Goal: Feedback & Contribution: Contribute content

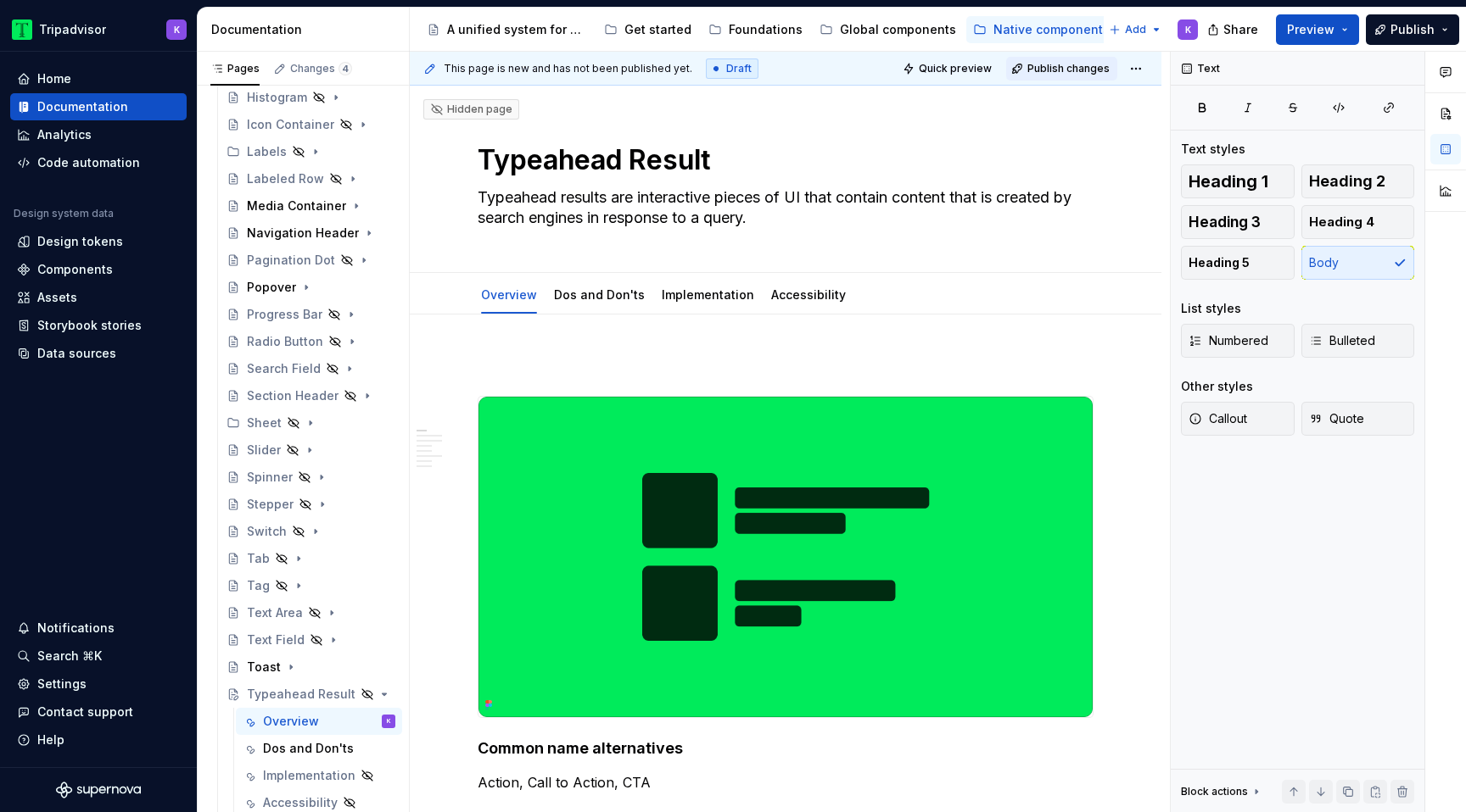
click at [1033, 65] on button "Publish changes" at bounding box center [1061, 69] width 111 height 24
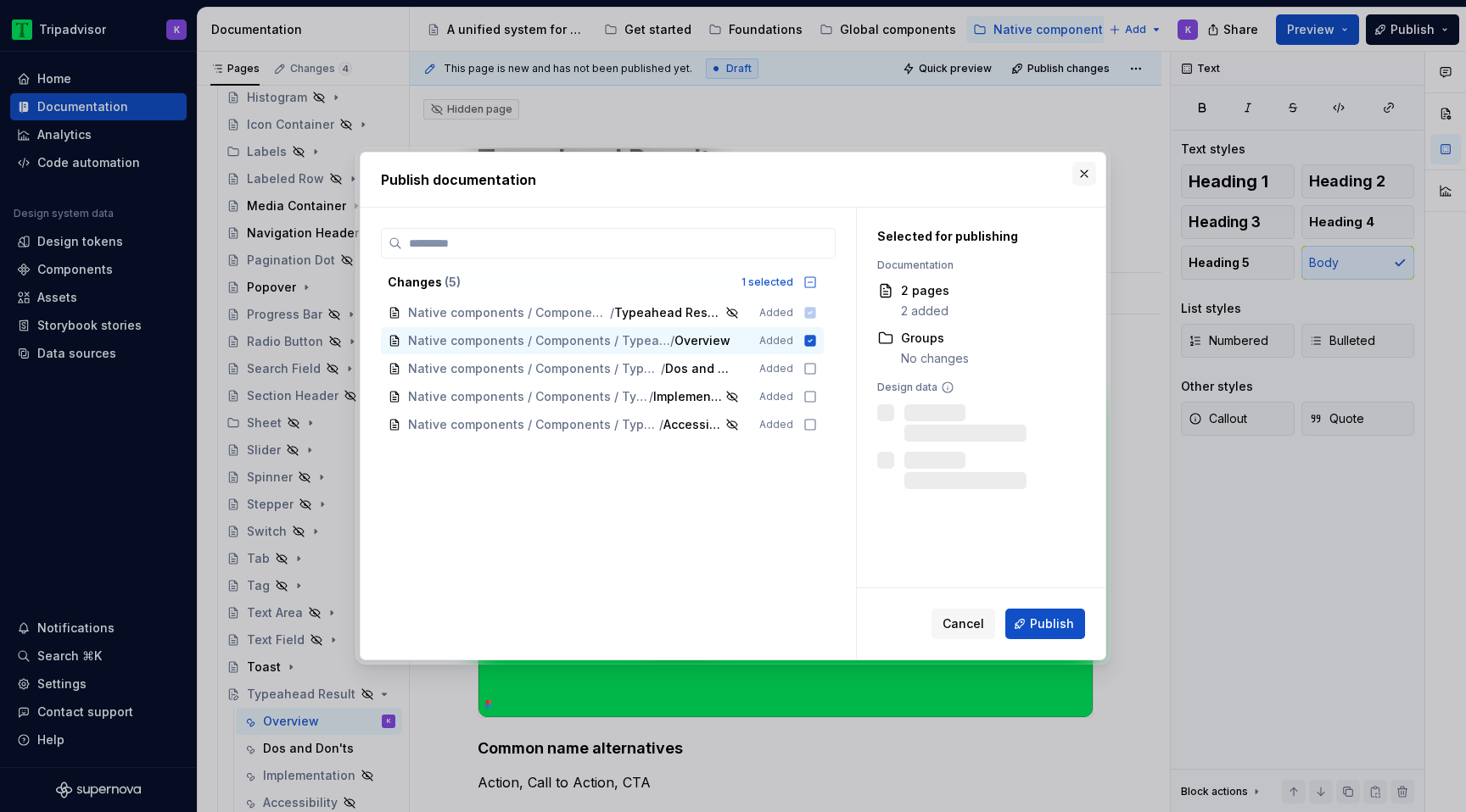
click at [1081, 172] on button "button" at bounding box center [1084, 174] width 24 height 24
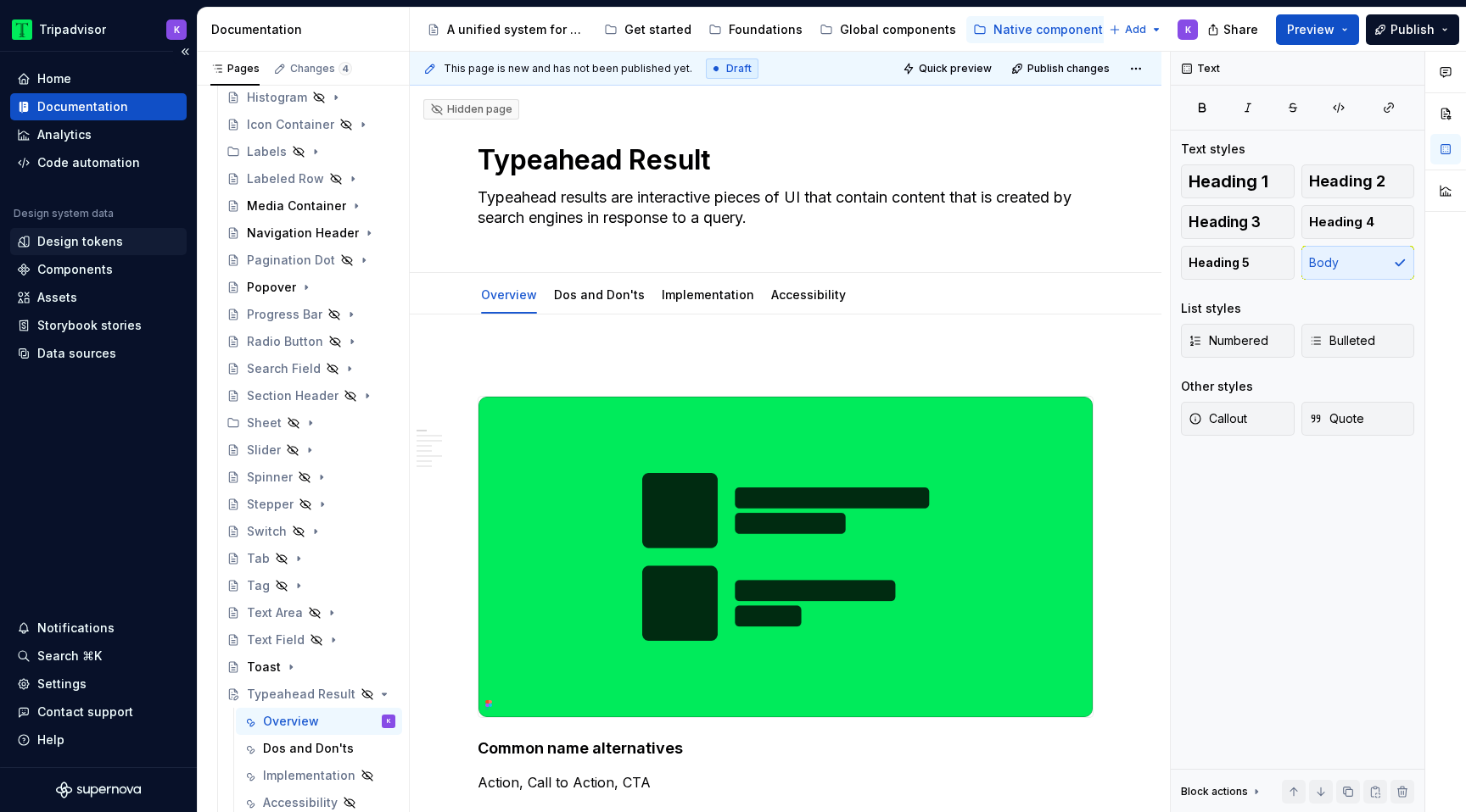
scroll to position [418, 0]
click at [72, 279] on div "Components" at bounding box center [98, 269] width 177 height 27
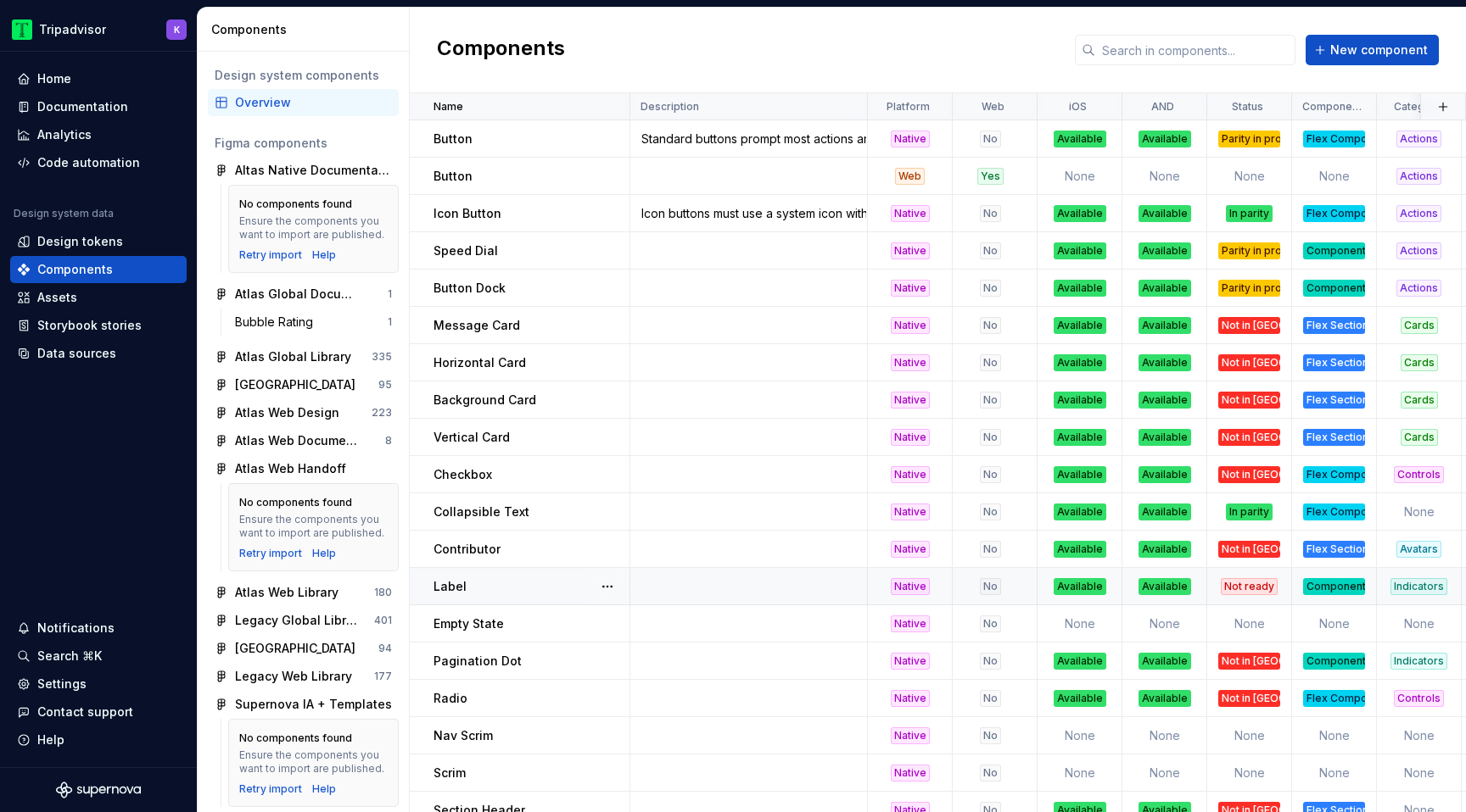
scroll to position [987, 0]
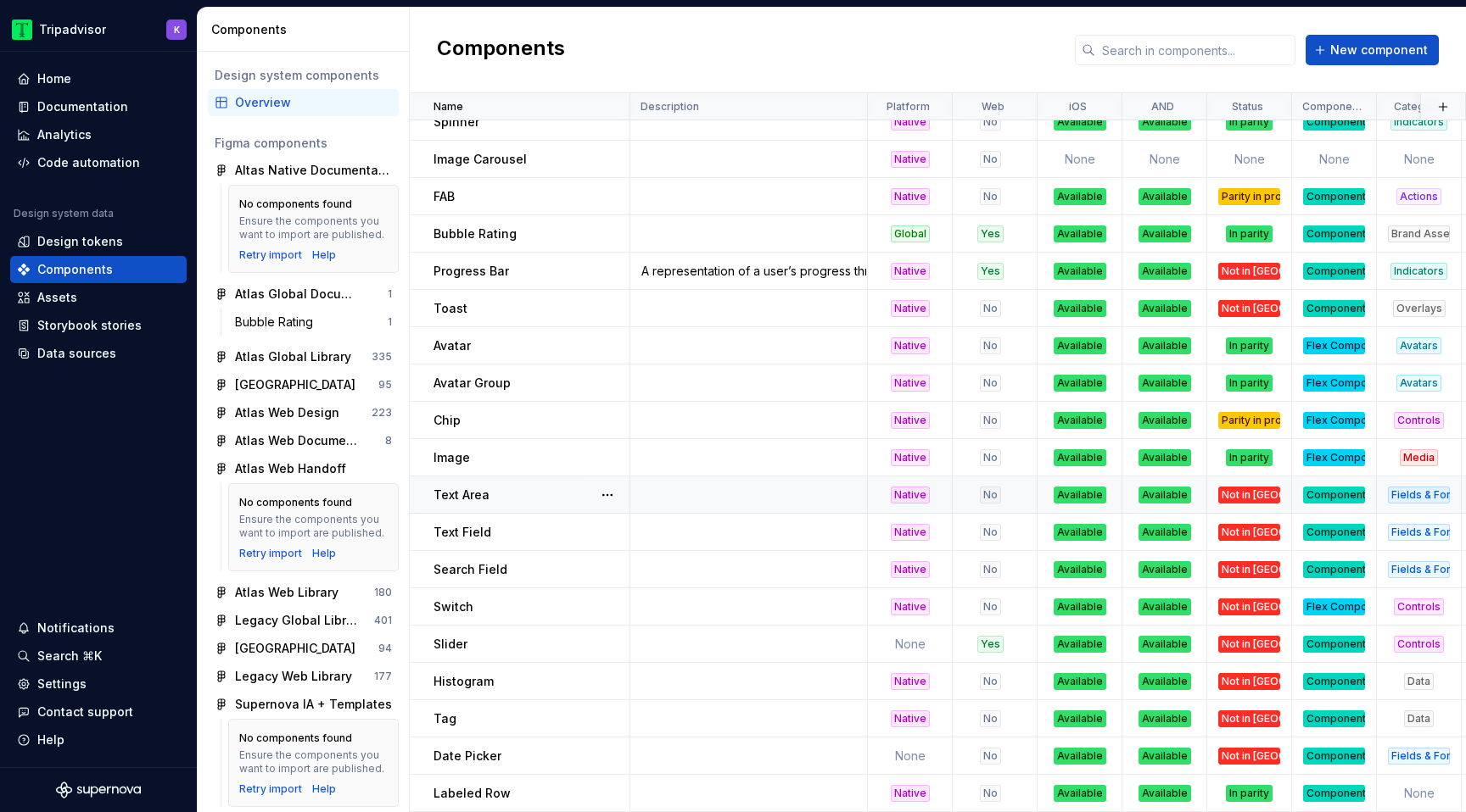
click at [1318, 496] on div "Component" at bounding box center [1334, 494] width 62 height 17
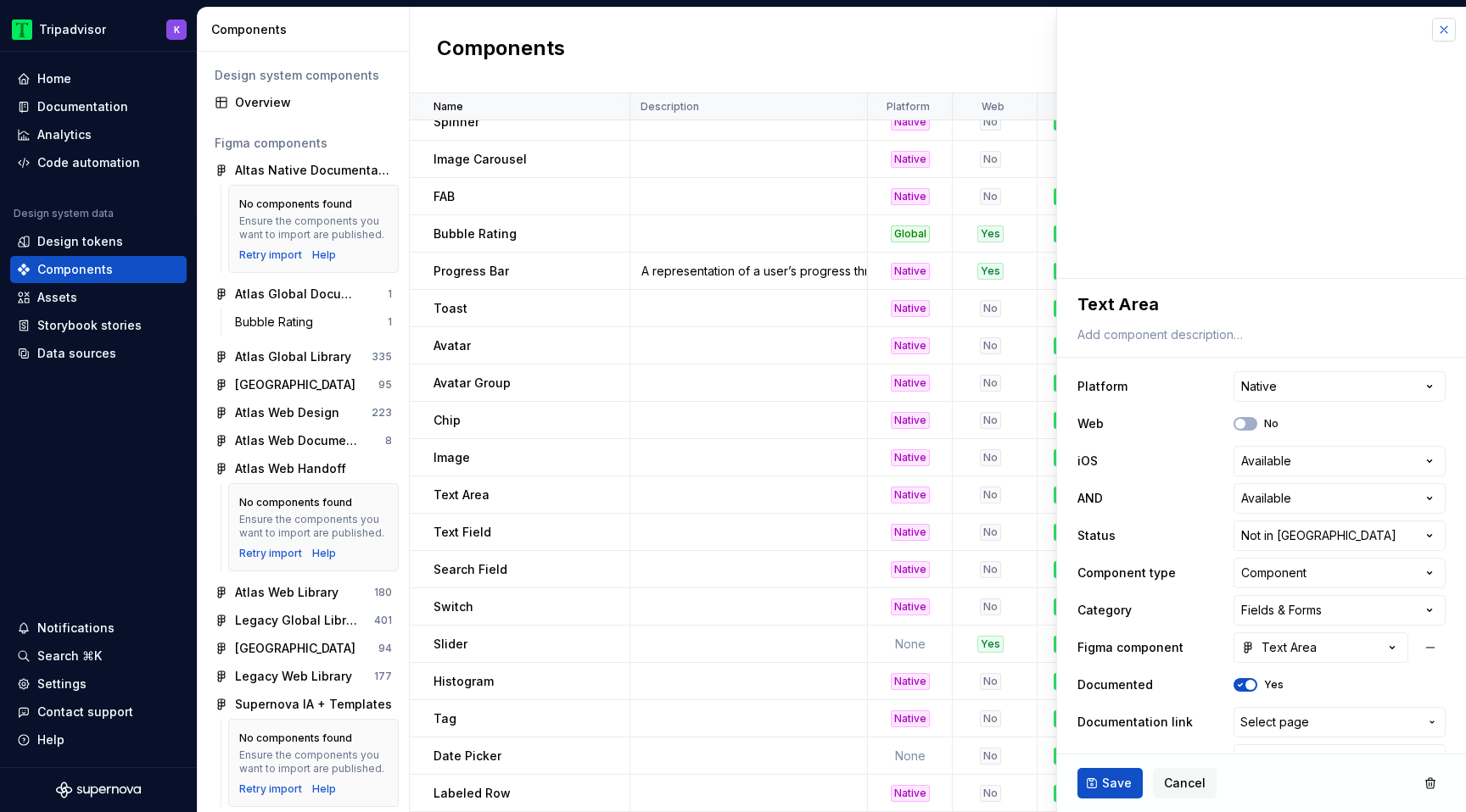
click at [1441, 32] on button "button" at bounding box center [1444, 30] width 24 height 24
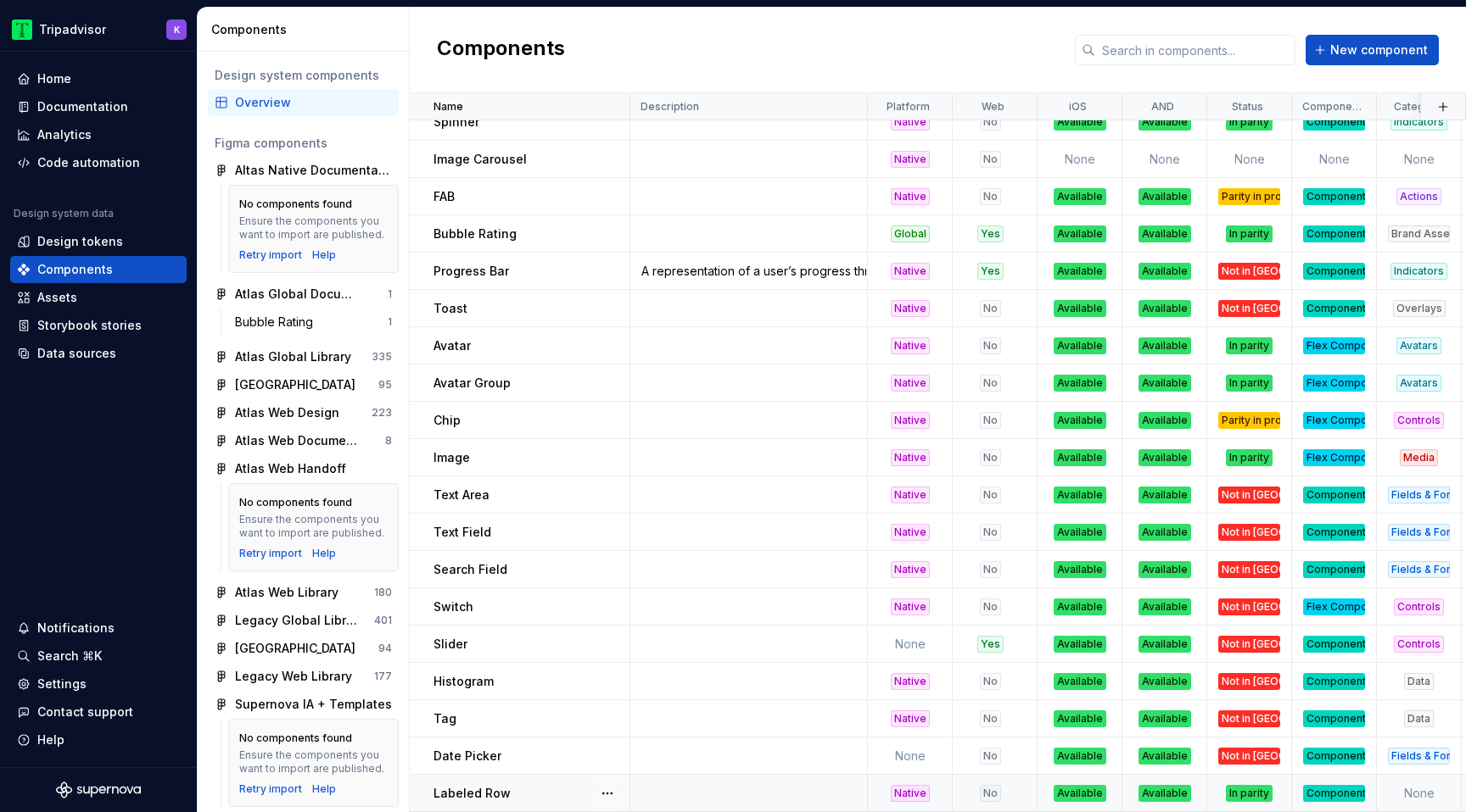
click at [1343, 794] on div "Component" at bounding box center [1334, 793] width 62 height 17
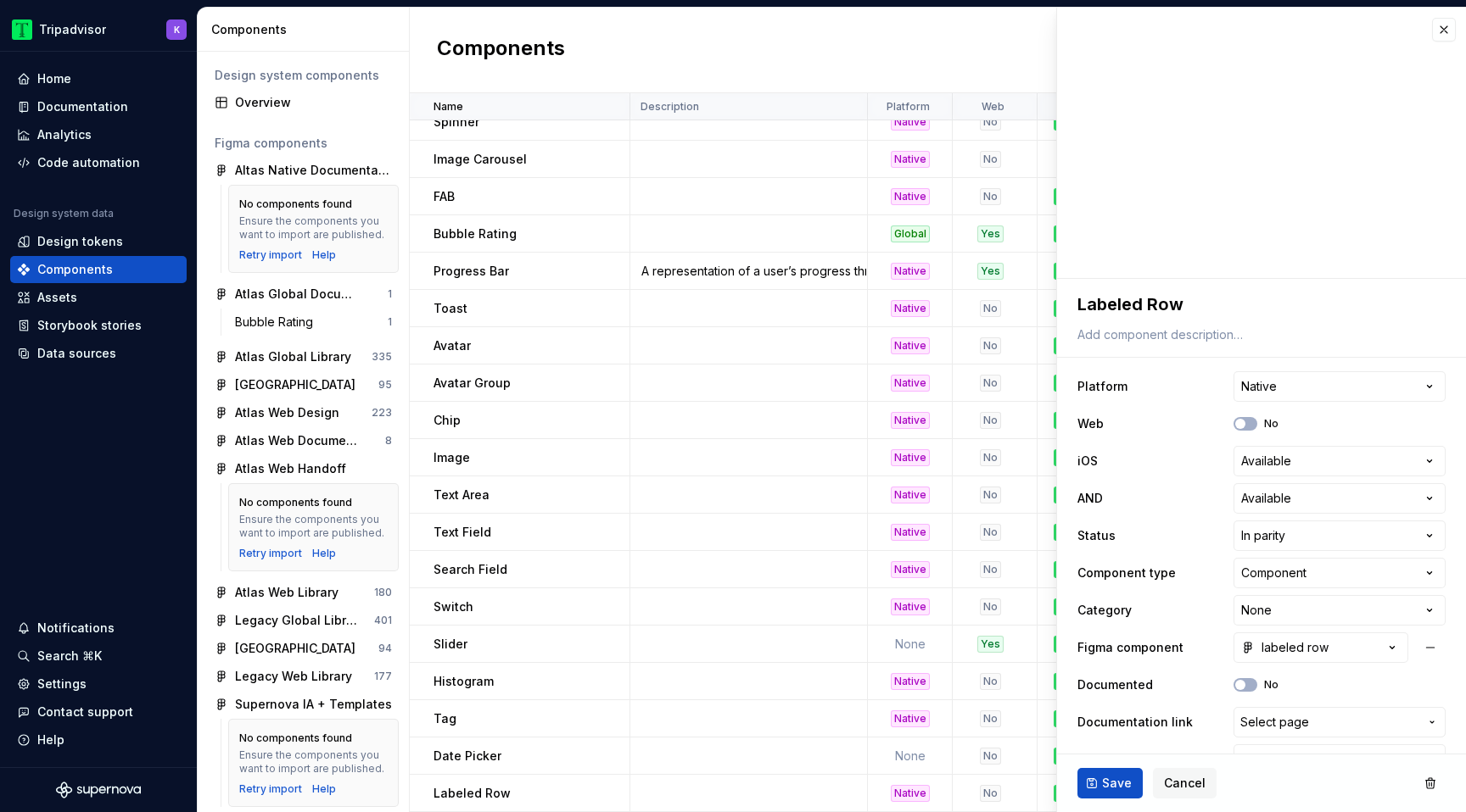
click at [1283, 589] on div "**********" at bounding box center [1261, 572] width 368 height 410
click at [1285, 576] on html "Tripadvisor K Home Documentation Analytics Code automation Design system data D…" at bounding box center [733, 406] width 1466 height 812
type textarea "*"
select select "**********"
click at [1113, 787] on span "Save" at bounding box center [1117, 783] width 30 height 17
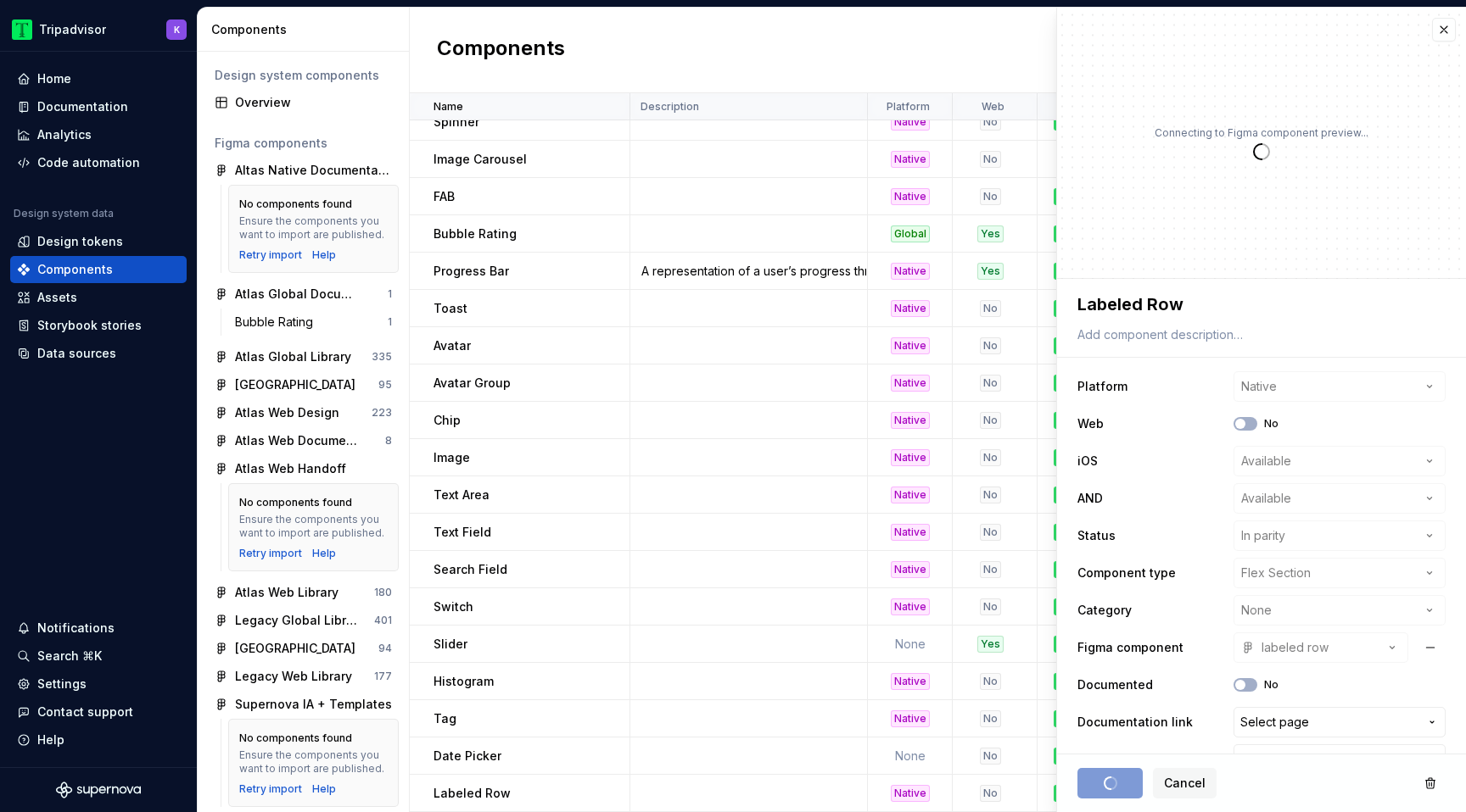
type textarea "*"
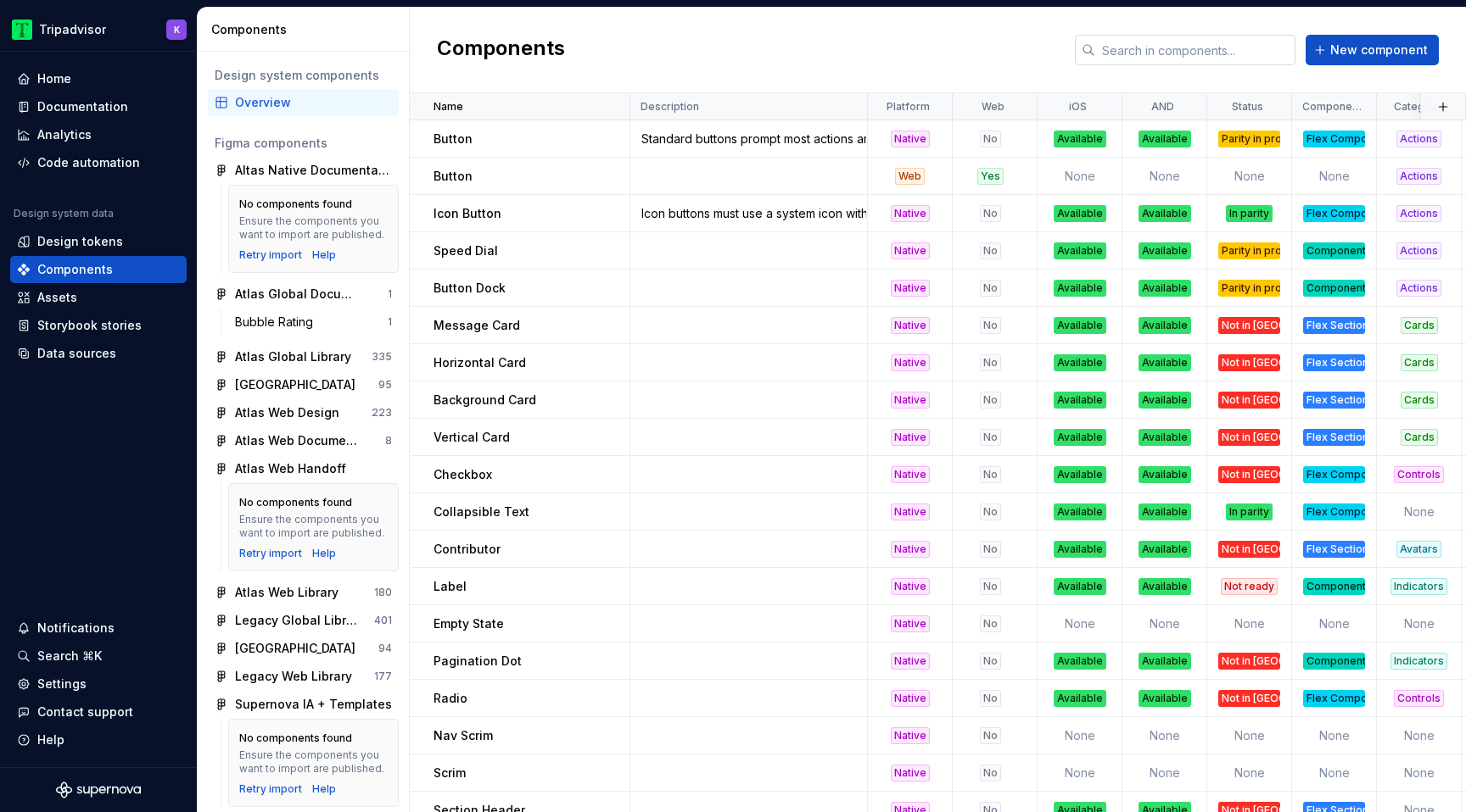
click at [1171, 51] on input "text" at bounding box center [1195, 50] width 200 height 31
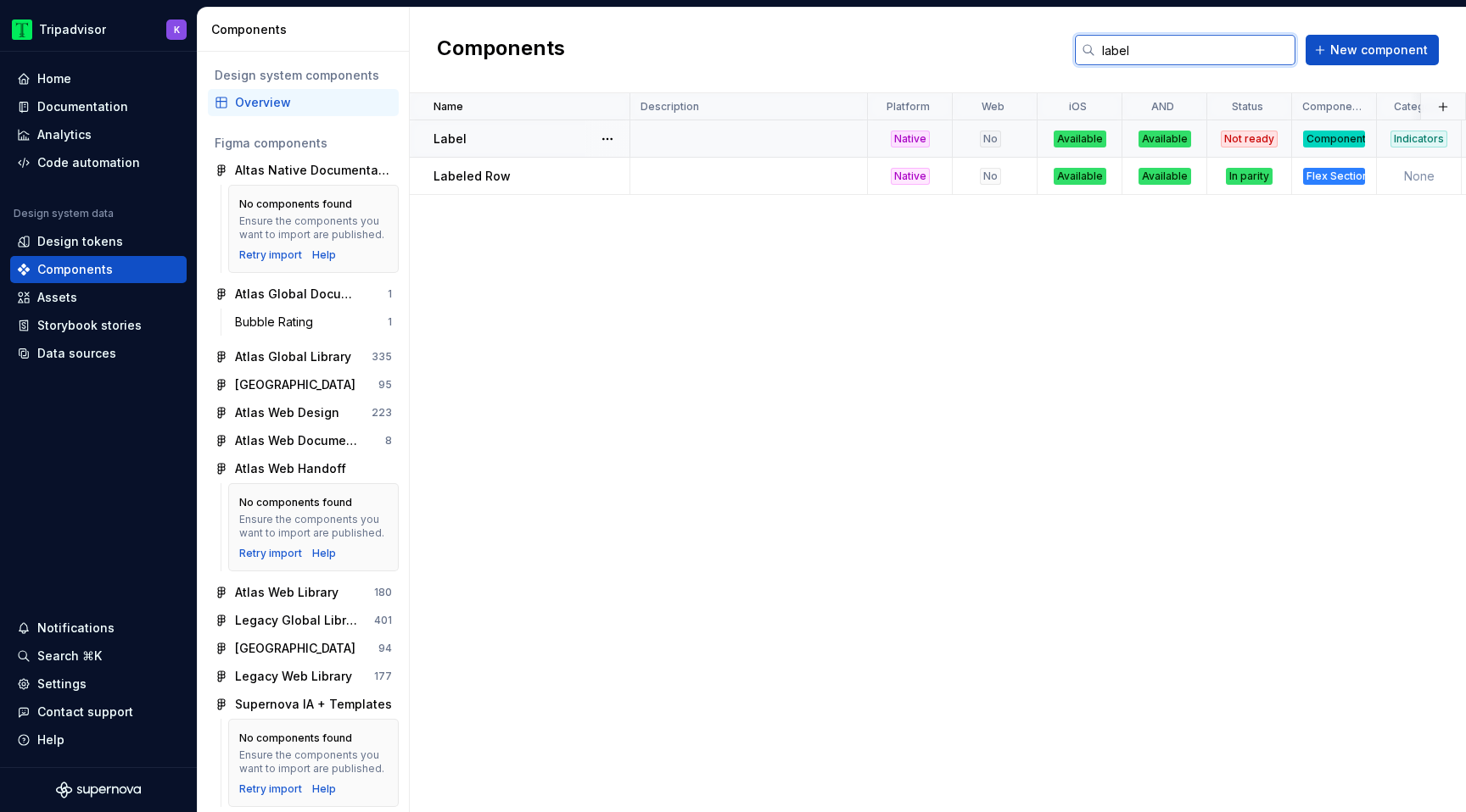
type input "label"
click at [562, 144] on div "Label" at bounding box center [531, 139] width 195 height 17
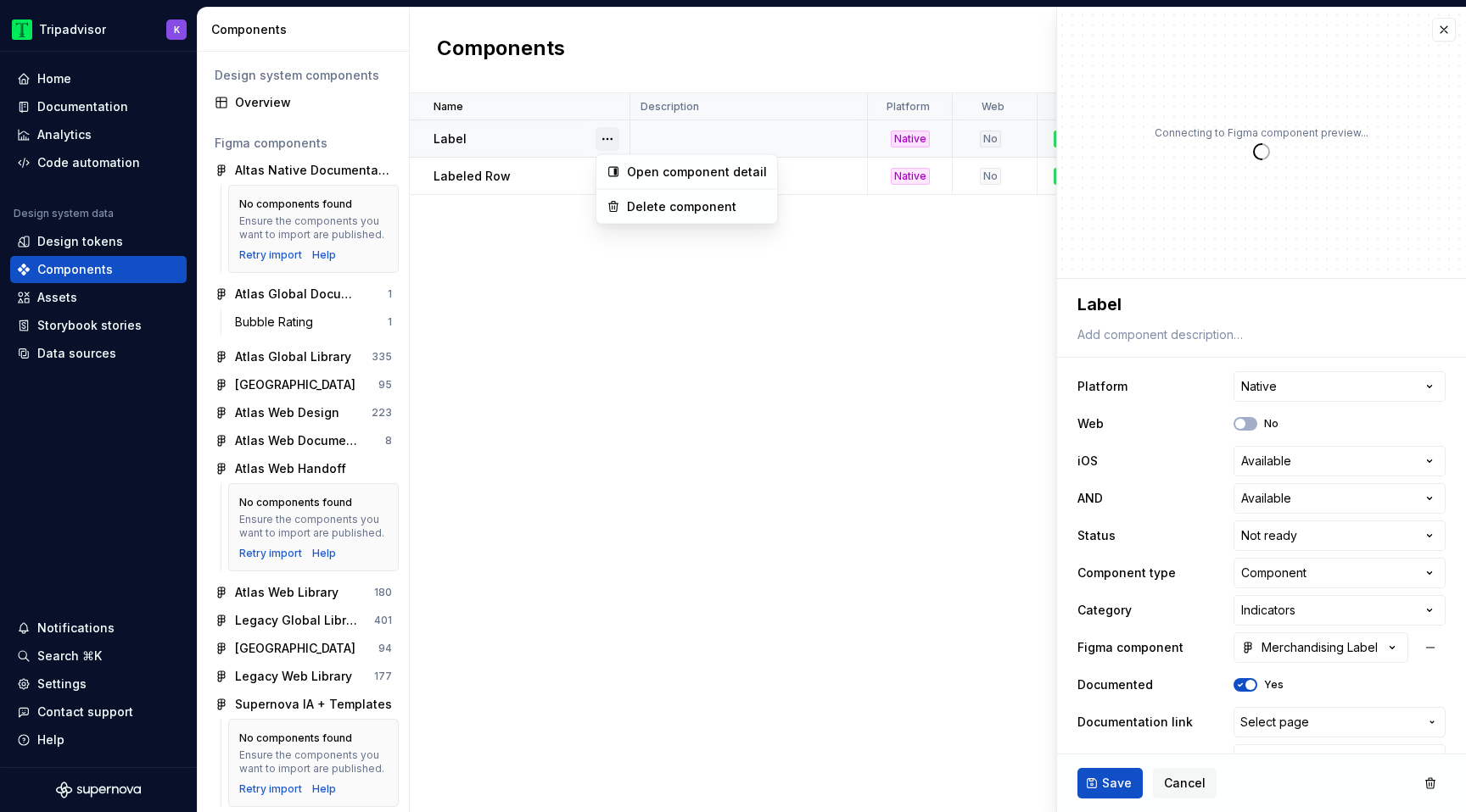
click at [607, 136] on button "button" at bounding box center [608, 139] width 24 height 24
click at [1150, 302] on html "Tripadvisor K Home Documentation Analytics Code automation Design system data D…" at bounding box center [733, 406] width 1466 height 812
click at [1074, 302] on textarea "Label" at bounding box center [1258, 305] width 368 height 31
type textarea "*"
type textarea "MLabel"
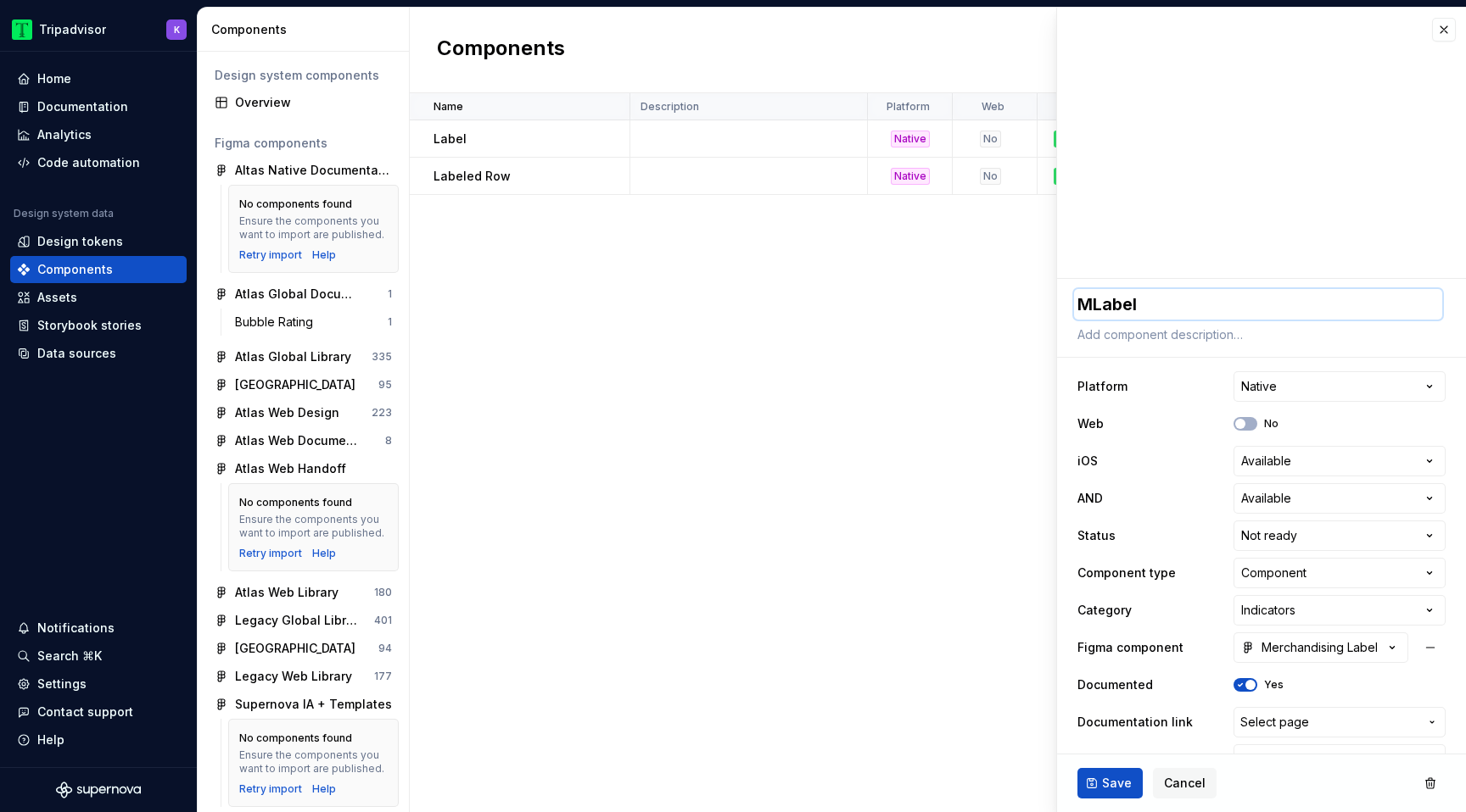
type textarea "*"
type textarea "MeLabel"
type textarea "*"
type textarea "MerLabel"
type textarea "*"
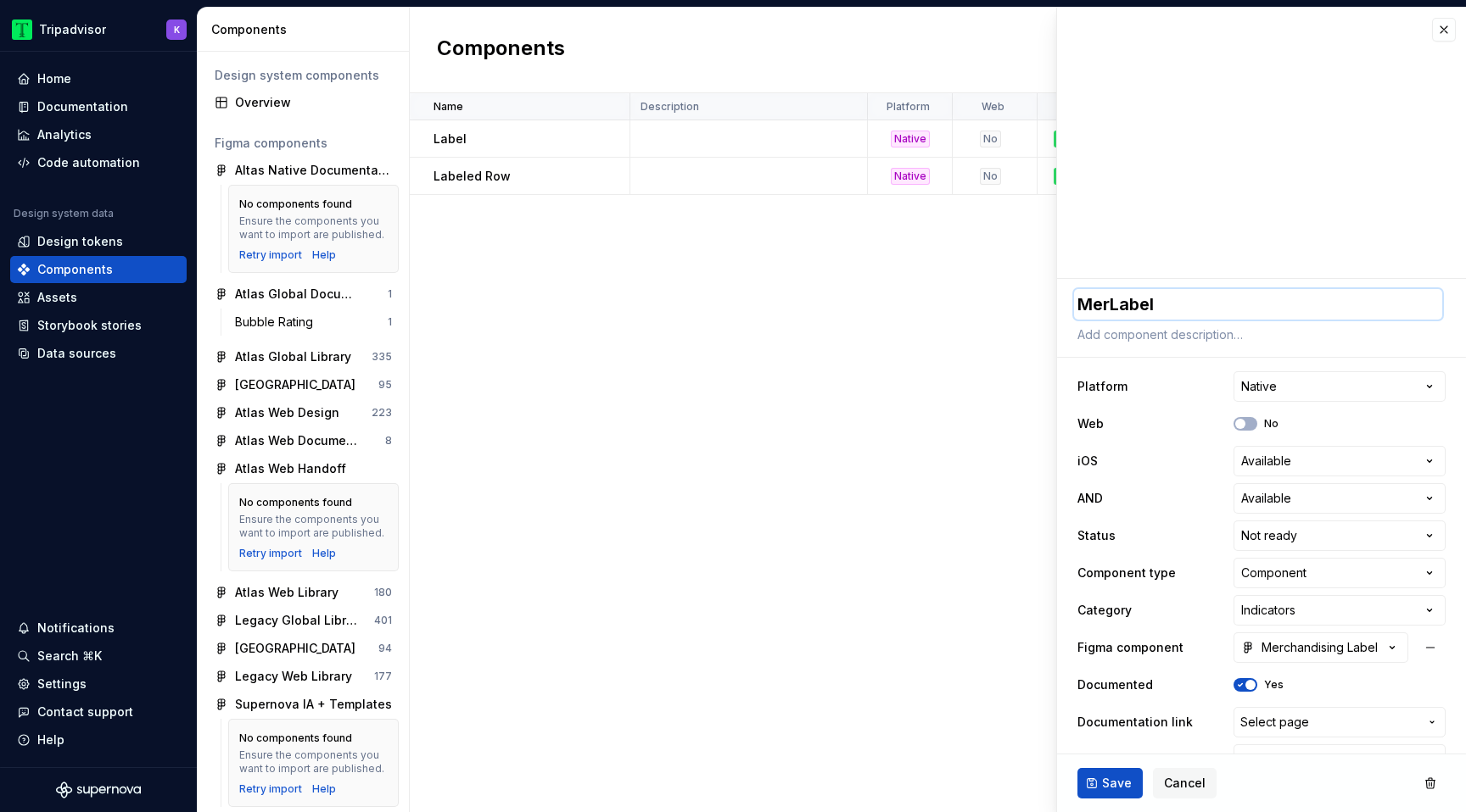
type textarea "MerhLabel"
type textarea "*"
type textarea "MerhcLabel"
type textarea "*"
type textarea "MerhcnLabel"
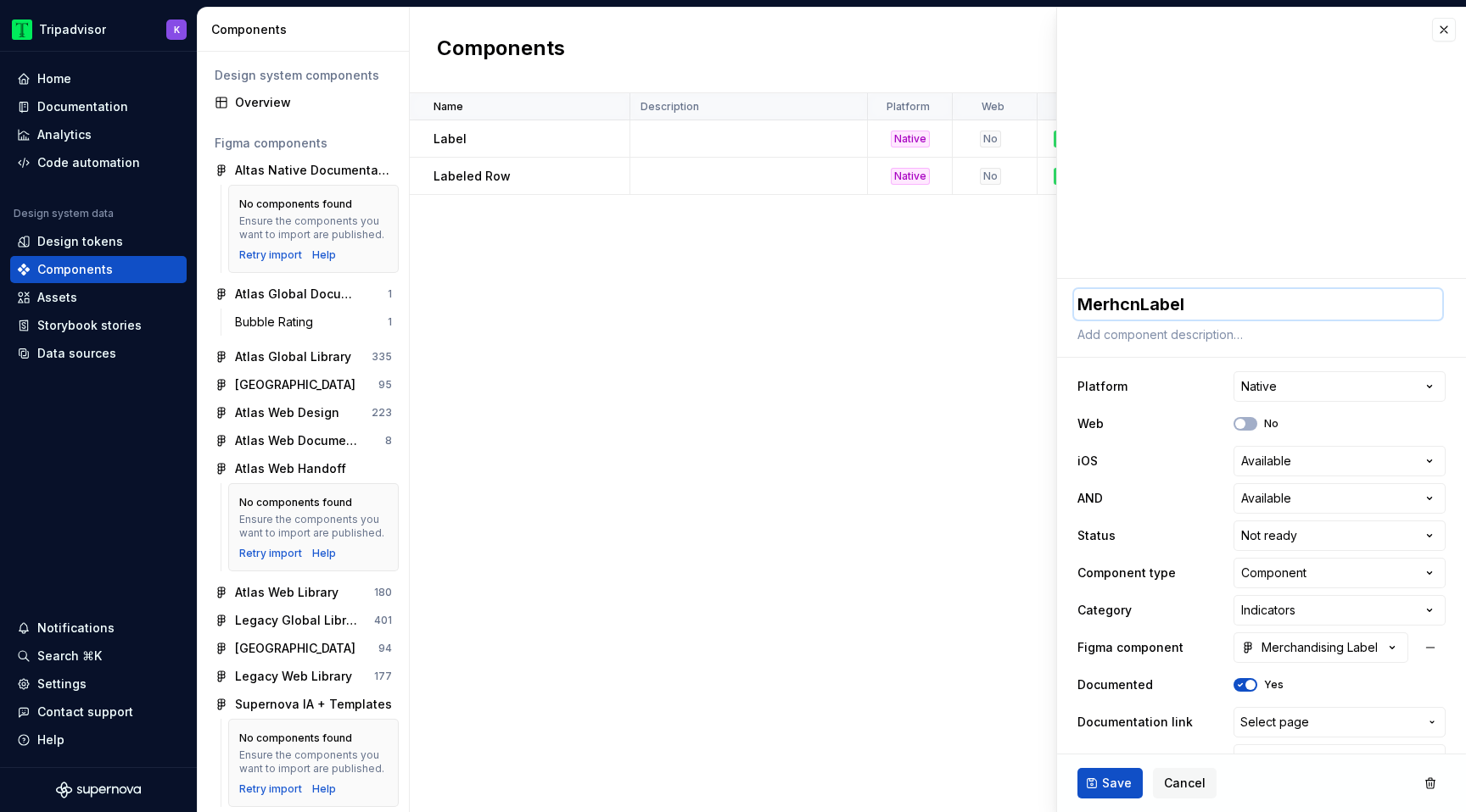
type textarea "*"
type textarea "MerhcnaLabel"
type textarea "*"
type textarea "MerhcnLabel"
type textarea "*"
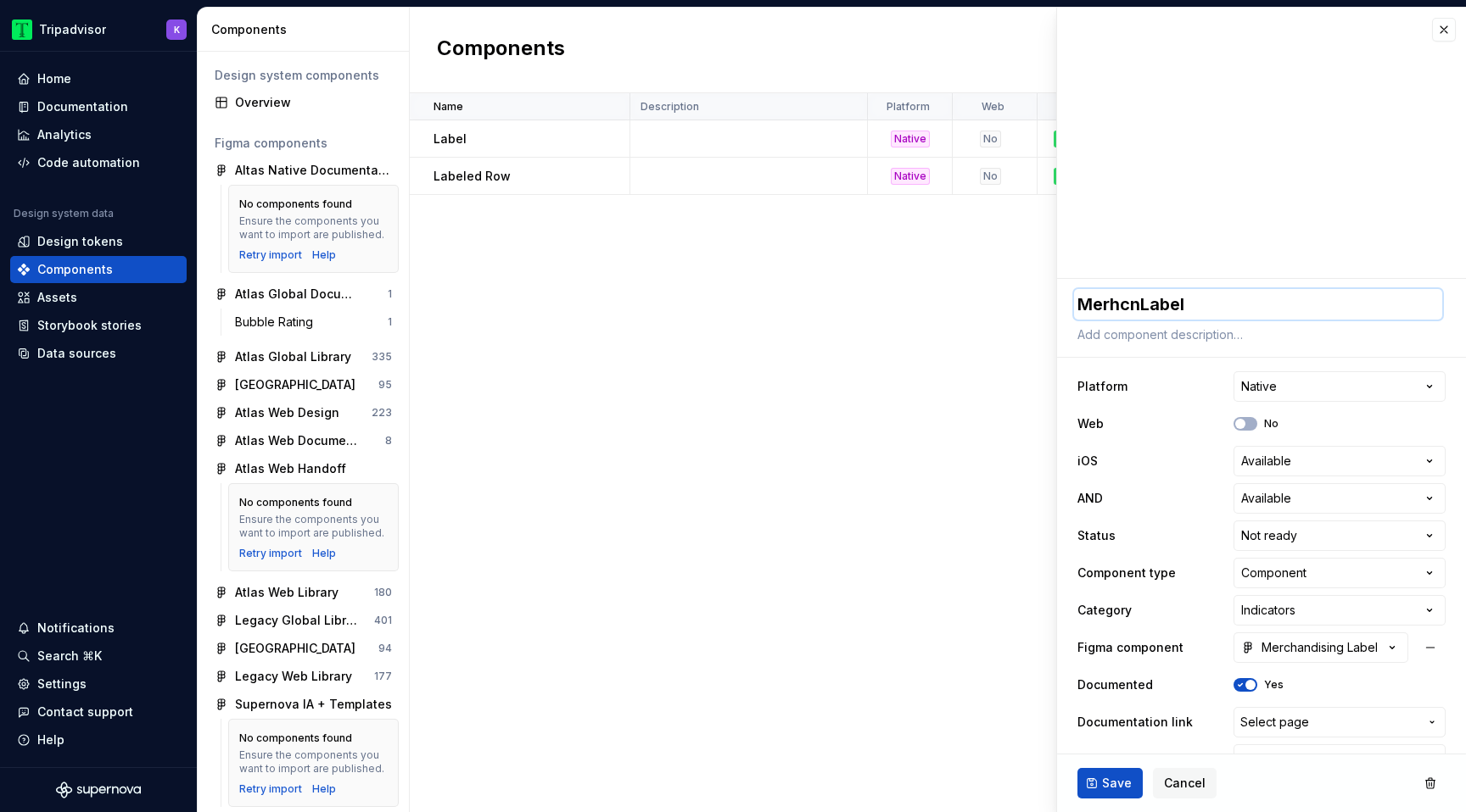
type textarea "MerhcLabel"
type textarea "*"
type textarea "MerhLabel"
type textarea "*"
type textarea "MerLabel"
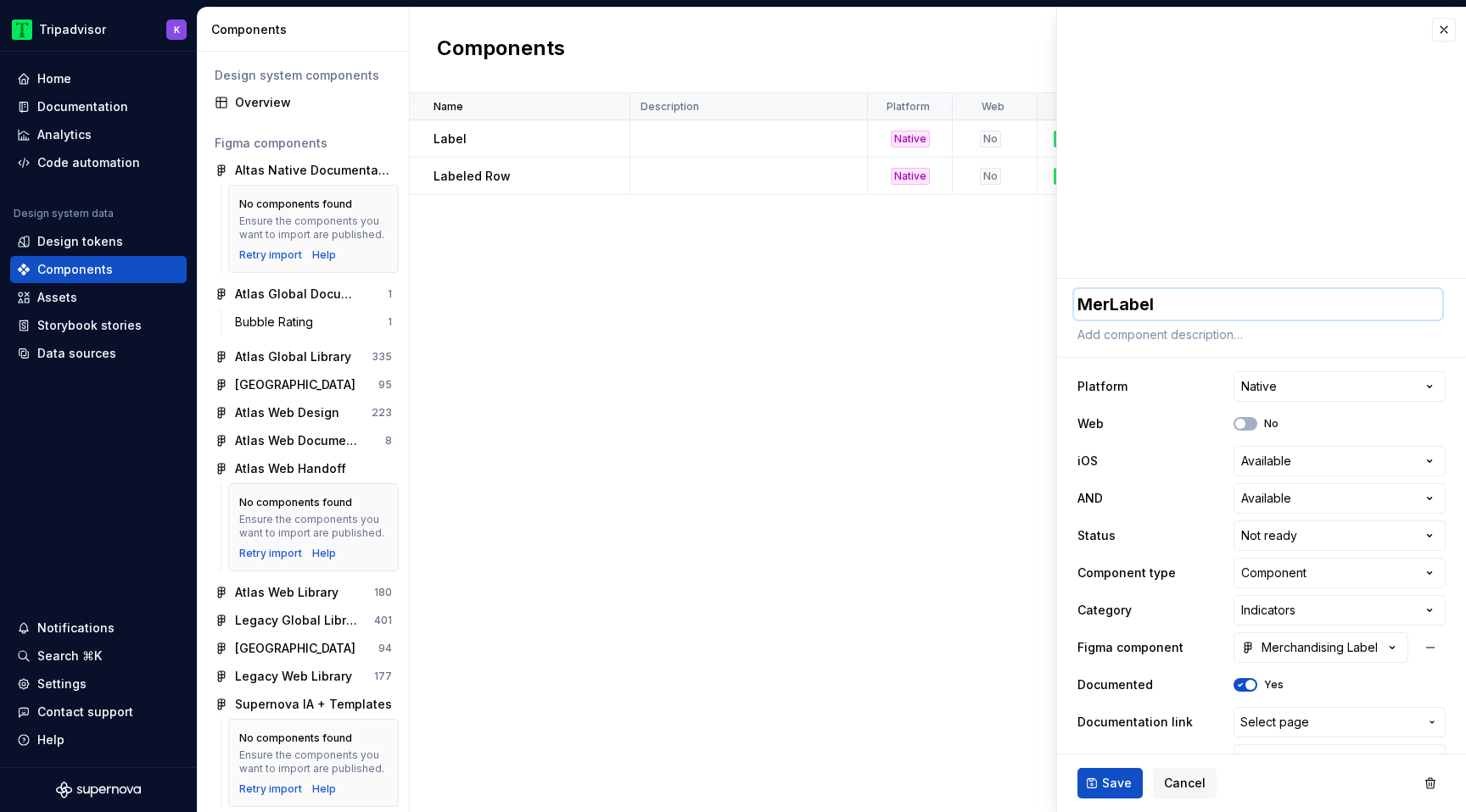
type textarea "*"
type textarea "MercLabel"
type textarea "*"
type textarea "MerchLabel"
type textarea "*"
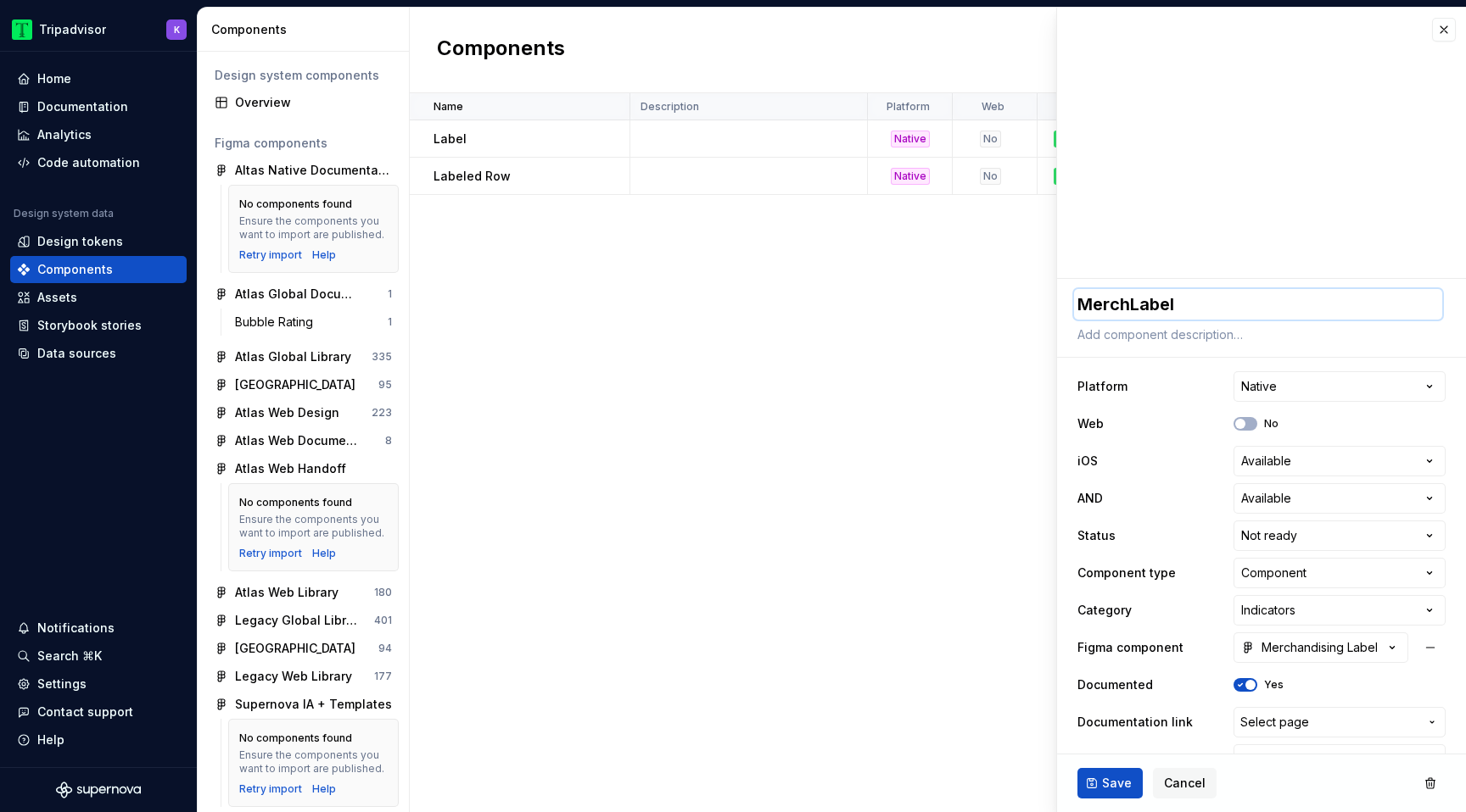
type textarea "MerchaLabel"
type textarea "*"
type textarea "MerchanLabel"
type textarea "*"
type textarea "MerchandLabel"
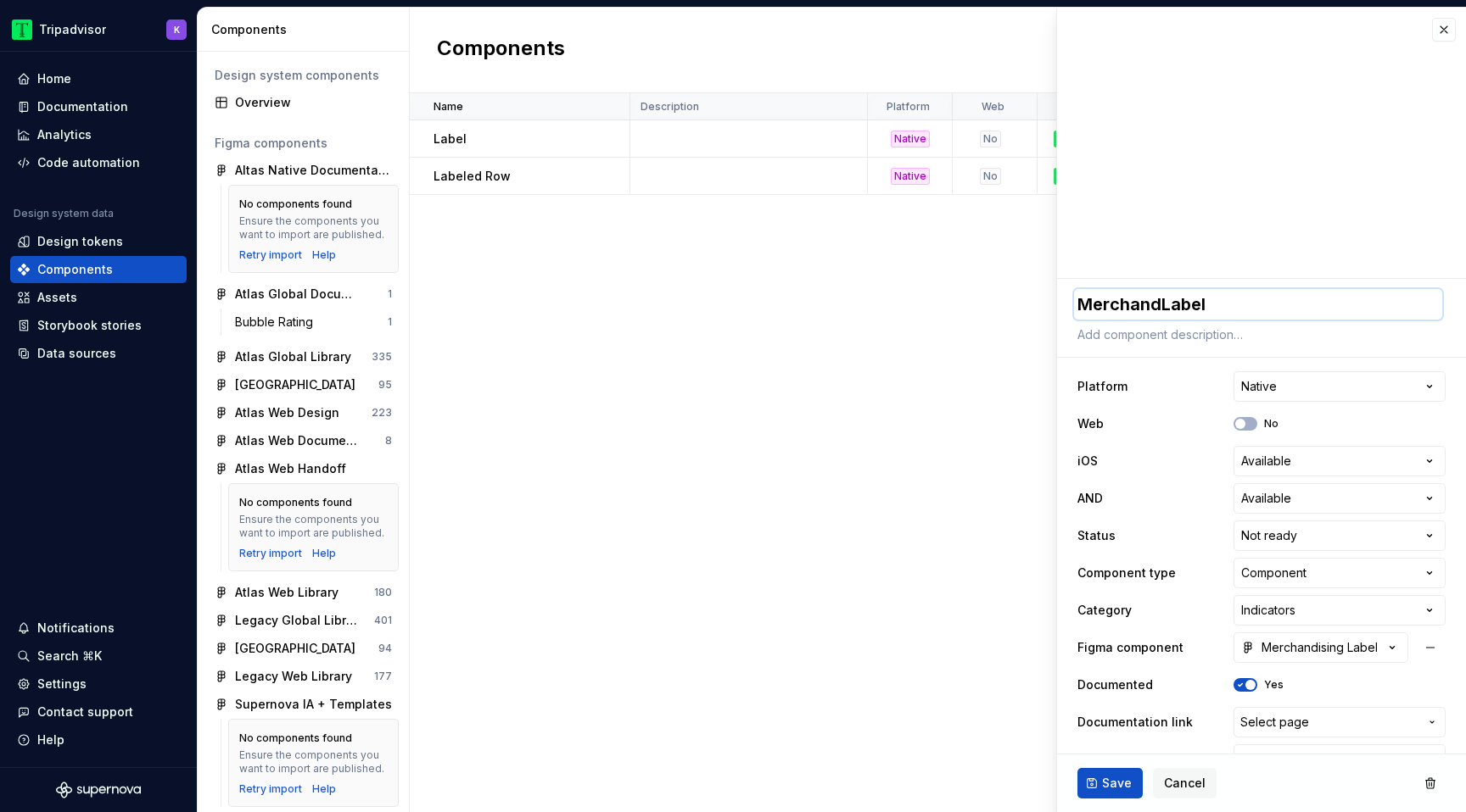
type textarea "*"
type textarea "MerchandiLabel"
type textarea "*"
type textarea "MerchandisiLabel"
type textarea "*"
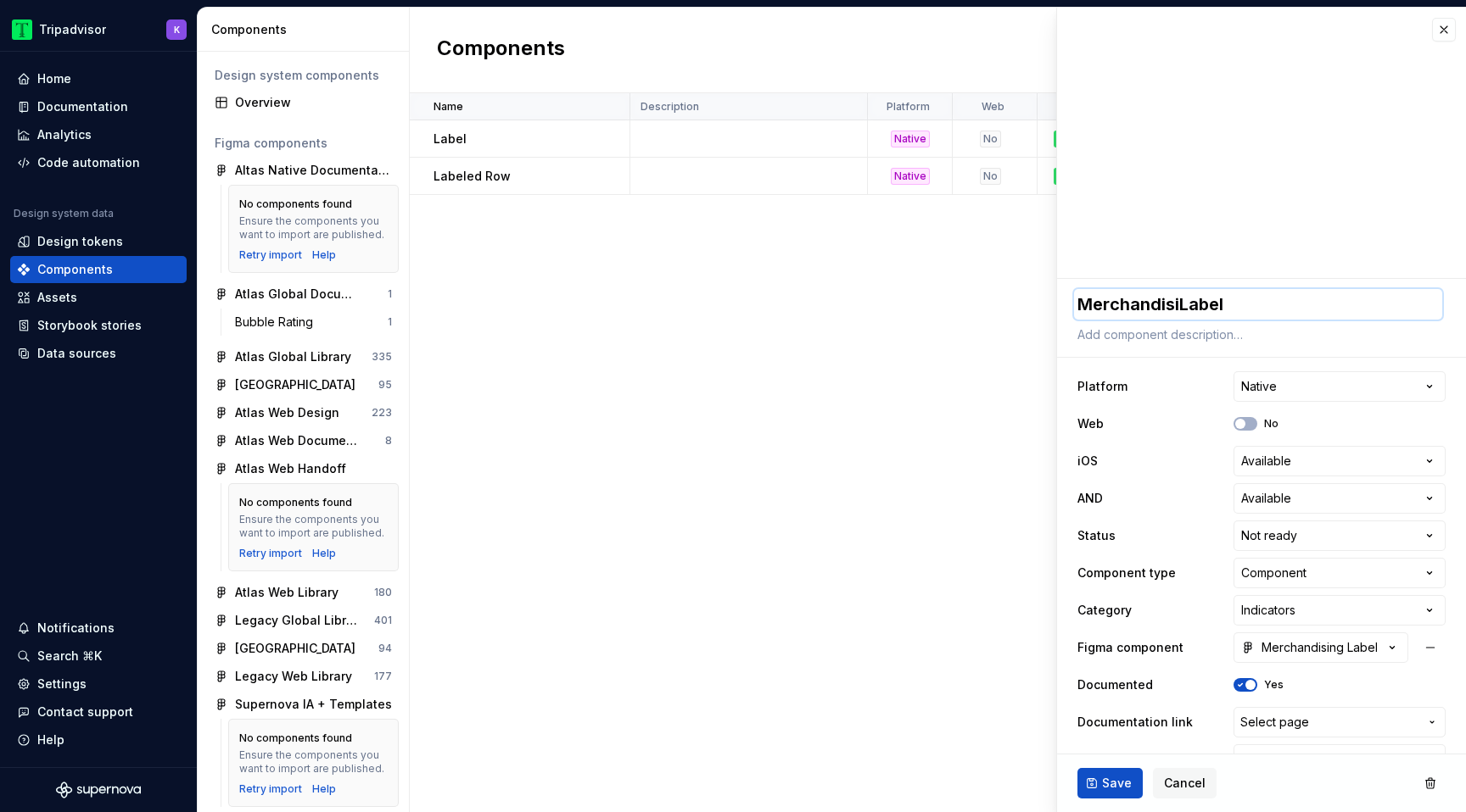
type textarea "MerchandisinLabel"
type textarea "*"
type textarea "MerchandisingLabel"
type textarea "*"
type textarea "Merchandising Label"
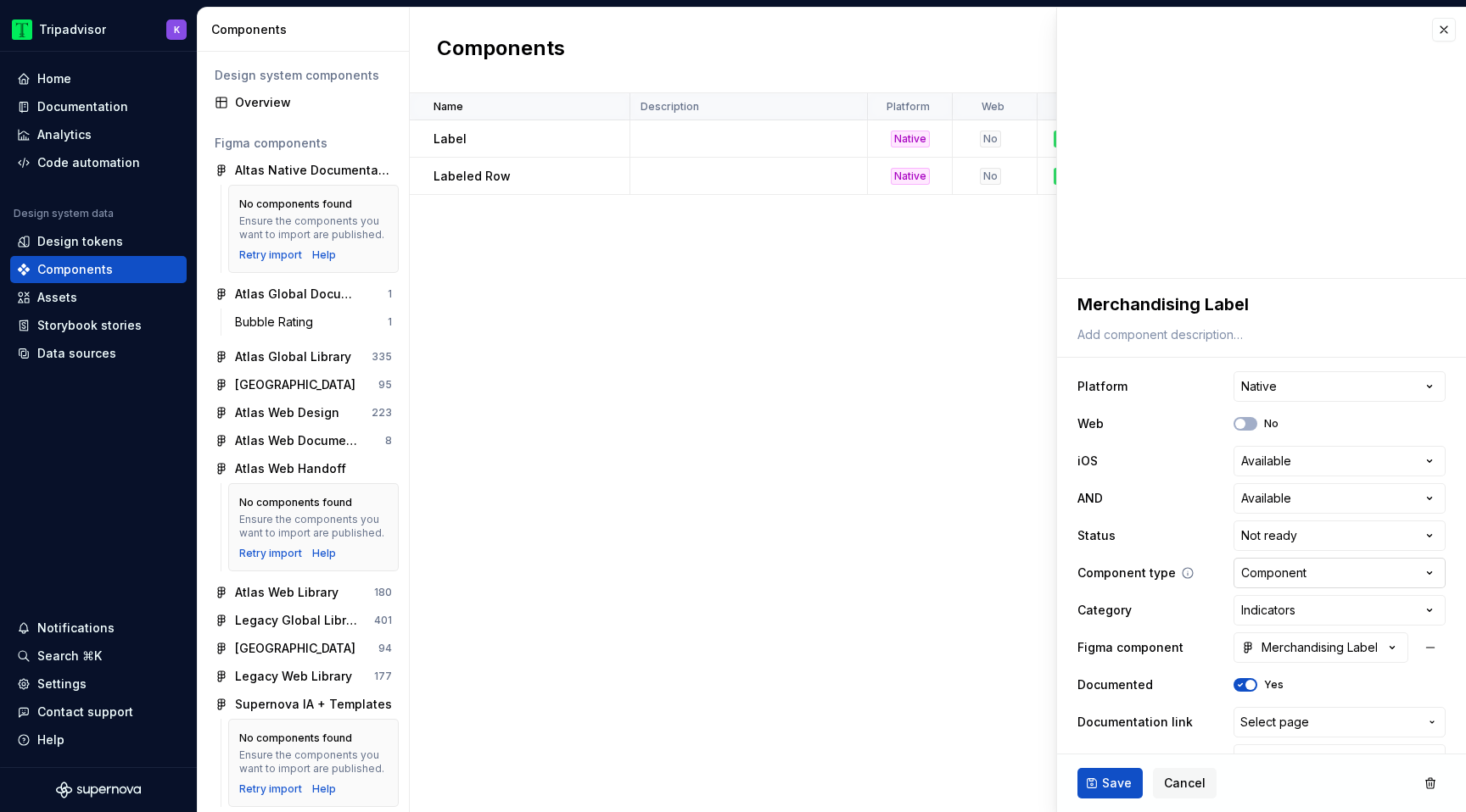
click at [1277, 577] on html "Tripadvisor K Home Documentation Analytics Code automation Design system data D…" at bounding box center [733, 406] width 1466 height 812
select select "**********"
click at [1124, 784] on span "Save" at bounding box center [1117, 783] width 30 height 17
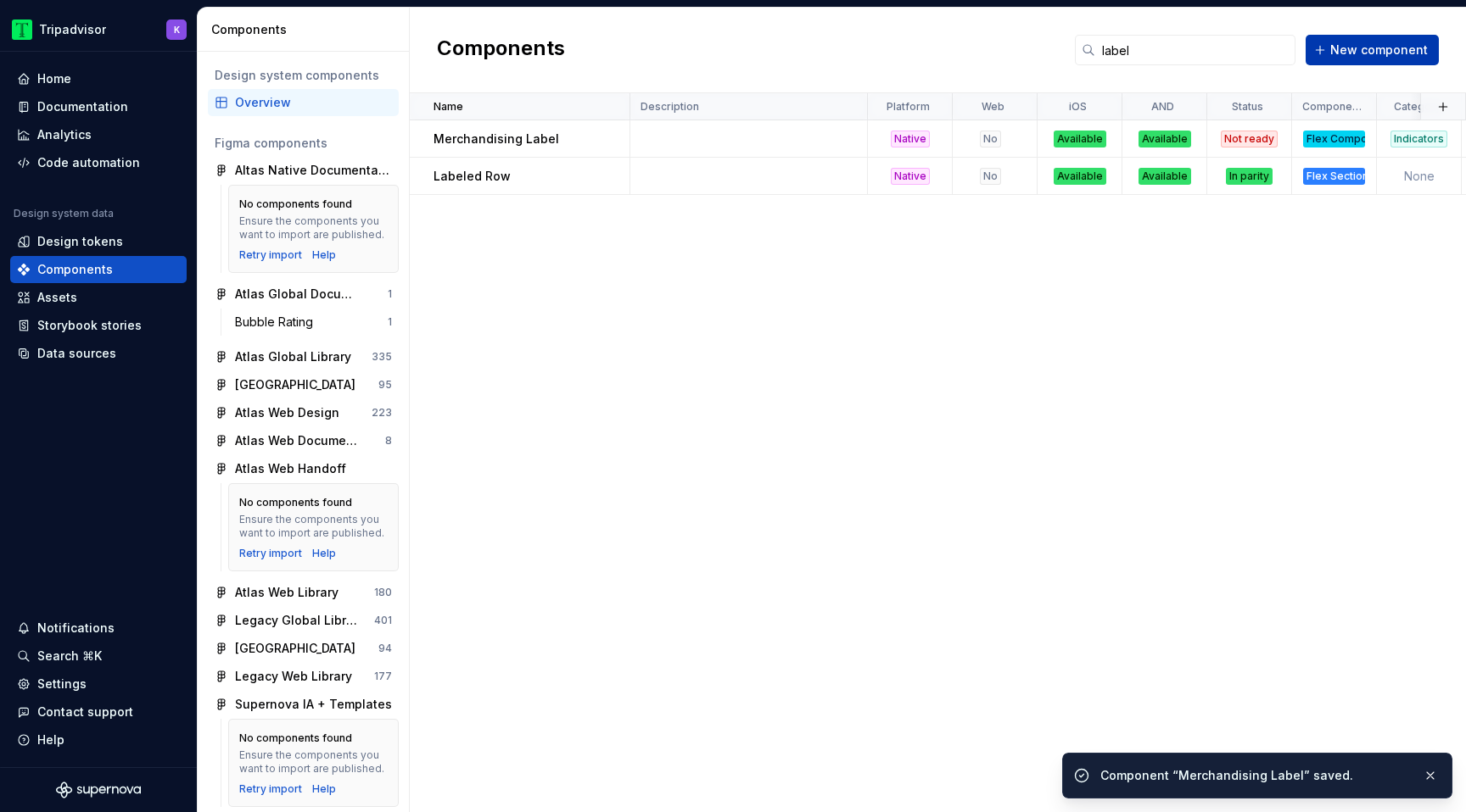
click at [1356, 52] on span "New component" at bounding box center [1379, 50] width 98 height 17
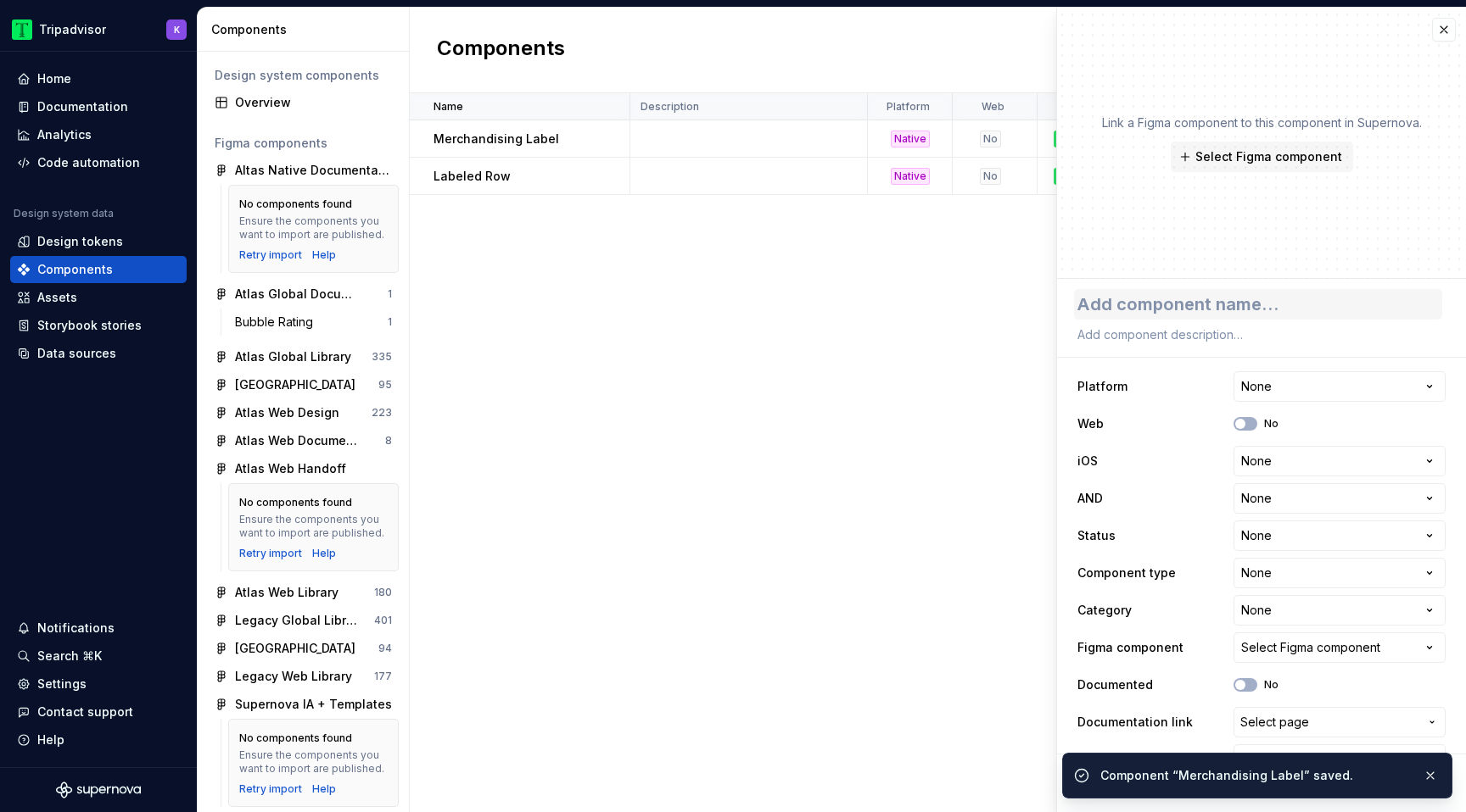
type textarea "*"
type textarea "S"
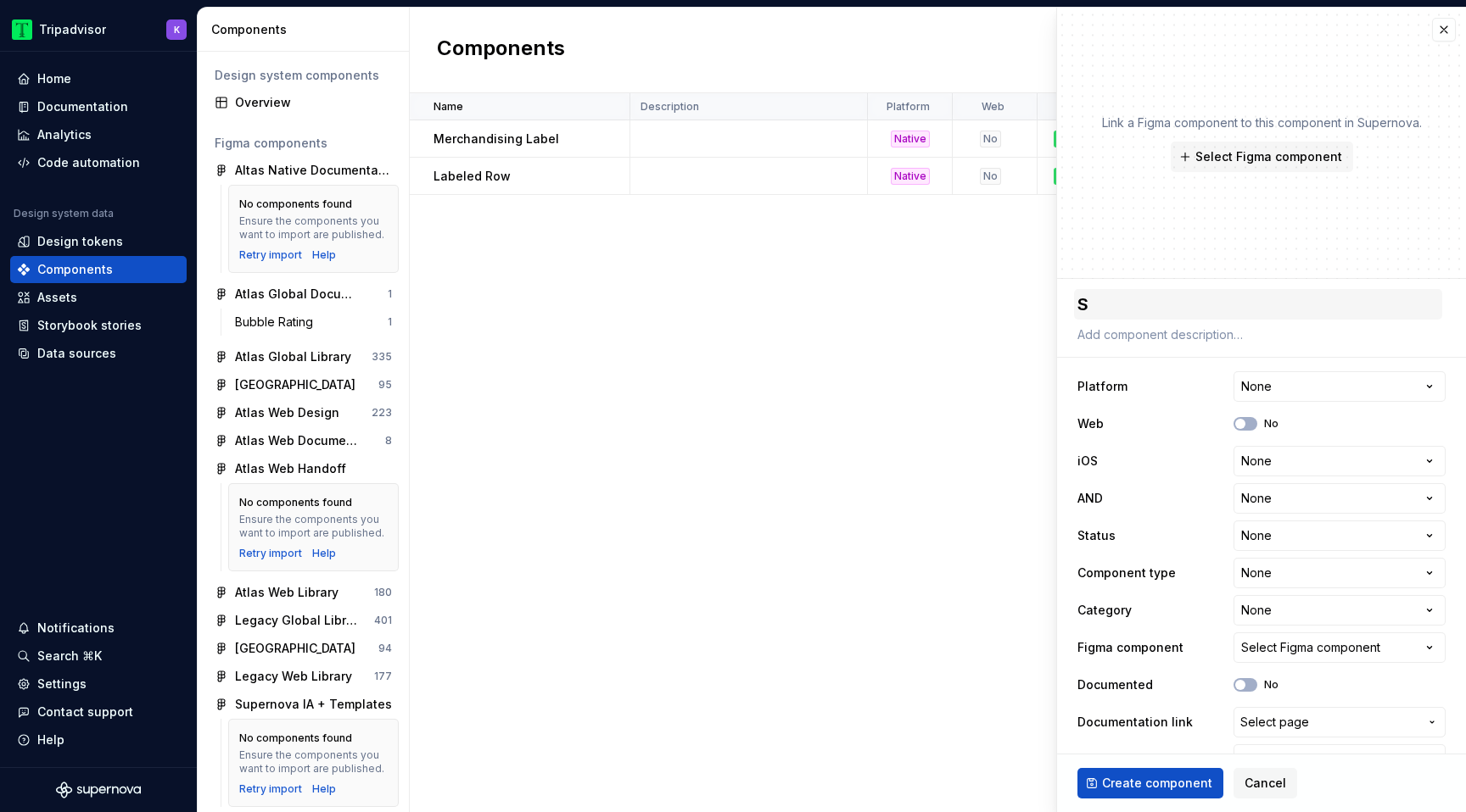
type textarea "*"
type textarea "St"
type textarea "*"
type textarea "Sta"
type textarea "*"
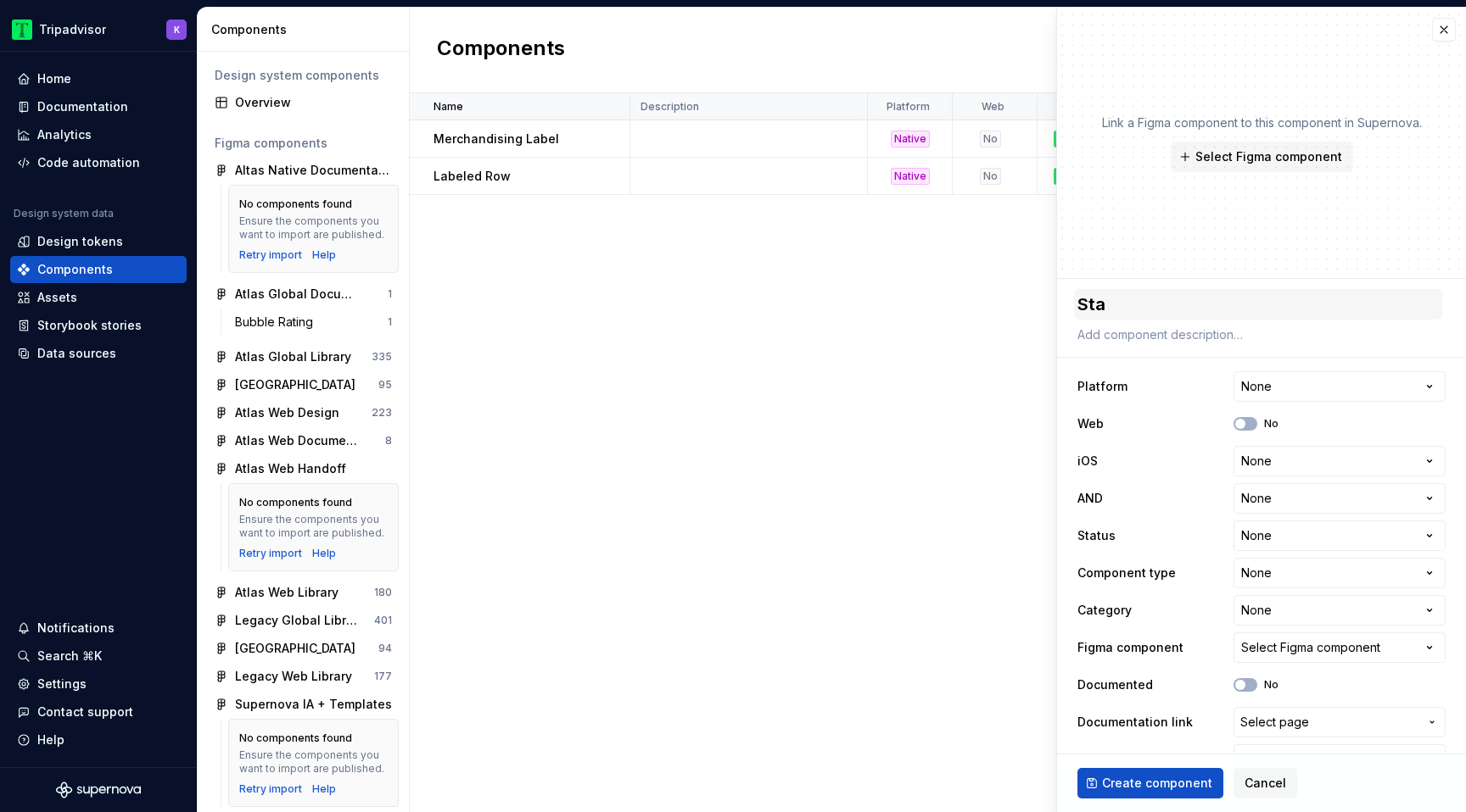
type textarea "Stau"
type textarea "*"
type textarea "Sta"
type textarea "*"
type textarea "Statu"
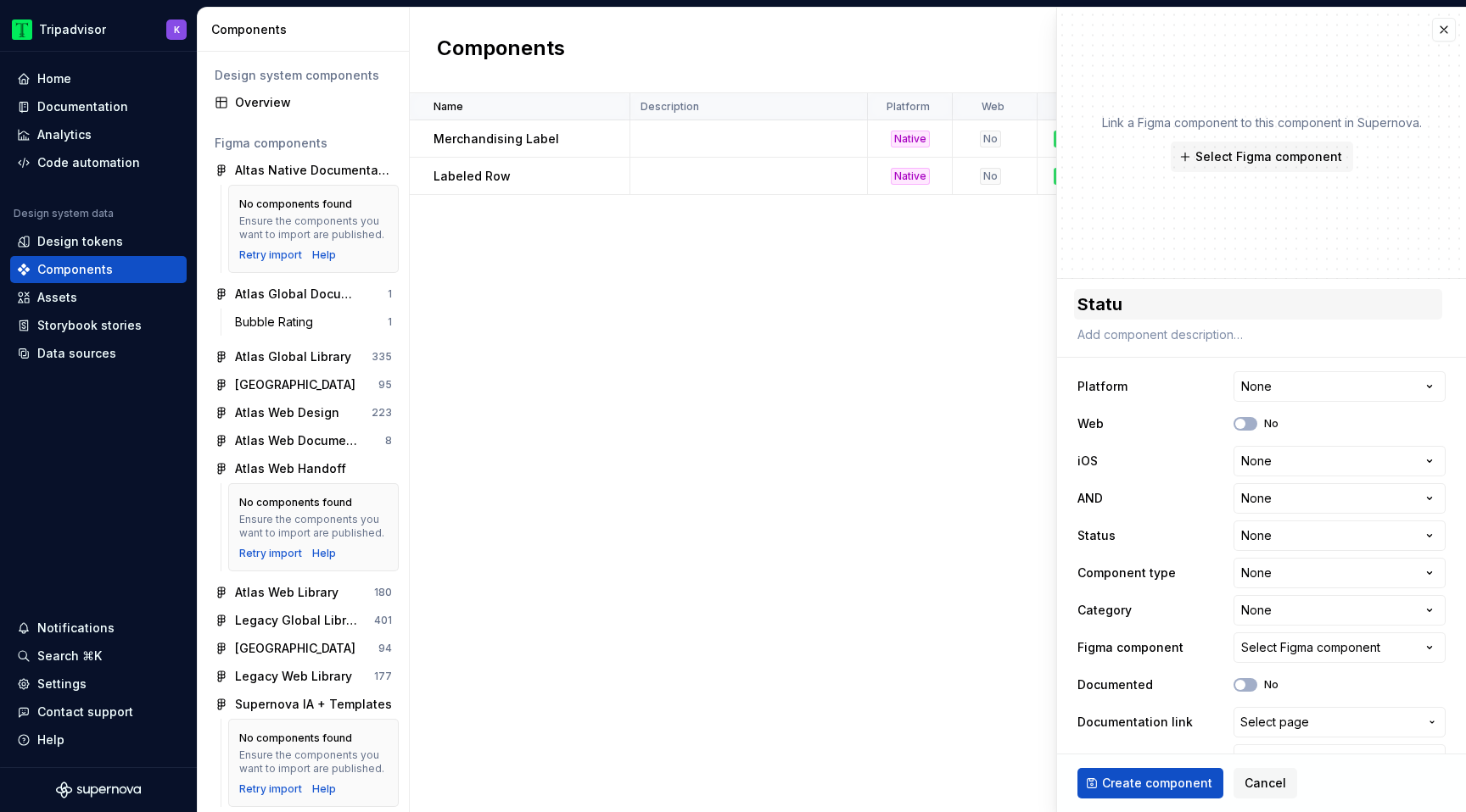
type textarea "*"
type textarea "Status"
type textarea "*"
type textarea "Status"
type textarea "*"
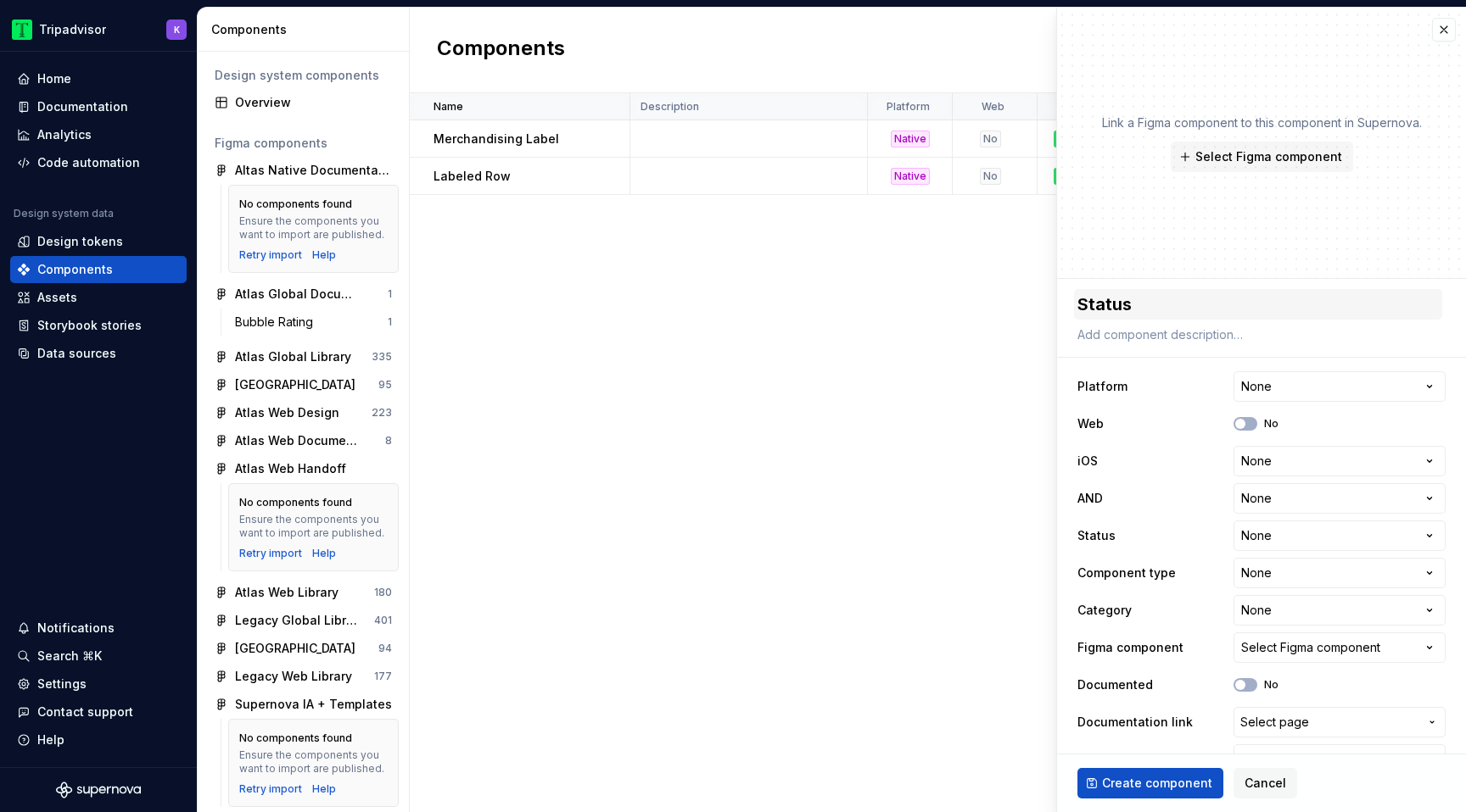
type textarea "Status L"
type textarea "*"
type textarea "Status La"
type textarea "*"
type textarea "Status Lab"
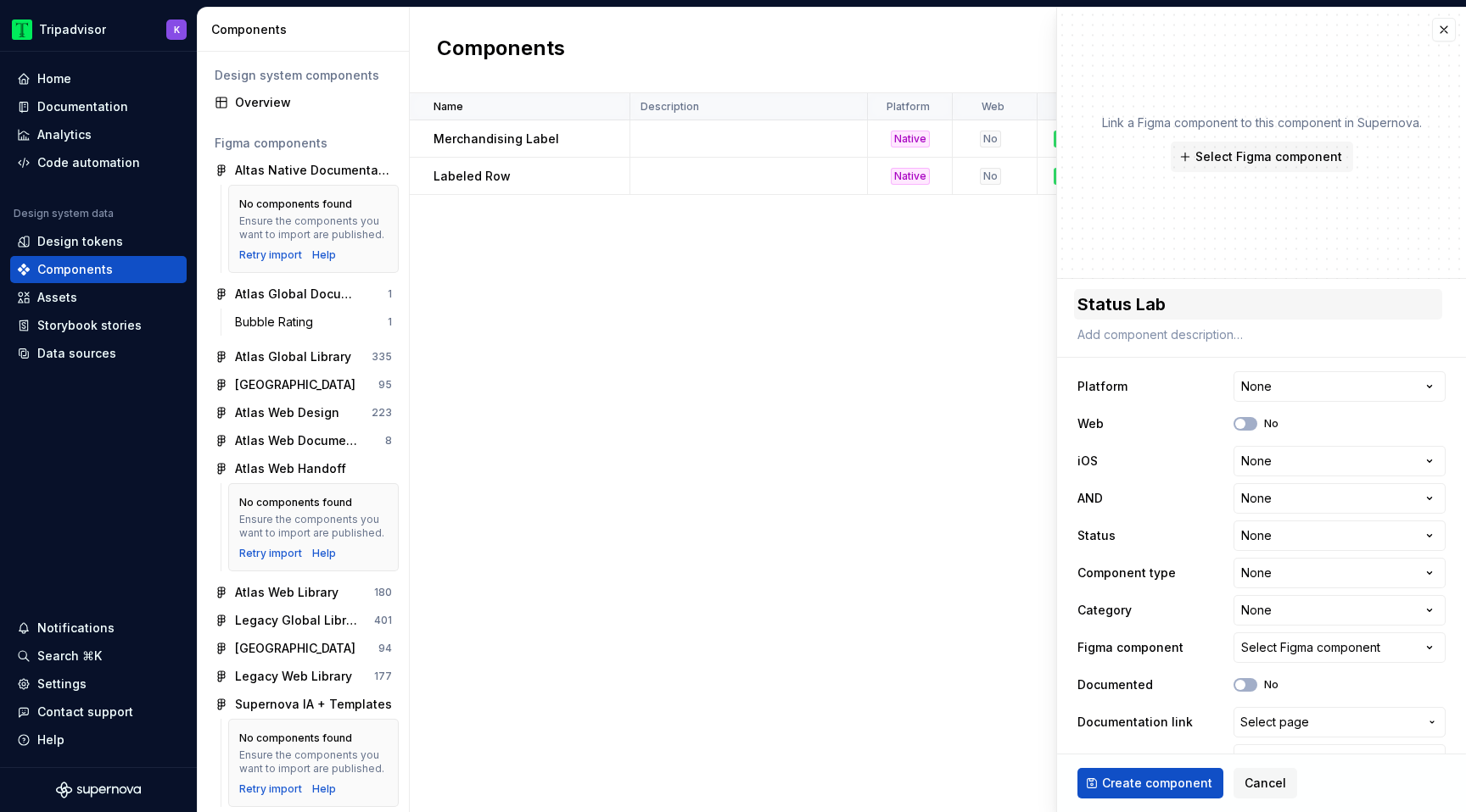
type textarea "*"
type textarea "Status Labe"
type textarea "*"
type textarea "Status Label"
click at [1290, 468] on html "Tripadvisor K Home Documentation Analytics Code automation Design system data D…" at bounding box center [733, 406] width 1466 height 812
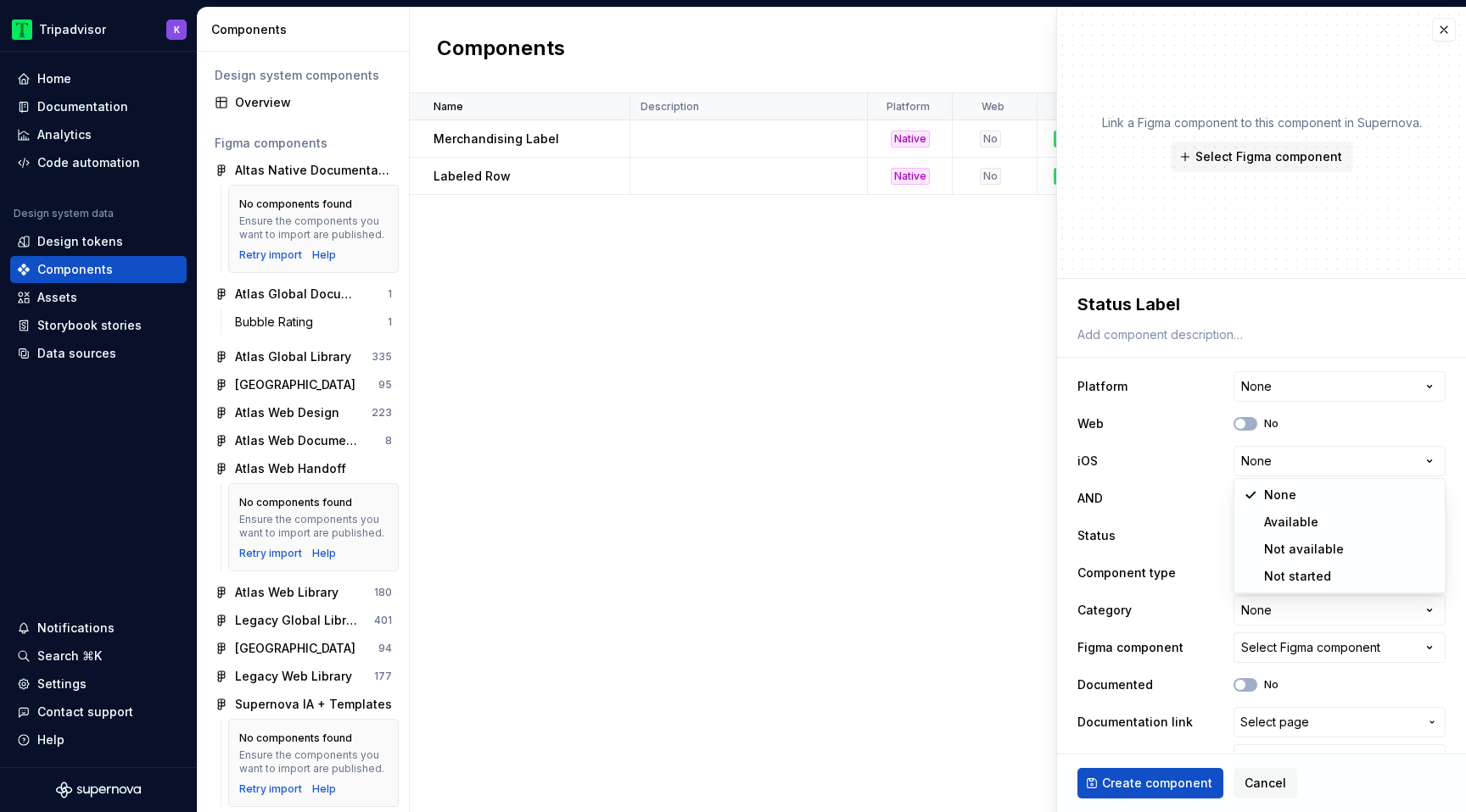
select select "**********"
type textarea "*"
click at [1284, 491] on html "Tripadvisor K Home Documentation Analytics Code automation Design system data D…" at bounding box center [733, 406] width 1466 height 812
select select "**********"
type textarea "*"
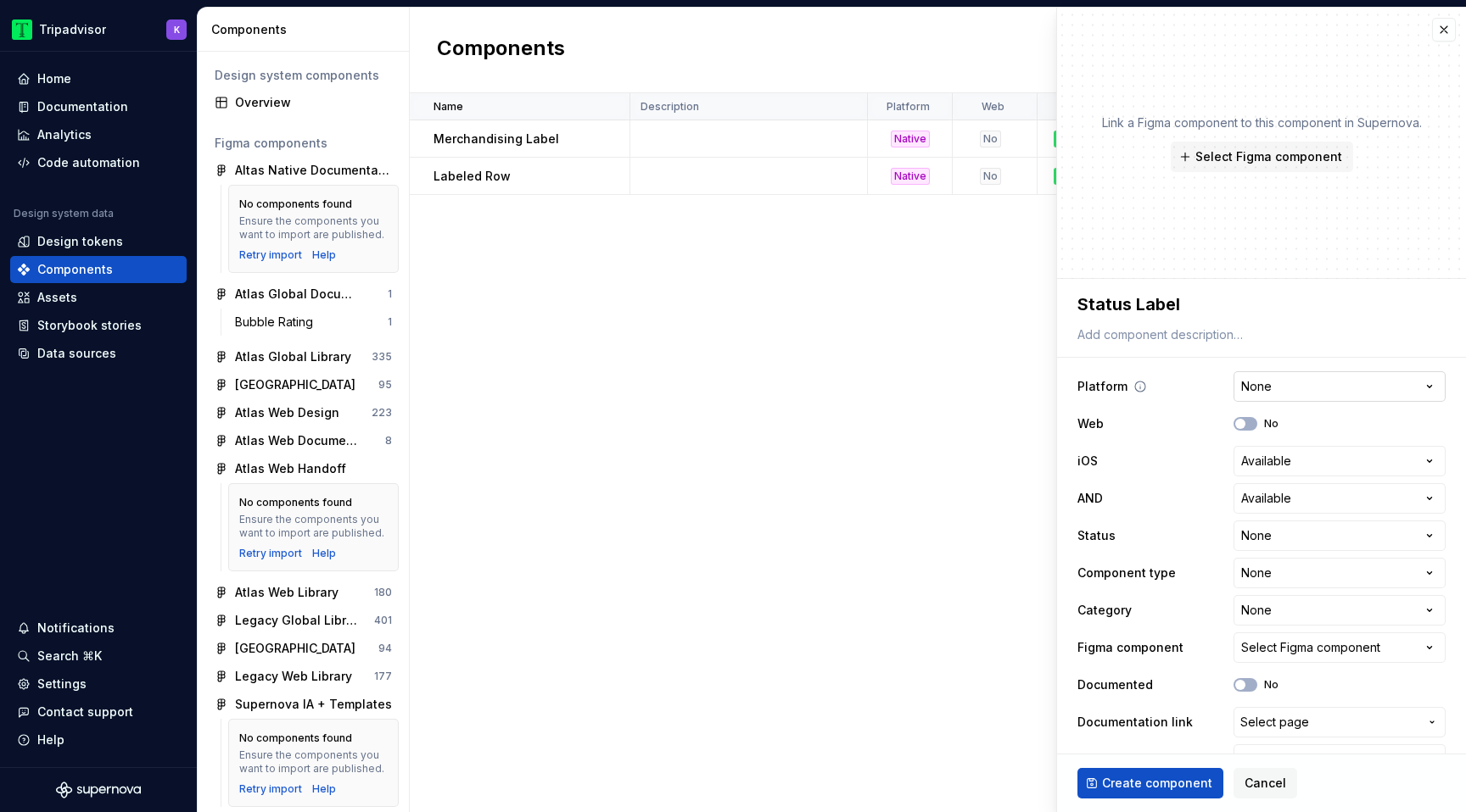
click at [1301, 391] on html "Tripadvisor K Home Documentation Analytics Code automation Design system data D…" at bounding box center [733, 406] width 1466 height 812
select select "**********"
type textarea "*"
click at [1290, 530] on html "Tripadvisor K Home Documentation Analytics Code automation Design system data D…" at bounding box center [733, 406] width 1466 height 812
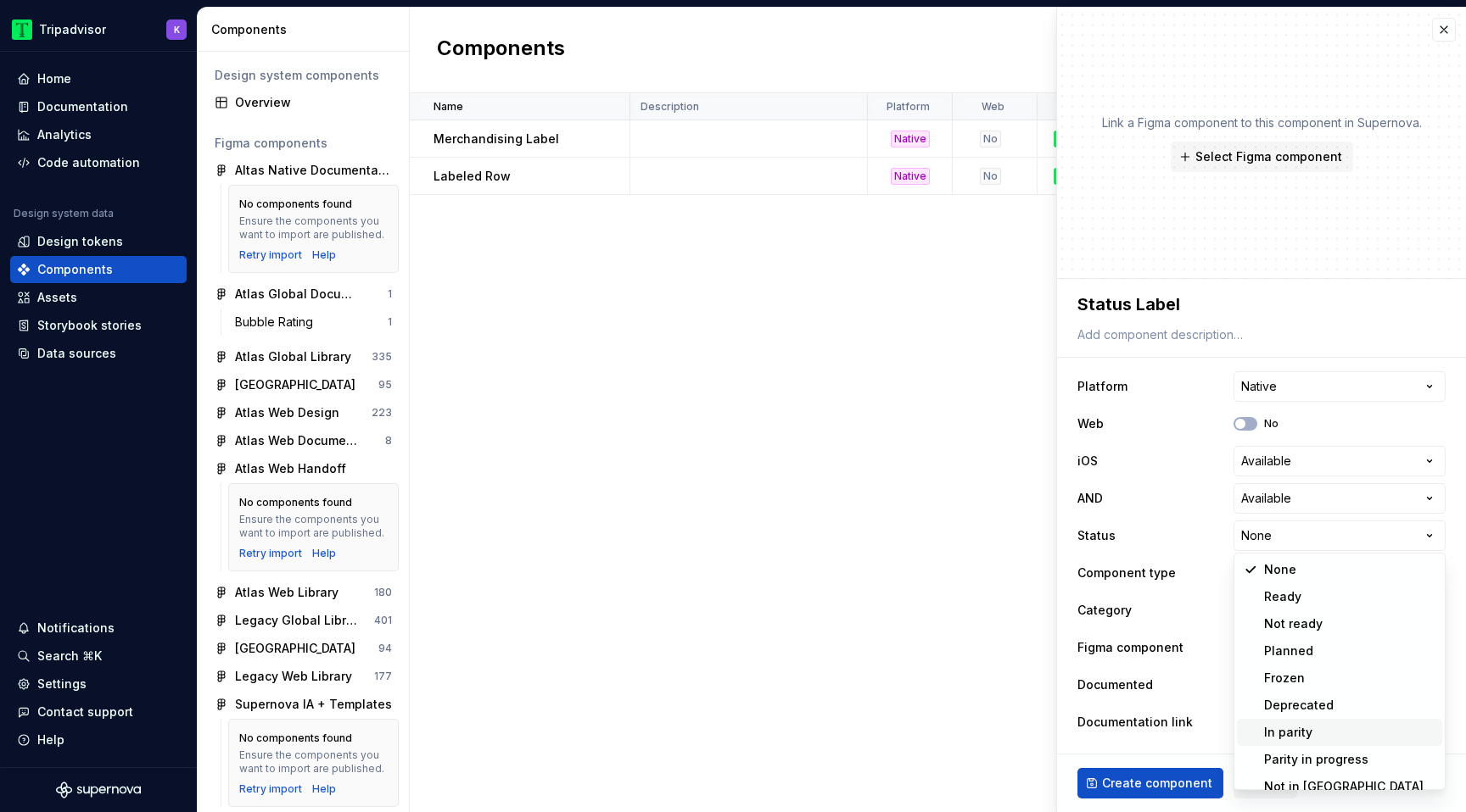
scroll to position [14, 0]
select select "**********"
type textarea "*"
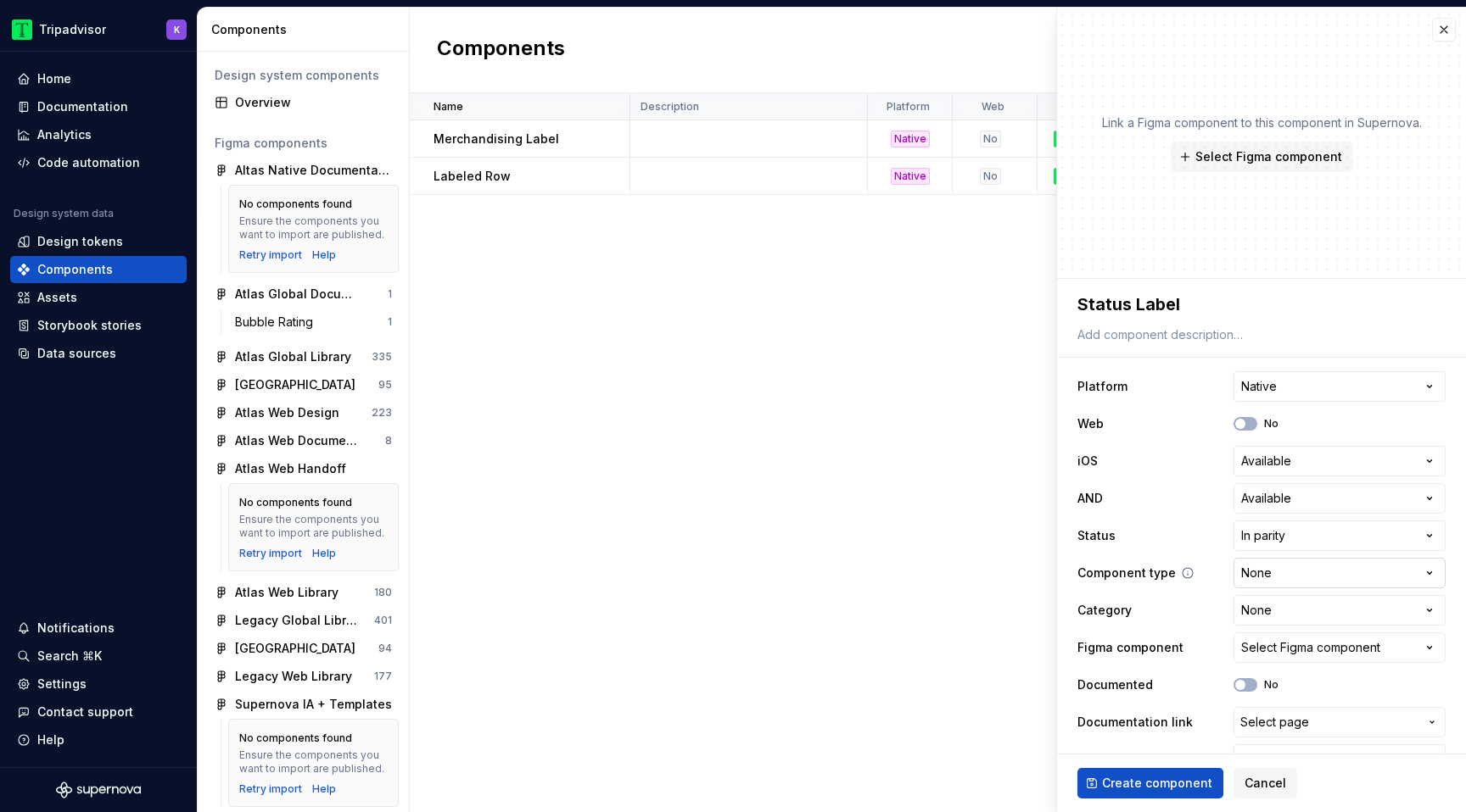
click at [1290, 581] on html "Tripadvisor K Home Documentation Analytics Code automation Design system data D…" at bounding box center [733, 406] width 1466 height 812
select select "**********"
type textarea "*"
click at [1303, 609] on html "Tripadvisor K Home Documentation Analytics Code automation Design system data D…" at bounding box center [733, 406] width 1466 height 812
select select "**********"
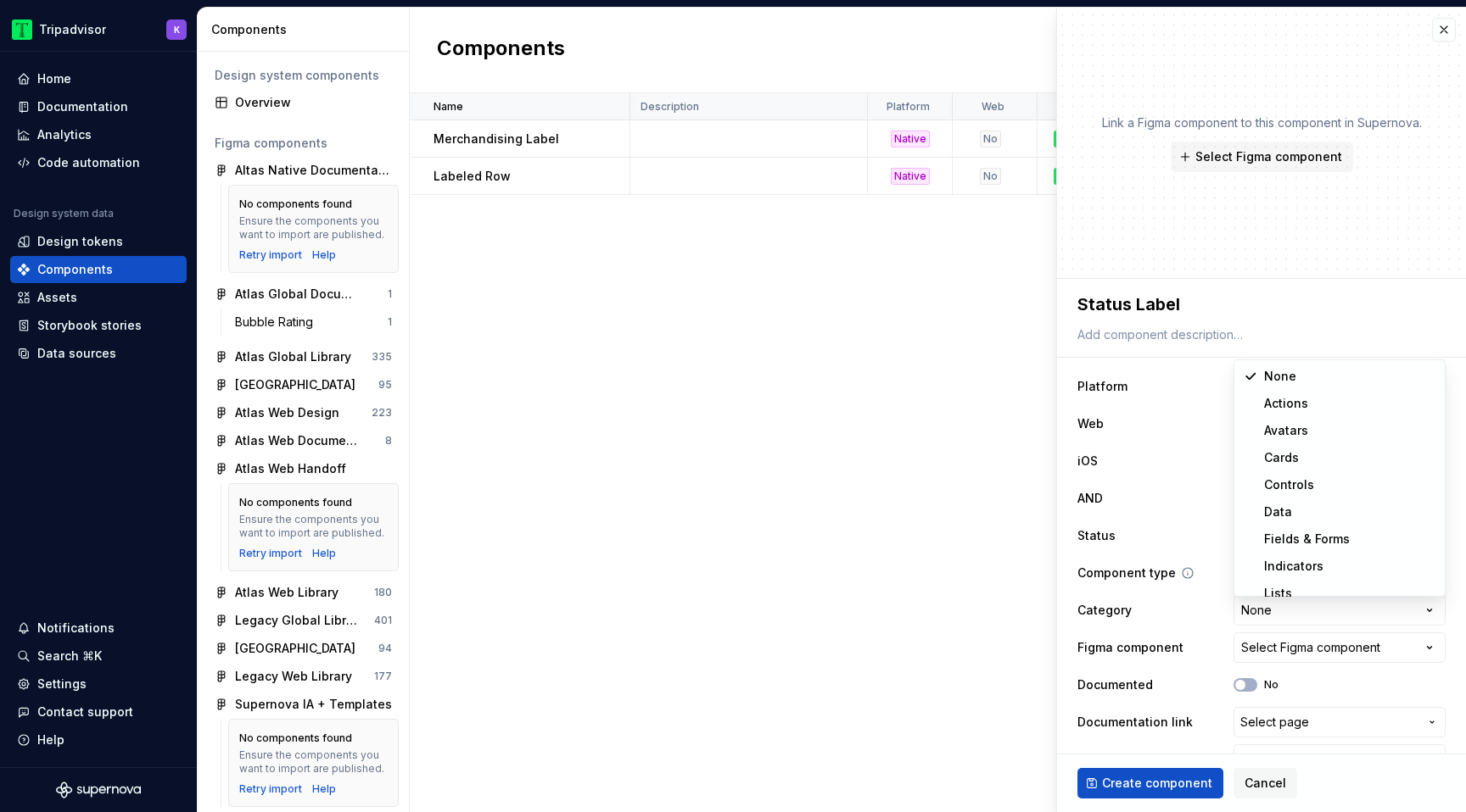
type textarea "*"
click at [1319, 650] on div "Select Figma component" at bounding box center [1310, 647] width 139 height 17
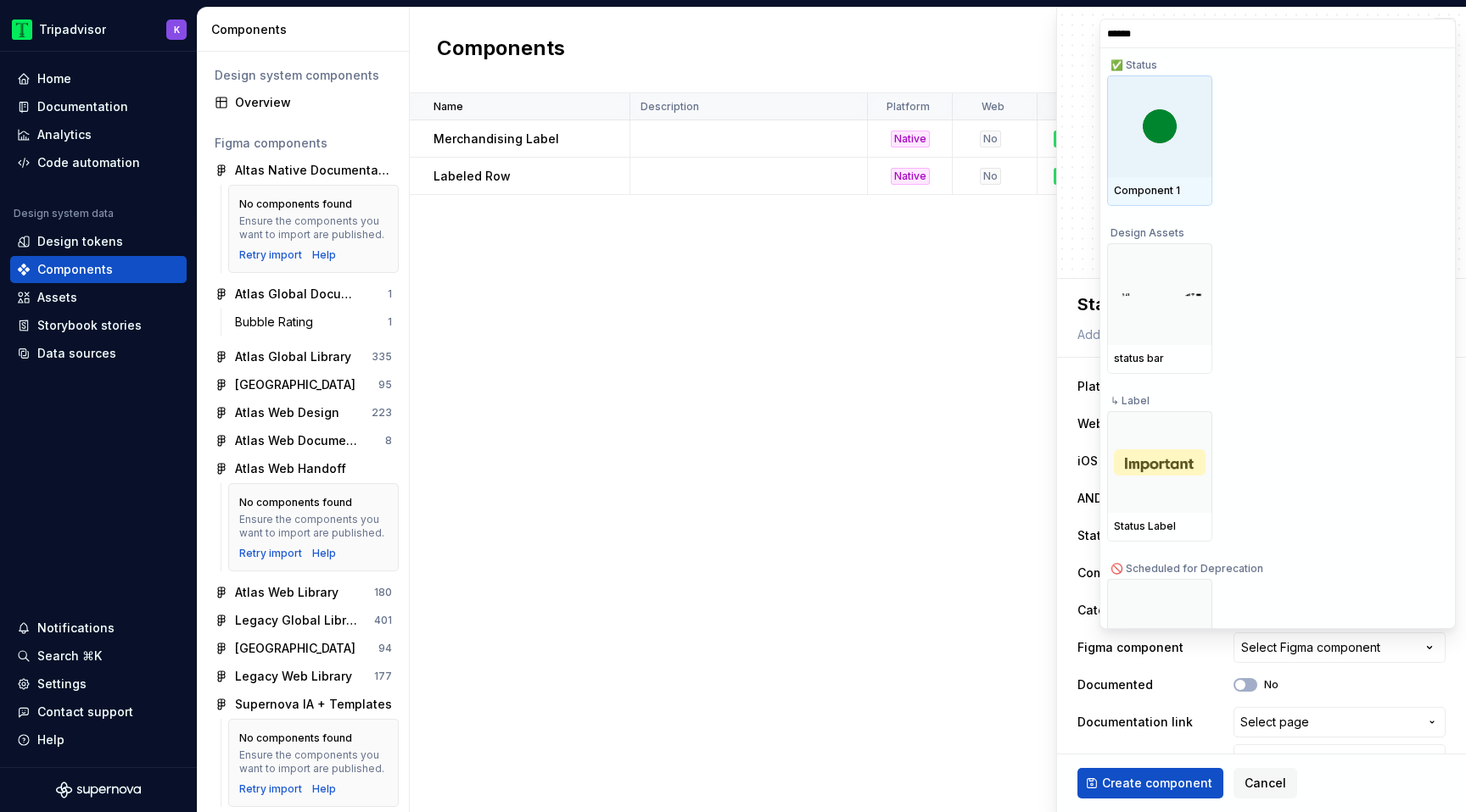
type input "******"
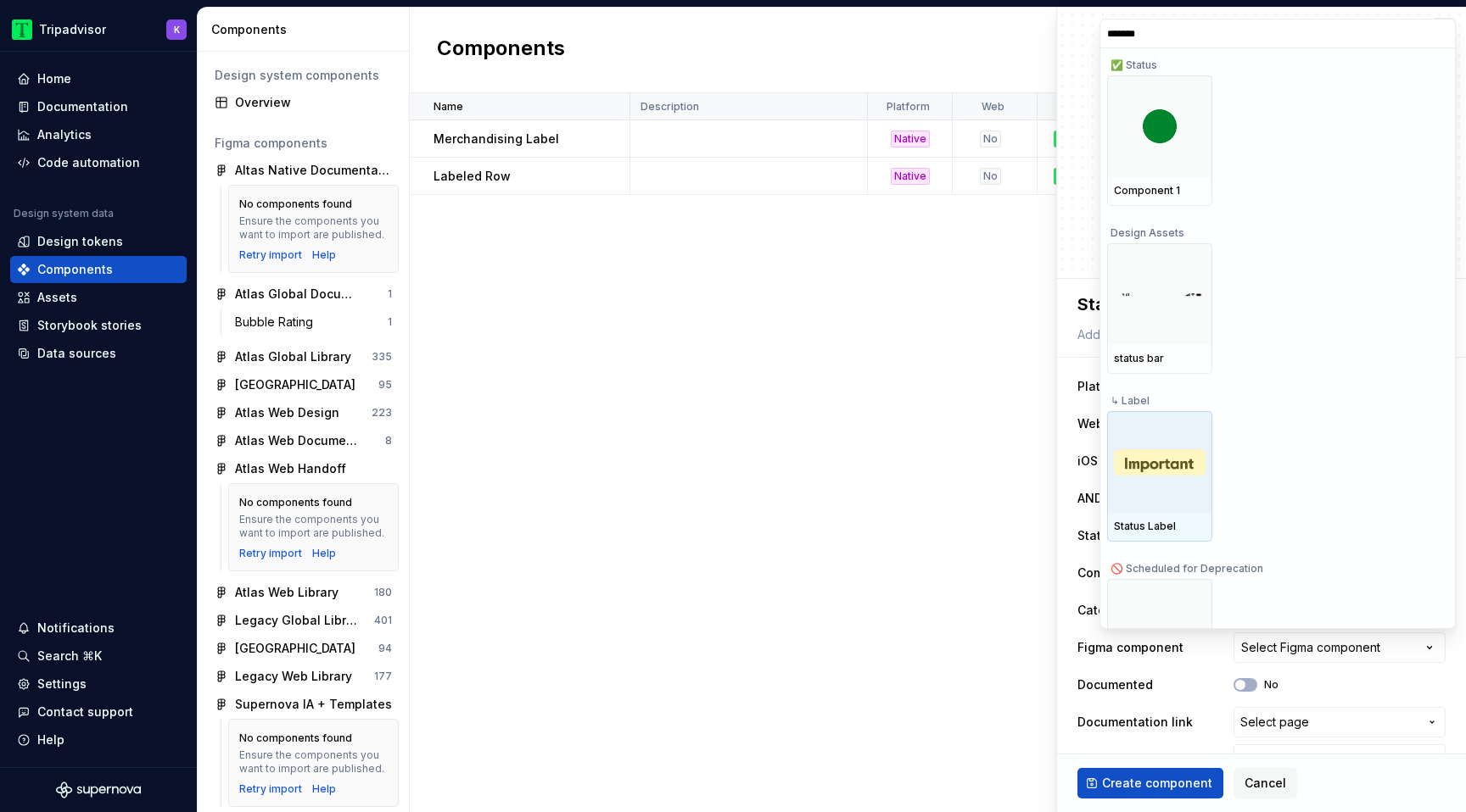
click at [1139, 460] on img at bounding box center [1160, 462] width 92 height 26
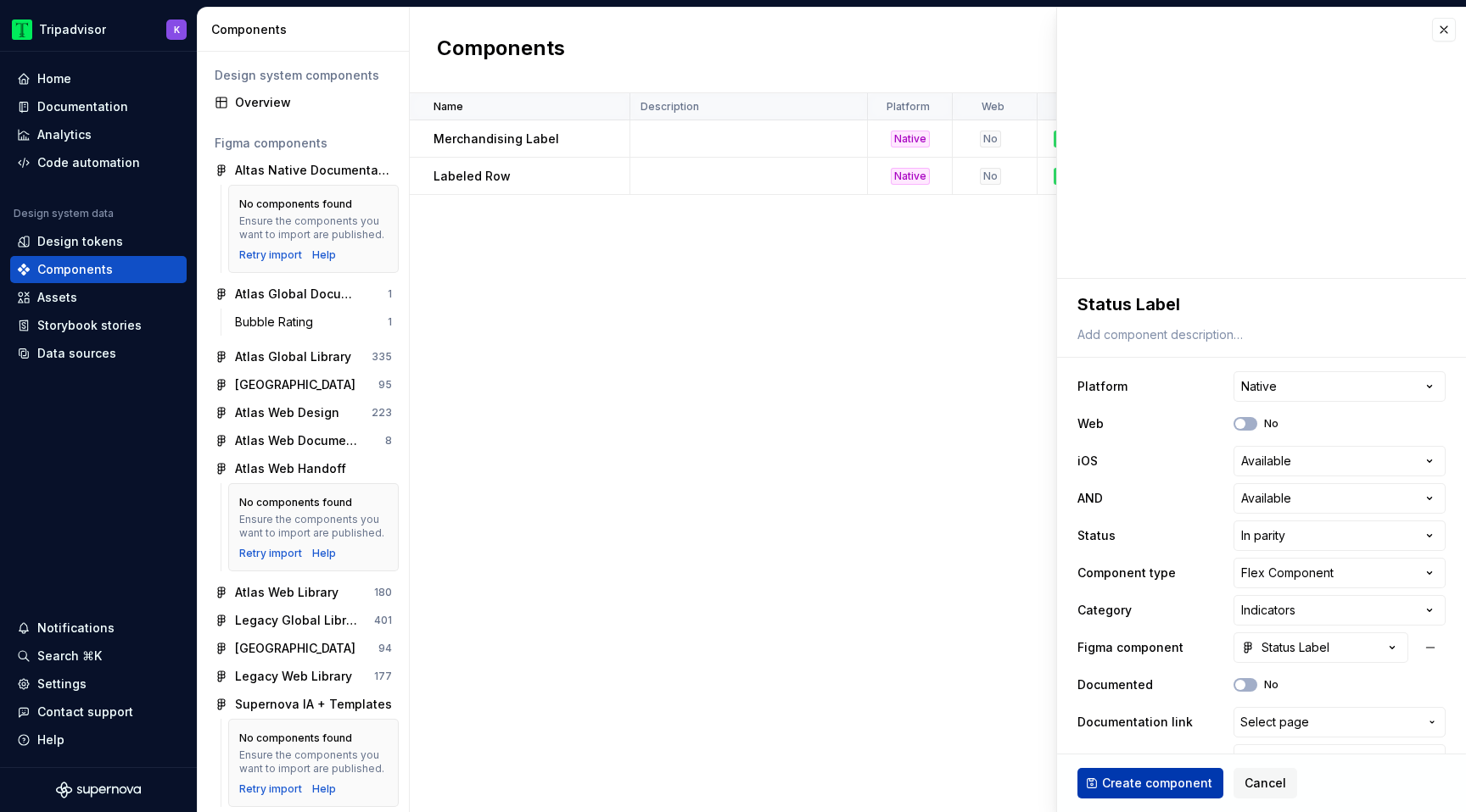
click at [1167, 778] on span "Create component" at bounding box center [1157, 783] width 110 height 17
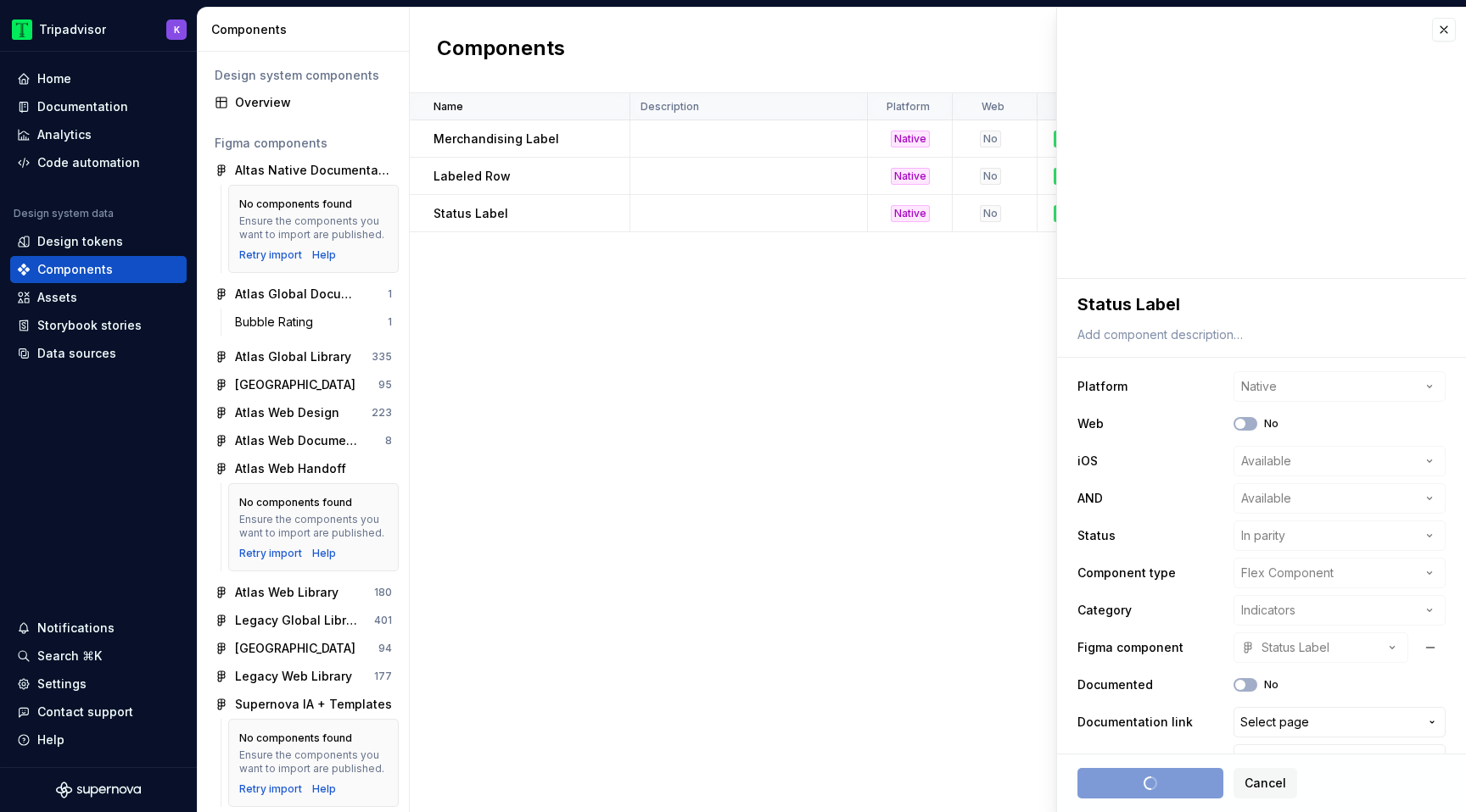
type textarea "*"
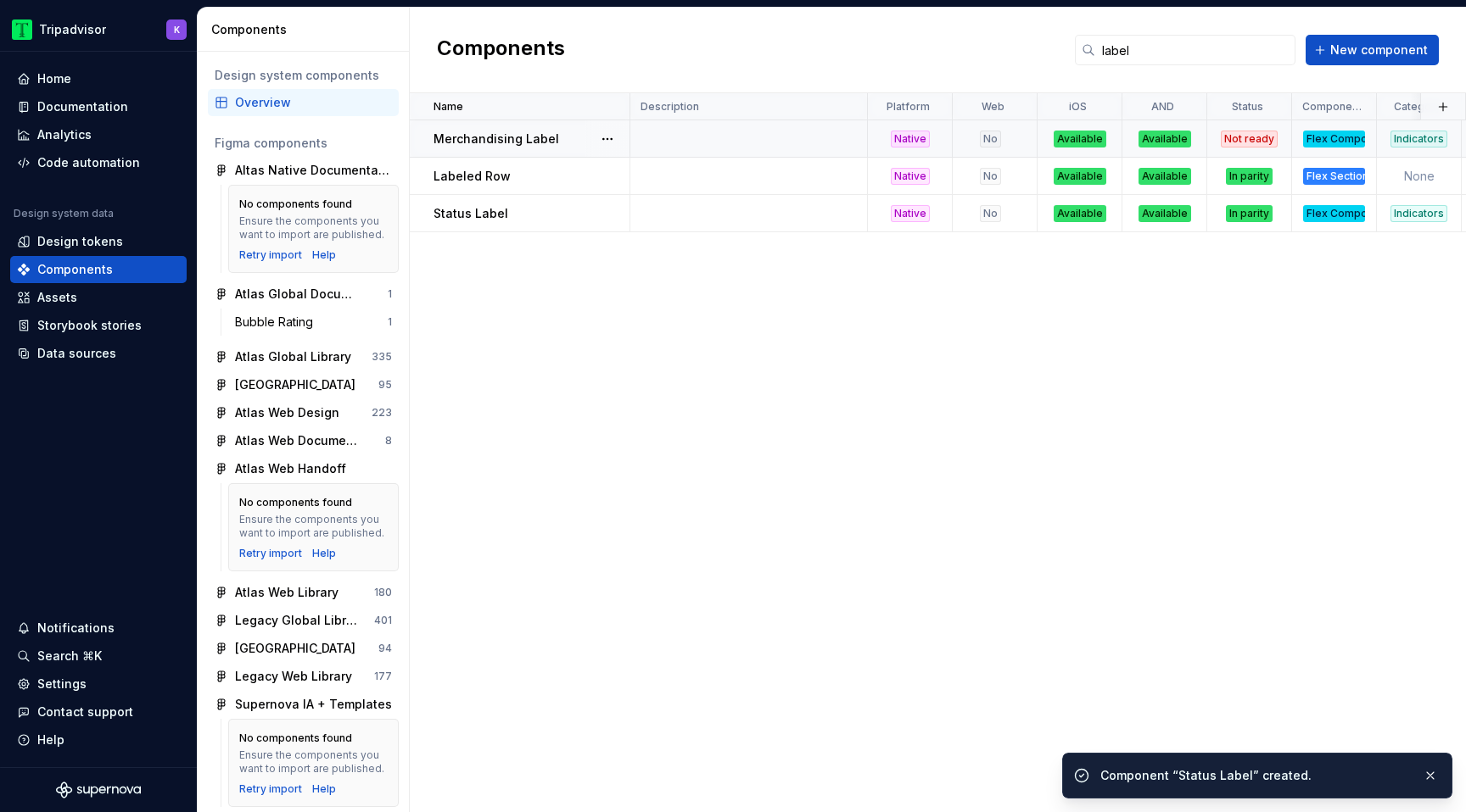
click at [1262, 141] on div "Not ready" at bounding box center [1249, 139] width 57 height 17
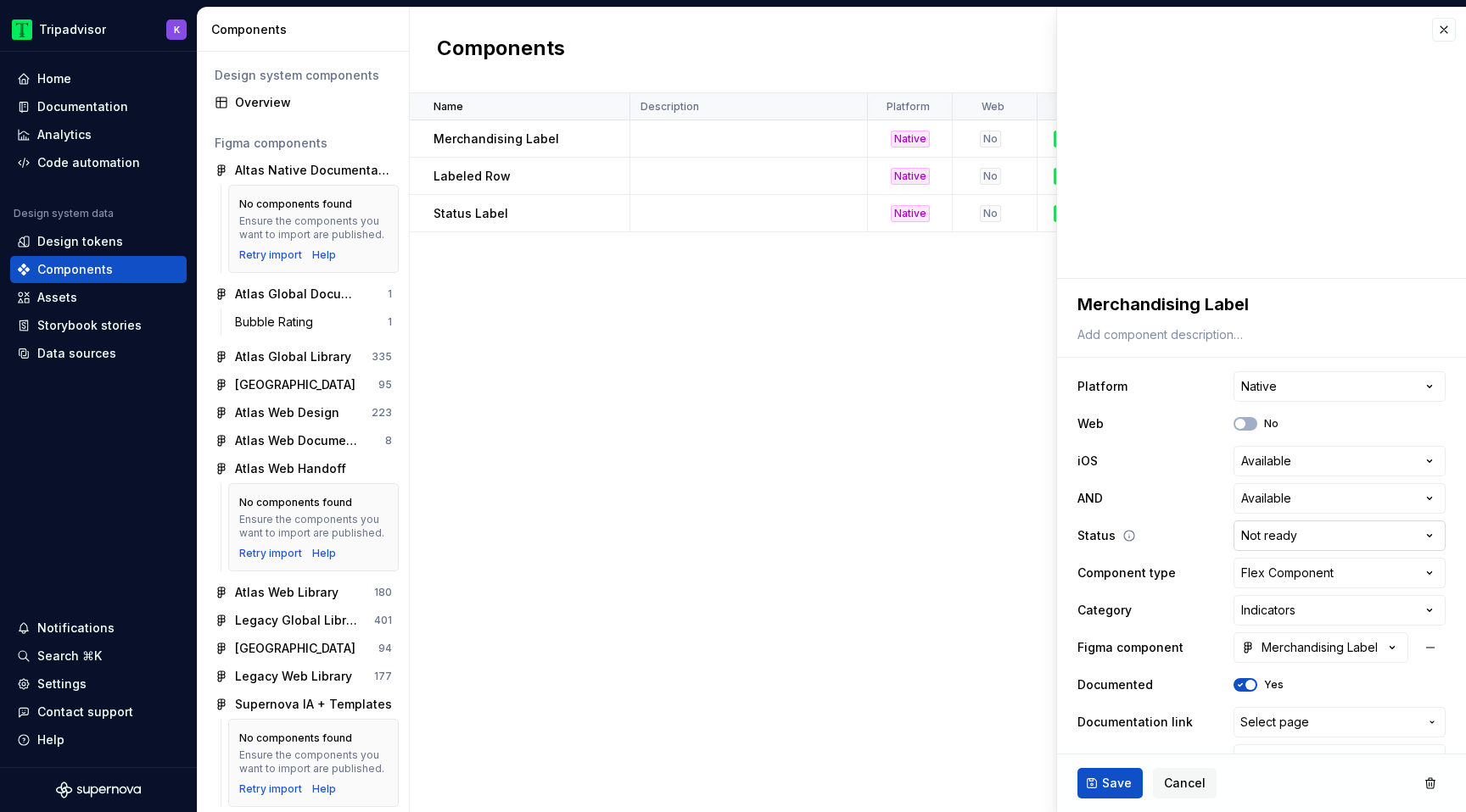
click at [1305, 540] on html "Tripadvisor K Home Documentation Analytics Code automation Design system data D…" at bounding box center [733, 406] width 1466 height 812
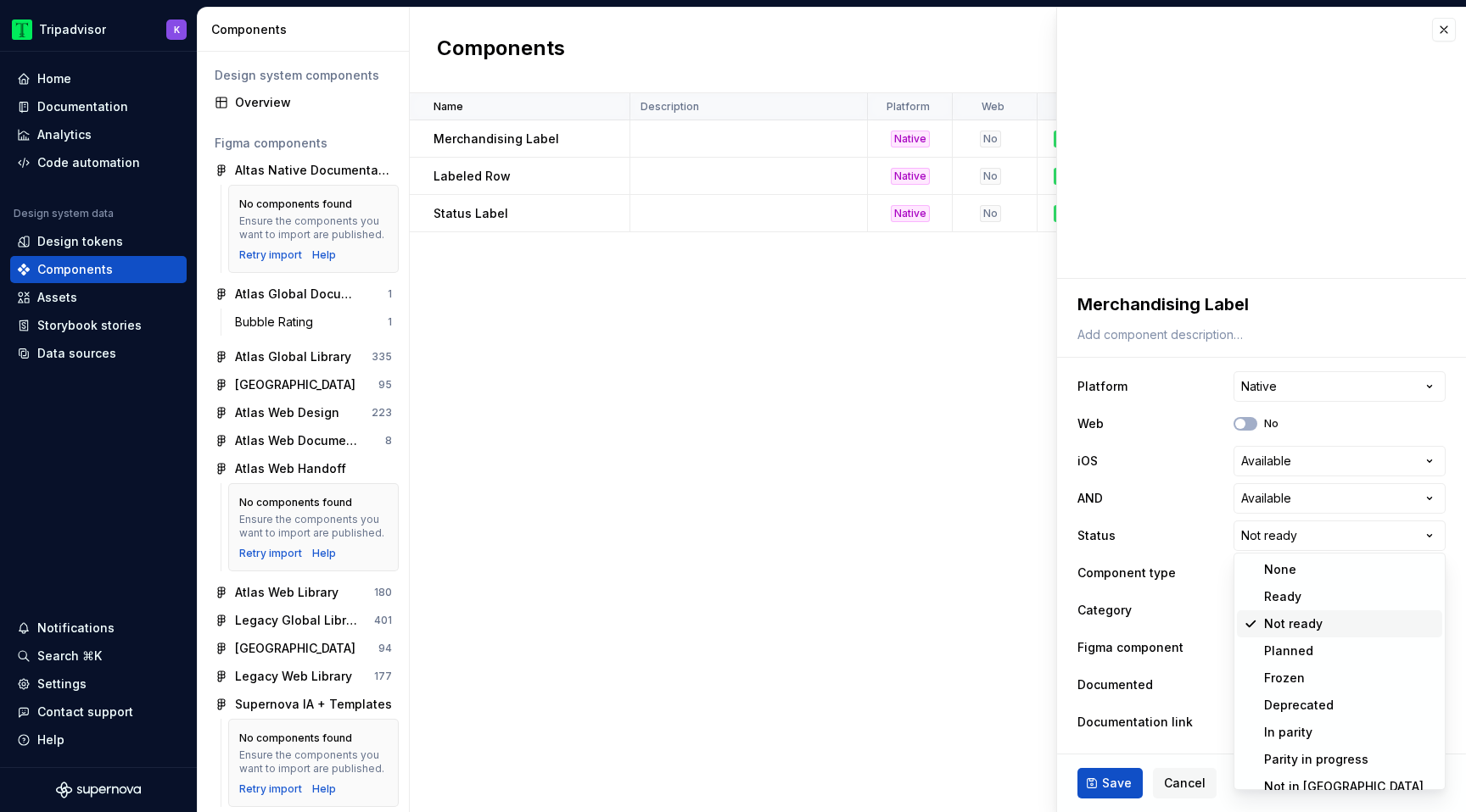
type textarea "*"
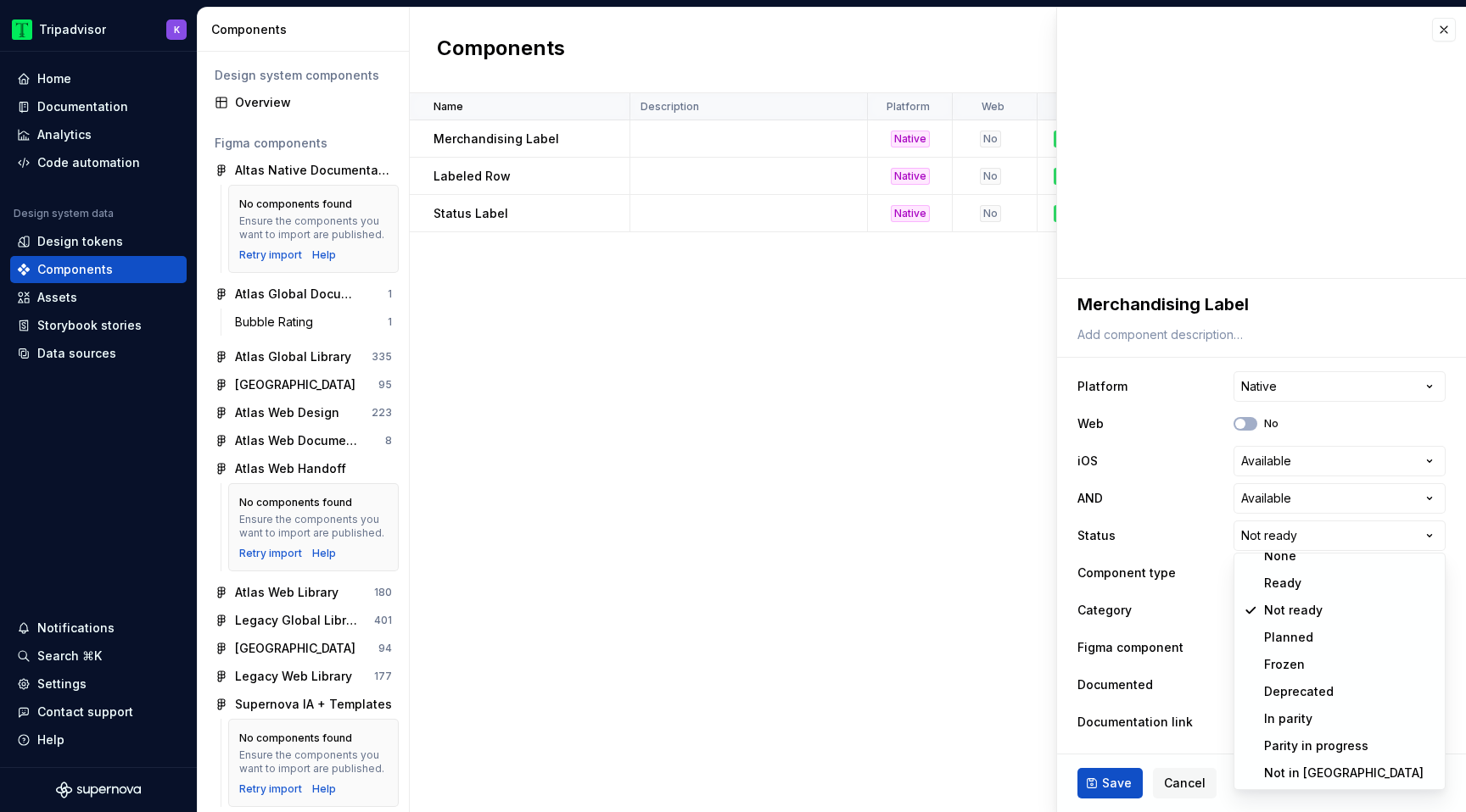
select select "**********"
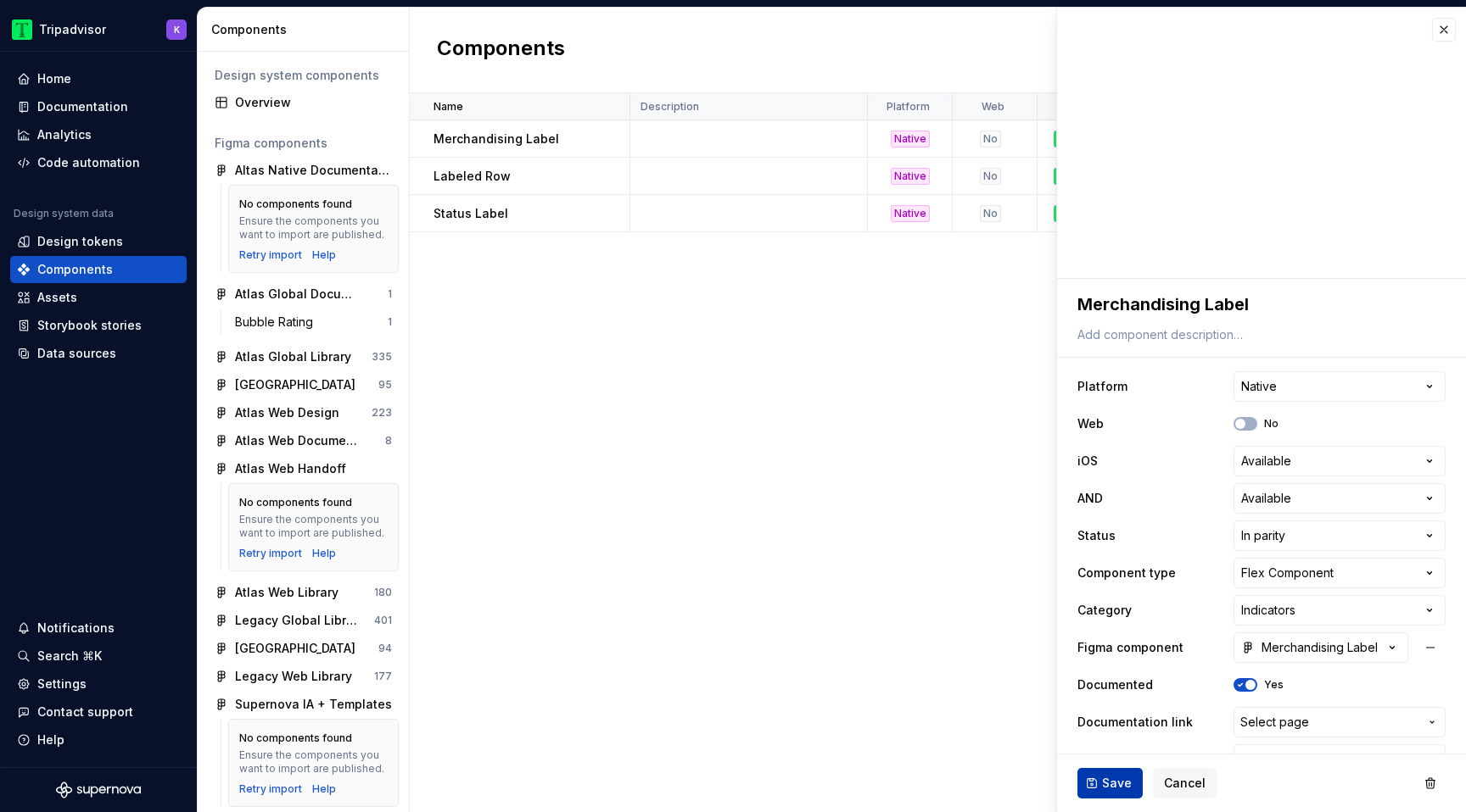
click at [1101, 787] on button "Save" at bounding box center [1109, 783] width 65 height 31
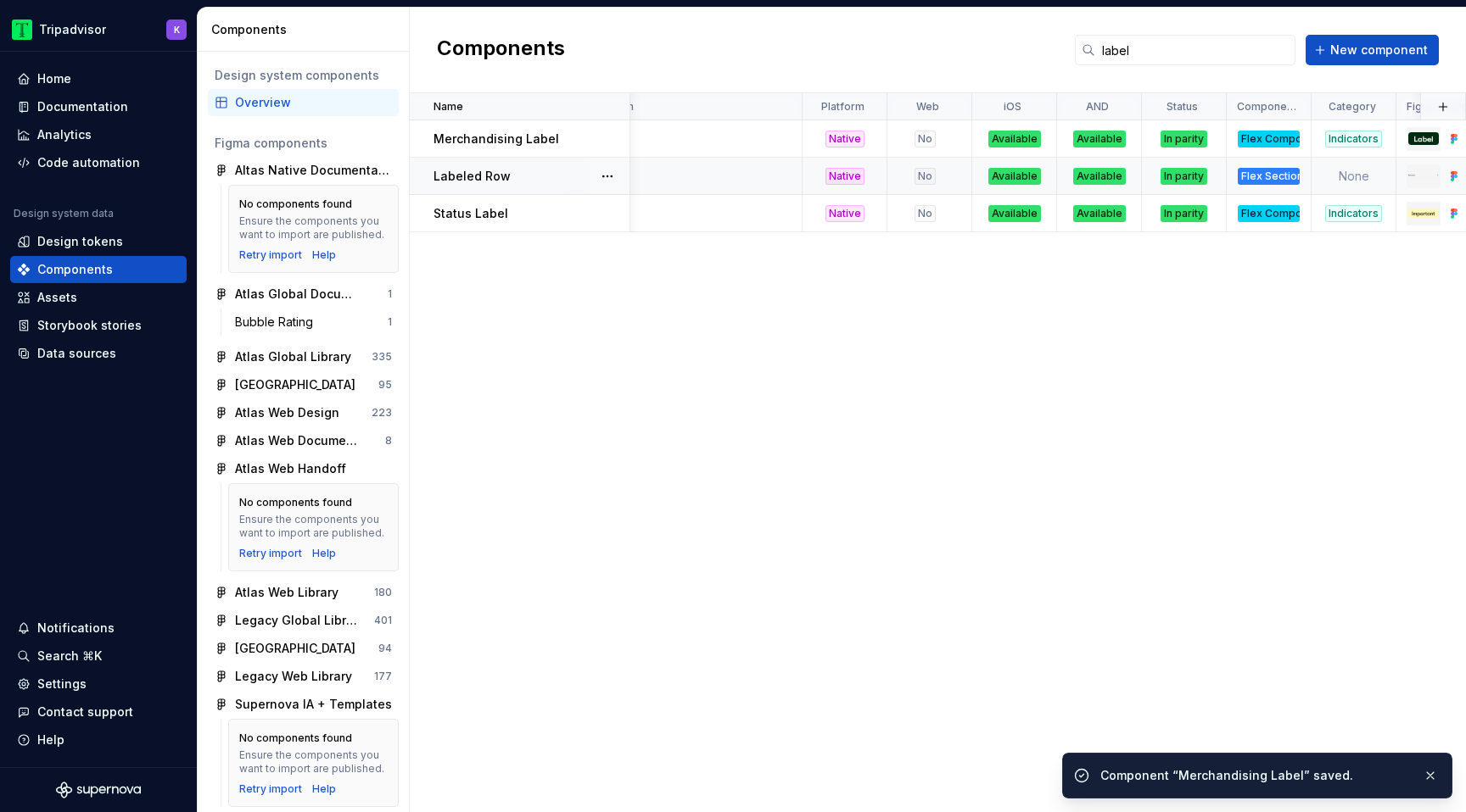
scroll to position [0, 81]
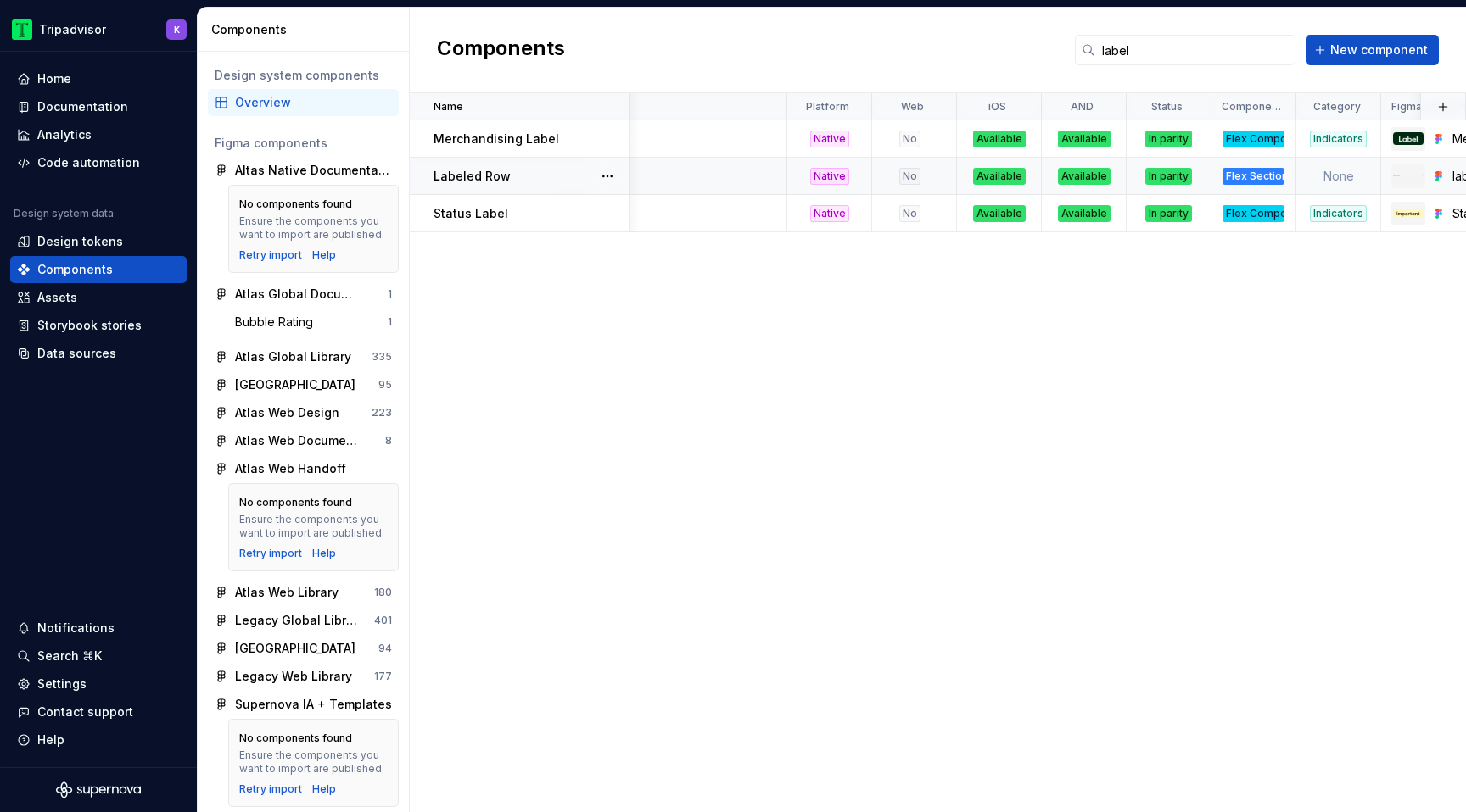
click at [1262, 176] on div "Flex Section" at bounding box center [1253, 176] width 62 height 17
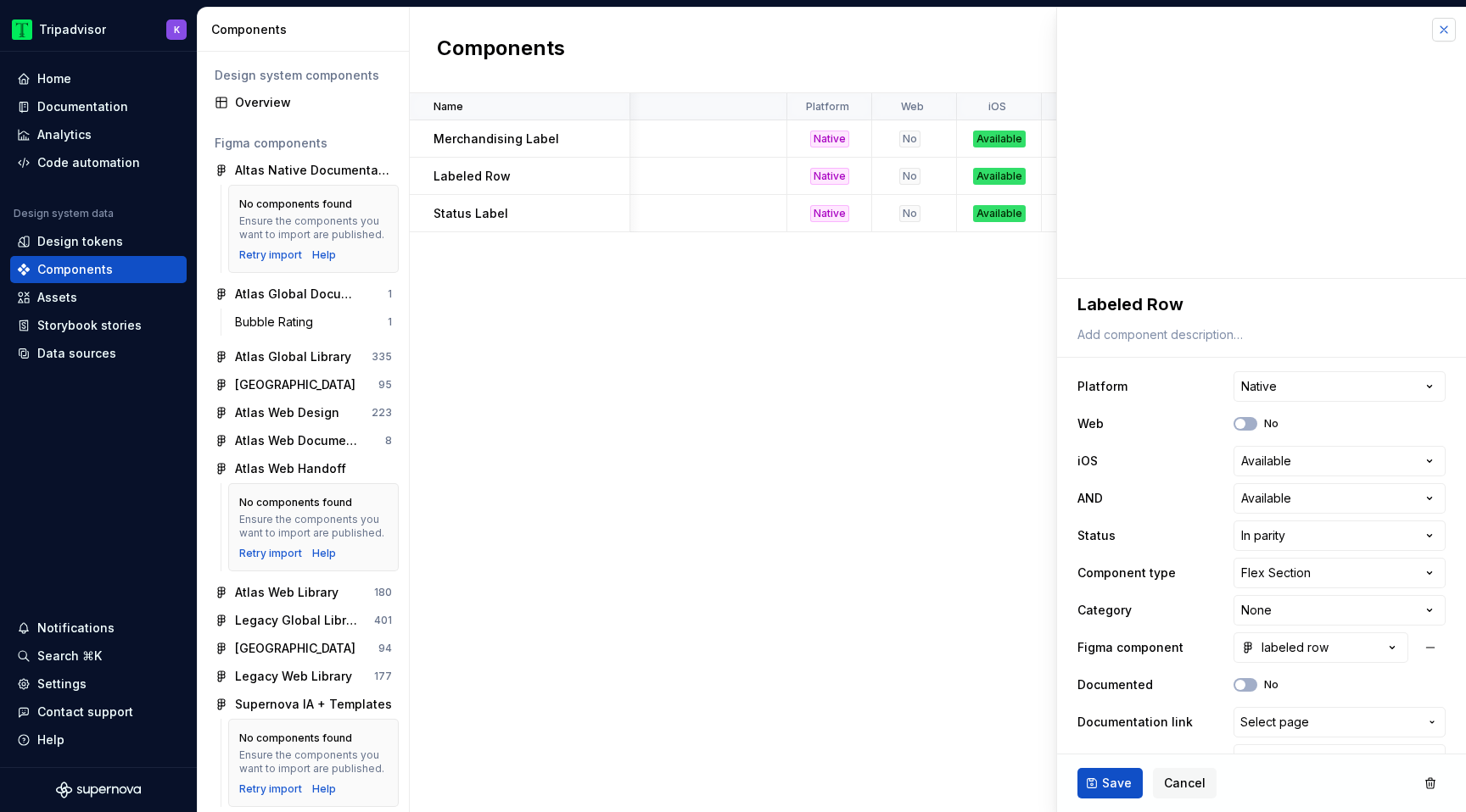
click at [1448, 32] on button "button" at bounding box center [1444, 30] width 24 height 24
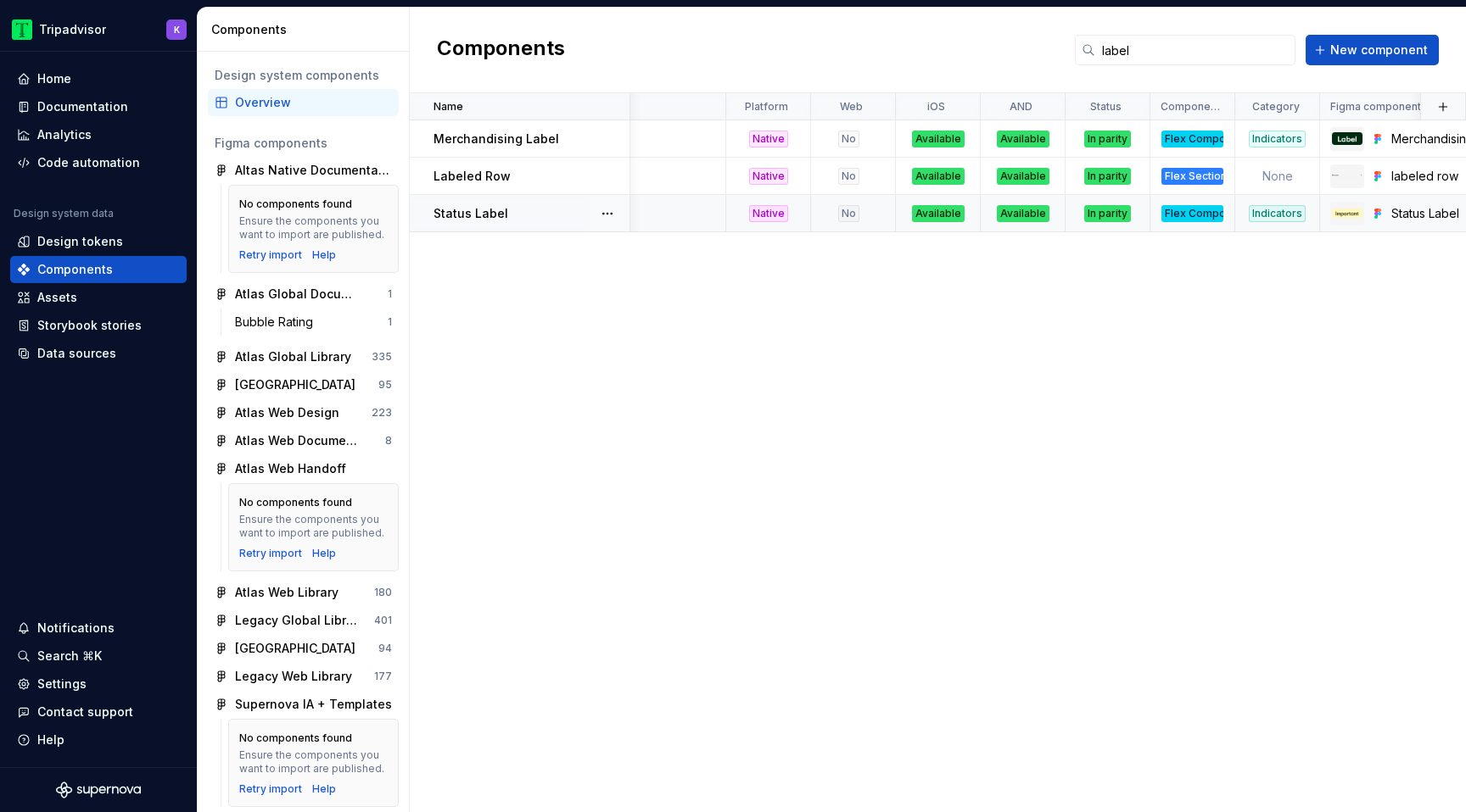
scroll to position [0, 146]
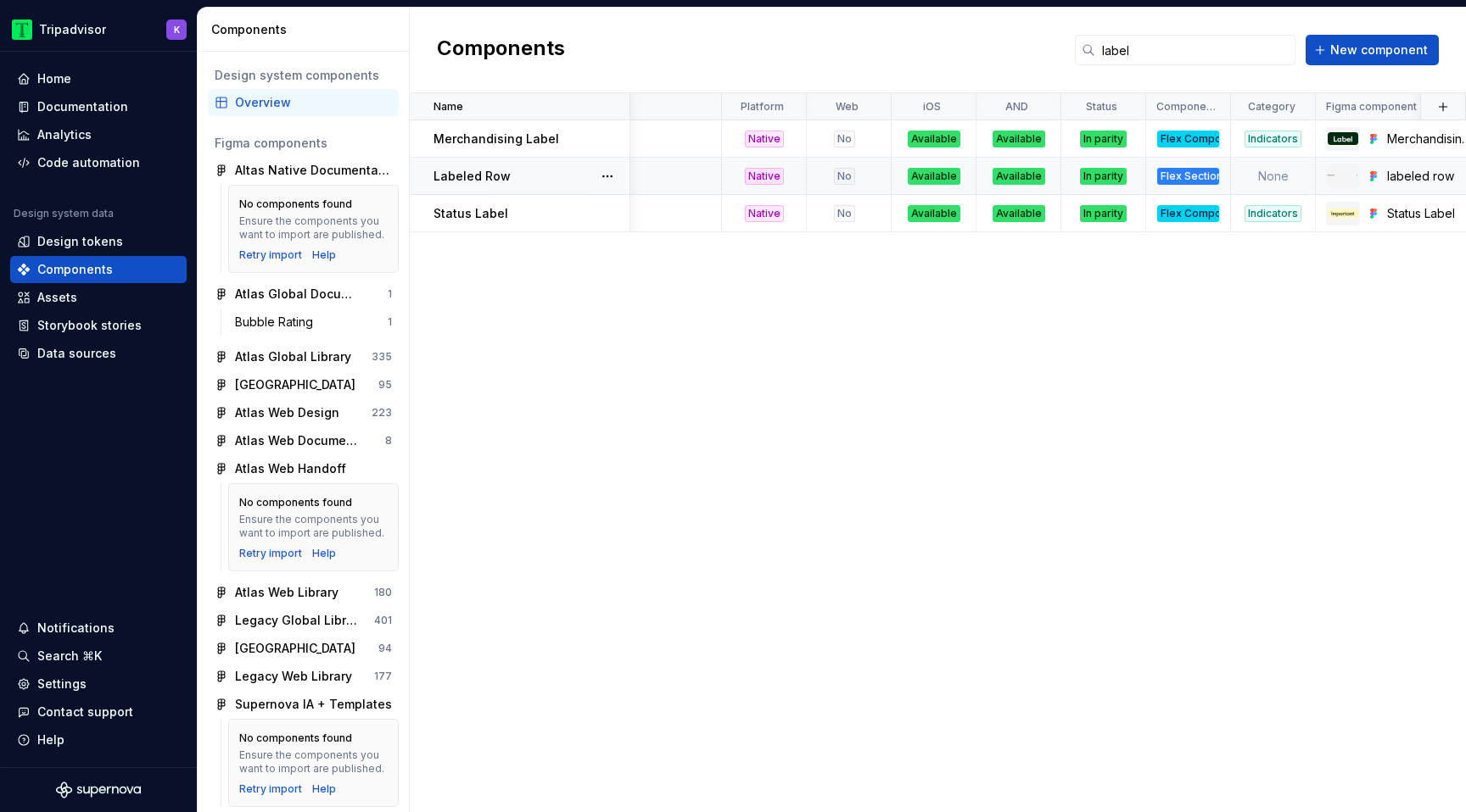
click at [1261, 178] on td "None" at bounding box center [1273, 176] width 85 height 37
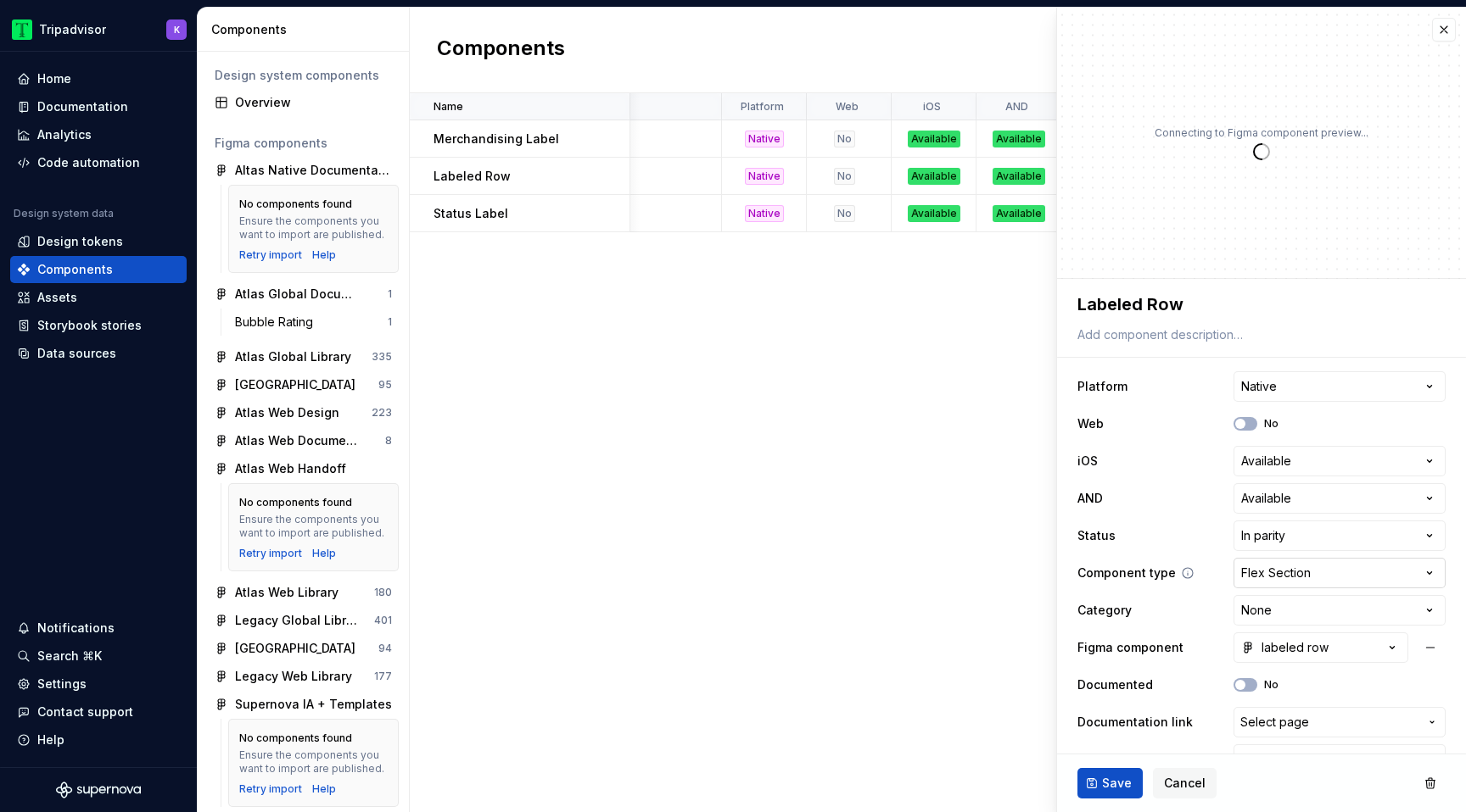
type textarea "*"
click at [1446, 30] on button "button" at bounding box center [1444, 30] width 24 height 24
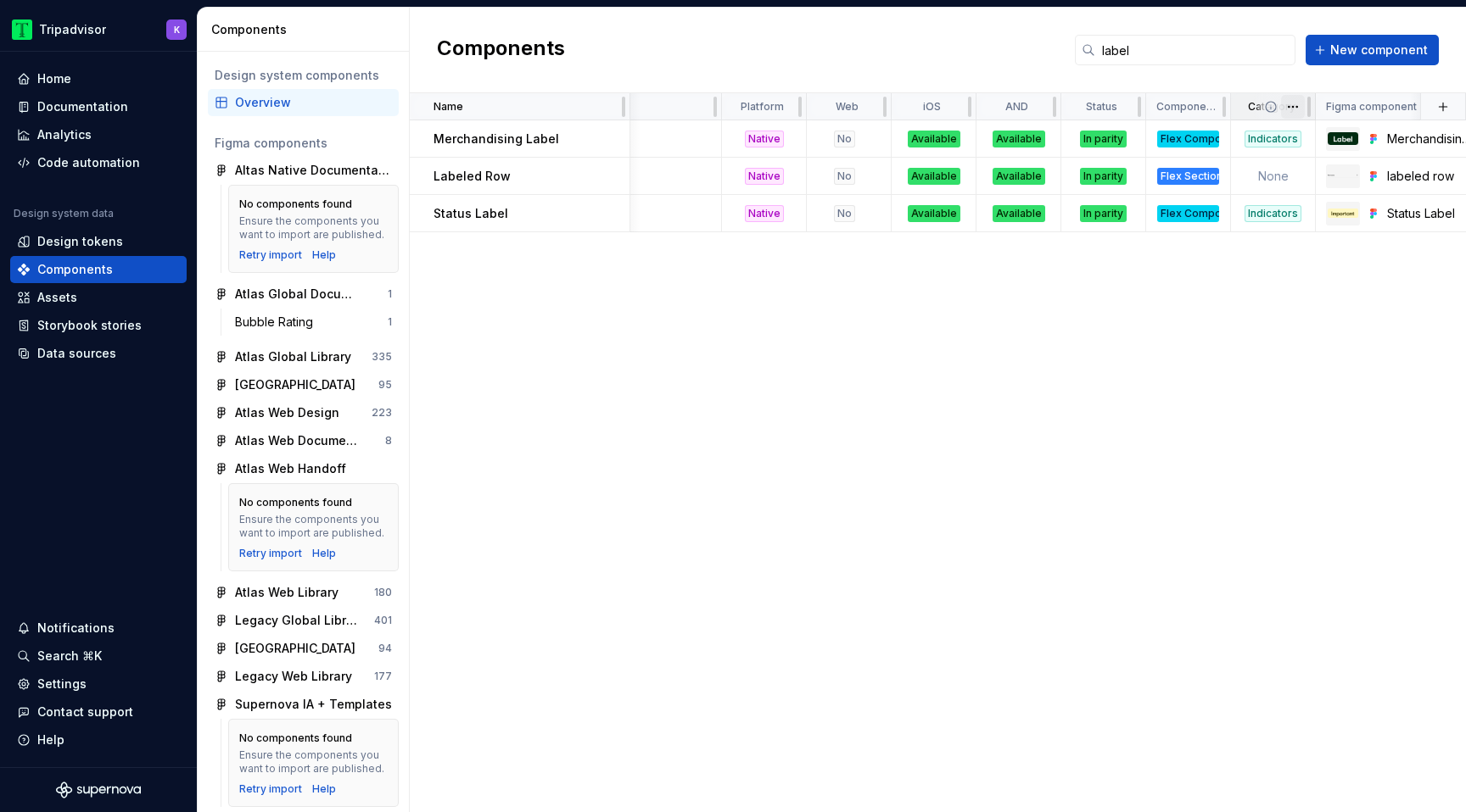
click at [1297, 106] on html "Tripadvisor K Home Documentation Analytics Code automation Design system data D…" at bounding box center [733, 406] width 1466 height 812
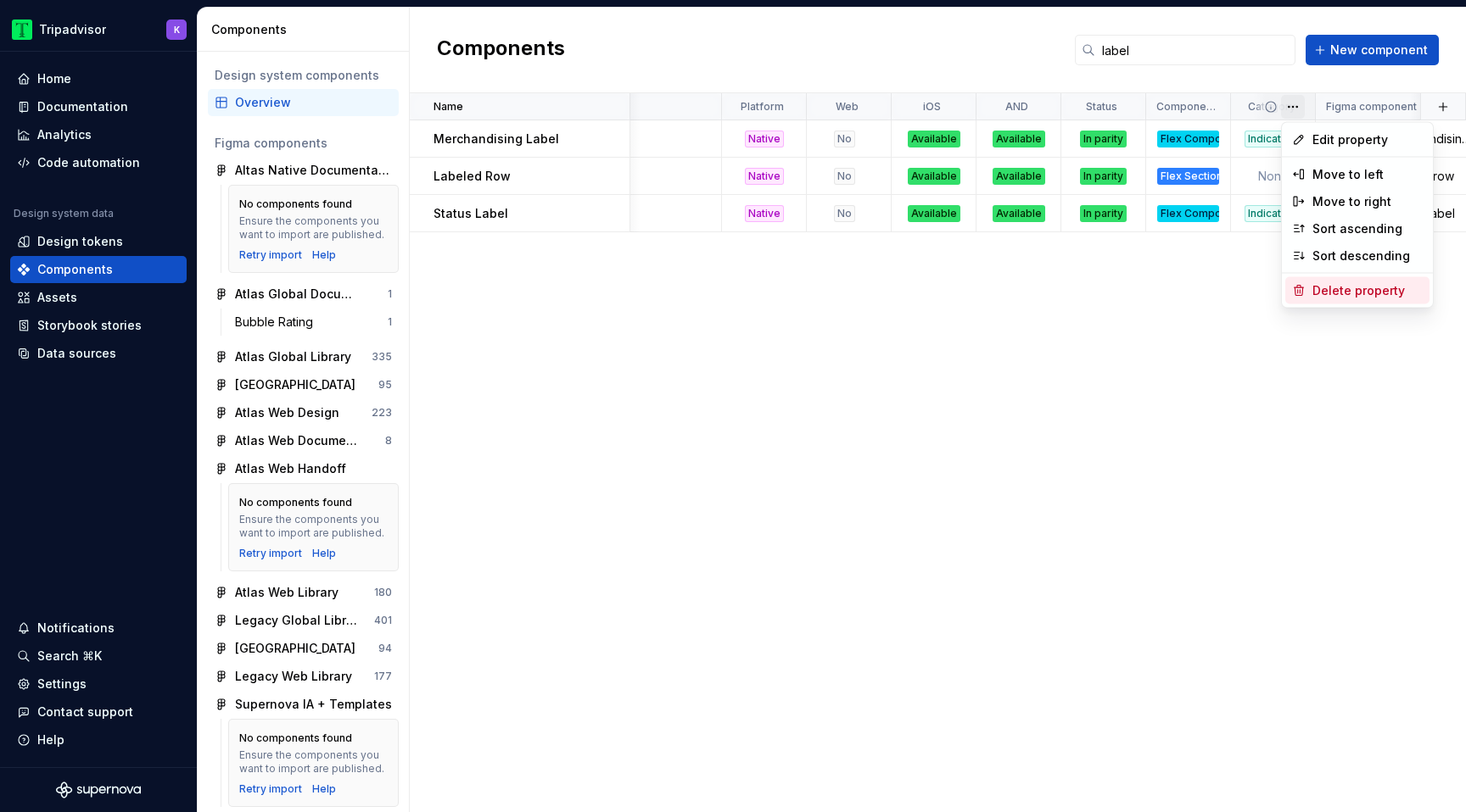
click at [1360, 291] on div "Delete property" at bounding box center [1367, 291] width 110 height 17
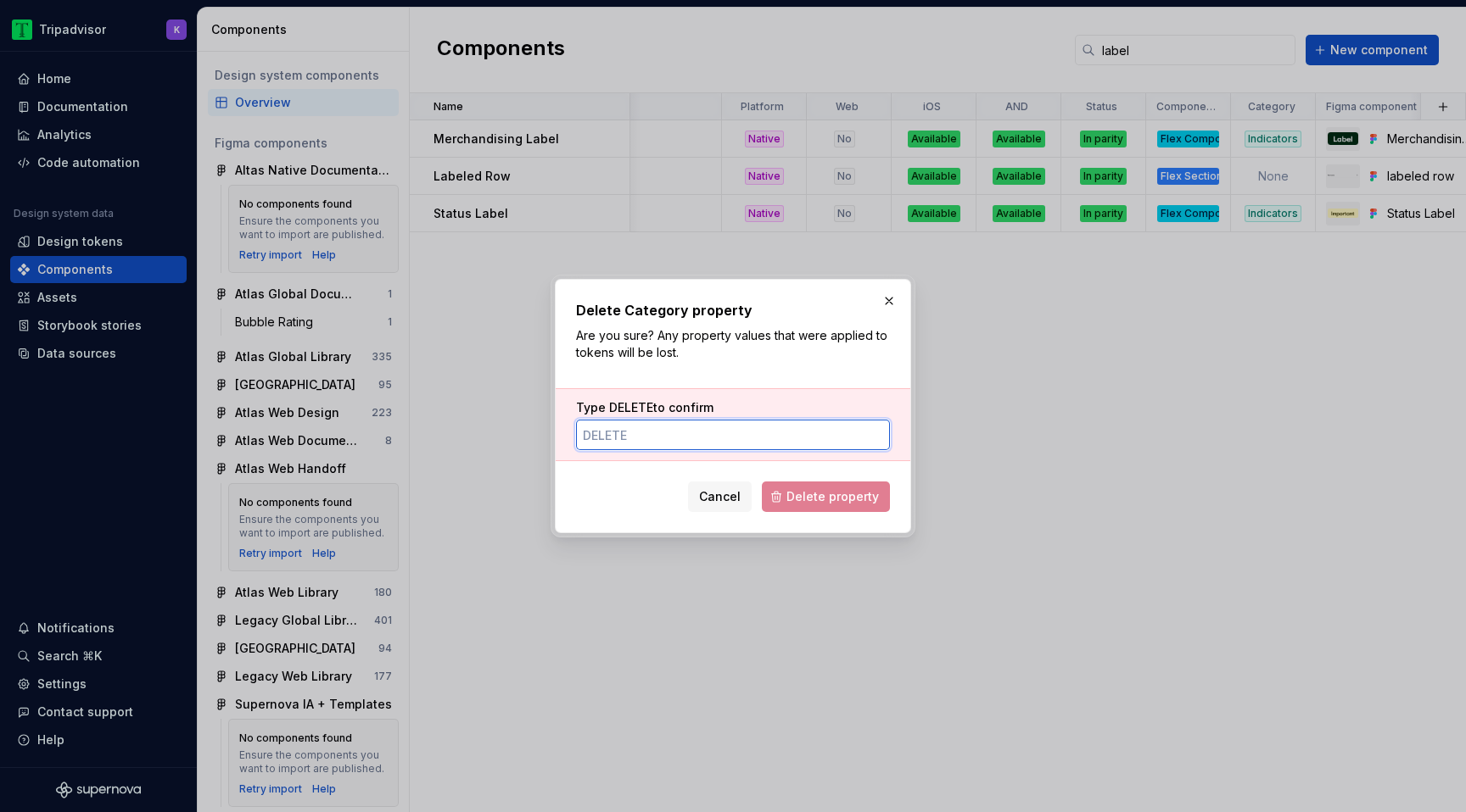
click at [806, 429] on input "Type DELETE to confirm" at bounding box center [733, 434] width 314 height 31
type input "DELETE"
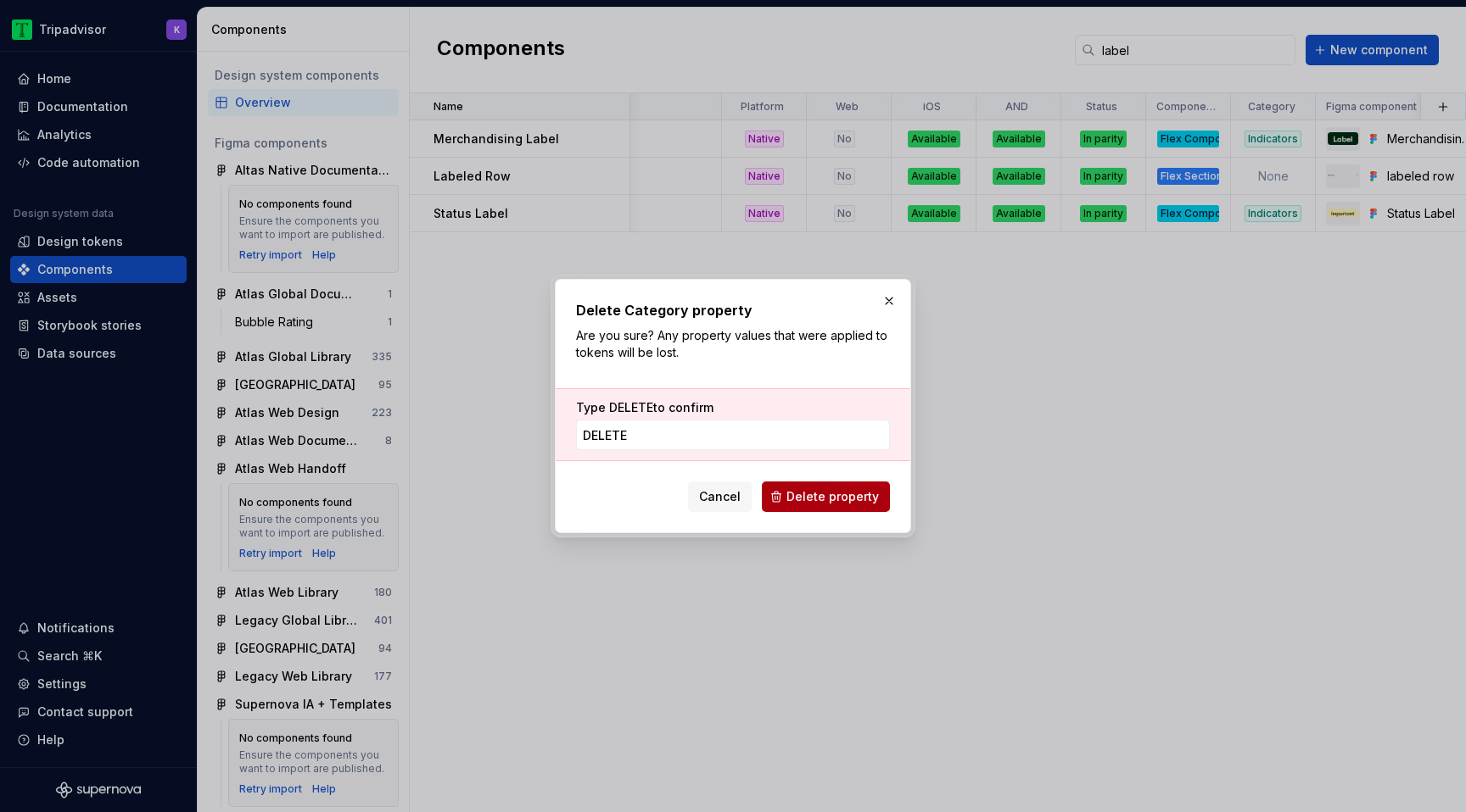
click at [796, 502] on span "Delete property" at bounding box center [832, 496] width 93 height 17
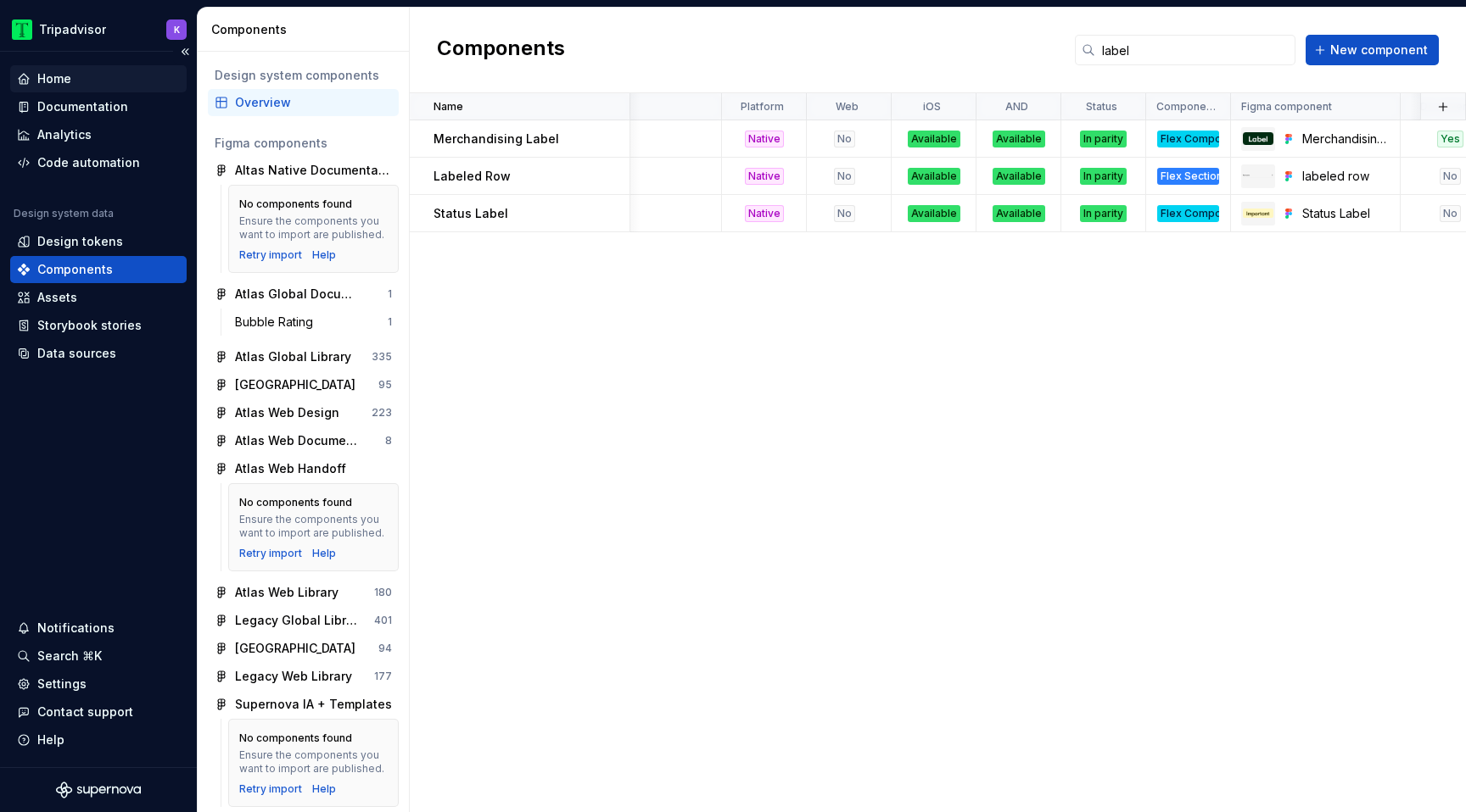
click at [119, 92] on div "Home" at bounding box center [98, 78] width 177 height 27
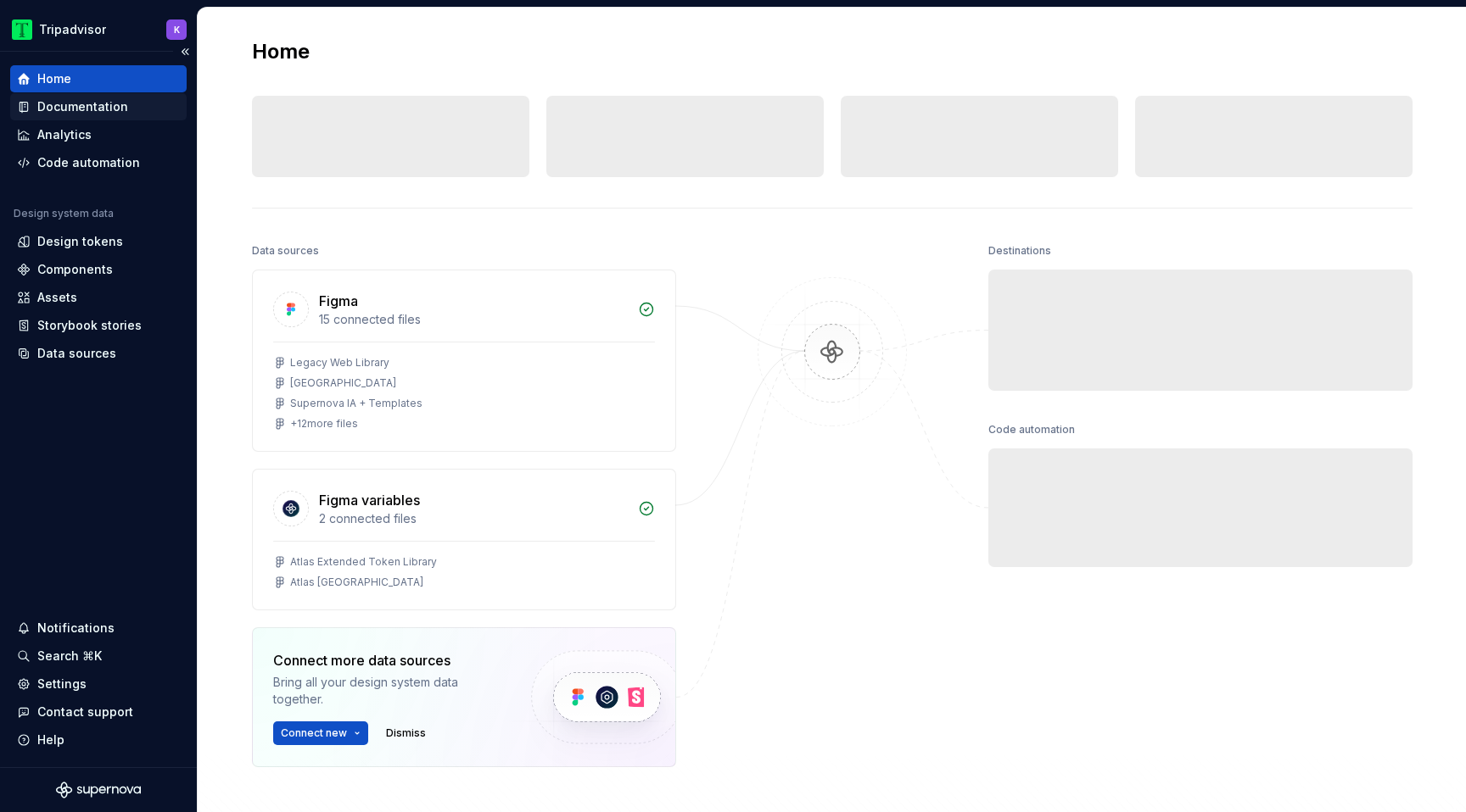
click at [115, 104] on div "Documentation" at bounding box center [82, 106] width 91 height 17
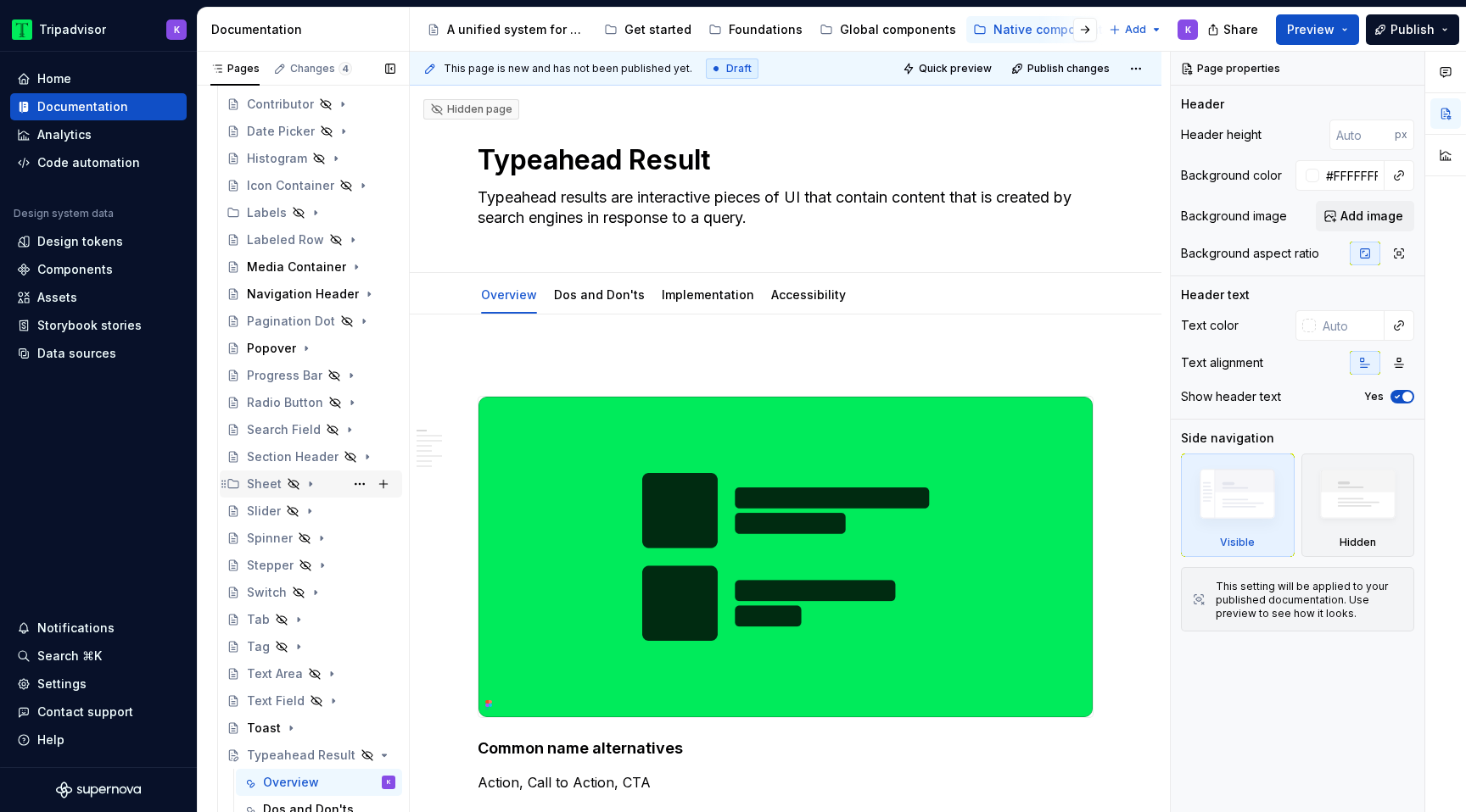
scroll to position [343, 0]
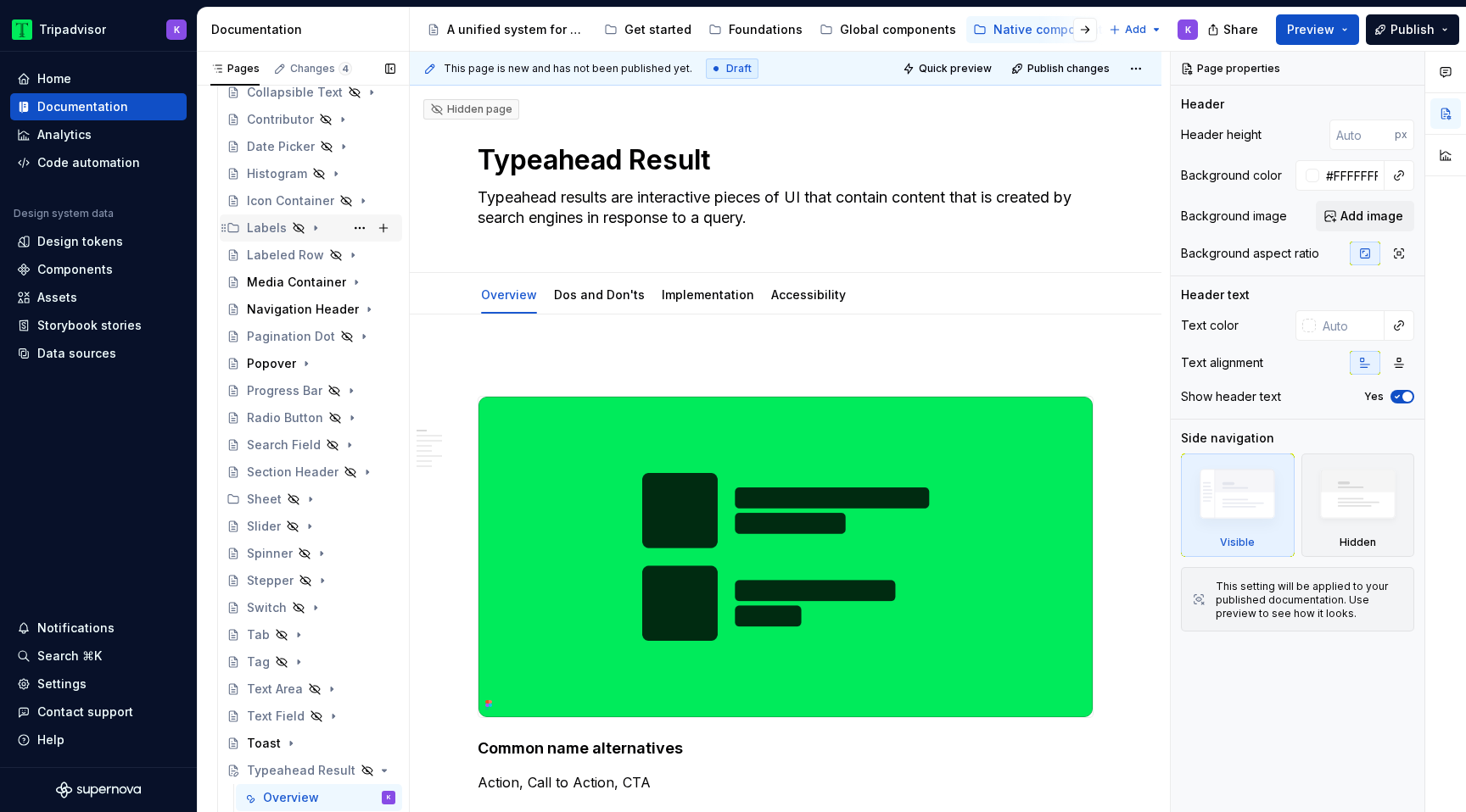
click at [315, 228] on icon "Page tree" at bounding box center [316, 229] width 2 height 4
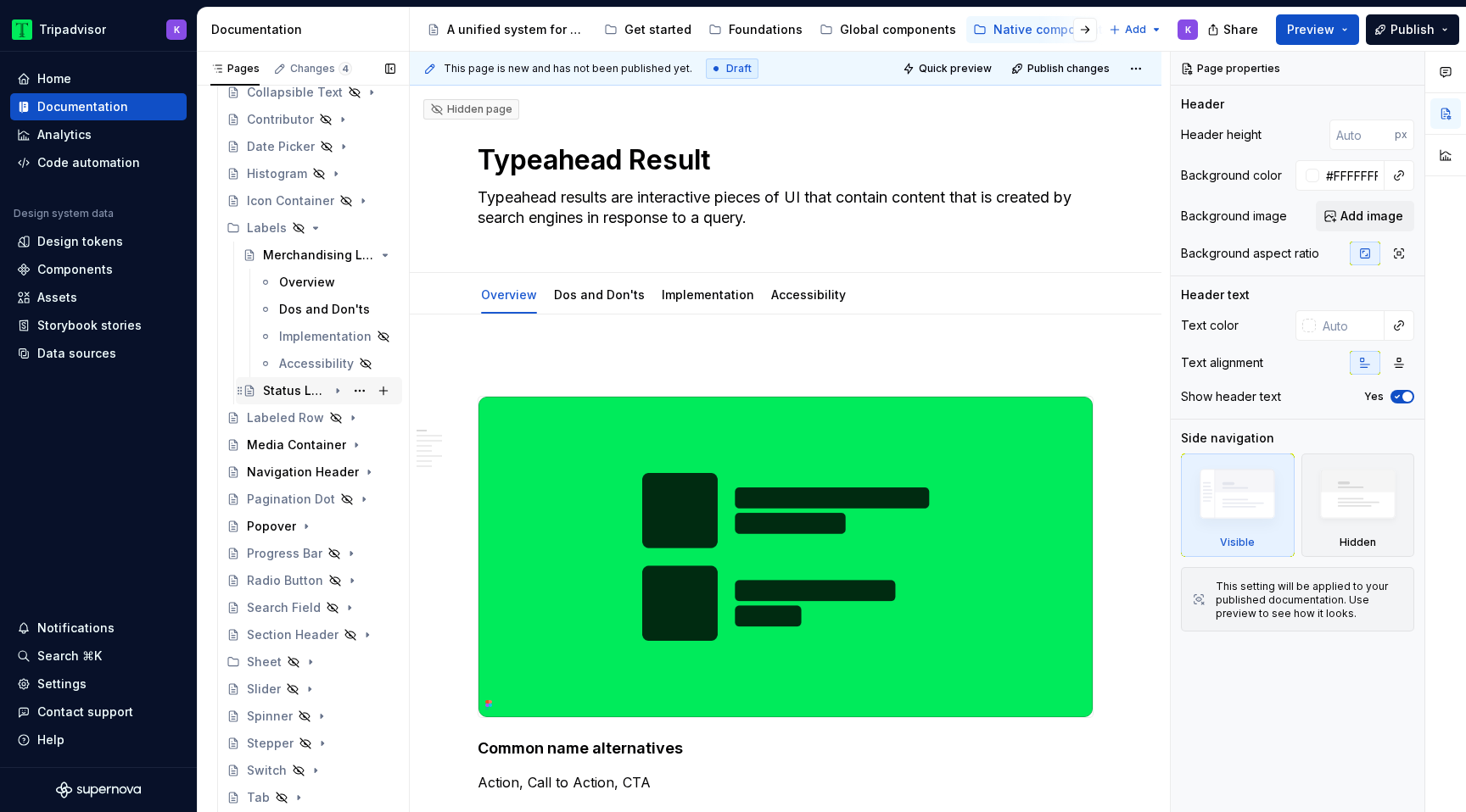
click at [338, 391] on icon "Page tree" at bounding box center [338, 392] width 2 height 4
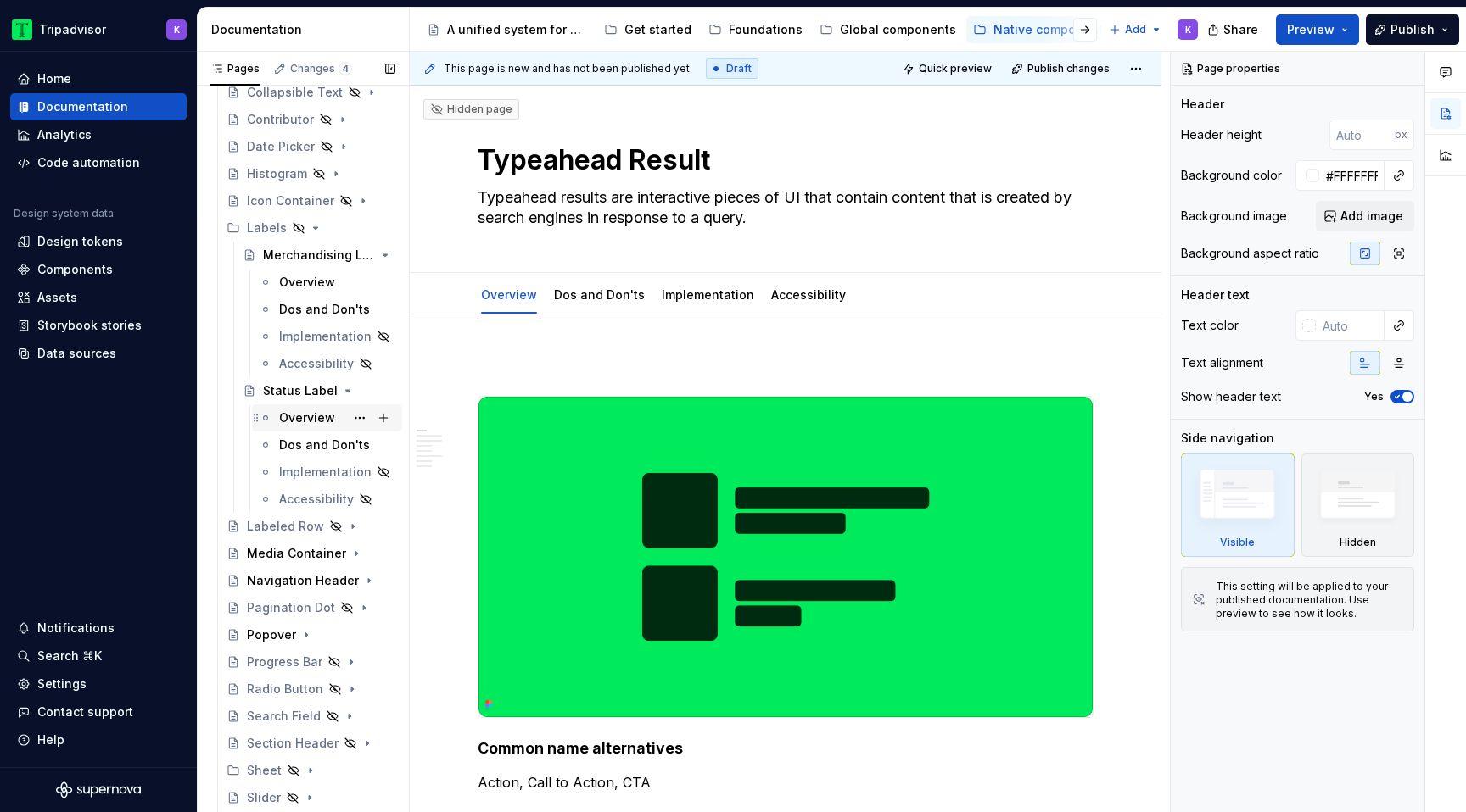
click at [312, 422] on div "Overview" at bounding box center [307, 417] width 56 height 17
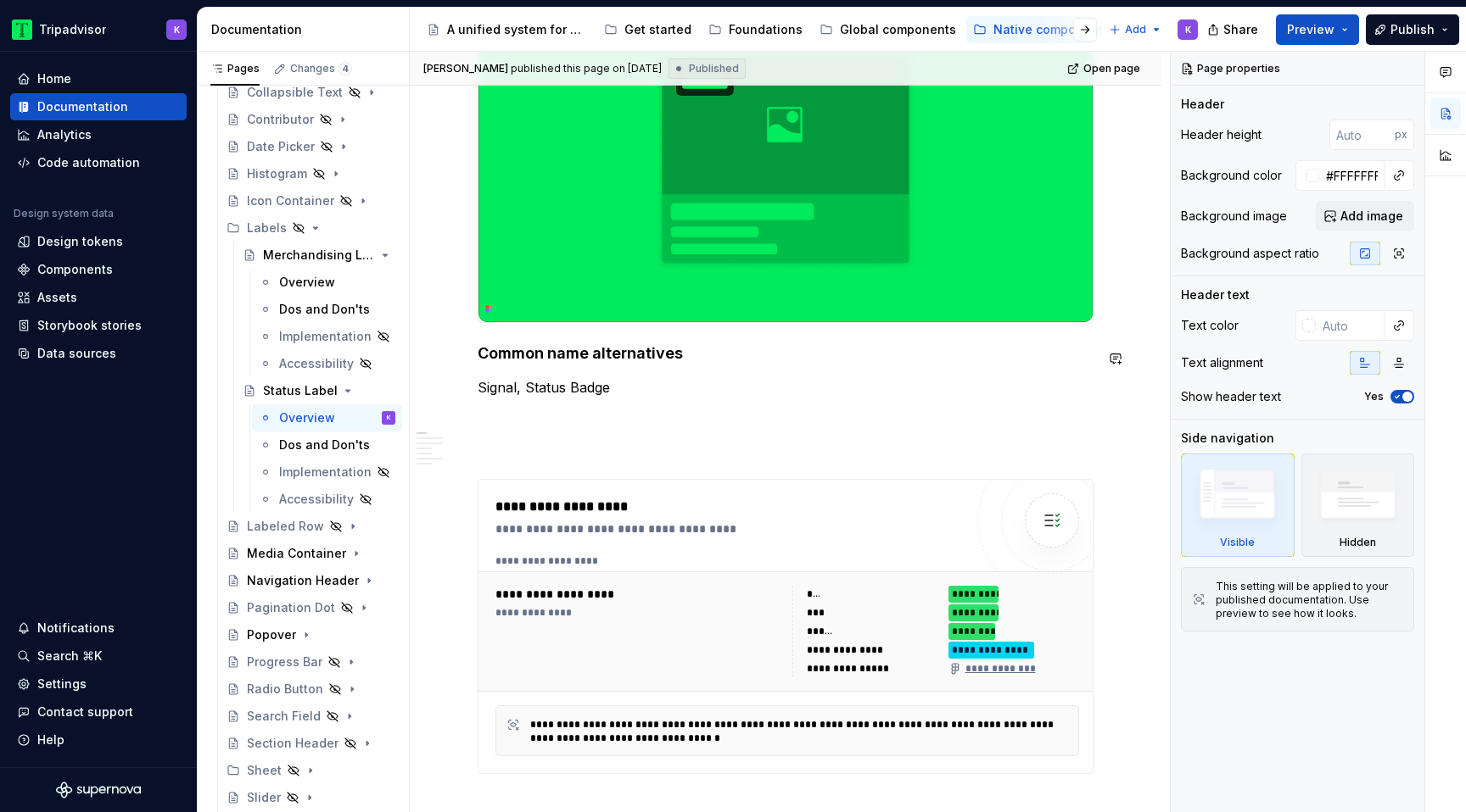
scroll to position [458, 0]
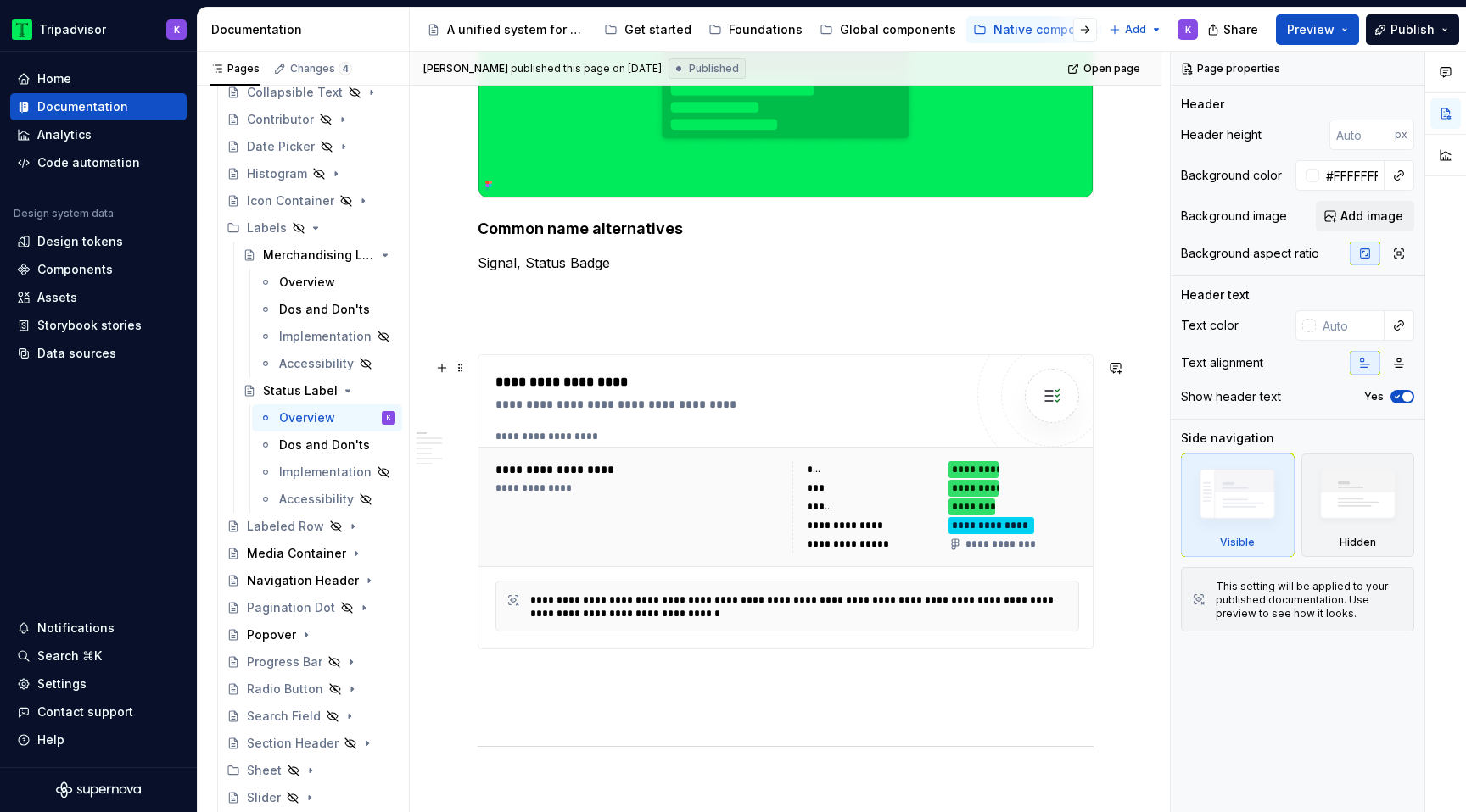
click at [857, 478] on div "***" at bounding box center [872, 469] width 132 height 17
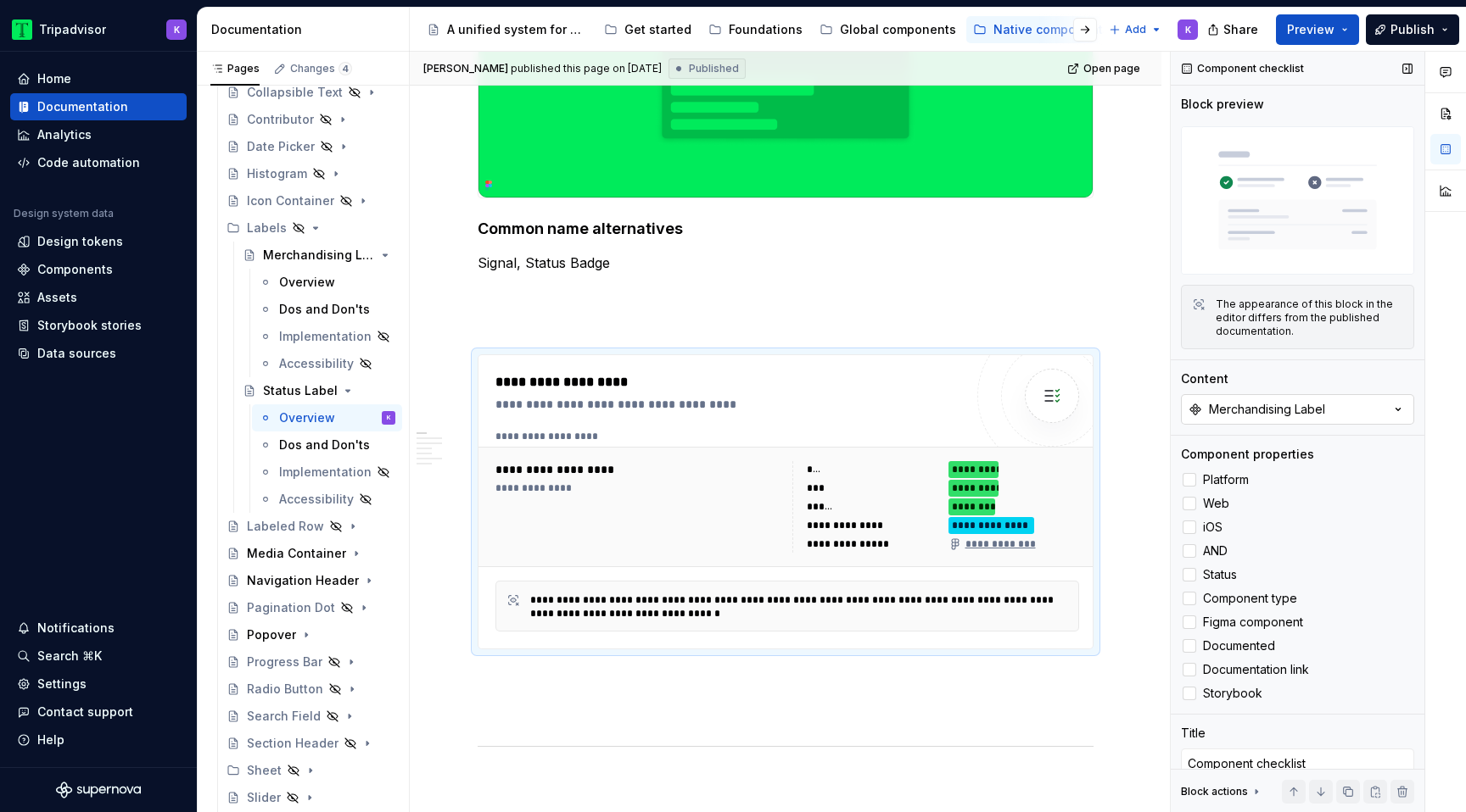
click at [1238, 402] on div "Merchandising Label" at bounding box center [1267, 409] width 116 height 17
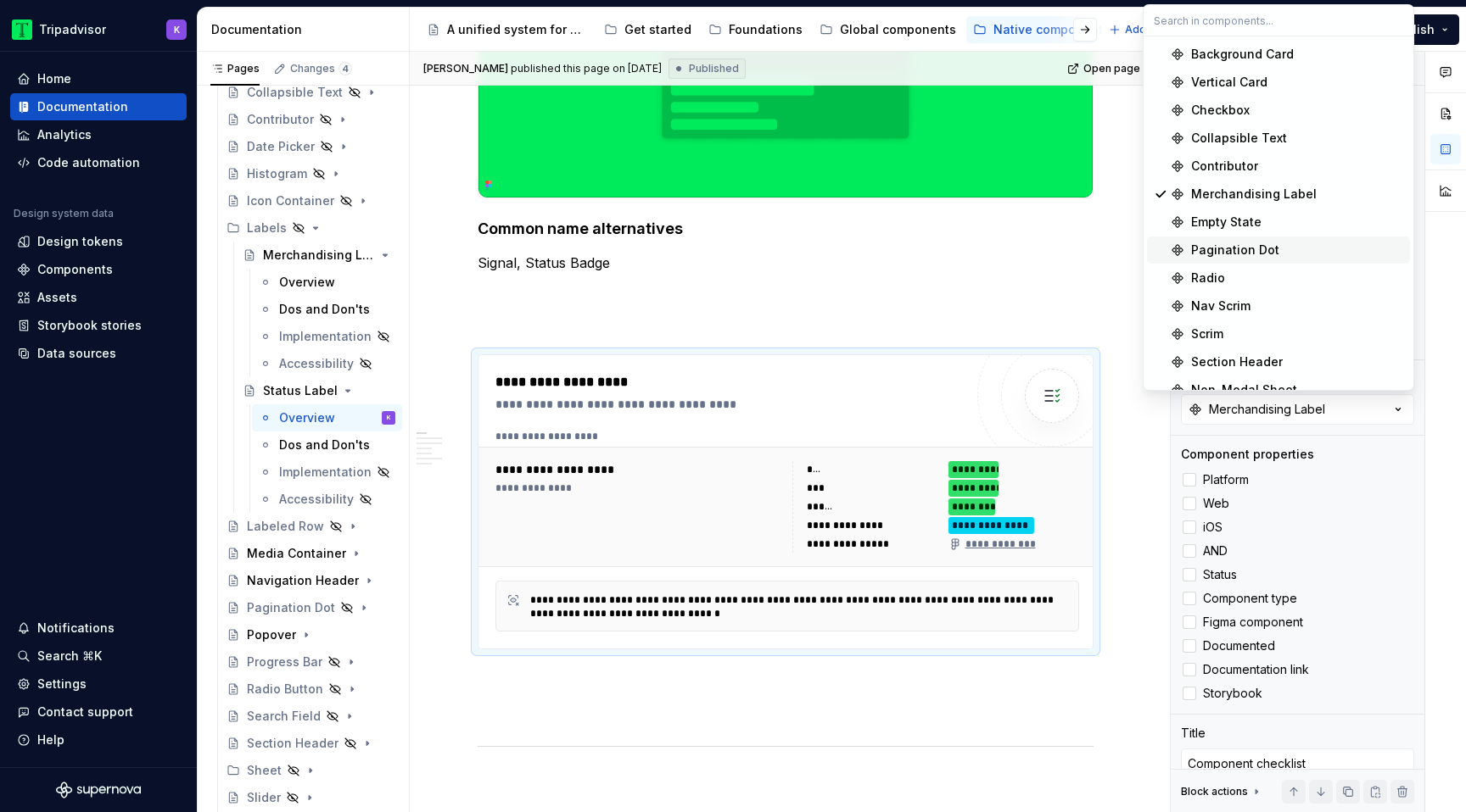
scroll to position [939, 0]
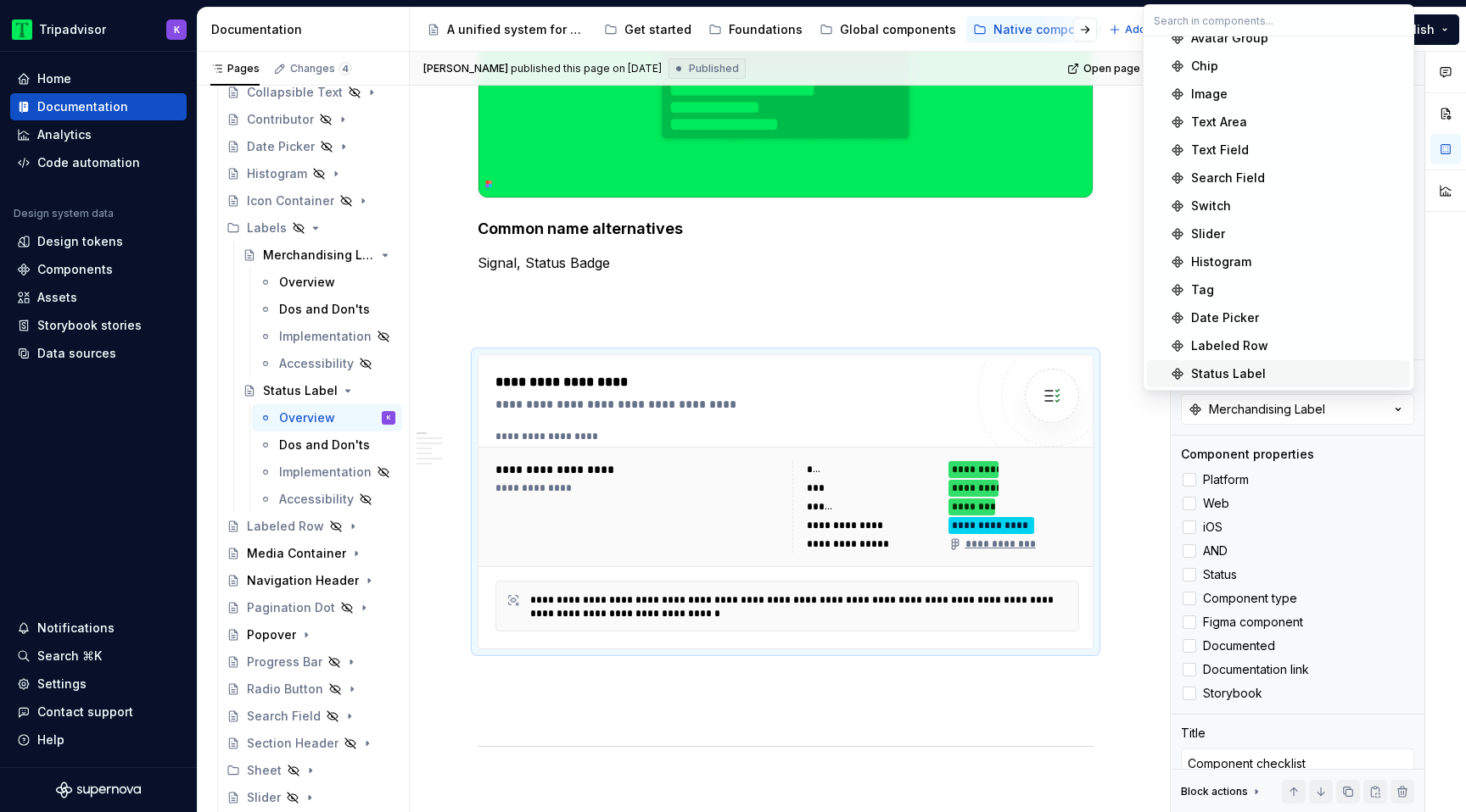
click at [1231, 363] on span "Status Label" at bounding box center [1278, 374] width 263 height 27
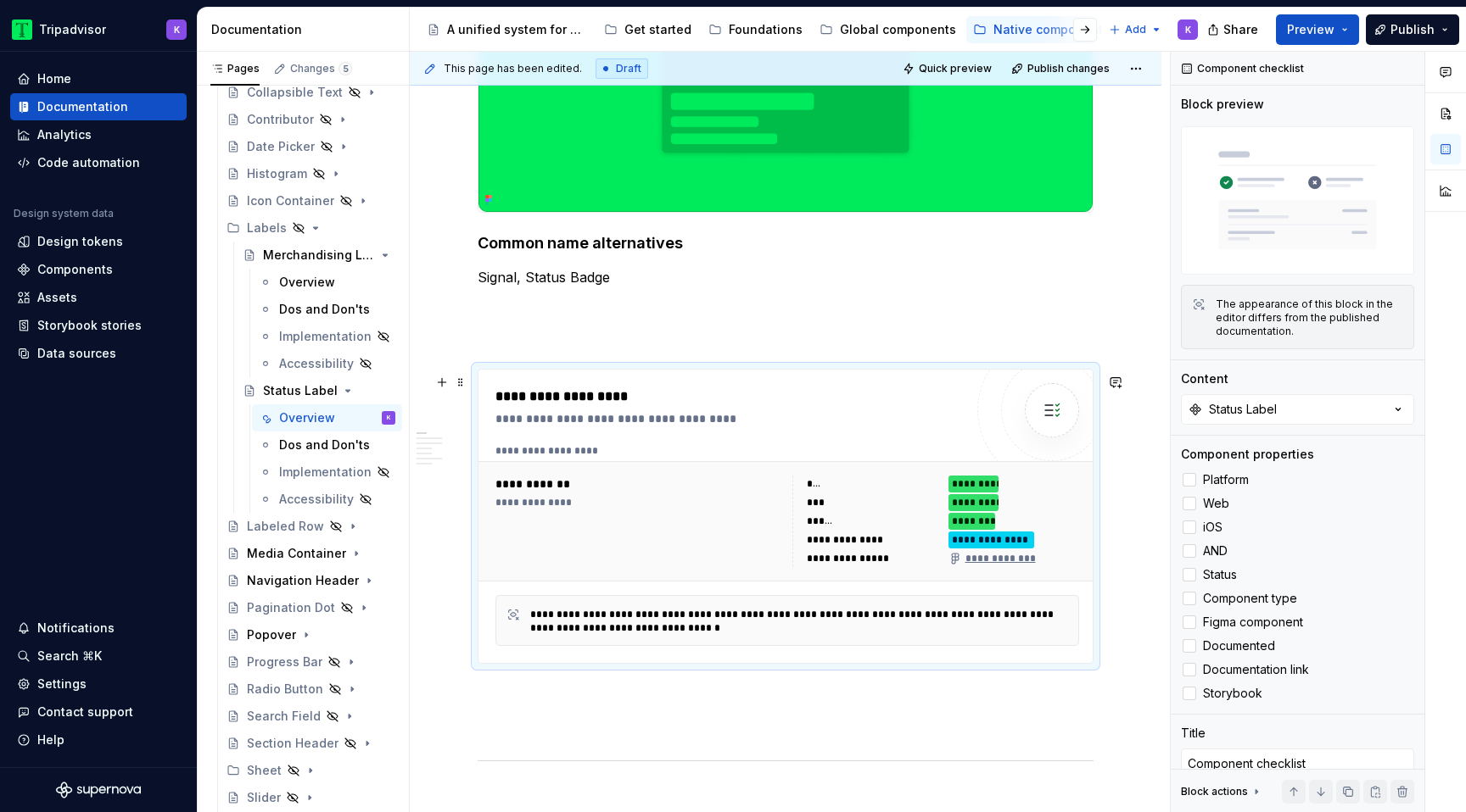
scroll to position [441, 0]
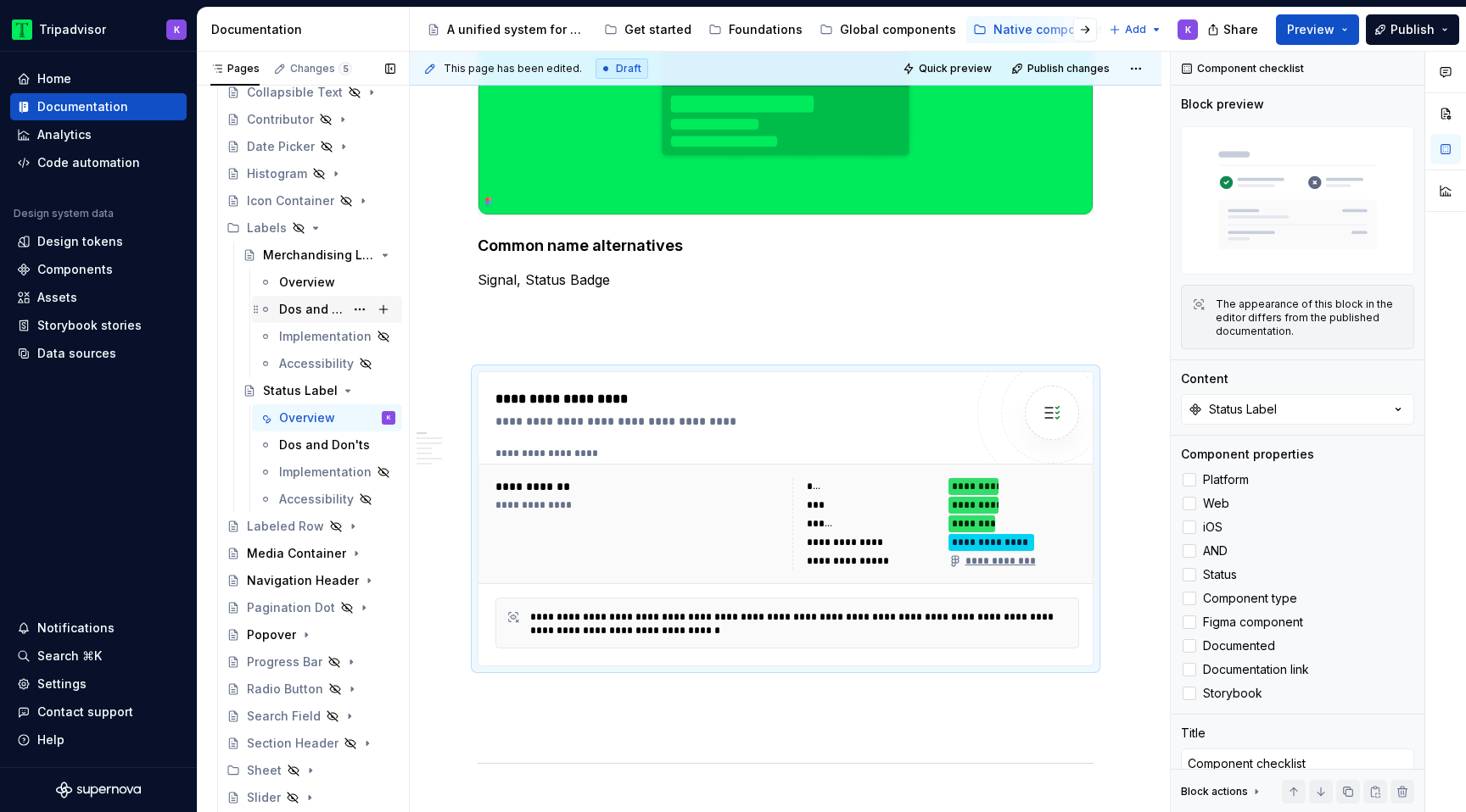
click at [320, 311] on div "Dos and Don'ts" at bounding box center [311, 309] width 65 height 17
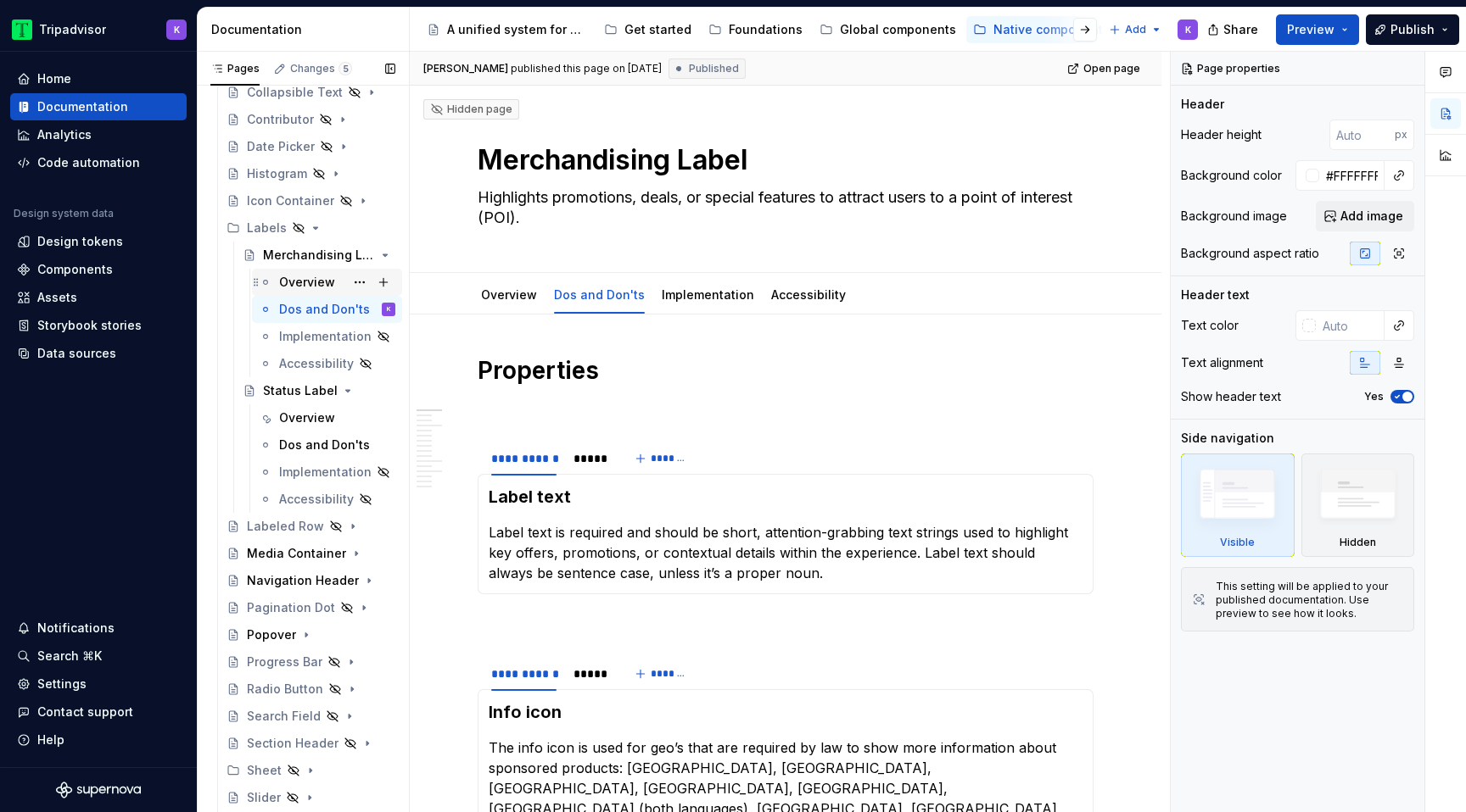
click at [312, 280] on div "Overview" at bounding box center [307, 282] width 56 height 17
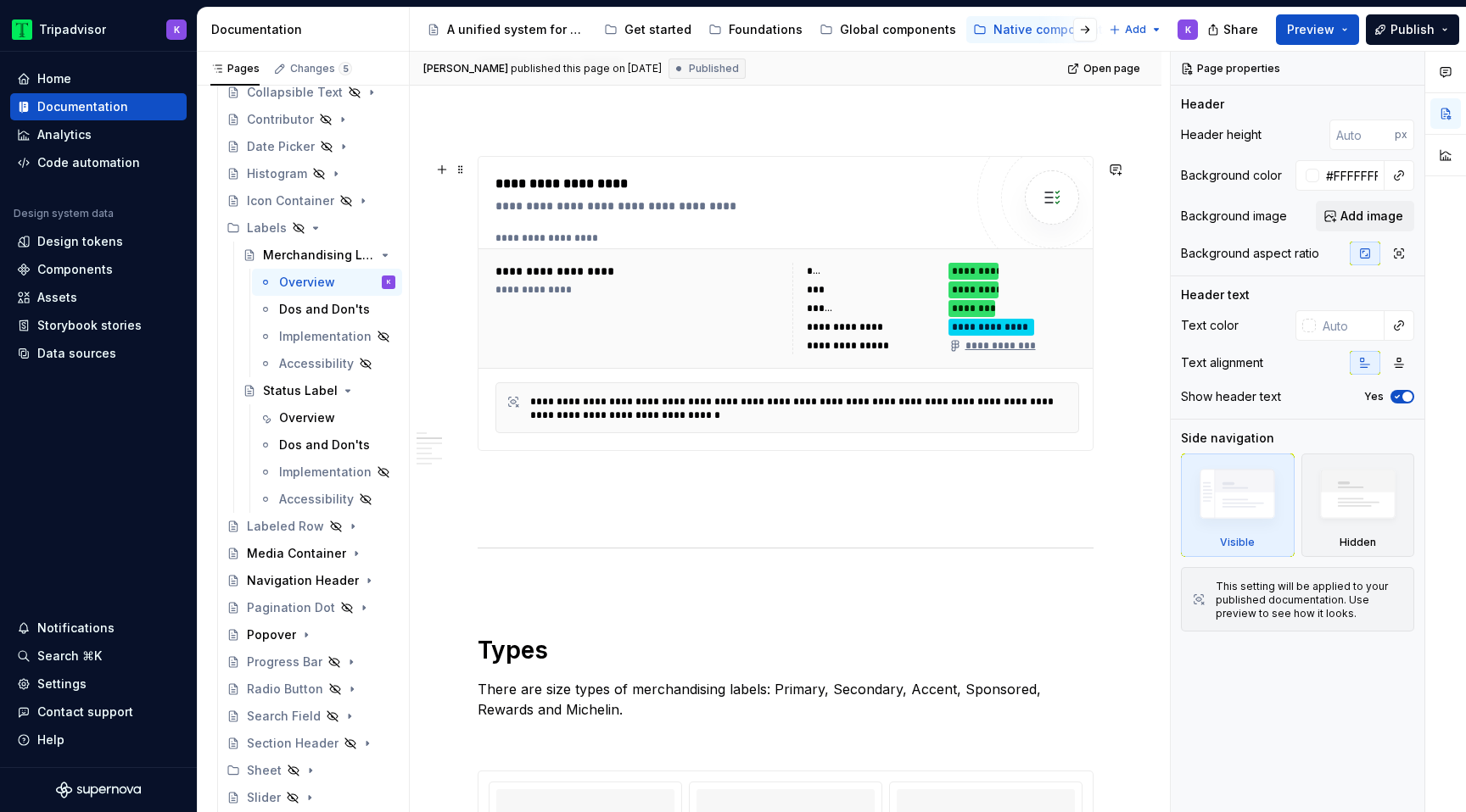
scroll to position [678, 0]
click at [312, 229] on icon "Page tree" at bounding box center [316, 229] width 14 height 14
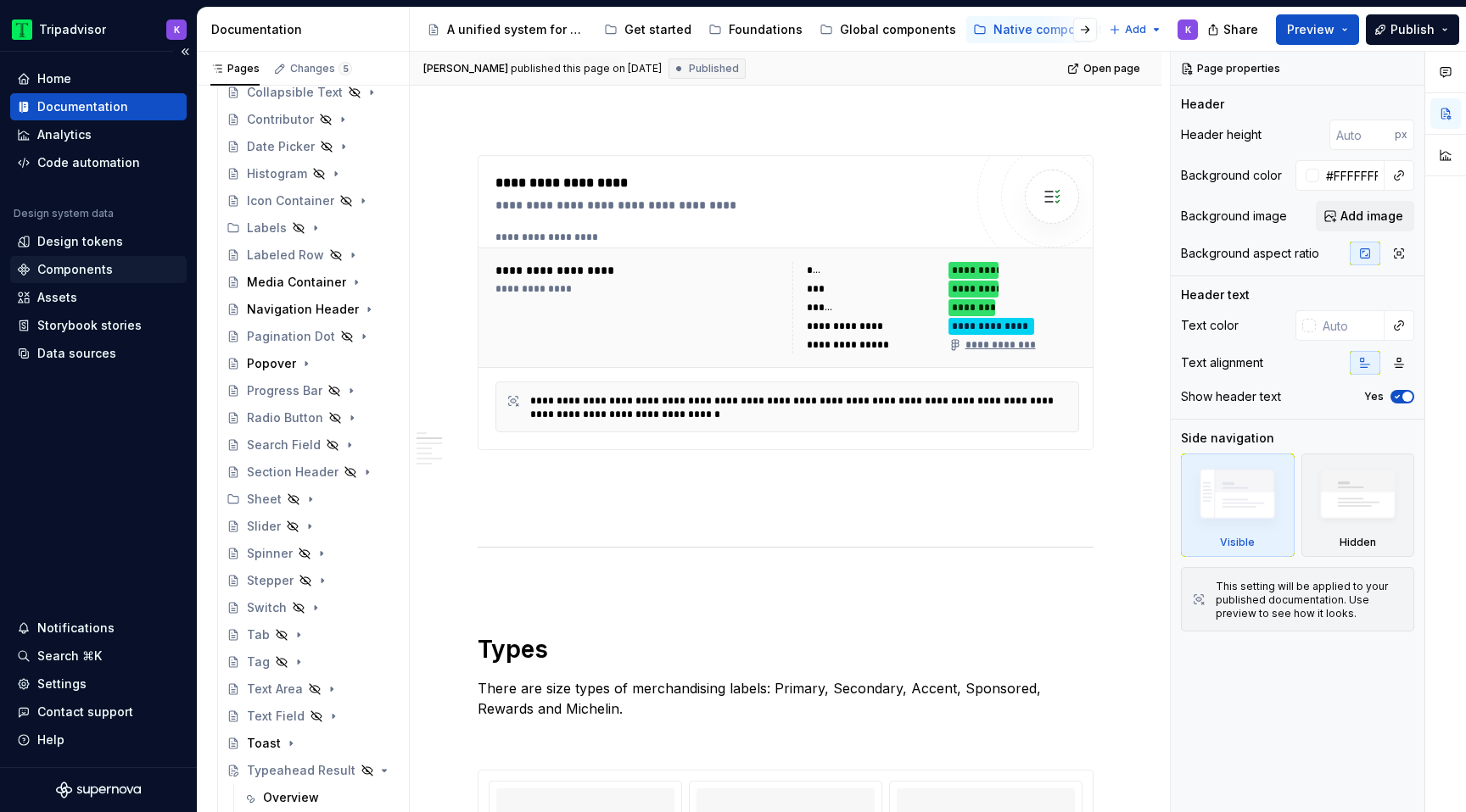
click at [59, 266] on div "Components" at bounding box center [75, 269] width 76 height 17
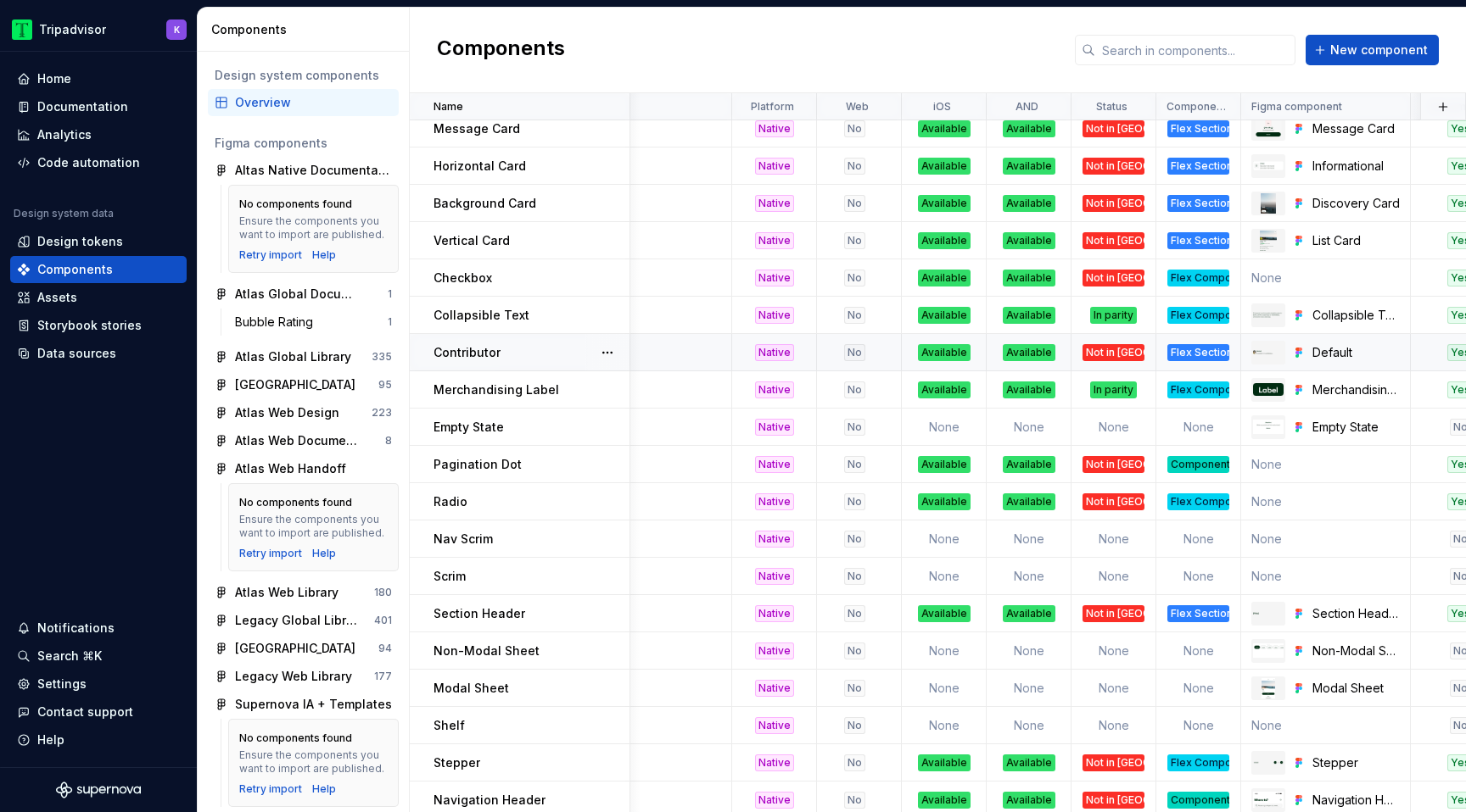
scroll to position [197, 216]
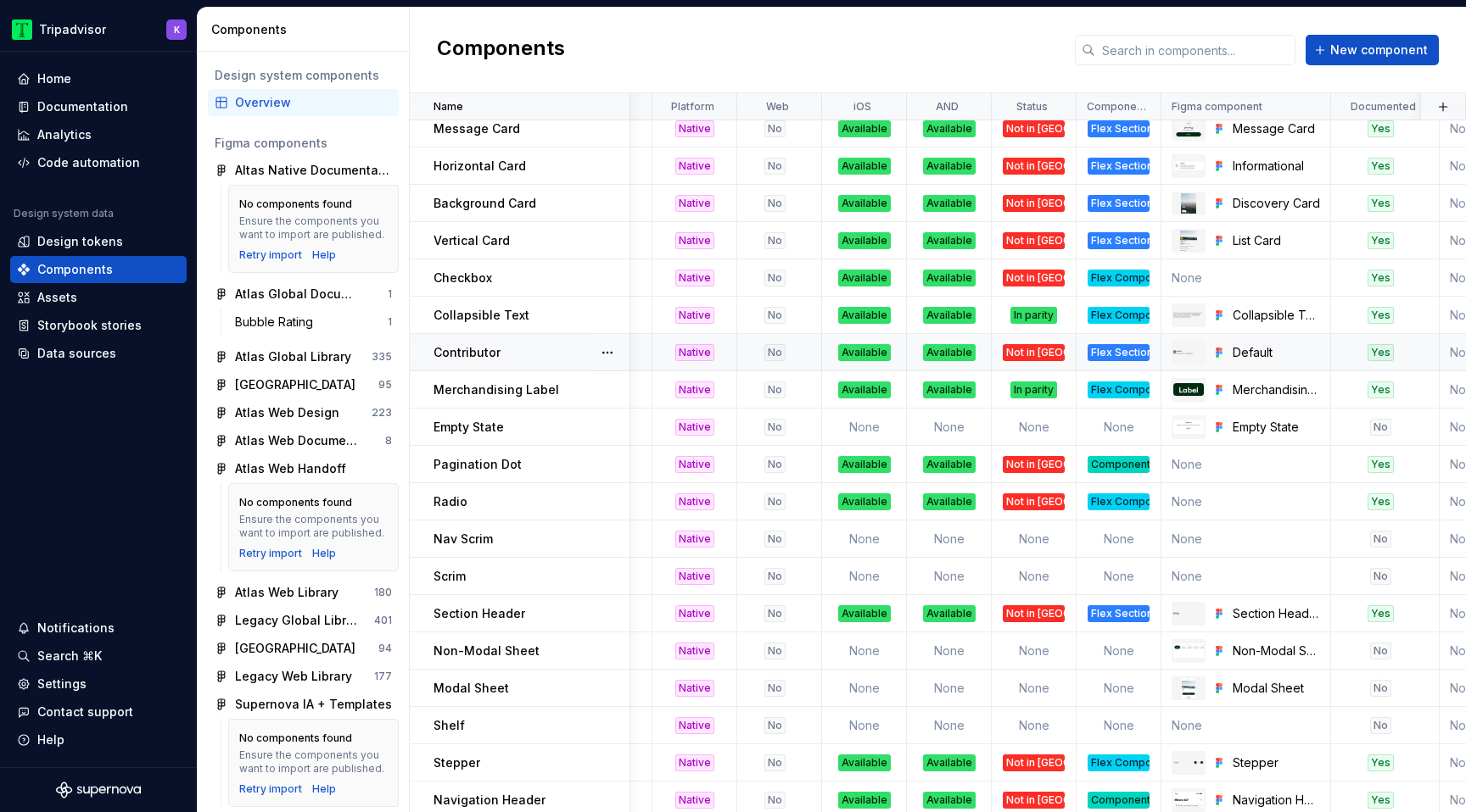
click at [1043, 352] on div "Not in [GEOGRAPHIC_DATA]" at bounding box center [1034, 353] width 62 height 17
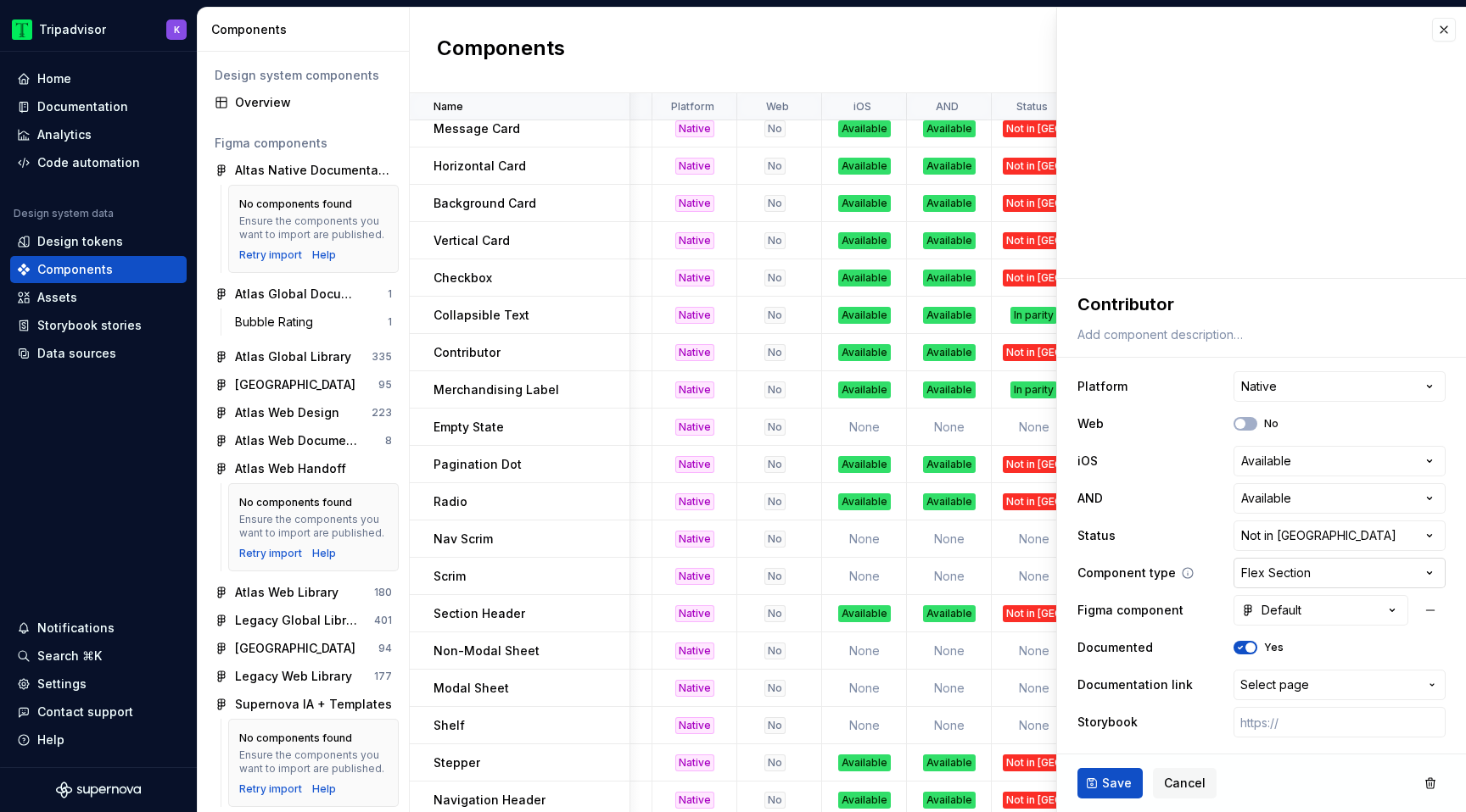
click at [1277, 569] on html "Tripadvisor K Home Documentation Analytics Code automation Design system data D…" at bounding box center [733, 406] width 1466 height 812
click at [1444, 32] on html "Tripadvisor K Home Documentation Analytics Code automation Design system data D…" at bounding box center [733, 406] width 1466 height 812
click at [1445, 34] on button "button" at bounding box center [1444, 30] width 24 height 24
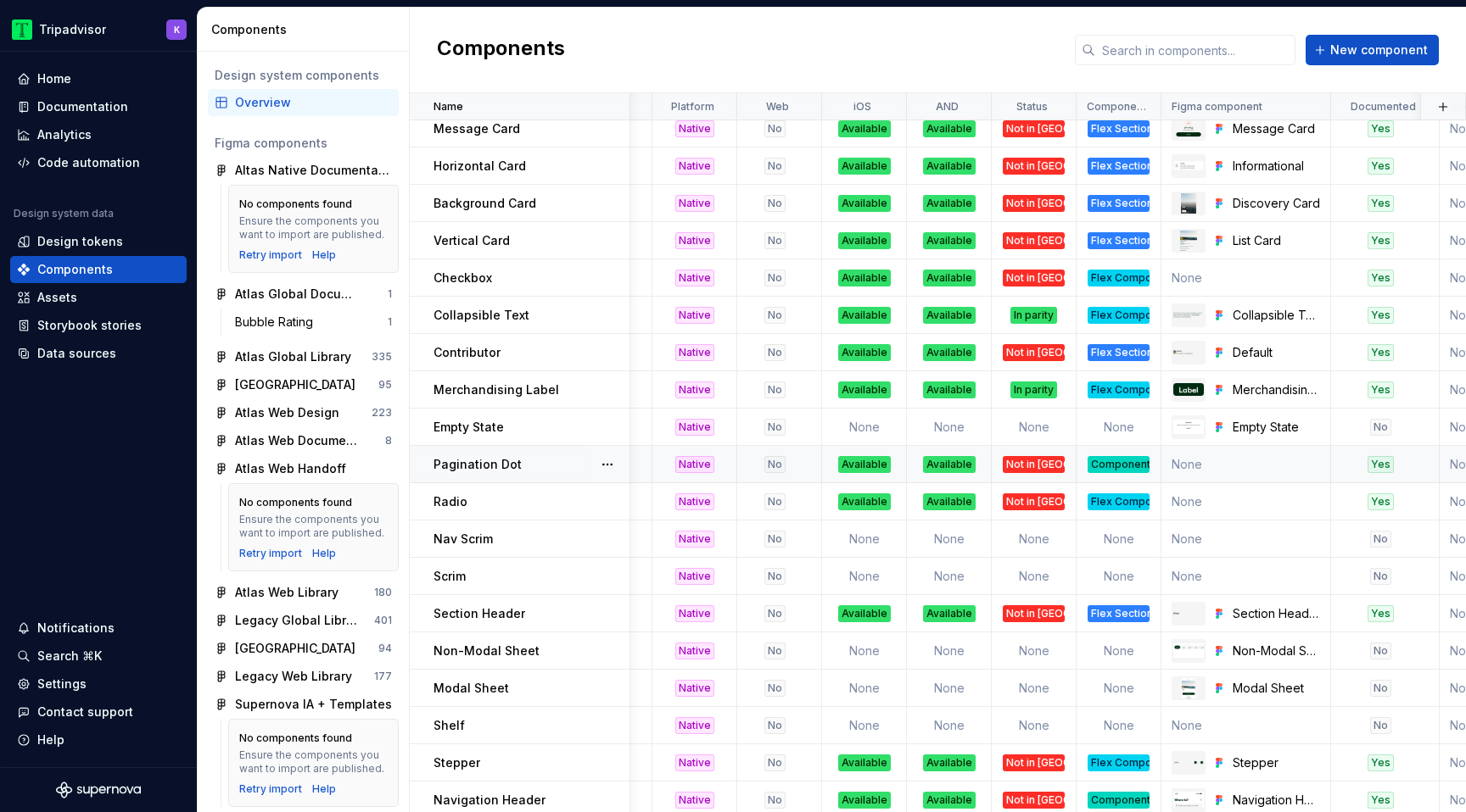
click at [1116, 464] on div "Component" at bounding box center [1118, 464] width 62 height 17
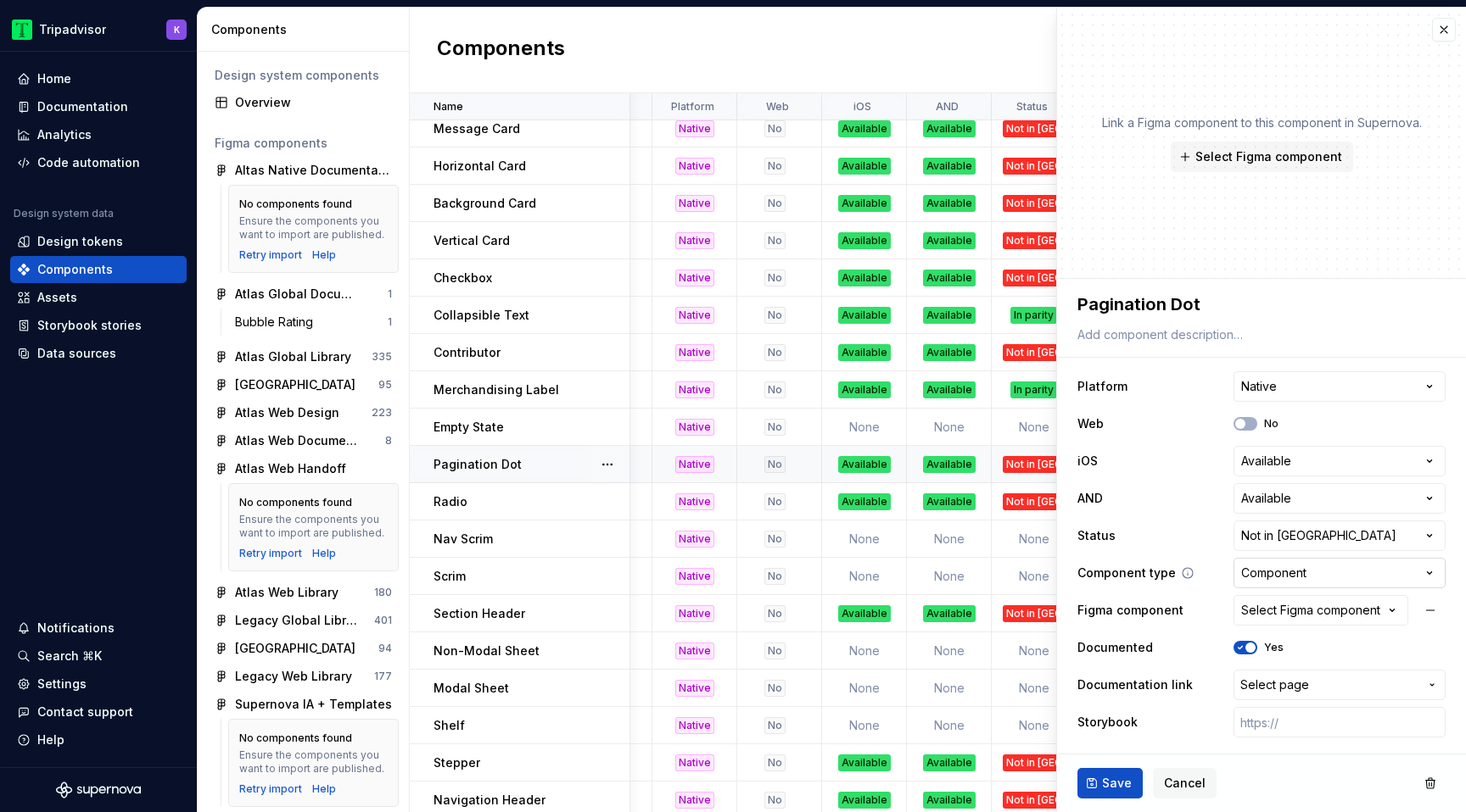
click at [1286, 577] on html "Tripadvisor K Home Documentation Analytics Code automation Design system data D…" at bounding box center [733, 406] width 1466 height 812
type textarea "*"
select select "**********"
click at [1126, 778] on span "Save" at bounding box center [1117, 783] width 30 height 17
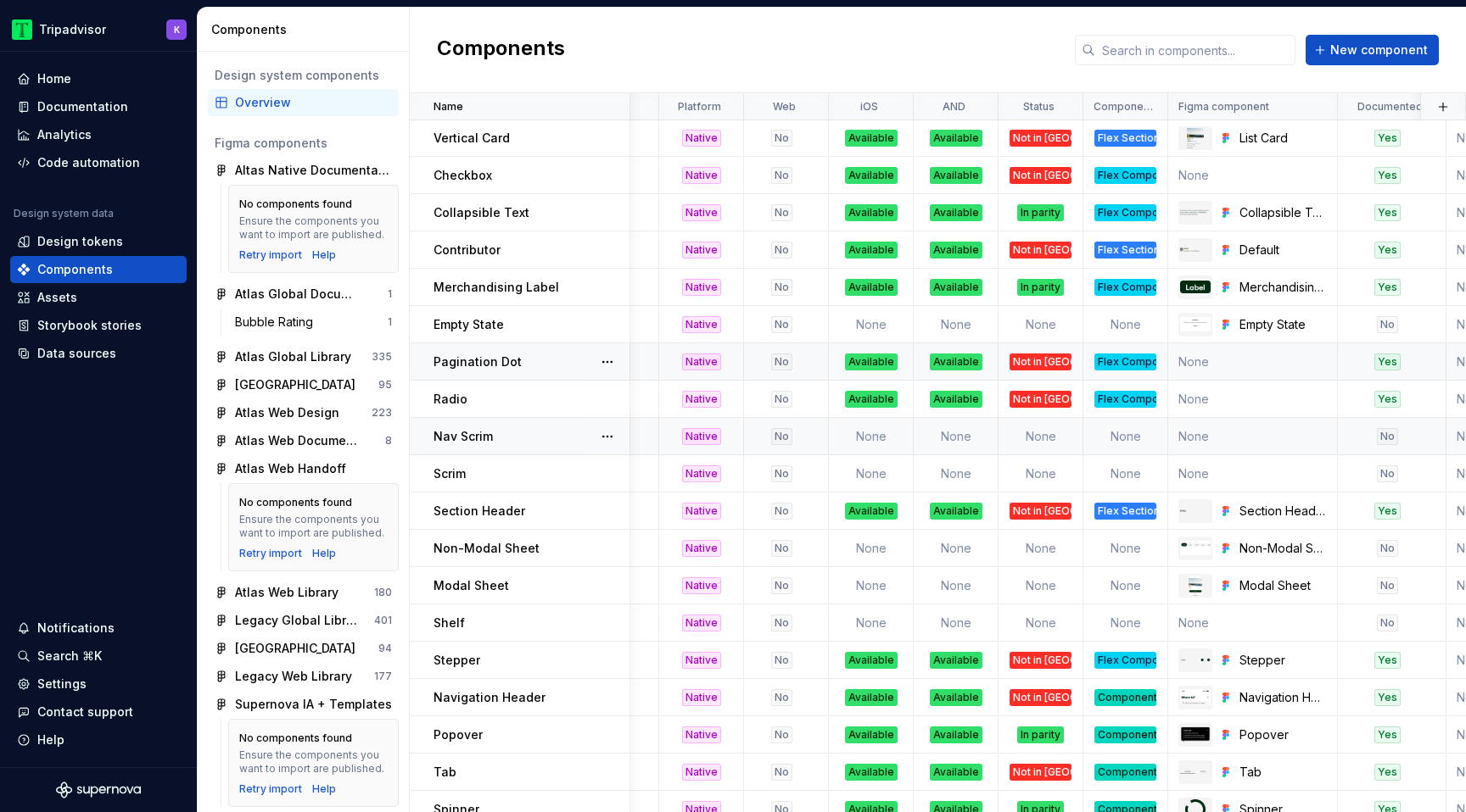
scroll to position [303, 209]
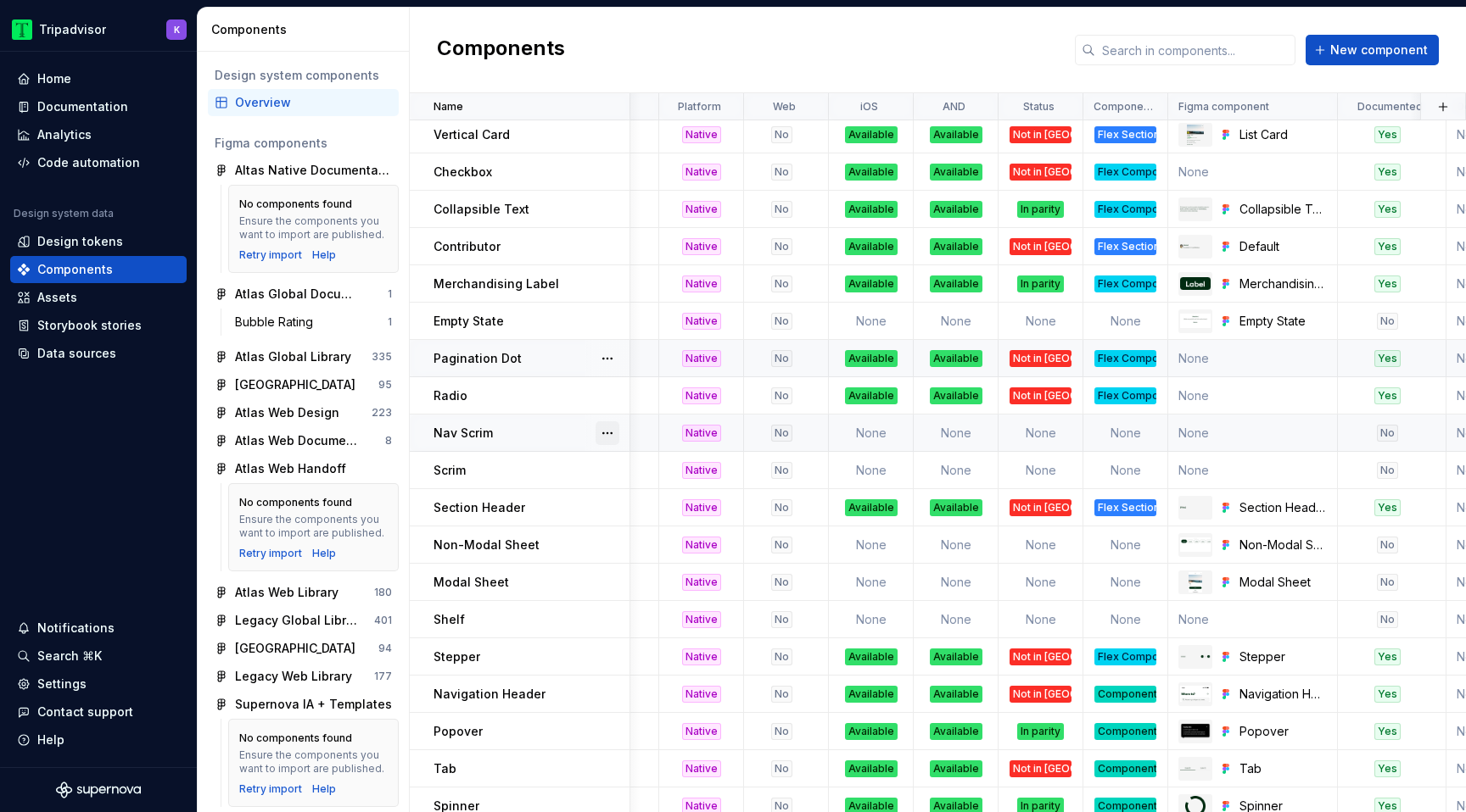
click at [604, 425] on button "button" at bounding box center [608, 433] width 24 height 24
click at [623, 495] on div "Delete component" at bounding box center [687, 500] width 174 height 27
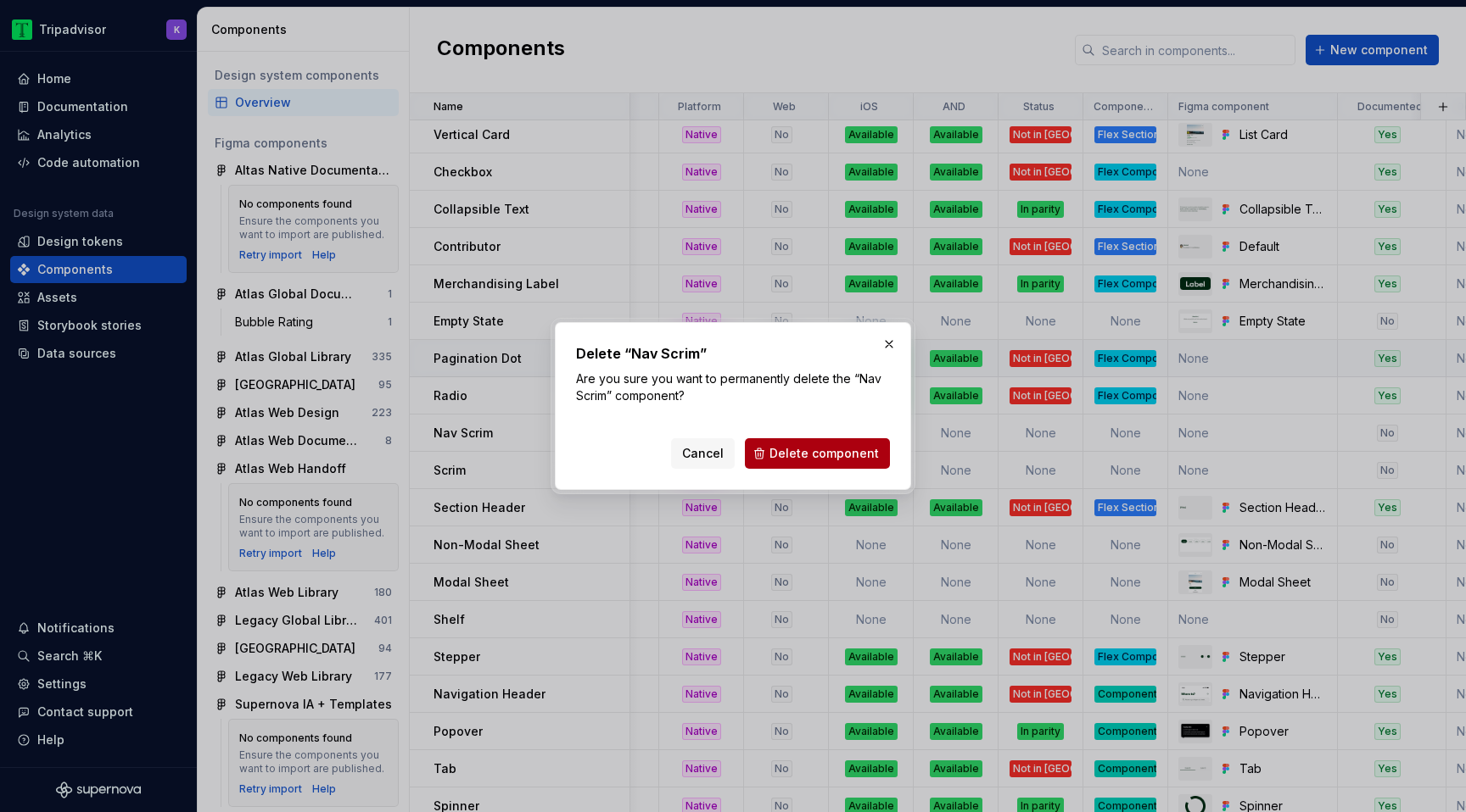
click at [817, 457] on span "Delete component" at bounding box center [824, 453] width 110 height 17
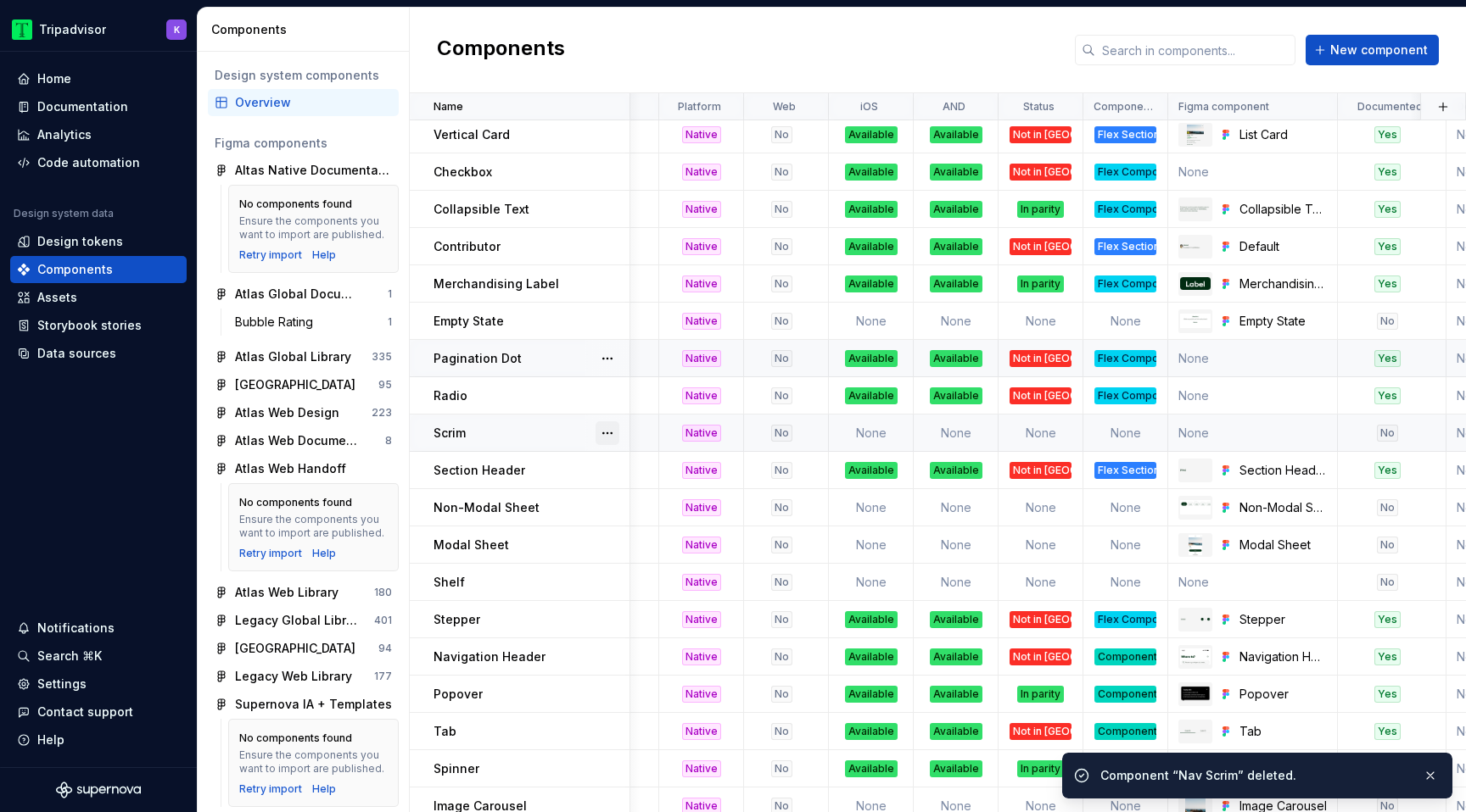
click at [610, 429] on button "button" at bounding box center [608, 433] width 24 height 24
click at [649, 500] on div "Delete component" at bounding box center [697, 500] width 140 height 17
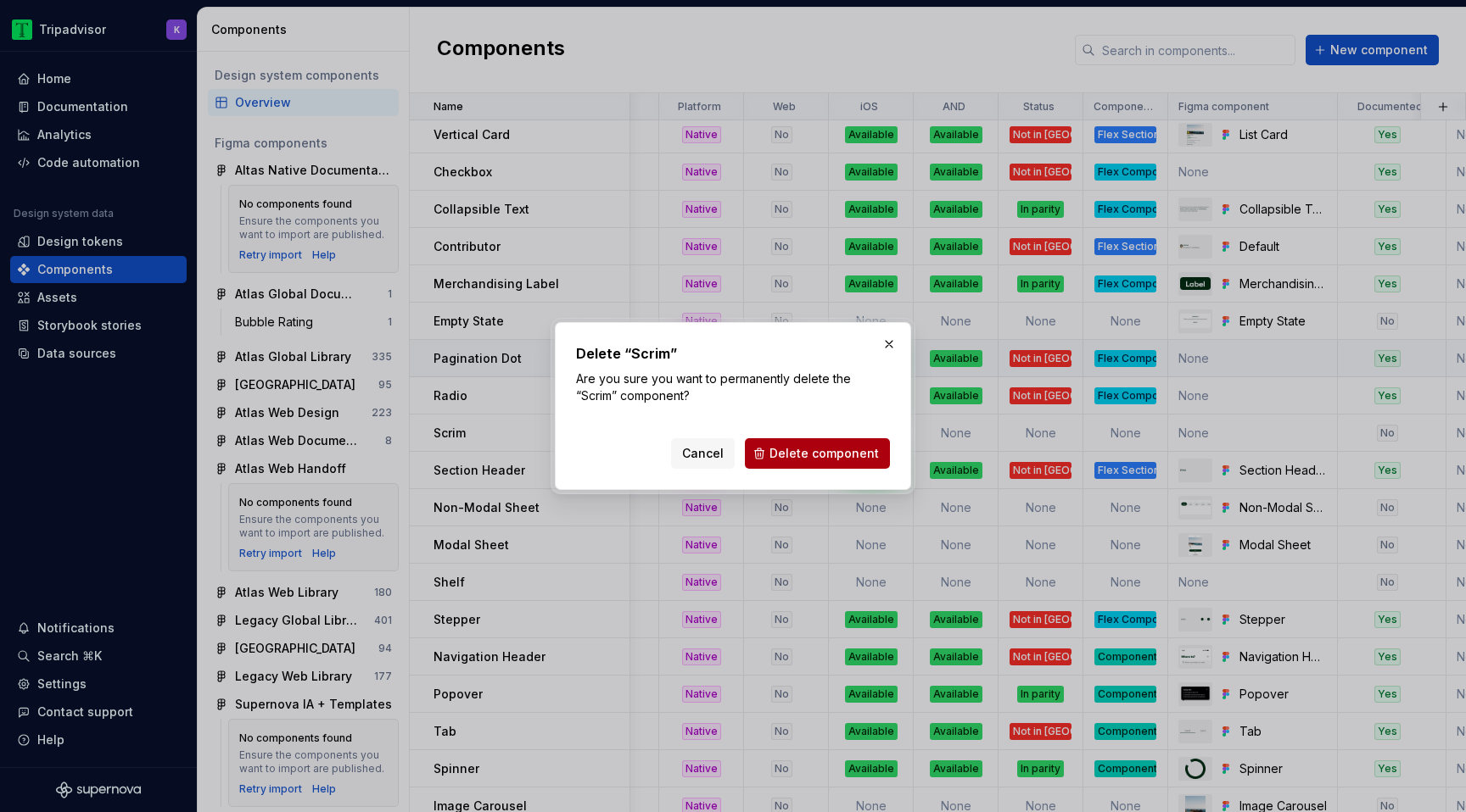
click at [824, 457] on span "Delete component" at bounding box center [824, 453] width 110 height 17
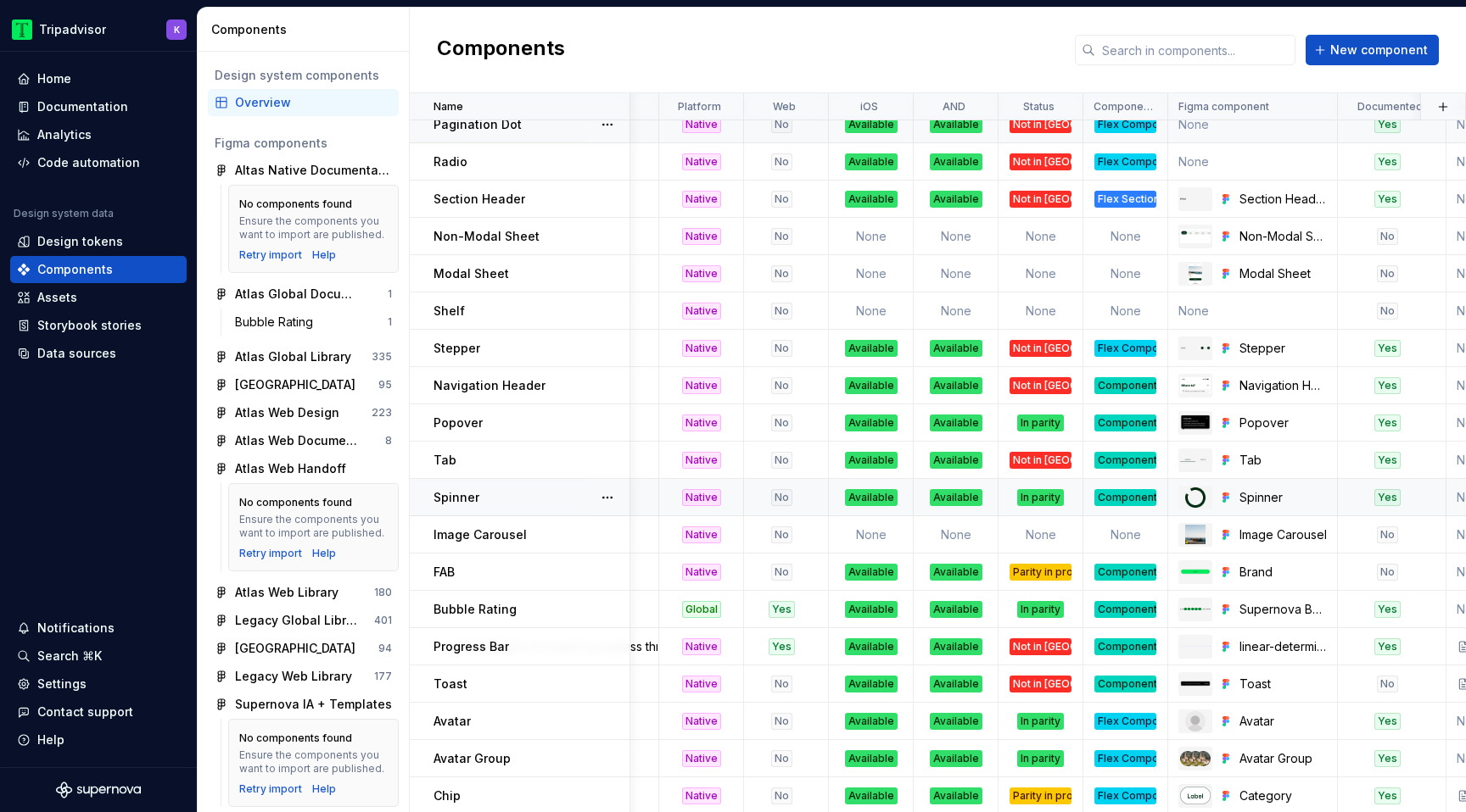
scroll to position [542, 209]
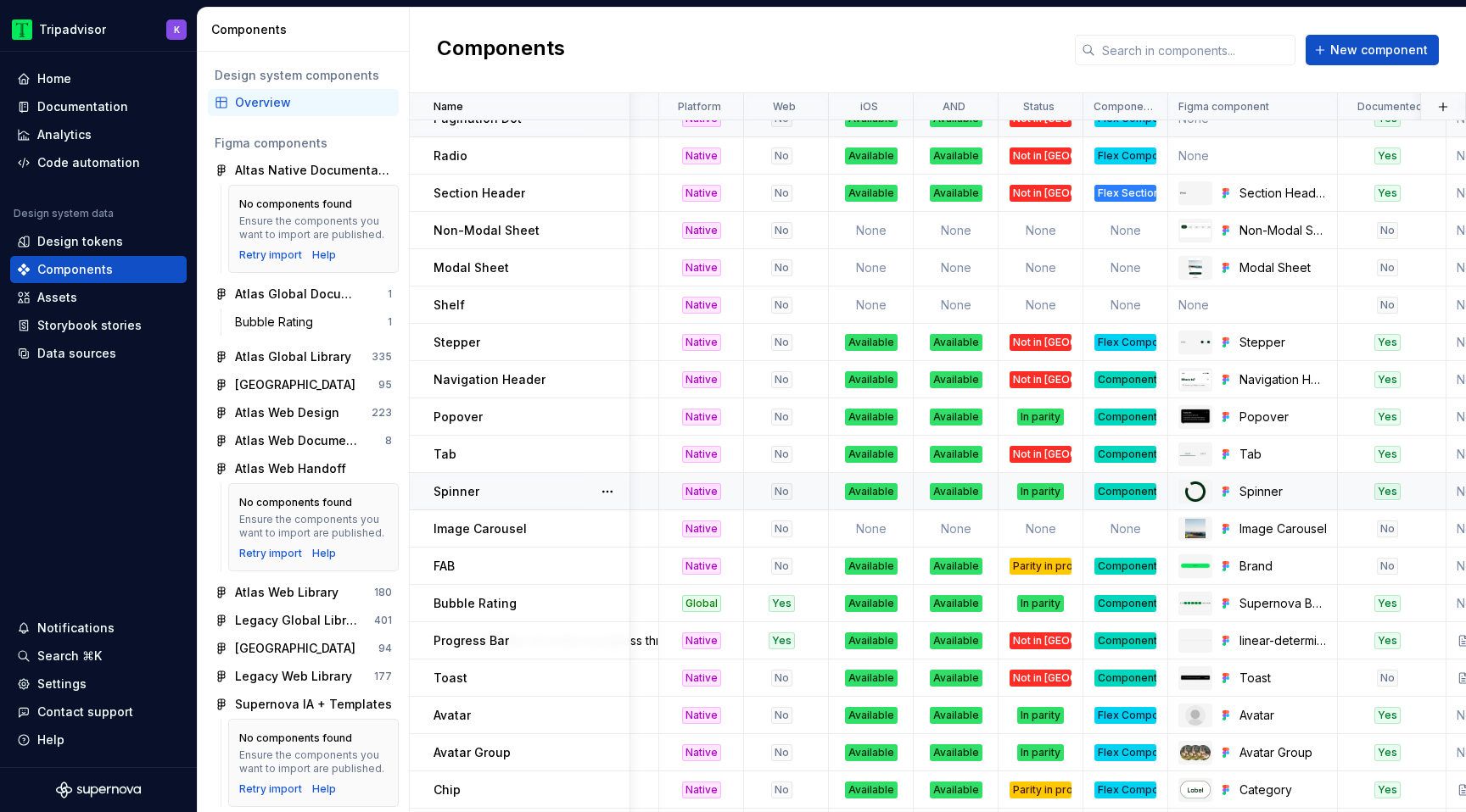
click at [1129, 492] on div "Component" at bounding box center [1125, 491] width 62 height 17
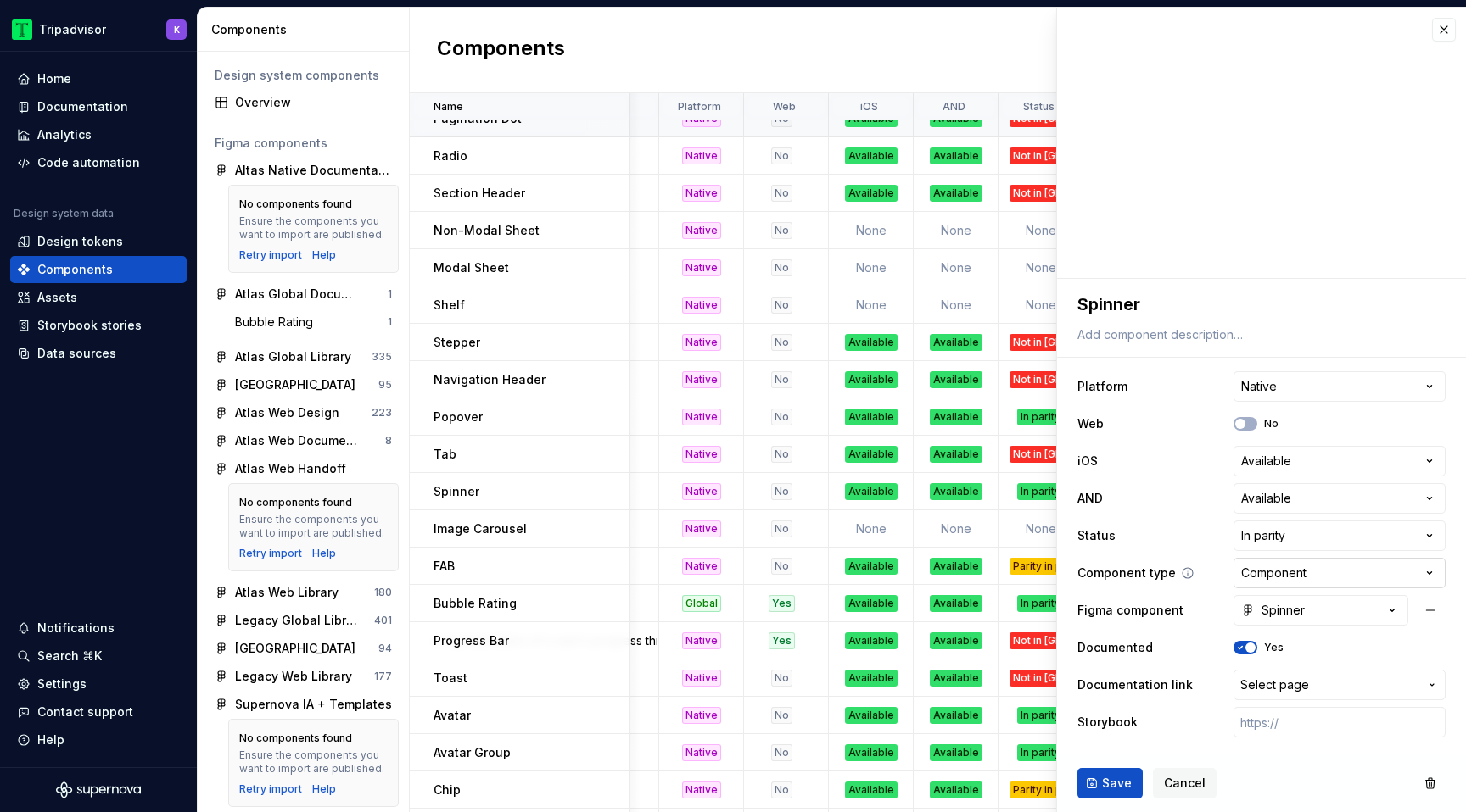
type textarea "*"
click at [1303, 564] on html "Tripadvisor K Home Documentation Analytics Code automation Design system data D…" at bounding box center [733, 406] width 1466 height 812
select select "**********"
click at [1105, 782] on span "Save" at bounding box center [1117, 783] width 30 height 17
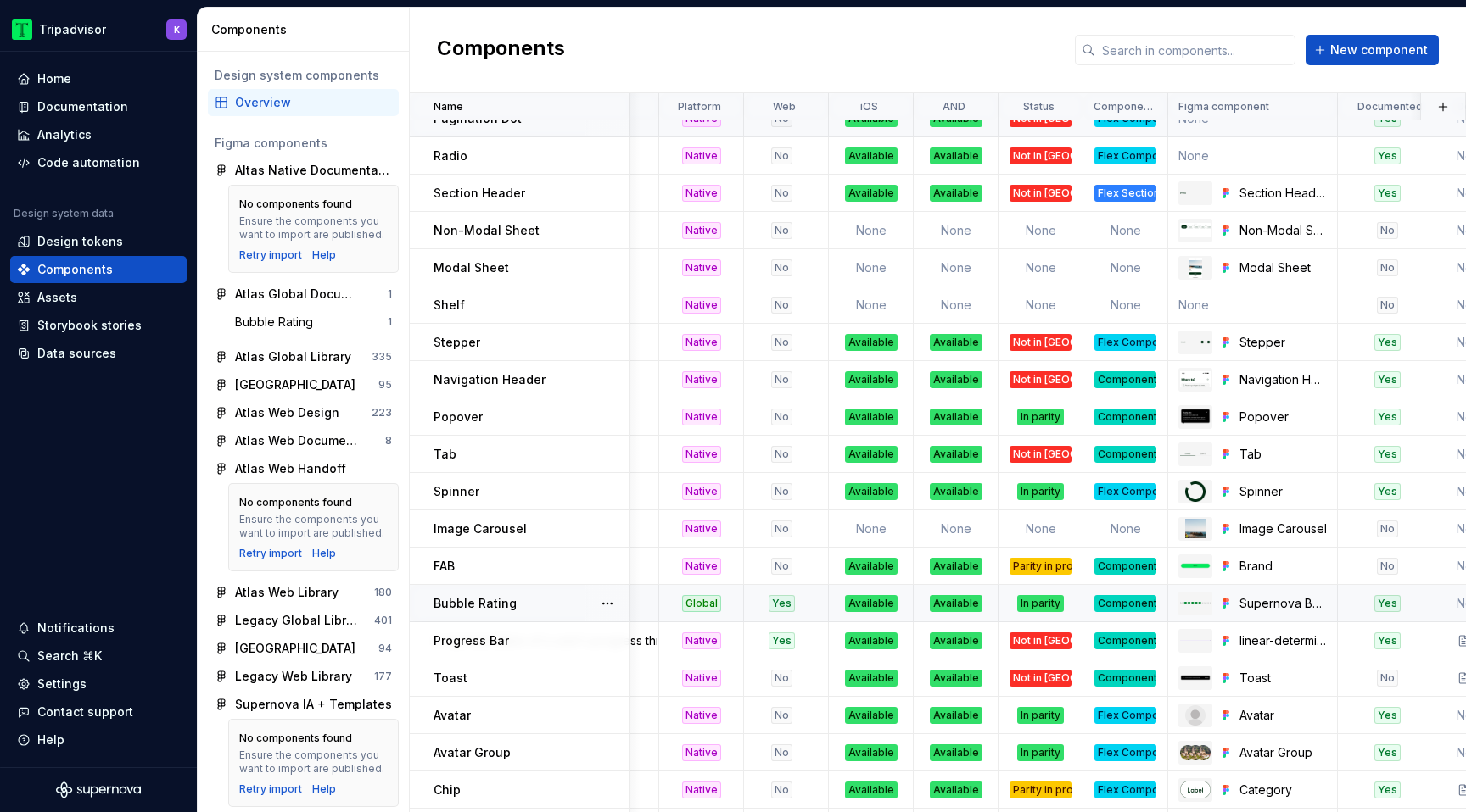
click at [1136, 603] on div "Component" at bounding box center [1125, 603] width 62 height 17
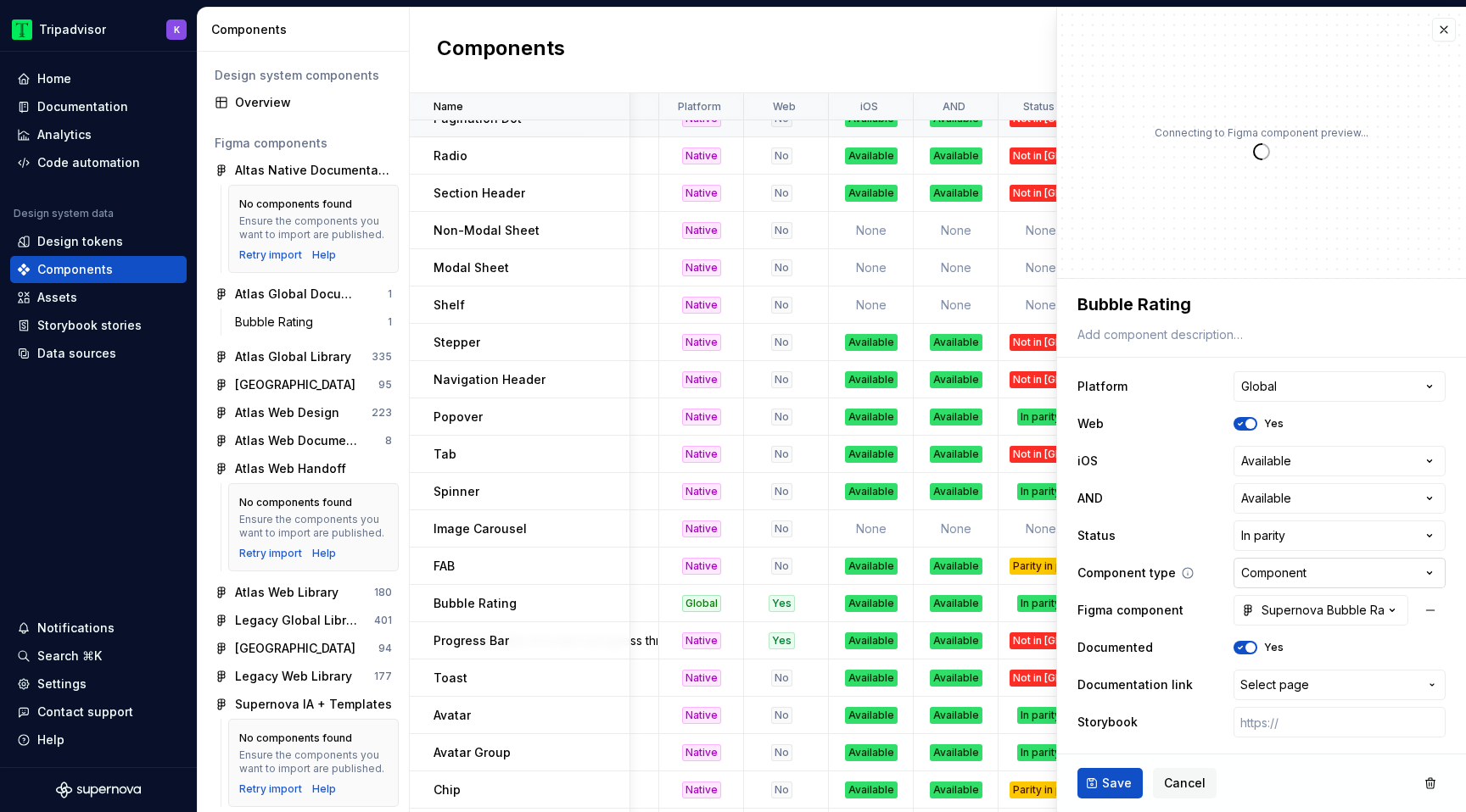
type textarea "*"
click at [1280, 575] on html "Tripadvisor K Home Documentation Analytics Code automation Design system data D…" at bounding box center [733, 406] width 1466 height 812
select select "**********"
click at [1111, 801] on div "Save Cancel" at bounding box center [1261, 784] width 409 height 58
click at [1119, 784] on span "Save" at bounding box center [1117, 783] width 30 height 17
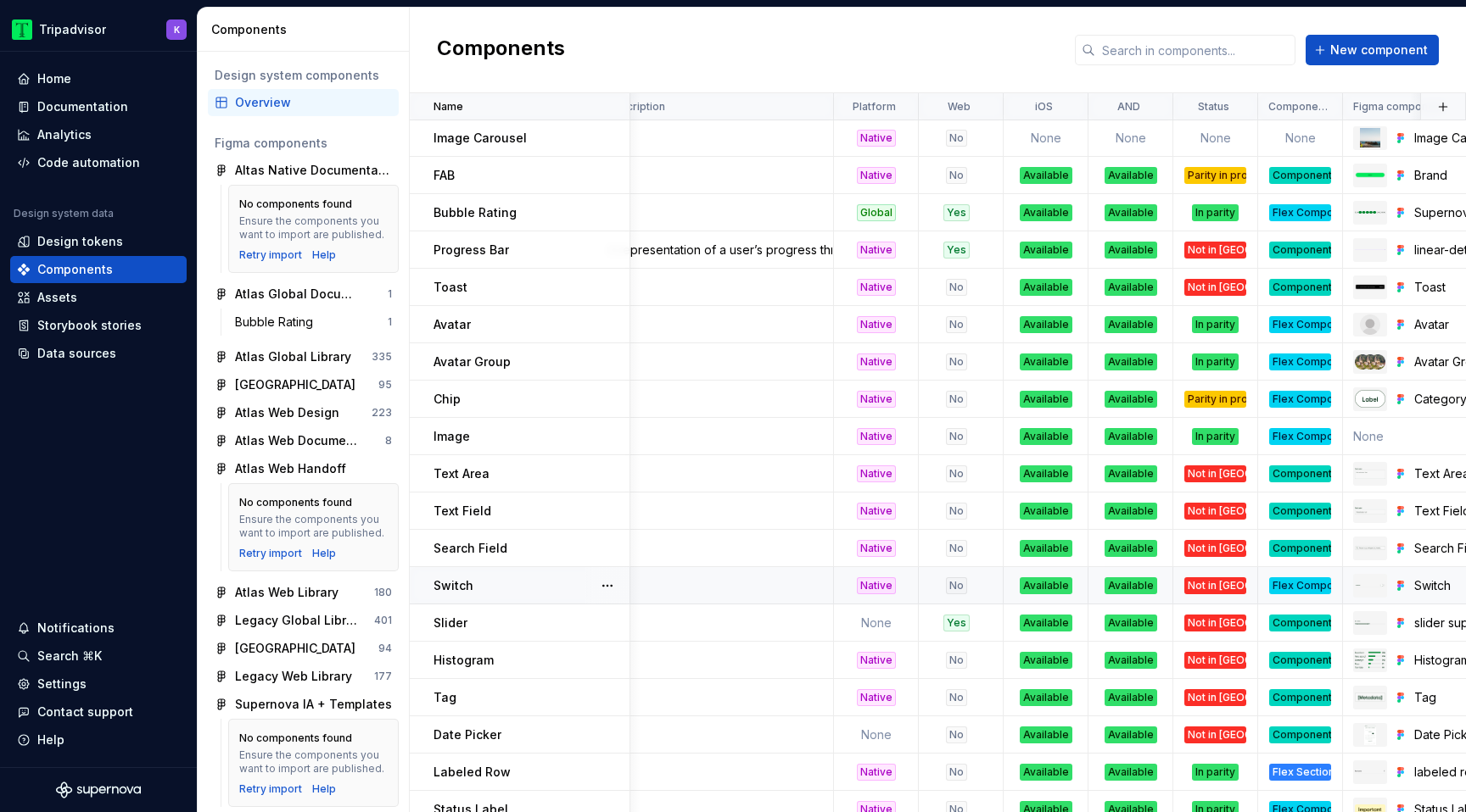
scroll to position [950, 34]
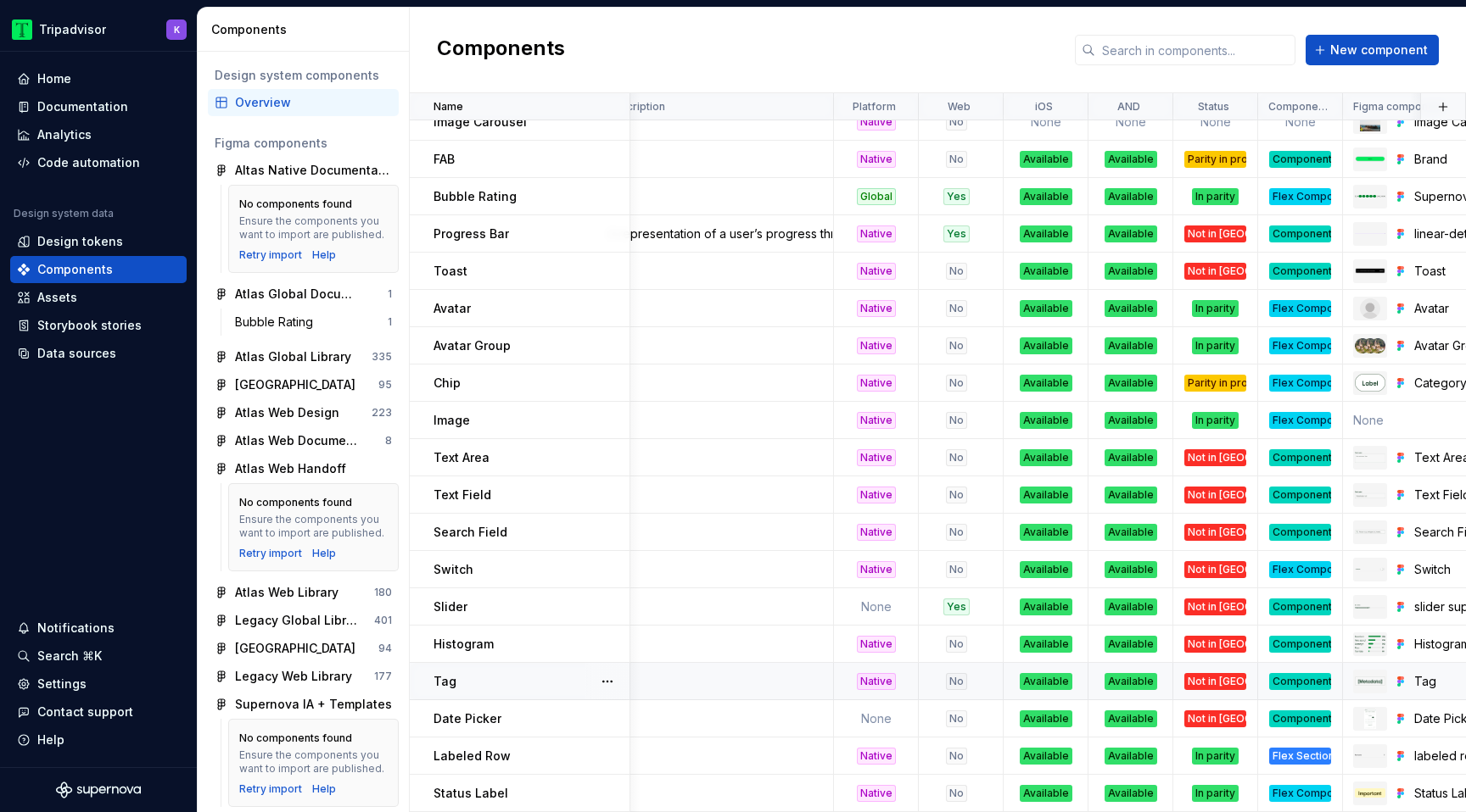
click at [1300, 679] on div "Component" at bounding box center [1300, 681] width 62 height 17
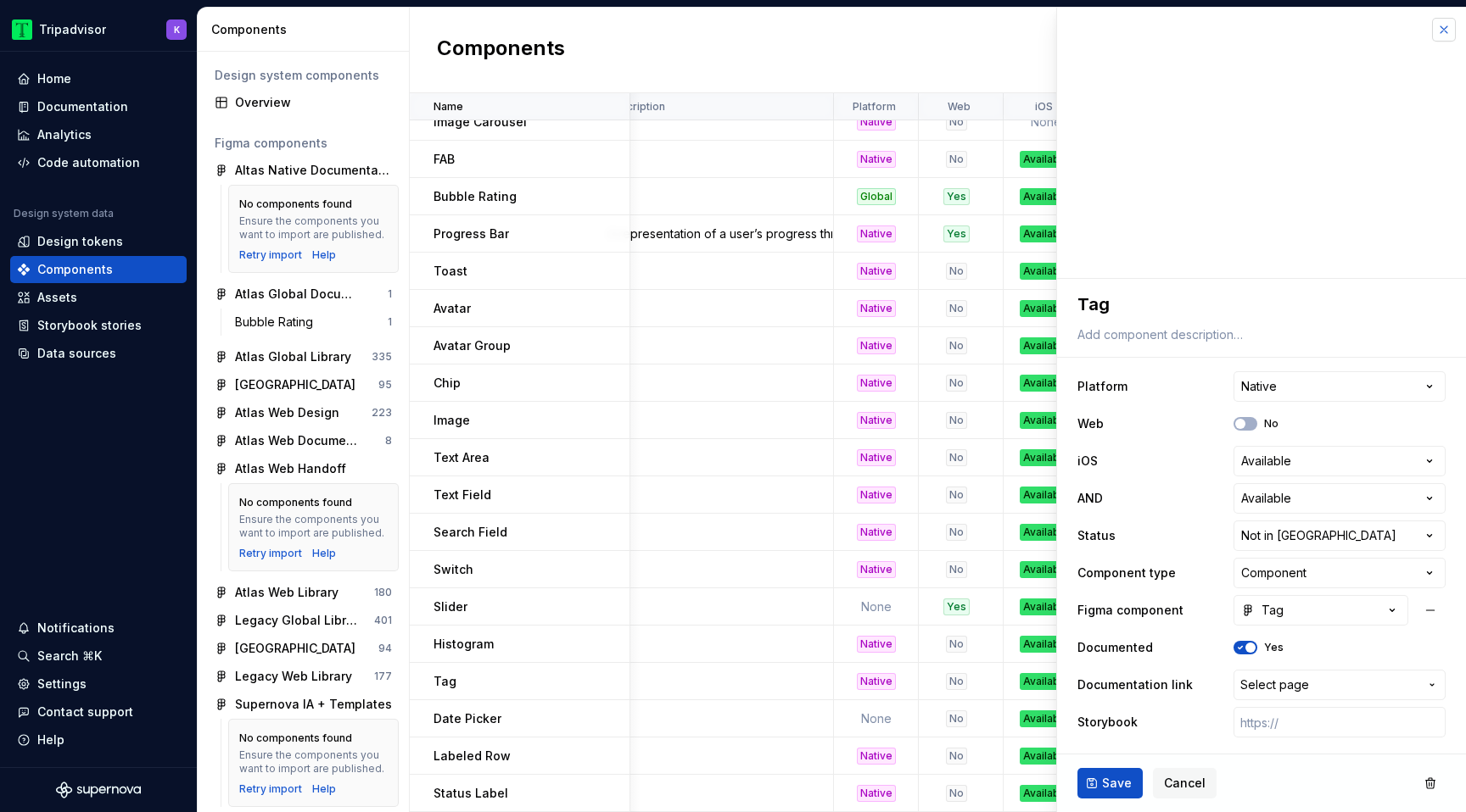
click at [1443, 31] on button "button" at bounding box center [1444, 30] width 24 height 24
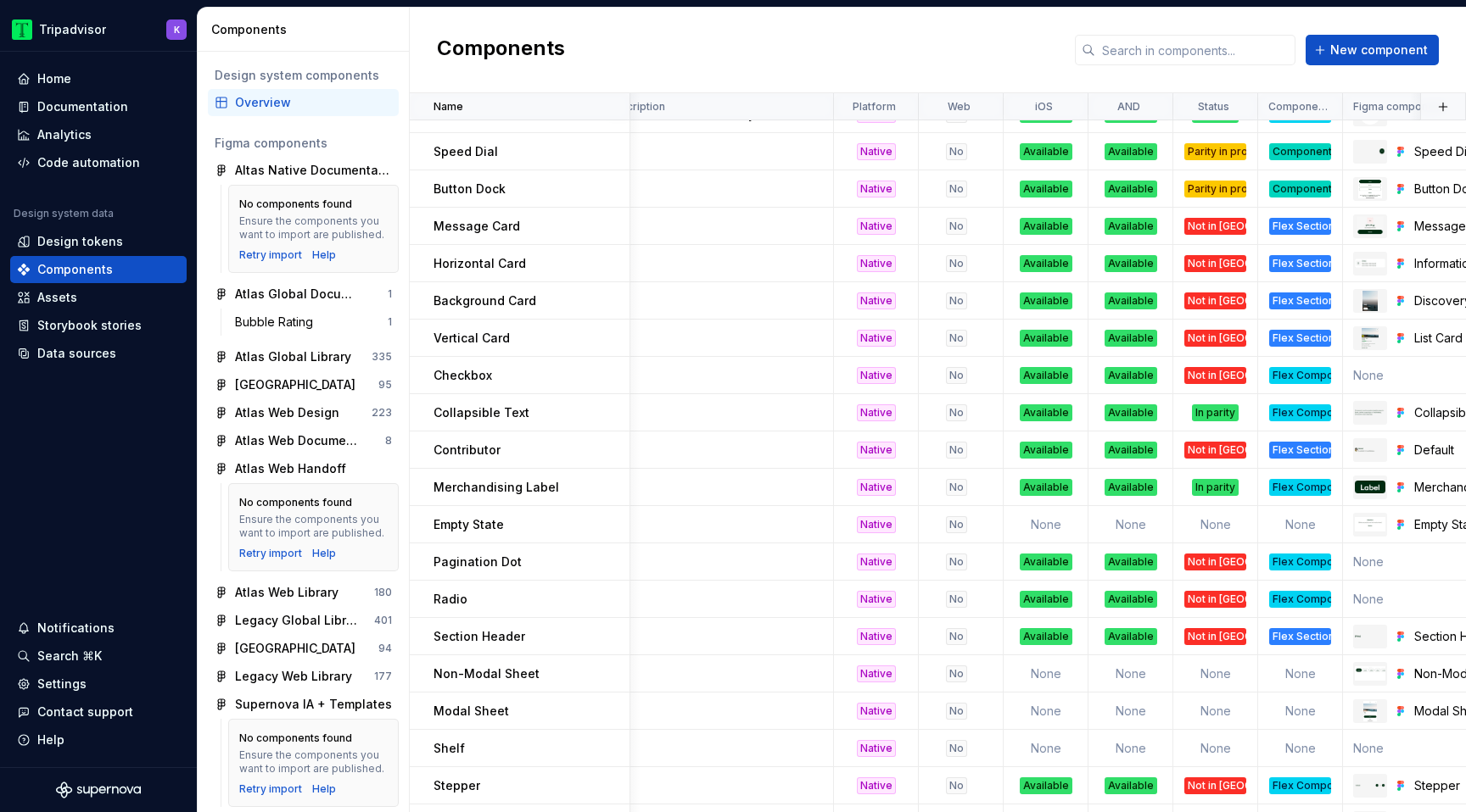
scroll to position [0, 34]
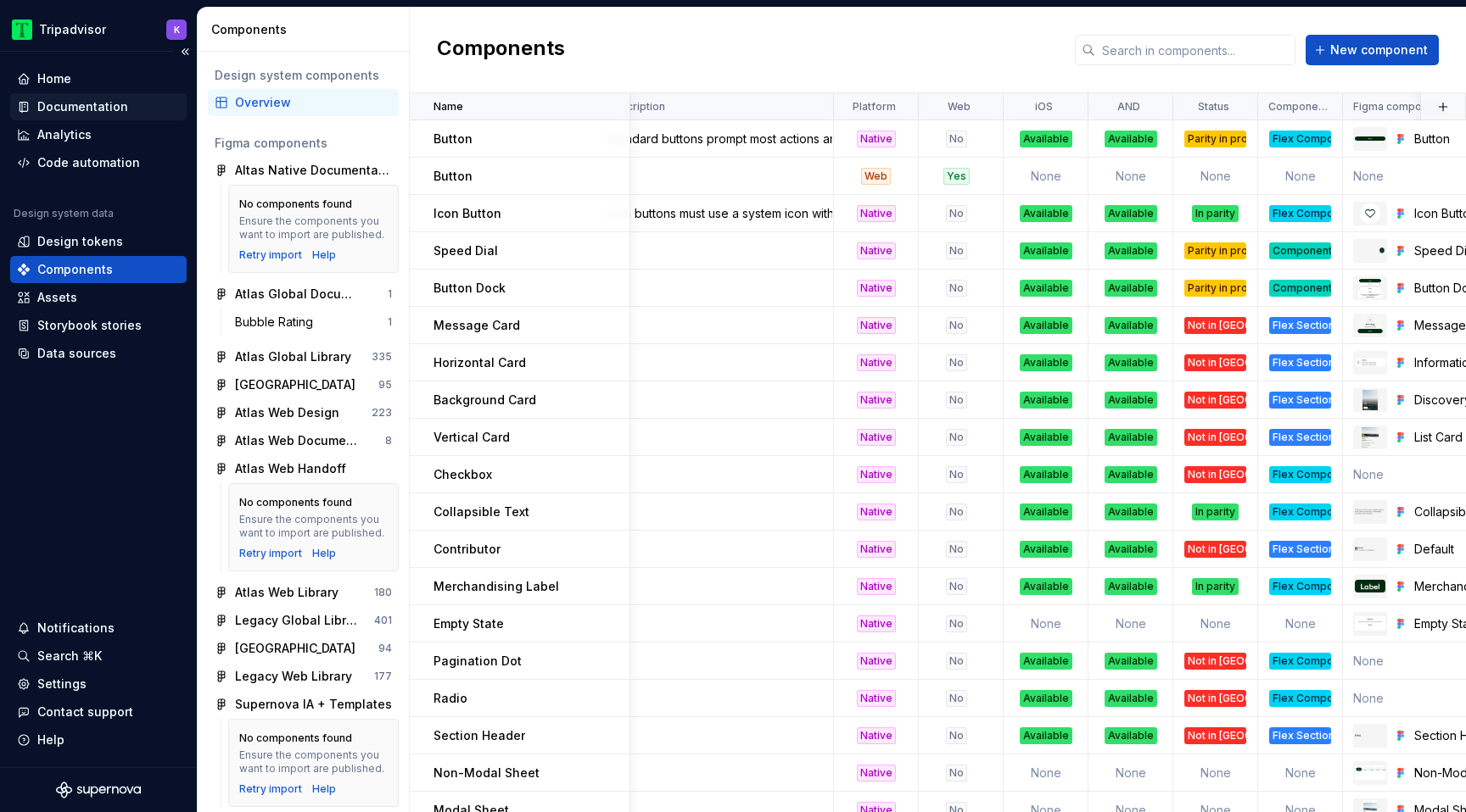
click at [110, 104] on div "Documentation" at bounding box center [82, 106] width 91 height 17
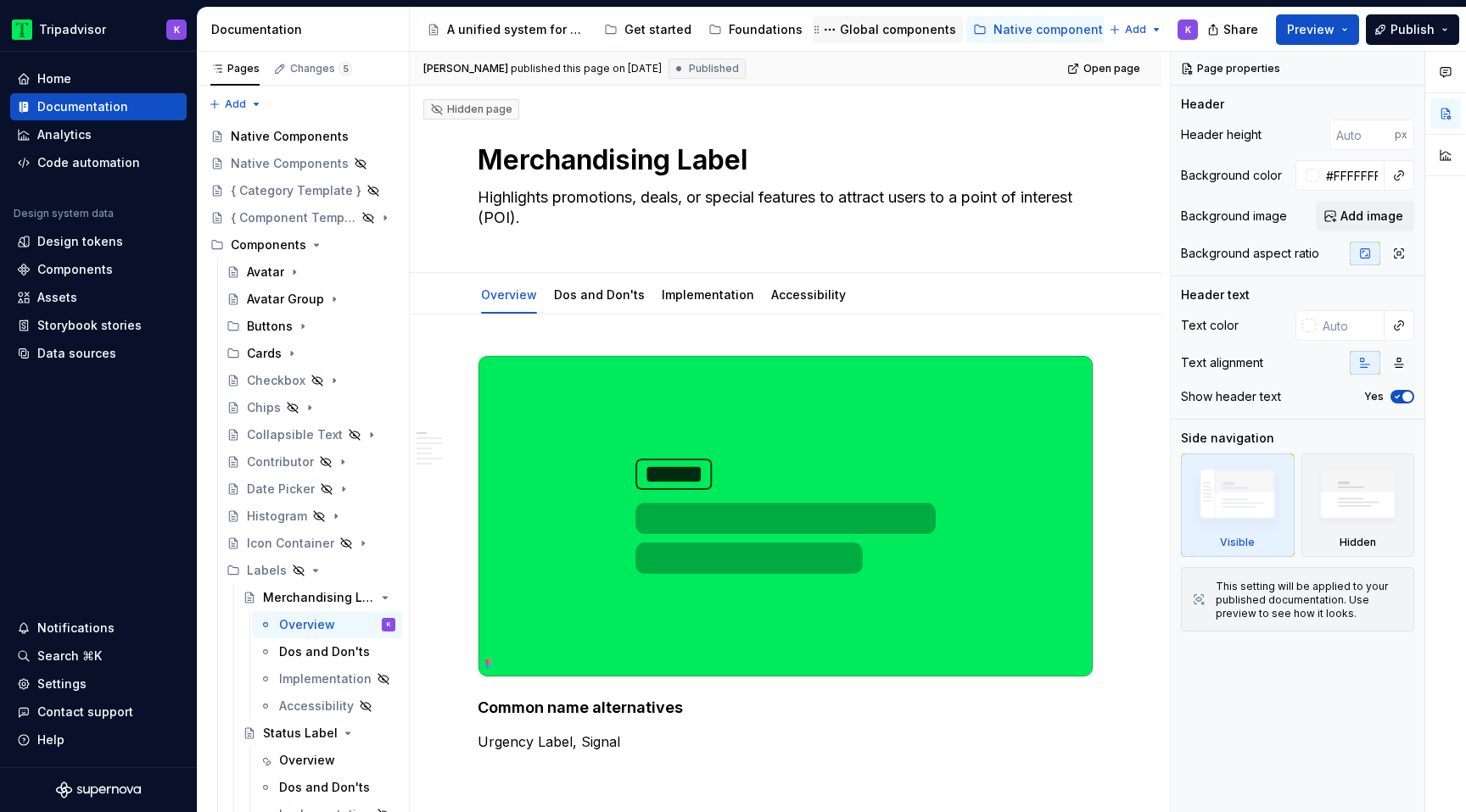
click at [856, 37] on div "Global components" at bounding box center [898, 29] width 116 height 17
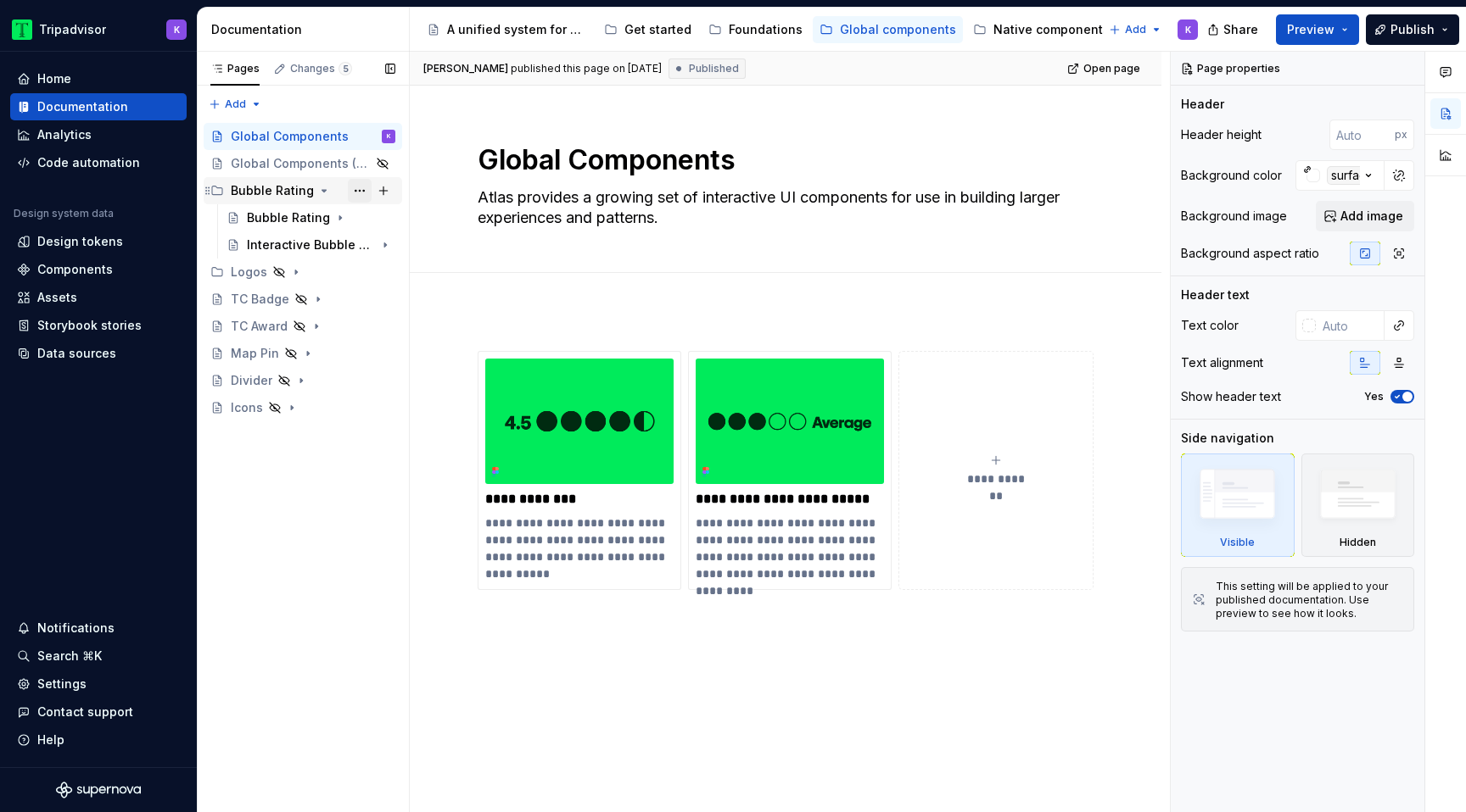
click at [362, 189] on button "Page tree" at bounding box center [360, 191] width 24 height 24
type textarea "*"
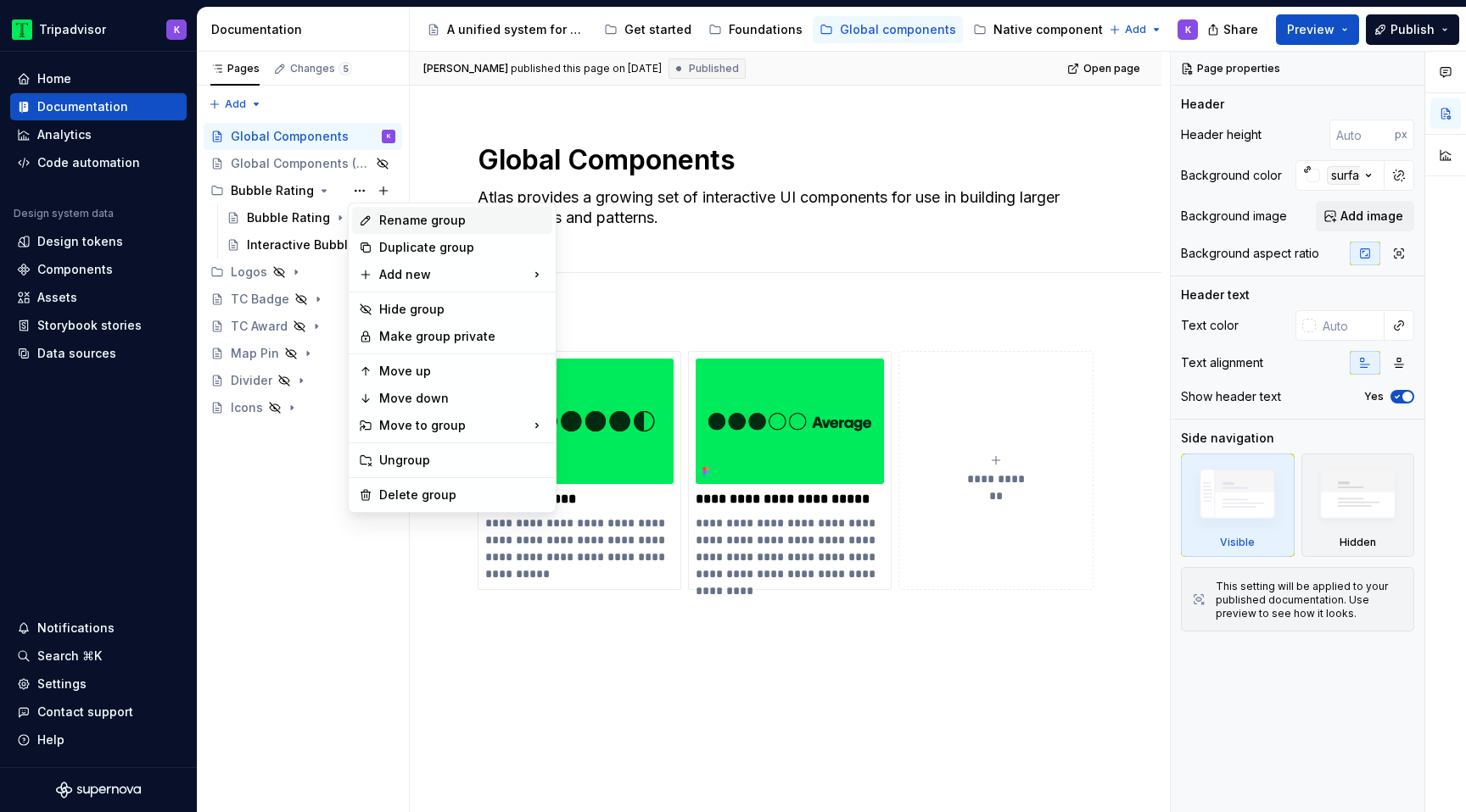
click at [423, 218] on div "Rename group" at bounding box center [463, 220] width 166 height 17
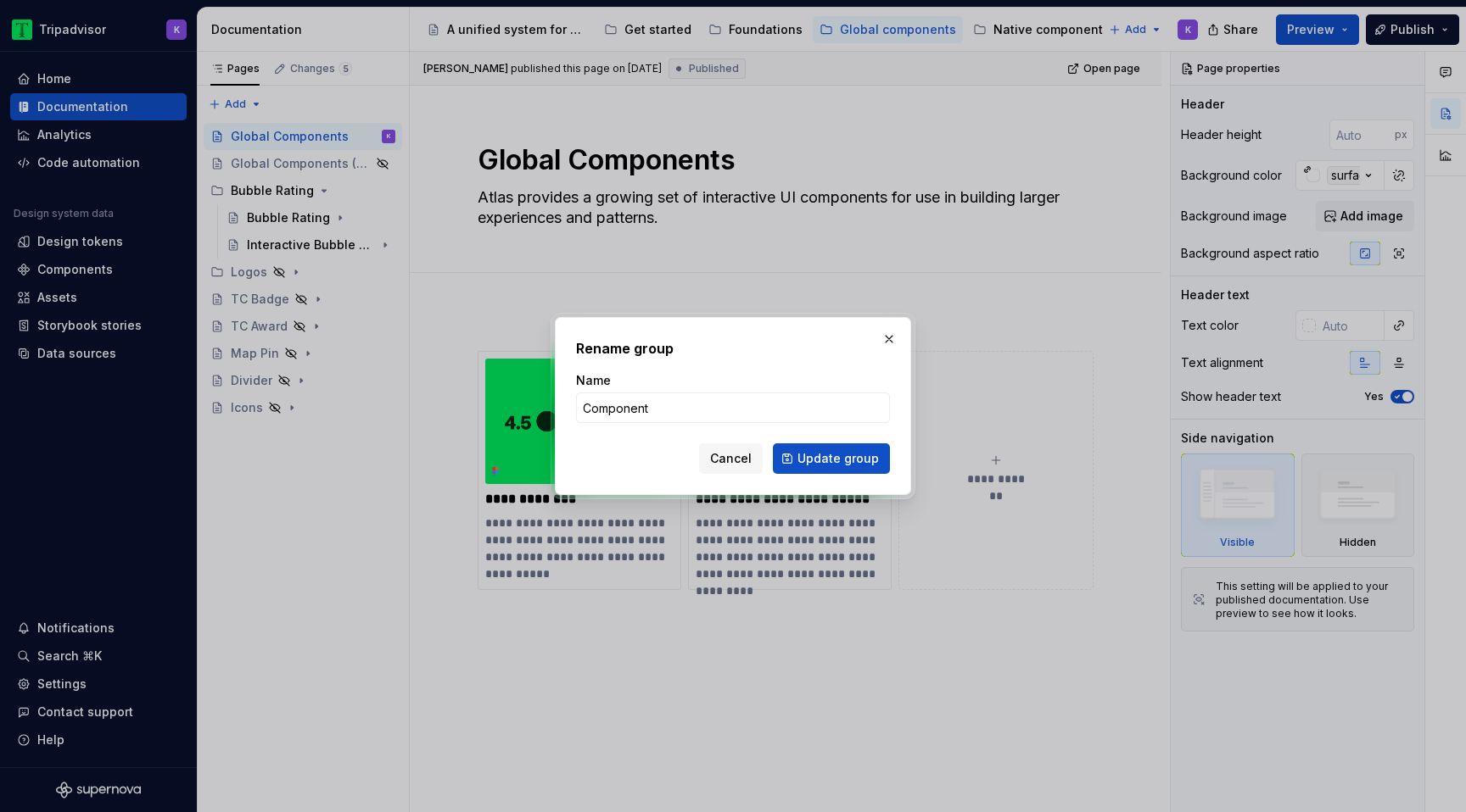
type input "Components"
click button "Update group" at bounding box center [830, 458] width 117 height 31
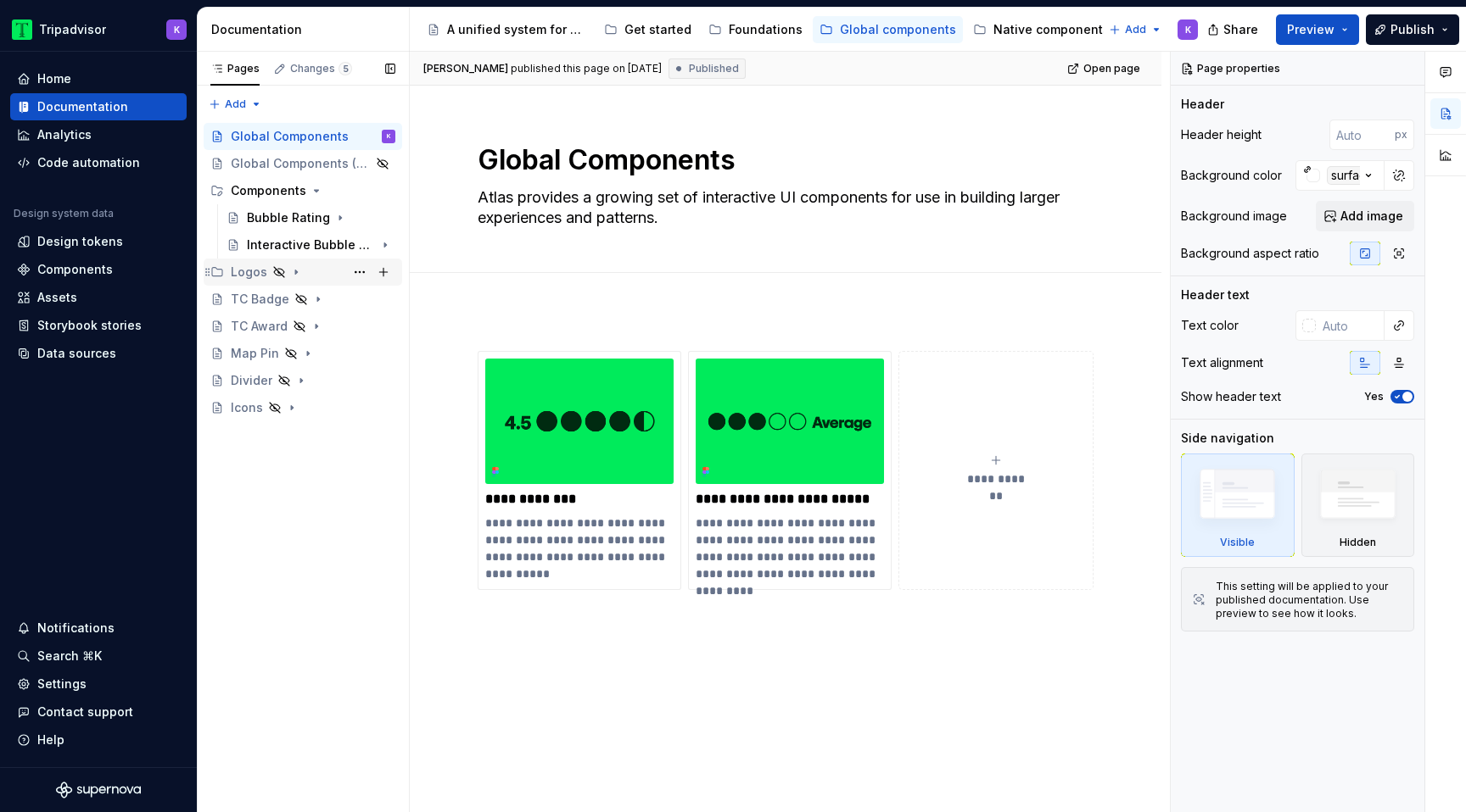
click at [304, 279] on div "Logos" at bounding box center [313, 273] width 165 height 24
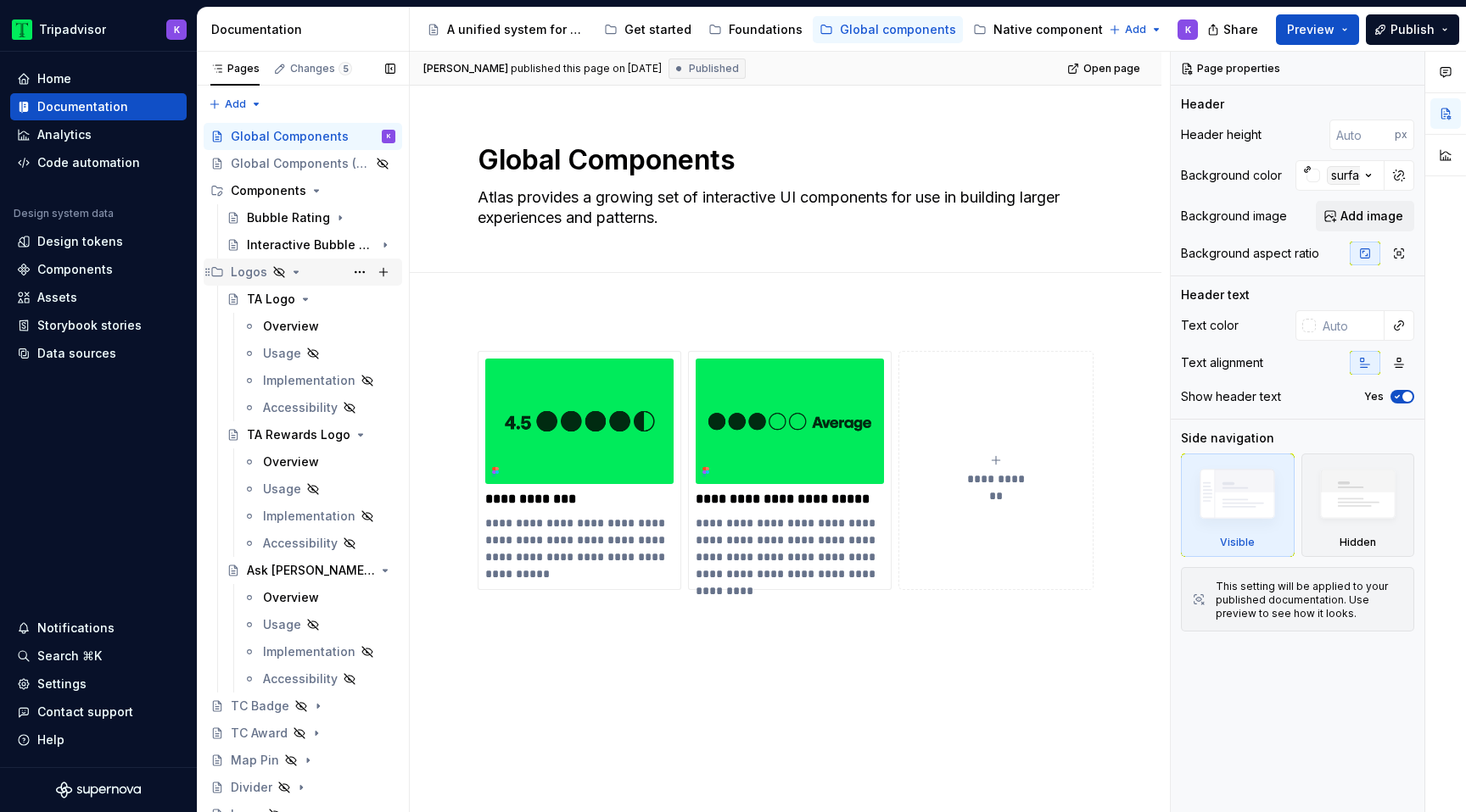
click at [295, 273] on icon "Page tree" at bounding box center [297, 273] width 4 height 2
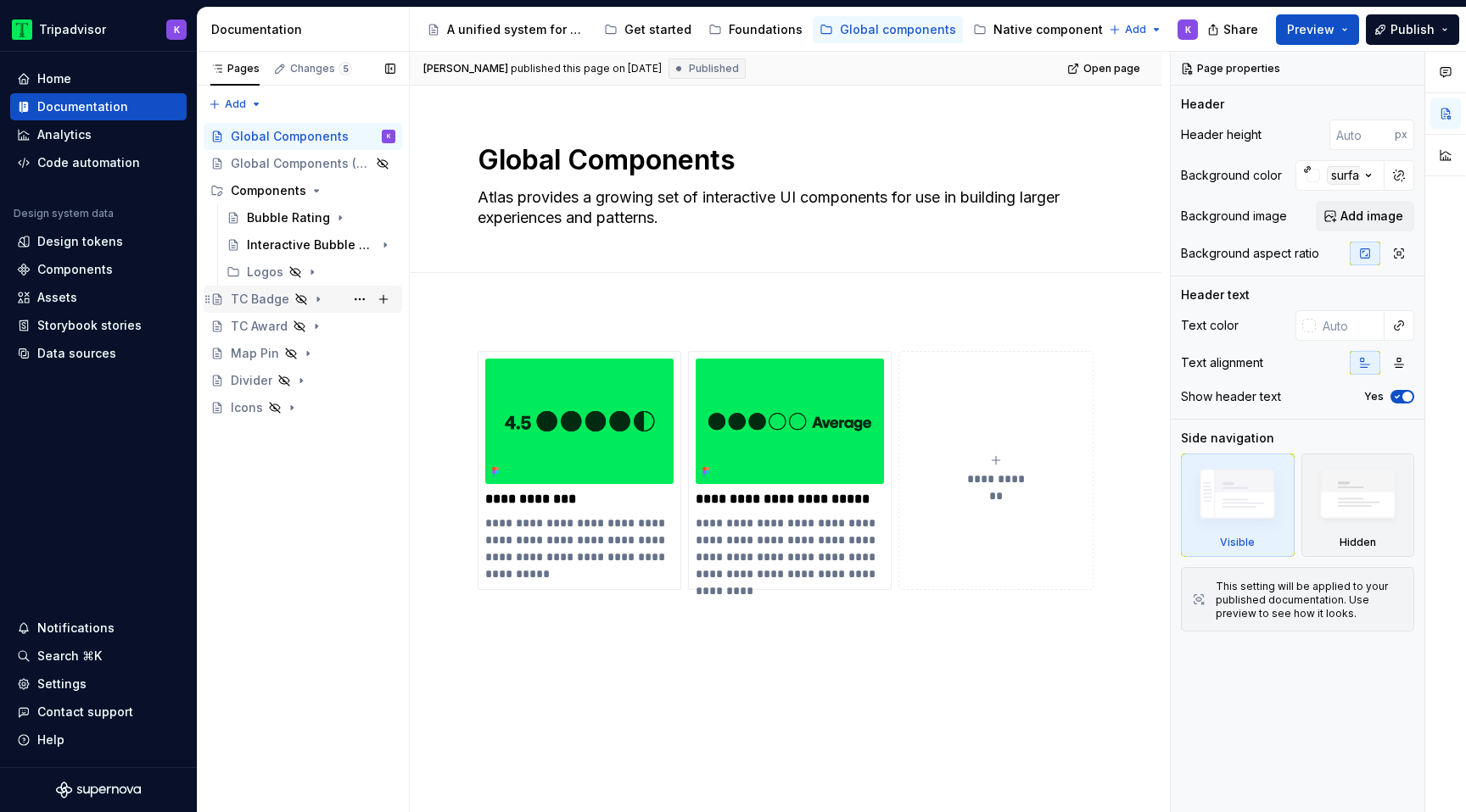
click at [315, 306] on div "TC Badge" at bounding box center [313, 300] width 165 height 24
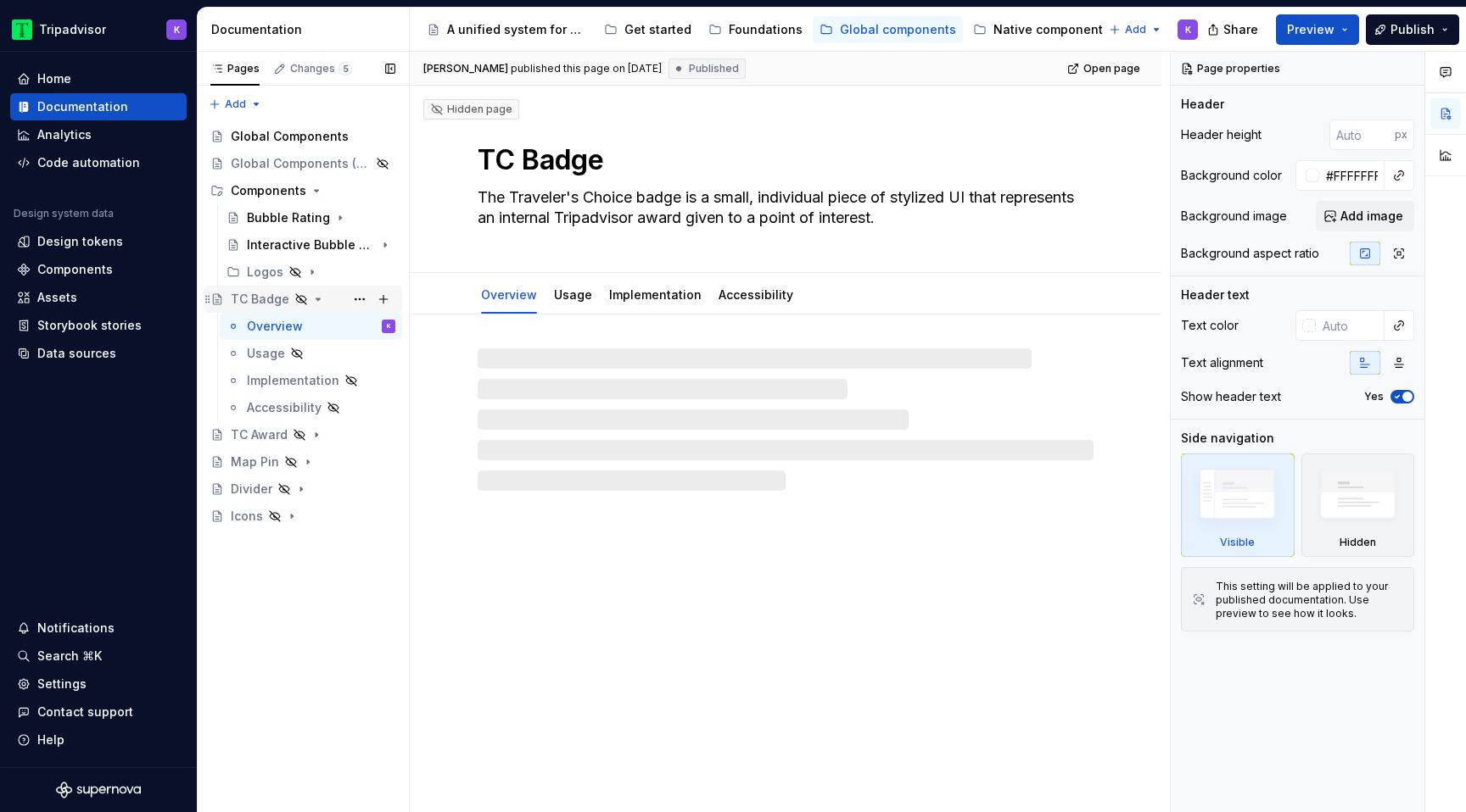
click at [319, 298] on icon "Page tree" at bounding box center [319, 300] width 14 height 14
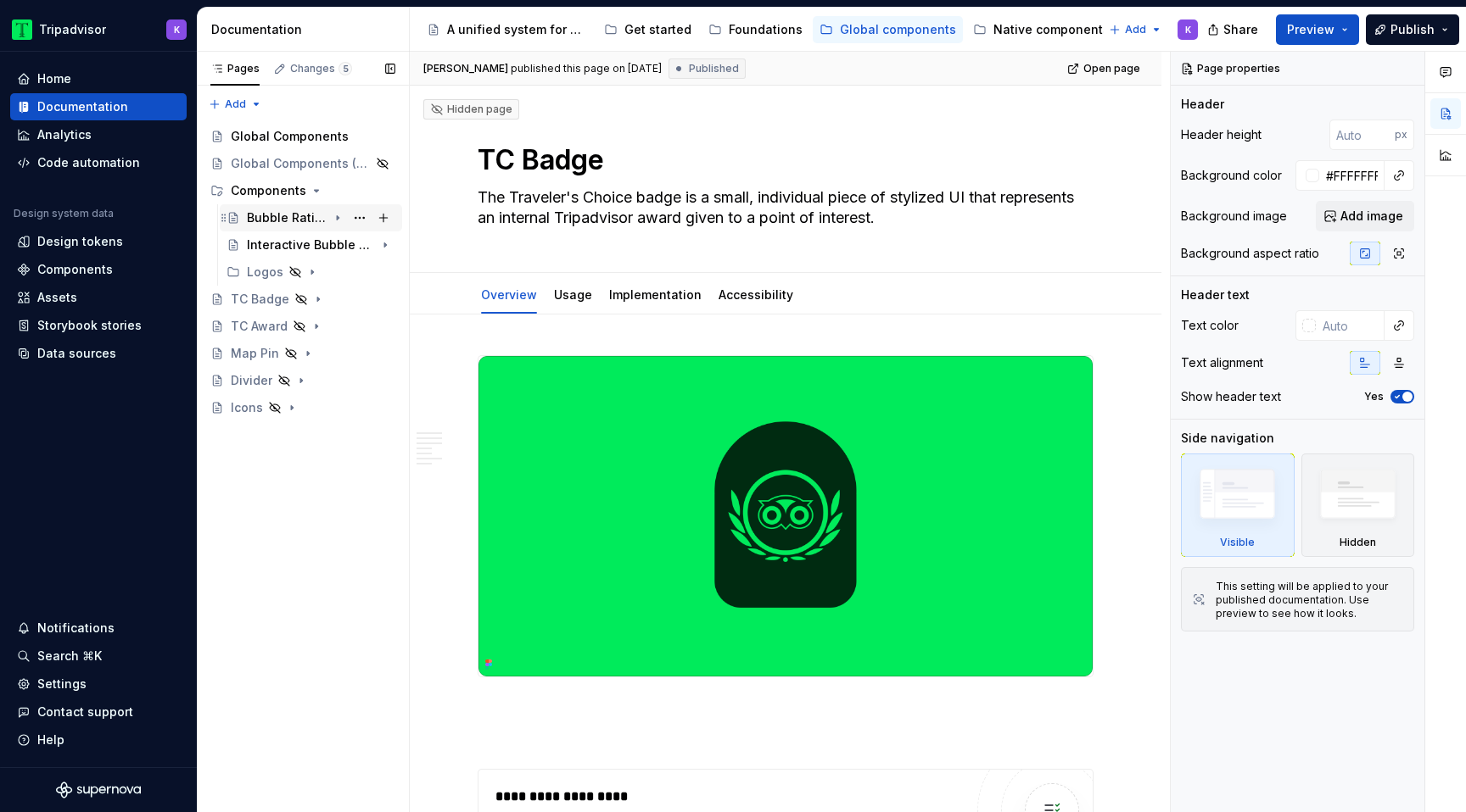
click at [293, 224] on div "Bubble Rating" at bounding box center [287, 218] width 81 height 17
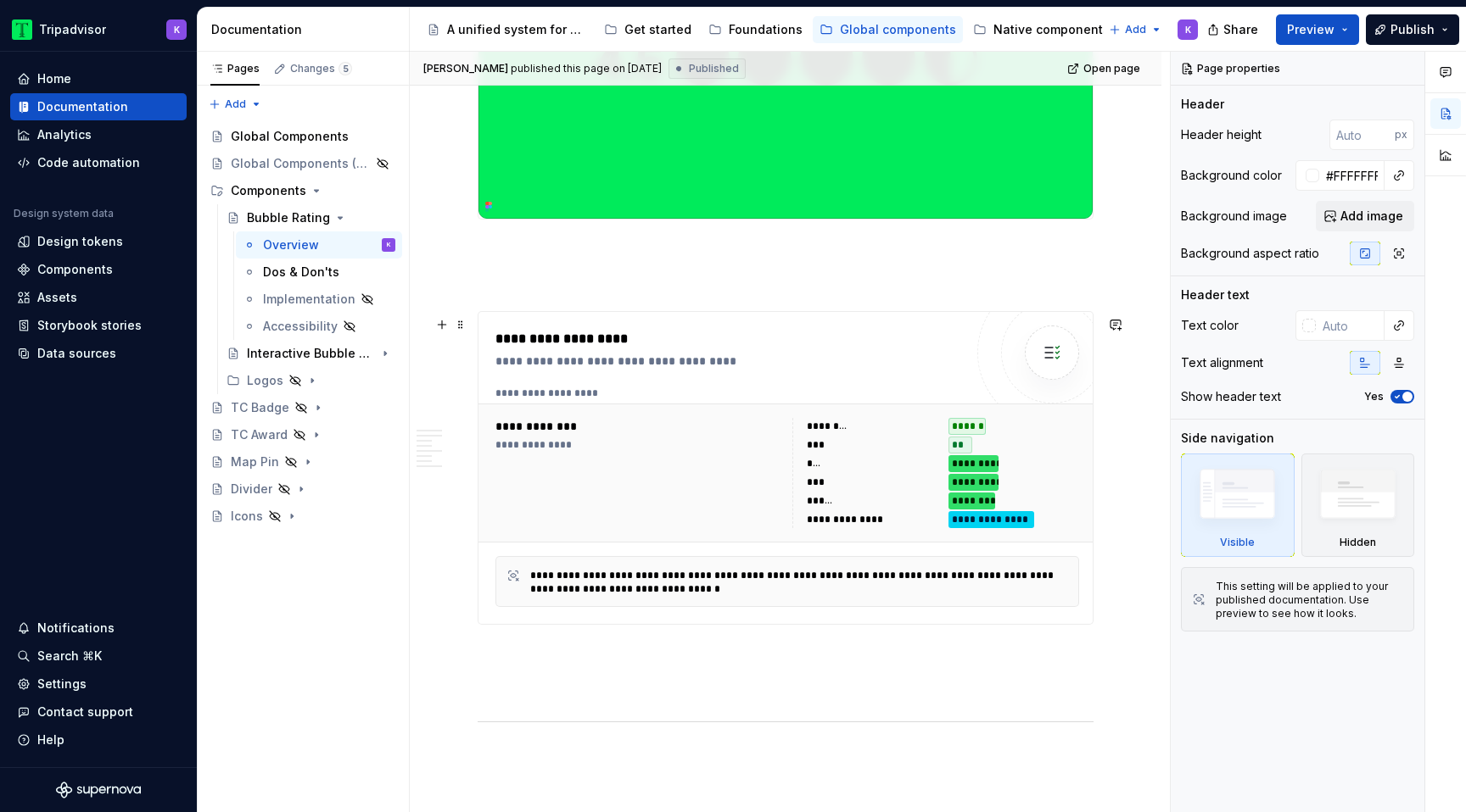
scroll to position [500, 0]
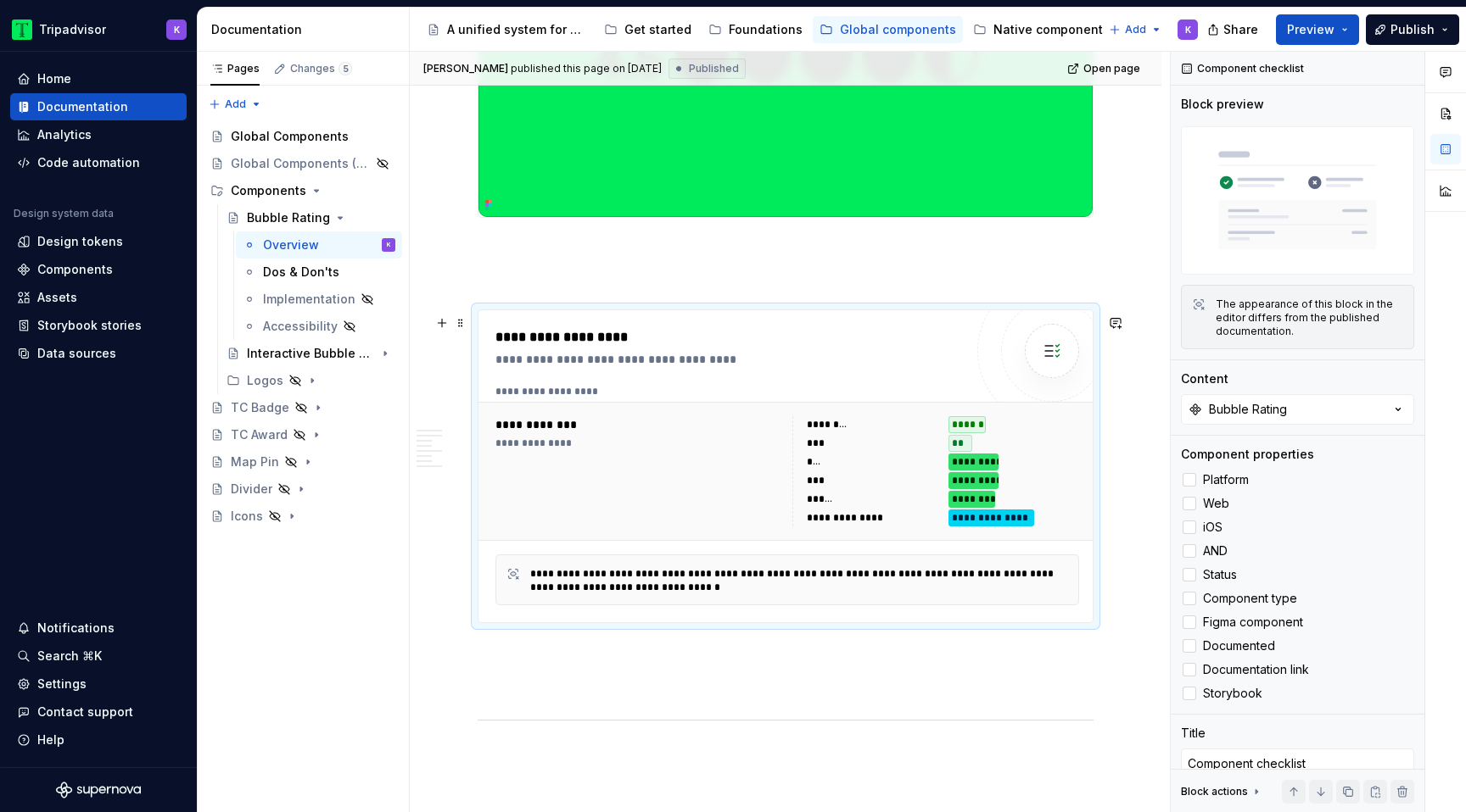
click at [975, 485] on div "*********" at bounding box center [973, 480] width 51 height 17
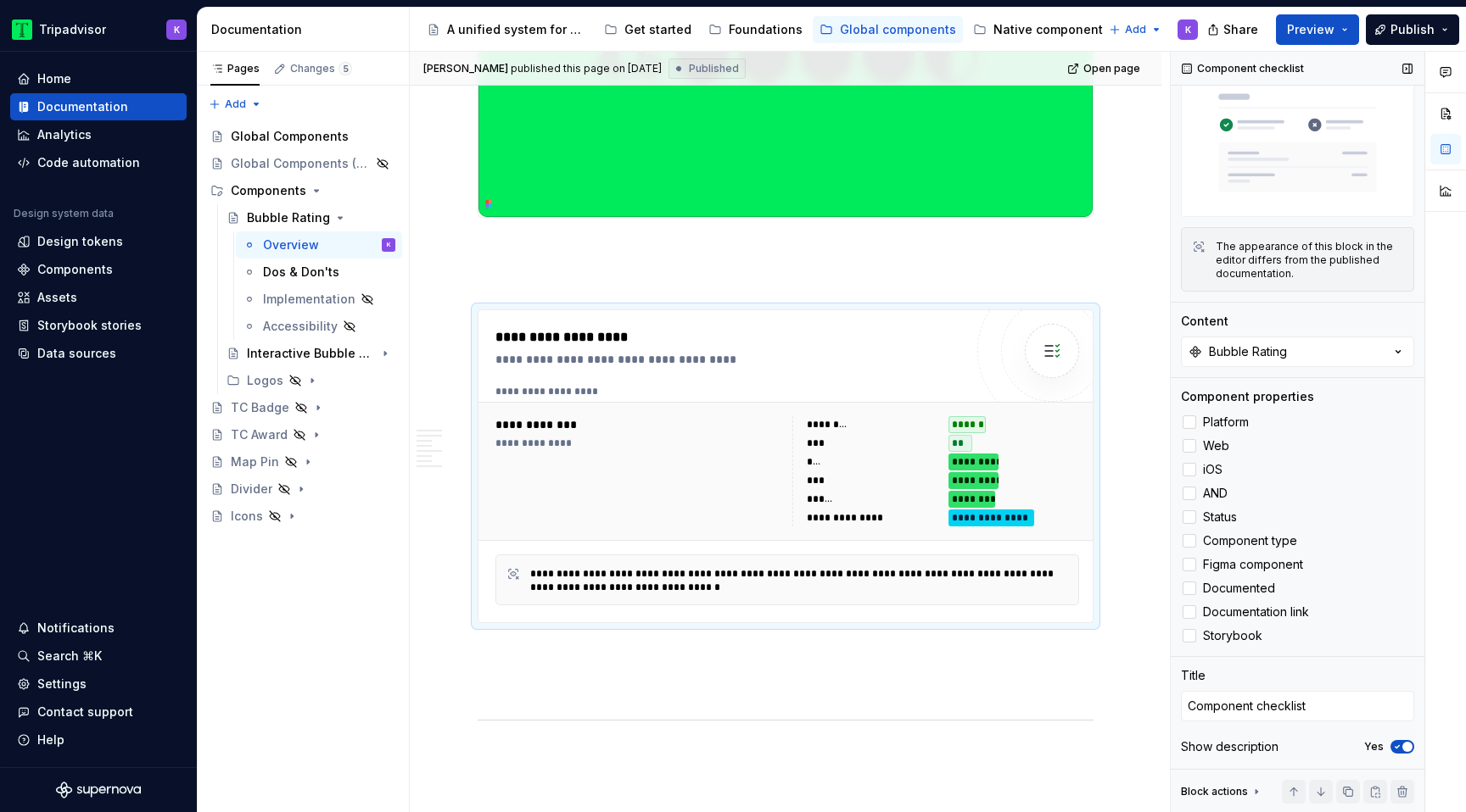
click at [1407, 749] on span "button" at bounding box center [1407, 747] width 10 height 10
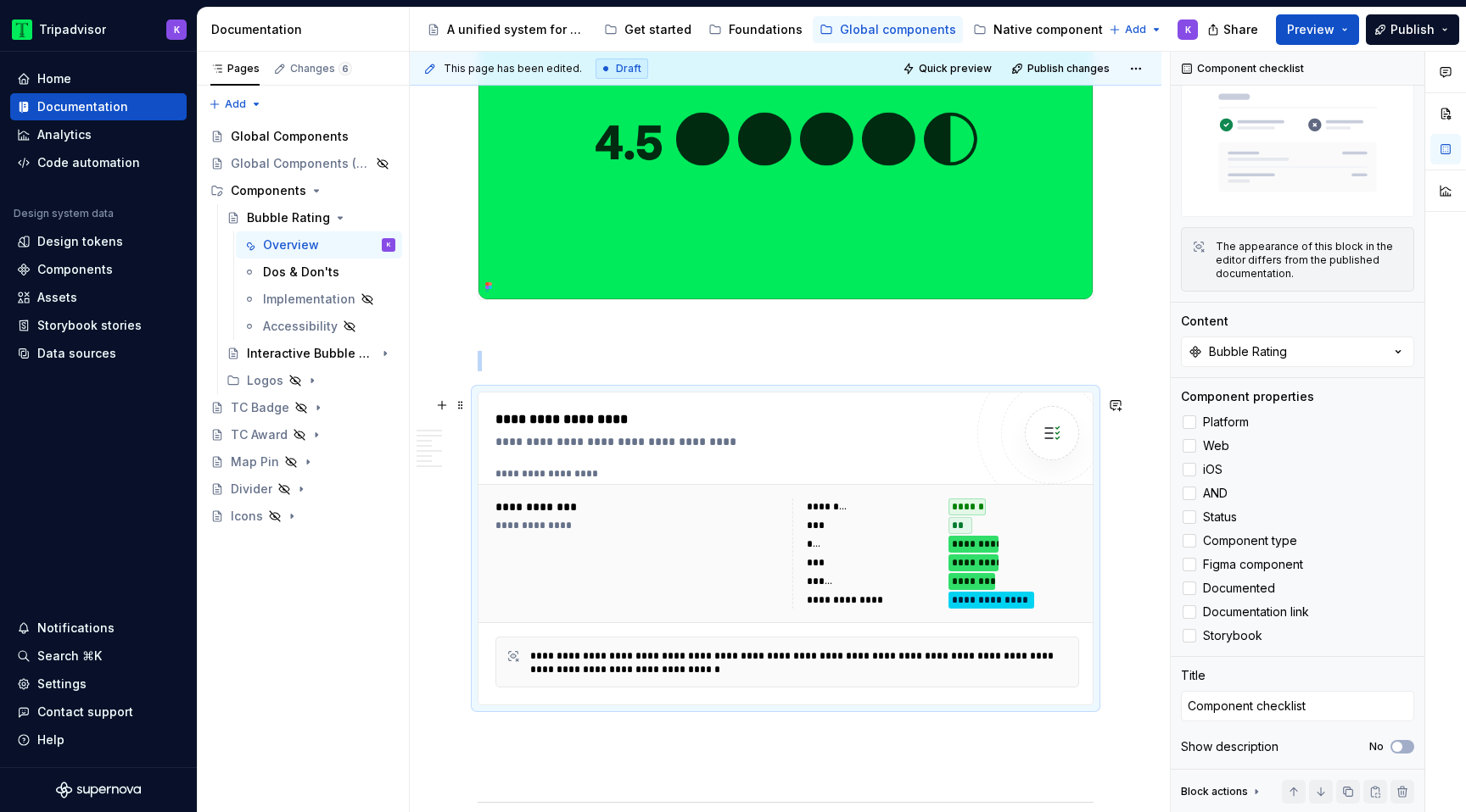
scroll to position [409, 0]
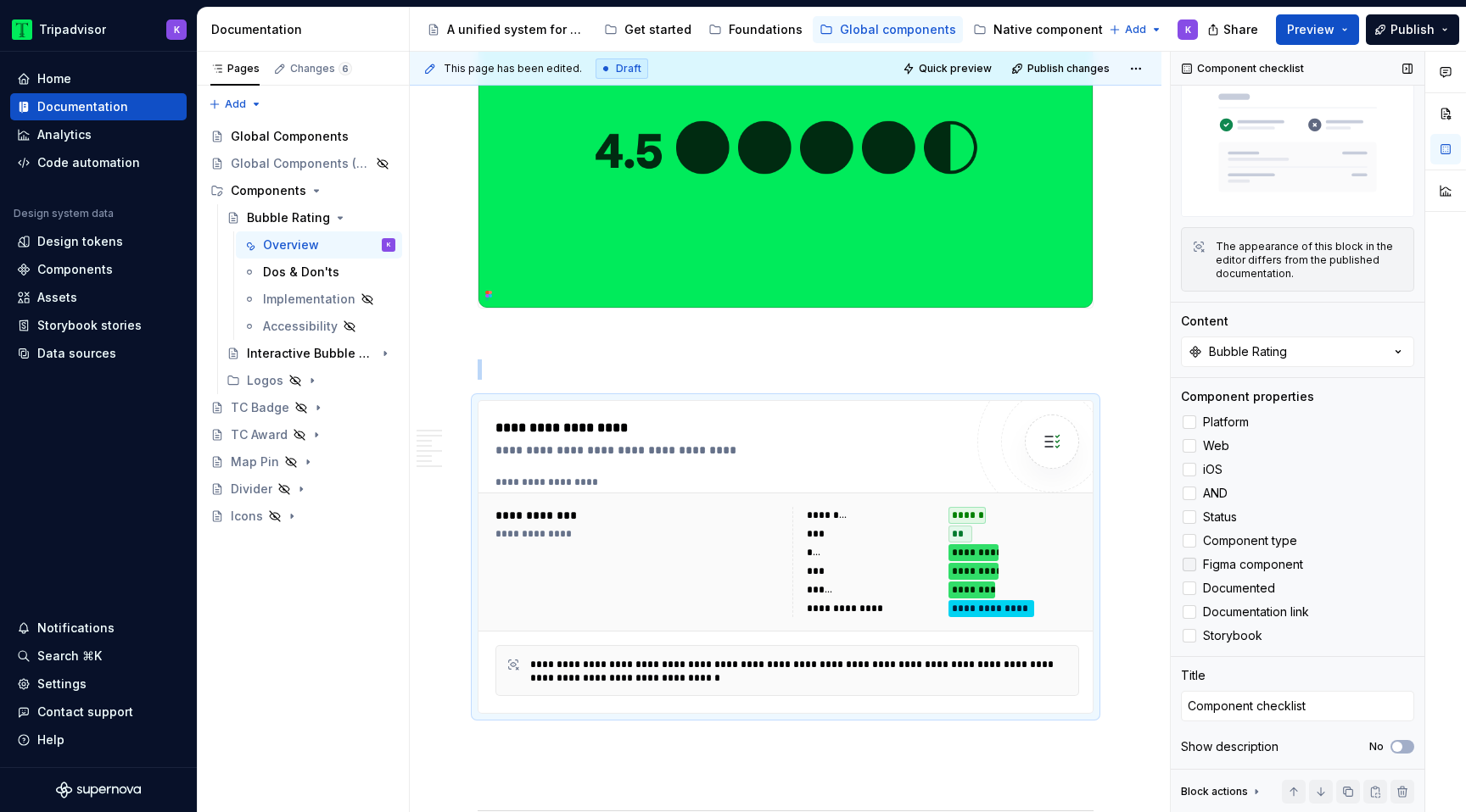
click at [1191, 569] on div at bounding box center [1190, 565] width 14 height 14
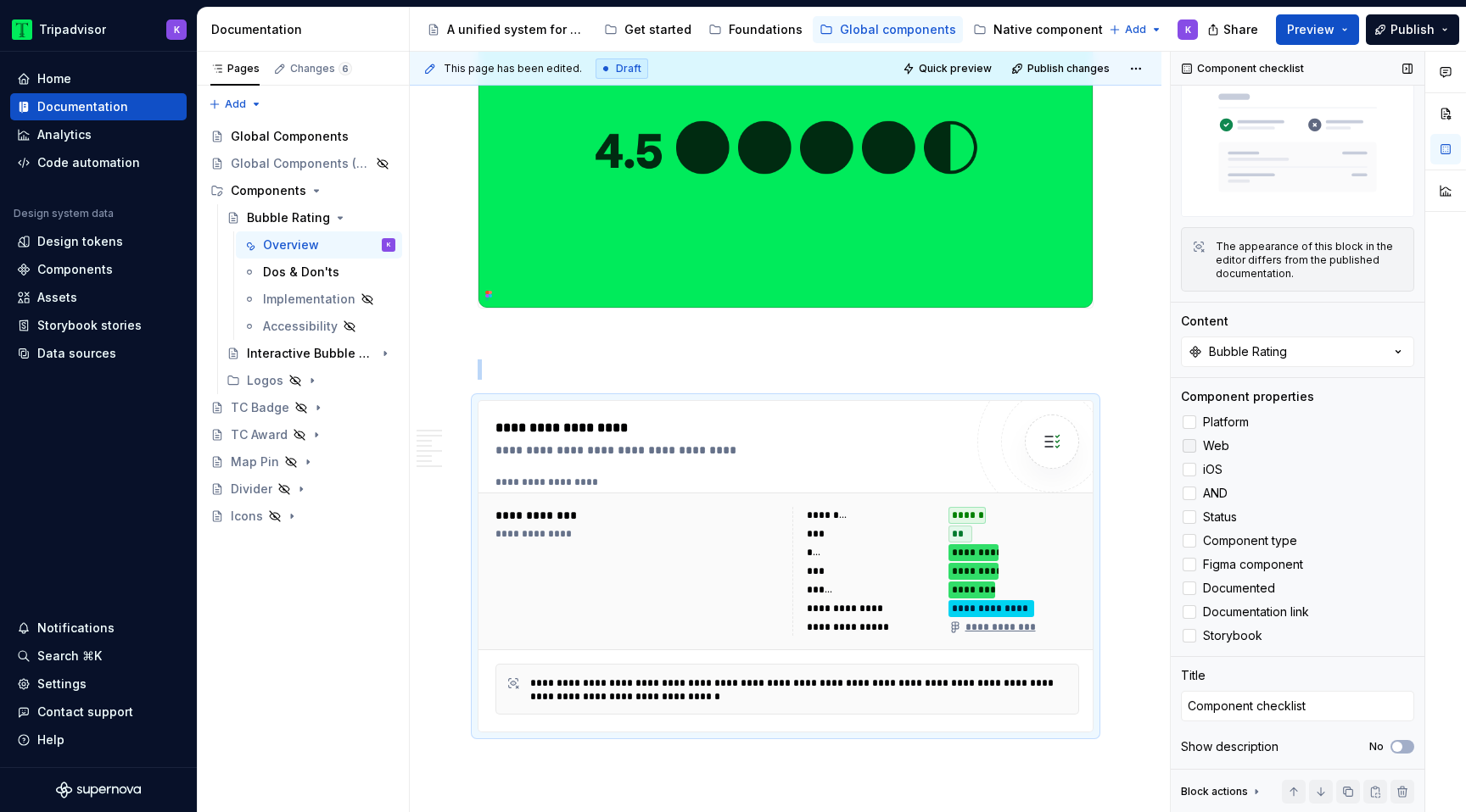
click at [1189, 446] on polyline at bounding box center [1189, 446] width 0 height 0
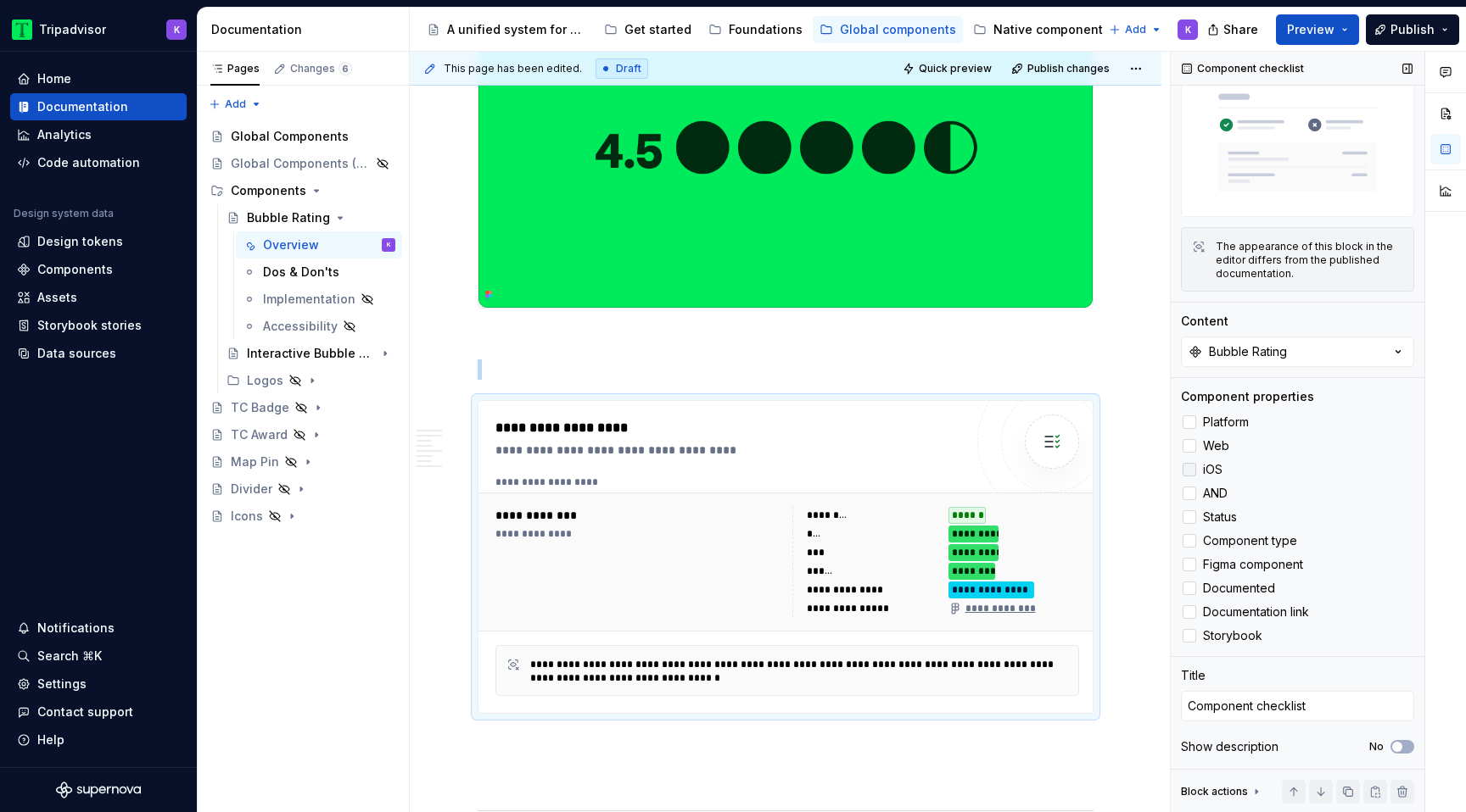
click at [1190, 459] on label "iOS" at bounding box center [1297, 469] width 233 height 20
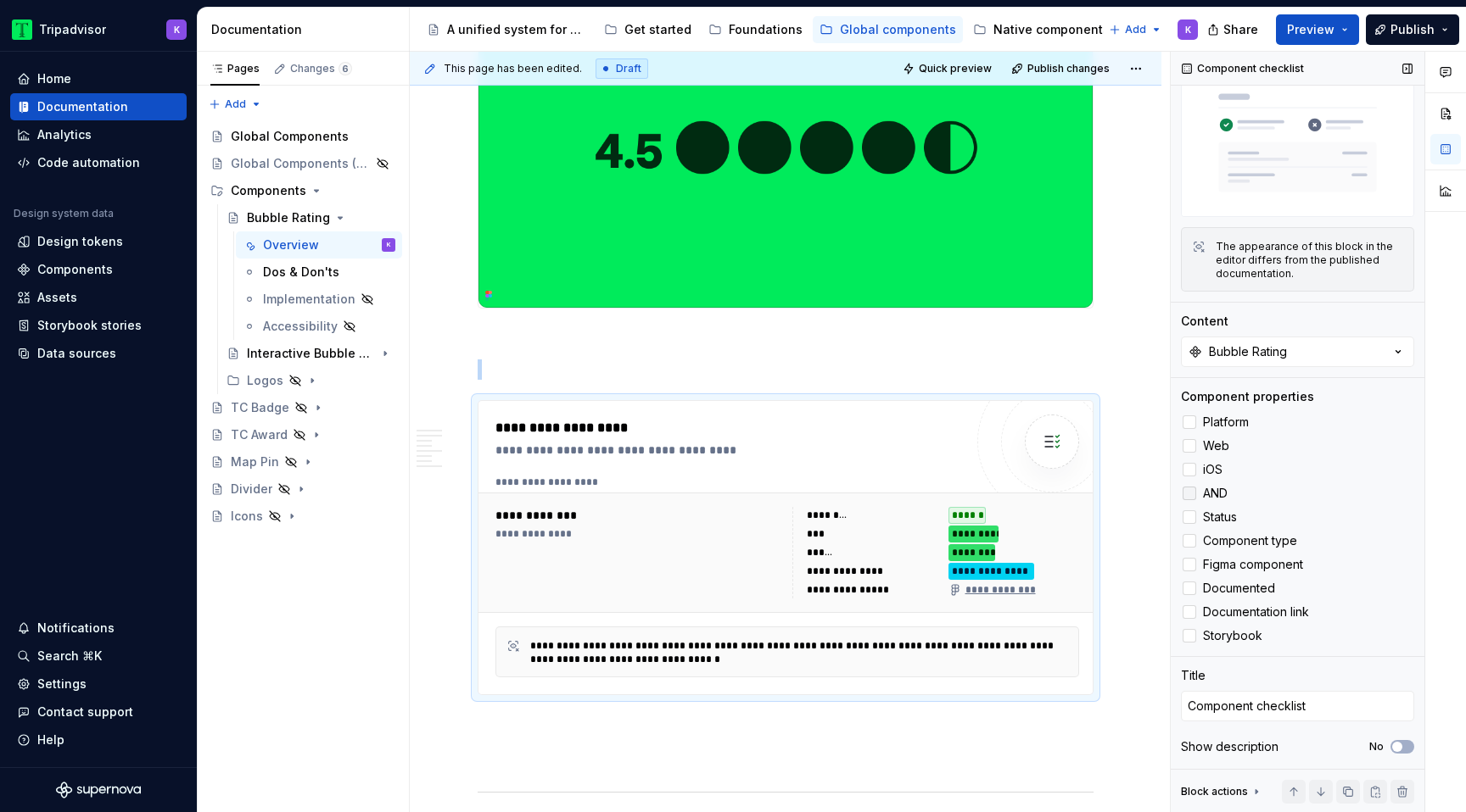
click at [1189, 493] on icon at bounding box center [1189, 493] width 0 height 0
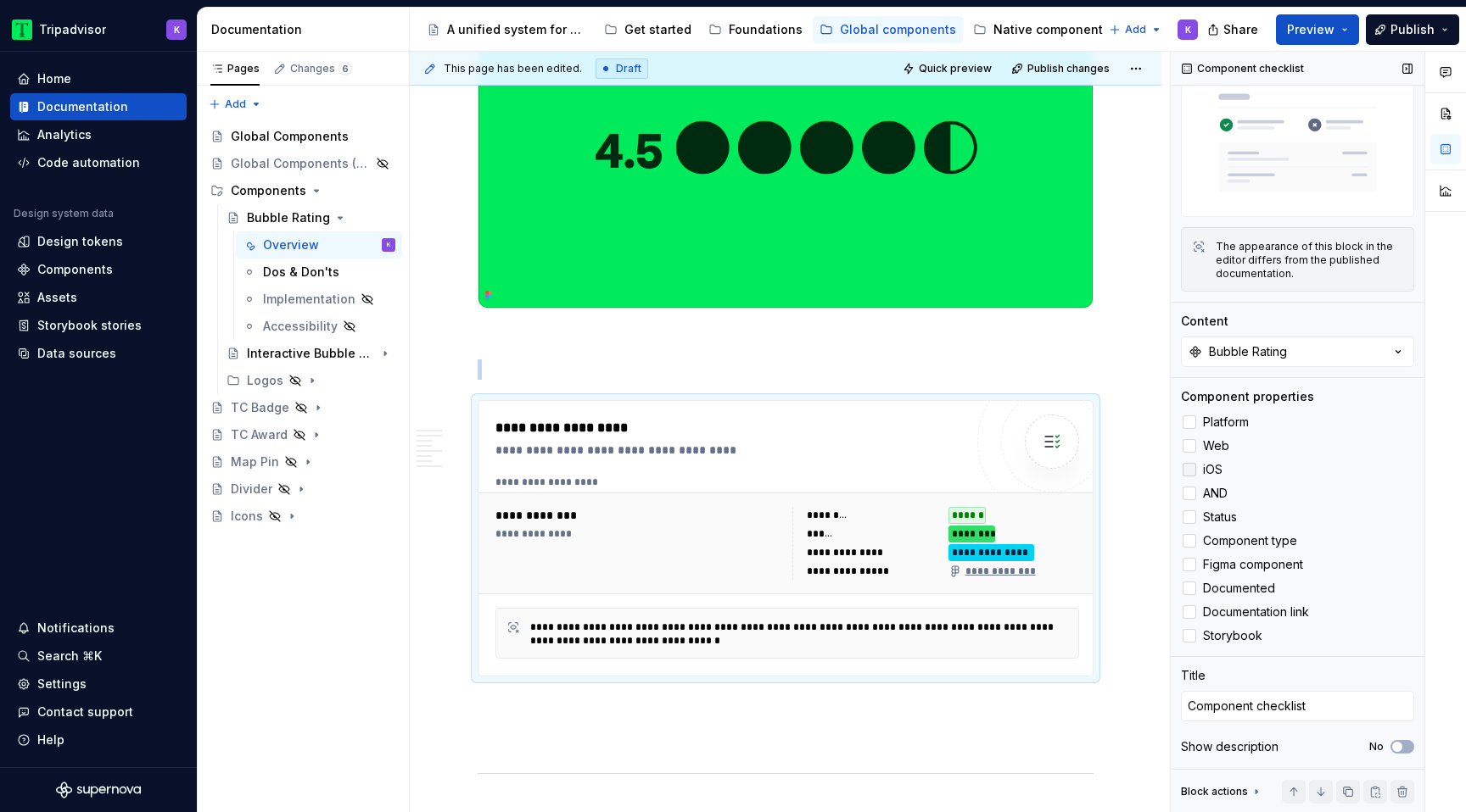
click at [1188, 472] on div at bounding box center [1190, 470] width 14 height 14
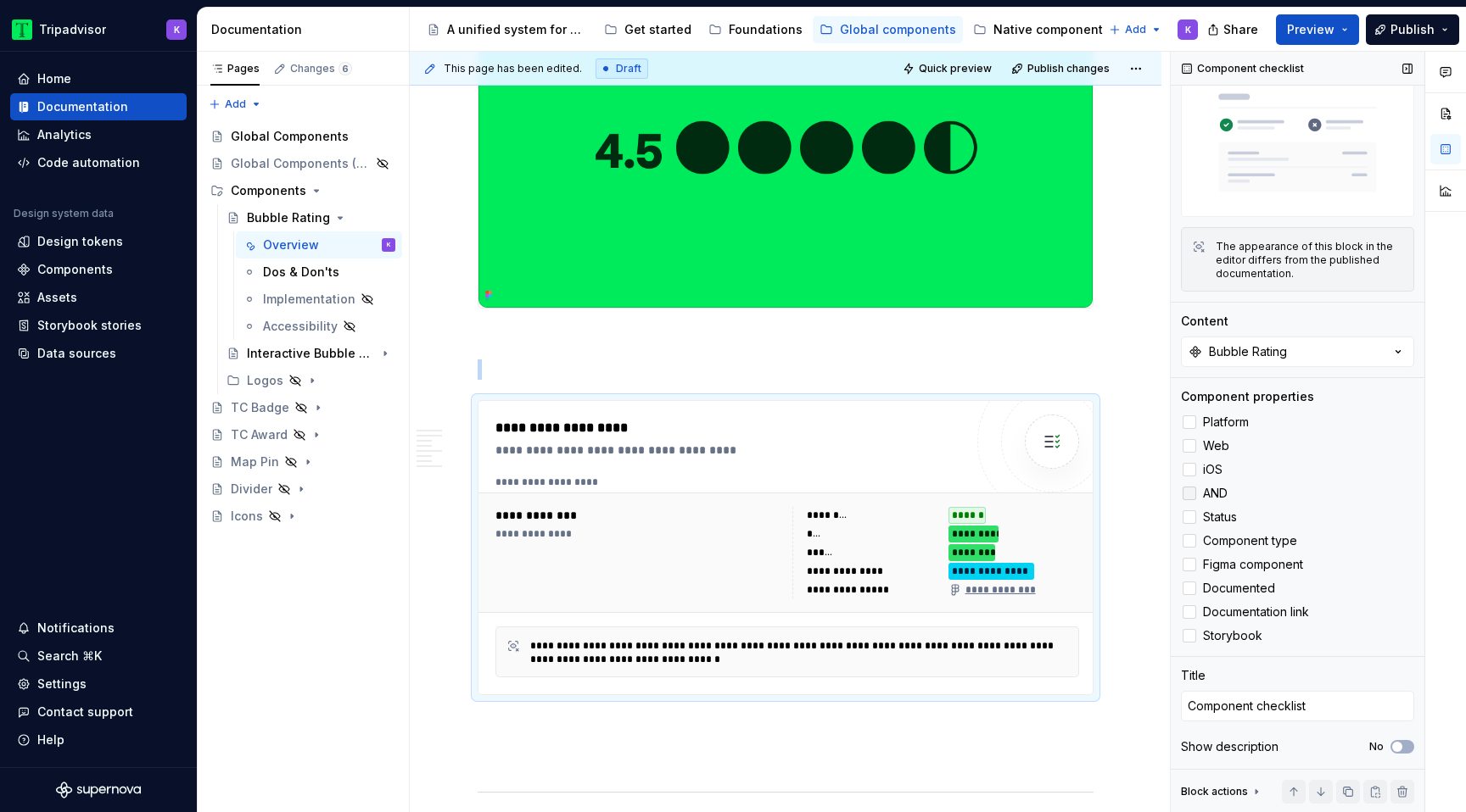
click at [1190, 498] on div at bounding box center [1190, 493] width 14 height 14
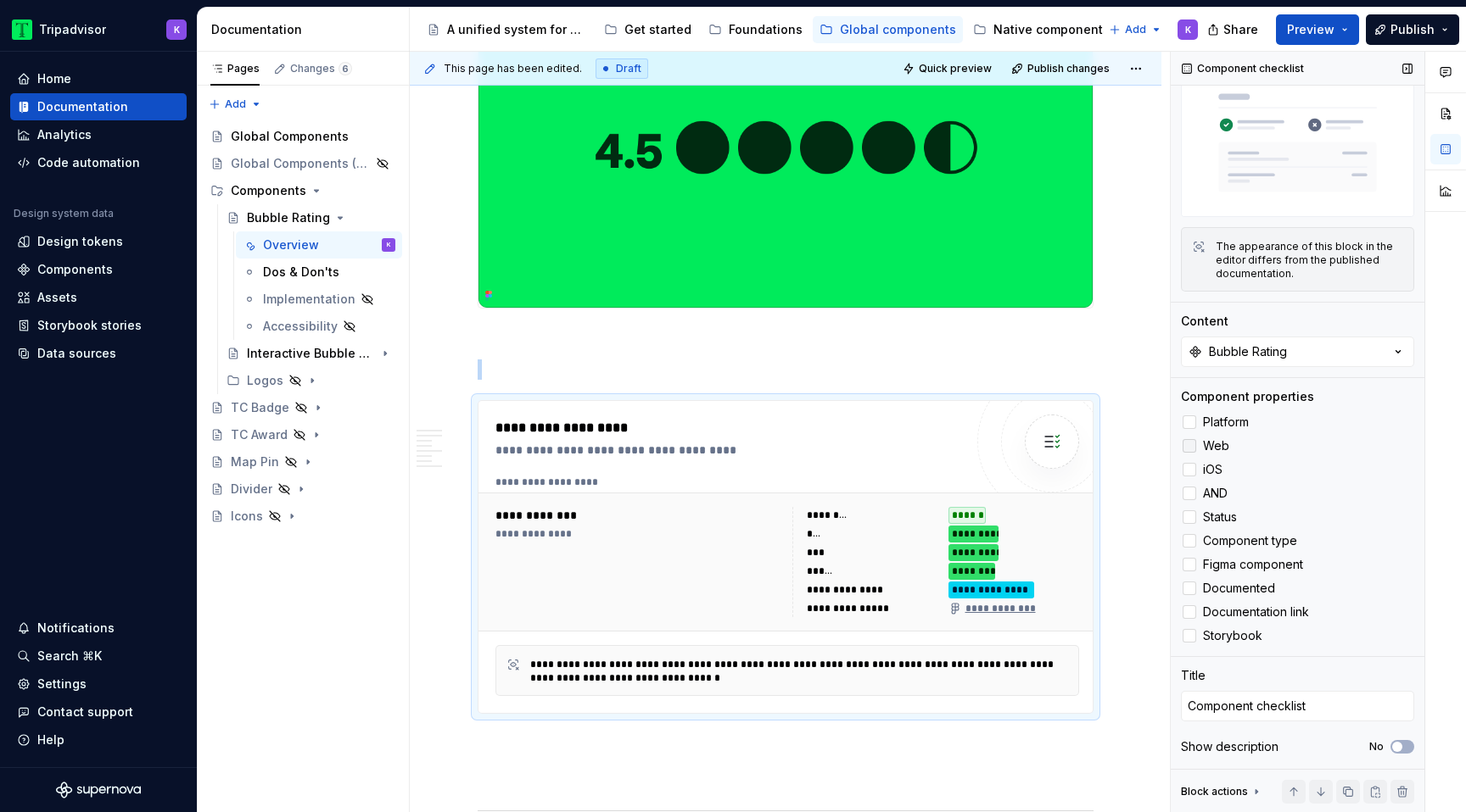
click at [1190, 445] on div at bounding box center [1190, 446] width 14 height 14
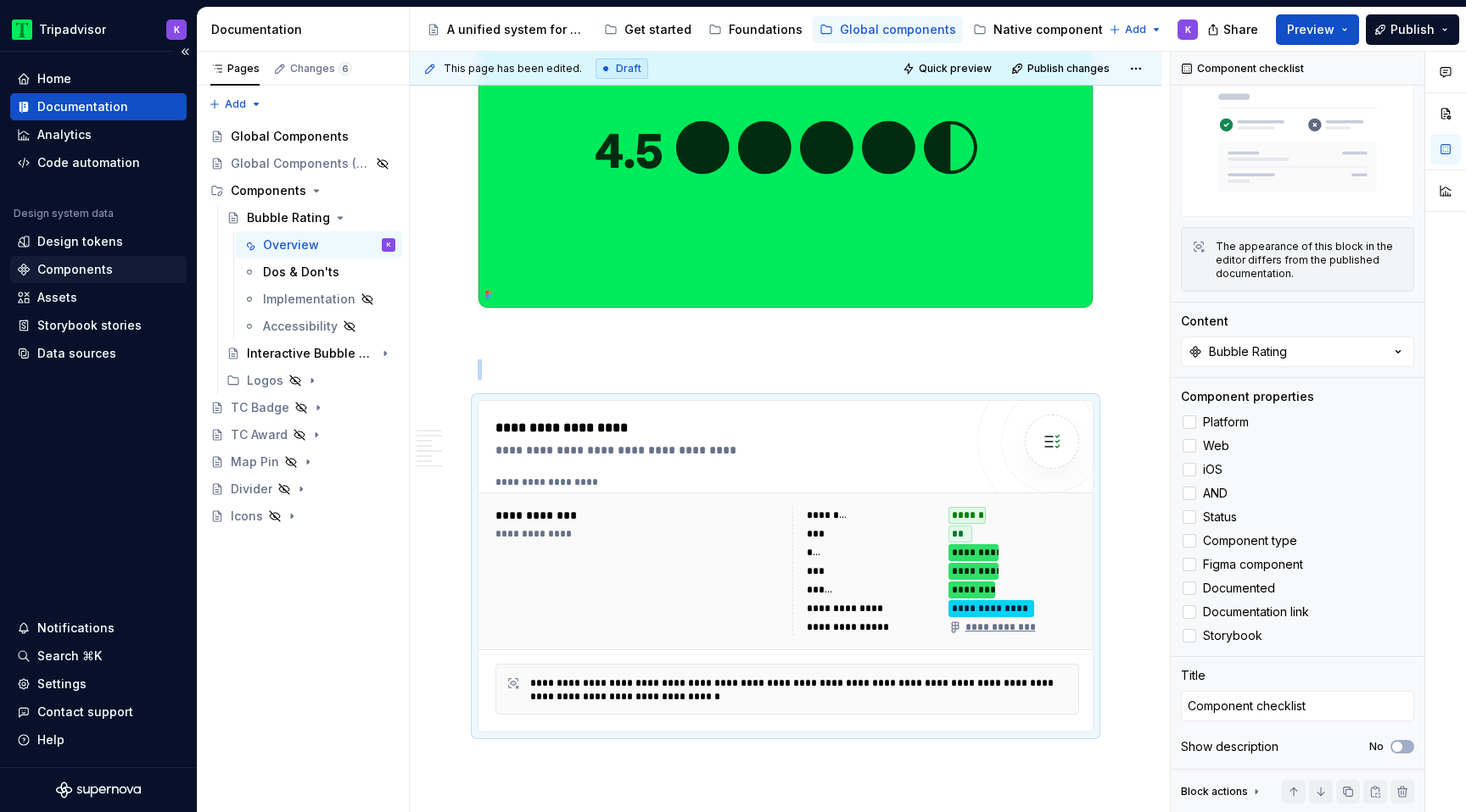
click at [58, 274] on div "Components" at bounding box center [75, 269] width 76 height 17
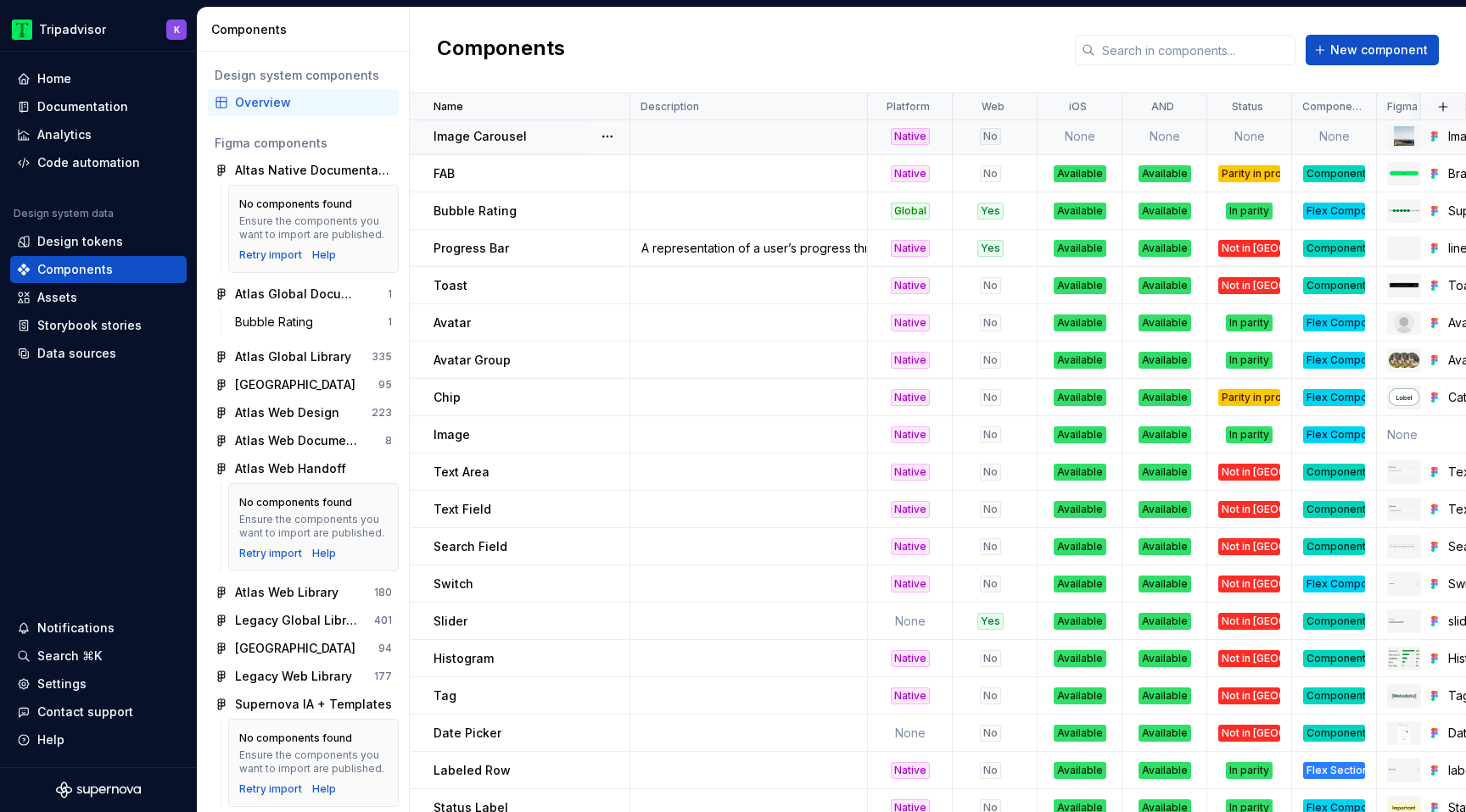
scroll to position [950, 0]
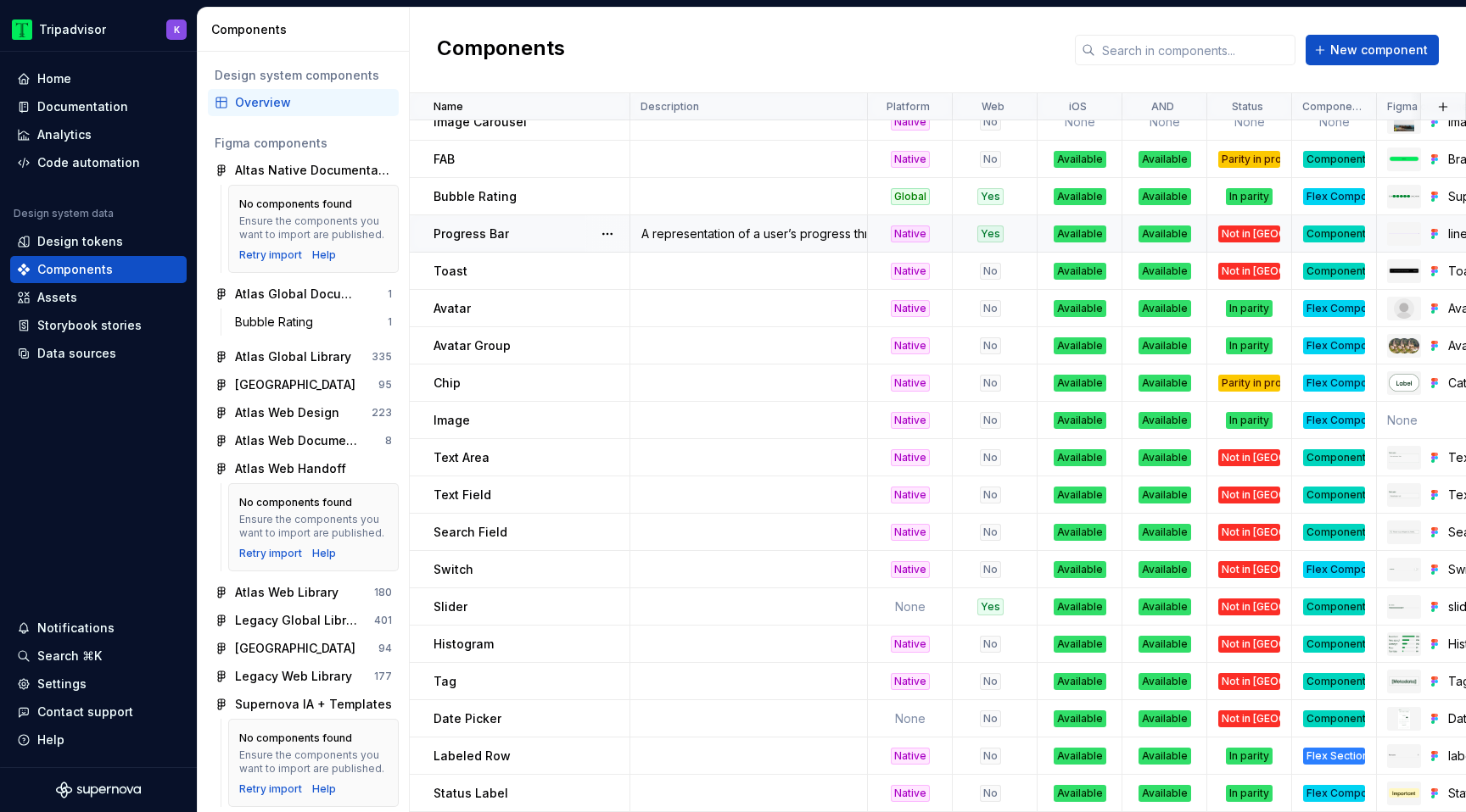
click at [991, 236] on div "Yes" at bounding box center [990, 234] width 26 height 17
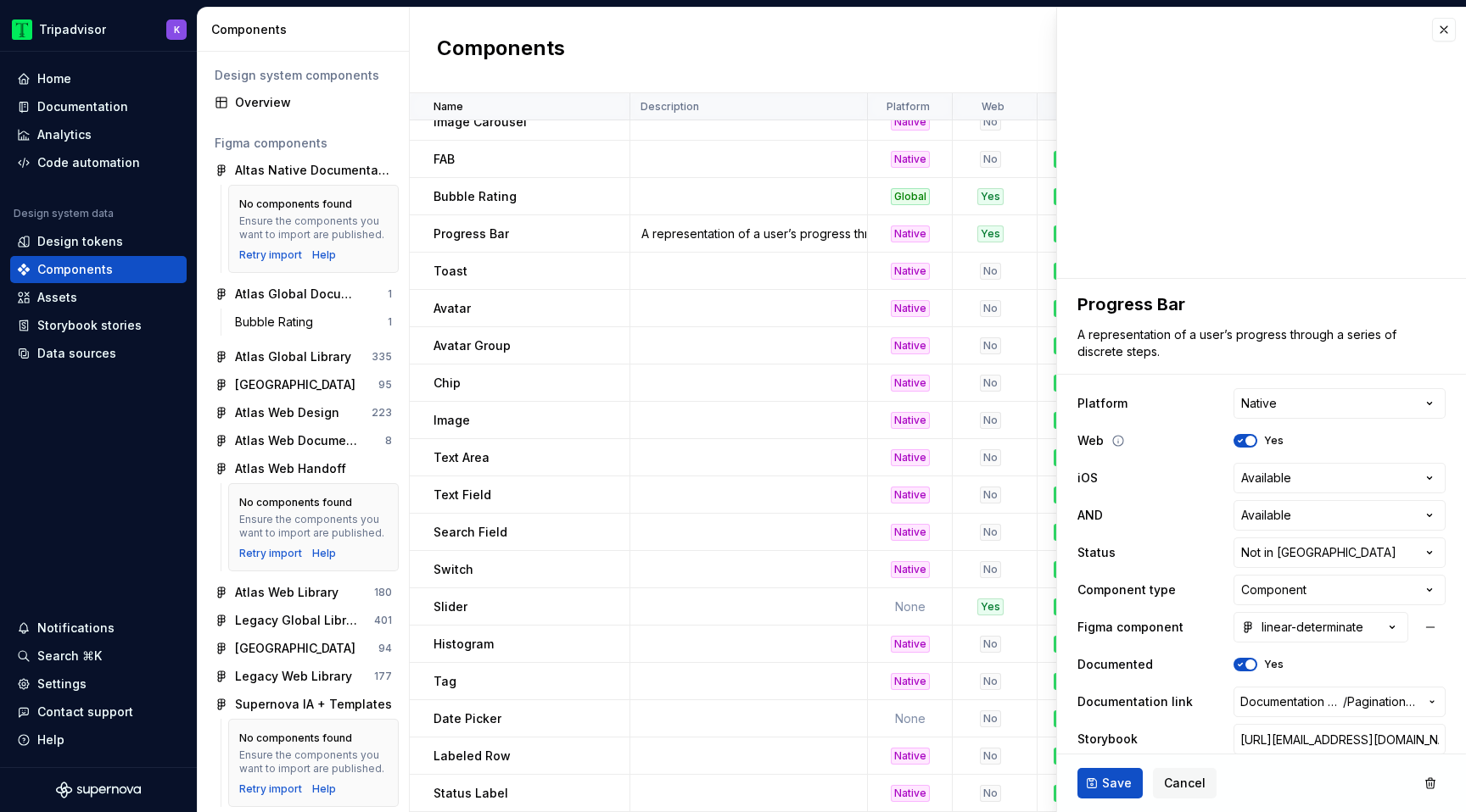
click at [1251, 435] on span "button" at bounding box center [1250, 440] width 10 height 10
click at [1119, 795] on button "Save" at bounding box center [1109, 783] width 65 height 31
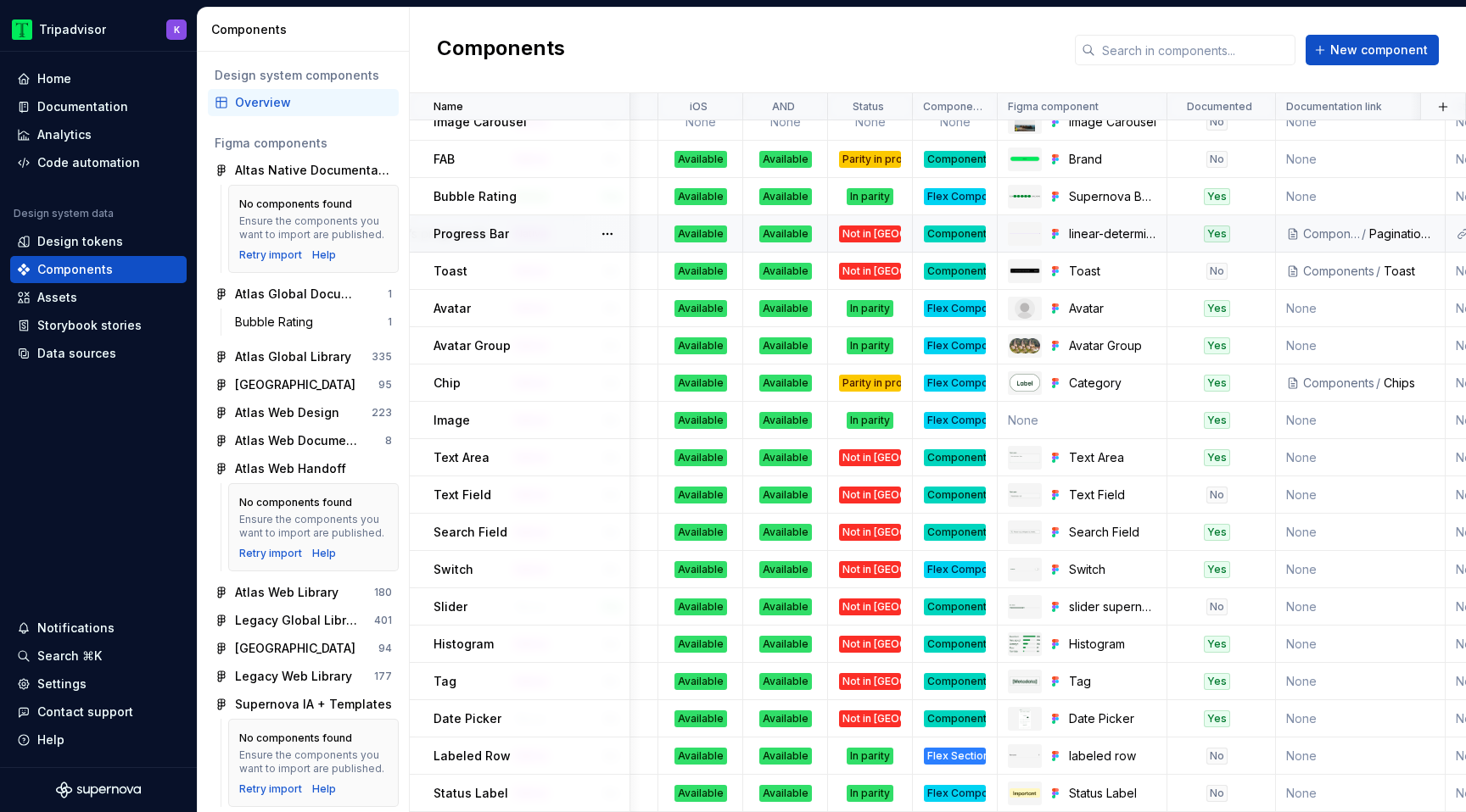
scroll to position [950, 383]
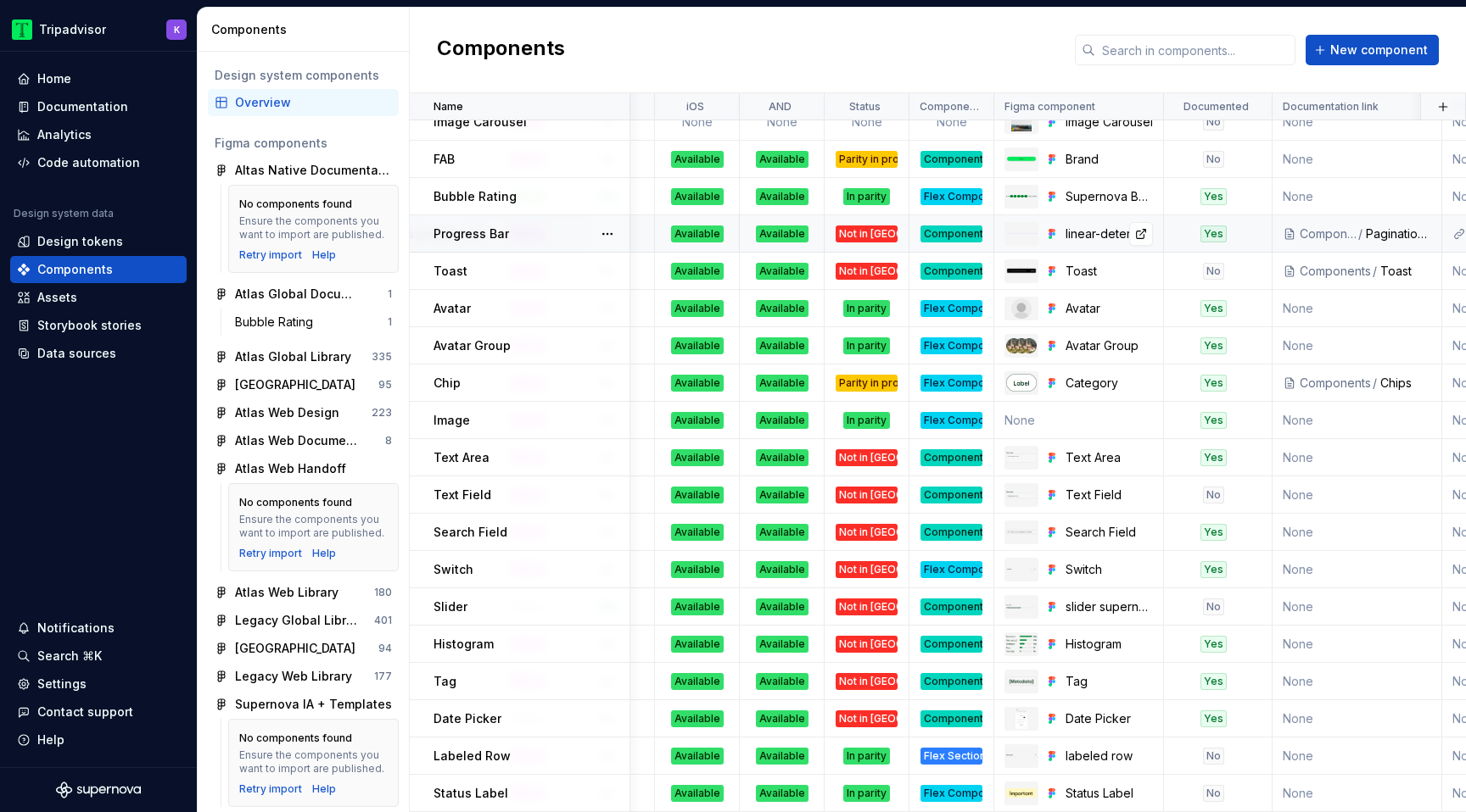
click at [1011, 239] on div at bounding box center [1021, 234] width 34 height 24
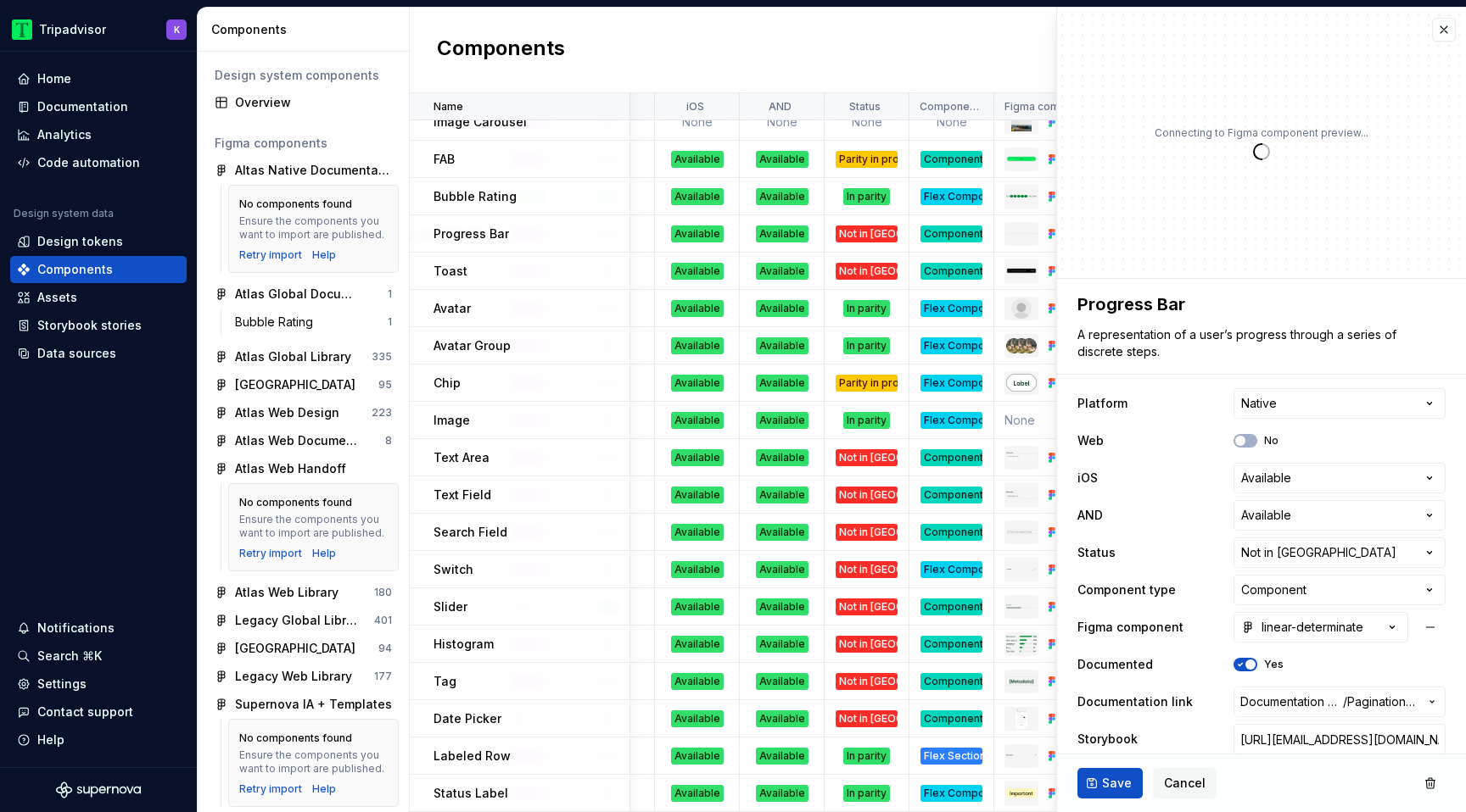
type textarea "*"
click at [1299, 703] on span "Documentation Root /" at bounding box center [1291, 701] width 103 height 17
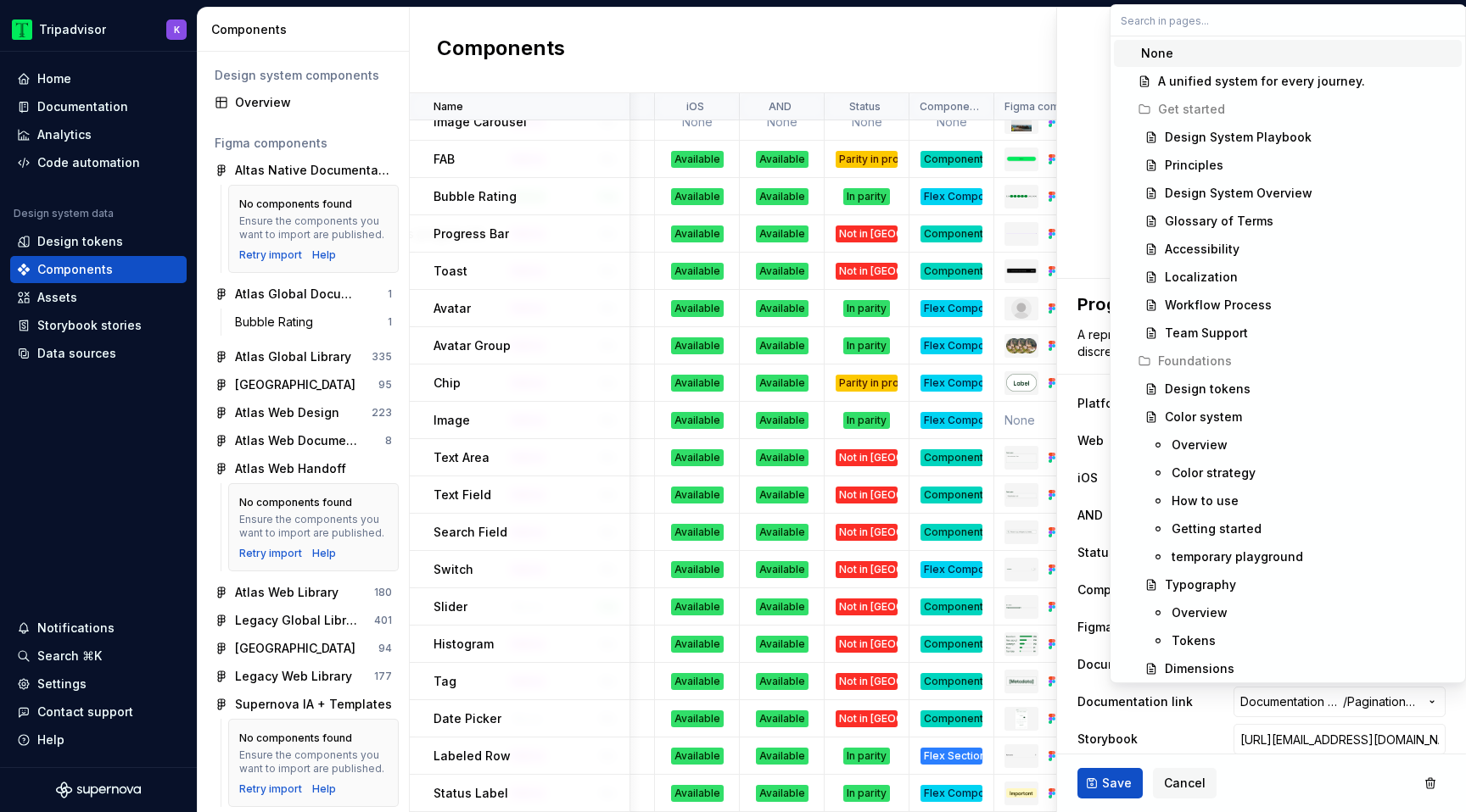
click at [1351, 25] on input "text" at bounding box center [1287, 20] width 355 height 31
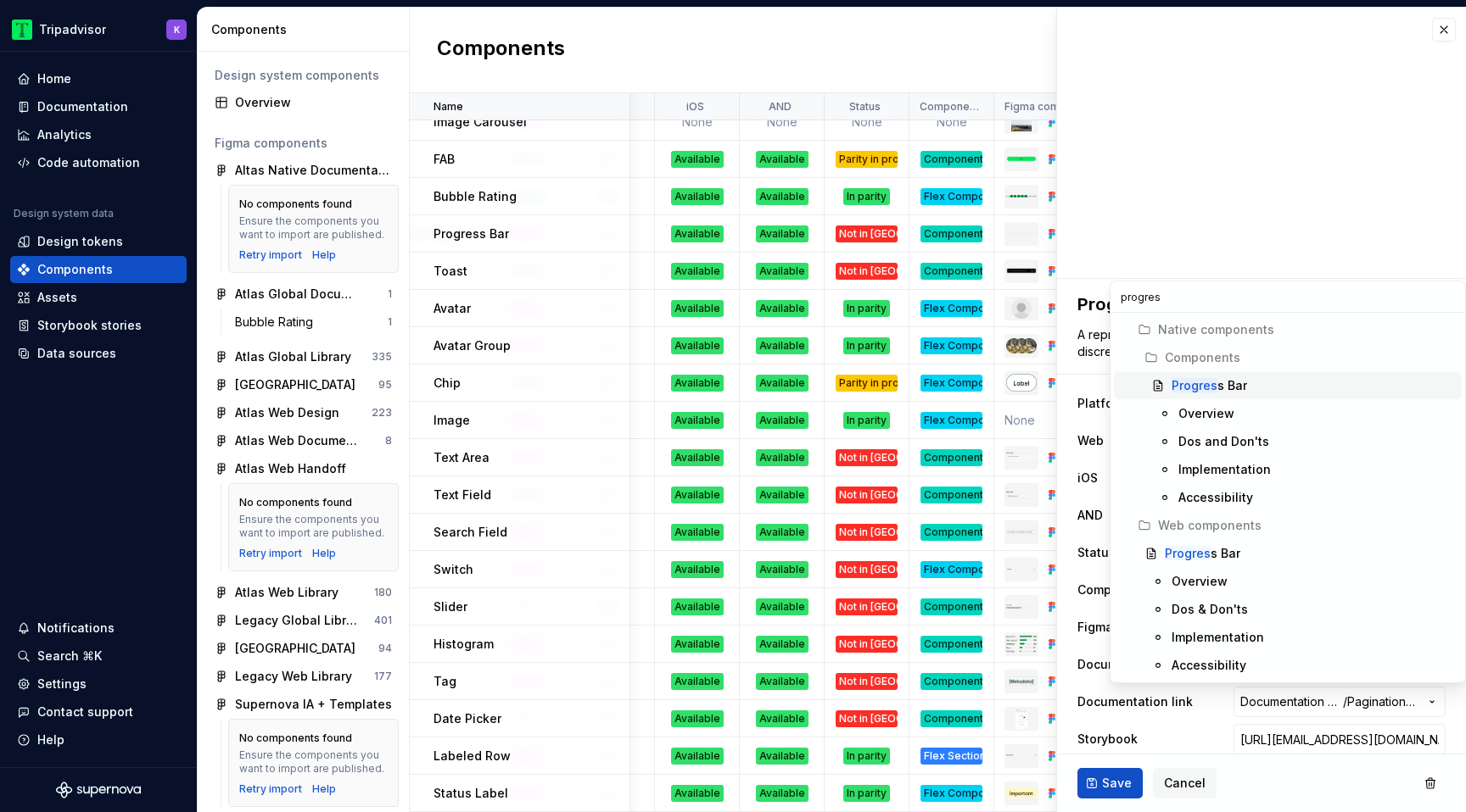
type input "progress"
click at [1227, 384] on div "Progress Bar" at bounding box center [1207, 386] width 72 height 17
type textarea "*"
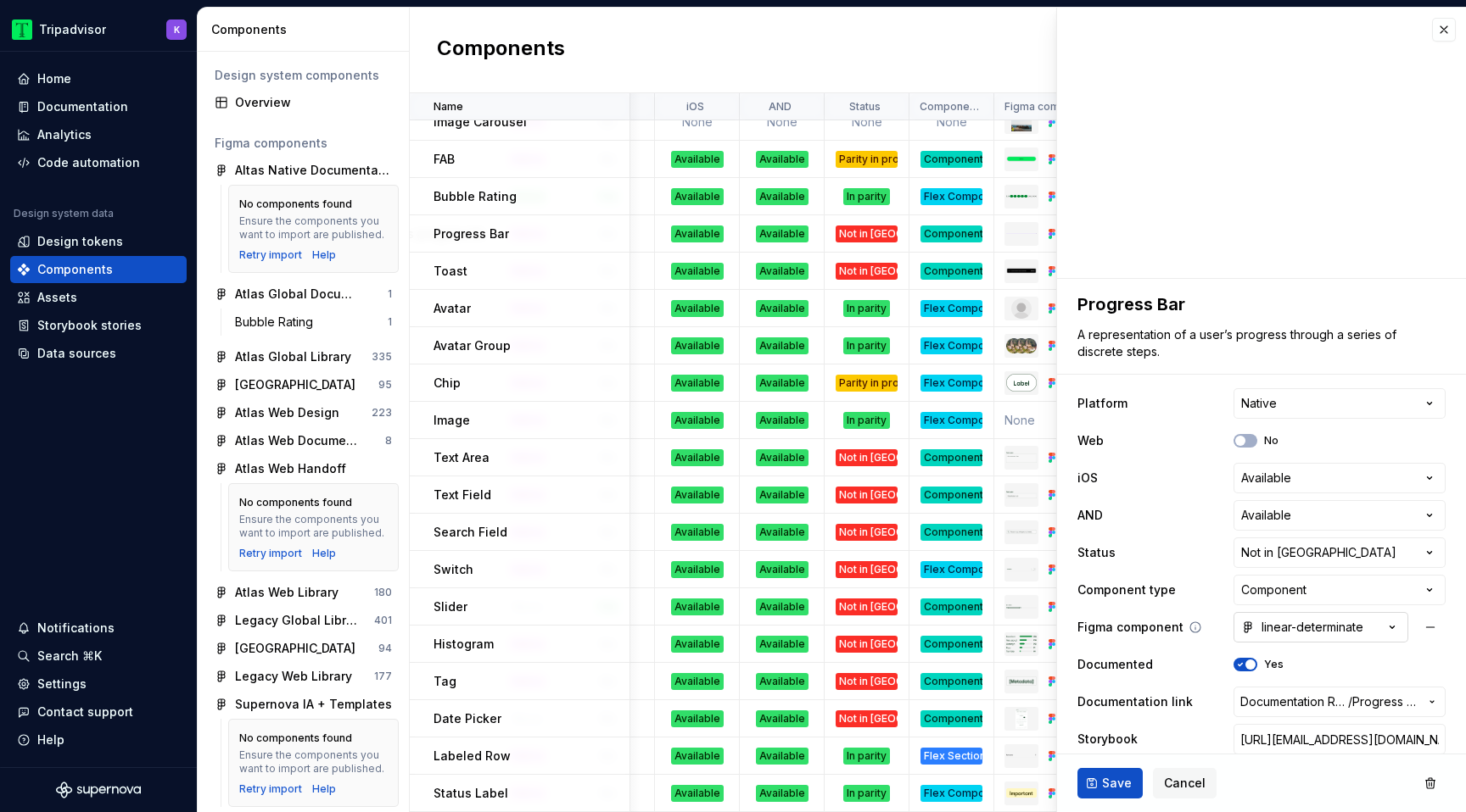
click at [1291, 633] on div "linear-determinate" at bounding box center [1302, 627] width 122 height 17
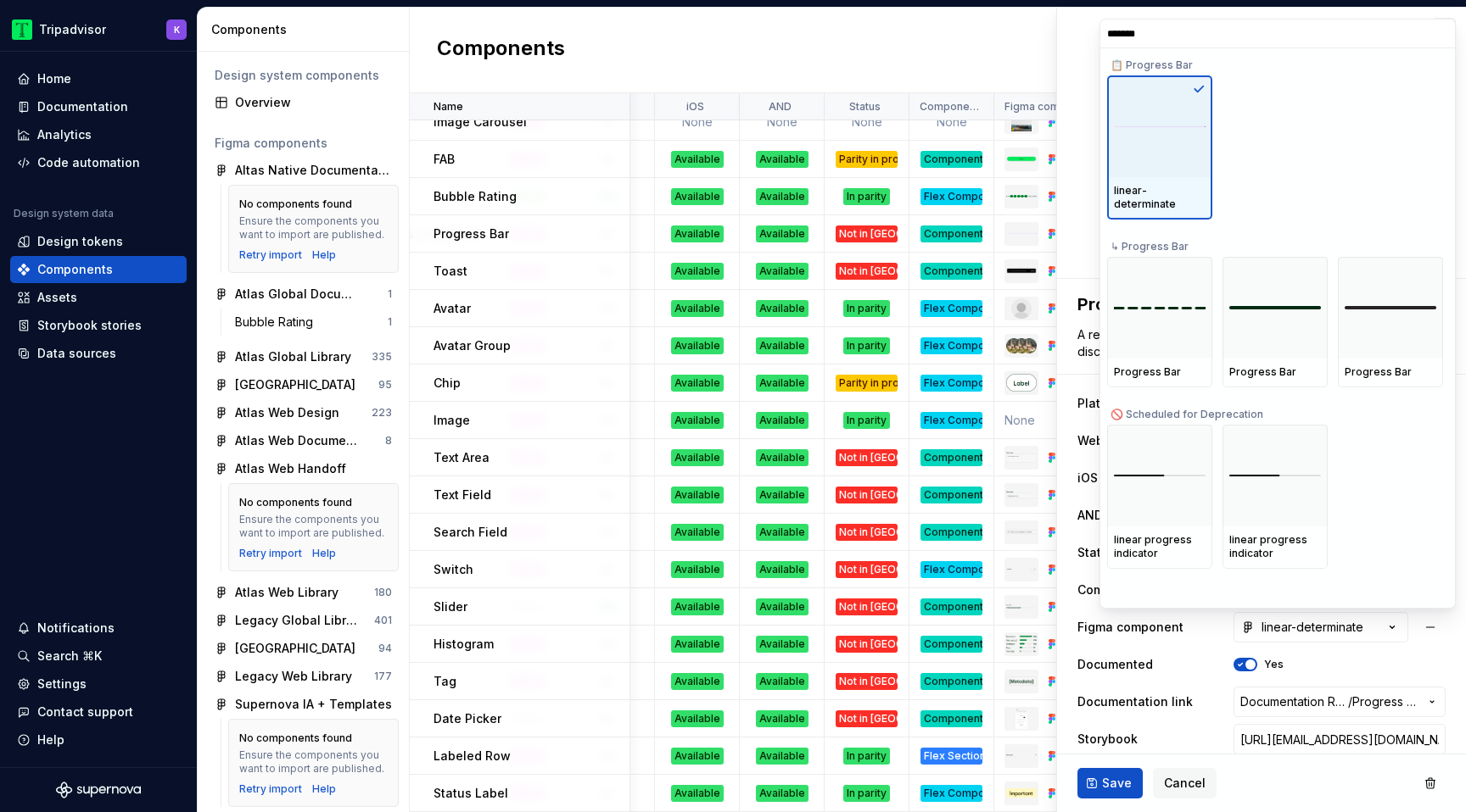
type input "********"
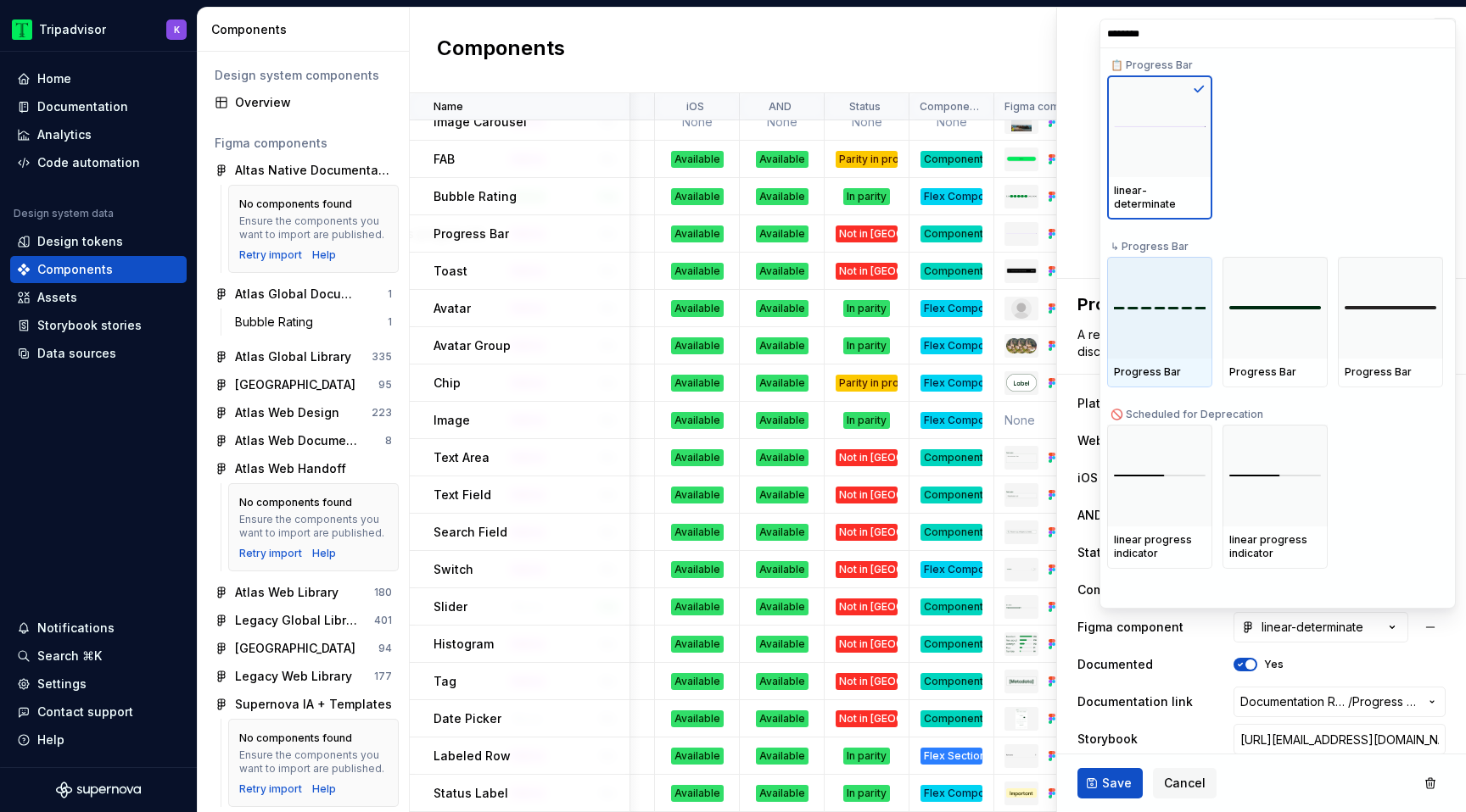
click at [1164, 323] on div at bounding box center [1159, 308] width 105 height 102
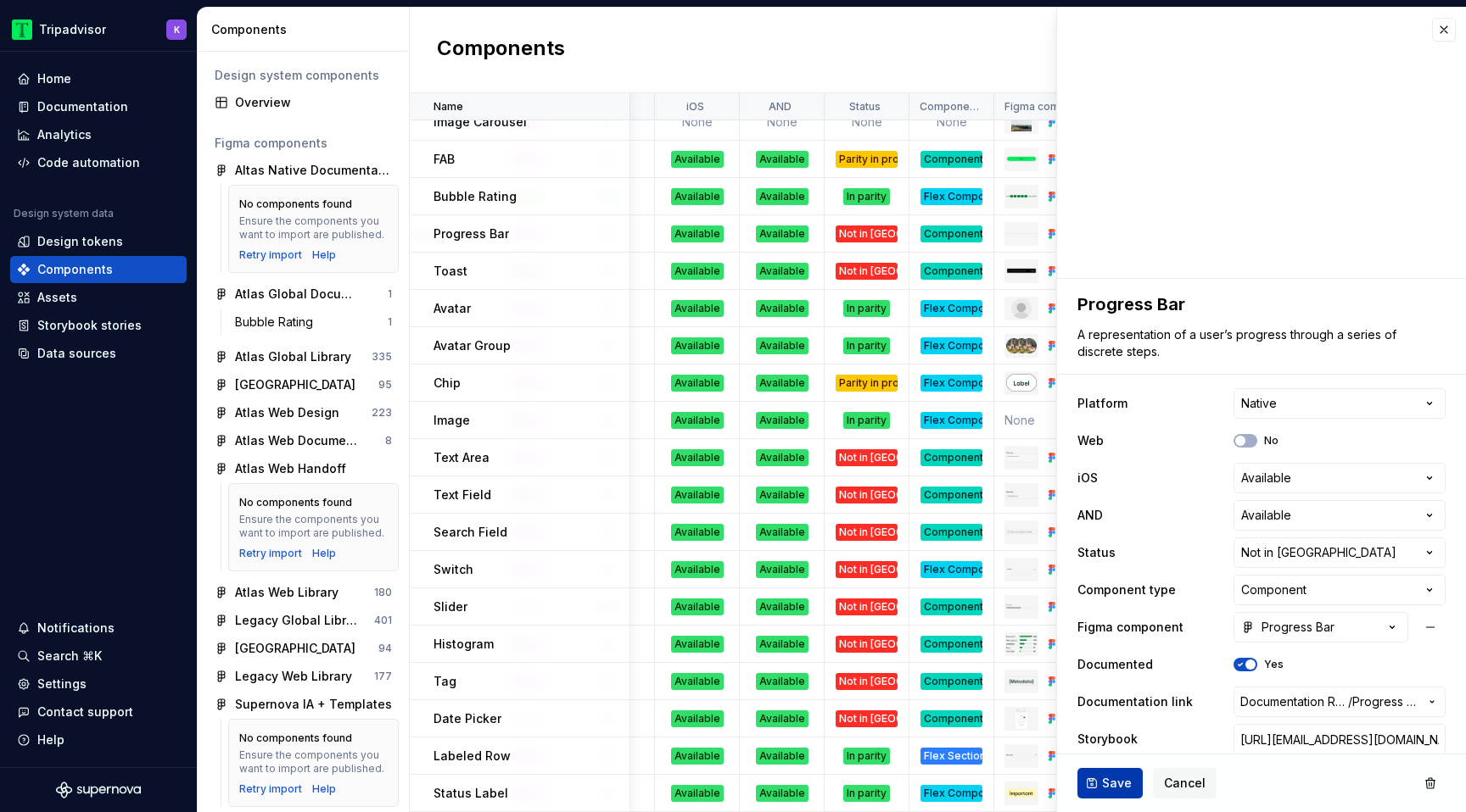
click at [1107, 783] on span "Save" at bounding box center [1117, 783] width 30 height 17
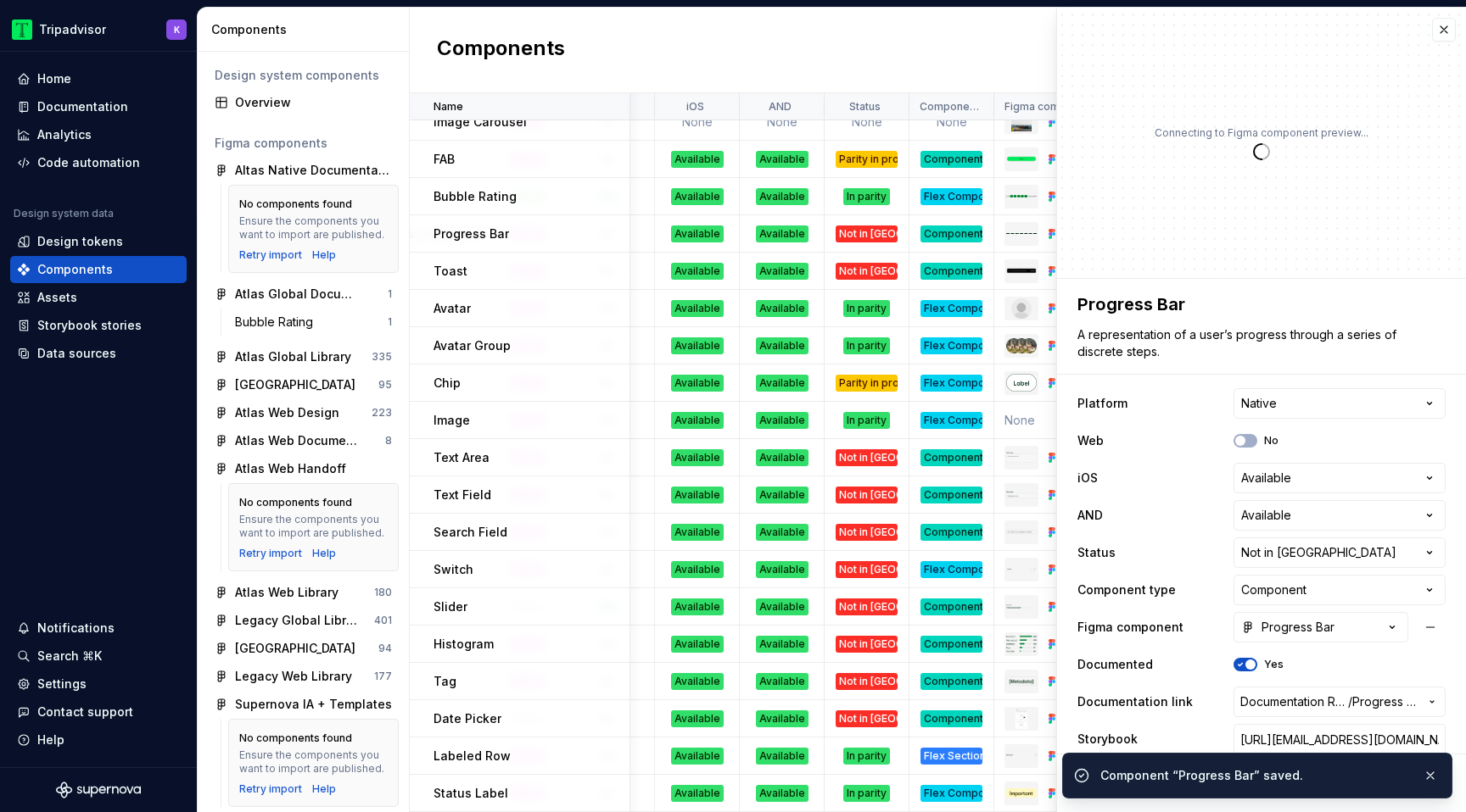
type textarea "*"
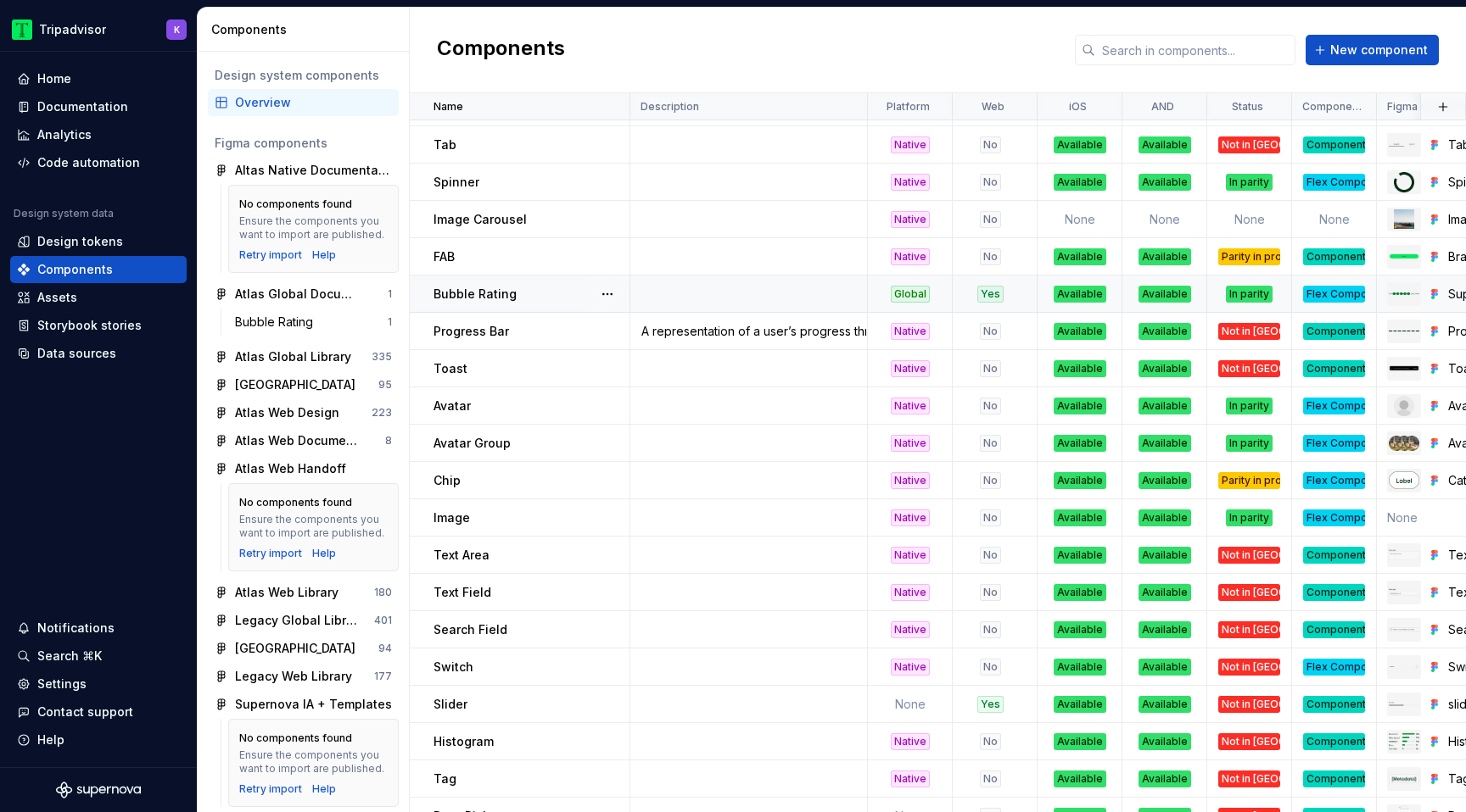
scroll to position [814, 0]
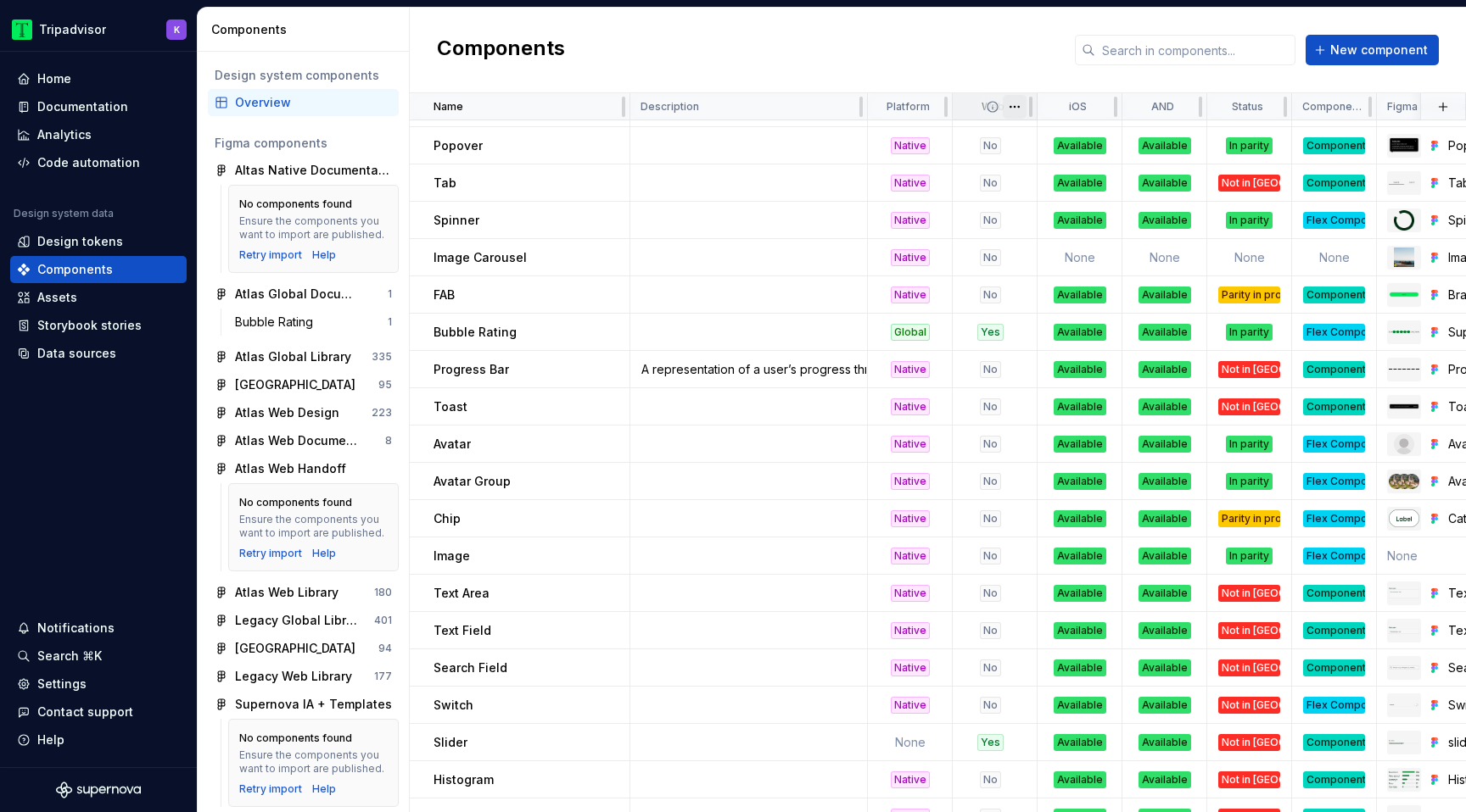
click at [1020, 106] on html "Tripadvisor K Home Documentation Analytics Code automation Design system data D…" at bounding box center [733, 406] width 1466 height 812
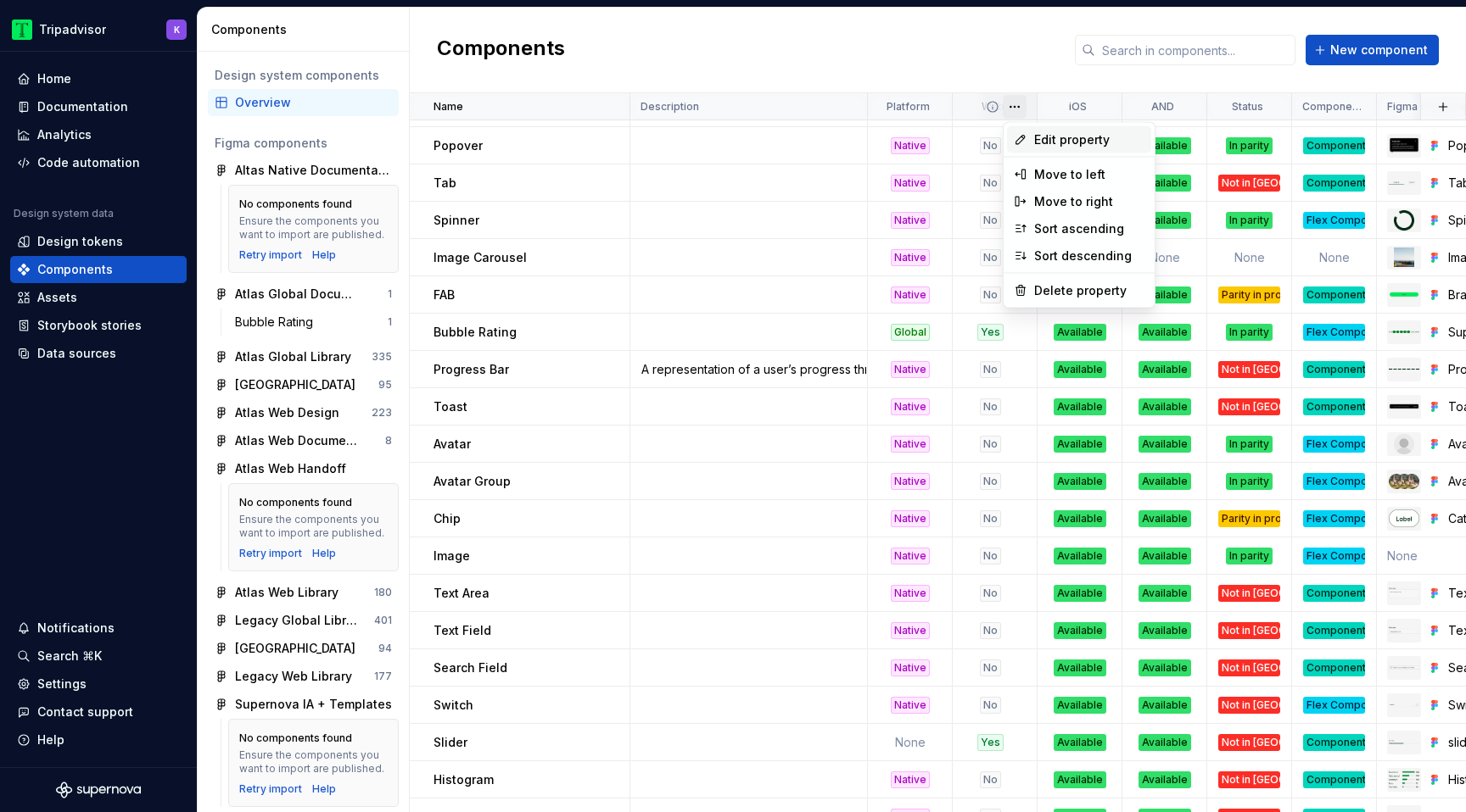
click at [1059, 142] on span "Edit property" at bounding box center [1089, 140] width 110 height 17
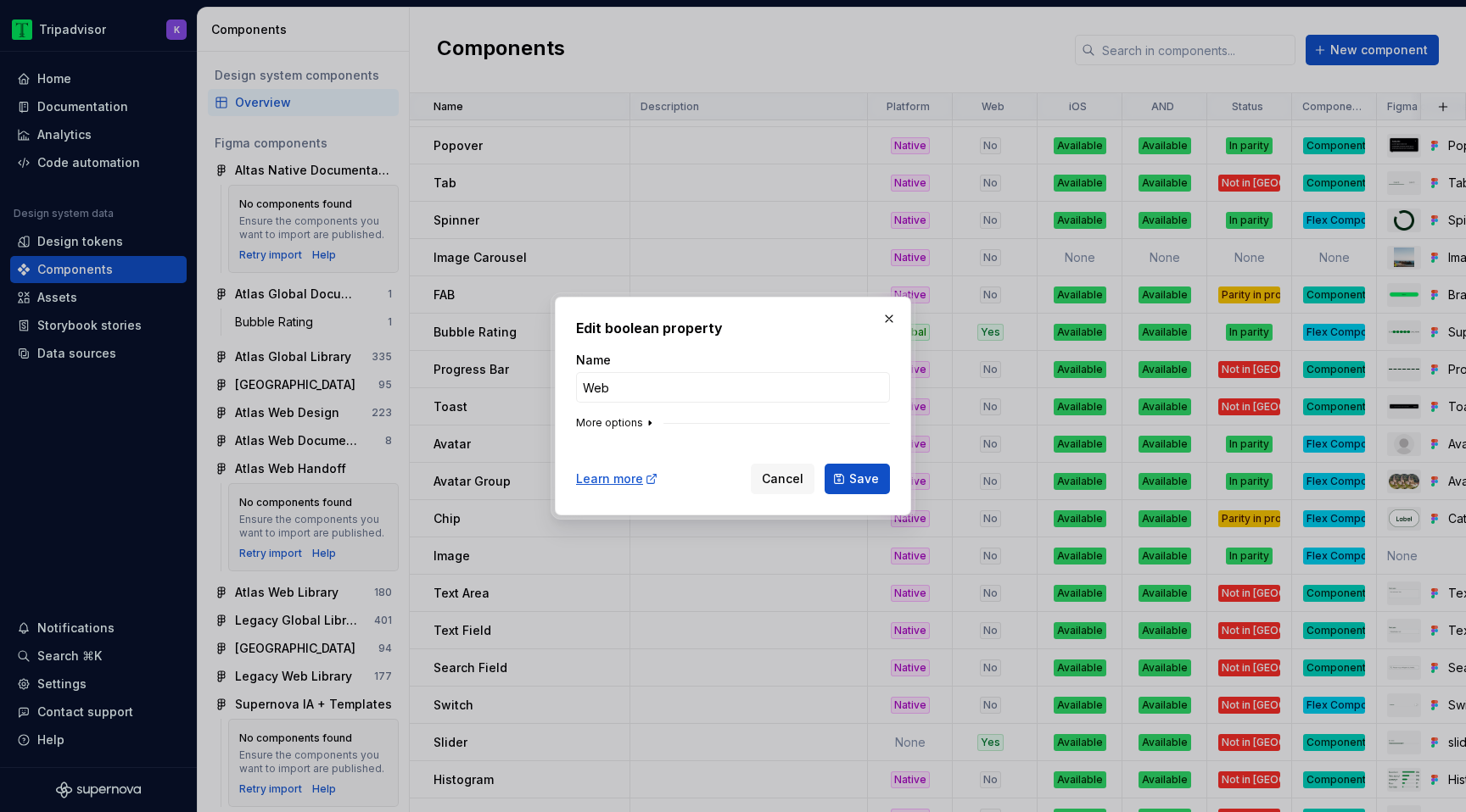
click at [644, 425] on icon "button" at bounding box center [651, 423] width 14 height 14
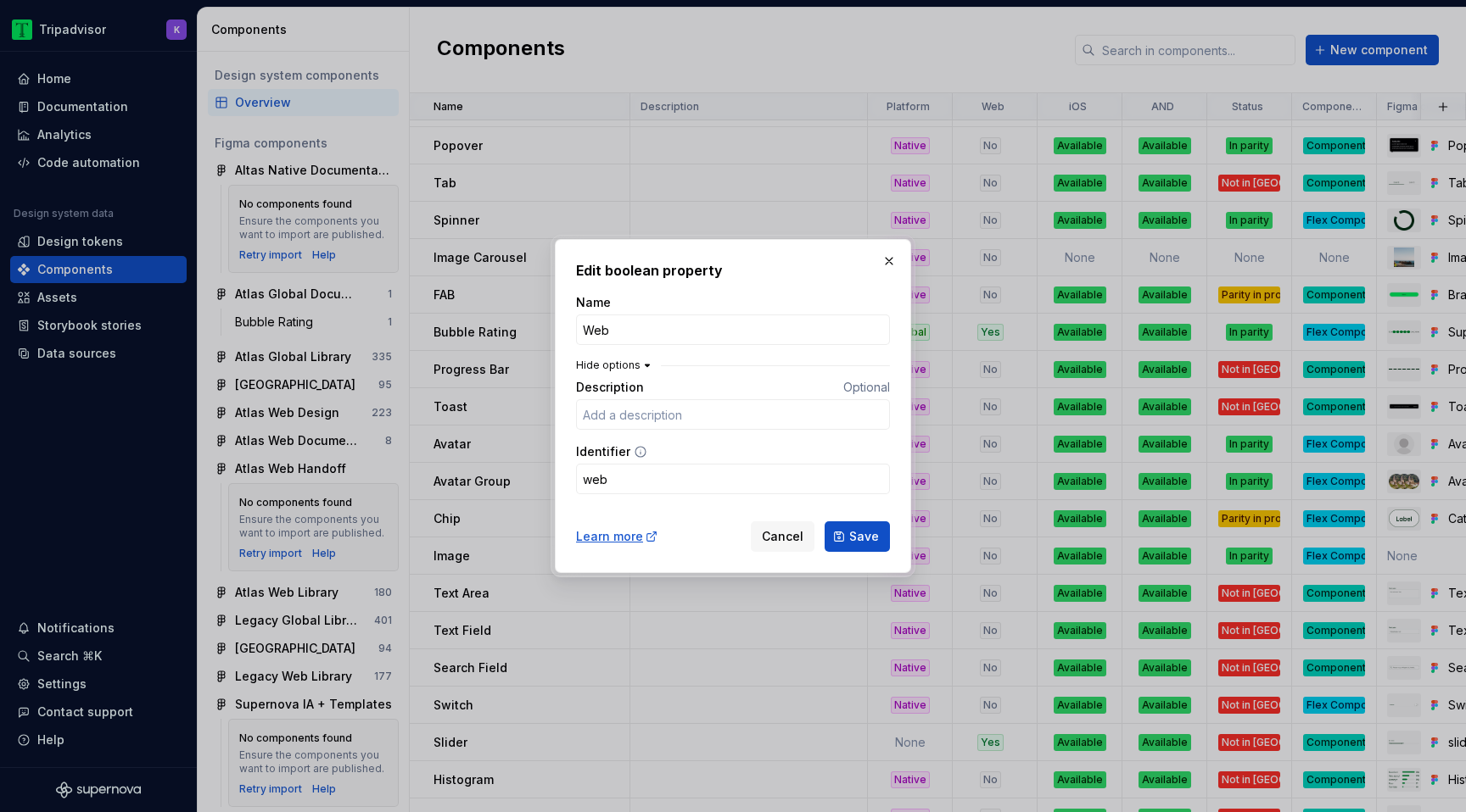
click at [644, 363] on icon "button" at bounding box center [648, 366] width 14 height 14
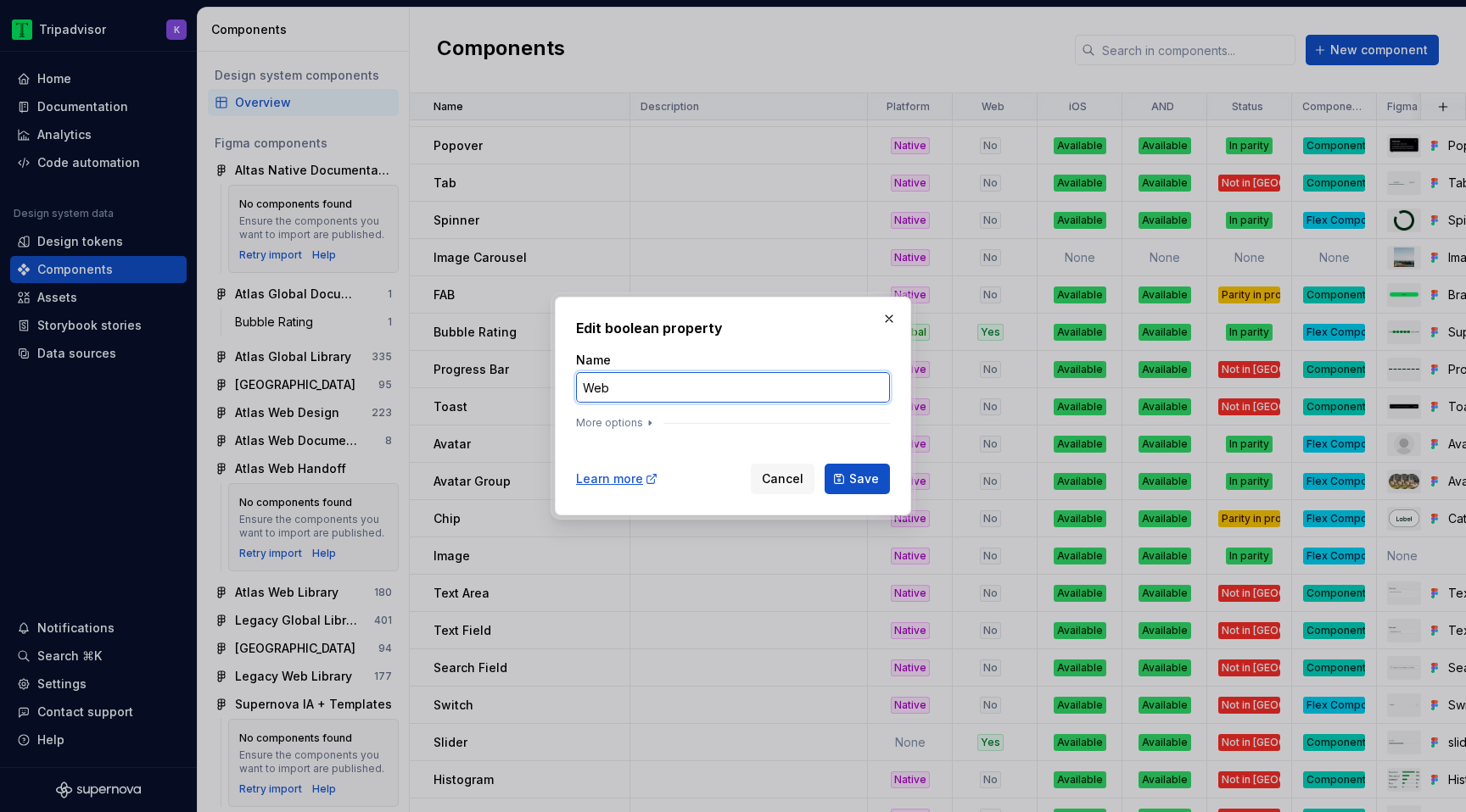
click at [616, 392] on input "Web" at bounding box center [733, 388] width 314 height 31
click at [628, 420] on button "More options" at bounding box center [616, 423] width 81 height 14
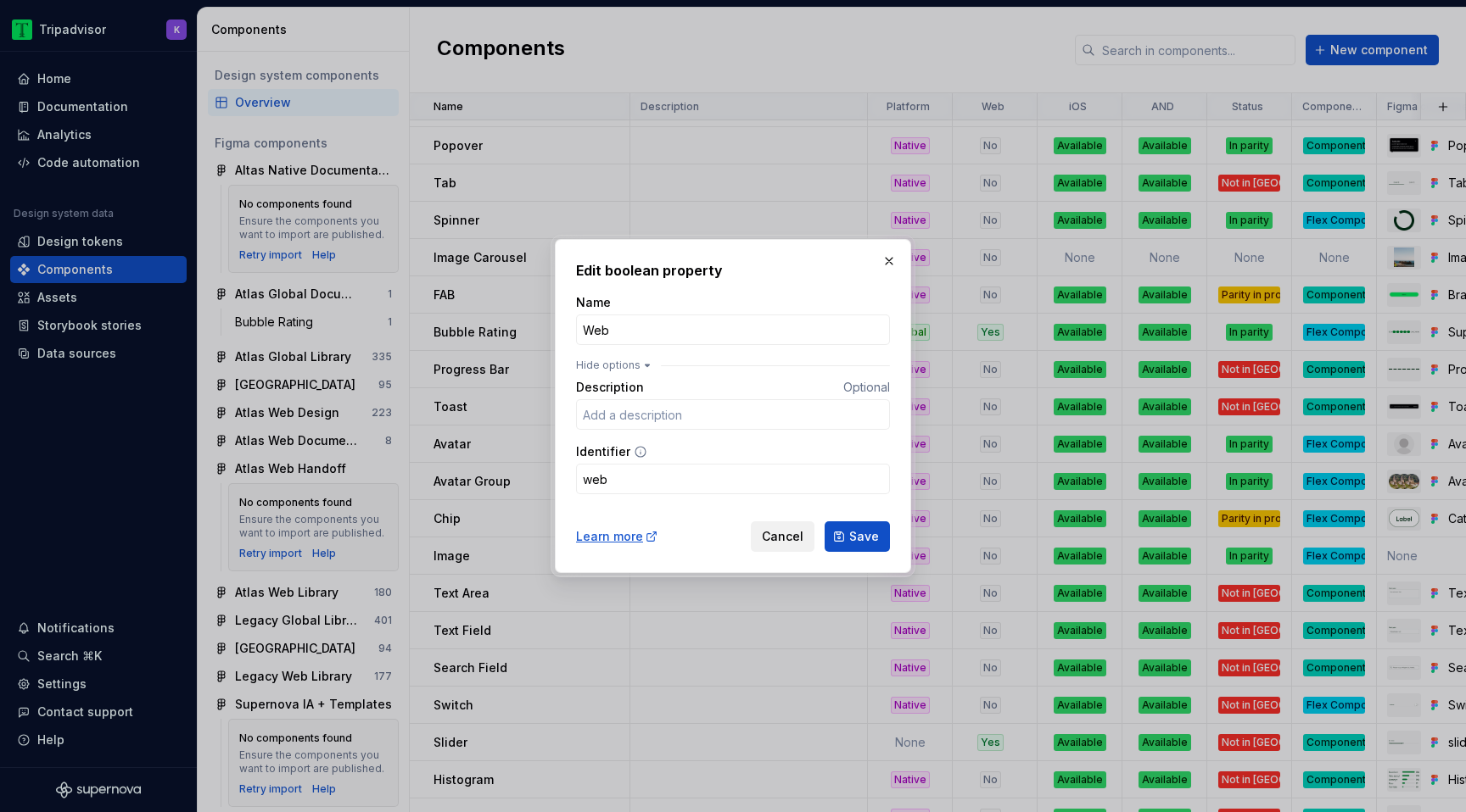
click at [800, 539] on span "Cancel" at bounding box center [782, 536] width 42 height 17
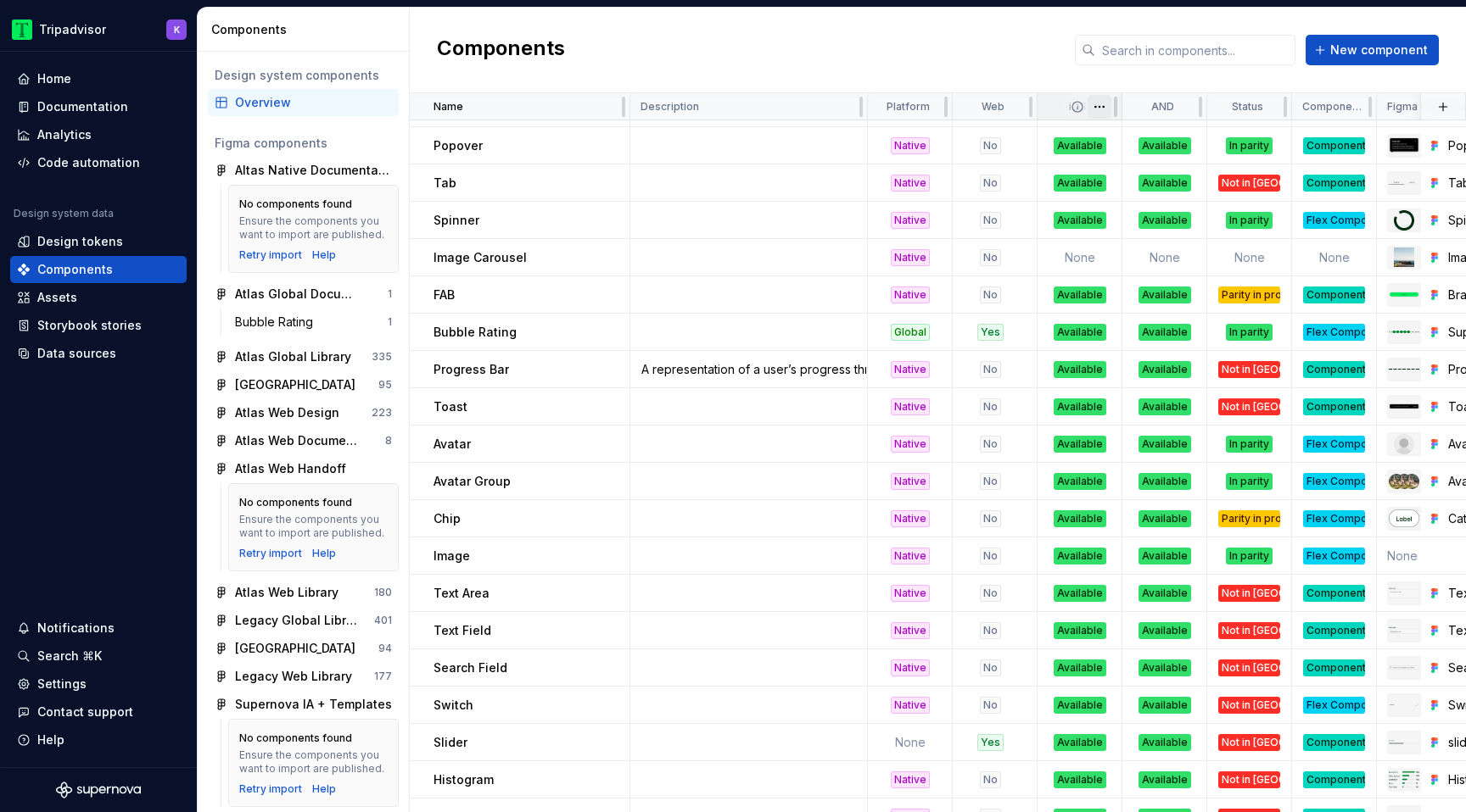
click at [1101, 107] on html "Tripadvisor K Home Documentation Analytics Code automation Design system data D…" at bounding box center [733, 406] width 1466 height 812
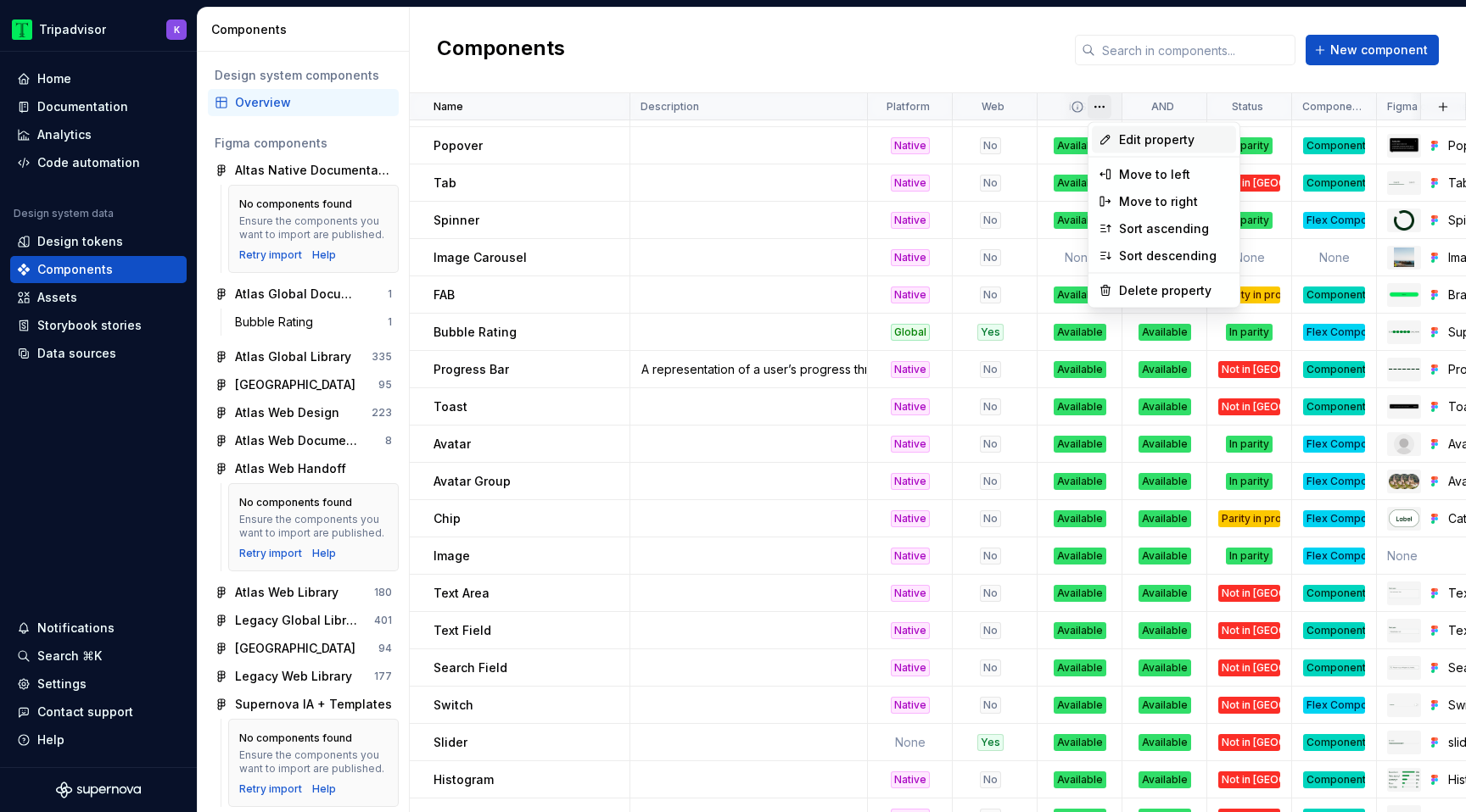
click at [1150, 138] on span "Edit property" at bounding box center [1174, 140] width 110 height 17
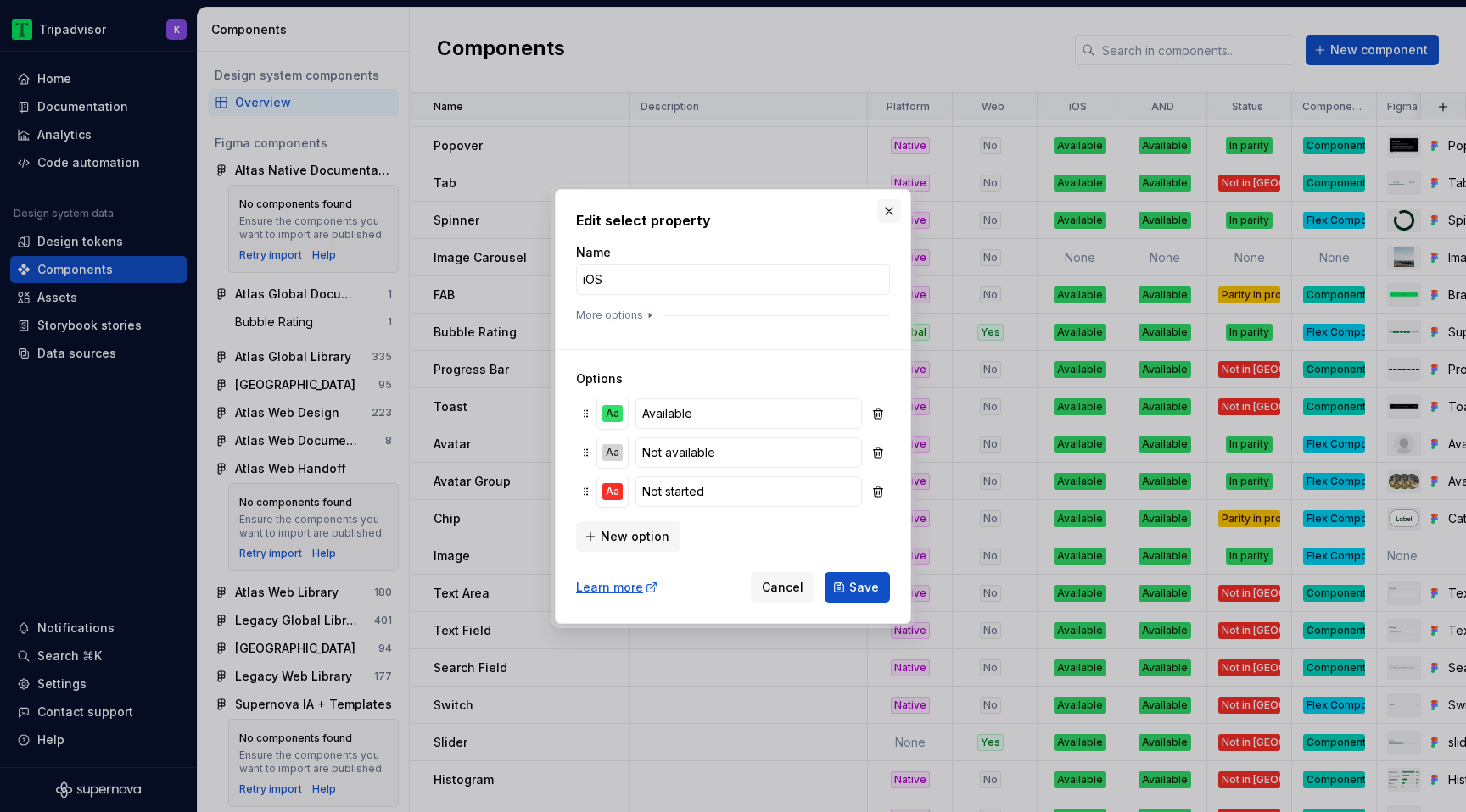
click at [895, 200] on button "button" at bounding box center [889, 212] width 24 height 24
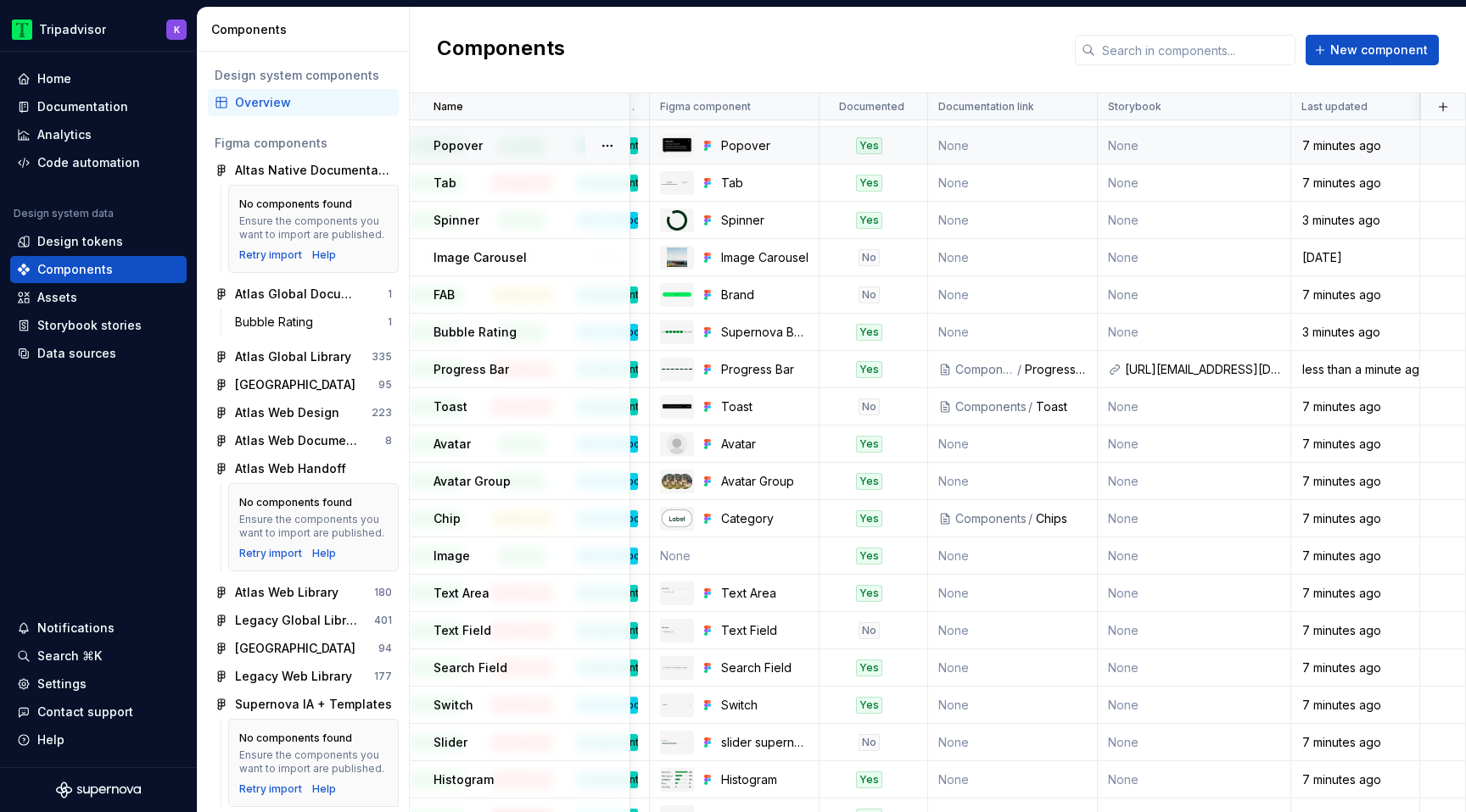
scroll to position [814, 727]
click at [1441, 108] on button "button" at bounding box center [1443, 107] width 24 height 24
click at [1367, 140] on div "New custom property" at bounding box center [1346, 140] width 127 height 17
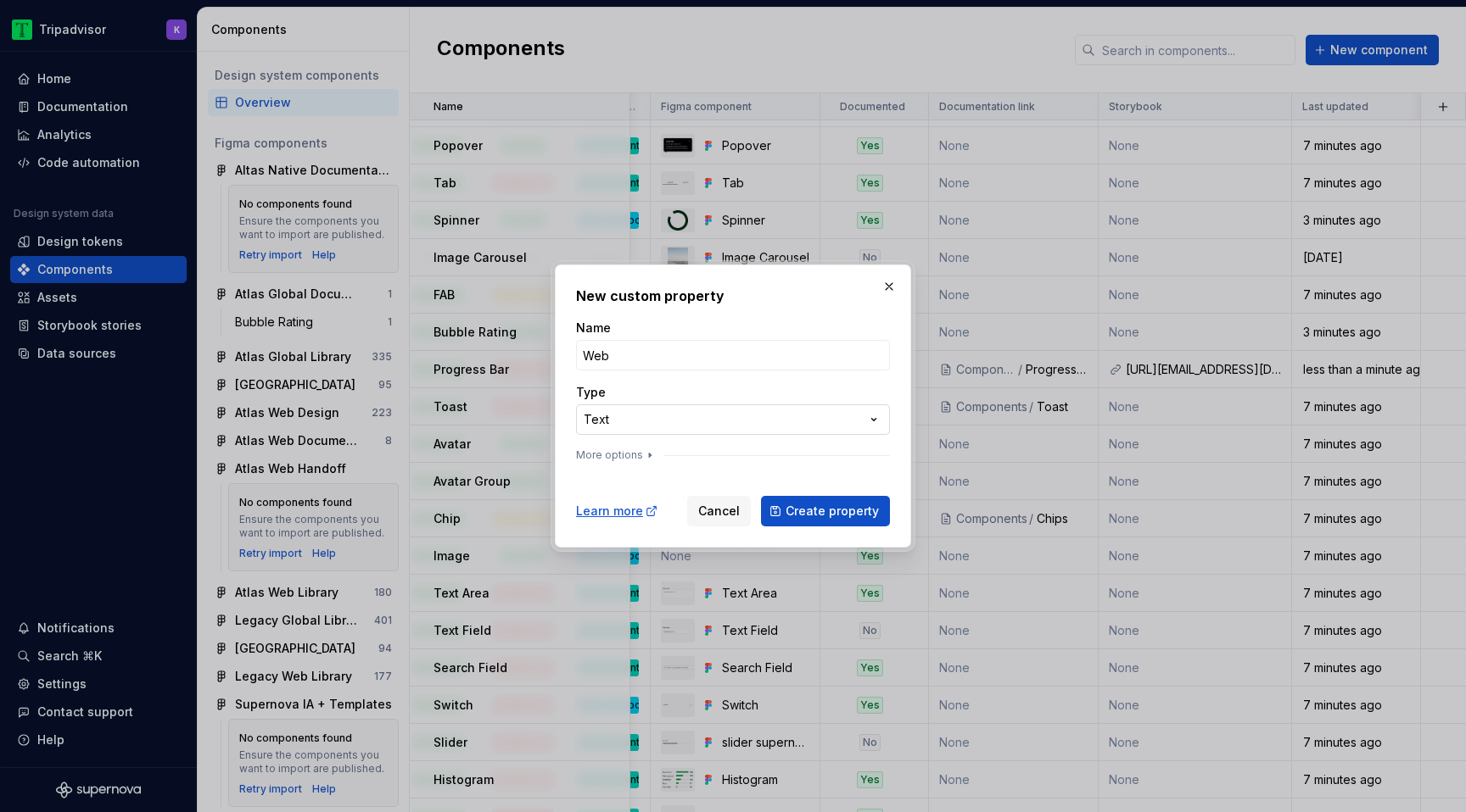
type input "Web"
click at [717, 412] on div "**********" at bounding box center [733, 406] width 1466 height 812
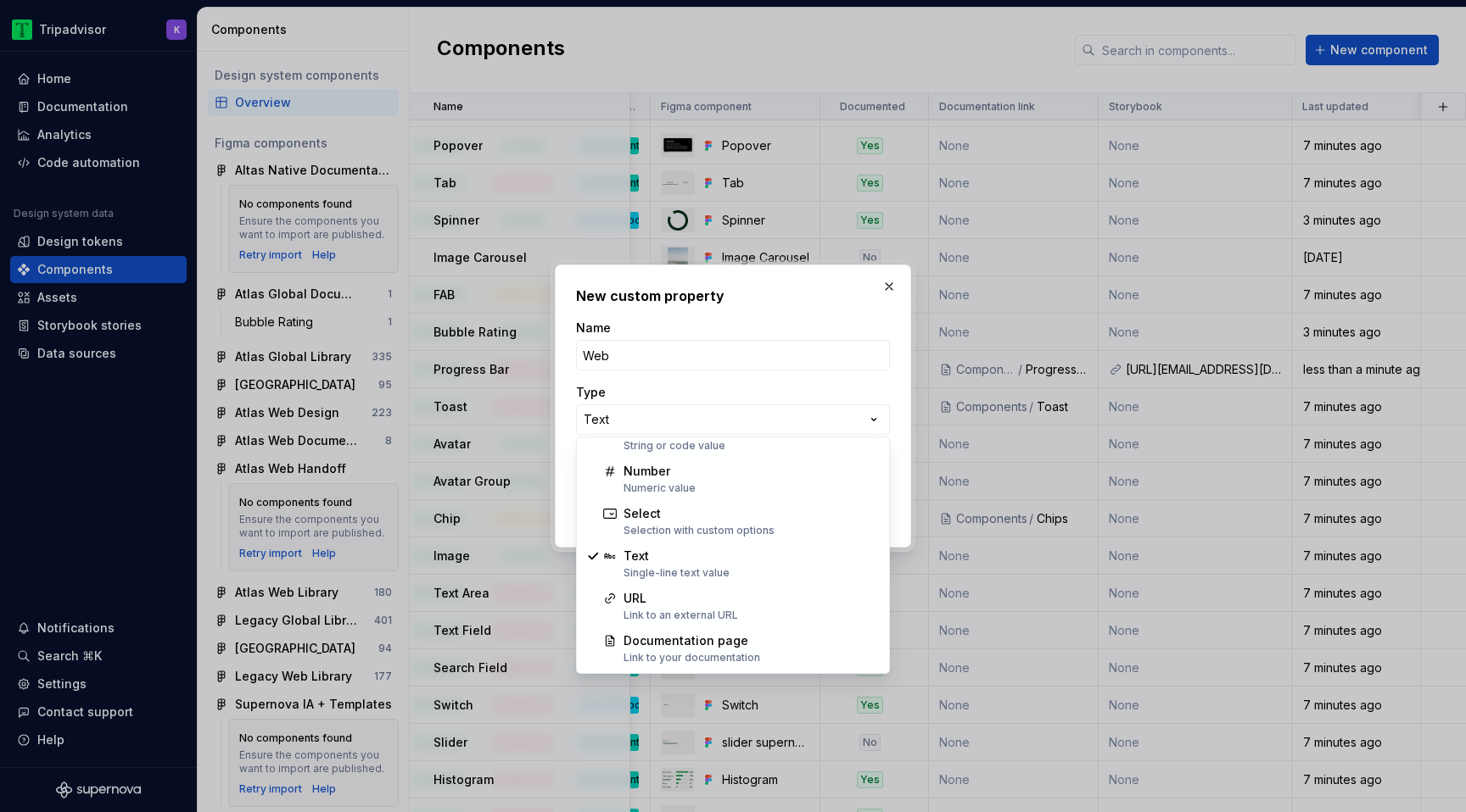
scroll to position [96, 0]
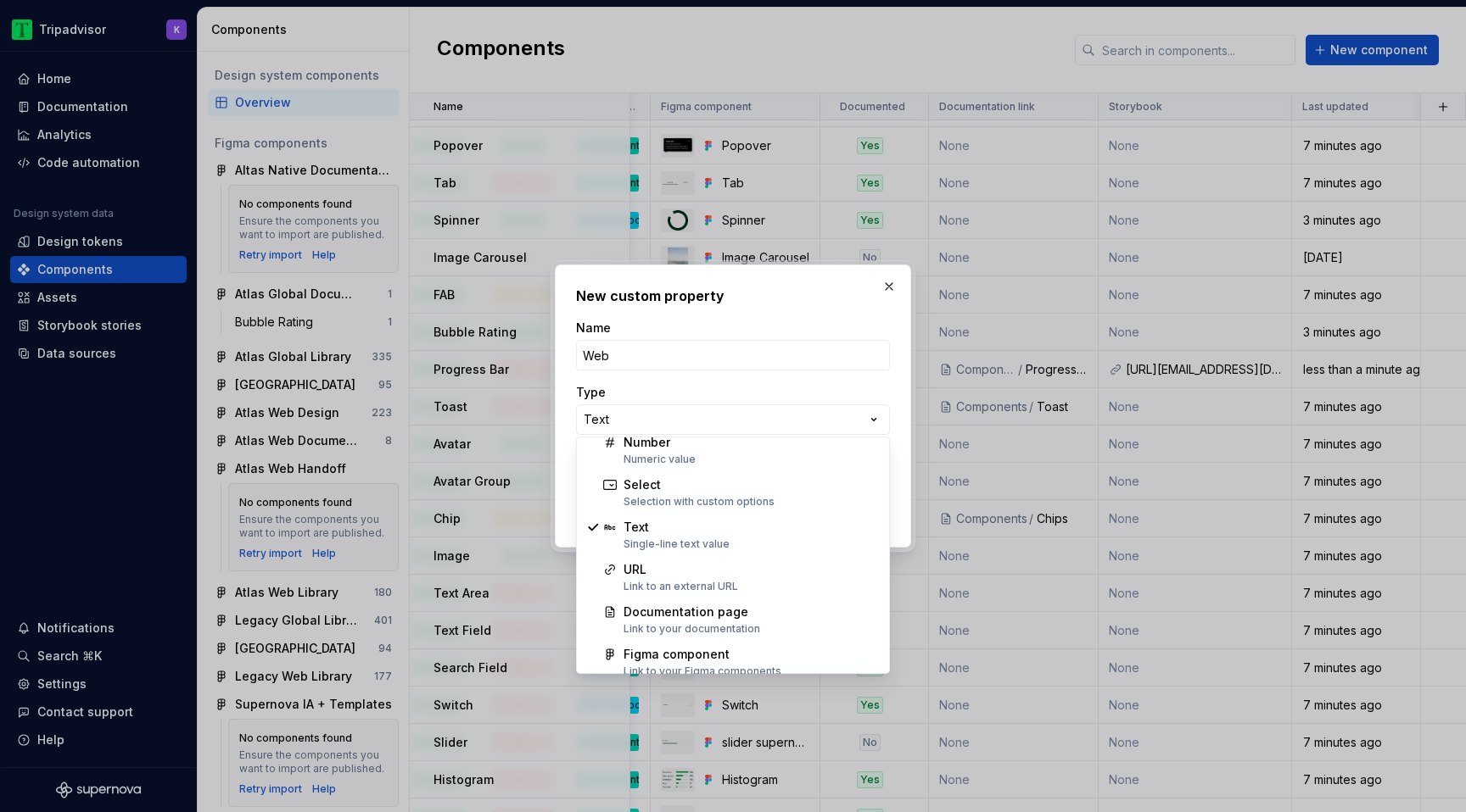
select select "******"
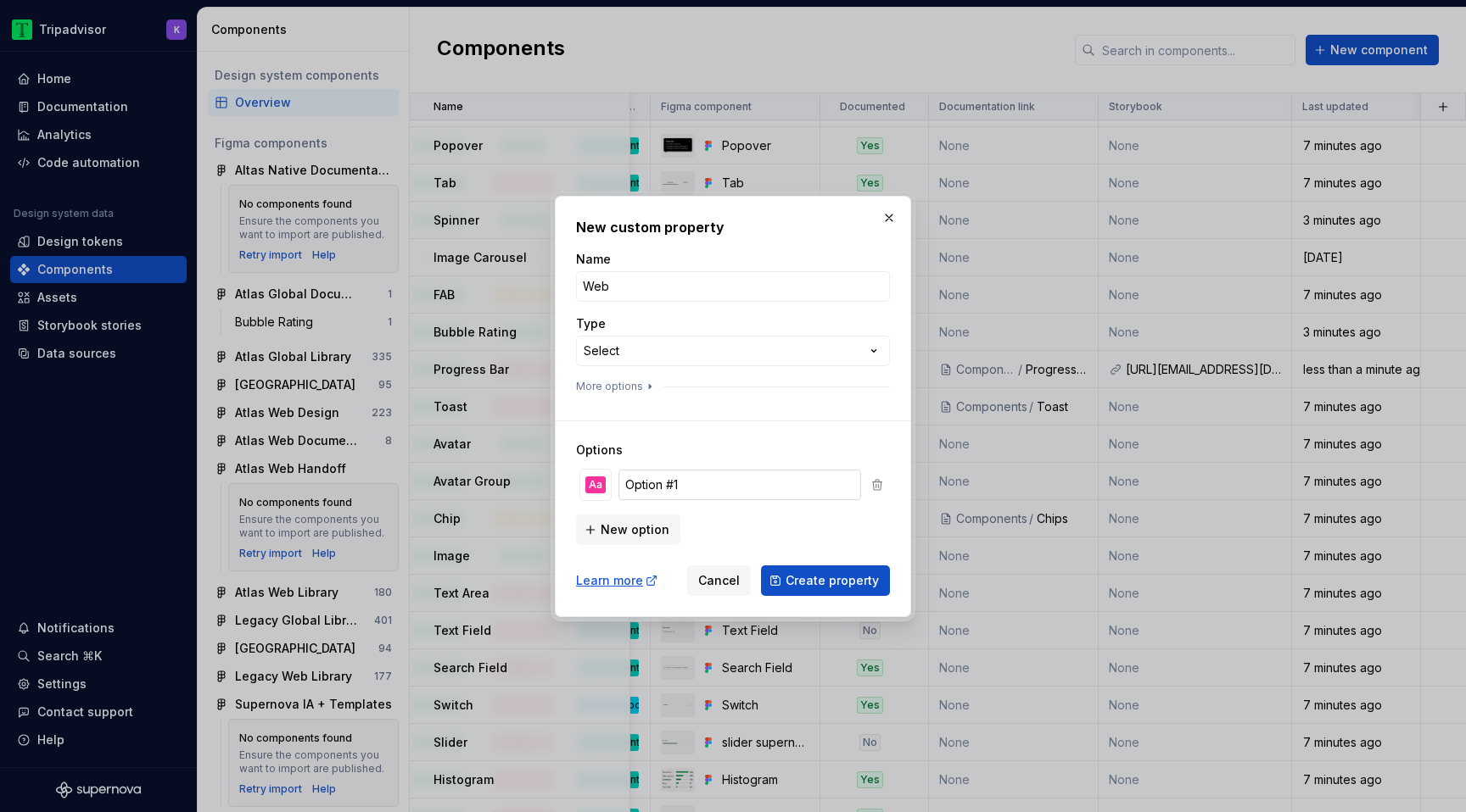
click at [711, 482] on input "Option #1" at bounding box center [739, 484] width 243 height 31
click at [596, 486] on div "Aa" at bounding box center [596, 484] width 20 height 17
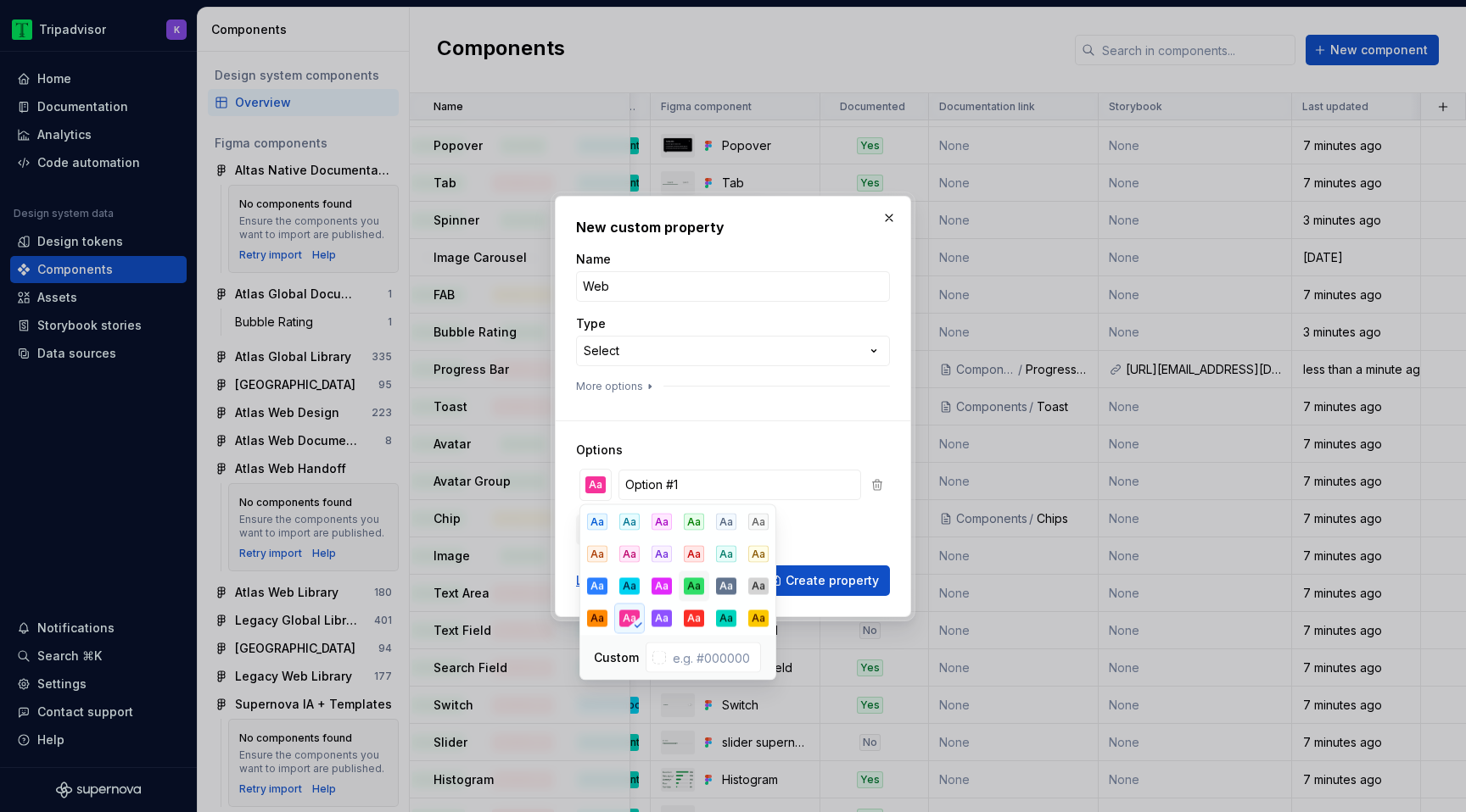
click at [703, 589] on div "Aa" at bounding box center [694, 586] width 20 height 17
click at [702, 489] on input "Option #1" at bounding box center [739, 484] width 243 height 31
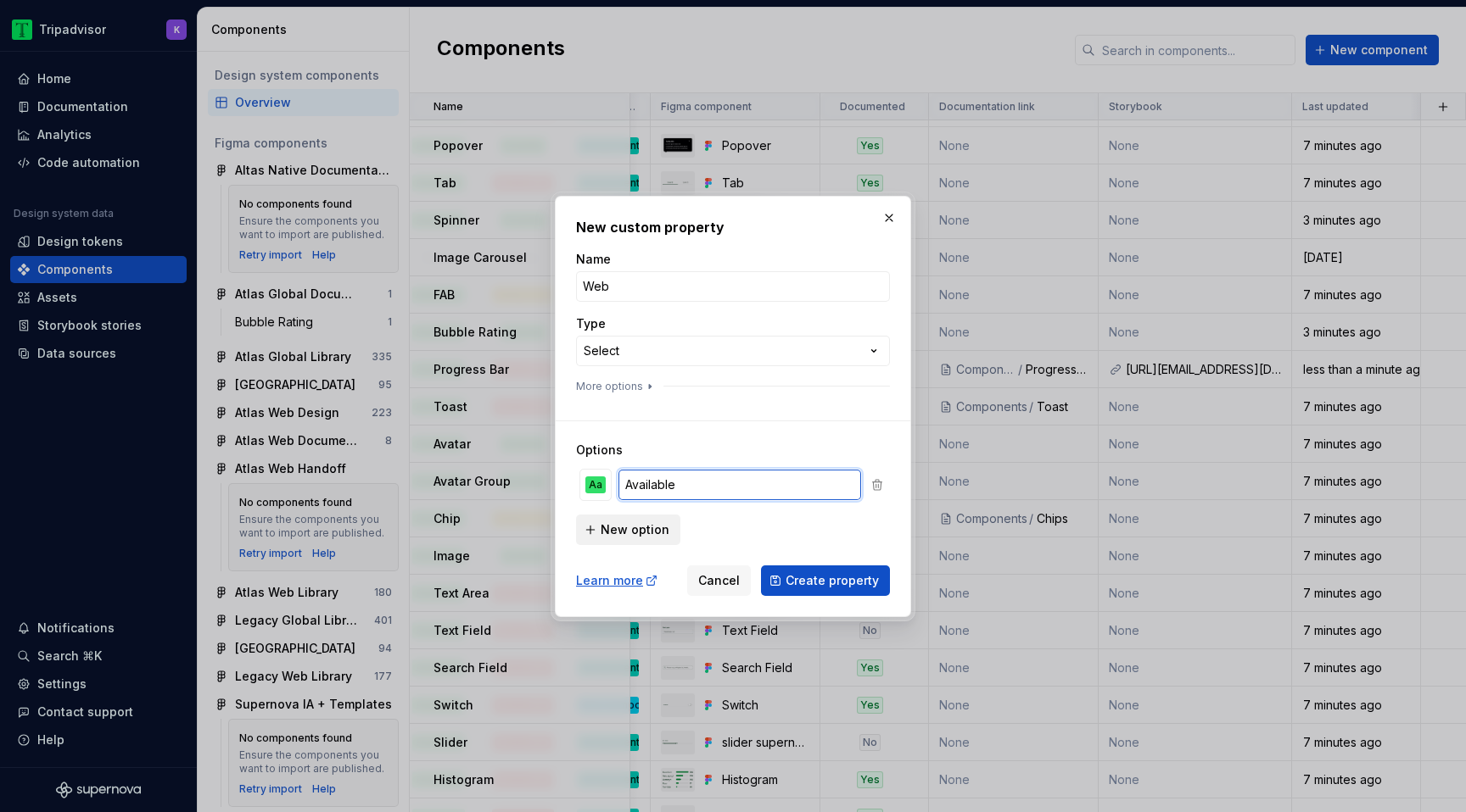
type input "Available"
click at [648, 532] on span "New option" at bounding box center [635, 529] width 69 height 17
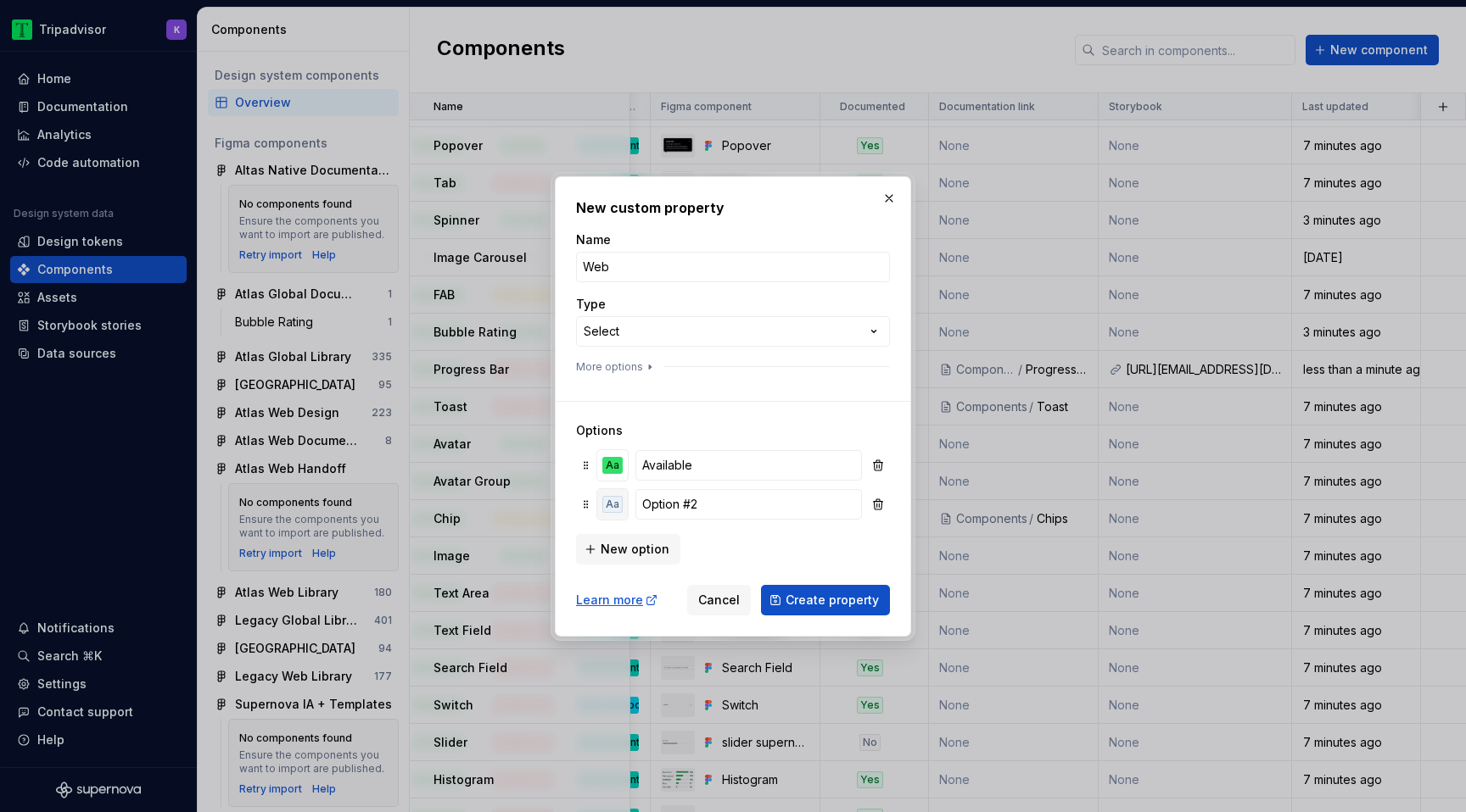
click at [609, 502] on div "Aa" at bounding box center [613, 504] width 20 height 17
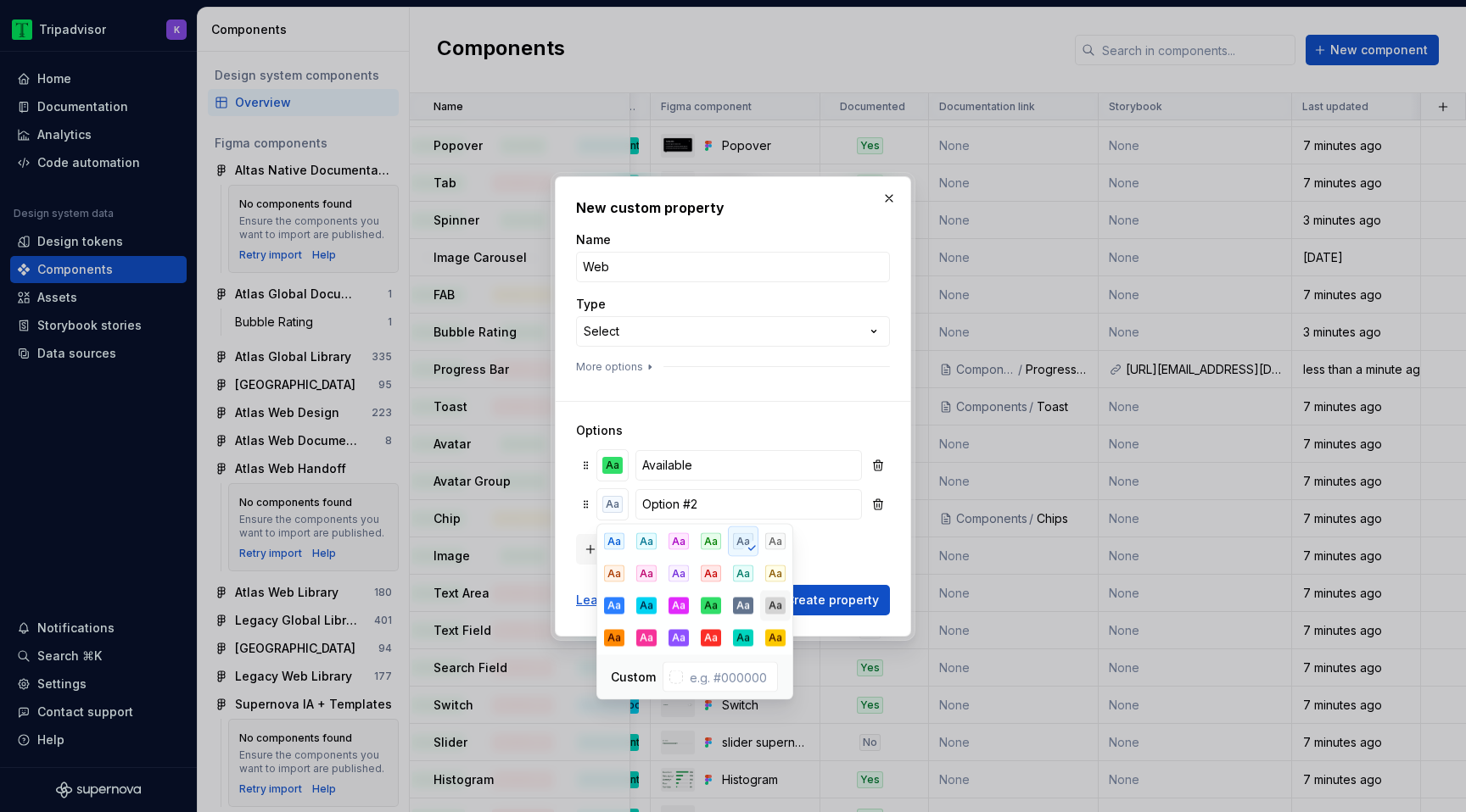
click at [776, 598] on div "Aa" at bounding box center [775, 606] width 20 height 17
click at [725, 504] on input "Option #2" at bounding box center [748, 504] width 227 height 31
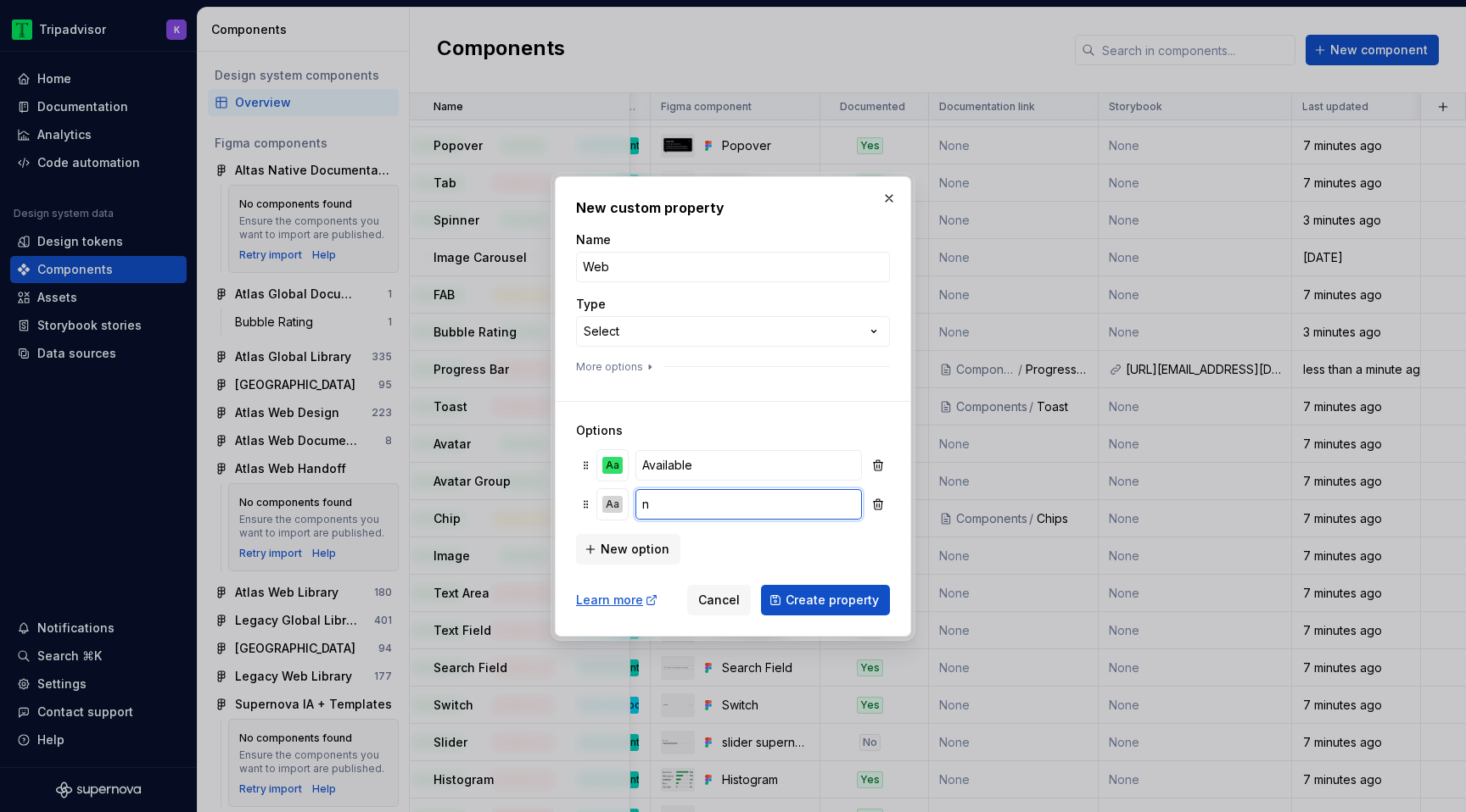
type input "n"
type input "Not Available"
click at [806, 604] on span "Create property" at bounding box center [831, 600] width 93 height 17
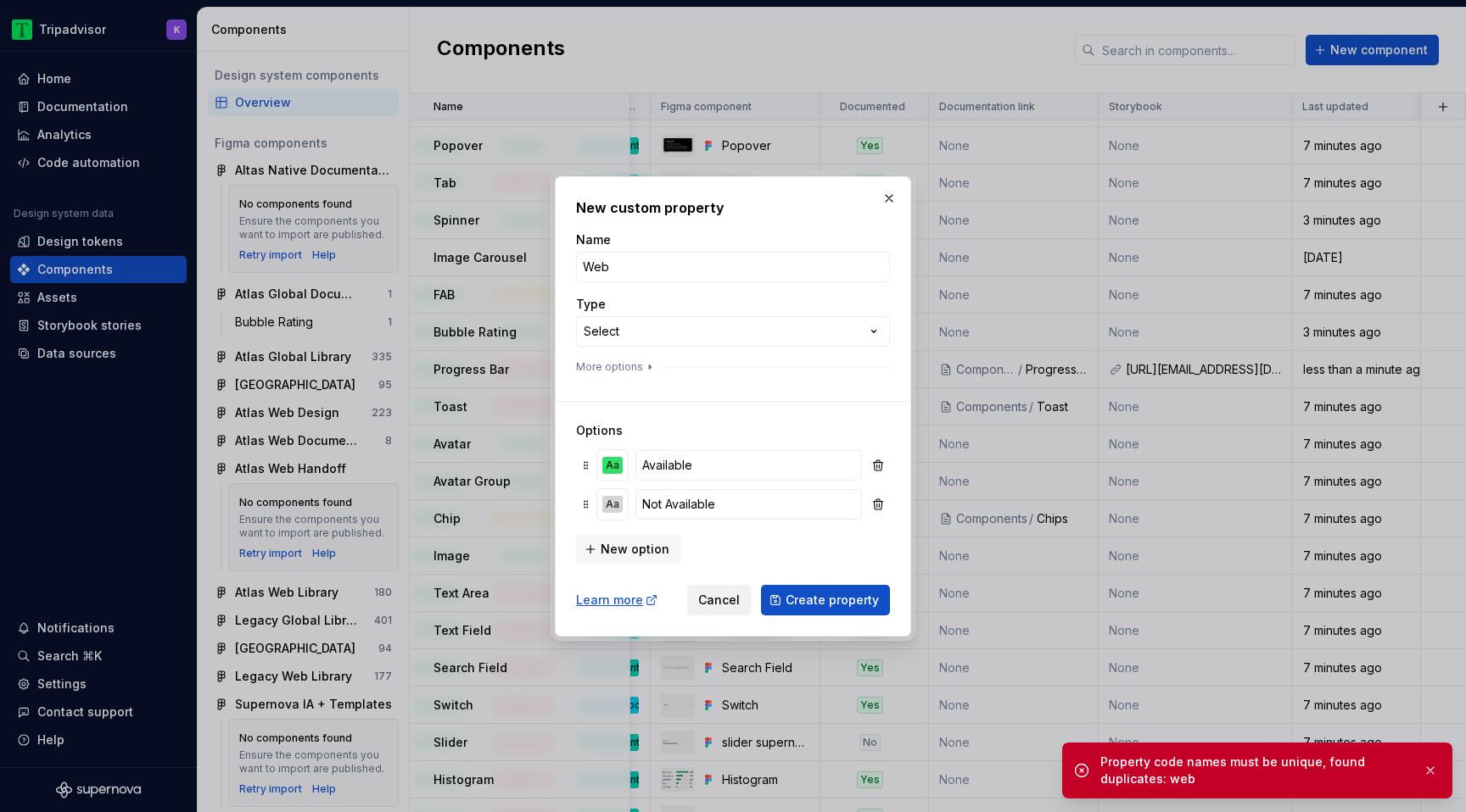
click at [732, 601] on span "Cancel" at bounding box center [720, 600] width 42 height 17
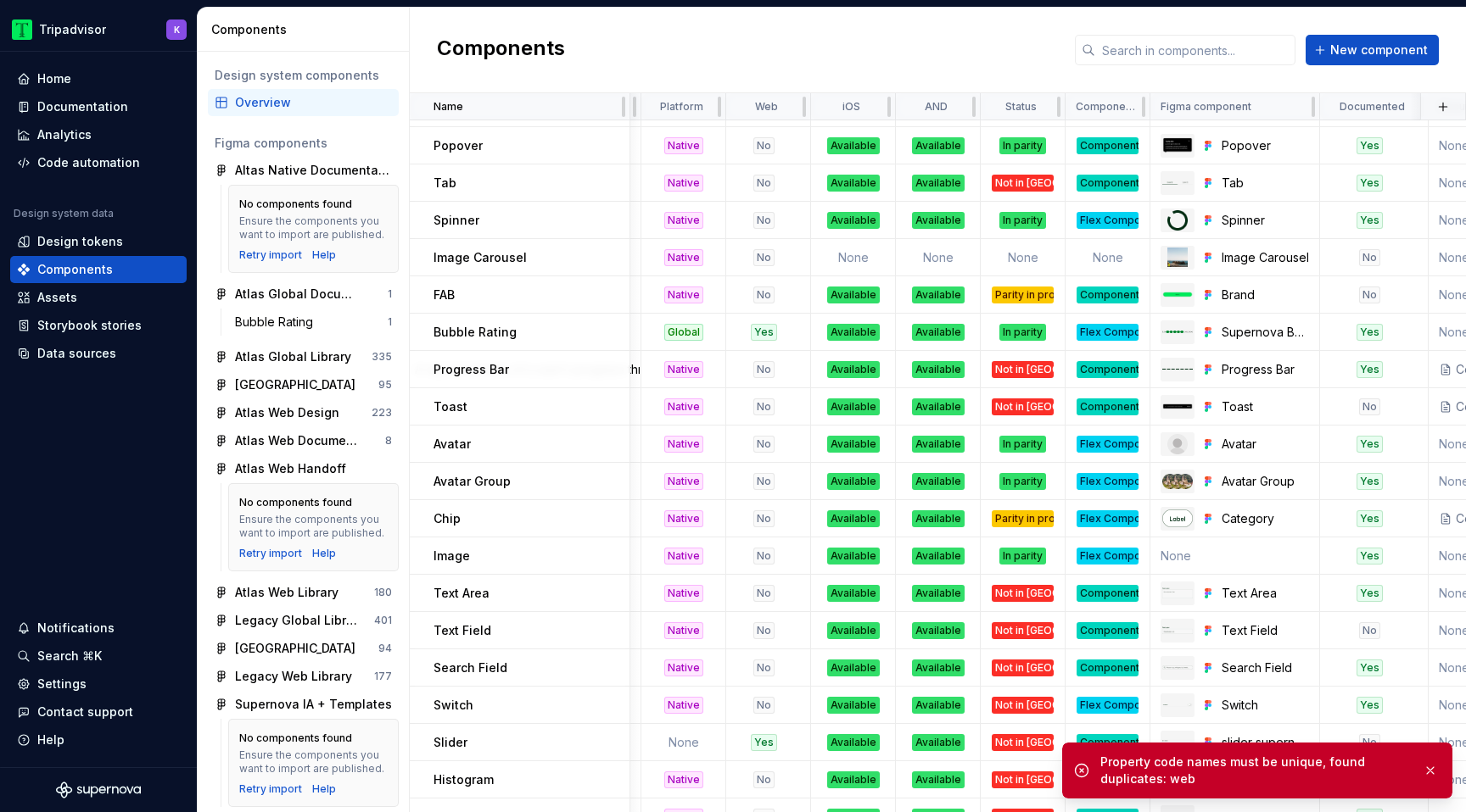
scroll to position [814, 0]
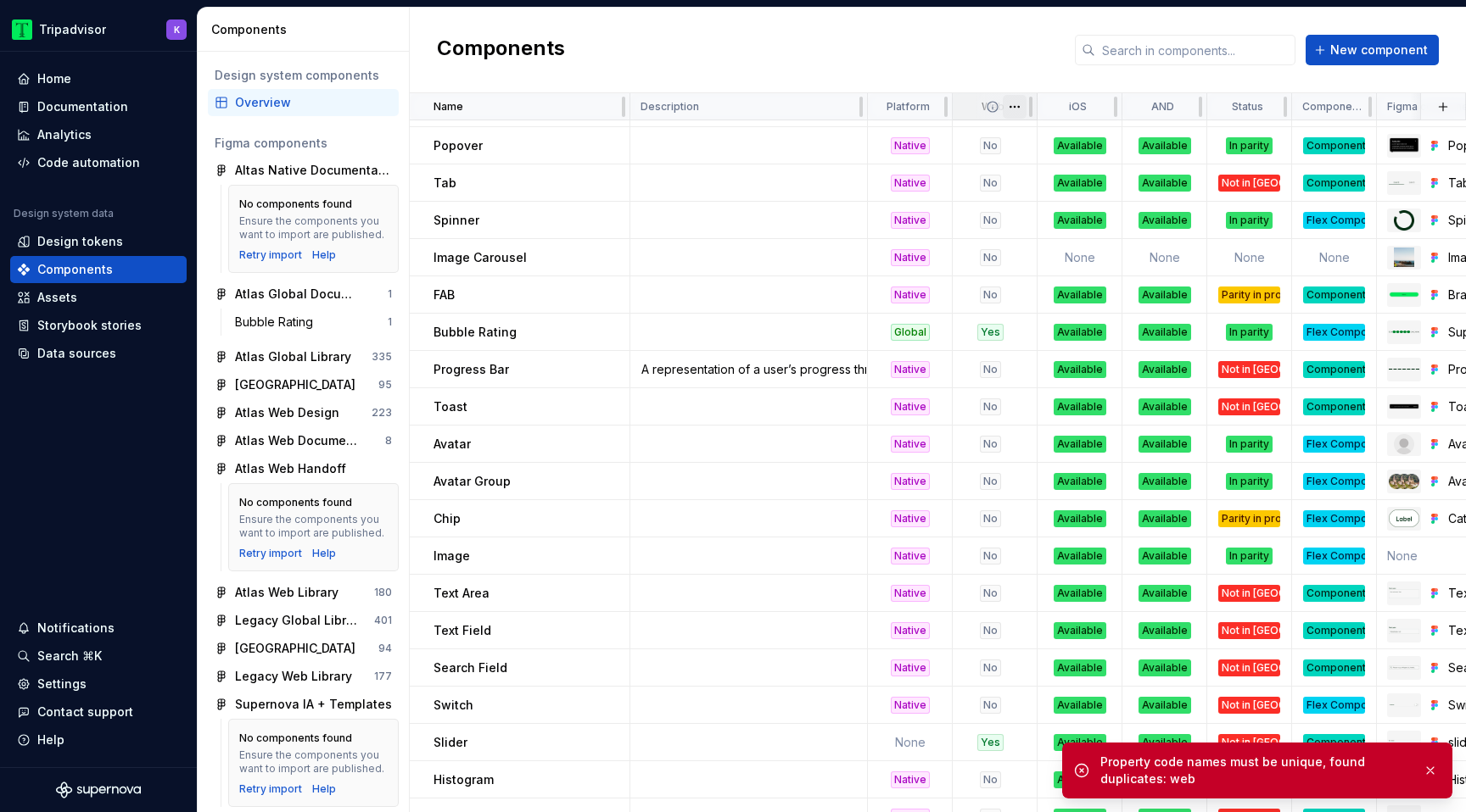
click at [1014, 105] on html "Tripadvisor K Home Documentation Analytics Code automation Design system data D…" at bounding box center [733, 406] width 1466 height 812
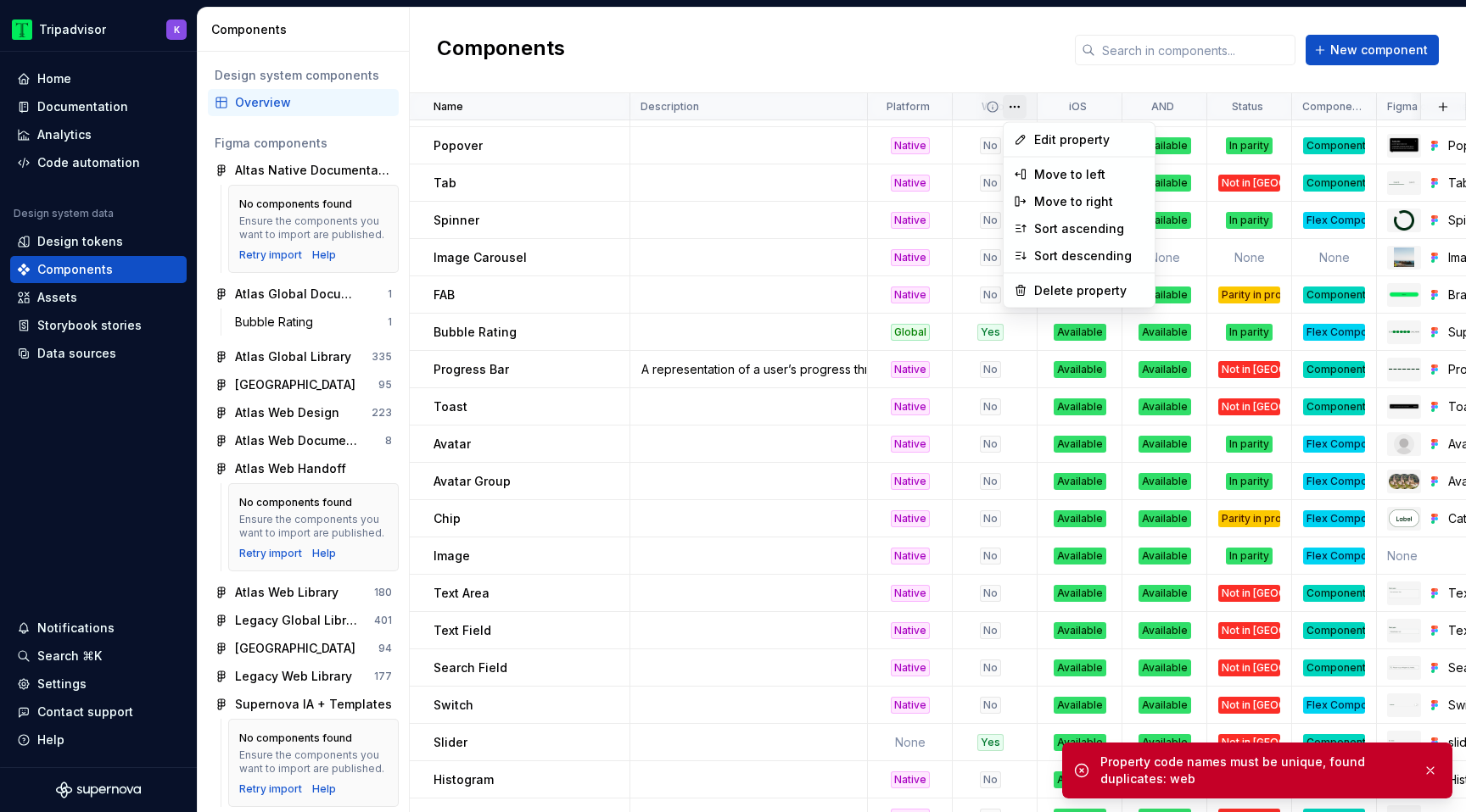
click at [1091, 96] on html "Tripadvisor K Home Documentation Analytics Code automation Design system data D…" at bounding box center [733, 406] width 1466 height 812
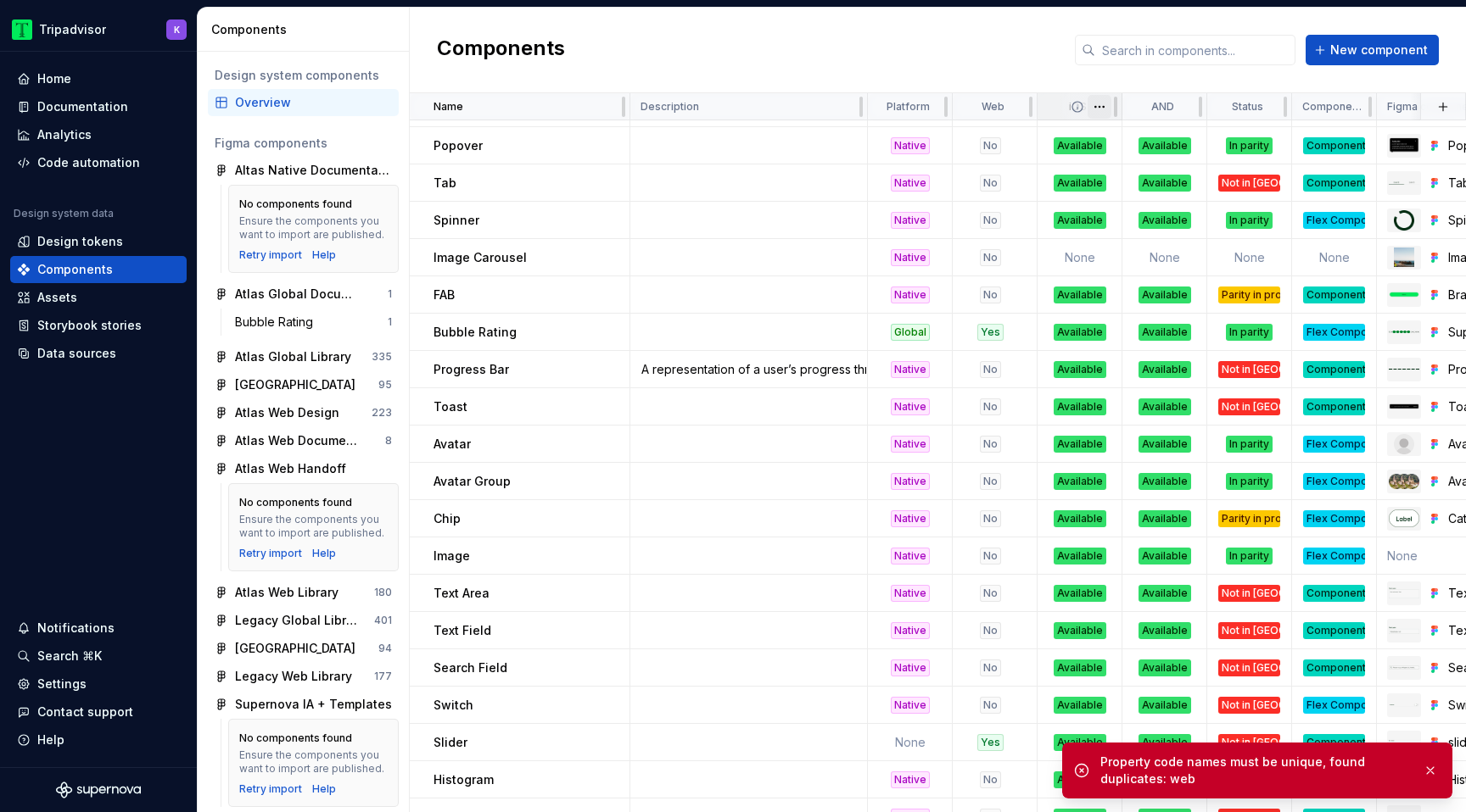
click at [1102, 104] on html "Tripadvisor K Home Documentation Analytics Code automation Design system data D…" at bounding box center [733, 406] width 1466 height 812
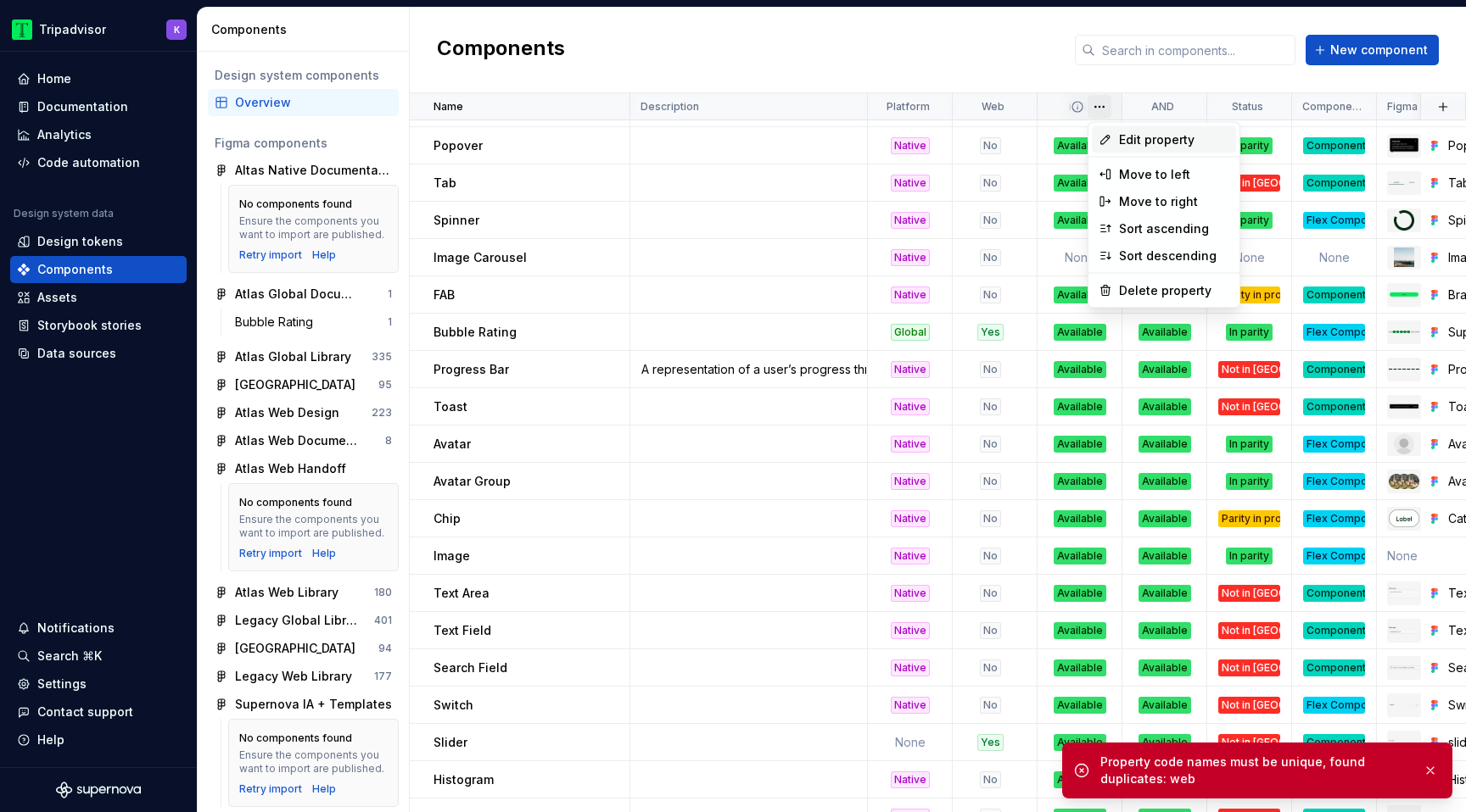
click at [1144, 136] on span "Edit property" at bounding box center [1174, 140] width 110 height 17
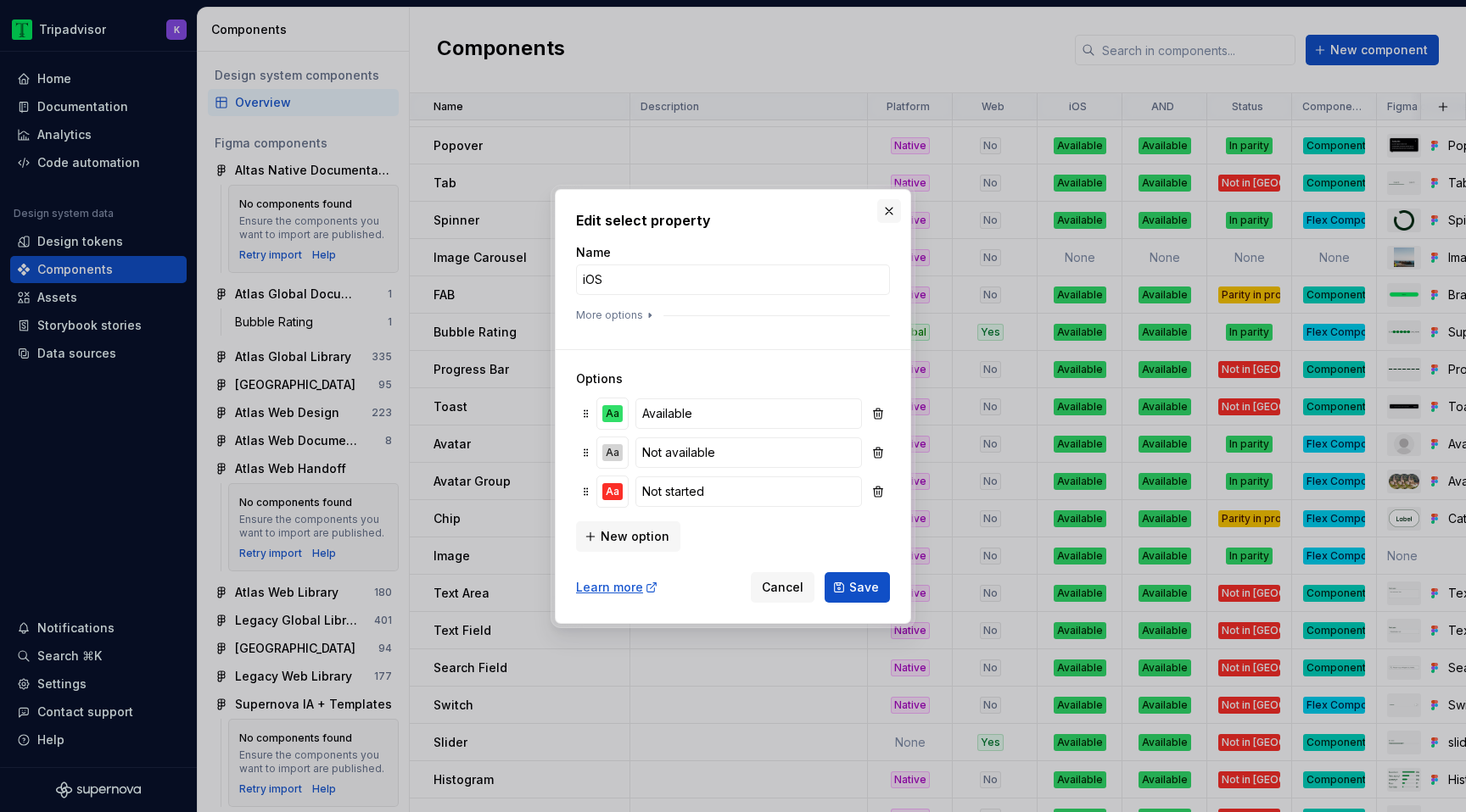
click at [890, 207] on button "button" at bounding box center [889, 212] width 24 height 24
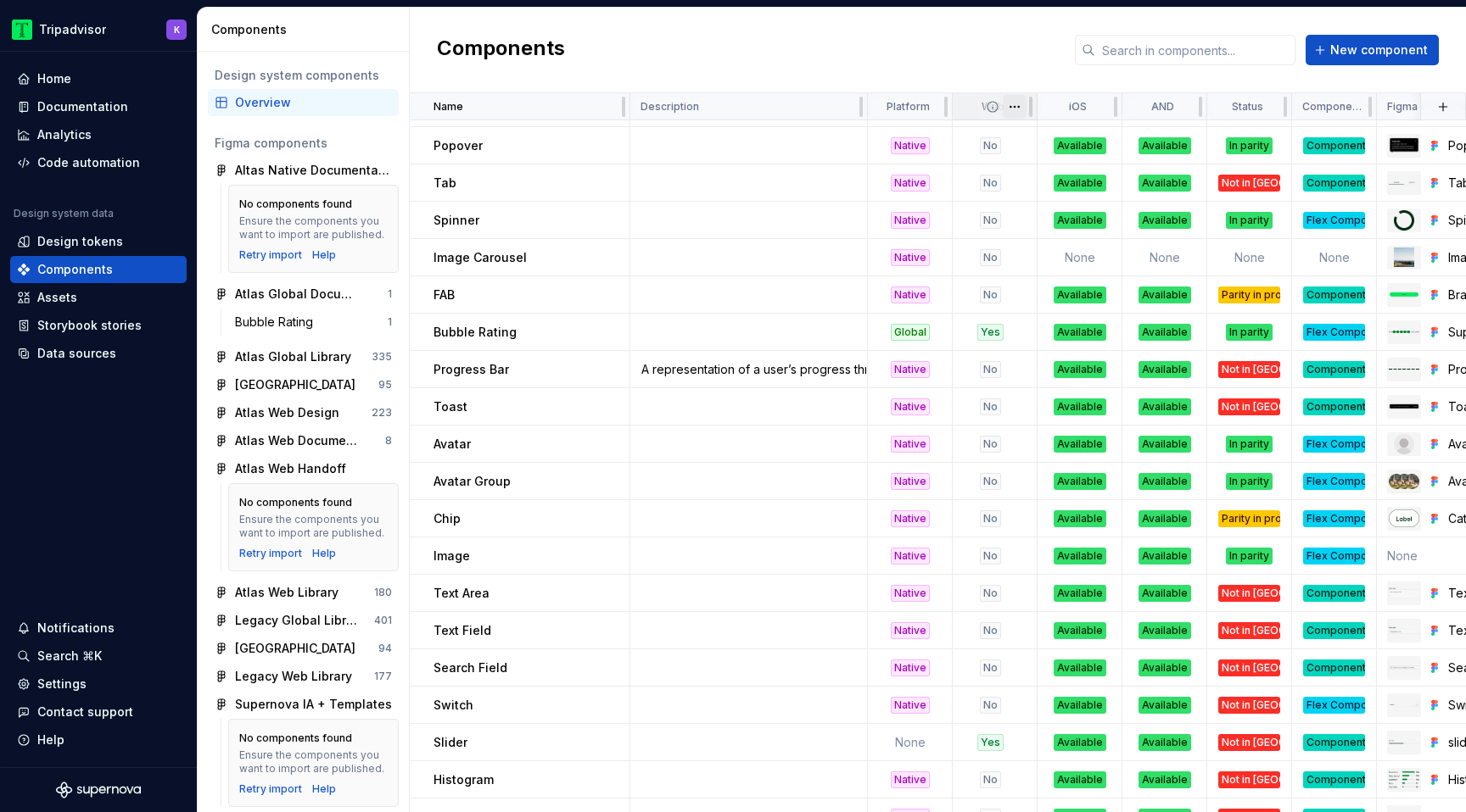
click at [1022, 113] on html "Tripadvisor K Home Documentation Analytics Code automation Design system data D…" at bounding box center [733, 406] width 1466 height 812
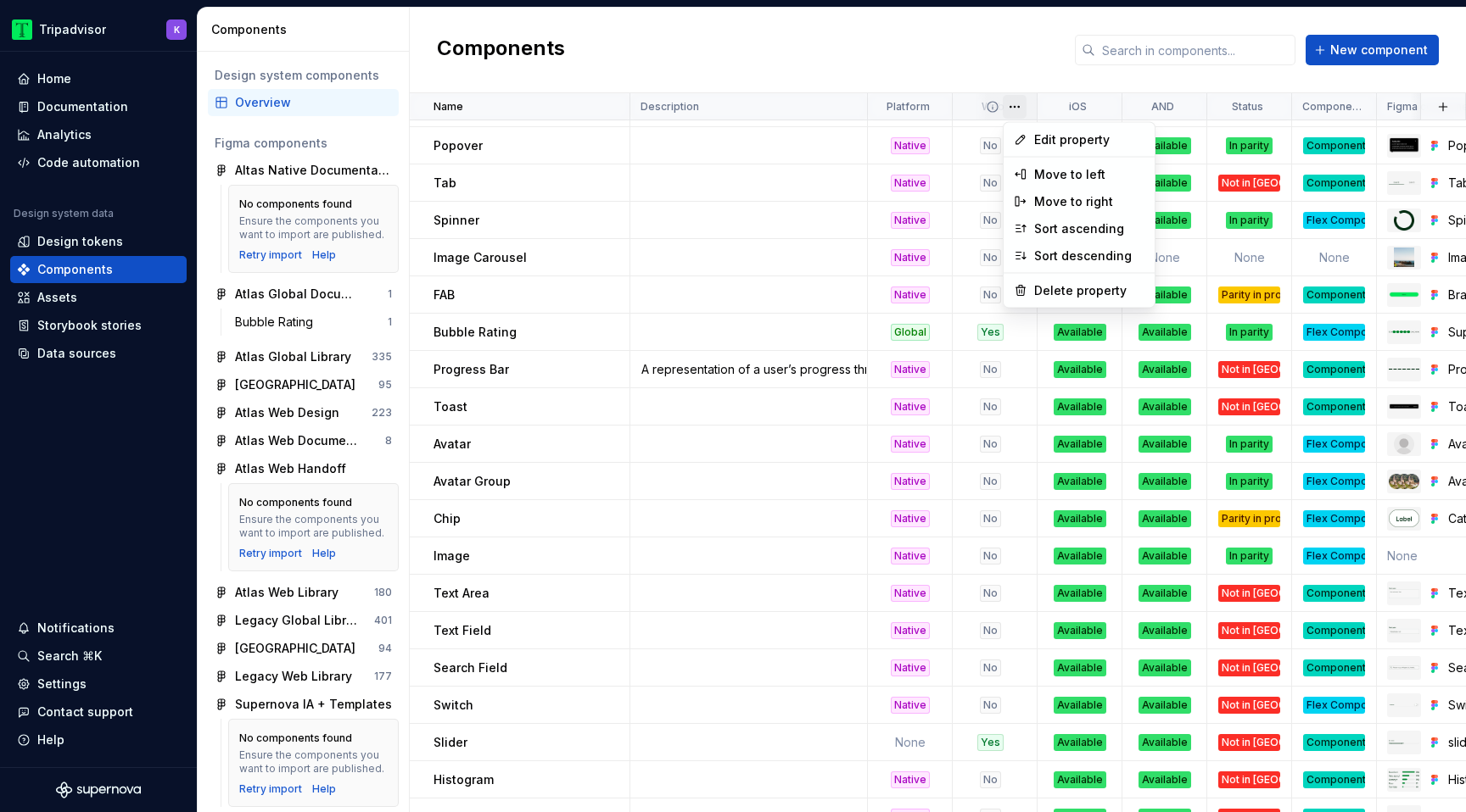
click at [1158, 106] on html "Tripadvisor K Home Documentation Analytics Code automation Design system data D…" at bounding box center [733, 406] width 1466 height 812
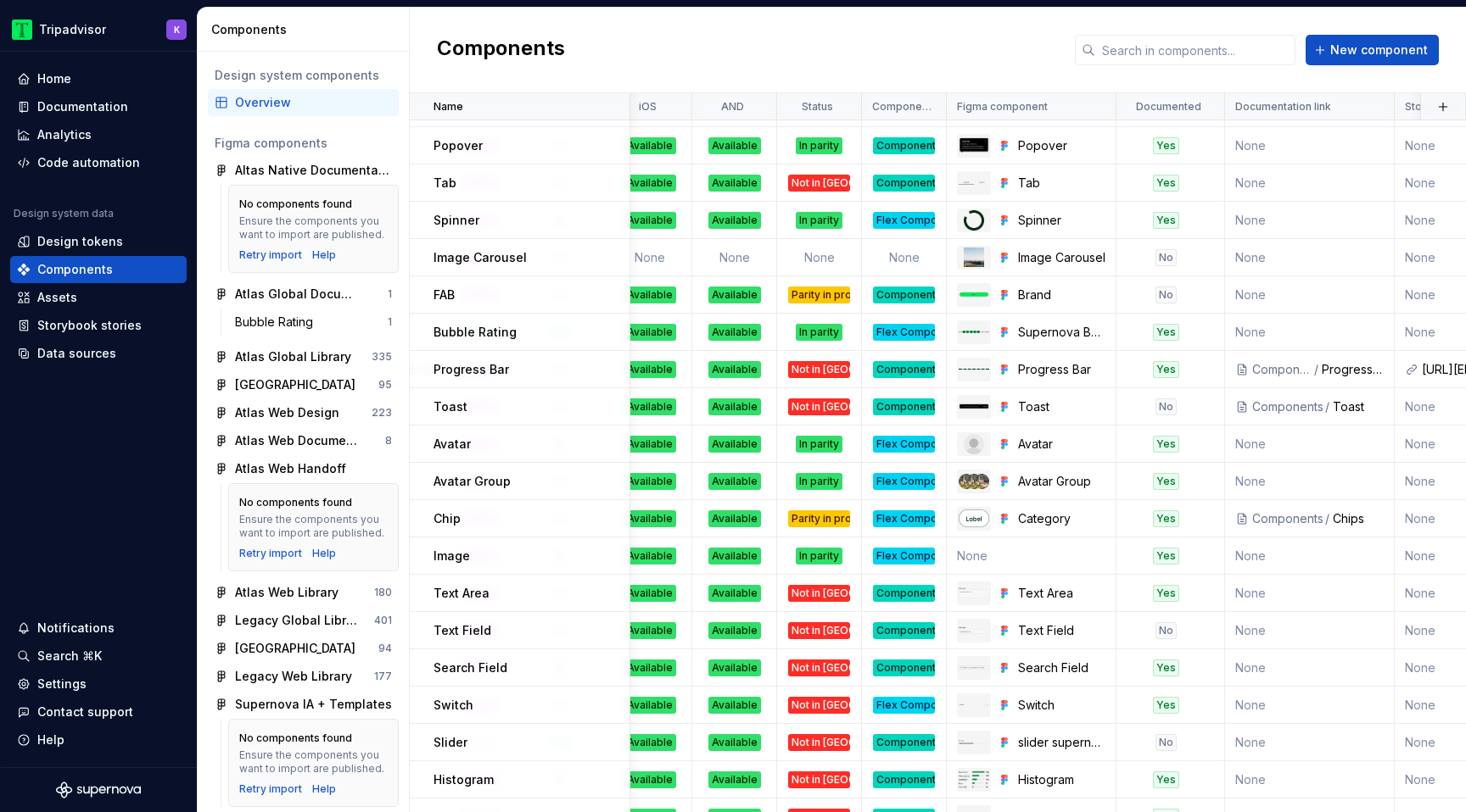
scroll to position [814, 727]
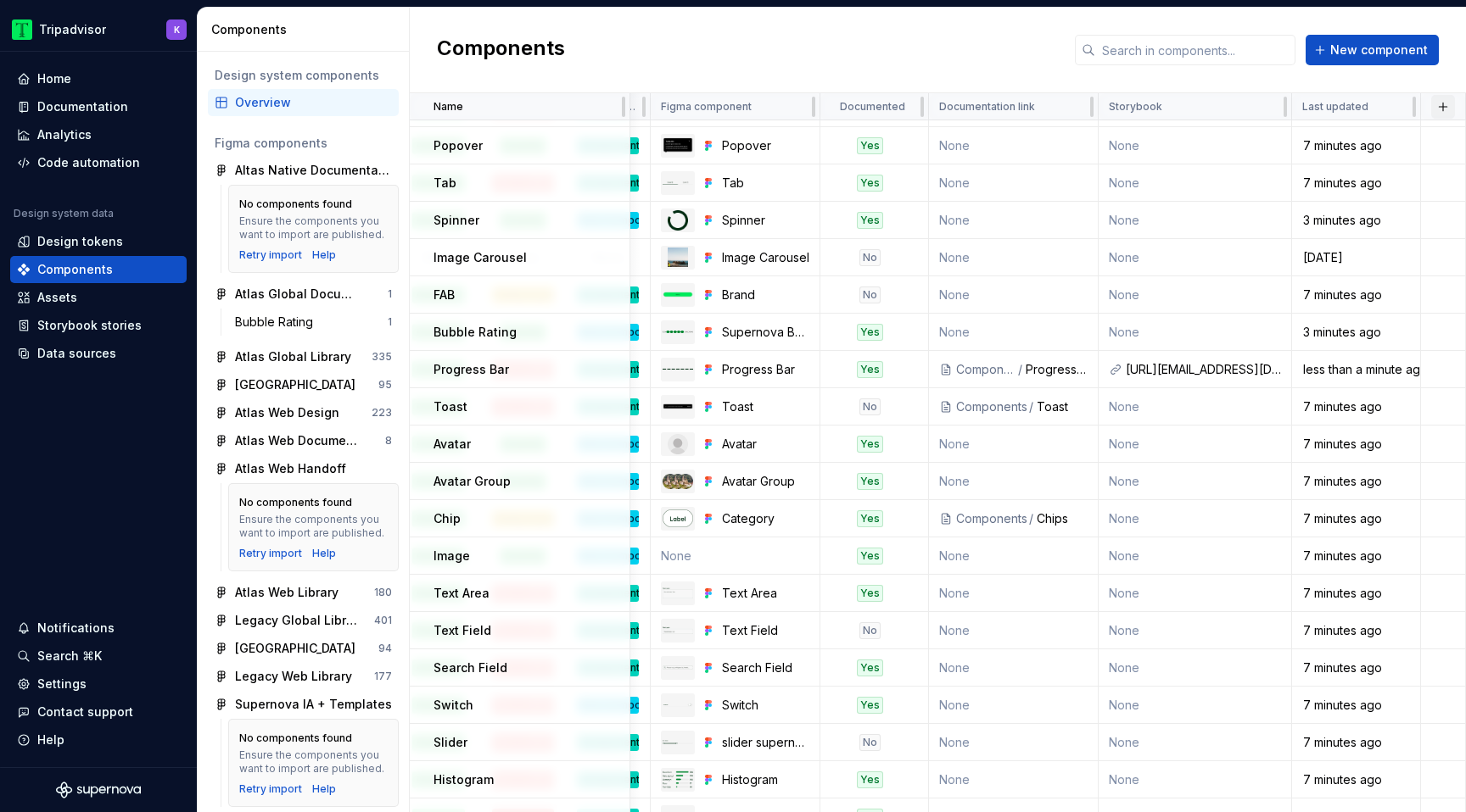
click at [1446, 108] on button "button" at bounding box center [1443, 107] width 24 height 24
click at [1392, 140] on div "New custom property" at bounding box center [1346, 140] width 127 height 17
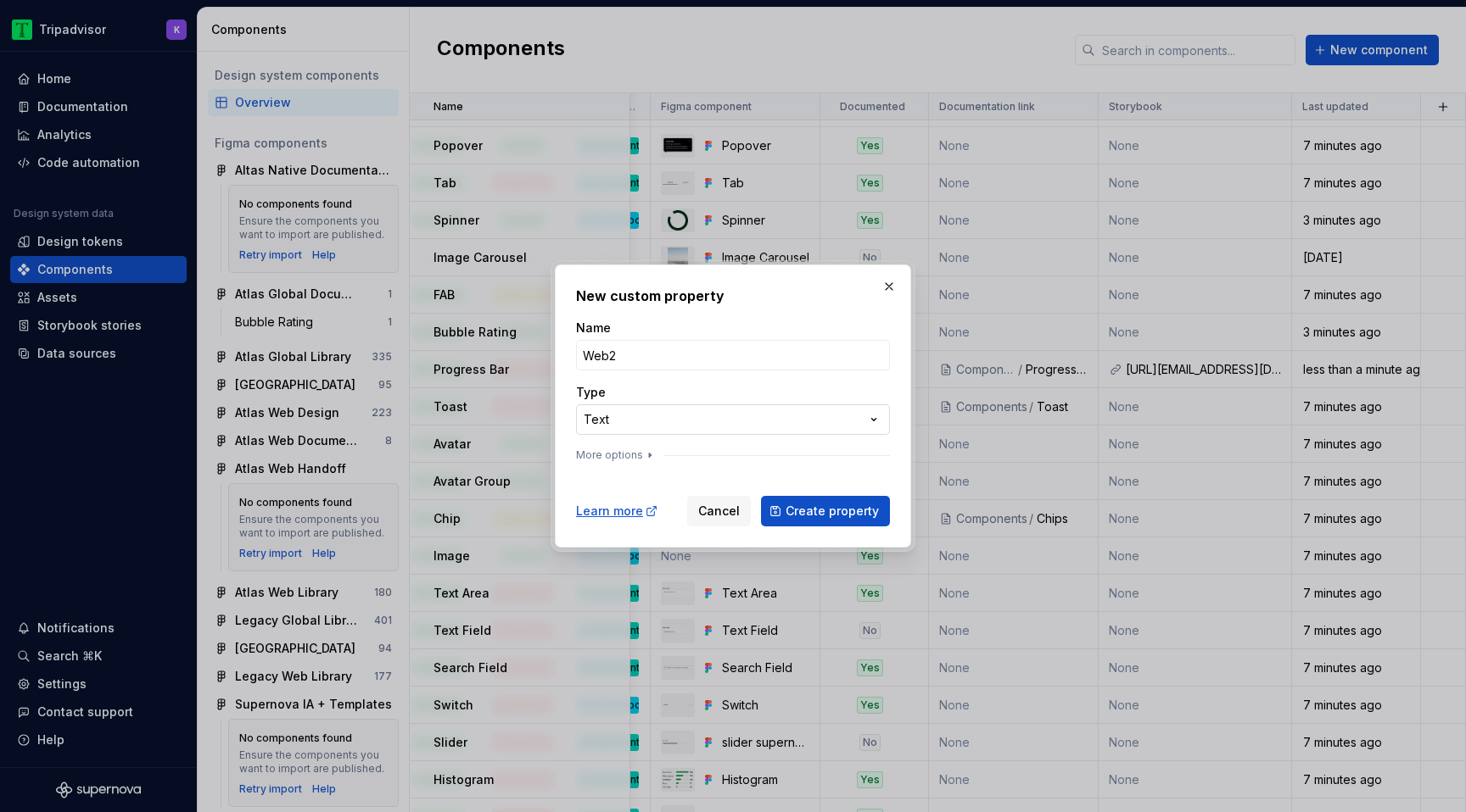
type input "Web2"
click at [755, 418] on div "**********" at bounding box center [733, 406] width 1466 height 812
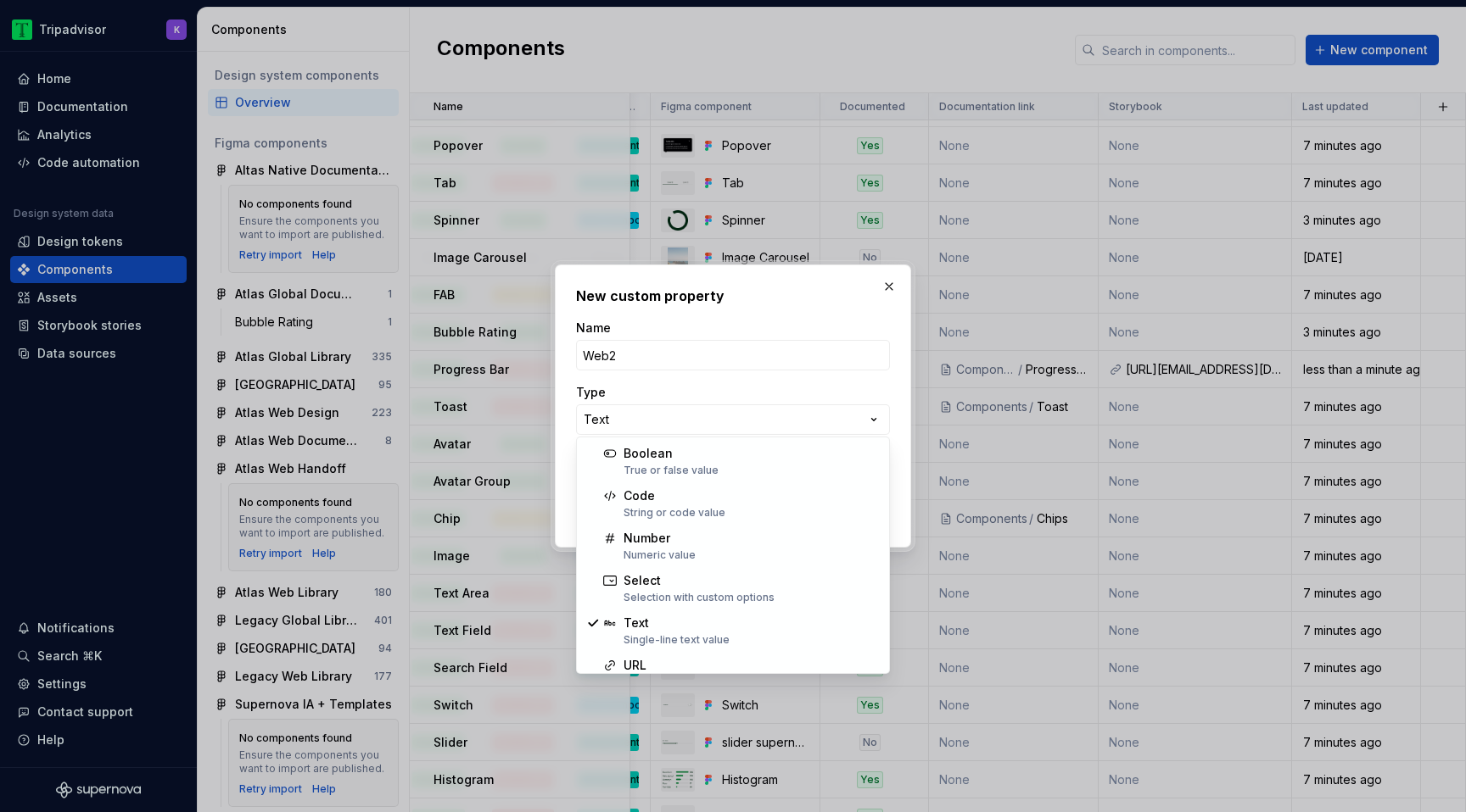
select select "******"
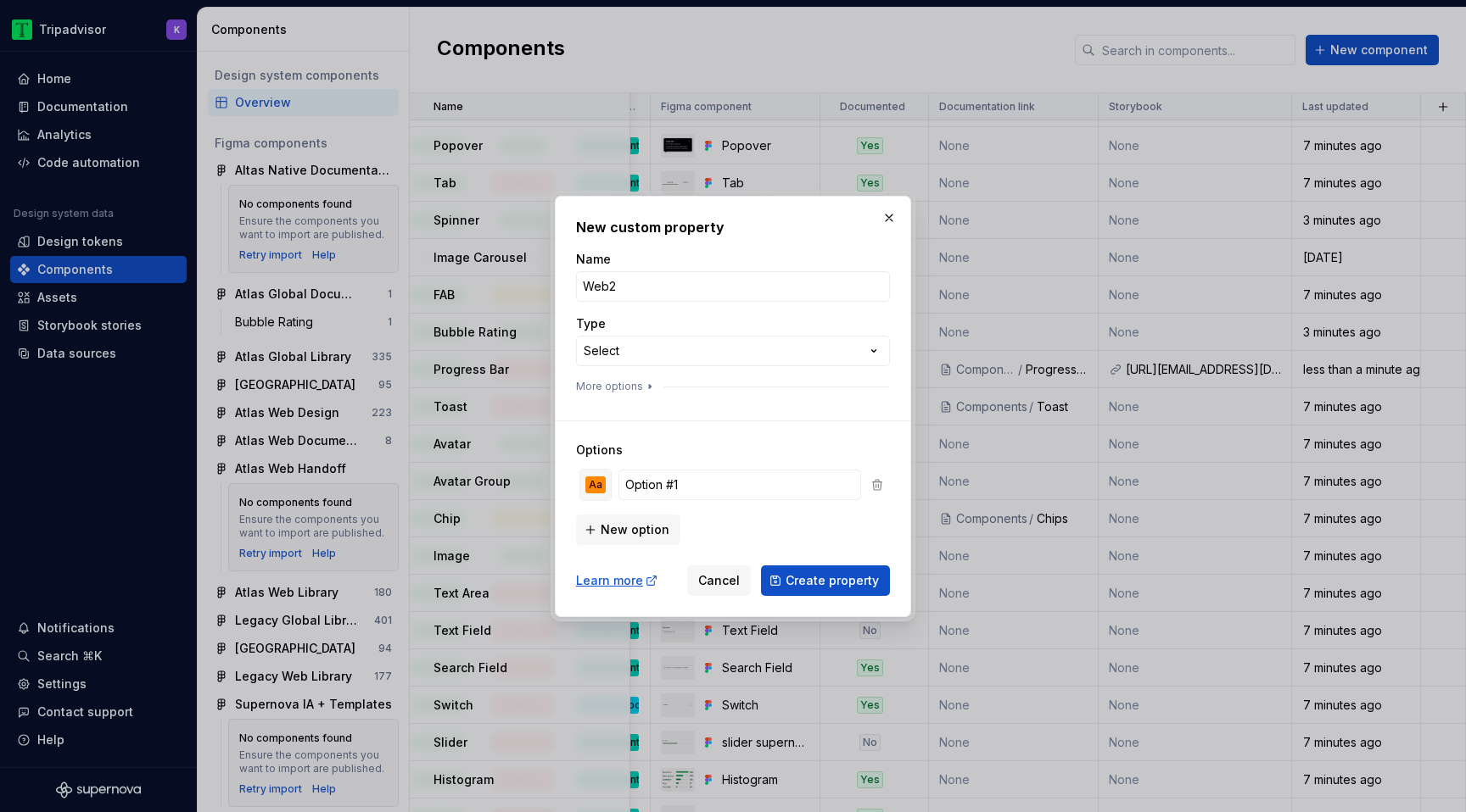
click at [594, 484] on div "Aa" at bounding box center [596, 484] width 20 height 17
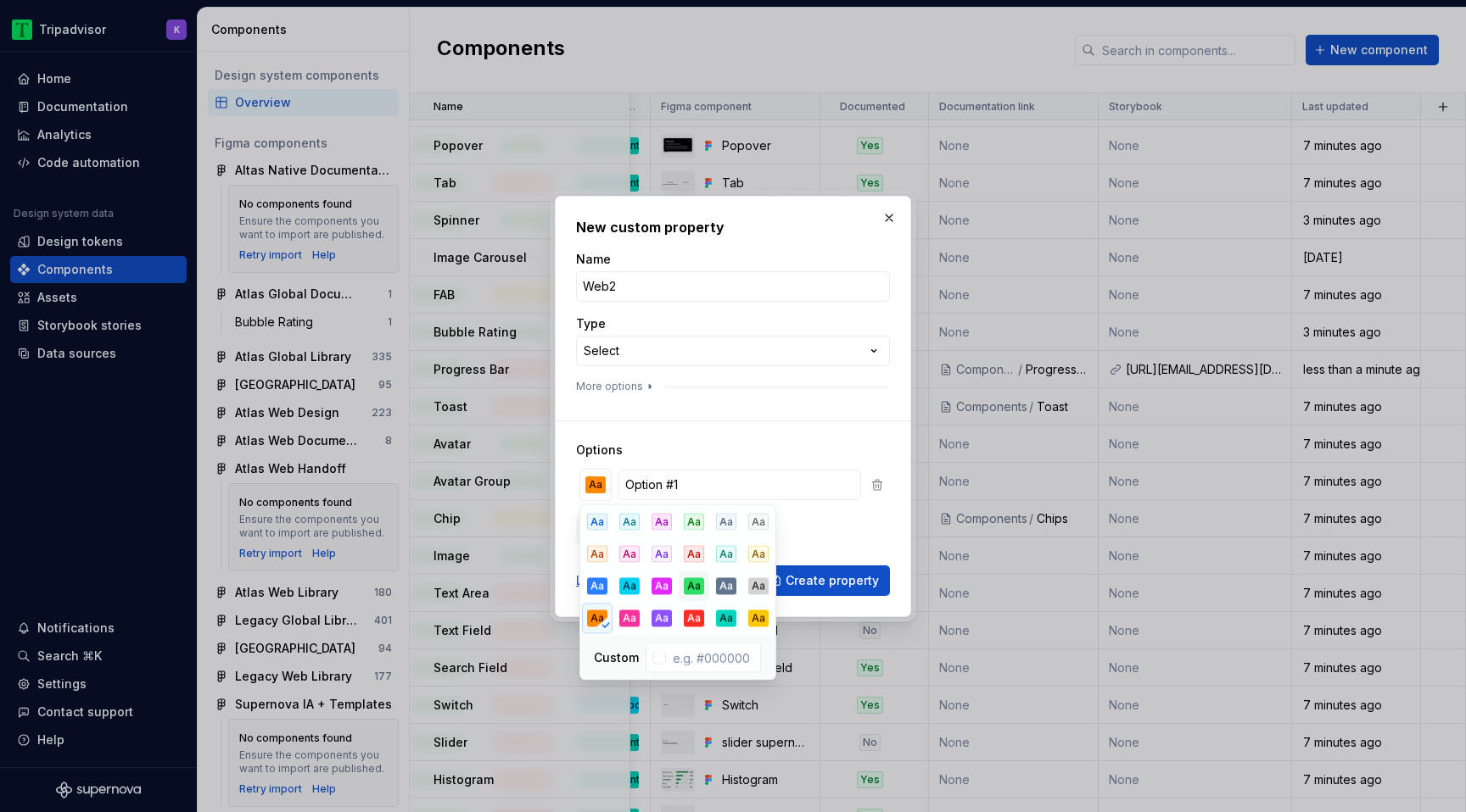
click at [696, 582] on div "Aa" at bounding box center [694, 586] width 20 height 17
click at [706, 476] on input "Option #1" at bounding box center [739, 484] width 243 height 31
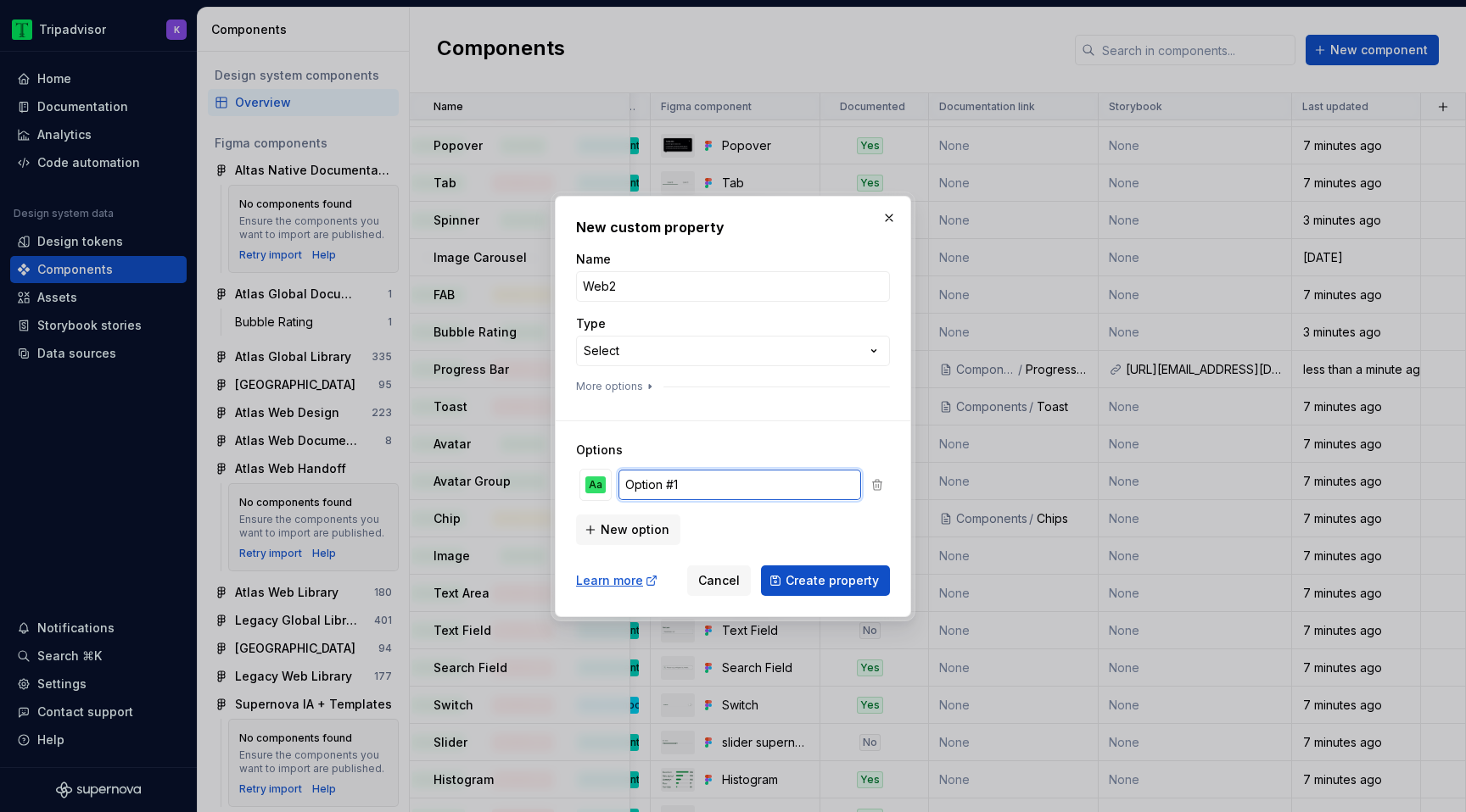
type input "a"
type input "Available"
click at [655, 525] on span "New option" at bounding box center [635, 529] width 69 height 17
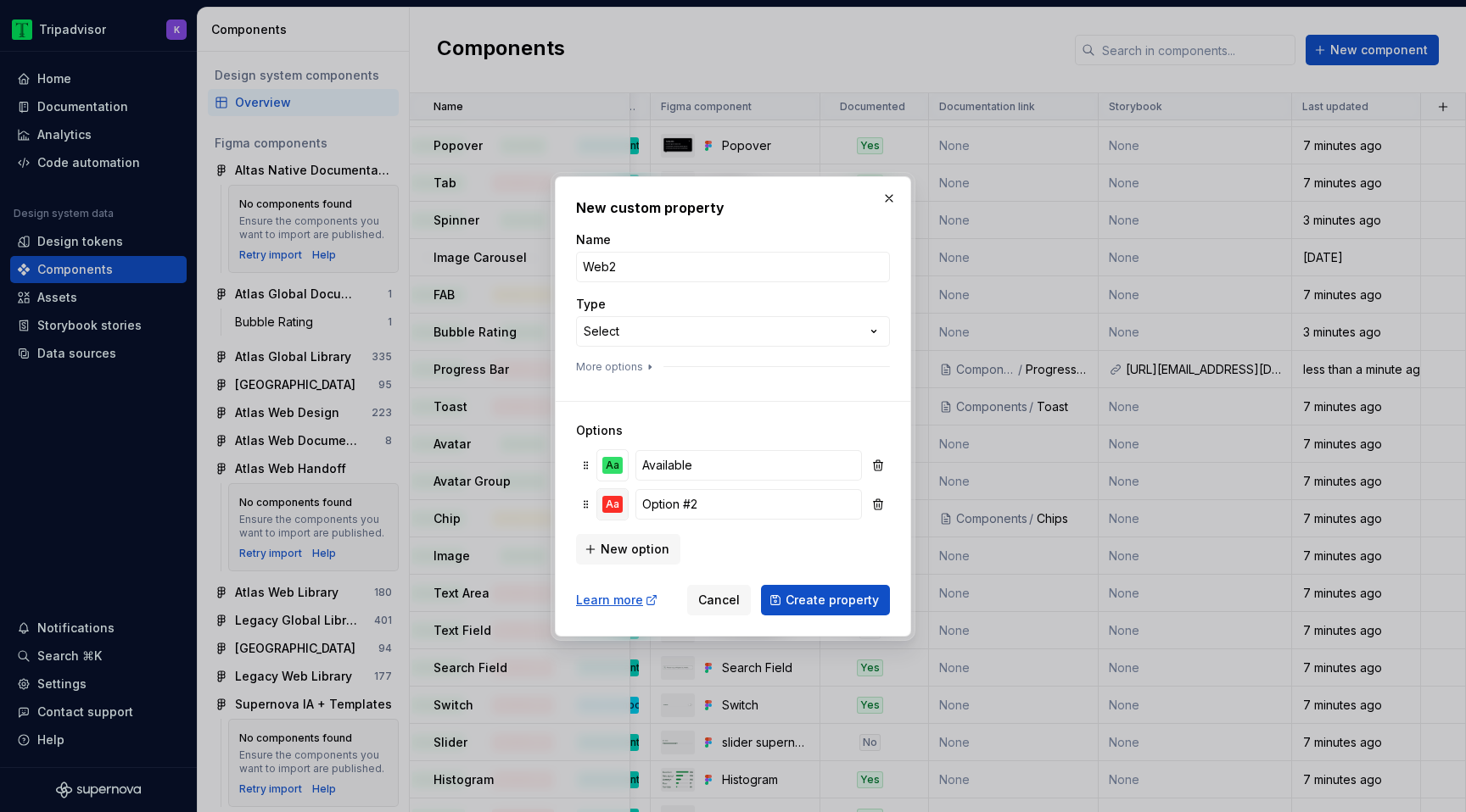
click at [618, 502] on div "Aa" at bounding box center [613, 504] width 20 height 17
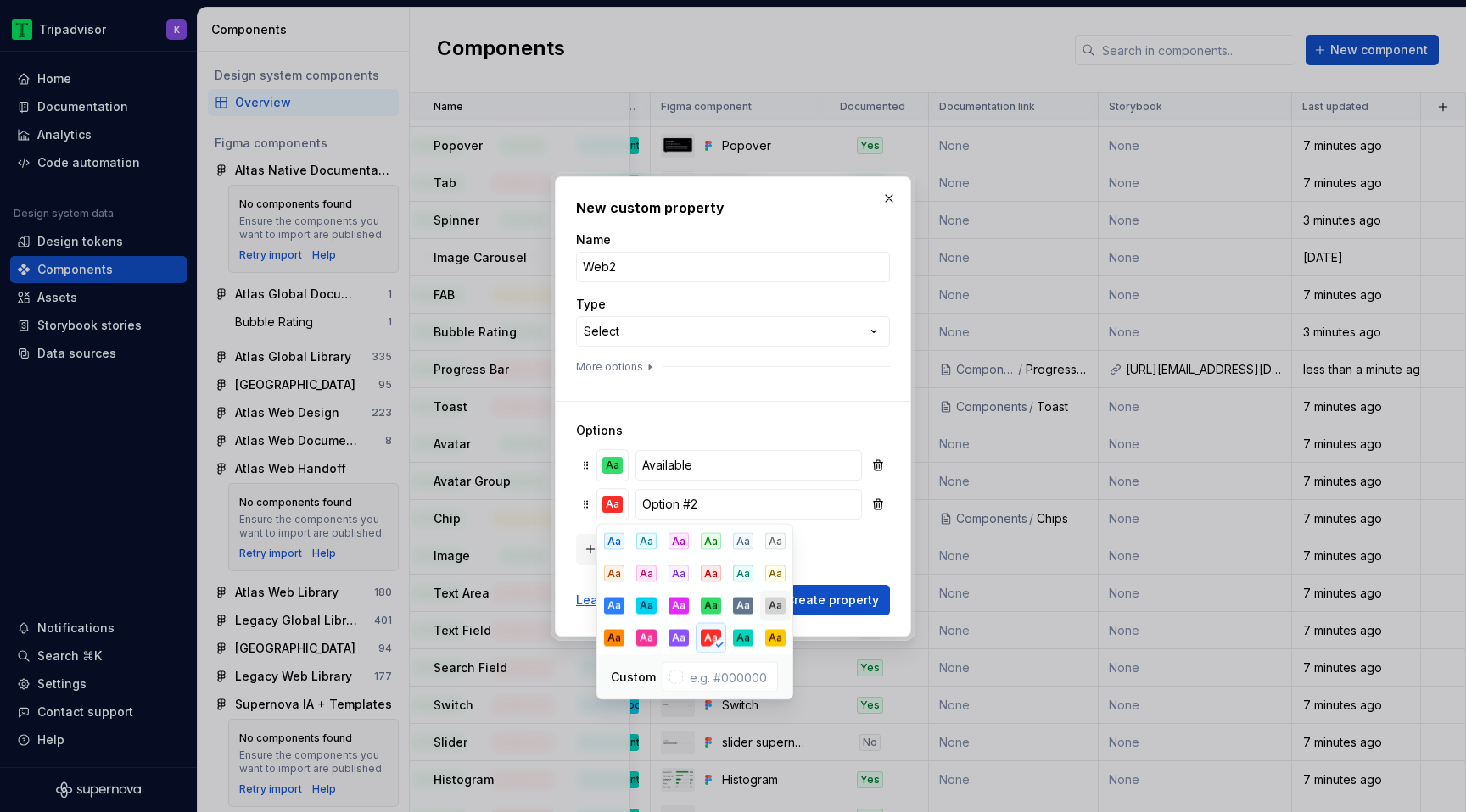
click at [774, 607] on div "Aa" at bounding box center [775, 606] width 20 height 17
click at [735, 499] on input "Option #2" at bounding box center [748, 504] width 227 height 31
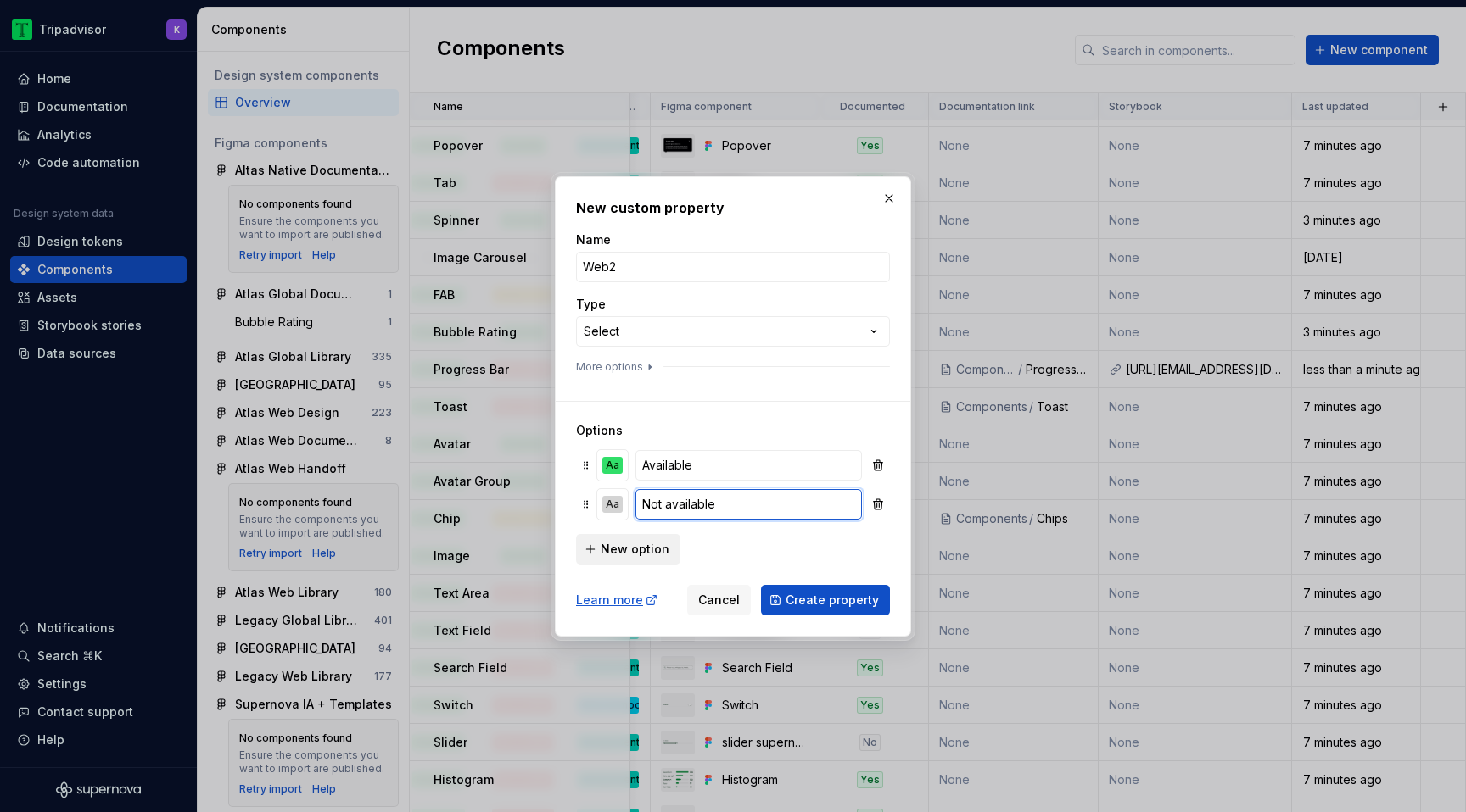
type input "Not available"
click at [641, 547] on span "New option" at bounding box center [635, 549] width 69 height 17
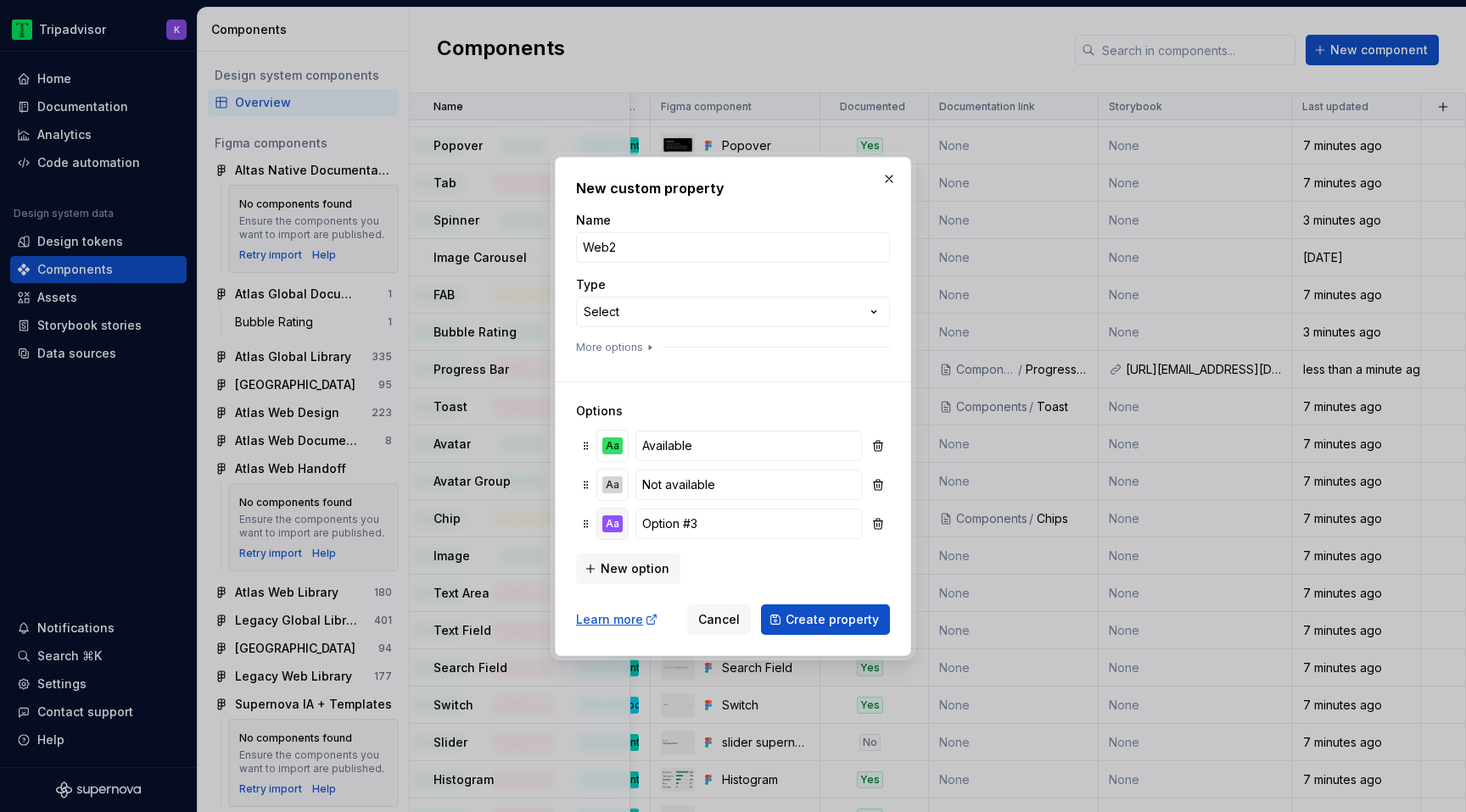
click at [610, 522] on div "Aa" at bounding box center [613, 523] width 20 height 17
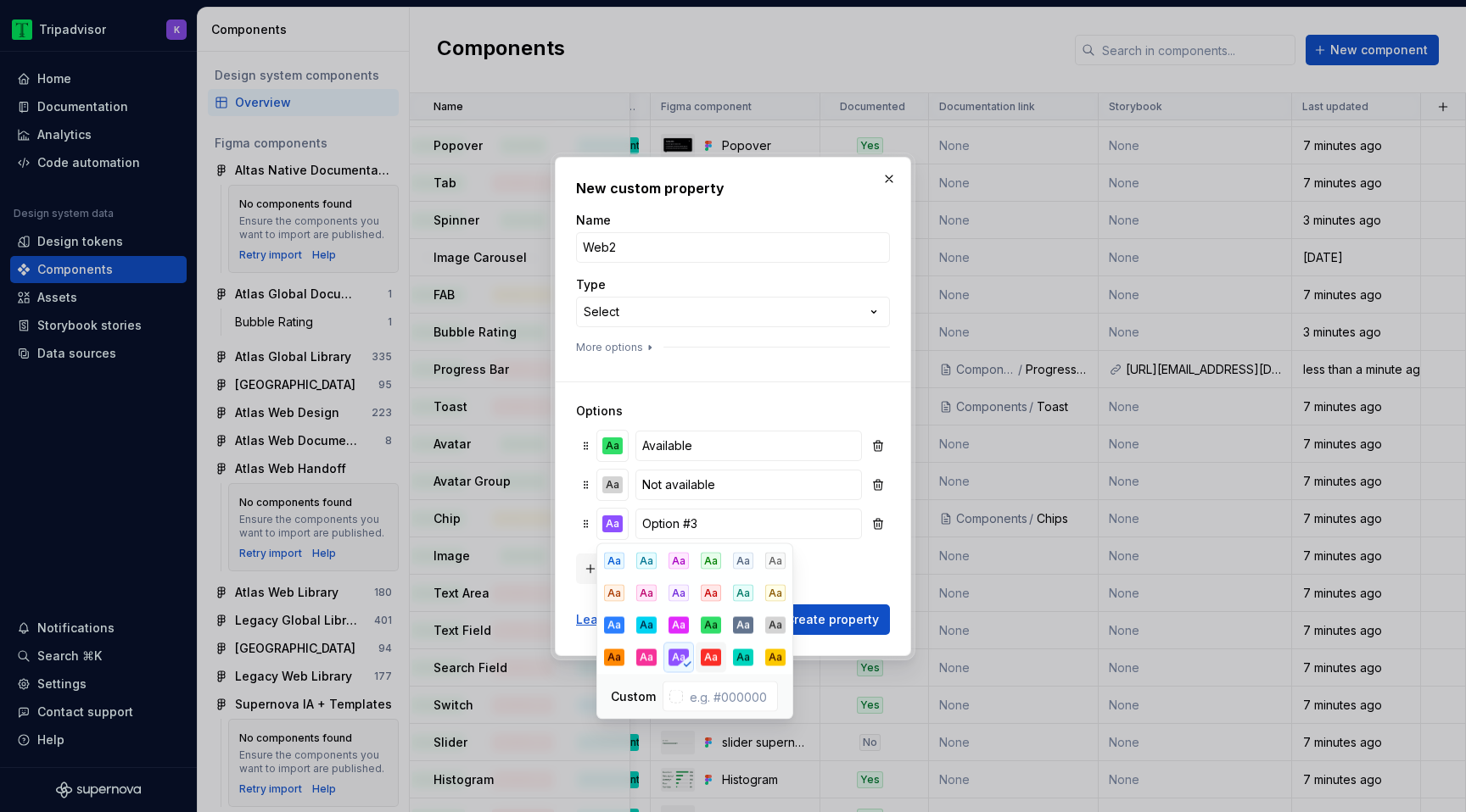
click at [711, 650] on div "Aa" at bounding box center [711, 657] width 20 height 17
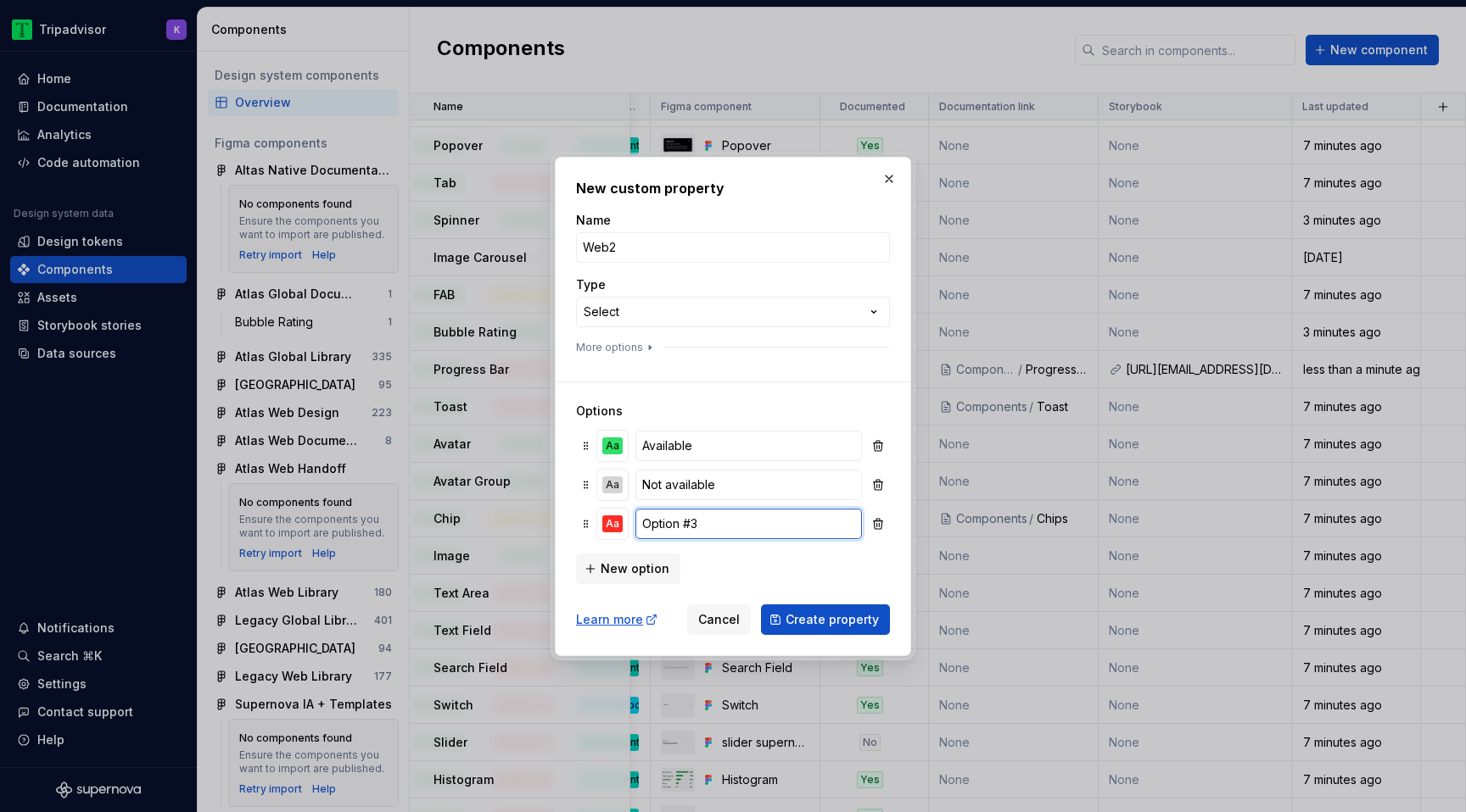
click at [712, 527] on input "Option #3" at bounding box center [748, 523] width 227 height 31
type input "Not started"
click at [817, 620] on span "Create property" at bounding box center [831, 619] width 93 height 17
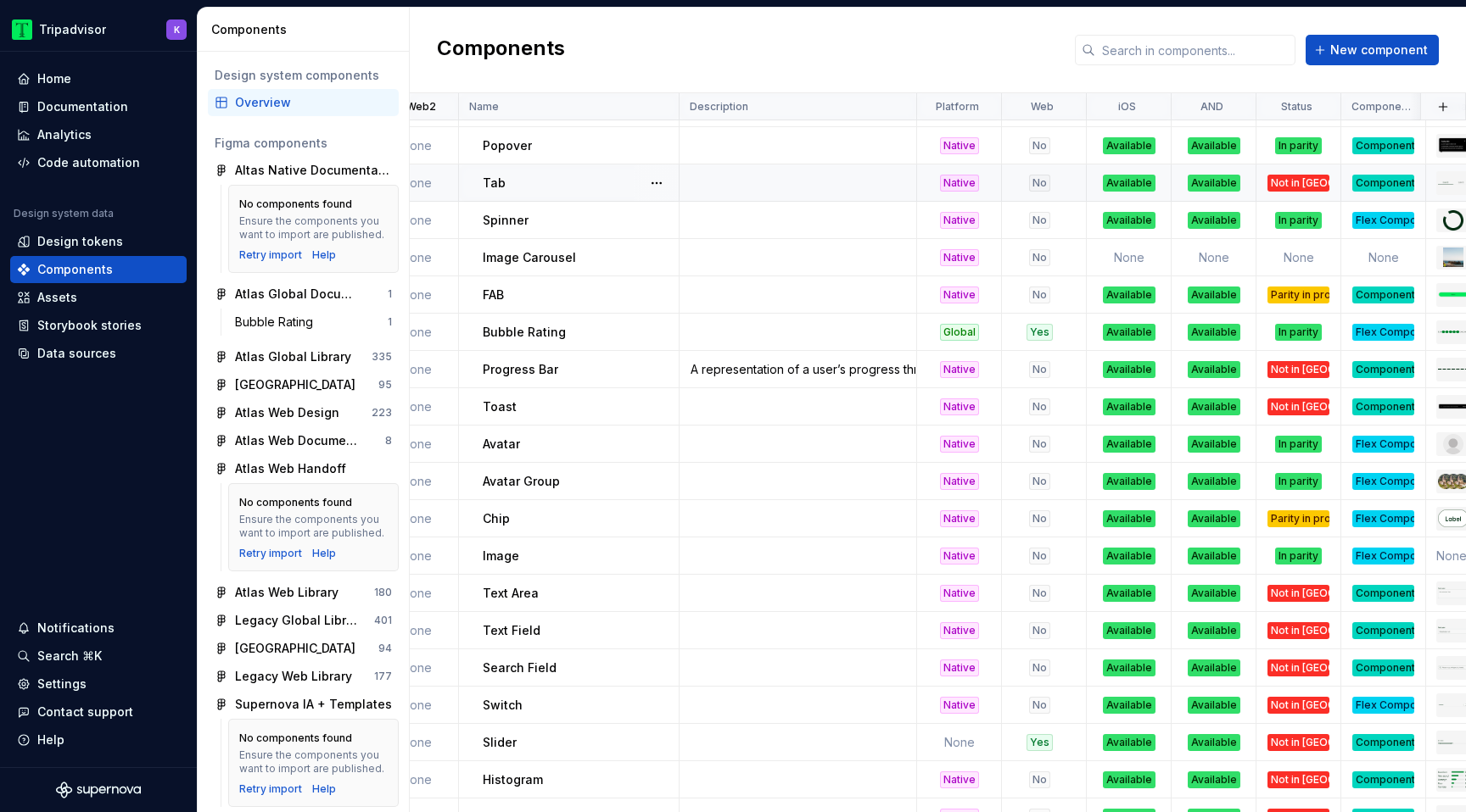
scroll to position [815, 0]
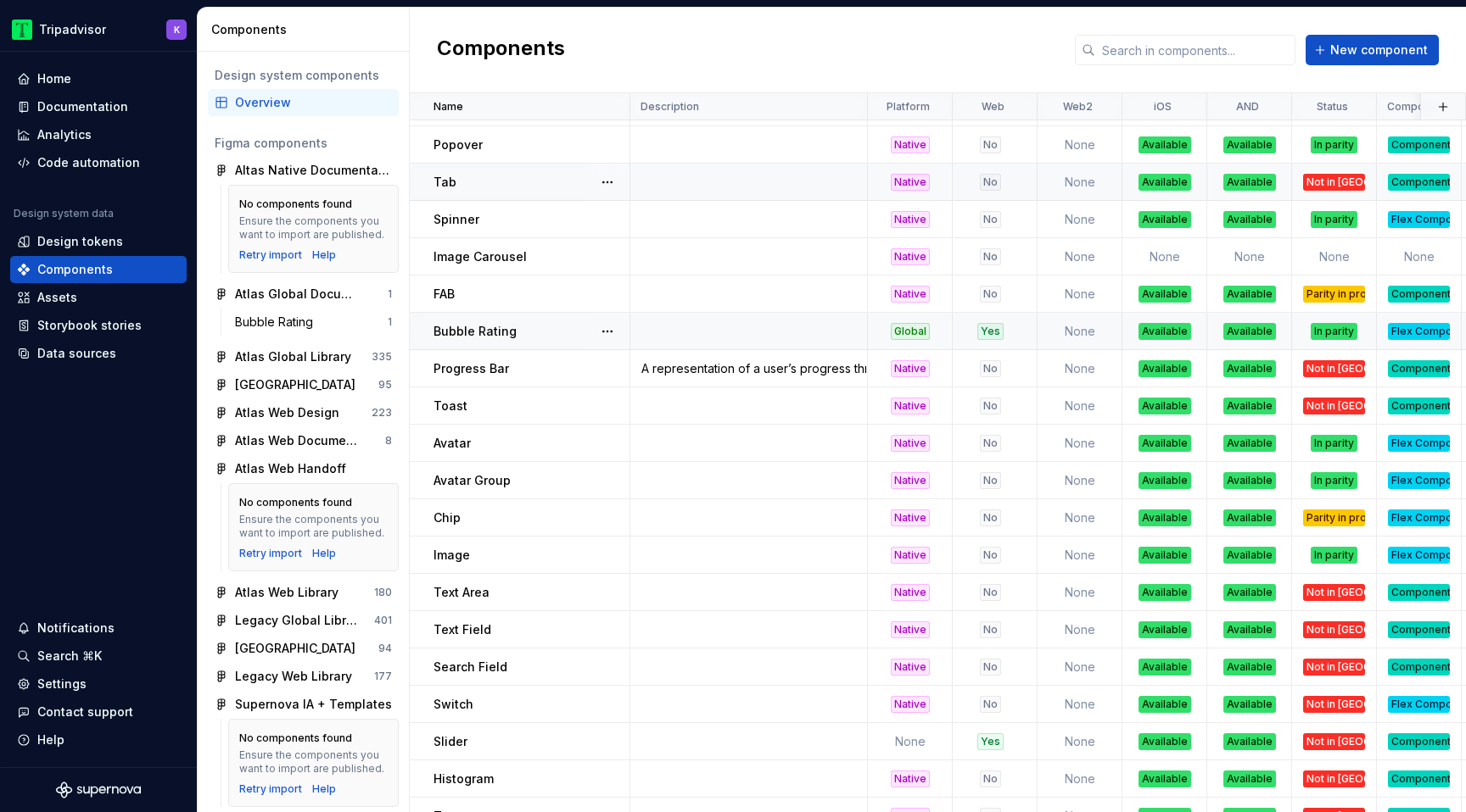
click at [1099, 331] on td "None" at bounding box center [1079, 331] width 85 height 37
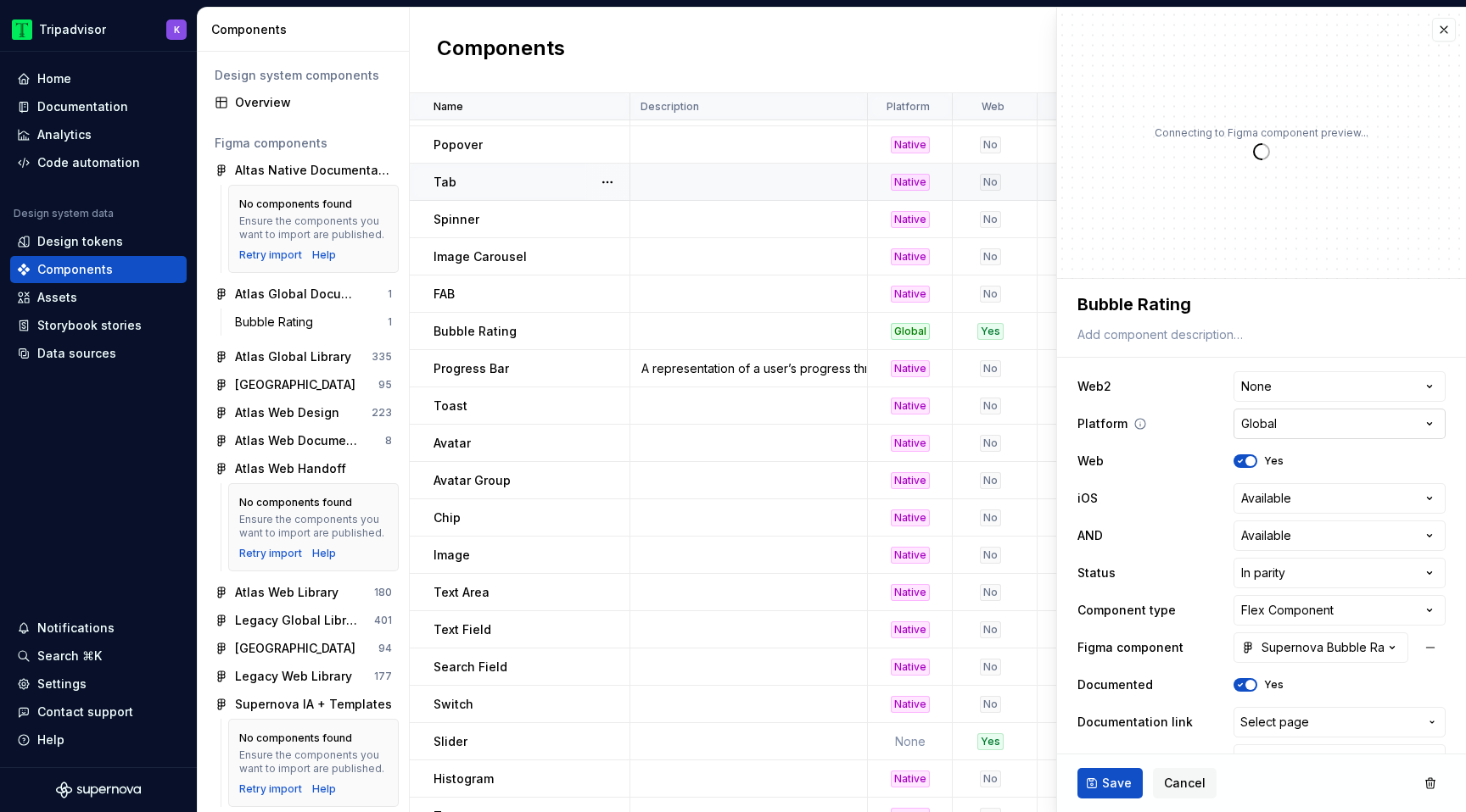
type textarea "*"
click at [1287, 382] on html "Tripadvisor K Home Documentation Analytics Code automation Design system data D…" at bounding box center [733, 406] width 1466 height 812
select select "**********"
click at [1121, 786] on span "Save" at bounding box center [1117, 783] width 30 height 17
type textarea "*"
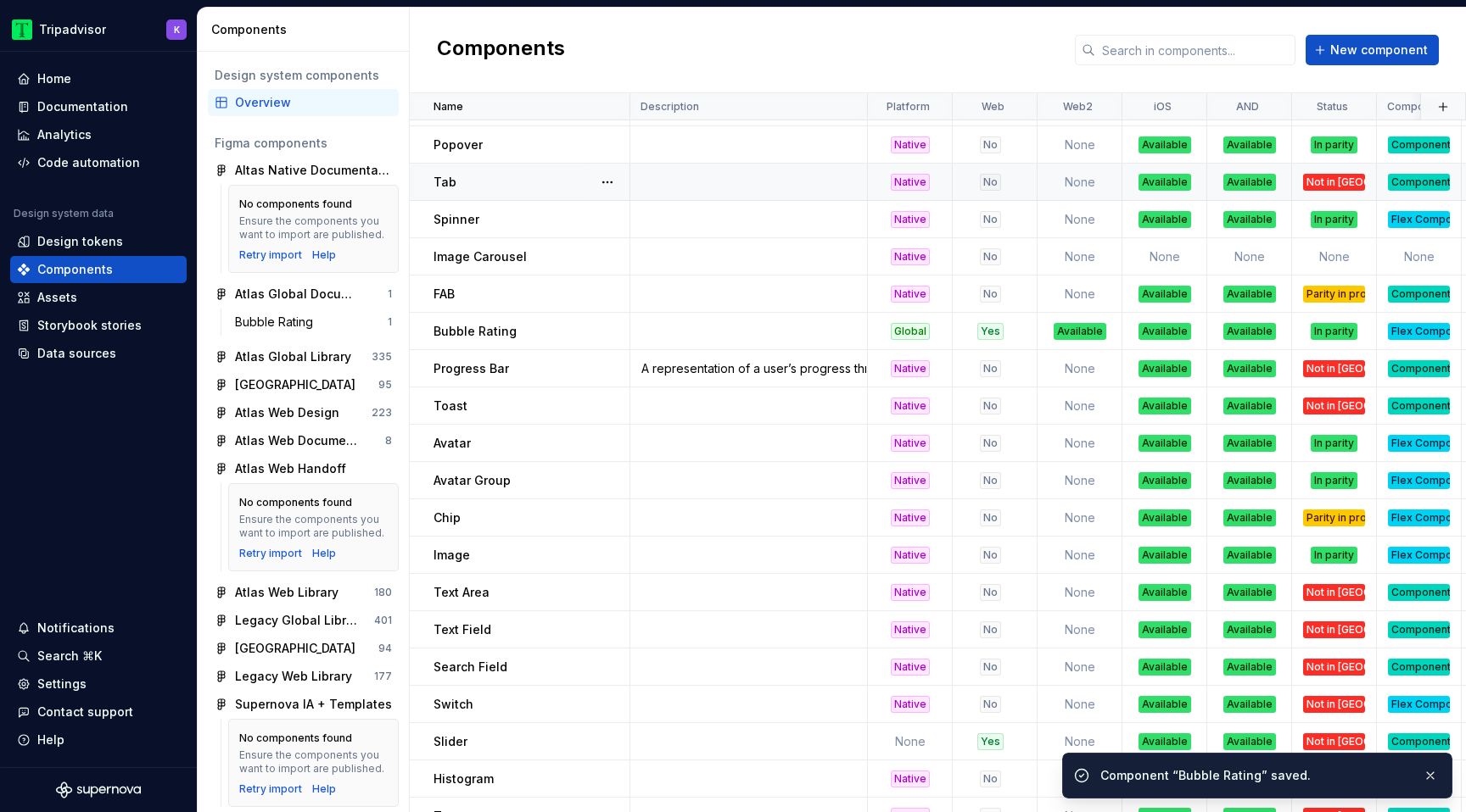
click at [1447, 32] on div "Components New component" at bounding box center [937, 51] width 1056 height 86
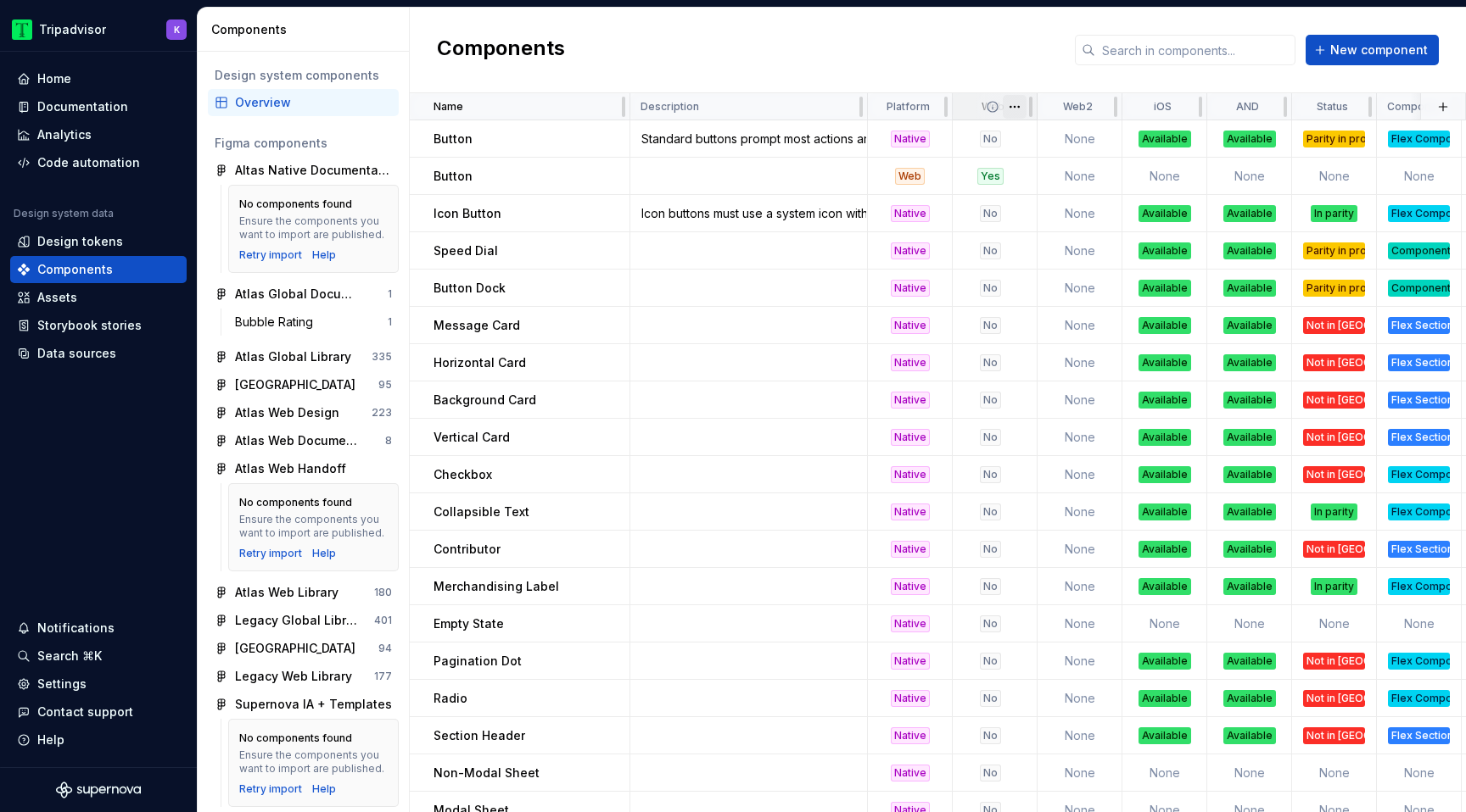
click at [1020, 102] on html "Tripadvisor K Home Documentation Analytics Code automation Design system data D…" at bounding box center [733, 406] width 1466 height 812
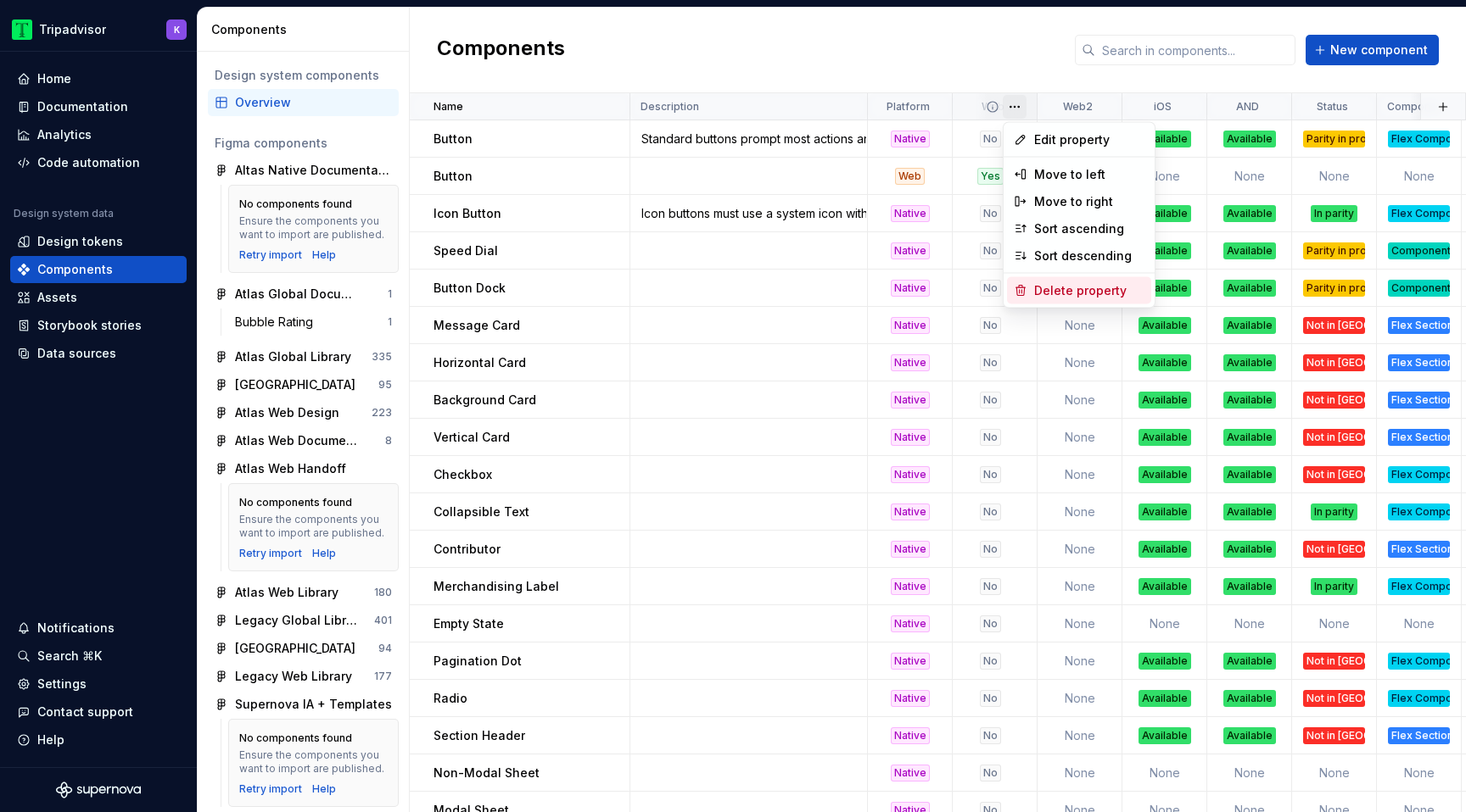
click at [1059, 294] on div "Delete property" at bounding box center [1089, 291] width 110 height 17
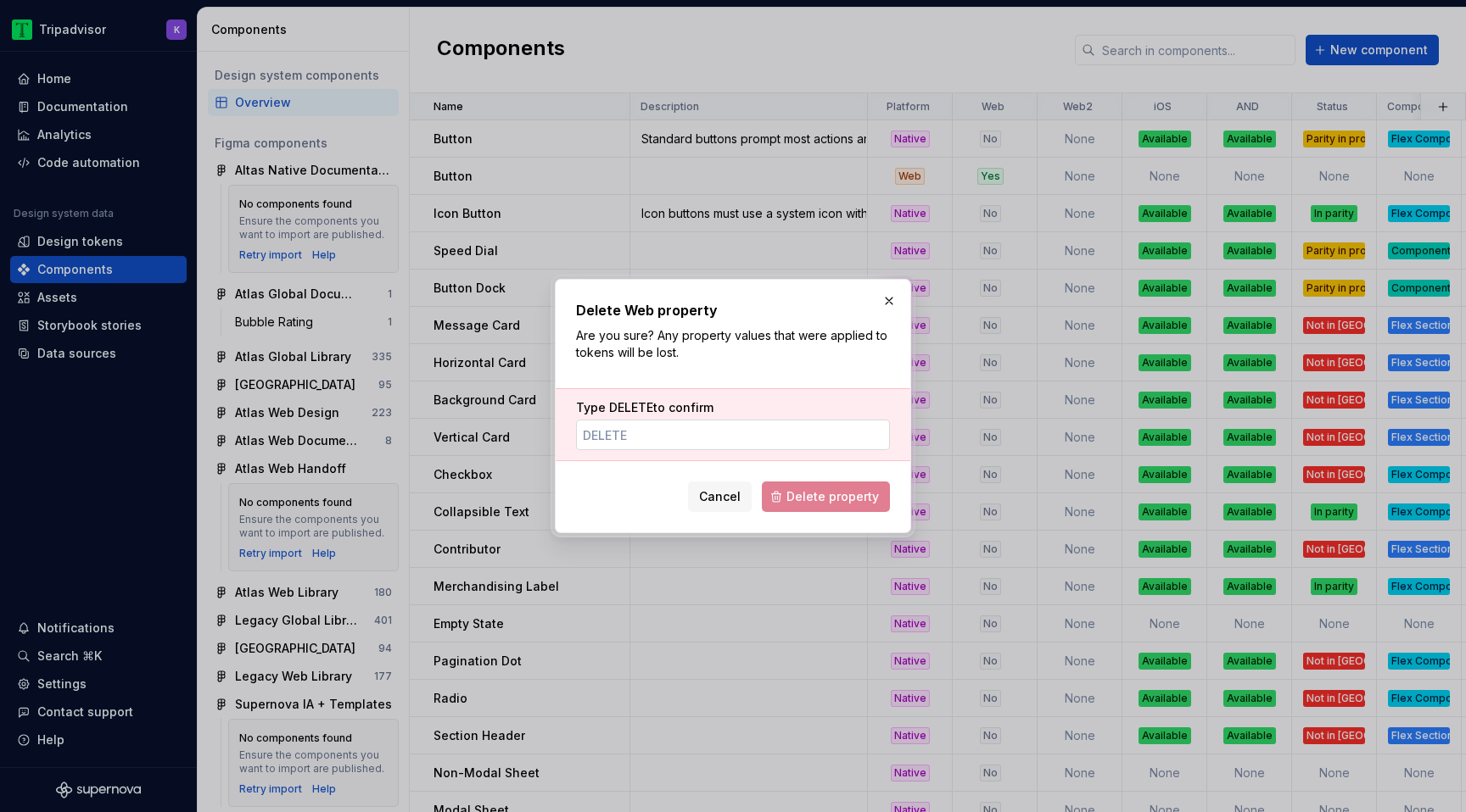
click at [765, 434] on input "Type DELETE to confirm" at bounding box center [733, 434] width 314 height 31
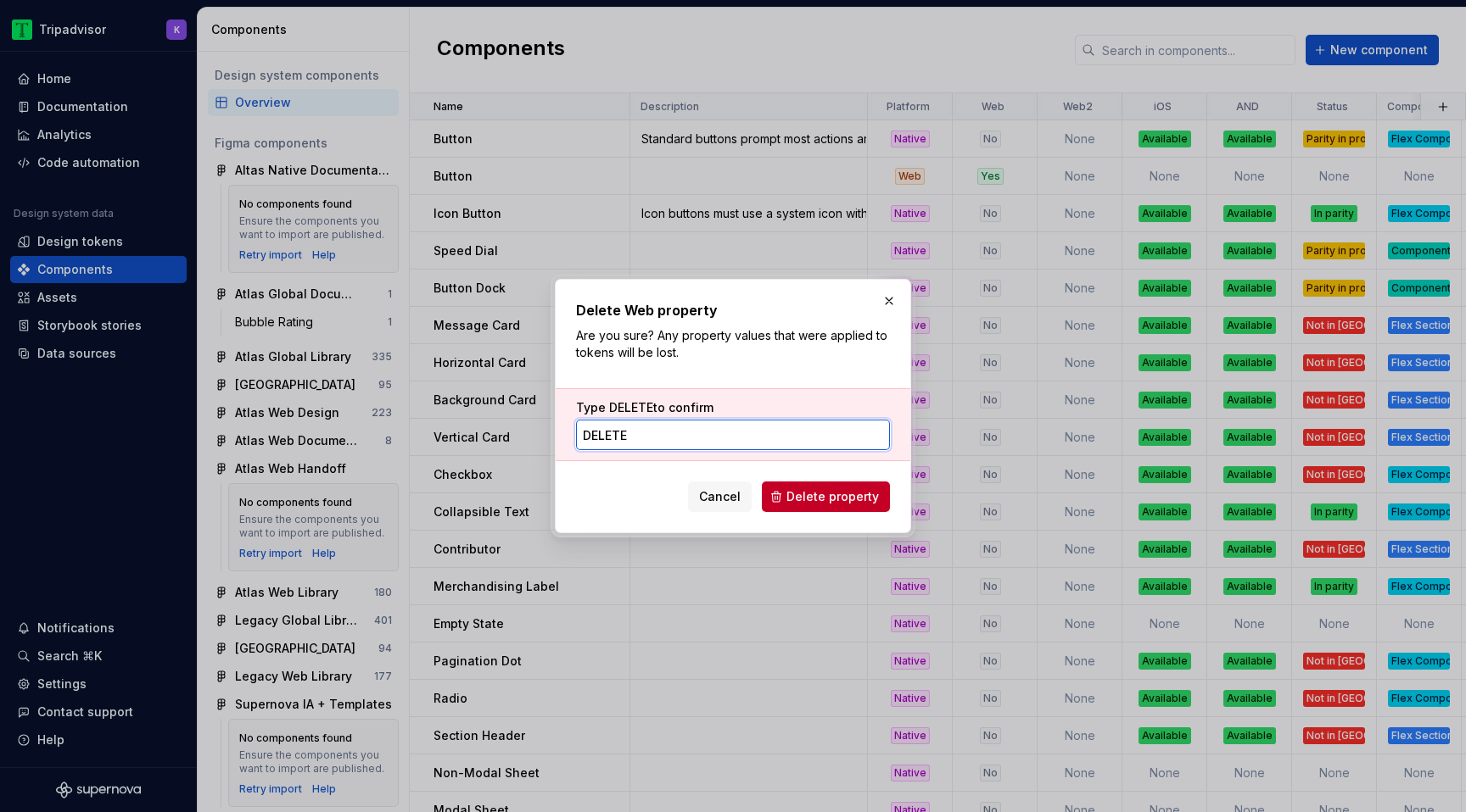
type input "Delete"
click at [863, 495] on span "Delete property" at bounding box center [832, 496] width 93 height 17
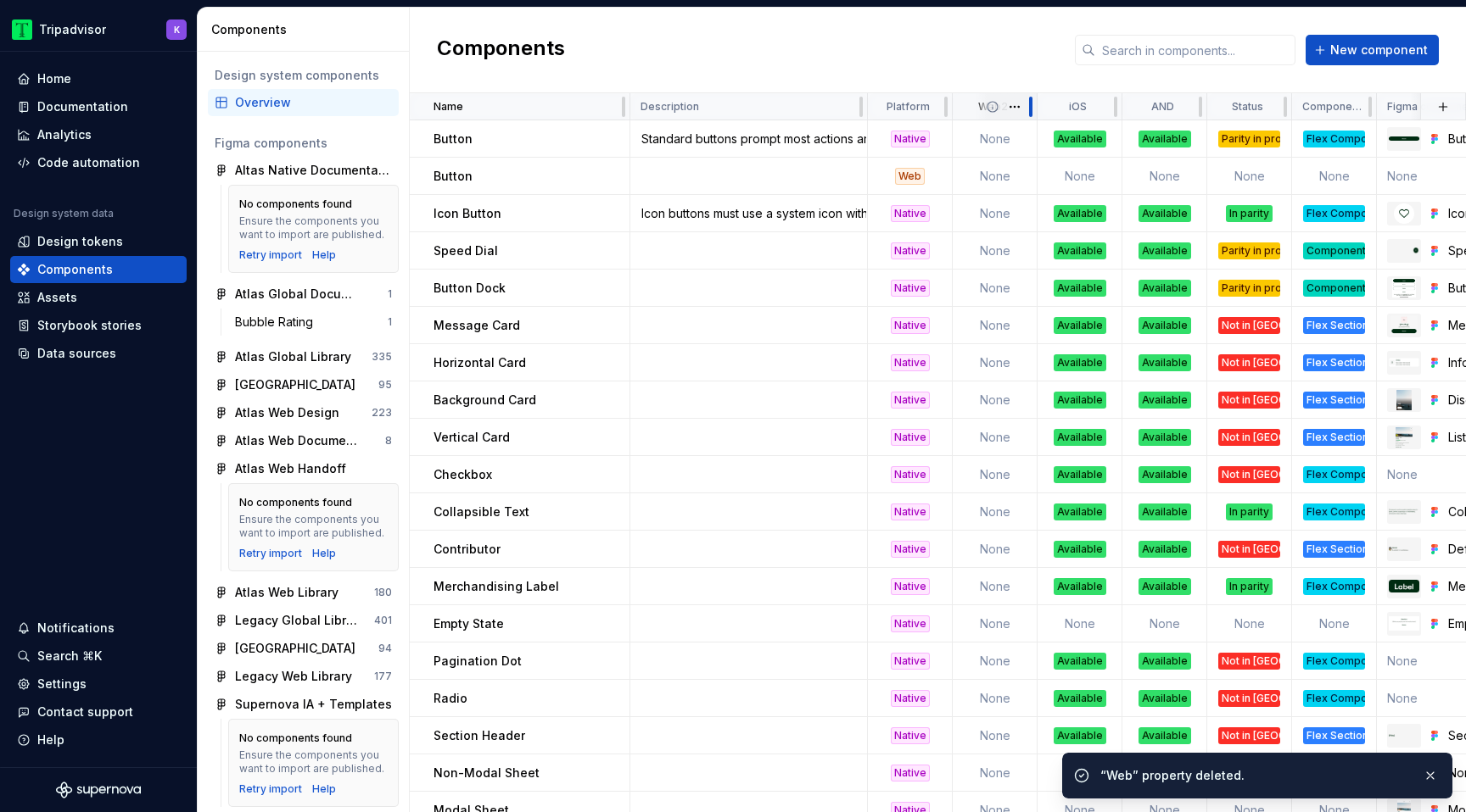
click at [1026, 109] on div at bounding box center [1031, 106] width 14 height 27
click at [1018, 104] on html "Tripadvisor K Home Documentation Analytics Code automation Design system data D…" at bounding box center [733, 406] width 1466 height 812
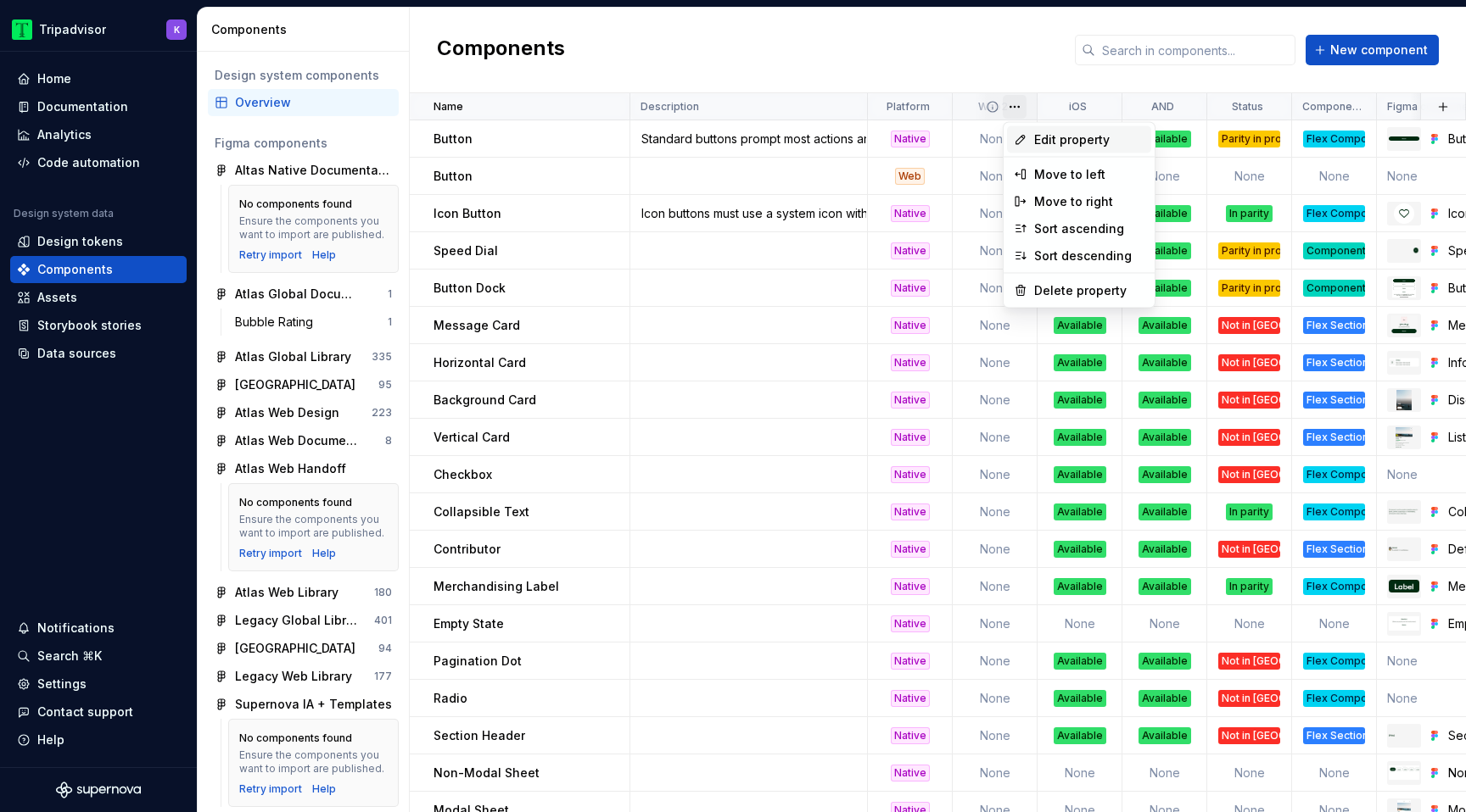
click at [1117, 141] on span "Edit property" at bounding box center [1089, 140] width 110 height 17
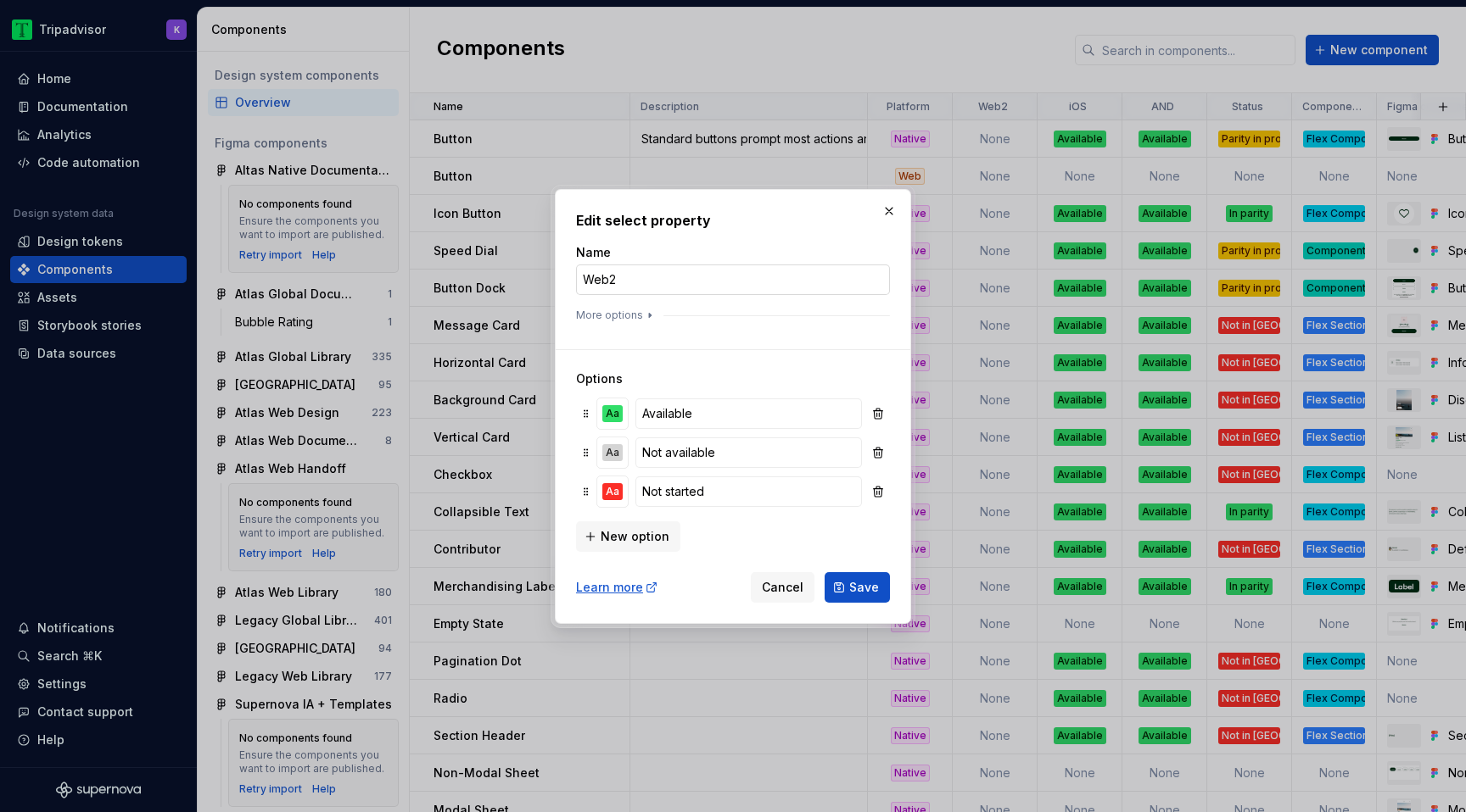
click at [613, 282] on input "Web2" at bounding box center [733, 280] width 314 height 31
type input "Web"
click at [859, 587] on span "Save" at bounding box center [864, 587] width 30 height 17
click at [885, 211] on button "button" at bounding box center [889, 212] width 24 height 24
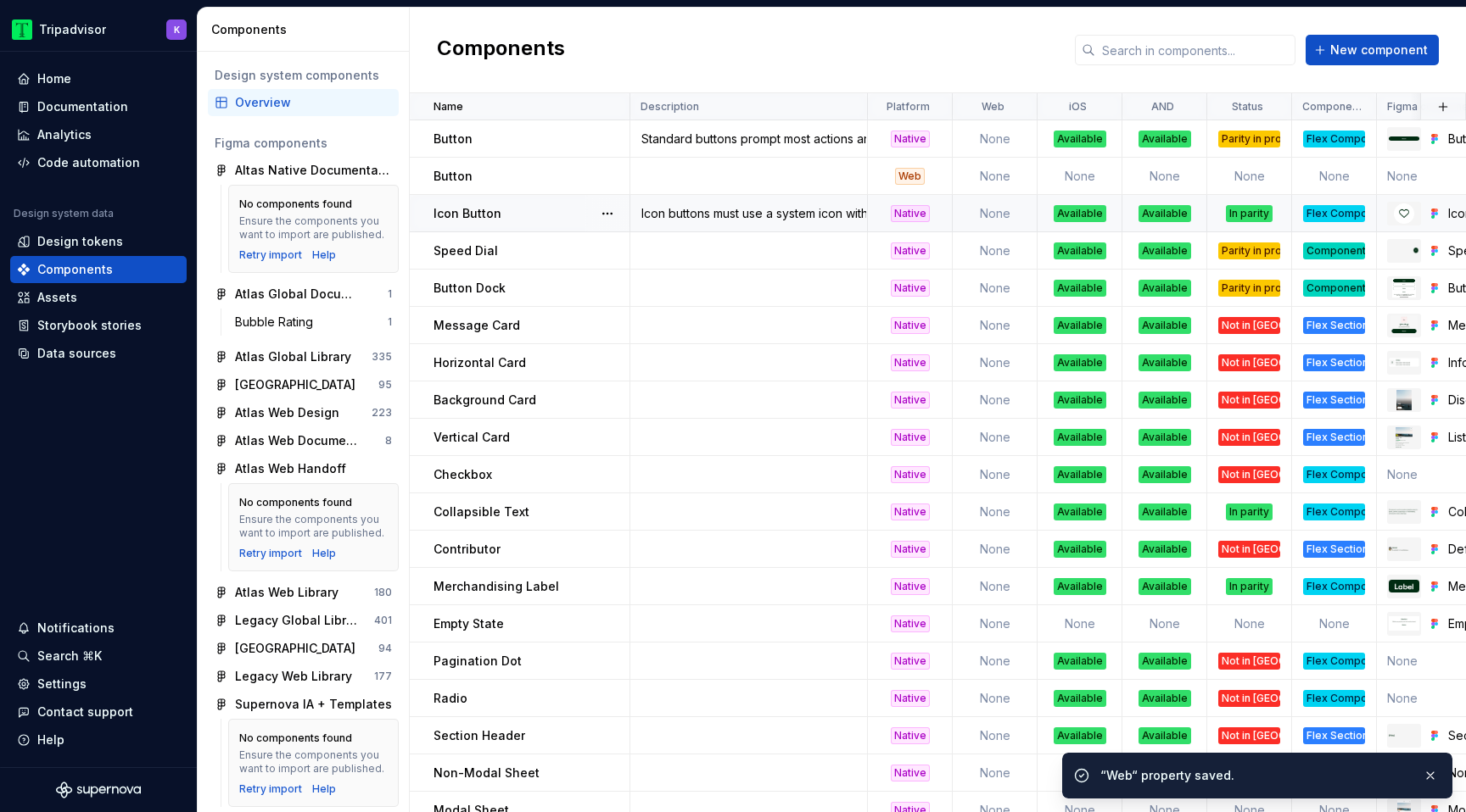
click at [1170, 214] on div "Available" at bounding box center [1164, 213] width 53 height 17
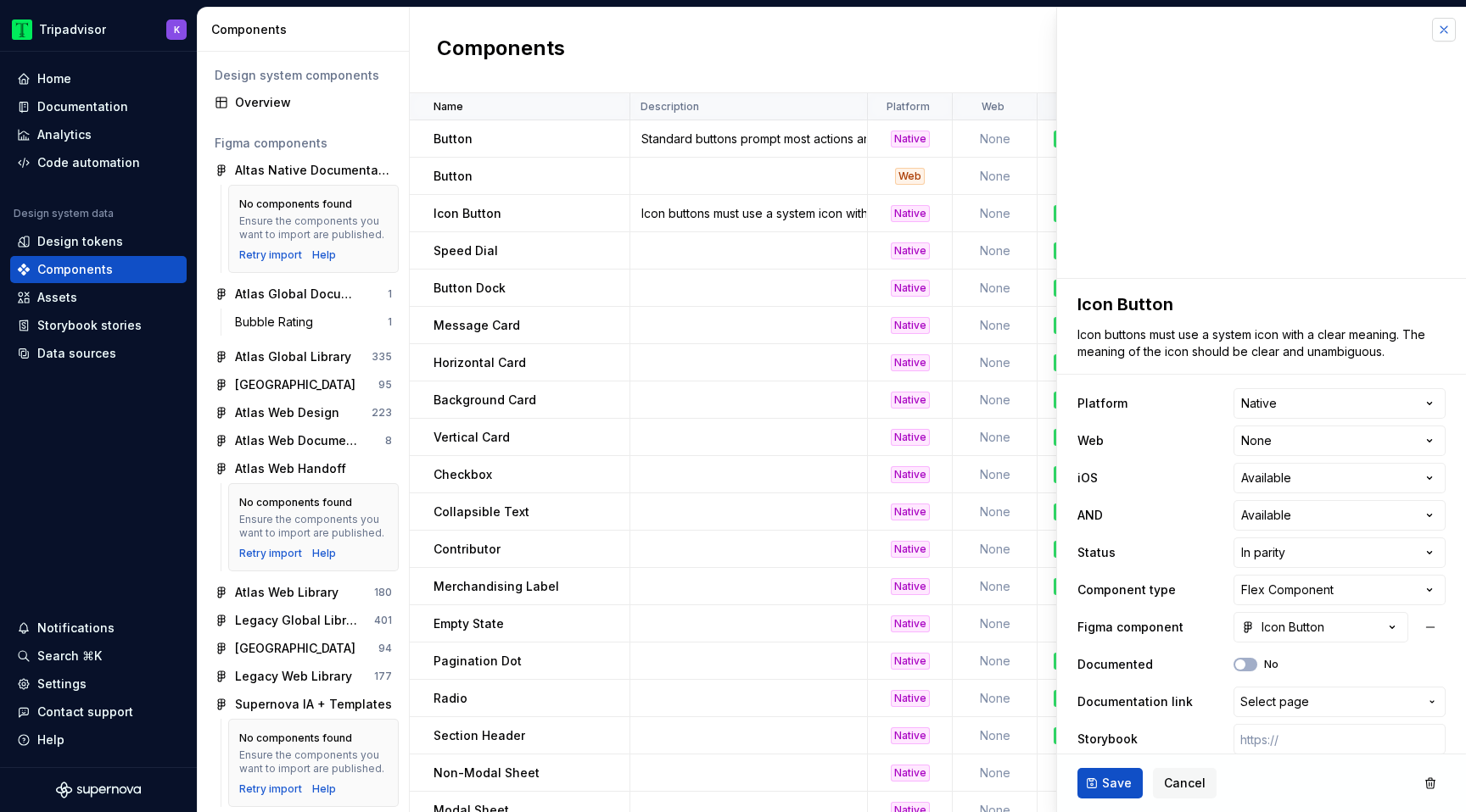
click at [1444, 28] on button "button" at bounding box center [1444, 30] width 24 height 24
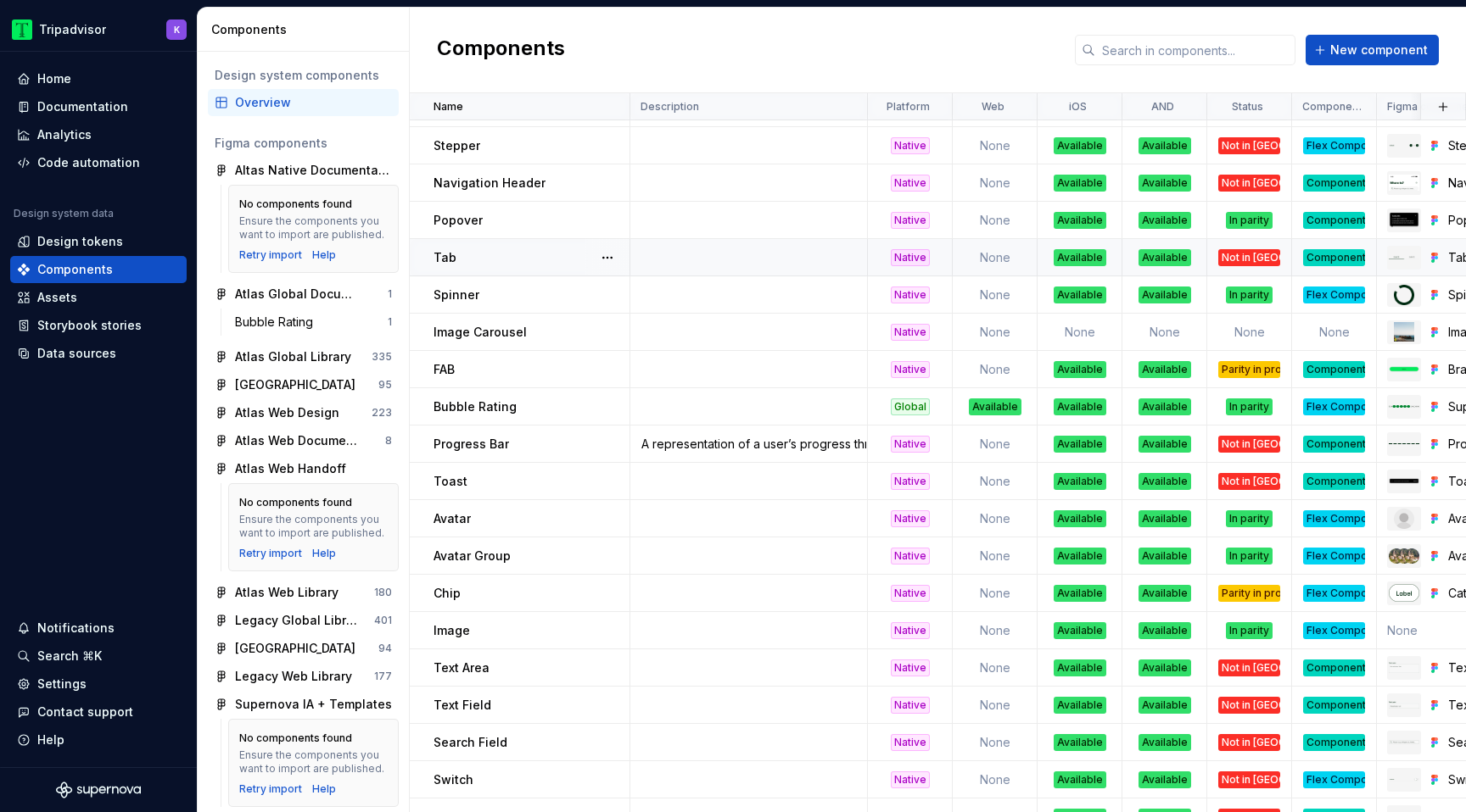
scroll to position [741, 0]
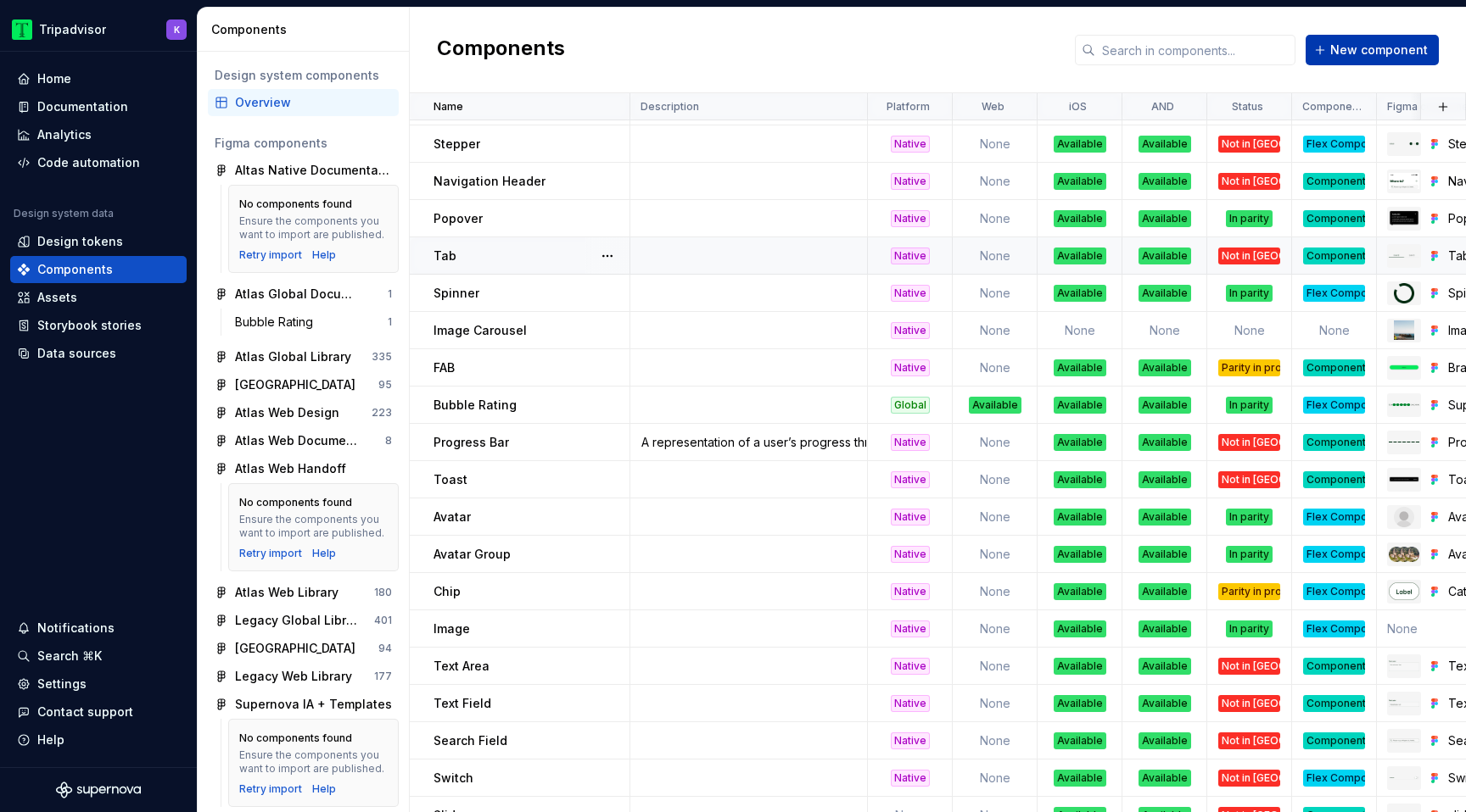
click at [1376, 52] on span "New component" at bounding box center [1379, 50] width 98 height 17
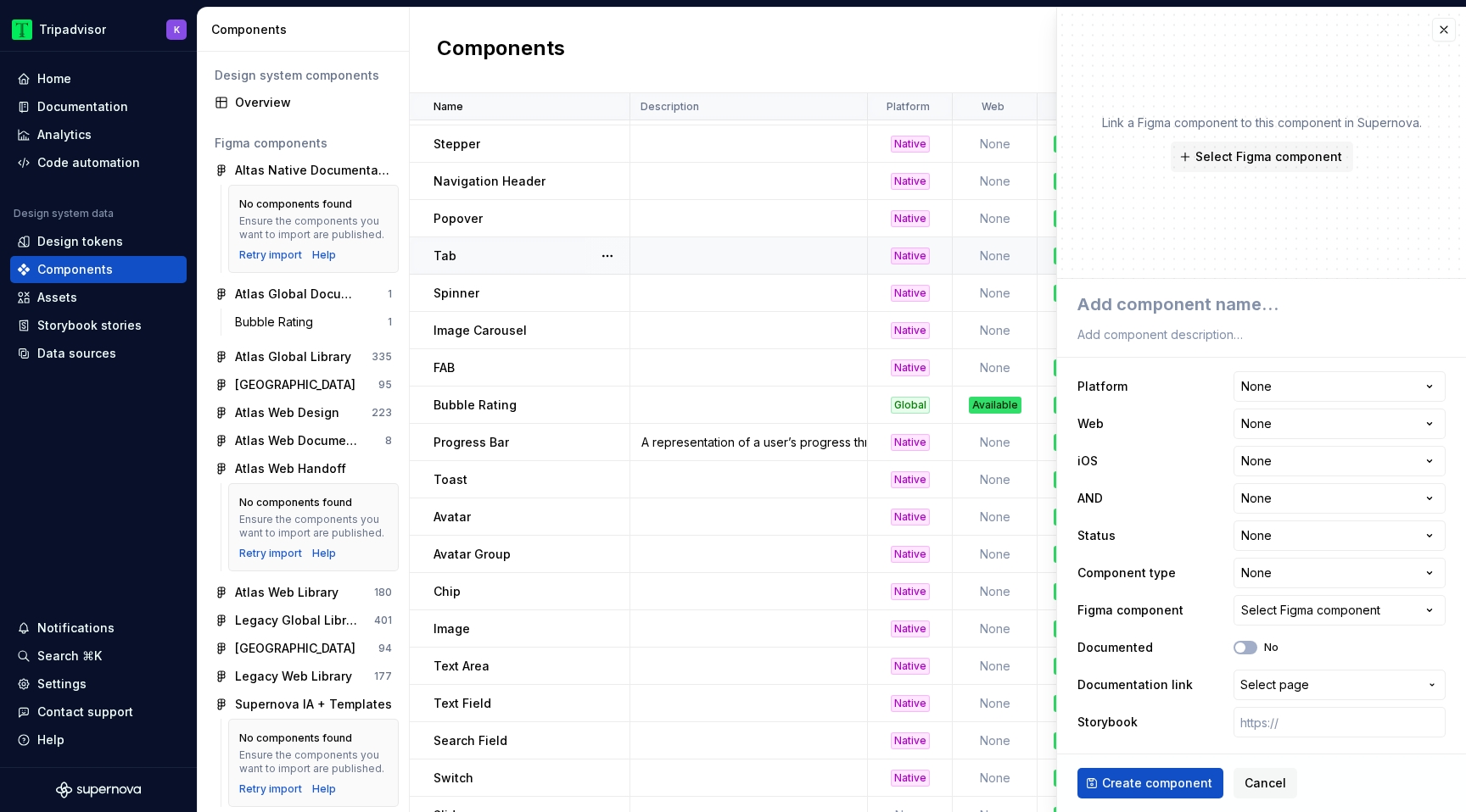
type textarea "*"
type textarea "I"
type textarea "*"
type textarea "In"
type textarea "*"
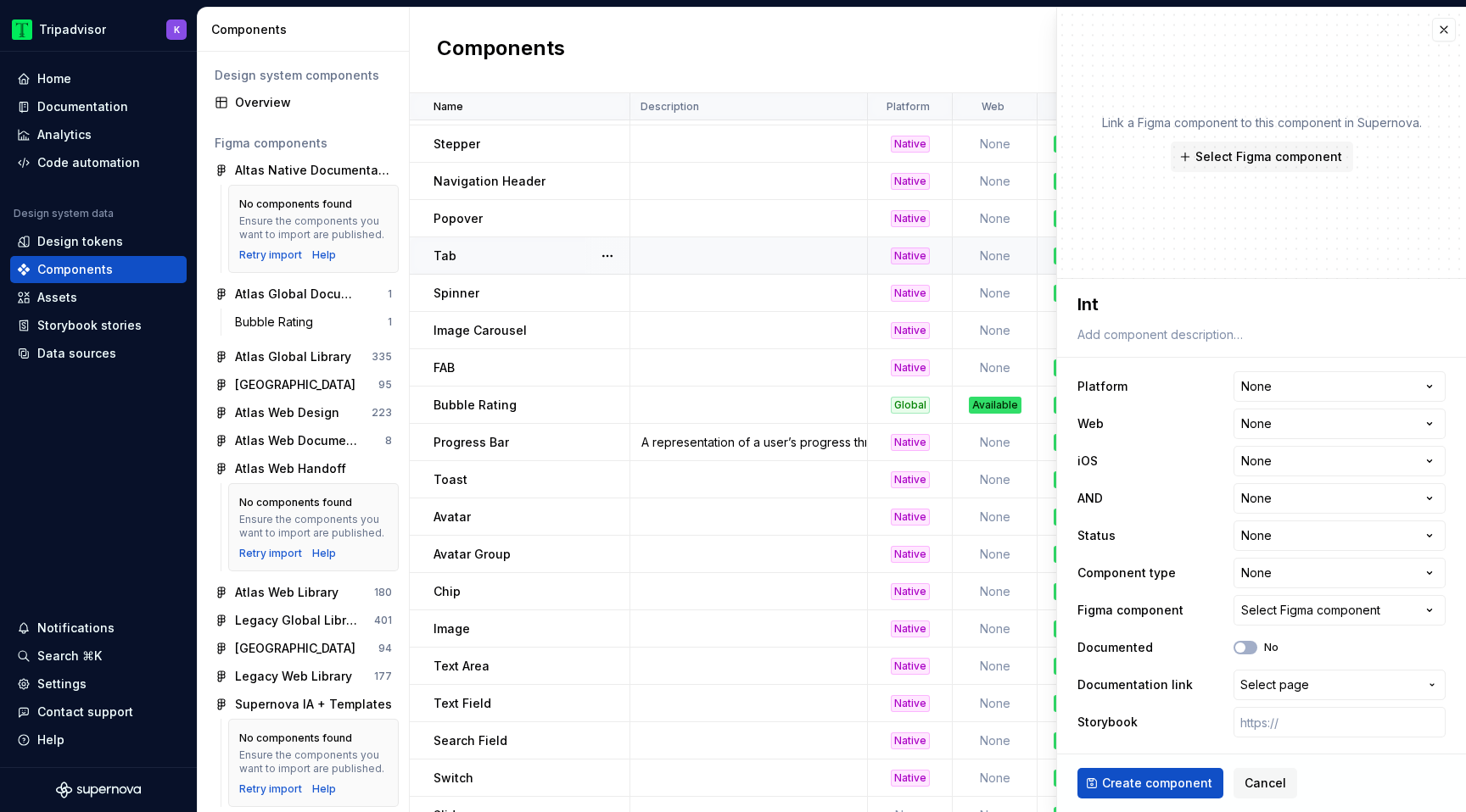
type textarea "Inte"
type textarea "*"
type textarea "Inter"
type textarea "*"
type textarea "Intera"
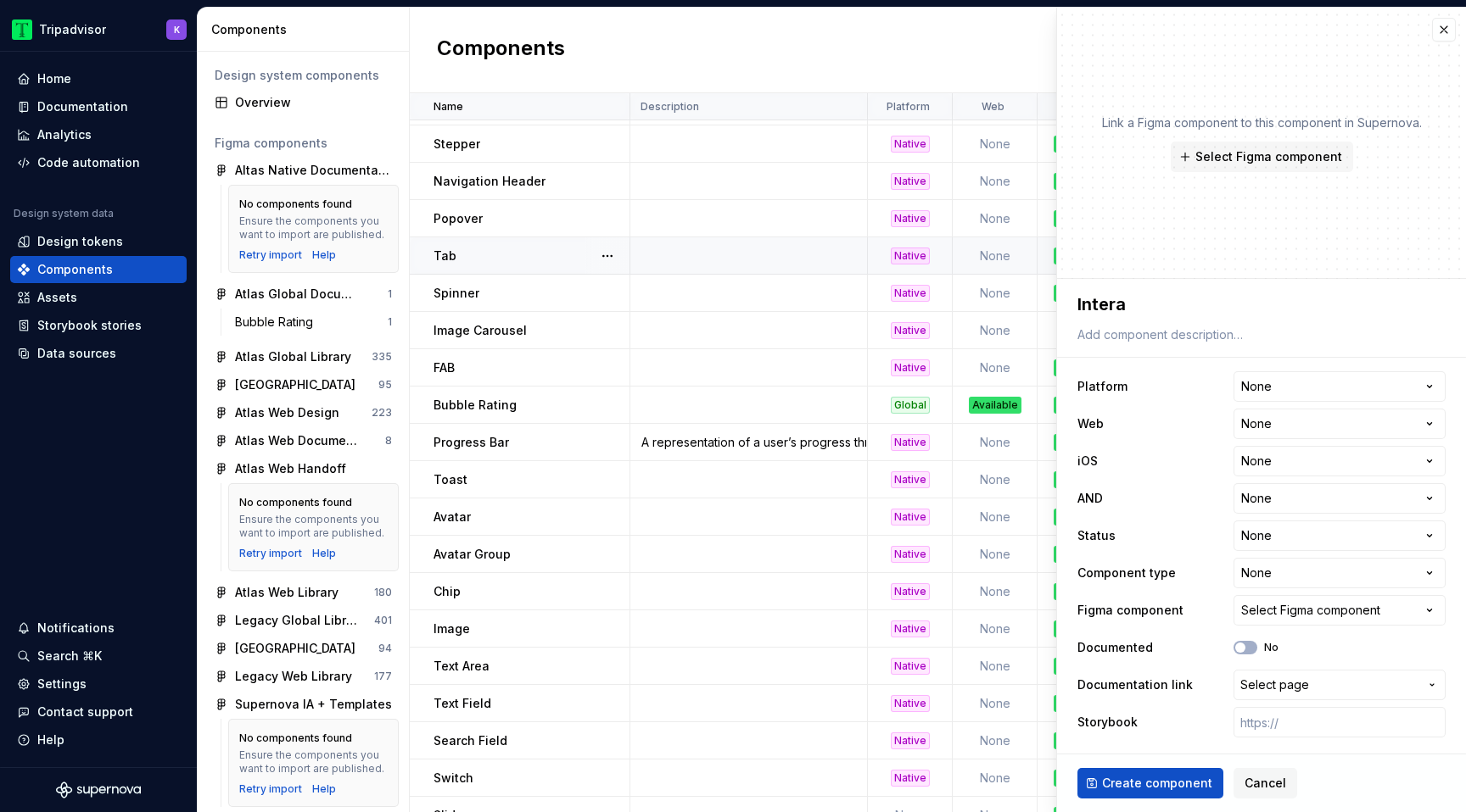
type textarea "*"
type textarea "Interac"
type textarea "*"
type textarea "Interact"
type textarea "*"
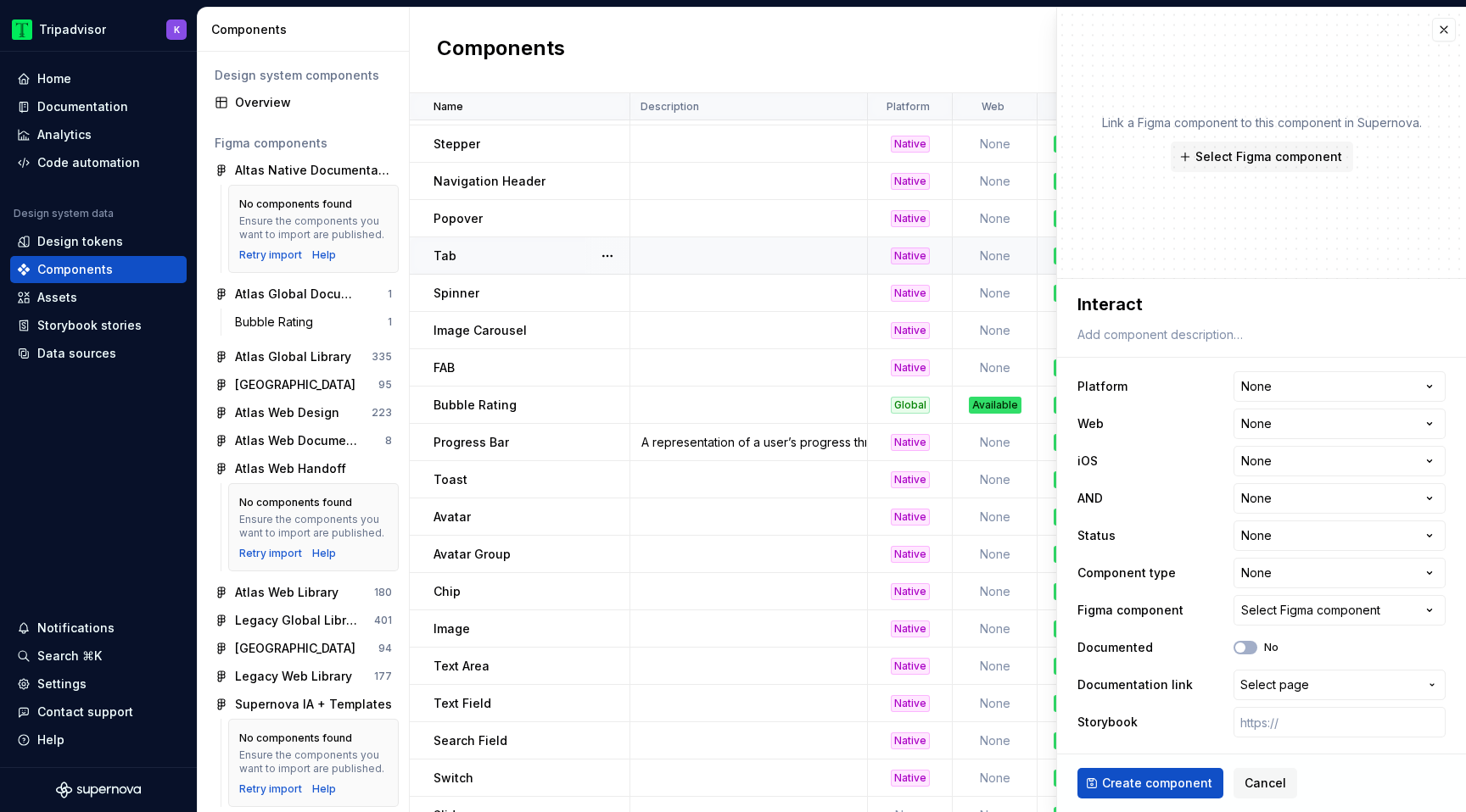
type textarea "Interacti"
type textarea "*"
type textarea "Interactiv"
type textarea "*"
type textarea "Interactive"
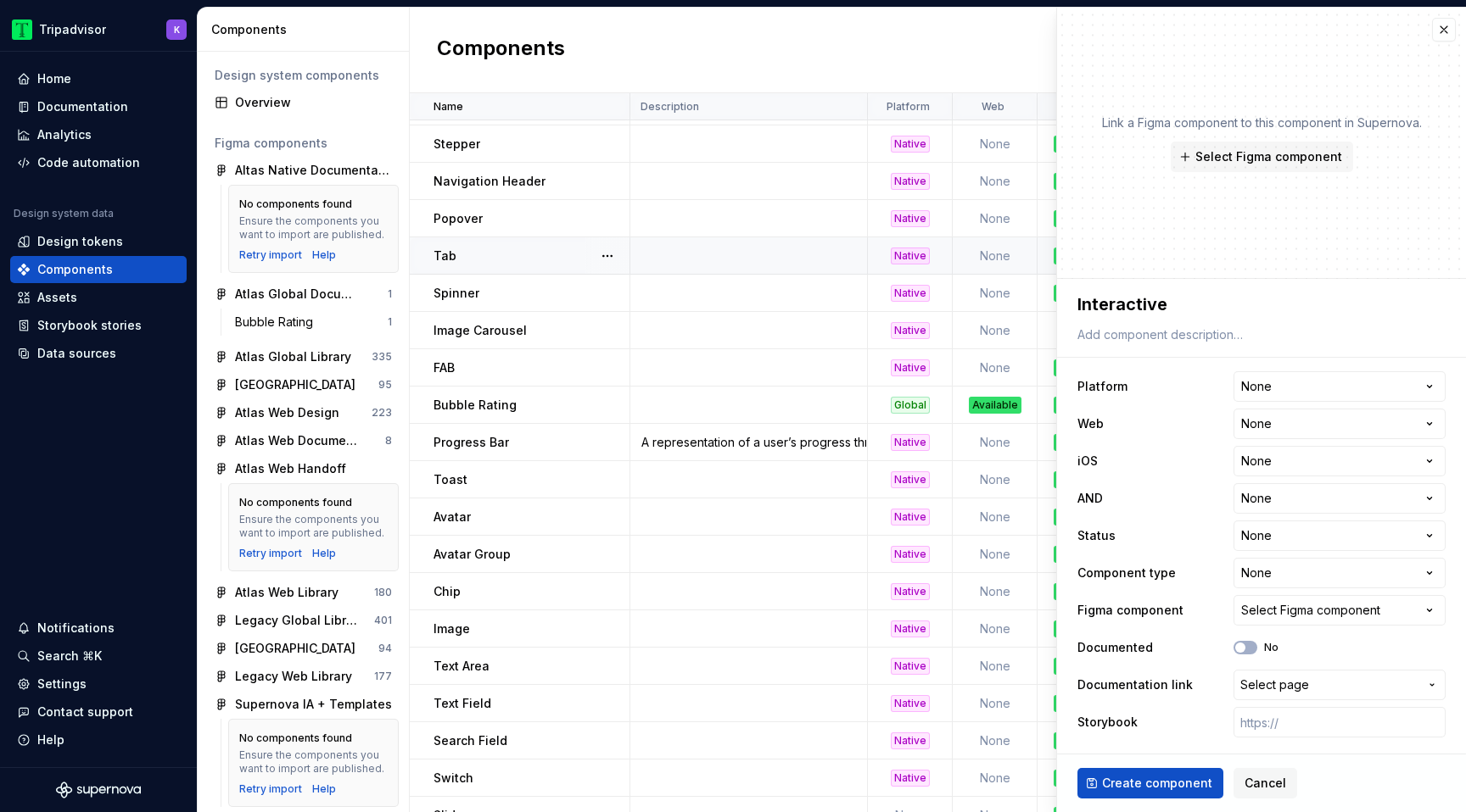
type textarea "*"
type textarea "Interactive"
type textarea "*"
type textarea "Interactive B"
type textarea "*"
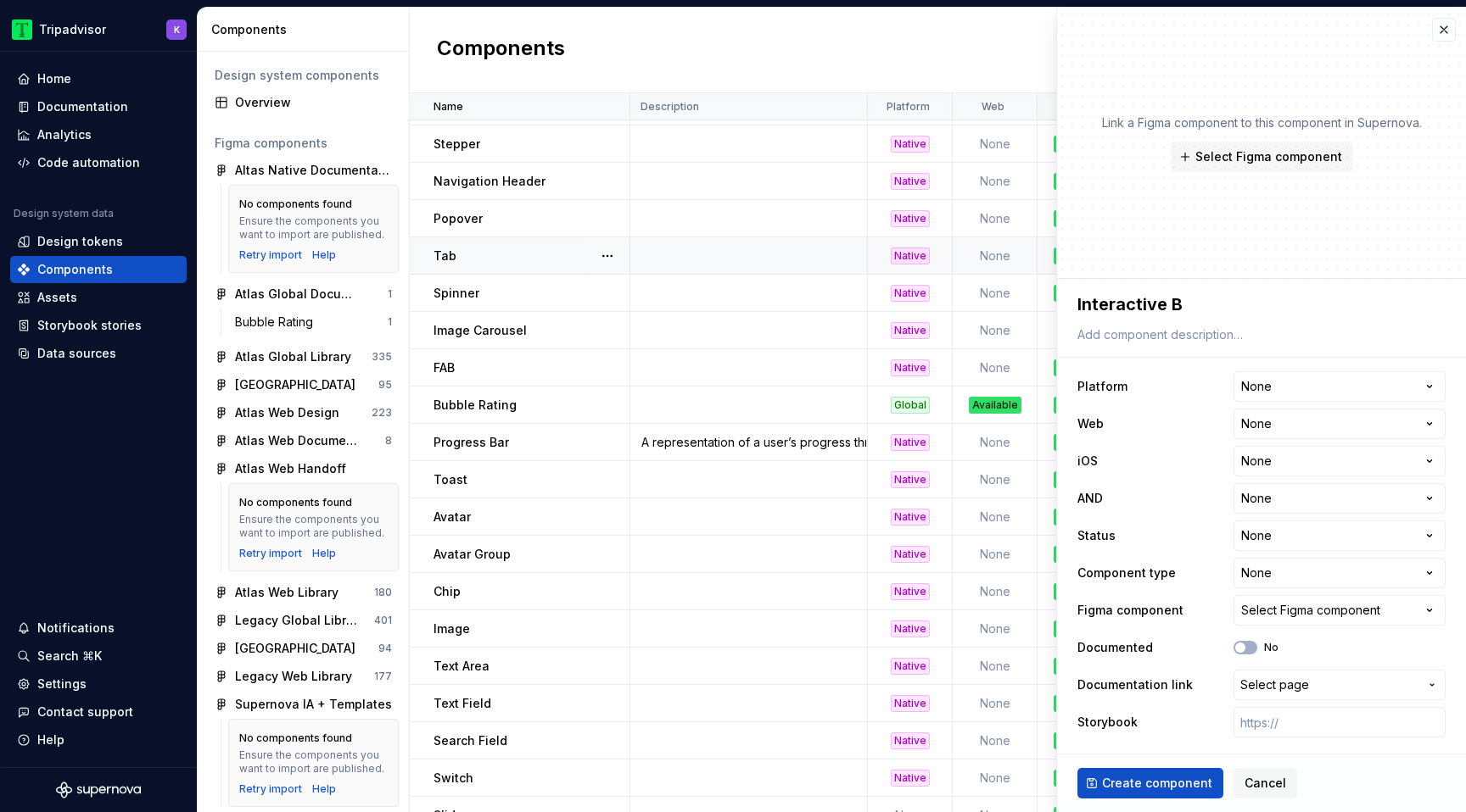
type textarea "Interactive Bu"
type textarea "*"
type textarea "Interactive Bub"
type textarea "*"
type textarea "Interactive [PERSON_NAME]"
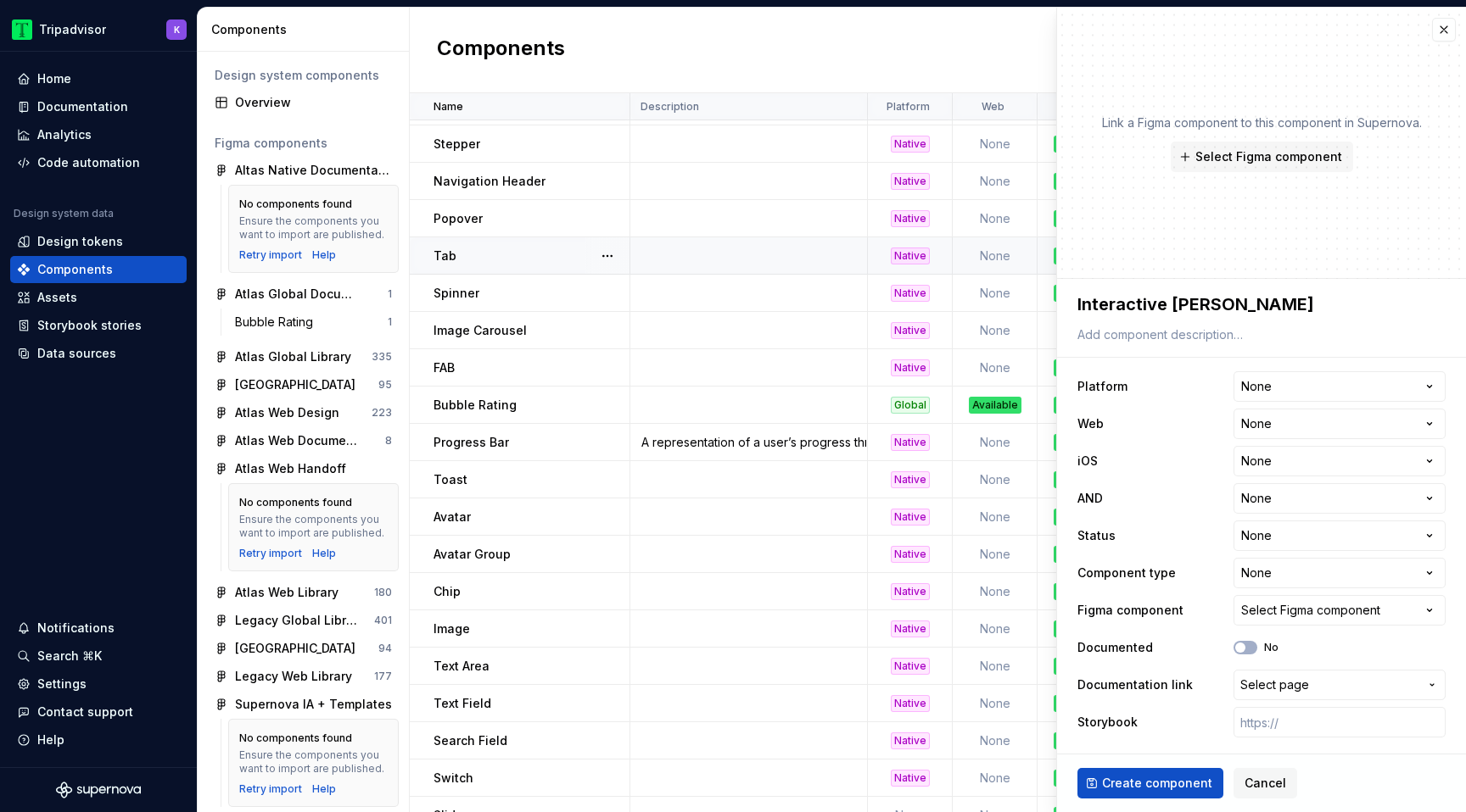
type textarea "*"
type textarea "Interactive Bubbl"
type textarea "*"
type textarea "Interactive Bubble"
type textarea "*"
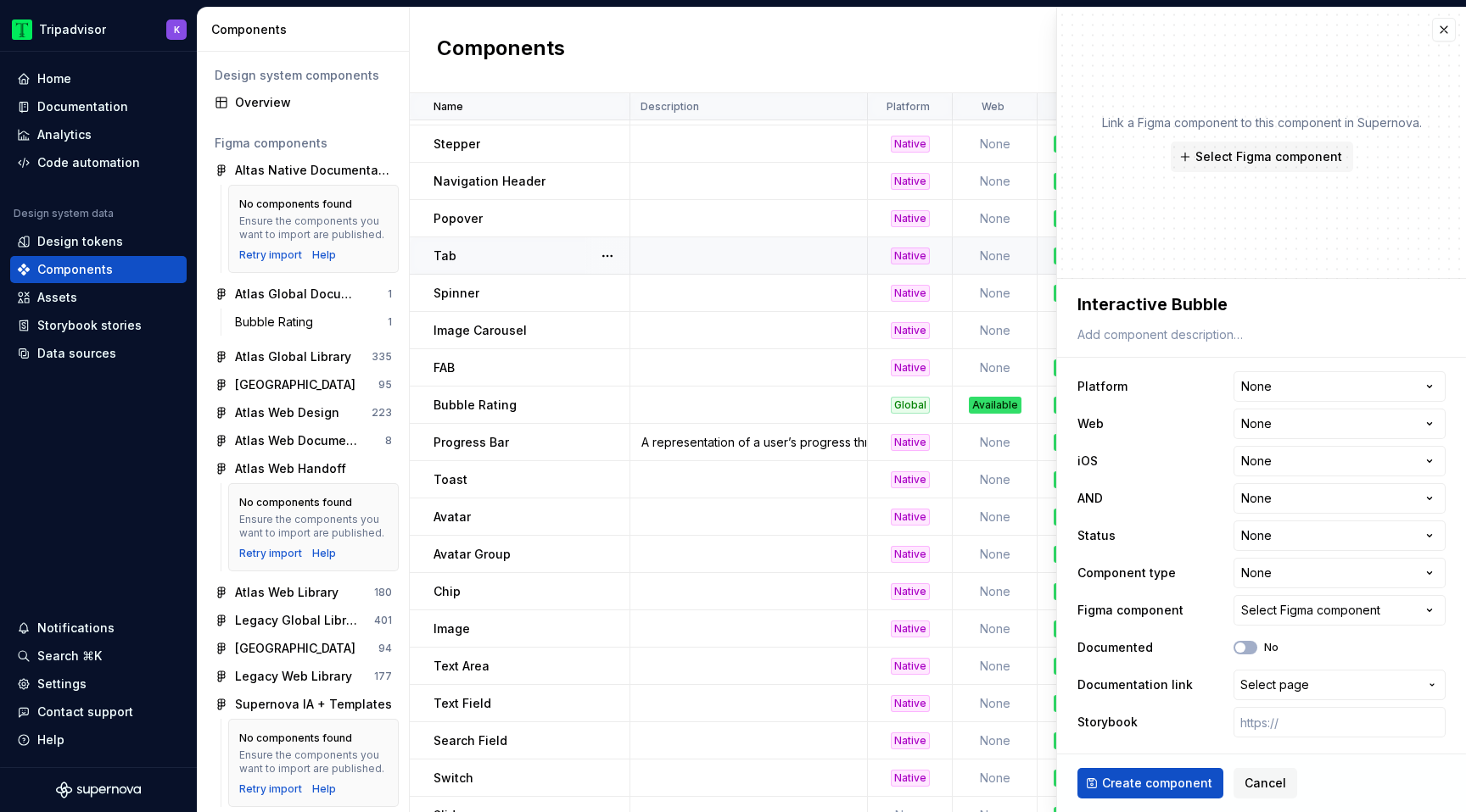
type textarea "Interactive Bubble R"
type textarea "*"
type textarea "Interactive Bubble Ra"
type textarea "*"
type textarea "Interactive Bubble Rati"
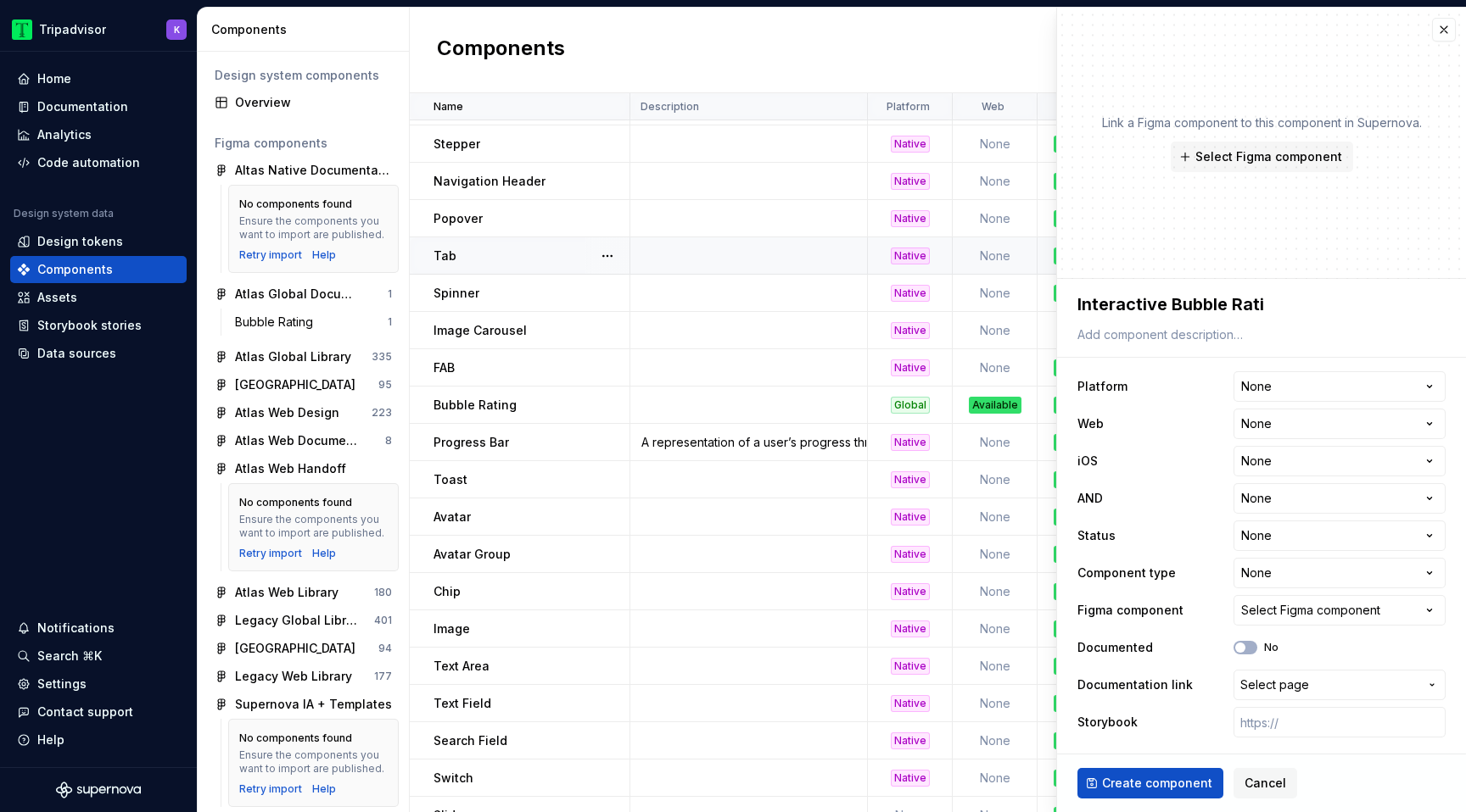
type textarea "*"
type textarea "Interactive Bubble Ratin"
type textarea "*"
type textarea "Interactive Bubble Rating"
click at [1317, 155] on span "Select Figma component" at bounding box center [1268, 157] width 147 height 17
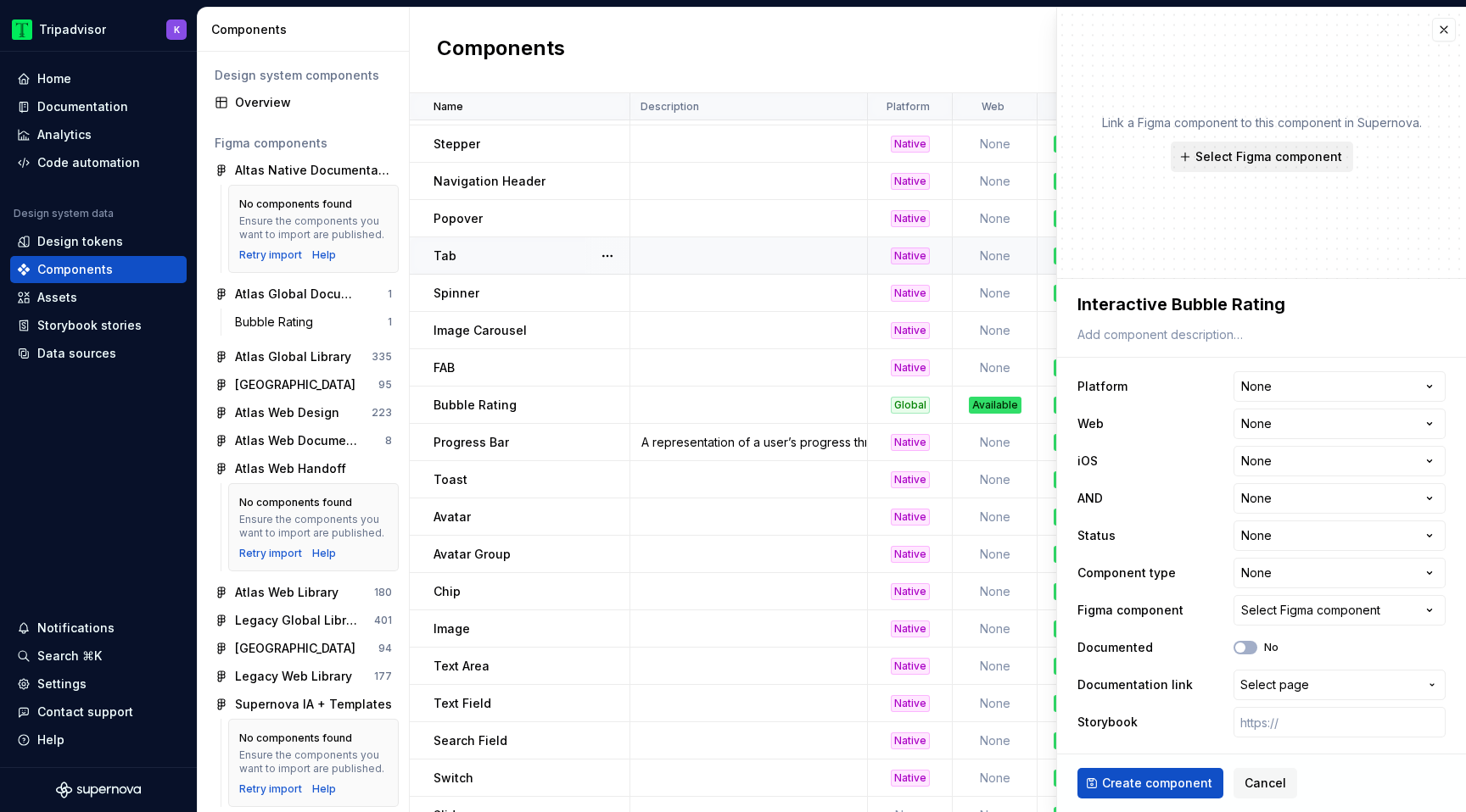
type textarea "*"
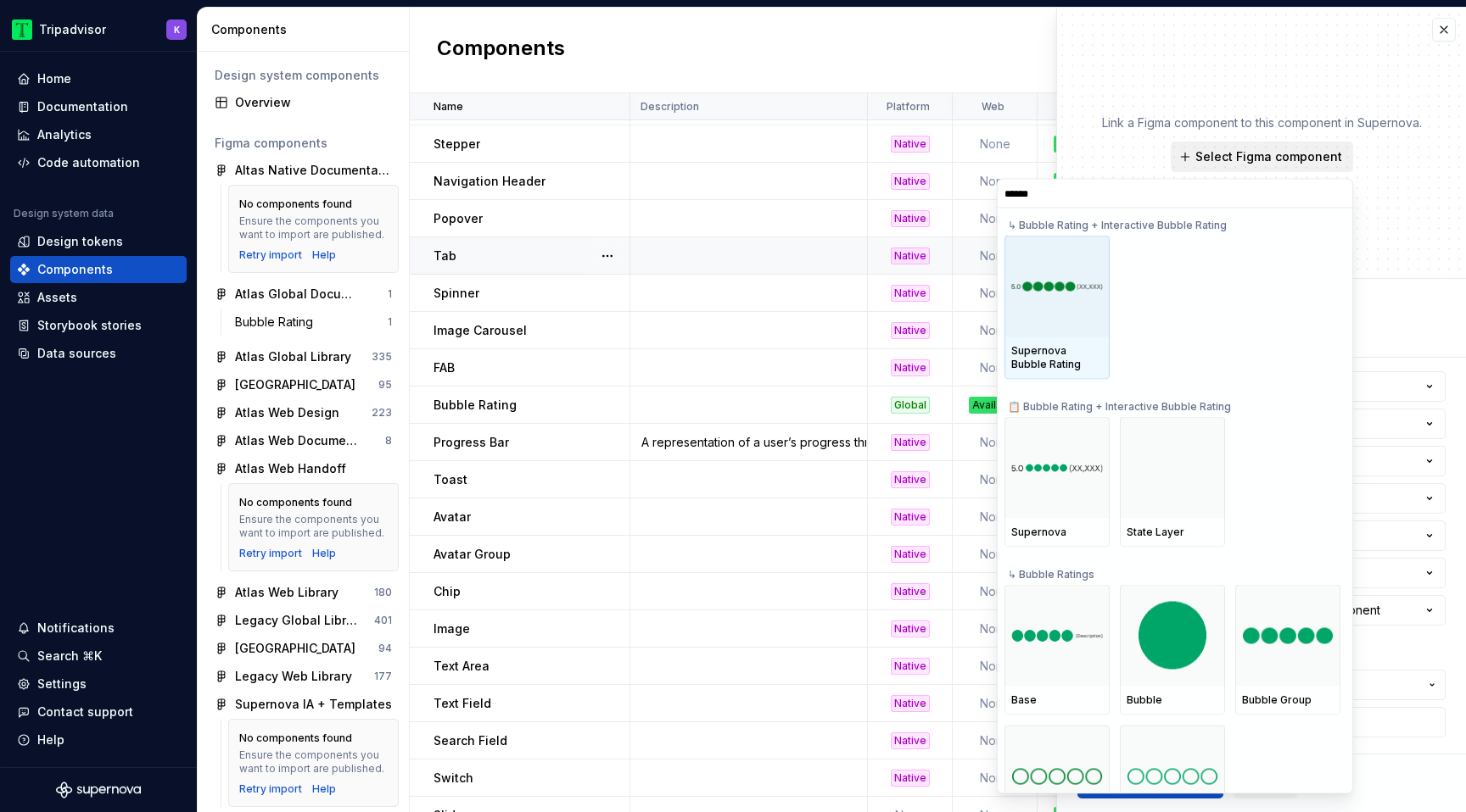
type input "*******"
click at [1082, 315] on div at bounding box center [1056, 287] width 105 height 102
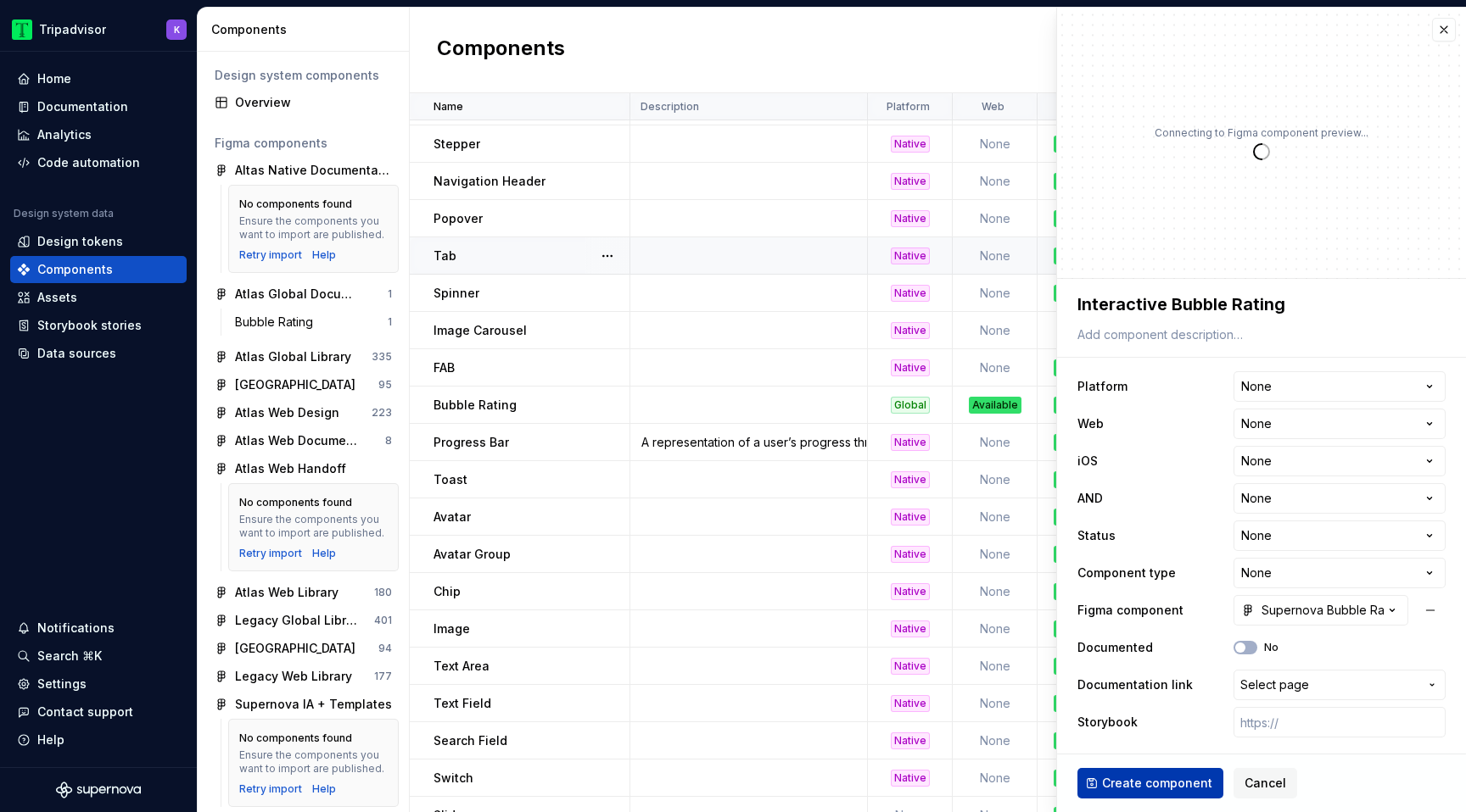
type textarea "*"
click at [1318, 383] on html "Tripadvisor K Home Documentation Analytics Code automation Design system data D…" at bounding box center [733, 406] width 1466 height 812
select select "**********"
type textarea "*"
click at [1306, 438] on body "Tripadvisor K Home Documentation Analytics Code automation Design system data D…" at bounding box center [733, 406] width 1466 height 812
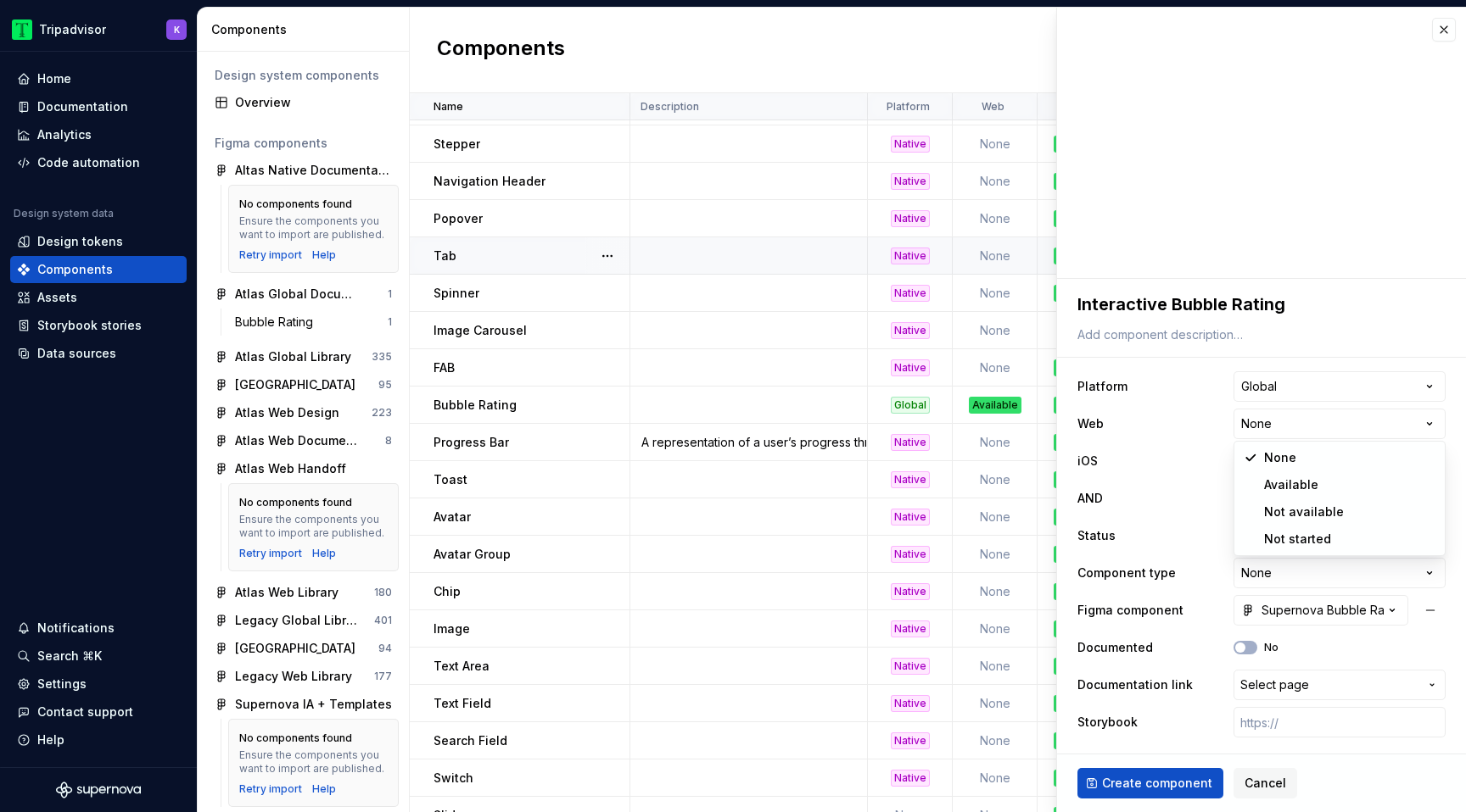
select select "**********"
type textarea "*"
click at [1304, 468] on html "Tripadvisor K Home Documentation Analytics Code automation Design system data D…" at bounding box center [733, 406] width 1466 height 812
select select "**********"
click at [1335, 609] on div "Supernova Bubble Rating" at bounding box center [1312, 610] width 143 height 17
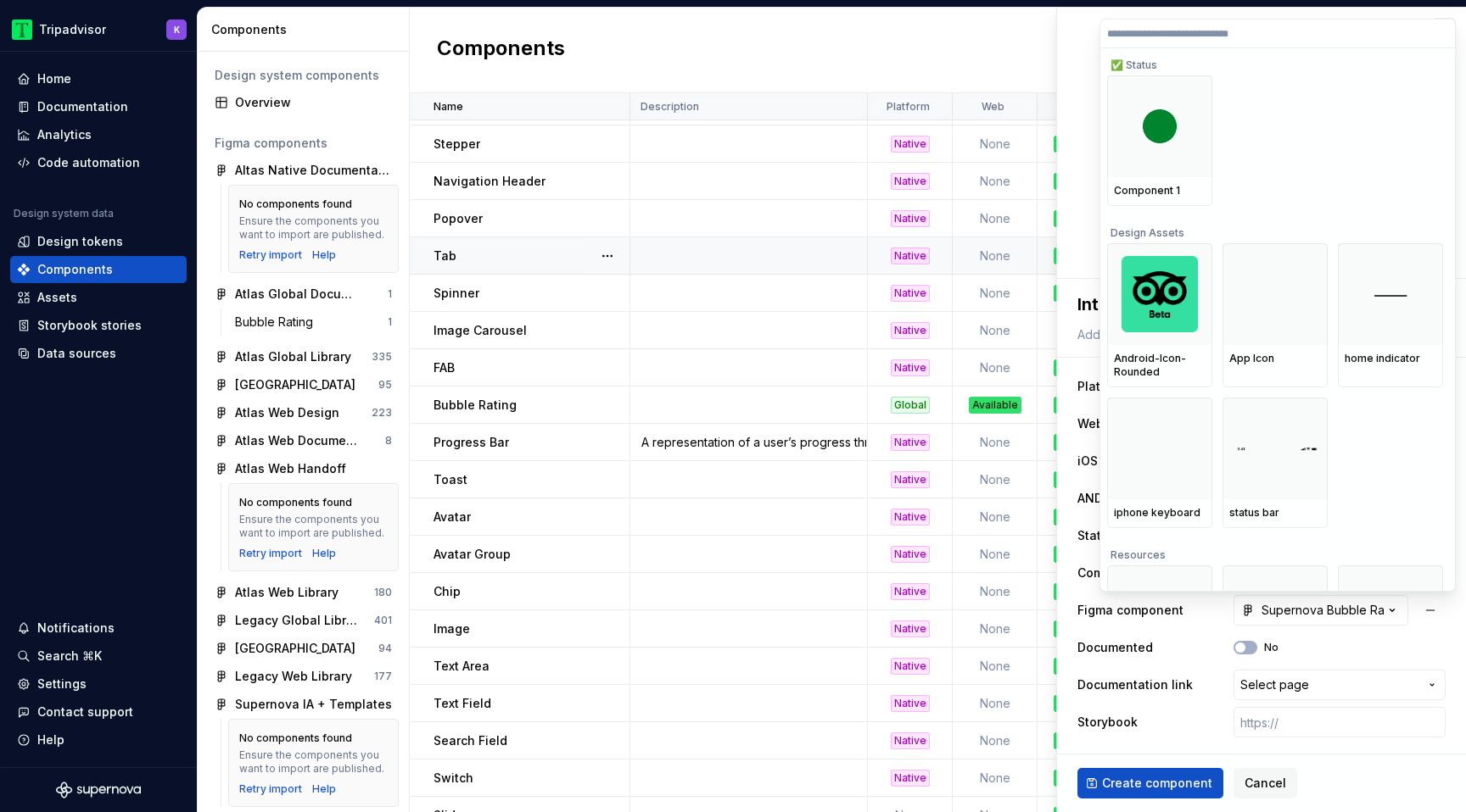
type textarea "*"
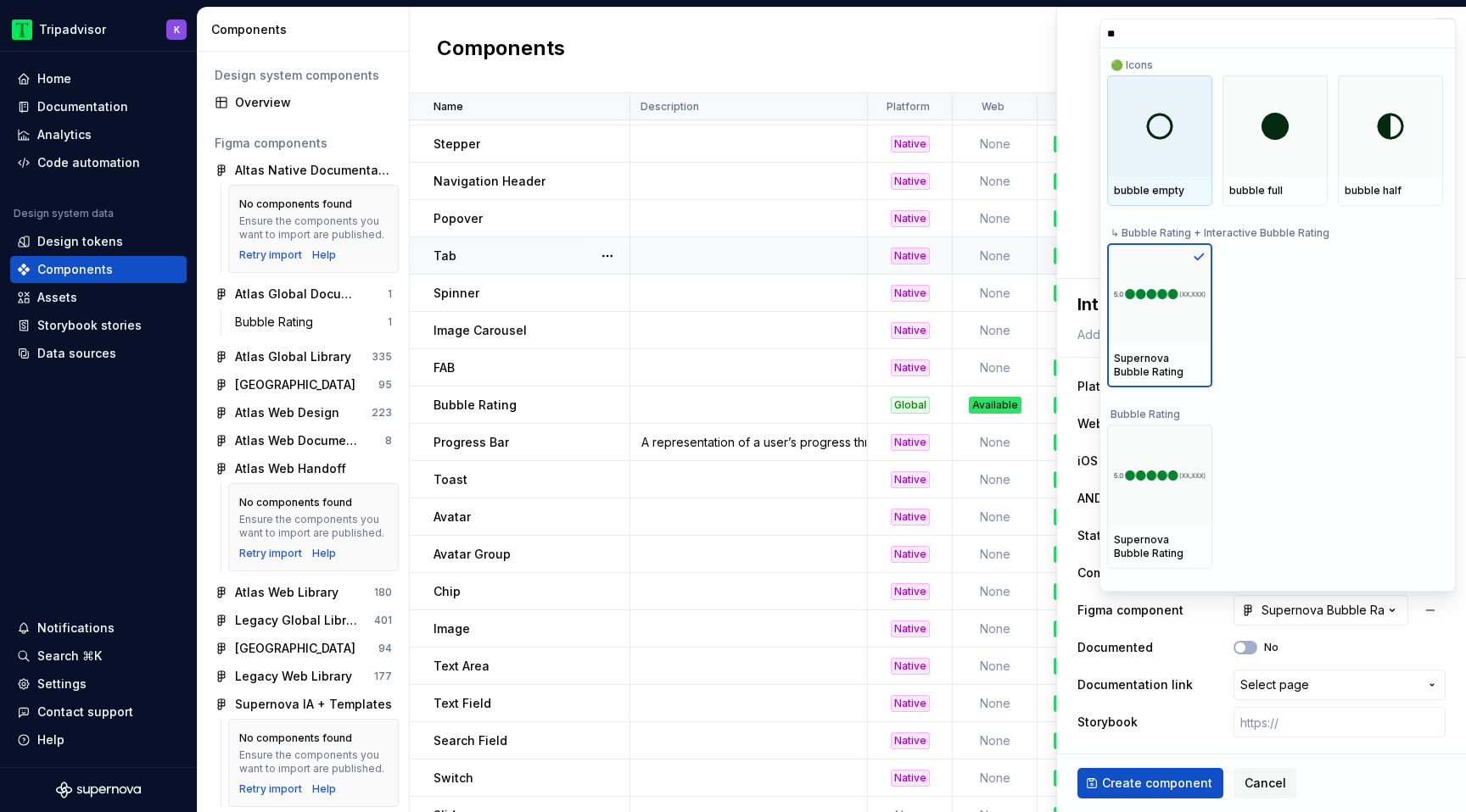
type input "*"
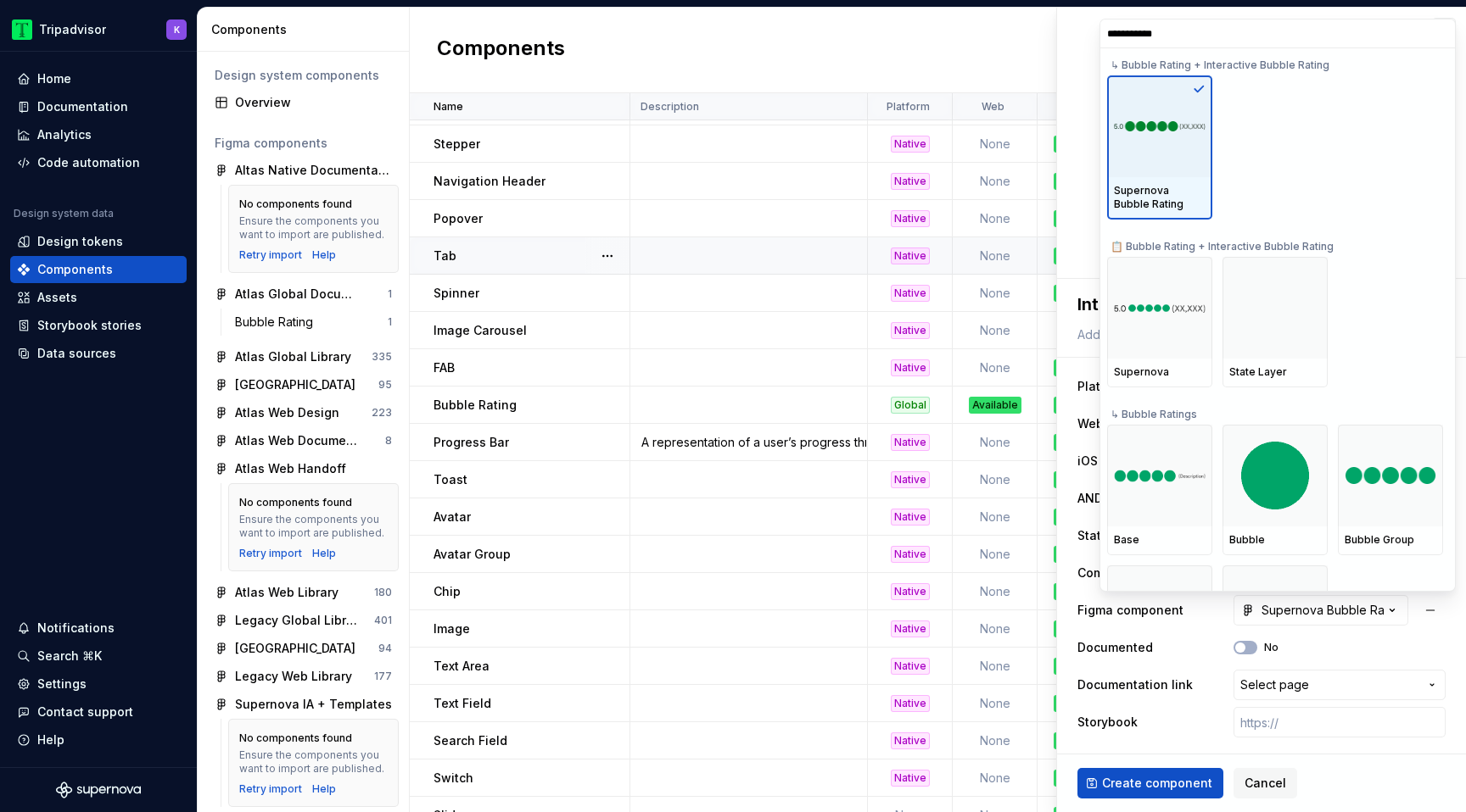
type input "**********"
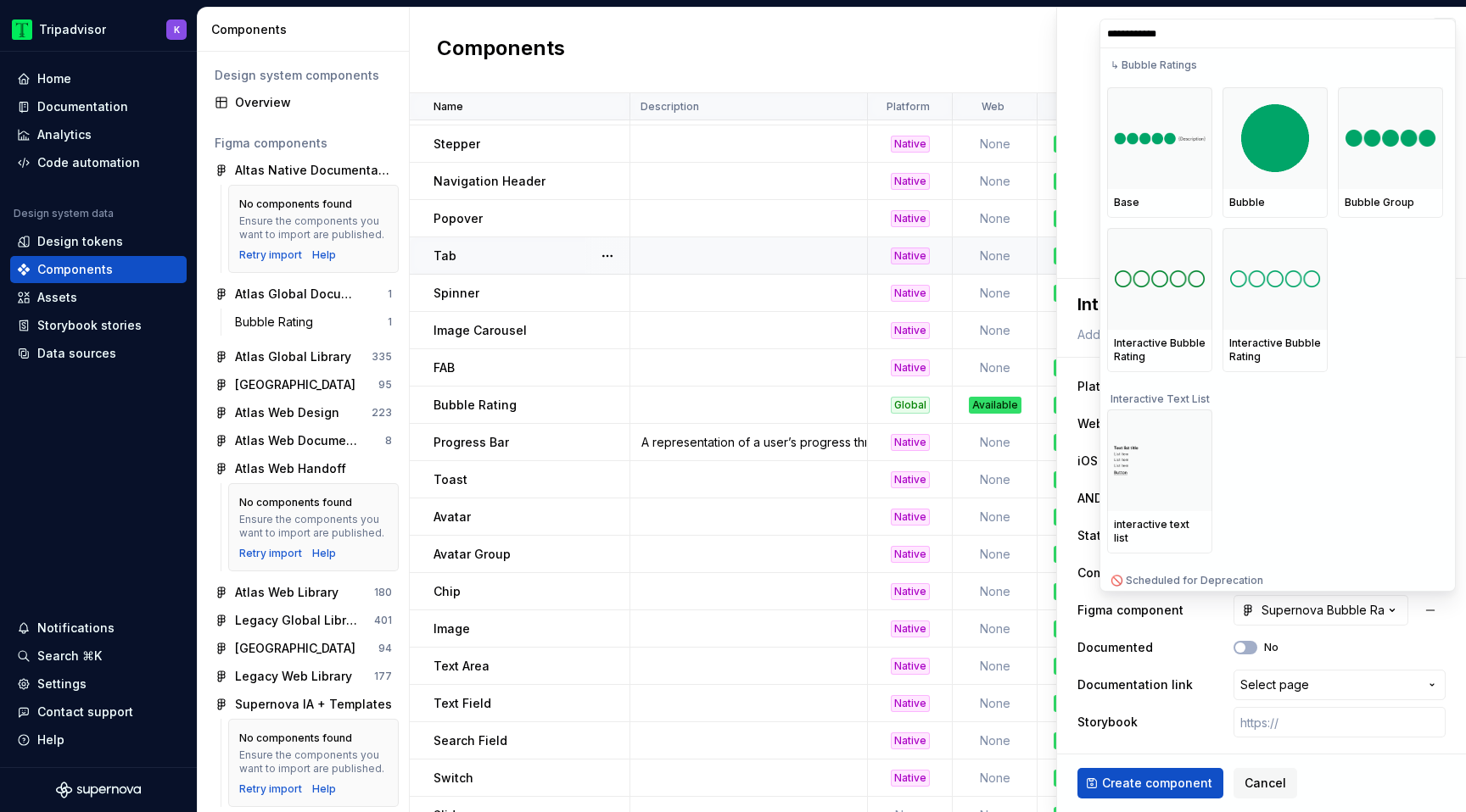
scroll to position [334, 0]
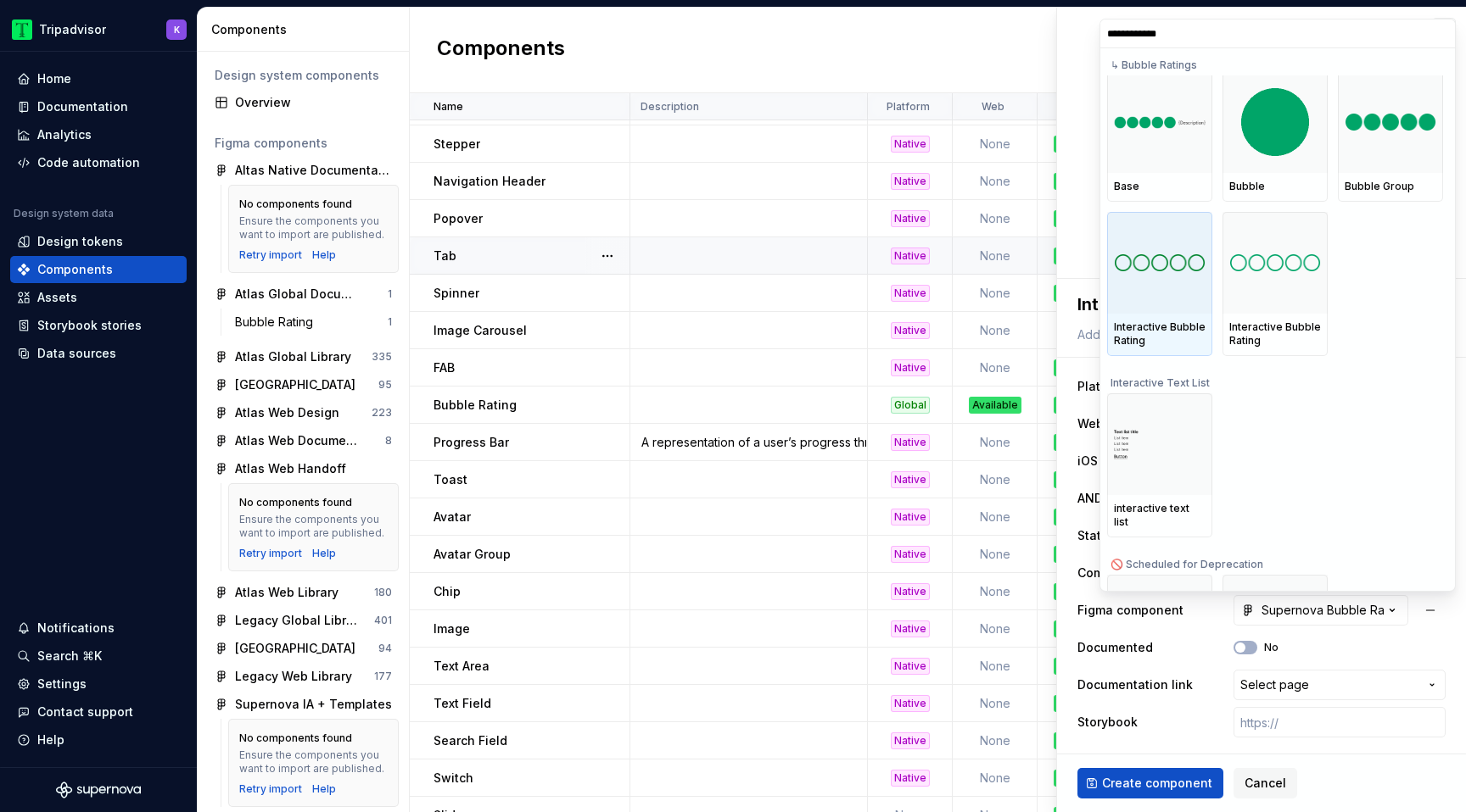
click at [1190, 290] on div at bounding box center [1159, 263] width 105 height 102
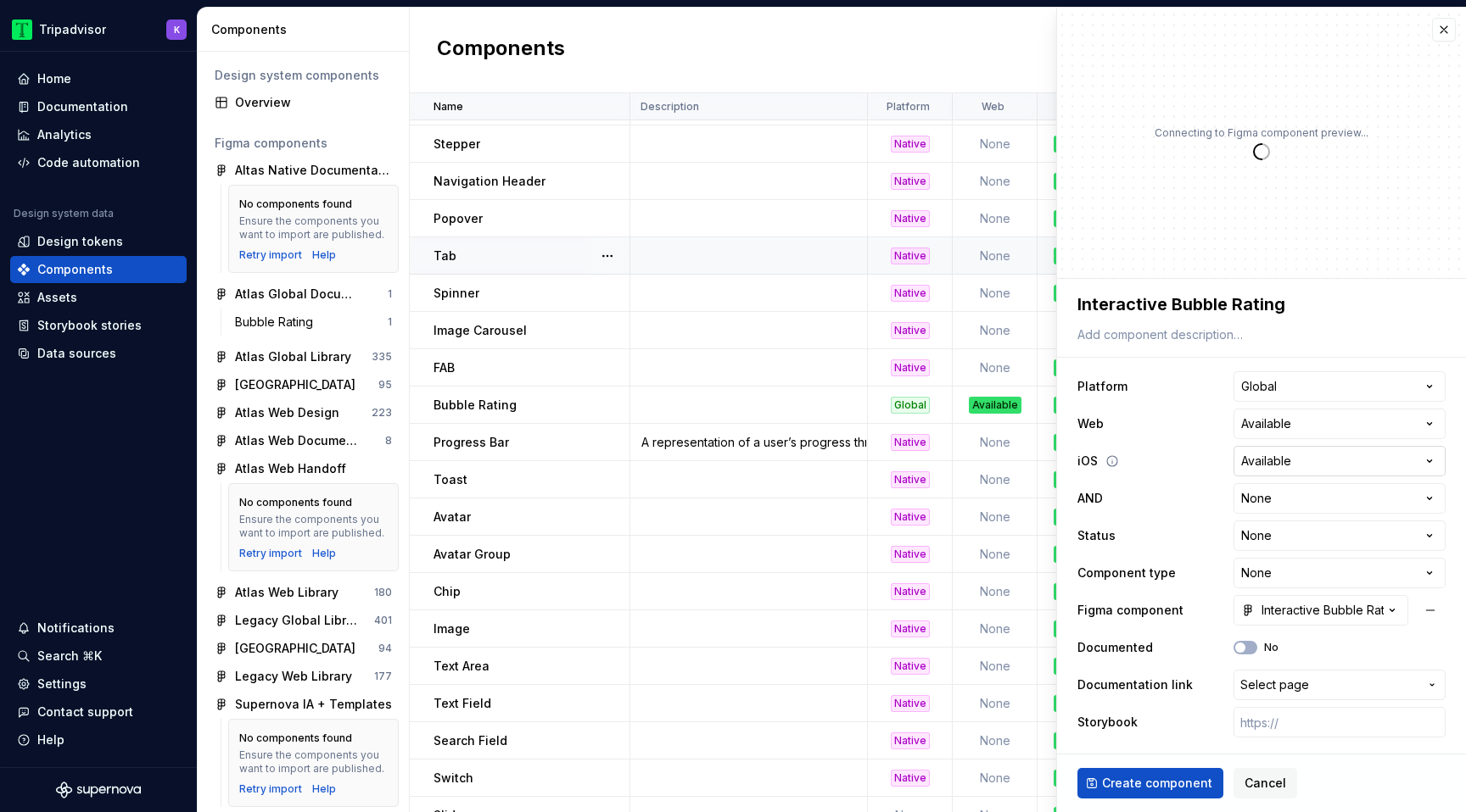
type textarea "*"
click at [1291, 492] on html "Tripadvisor K Home Documentation Analytics Code automation Design system data D…" at bounding box center [733, 406] width 1466 height 812
select select "**********"
type textarea "*"
click at [1290, 542] on html "Tripadvisor K Home Documentation Analytics Code automation Design system data D…" at bounding box center [733, 406] width 1466 height 812
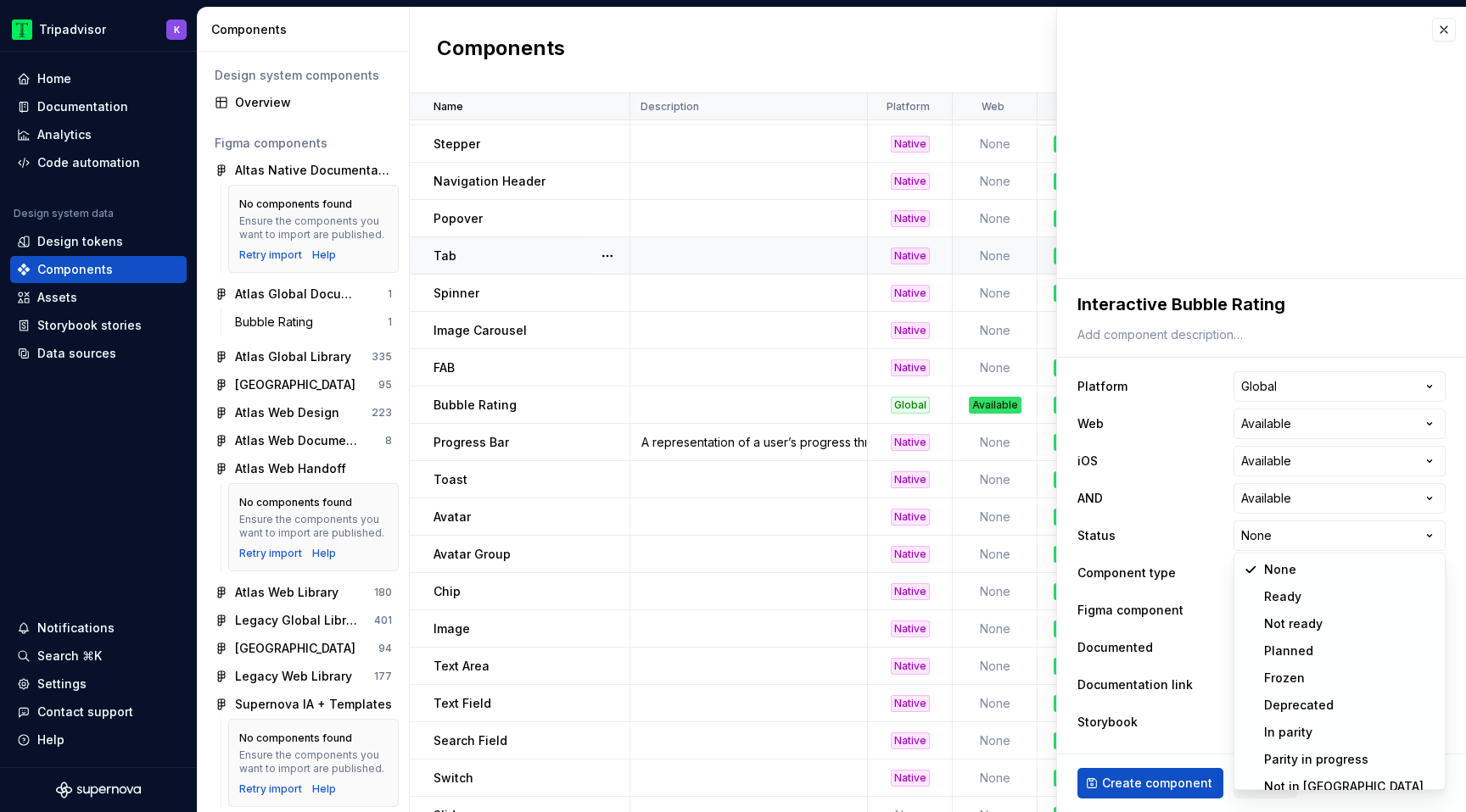
select select "**********"
type textarea "*"
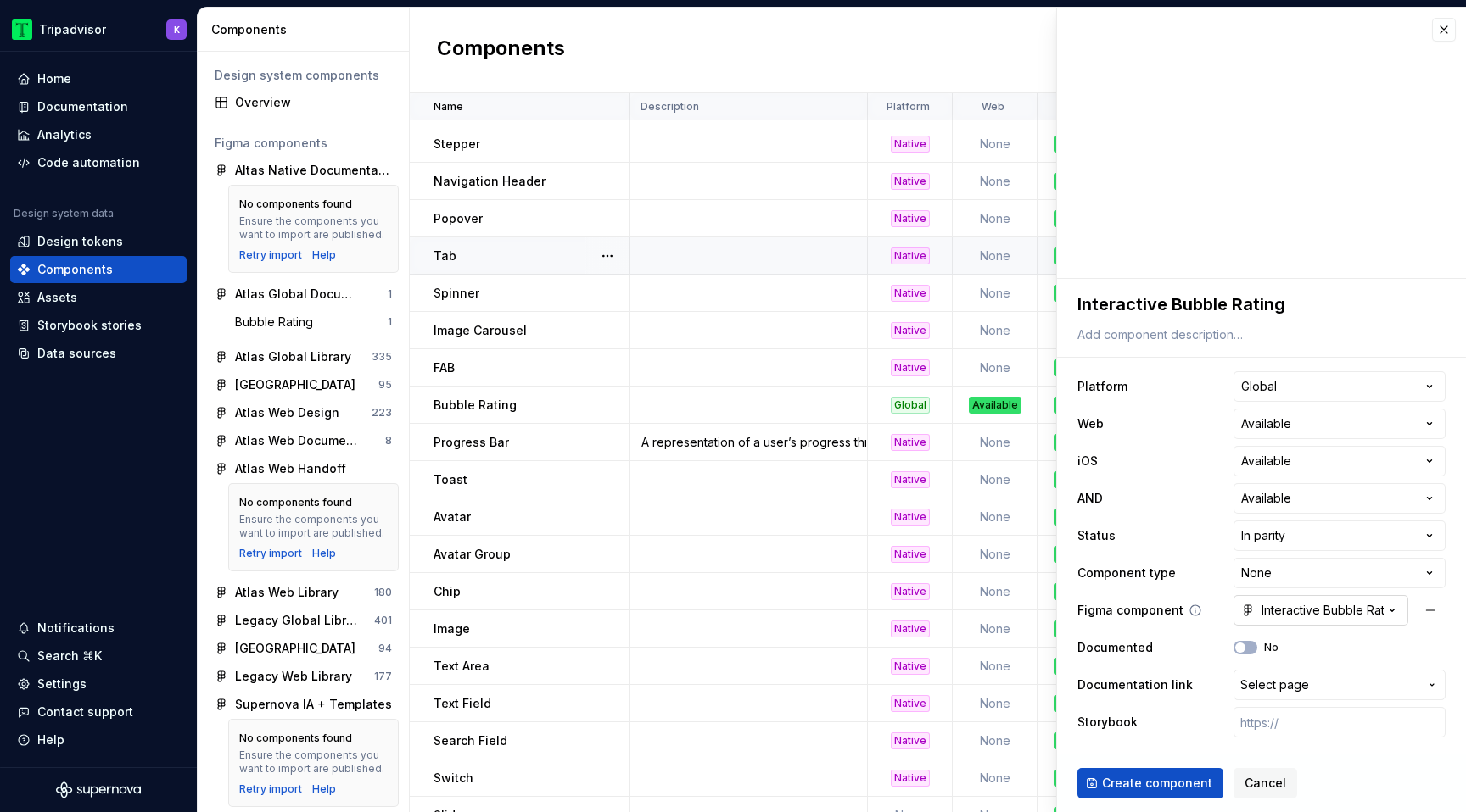
click at [1311, 606] on div "Interactive Bubble Rating" at bounding box center [1312, 610] width 143 height 17
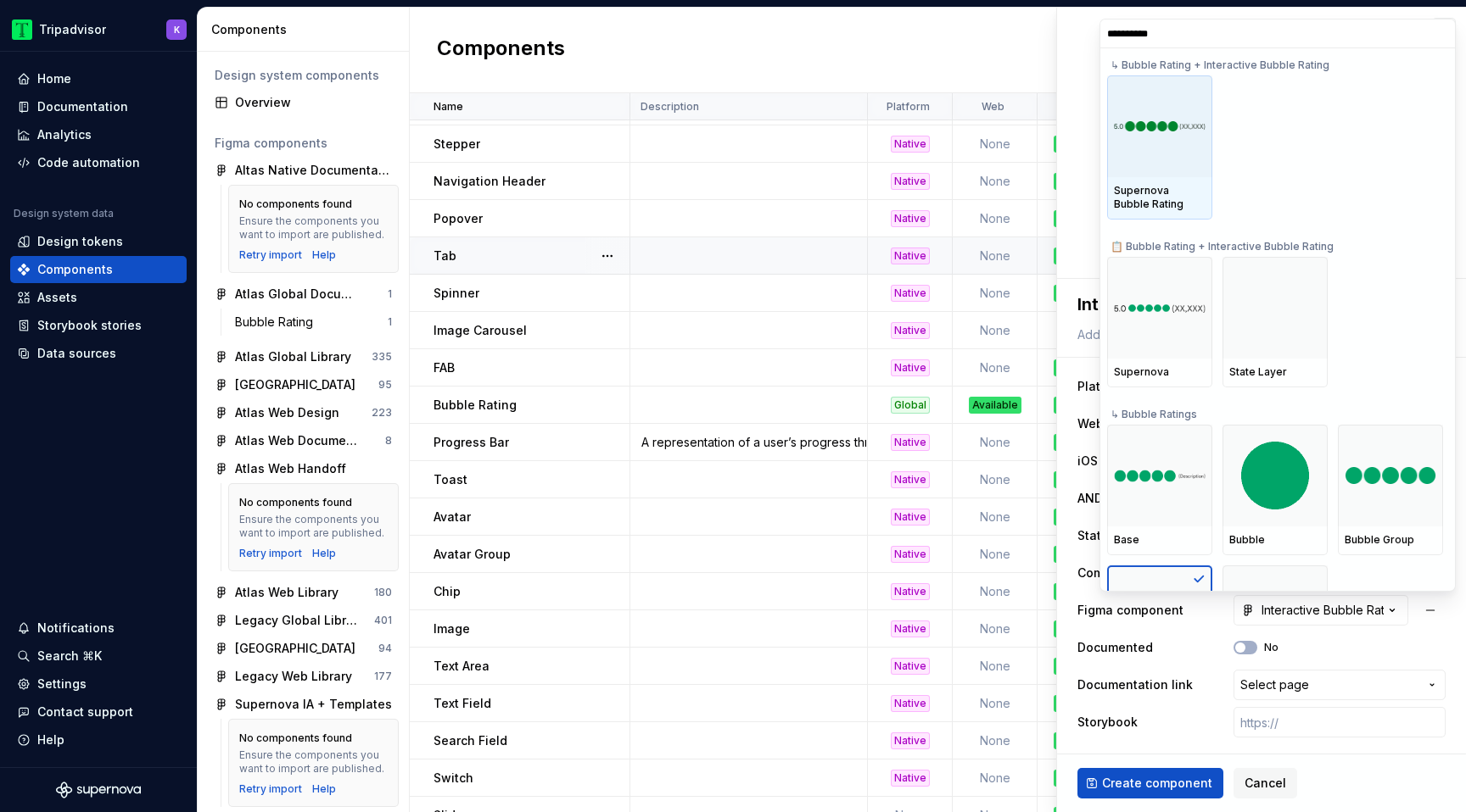
type input "**********"
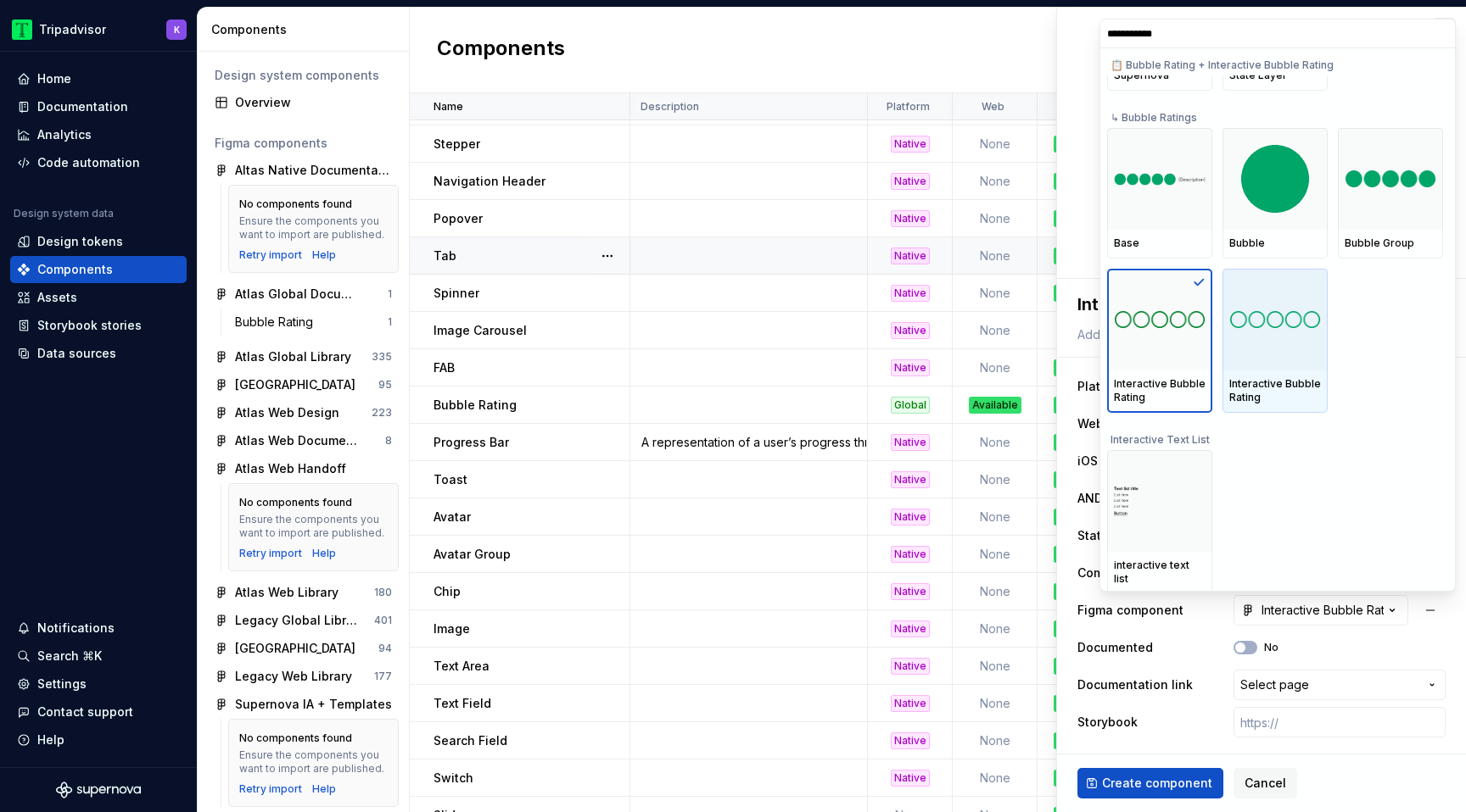
scroll to position [447, 0]
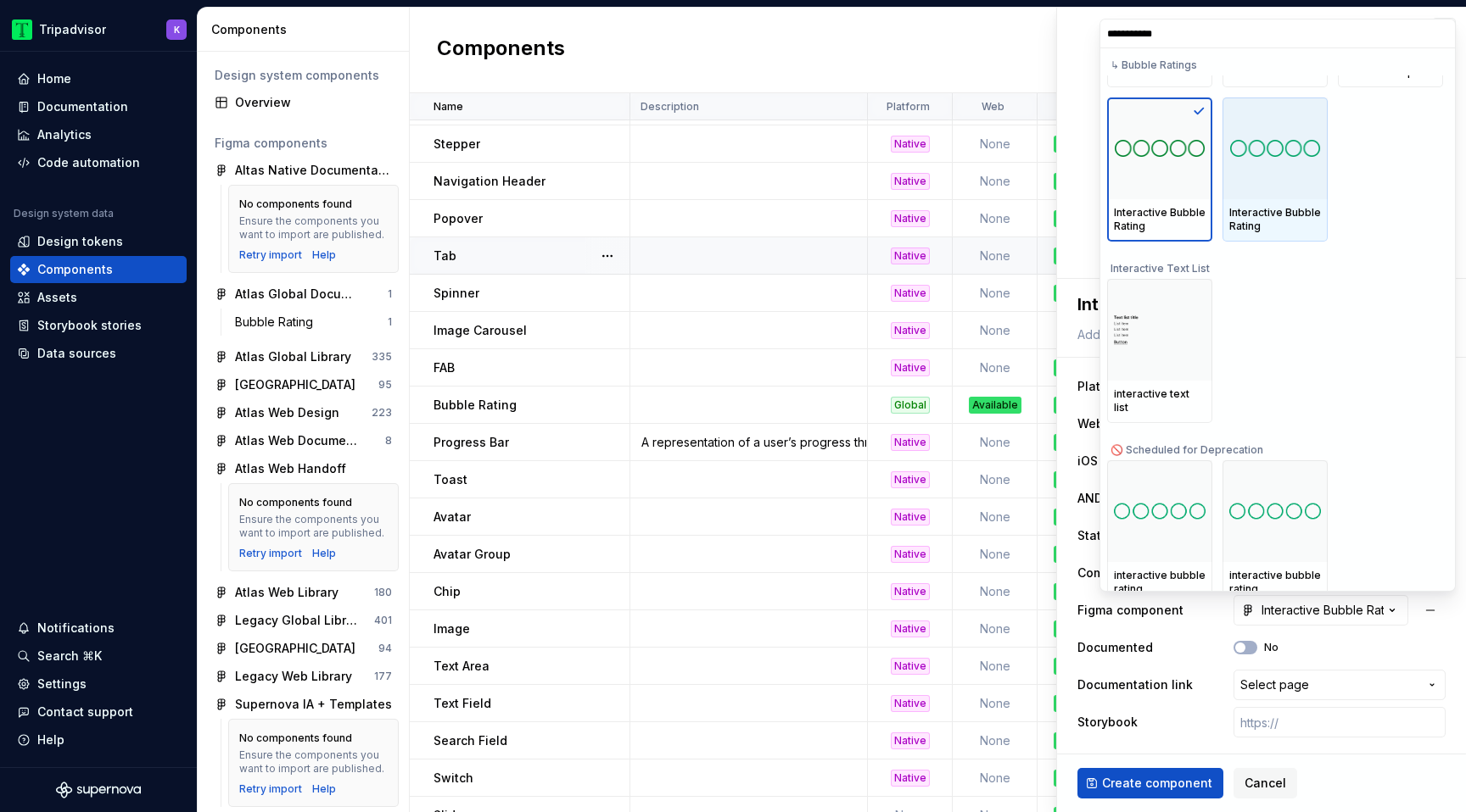
click at [1300, 208] on div "Interactive Bubble Rating" at bounding box center [1275, 219] width 92 height 27
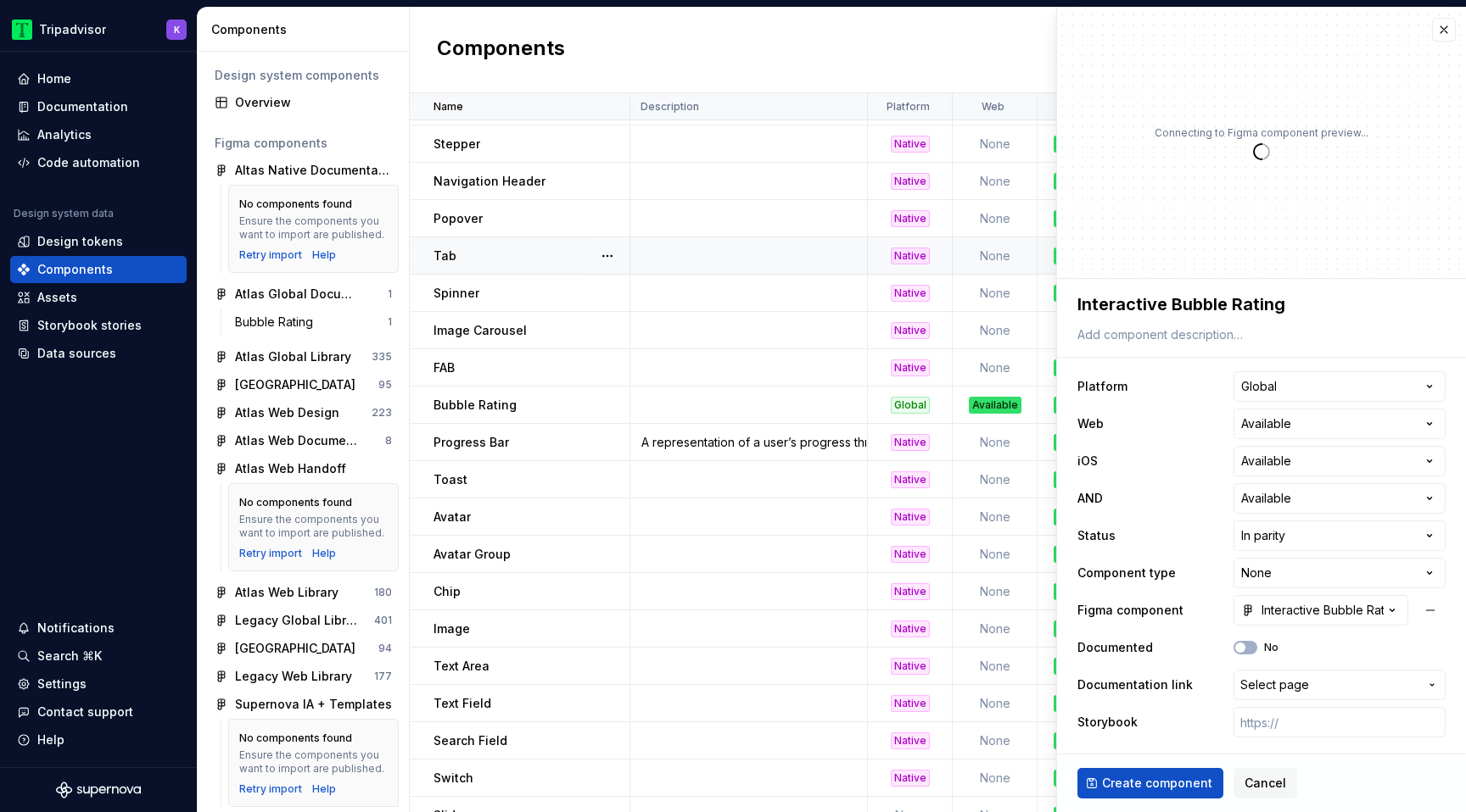
type textarea "*"
click at [1281, 567] on html "Tripadvisor K Home Documentation Analytics Code automation Design system data D…" at bounding box center [733, 406] width 1466 height 812
select select "**********"
type textarea "*"
click at [1313, 609] on div "Interactive Bubble Rating" at bounding box center [1312, 610] width 143 height 17
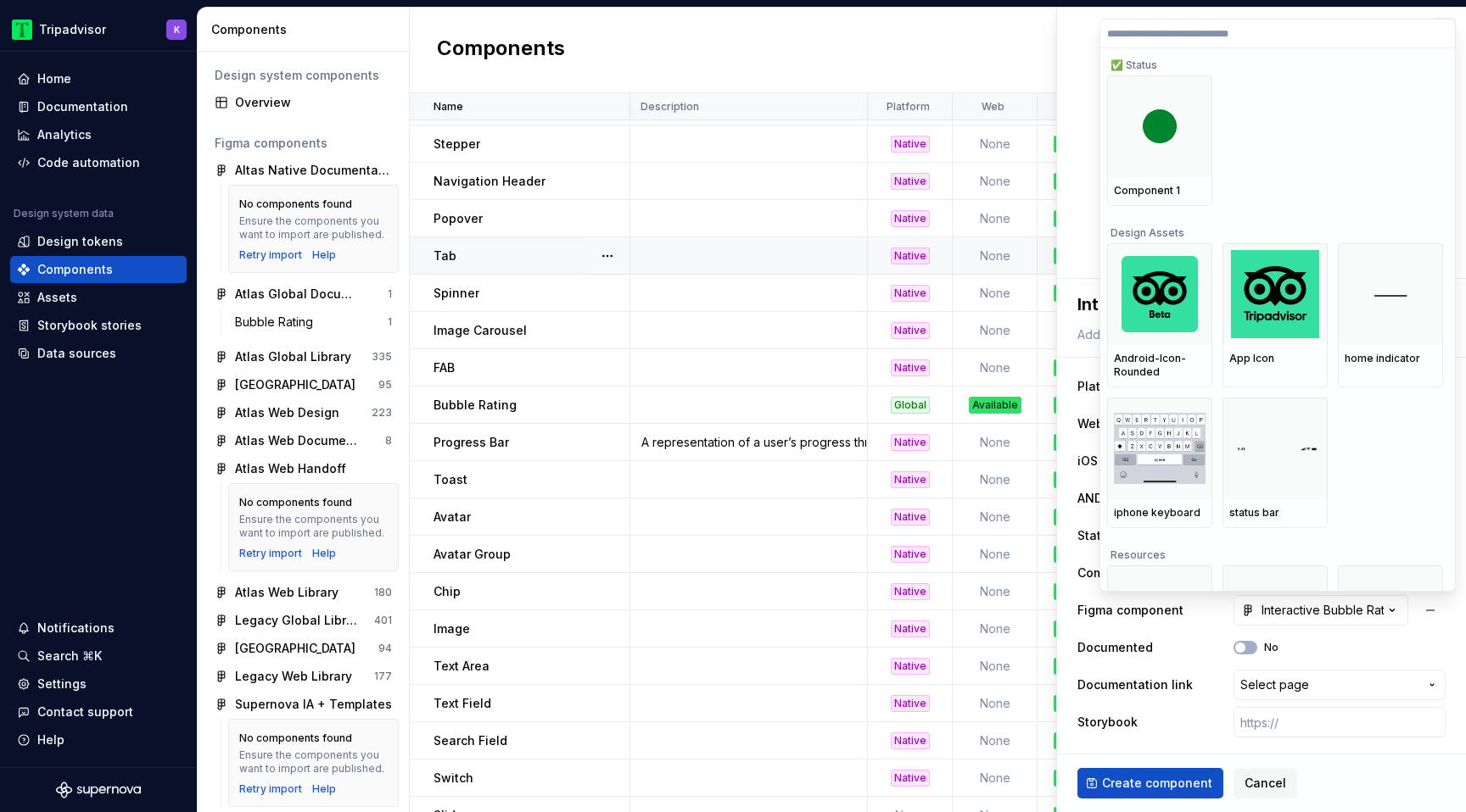
click at [1465, 172] on html "Tripadvisor K Home Documentation Analytics Code automation Design system data D…" at bounding box center [733, 406] width 1466 height 812
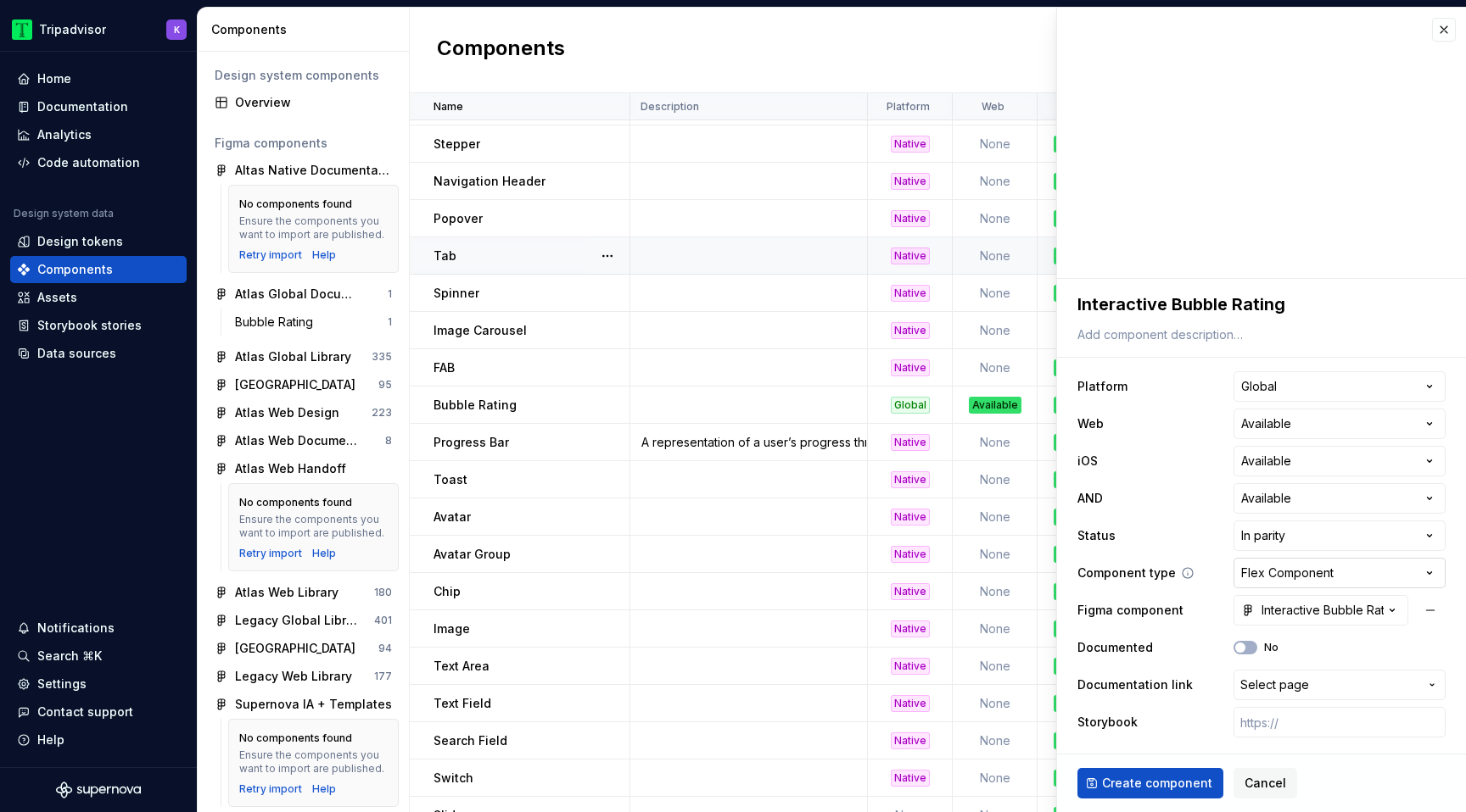
click at [1333, 573] on html "Tripadvisor K Home Documentation Analytics Code automation Design system data D…" at bounding box center [733, 406] width 1466 height 812
select select "**********"
type textarea "*"
click at [1312, 614] on div "Interactive Bubble Rating" at bounding box center [1312, 610] width 143 height 17
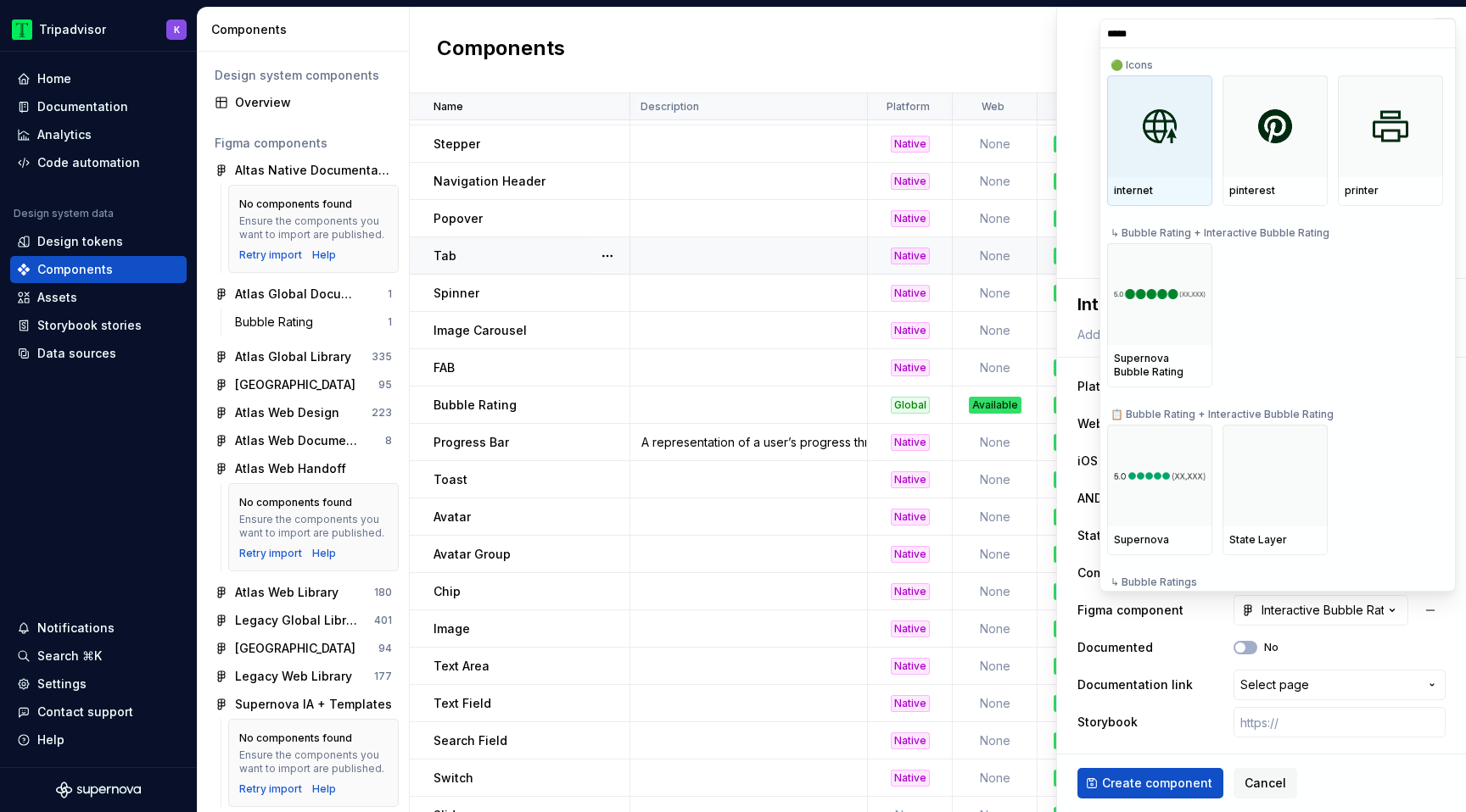
type input "******"
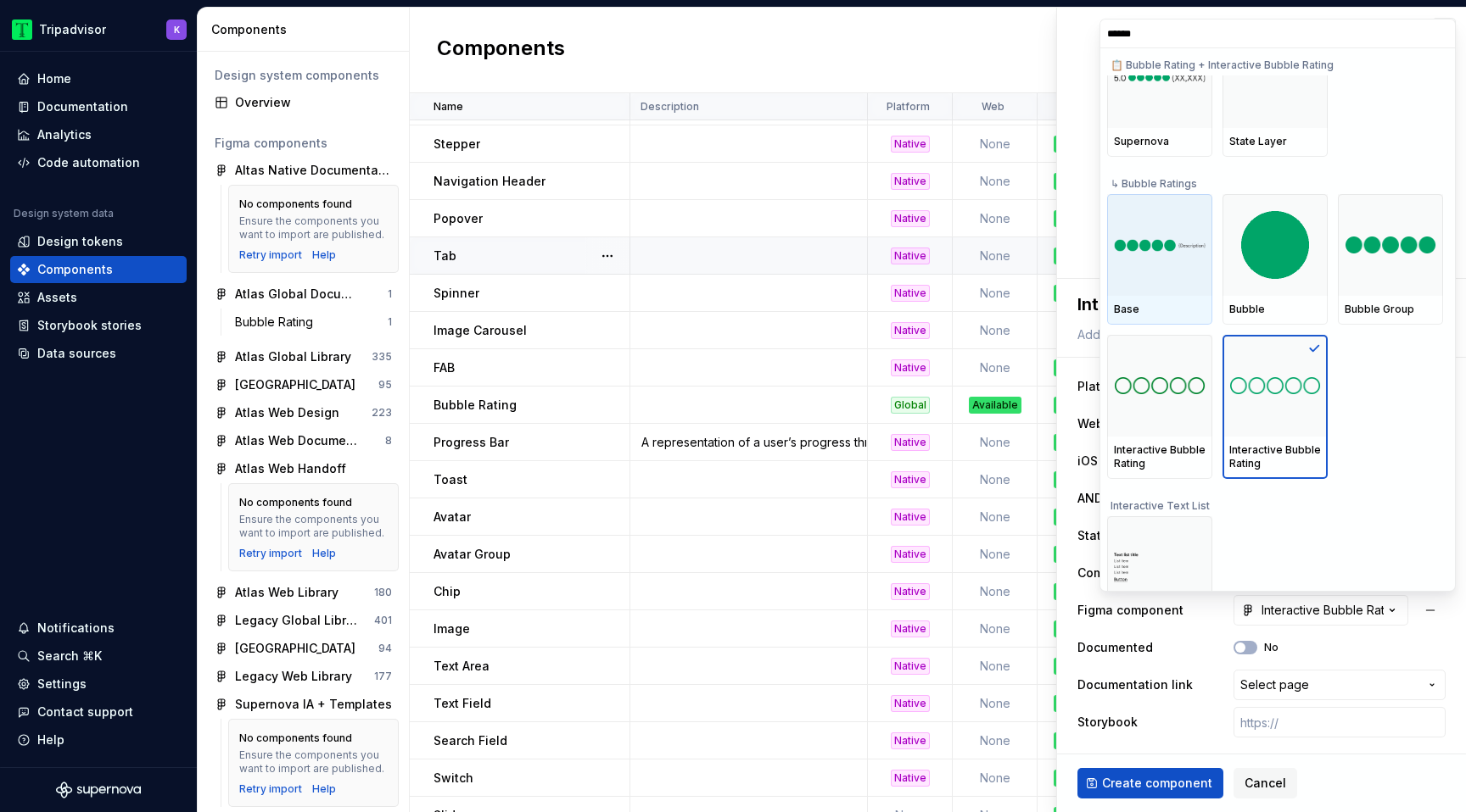
scroll to position [246, 0]
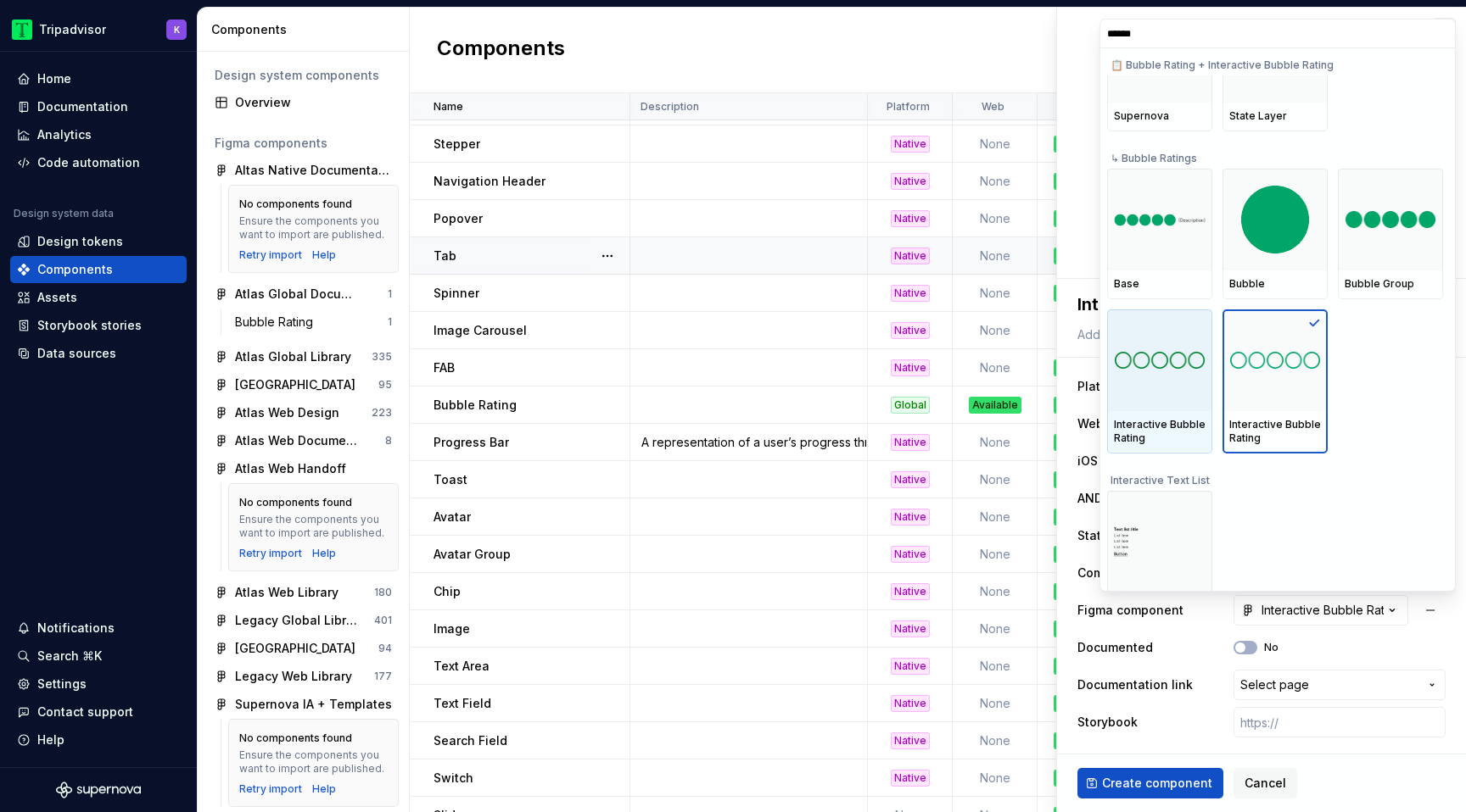
click at [1179, 383] on div at bounding box center [1159, 361] width 105 height 102
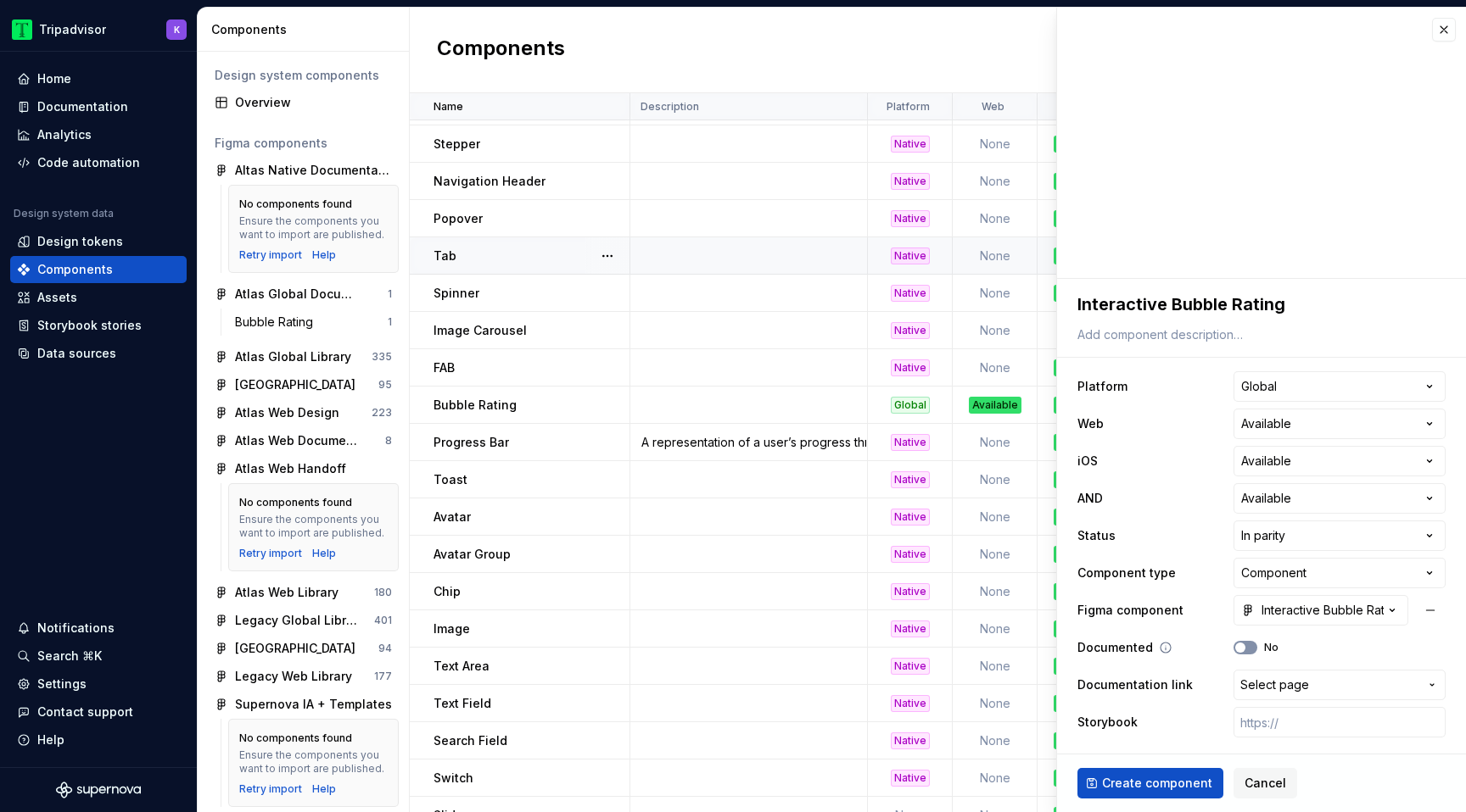
click at [1242, 643] on span "button" at bounding box center [1240, 648] width 10 height 10
type textarea "*"
click at [1282, 688] on span "Select page" at bounding box center [1274, 685] width 69 height 17
type input "[PERSON_NAME]"
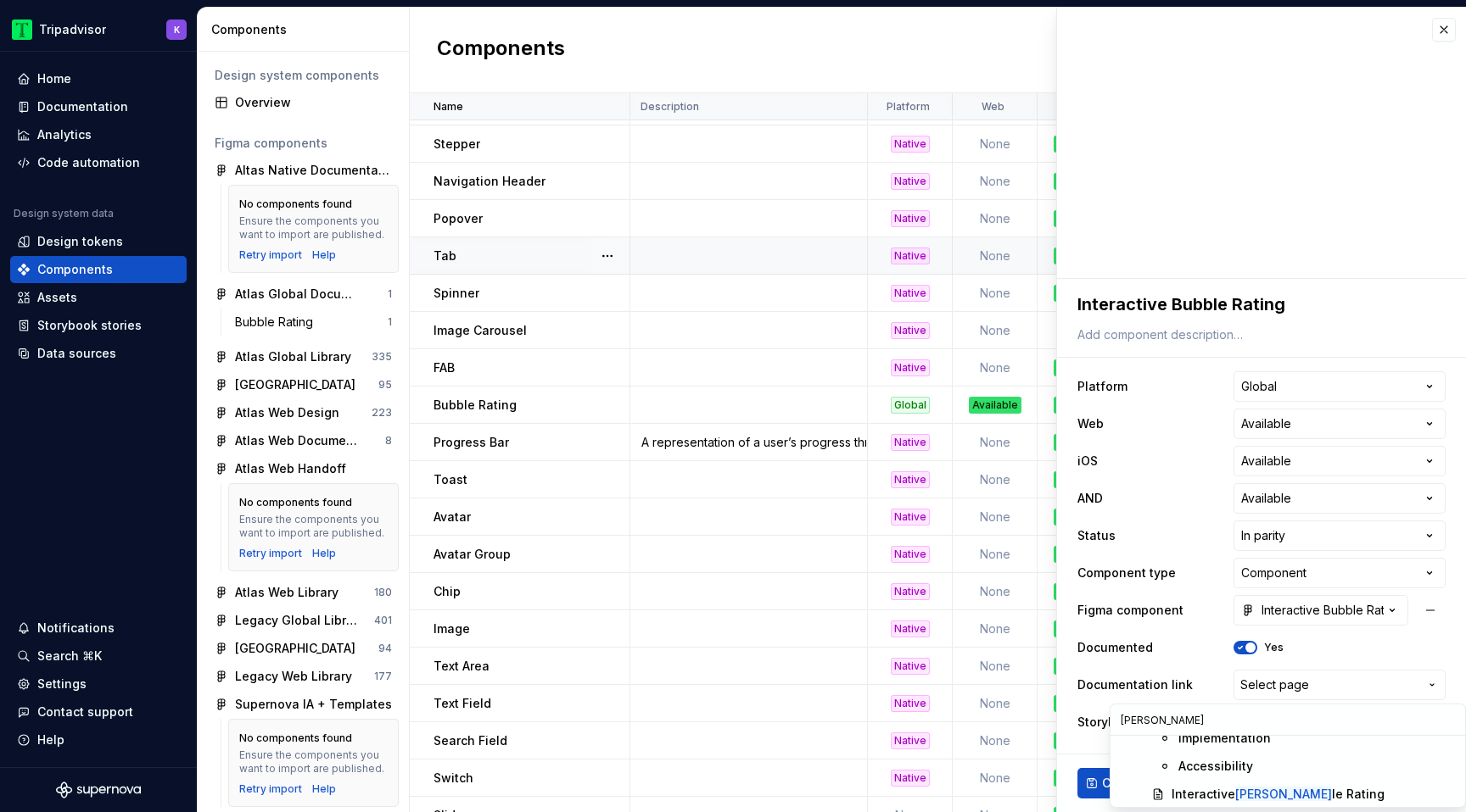
scroll to position [175, 0]
click at [1228, 770] on div "Interactive [PERSON_NAME] le Rating" at bounding box center [1277, 774] width 213 height 17
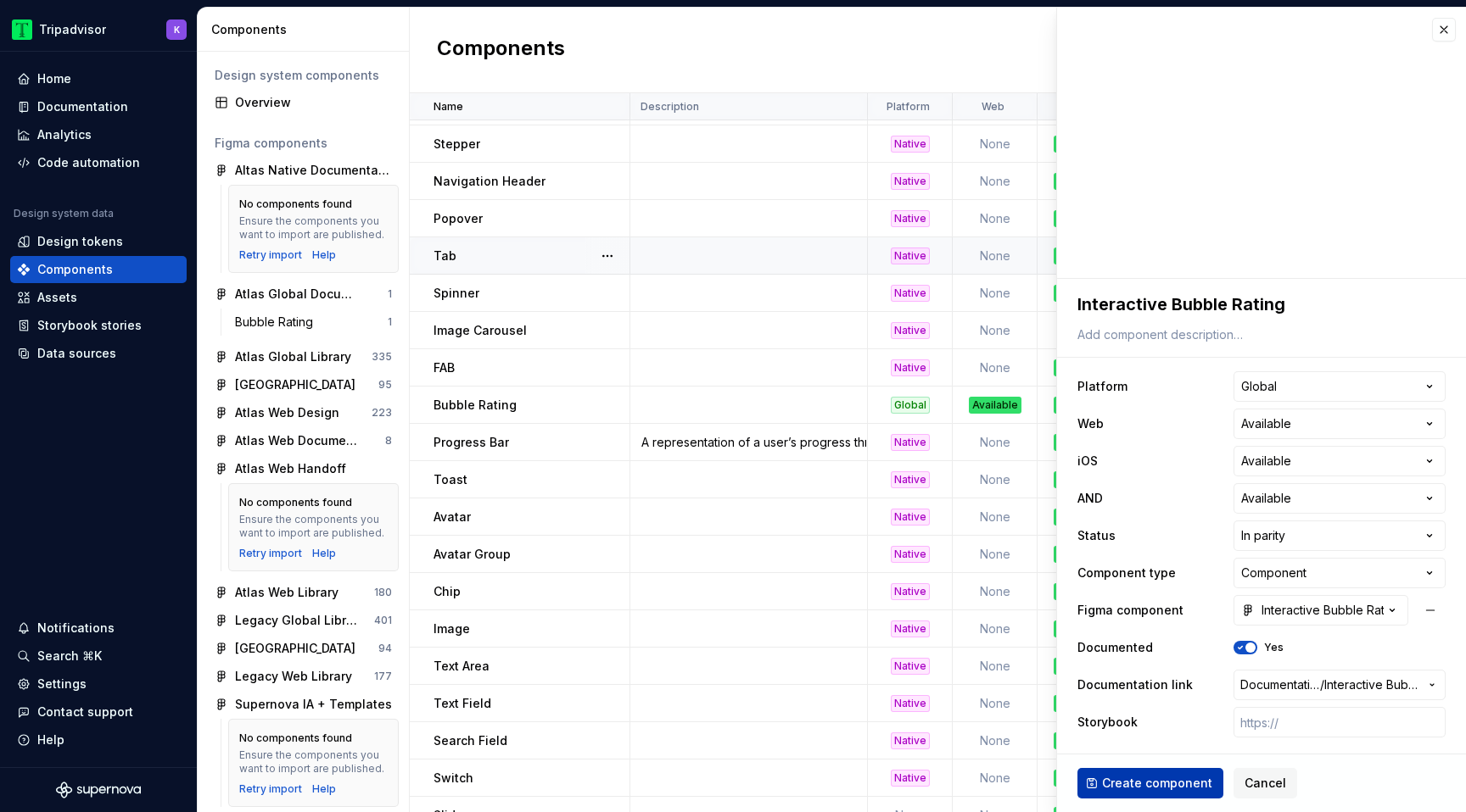
click at [1170, 788] on span "Create component" at bounding box center [1157, 783] width 110 height 17
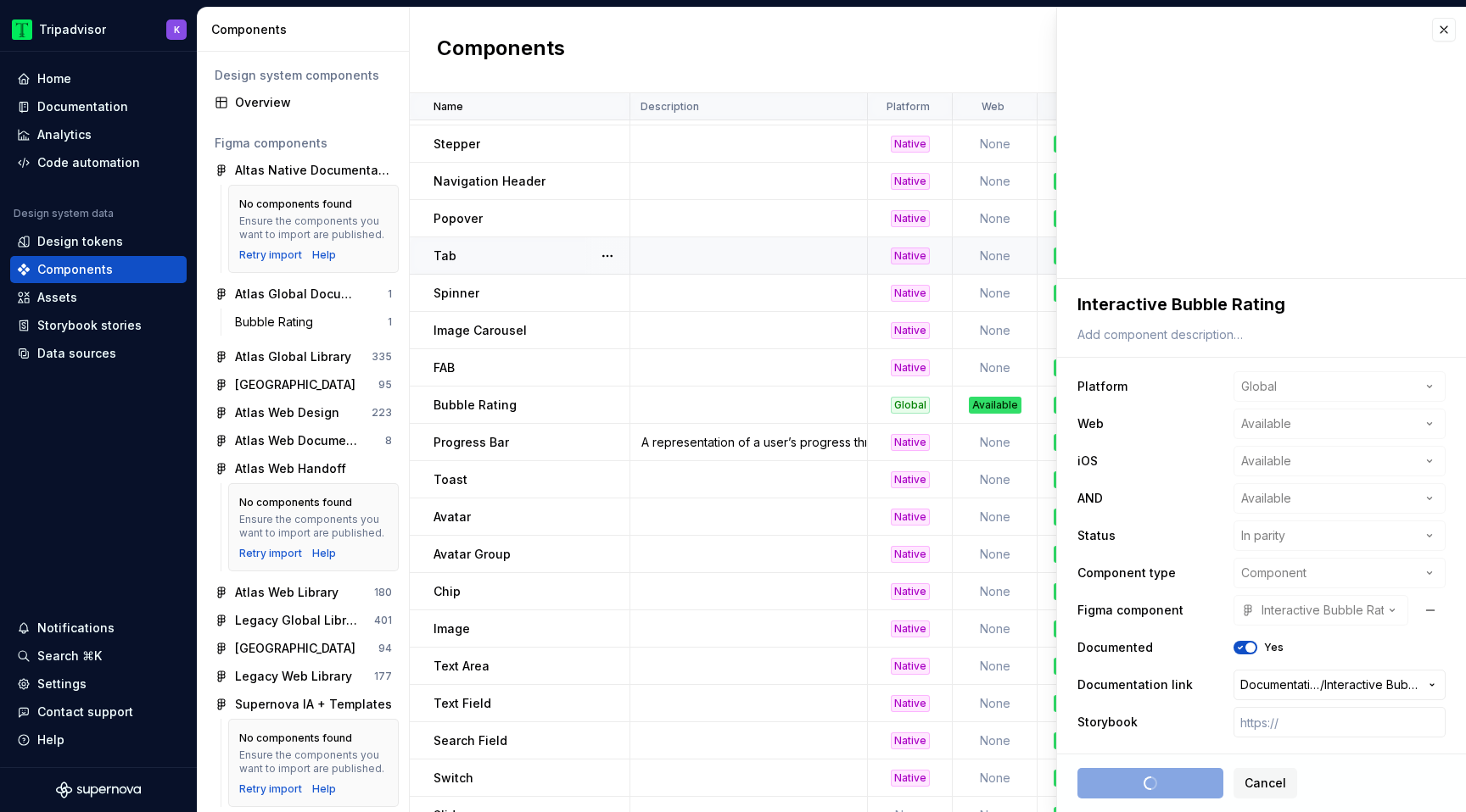
type textarea "*"
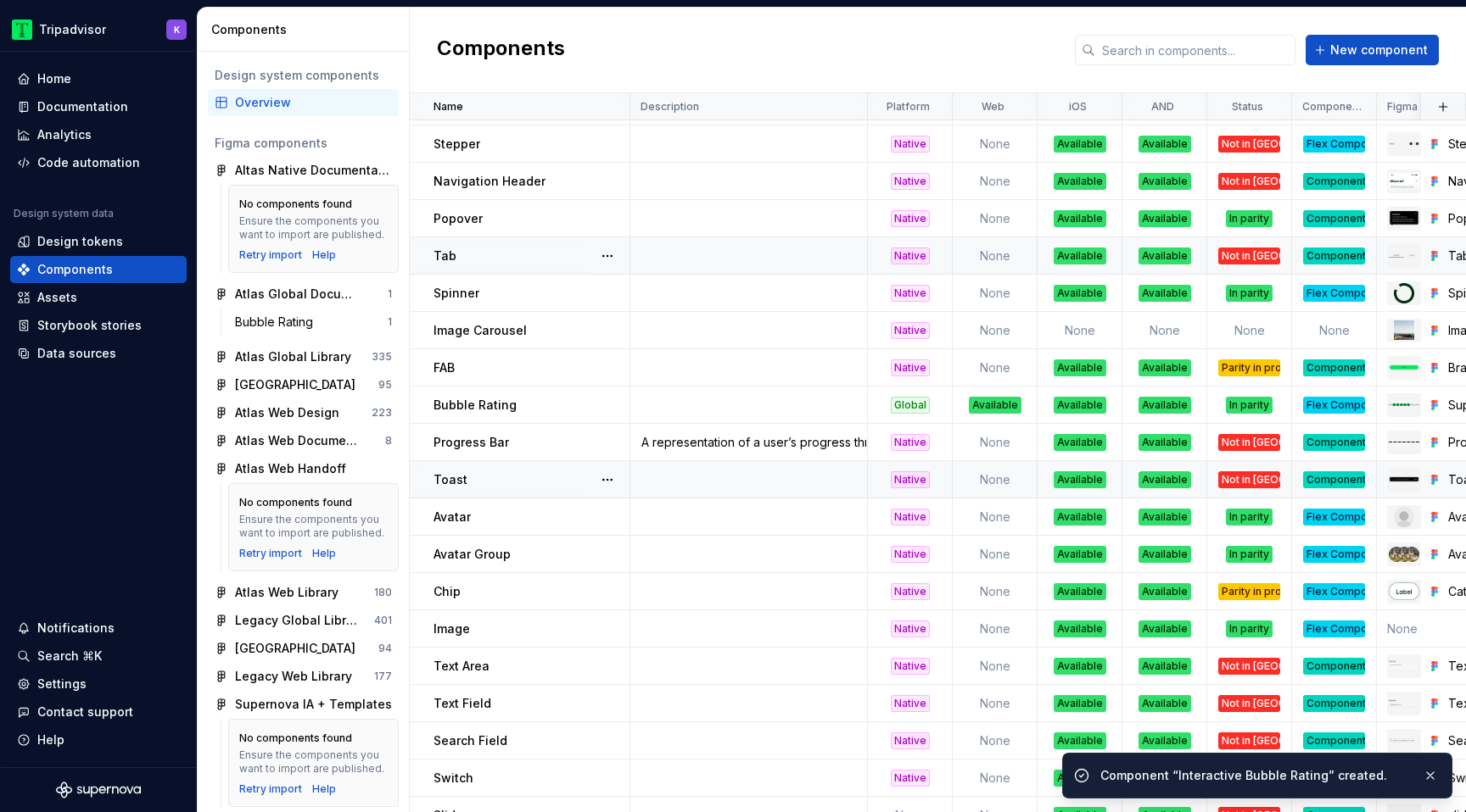
scroll to position [987, 0]
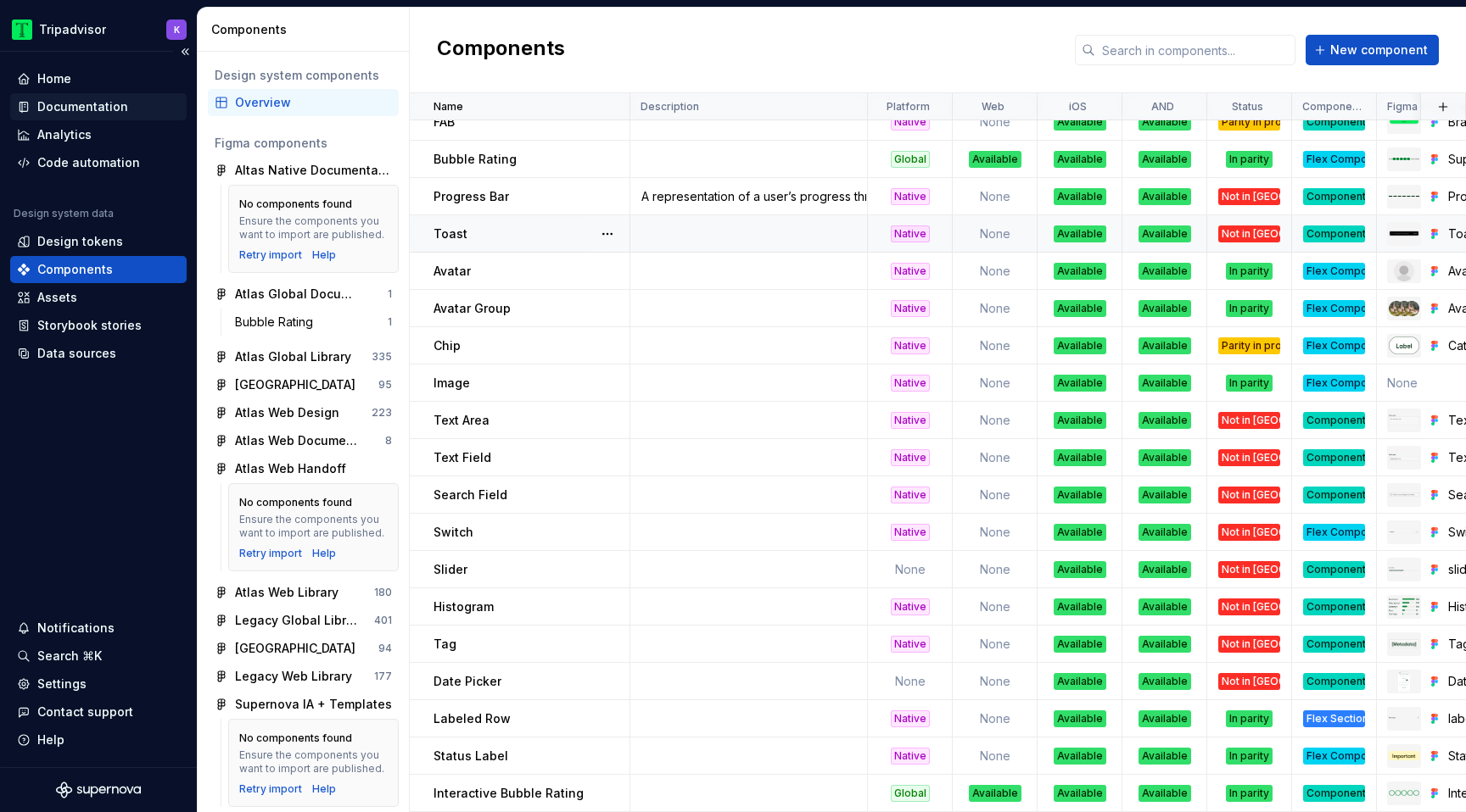
click at [108, 99] on div "Documentation" at bounding box center [82, 106] width 91 height 17
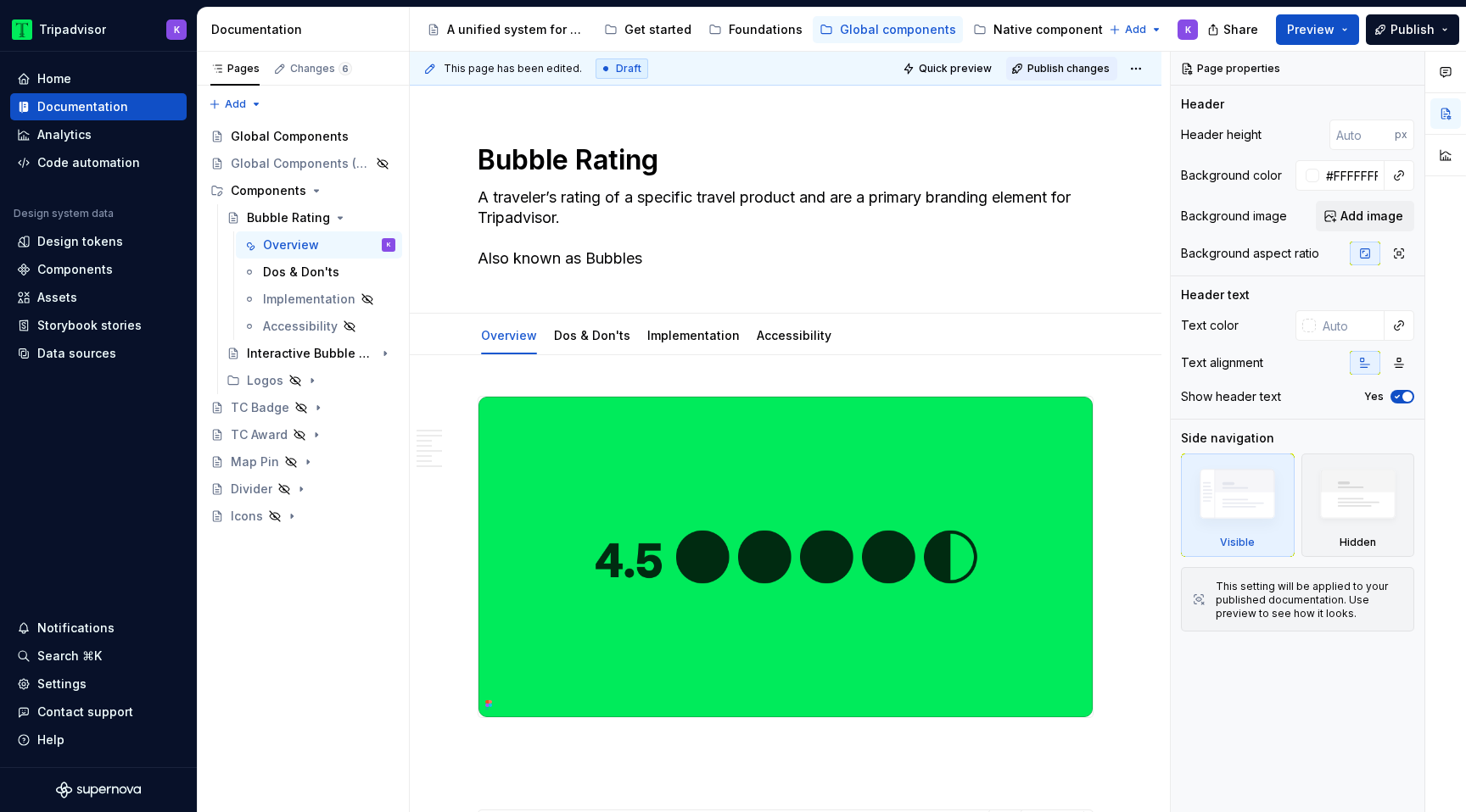
click at [1062, 67] on span "Publish changes" at bounding box center [1068, 69] width 82 height 14
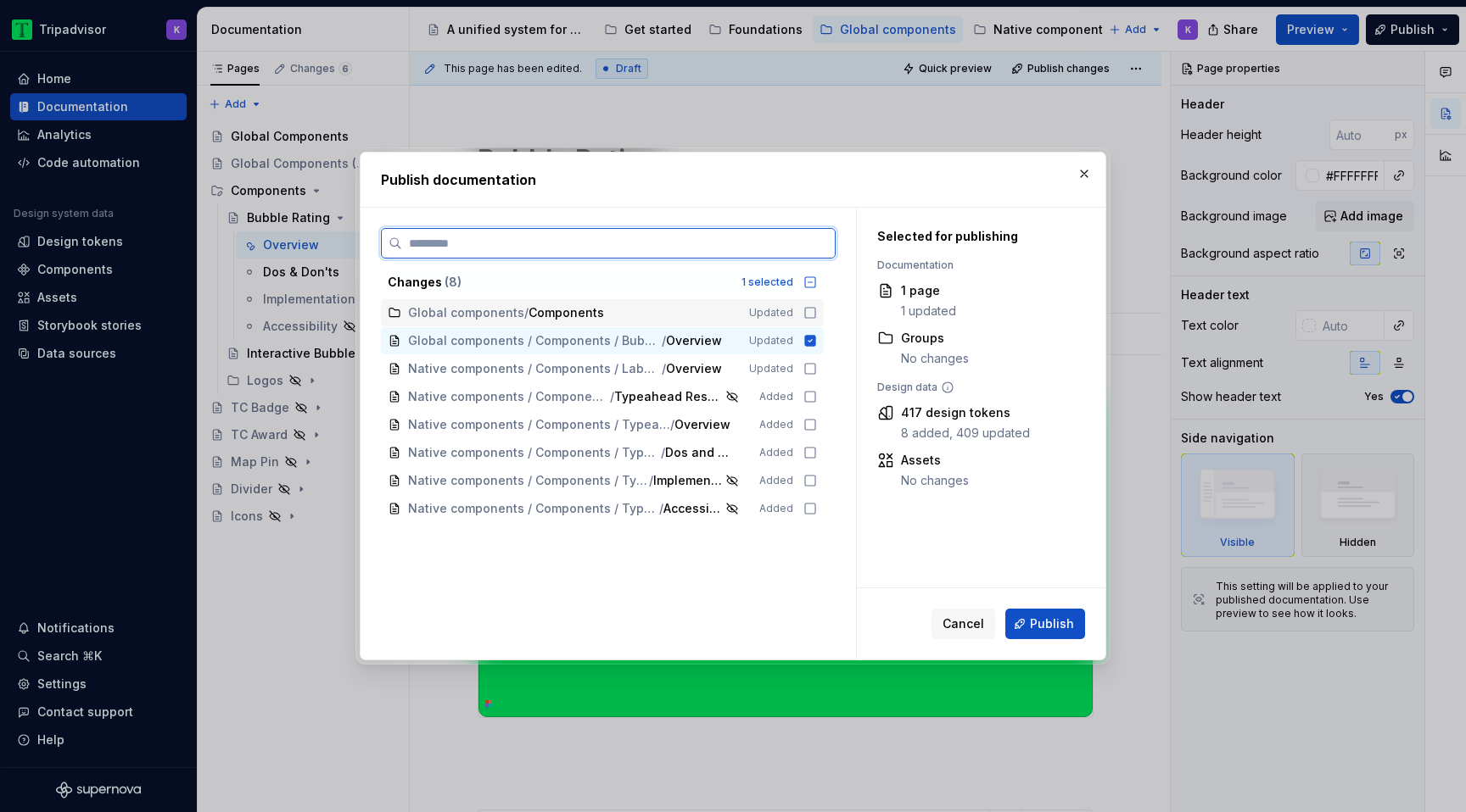
click at [744, 310] on div "Global components / Components Updated" at bounding box center [602, 313] width 443 height 27
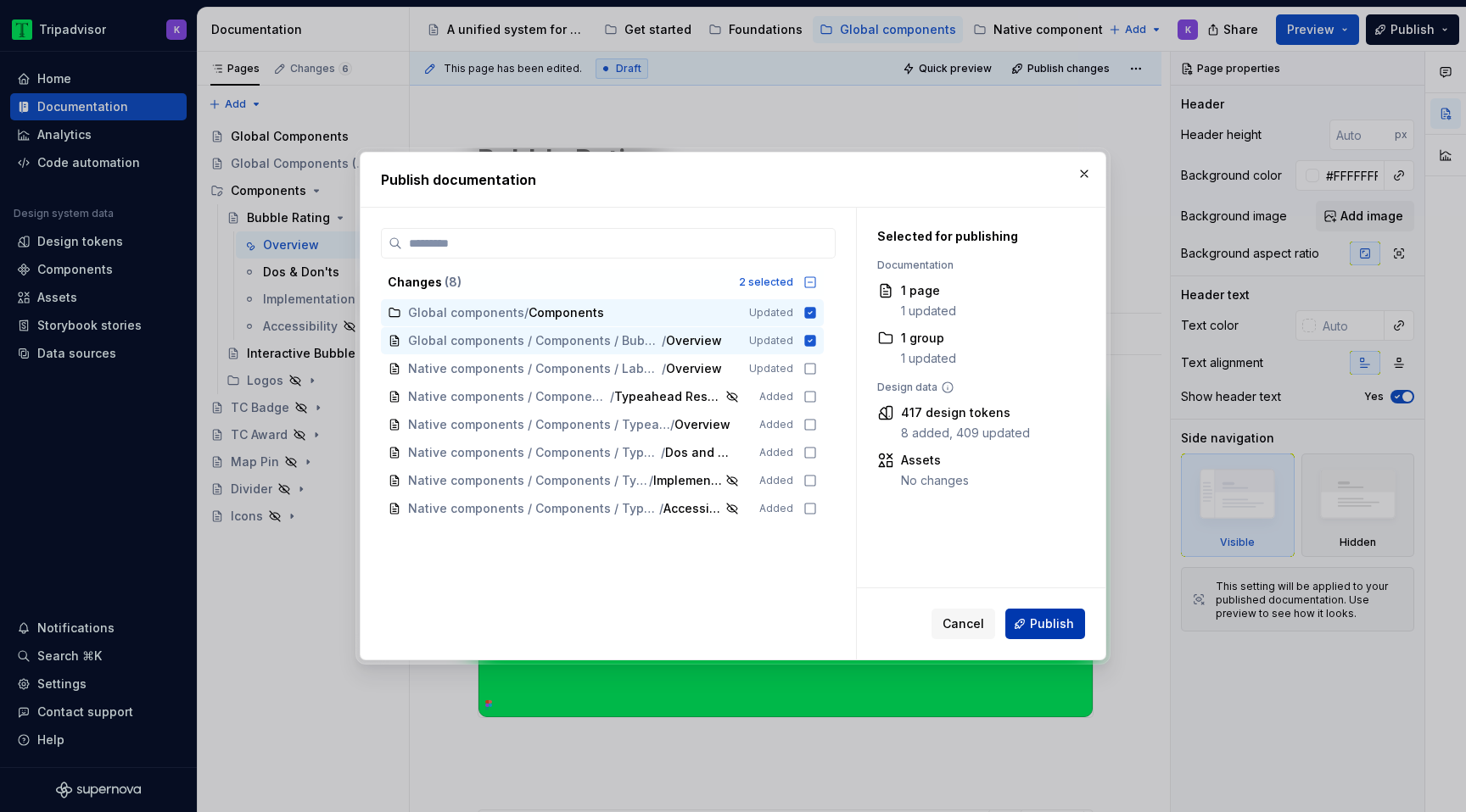
click at [1052, 627] on span "Publish" at bounding box center [1052, 623] width 44 height 17
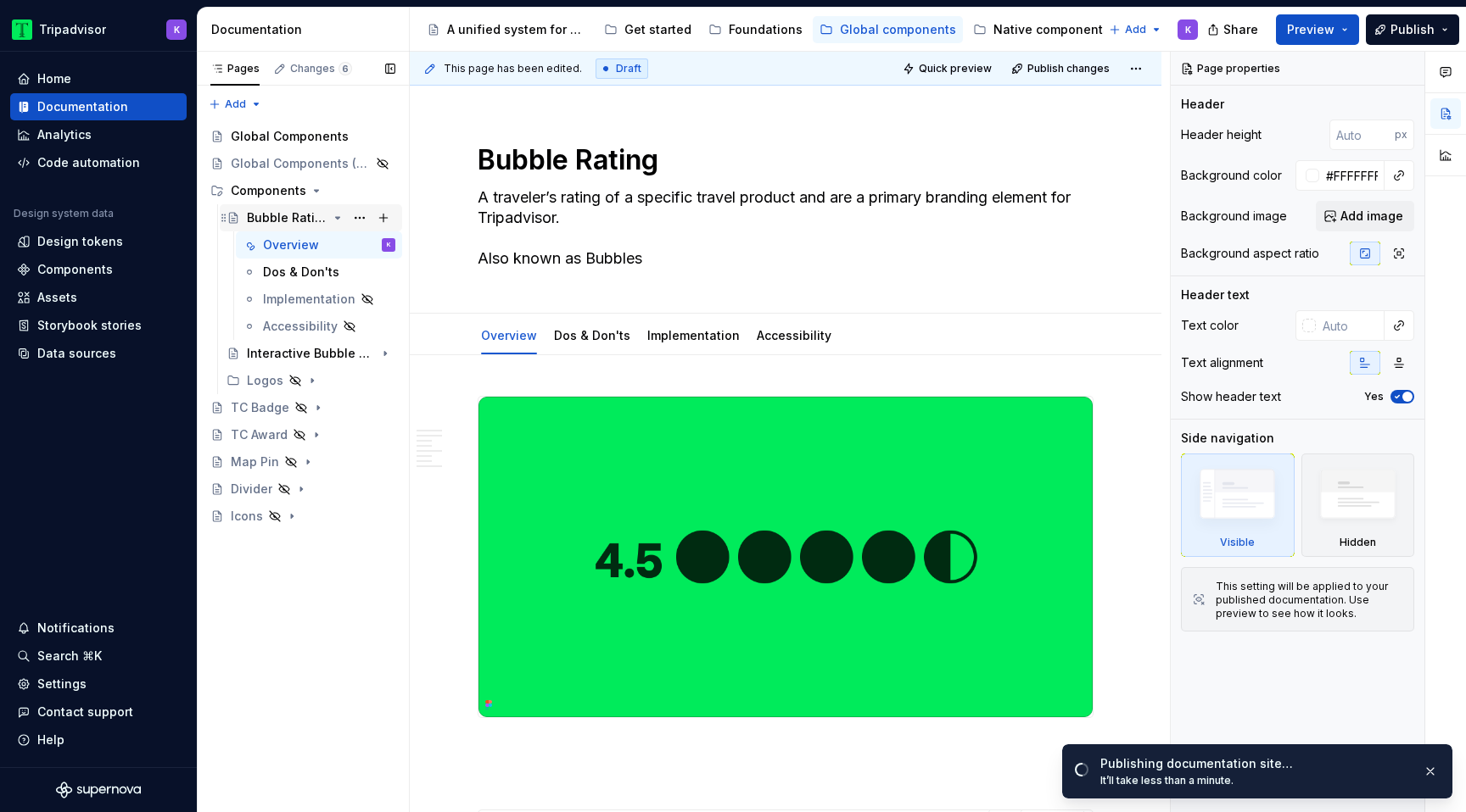
click at [335, 221] on icon "Page tree" at bounding box center [338, 218] width 14 height 14
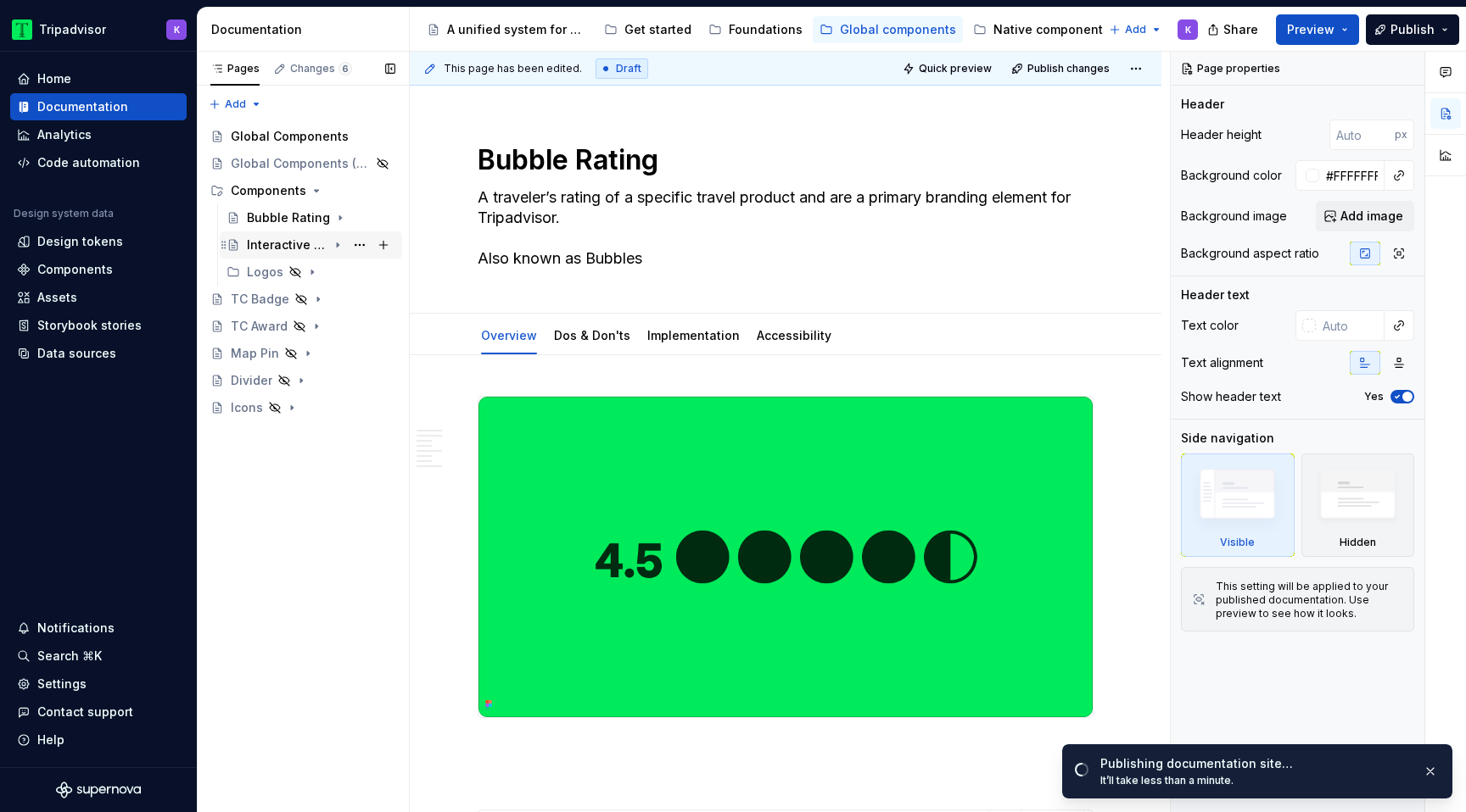
click at [343, 246] on icon "Page tree" at bounding box center [338, 246] width 14 height 14
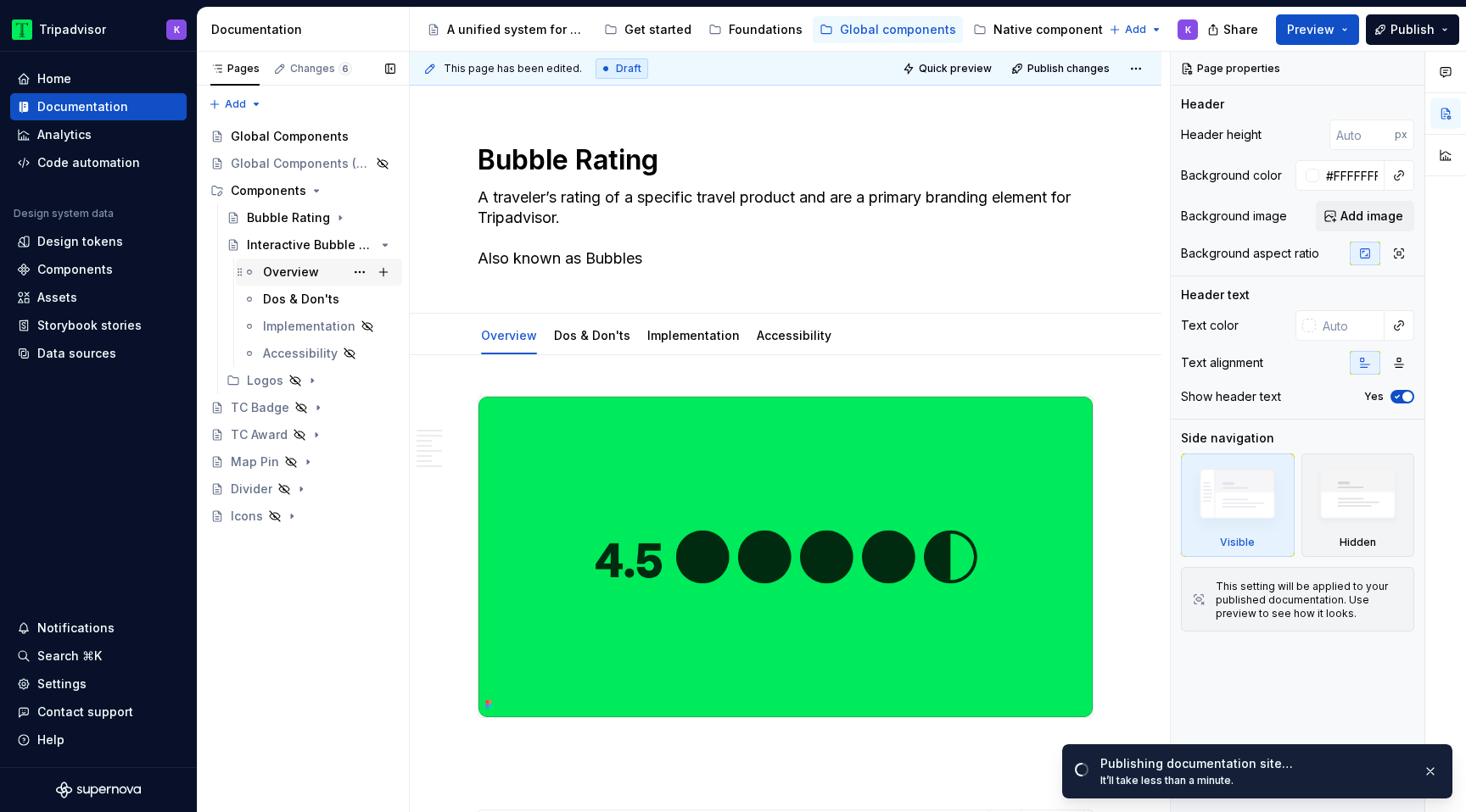
click at [313, 272] on div "Overview" at bounding box center [291, 272] width 56 height 17
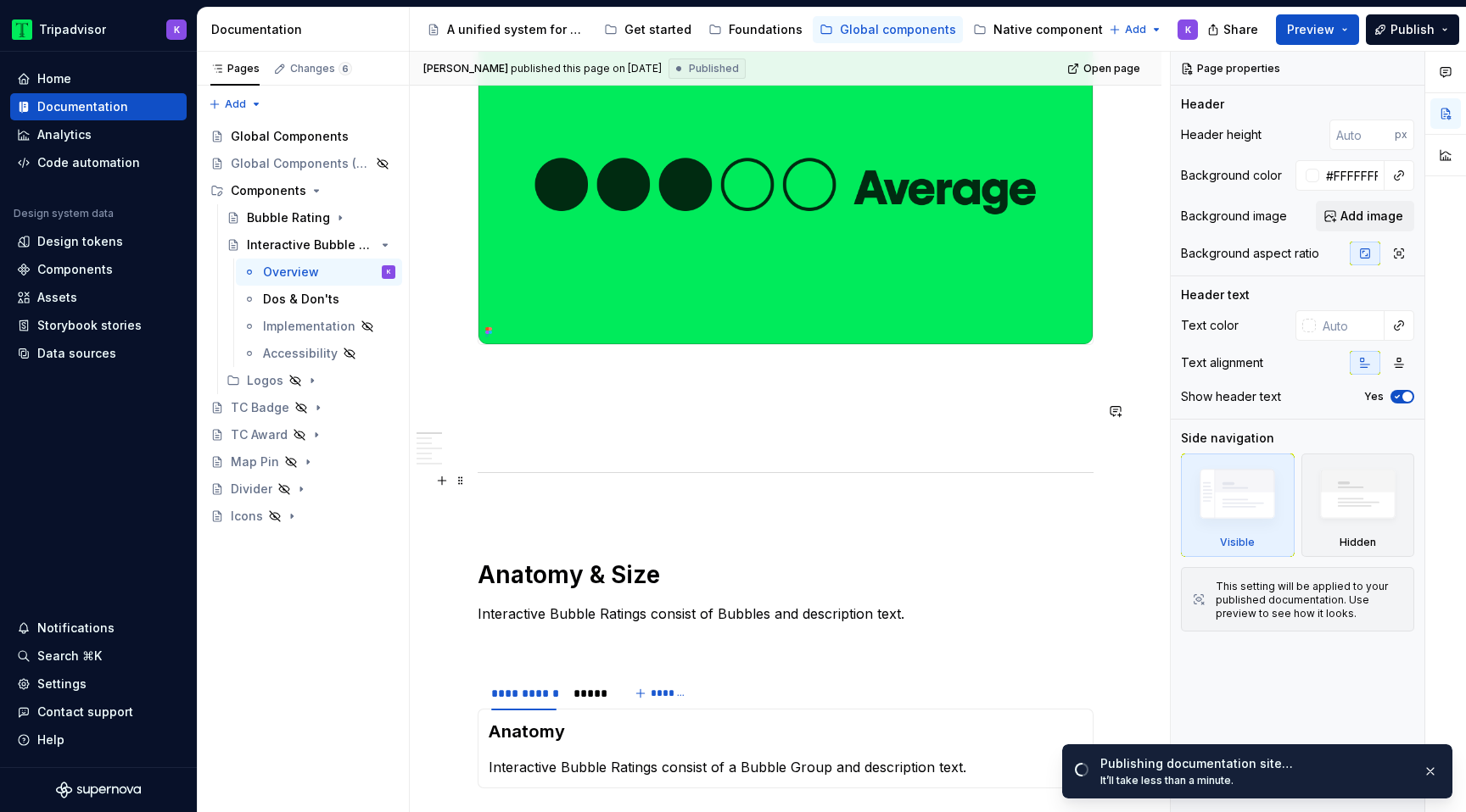
scroll to position [355, 0]
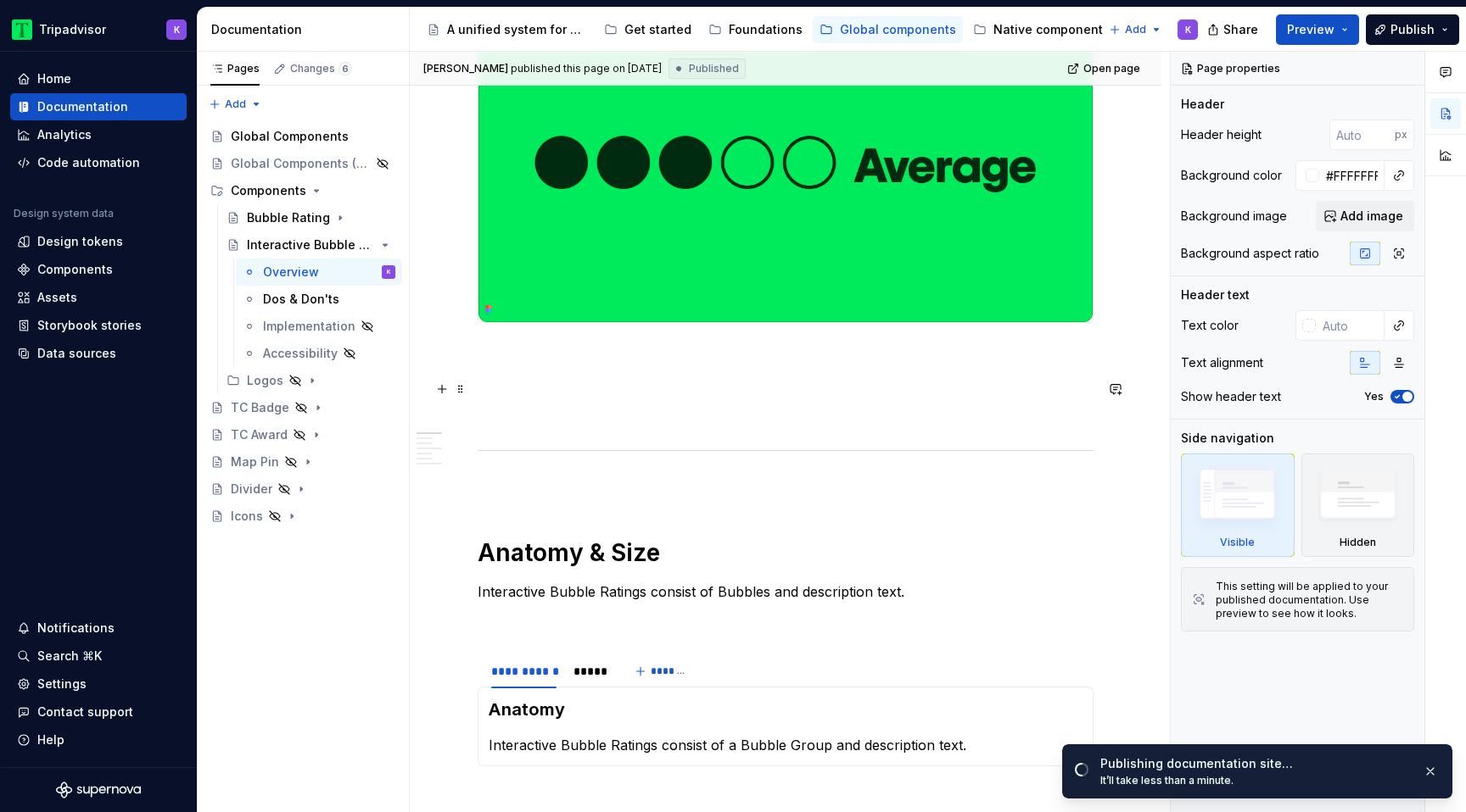
type textarea "*"
click at [608, 390] on p at bounding box center [785, 384] width 616 height 20
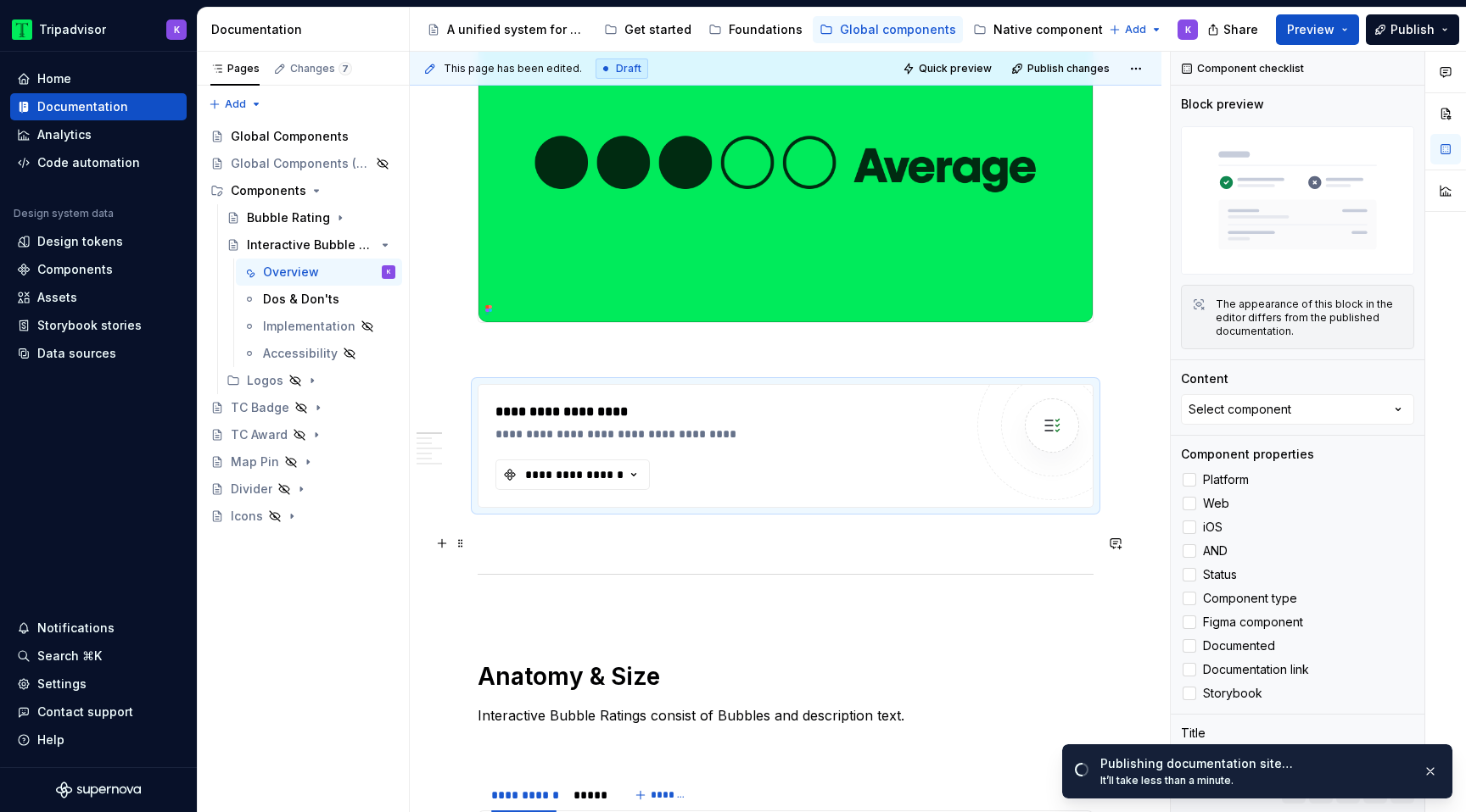
click at [525, 548] on p at bounding box center [785, 538] width 616 height 20
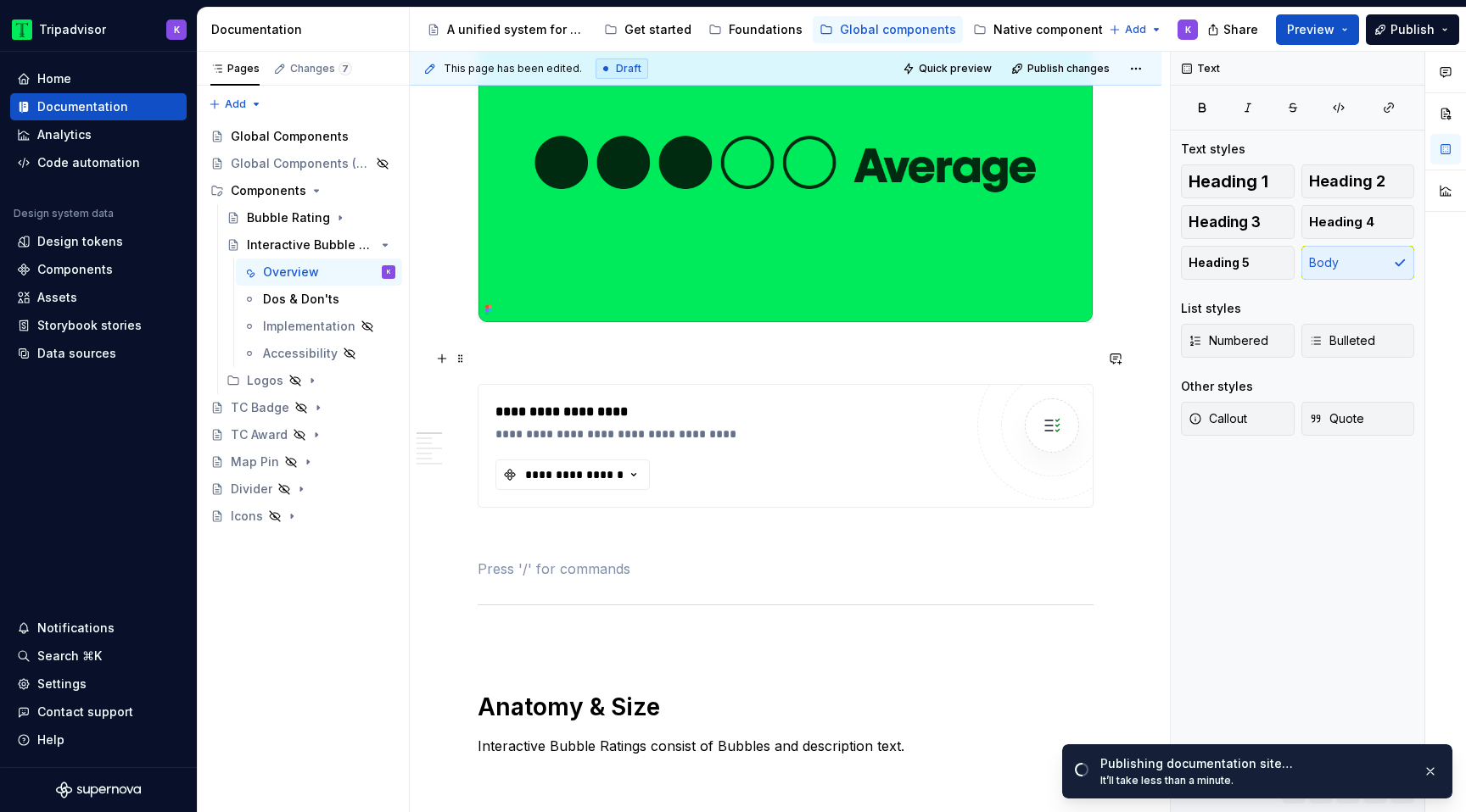
click at [548, 350] on p at bounding box center [785, 354] width 616 height 20
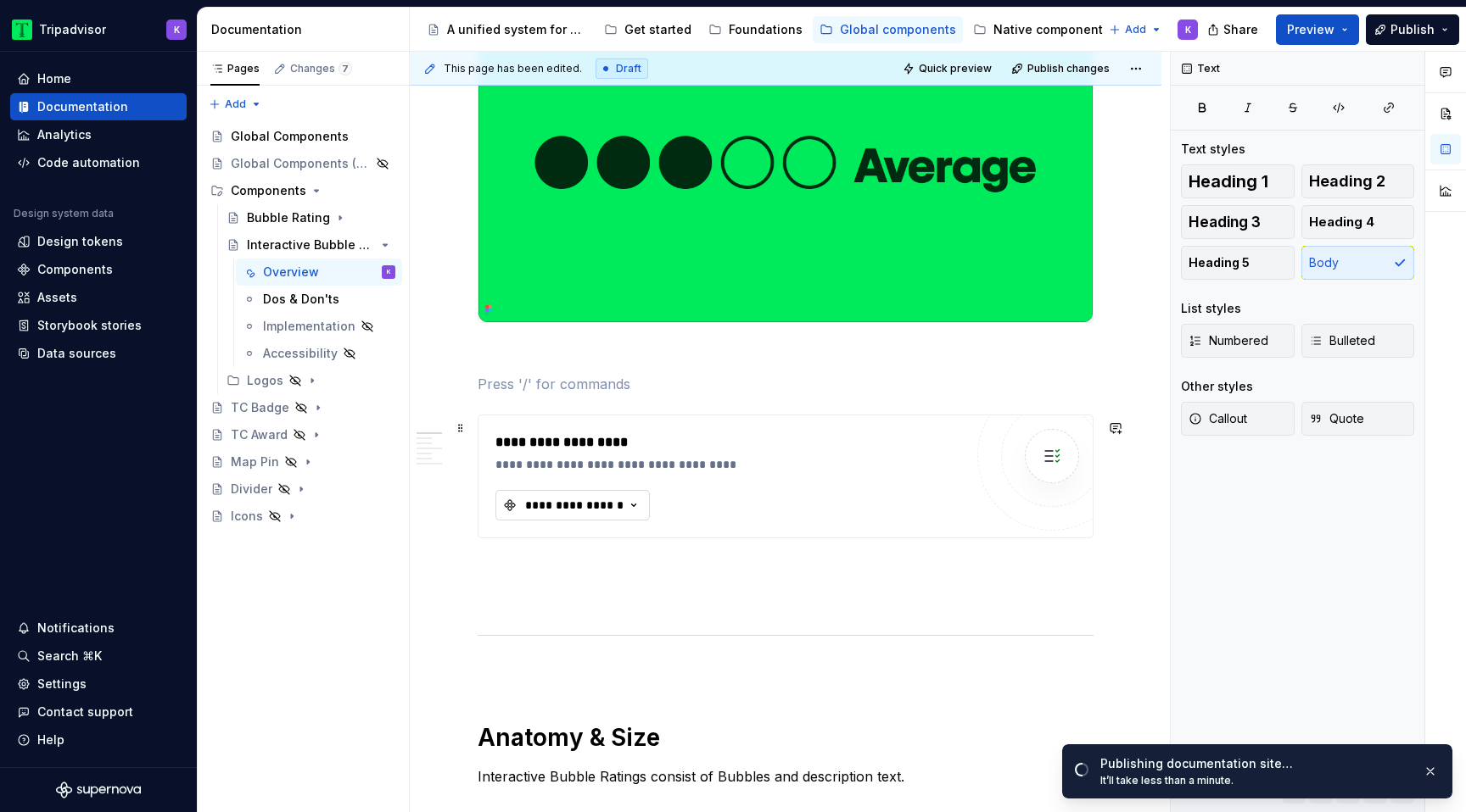
type textarea "*"
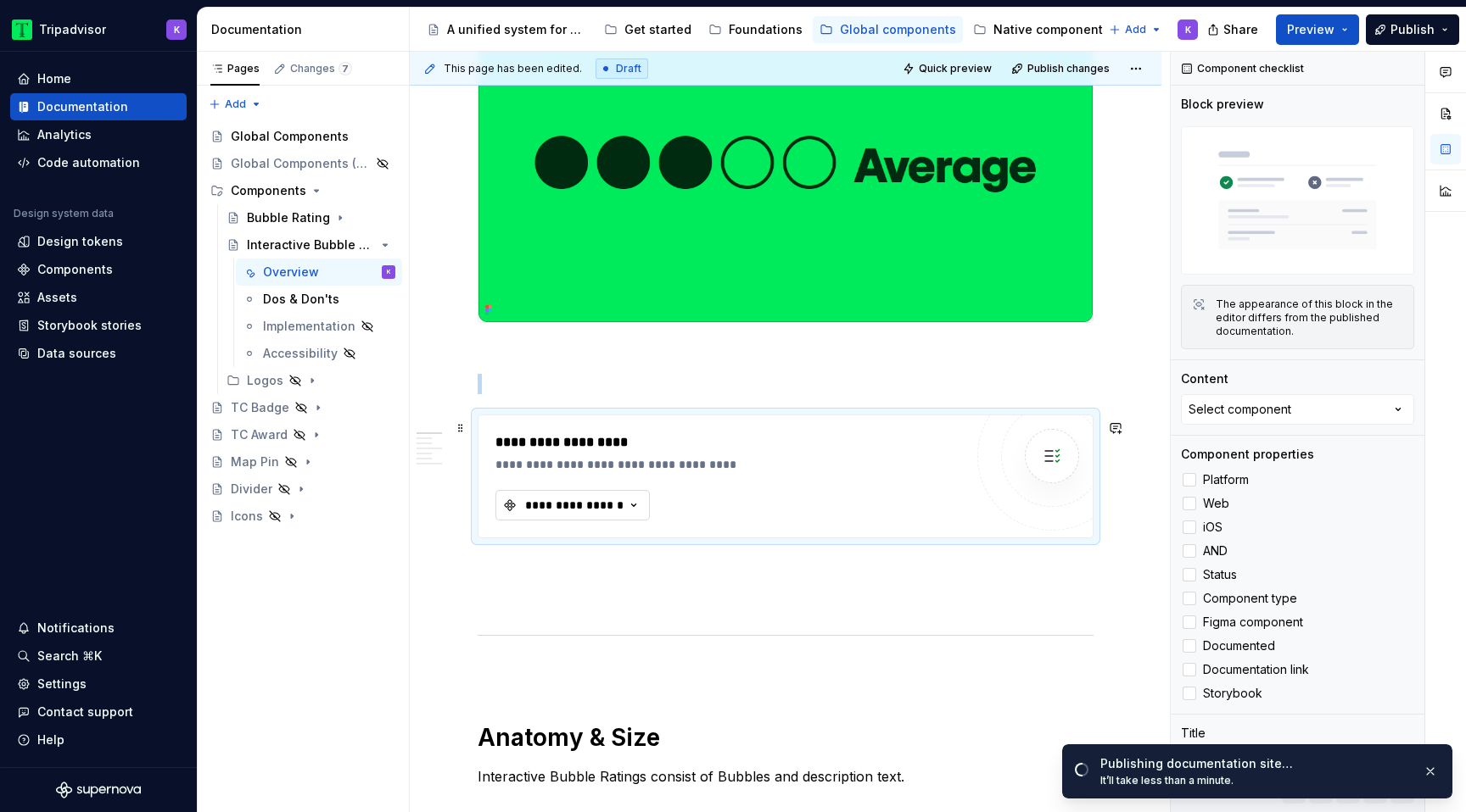
click at [576, 511] on div "**********" at bounding box center [575, 505] width 102 height 17
type input "inter"
click at [589, 577] on div "Interactive Bubble Rating" at bounding box center [619, 578] width 150 height 17
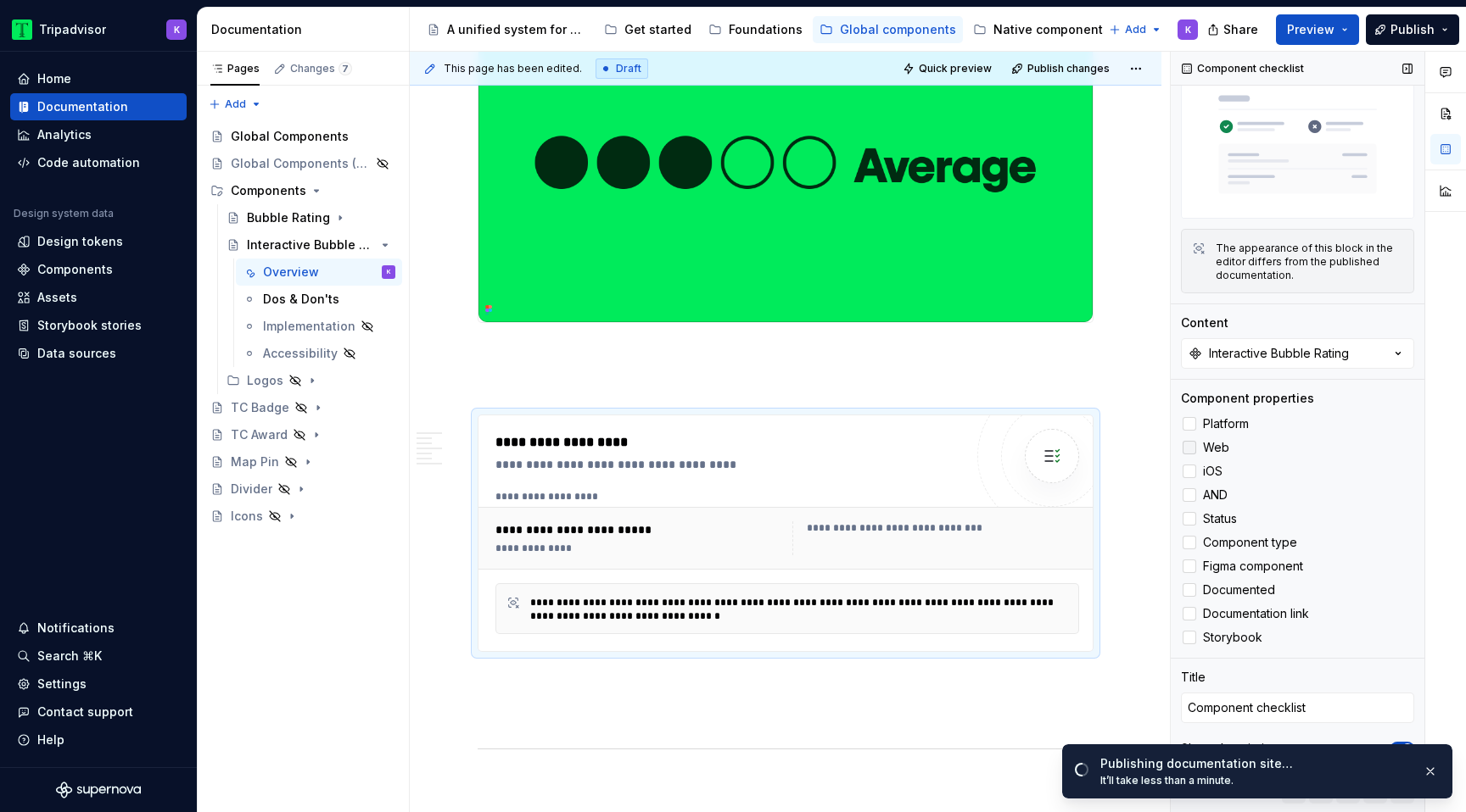
scroll to position [58, 0]
click at [1190, 426] on div at bounding box center [1190, 422] width 14 height 14
click at [1193, 448] on div at bounding box center [1190, 446] width 14 height 14
click at [1189, 478] on label "iOS" at bounding box center [1297, 469] width 233 height 20
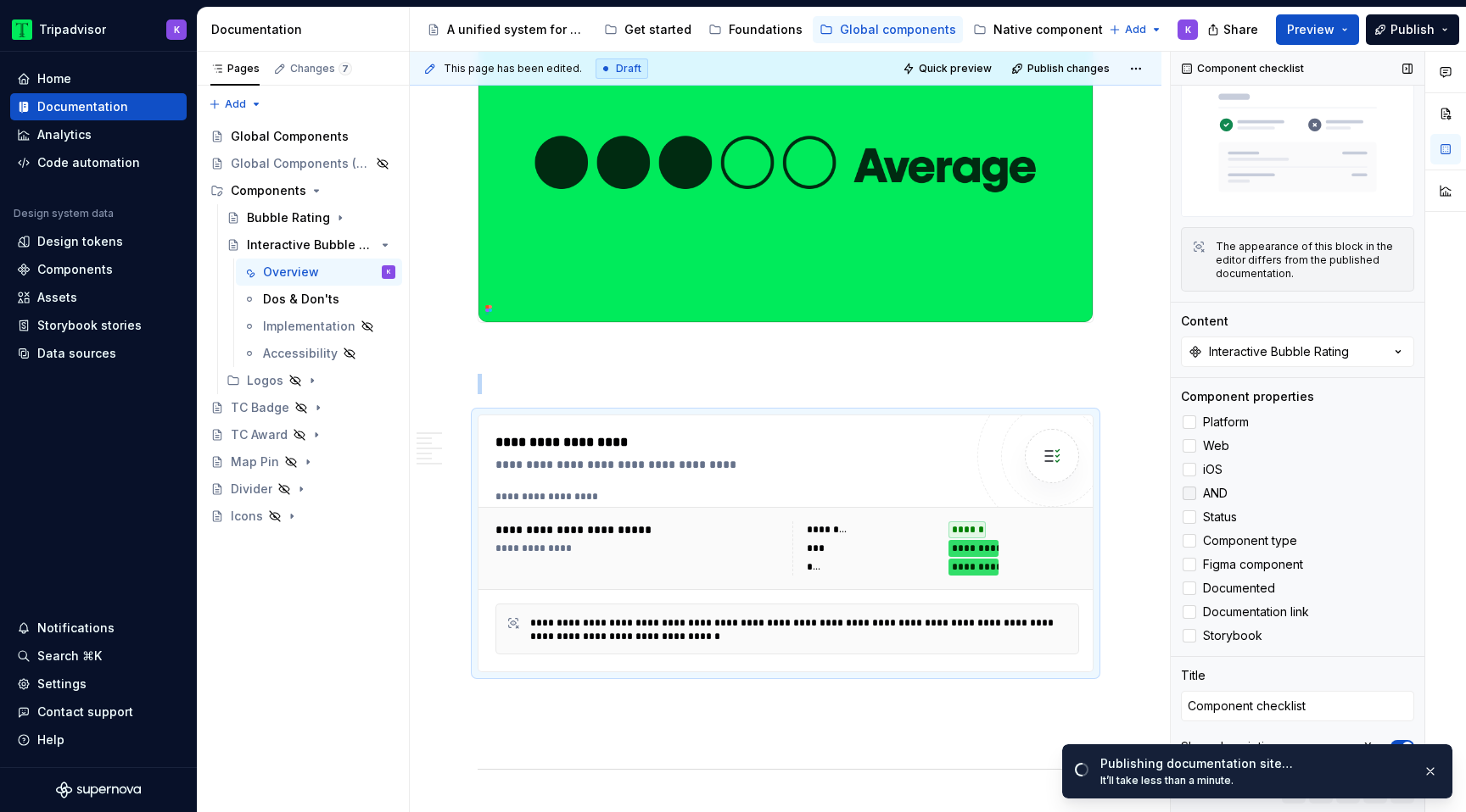
click at [1189, 498] on div at bounding box center [1190, 493] width 14 height 14
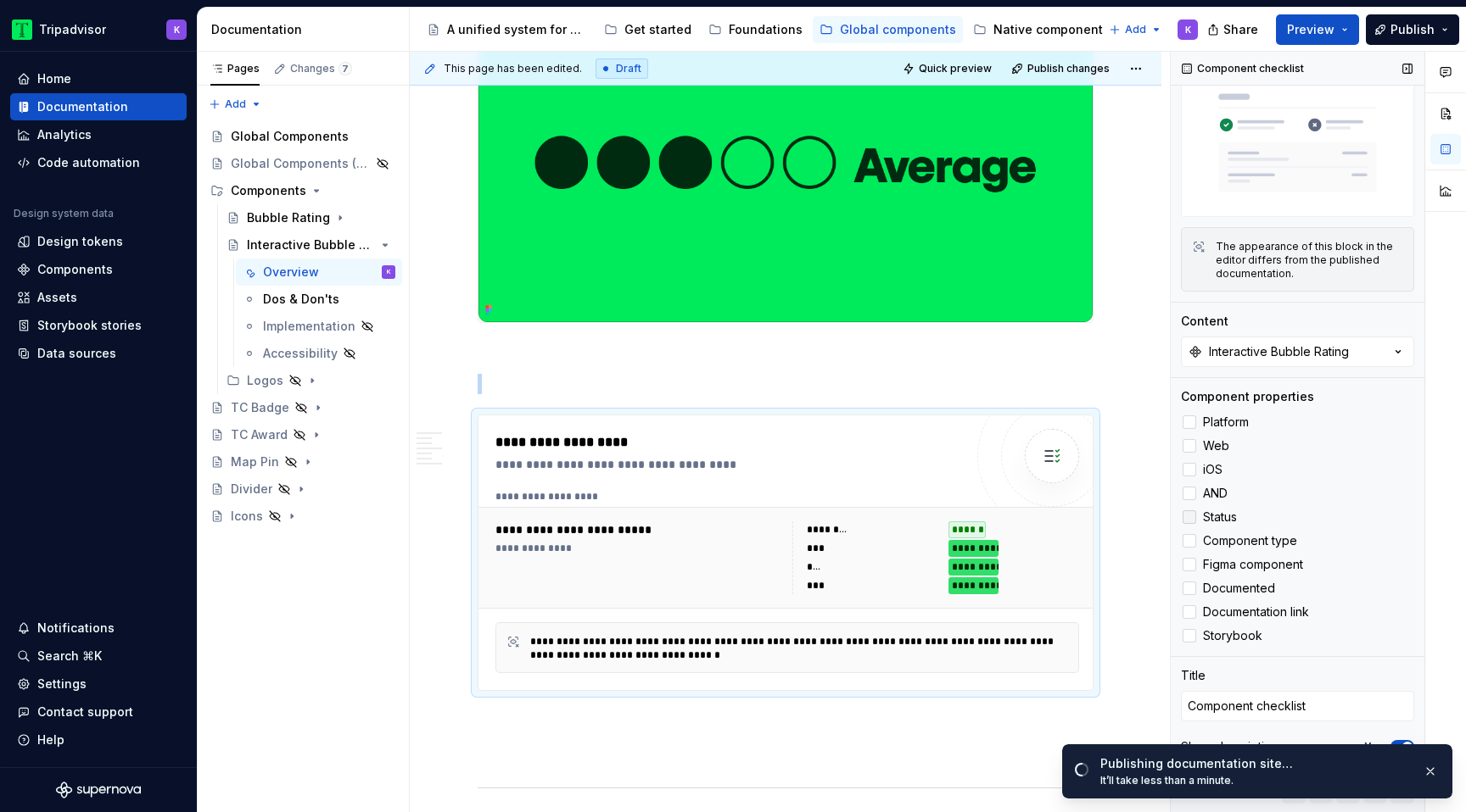
click at [1188, 523] on div at bounding box center [1190, 517] width 14 height 14
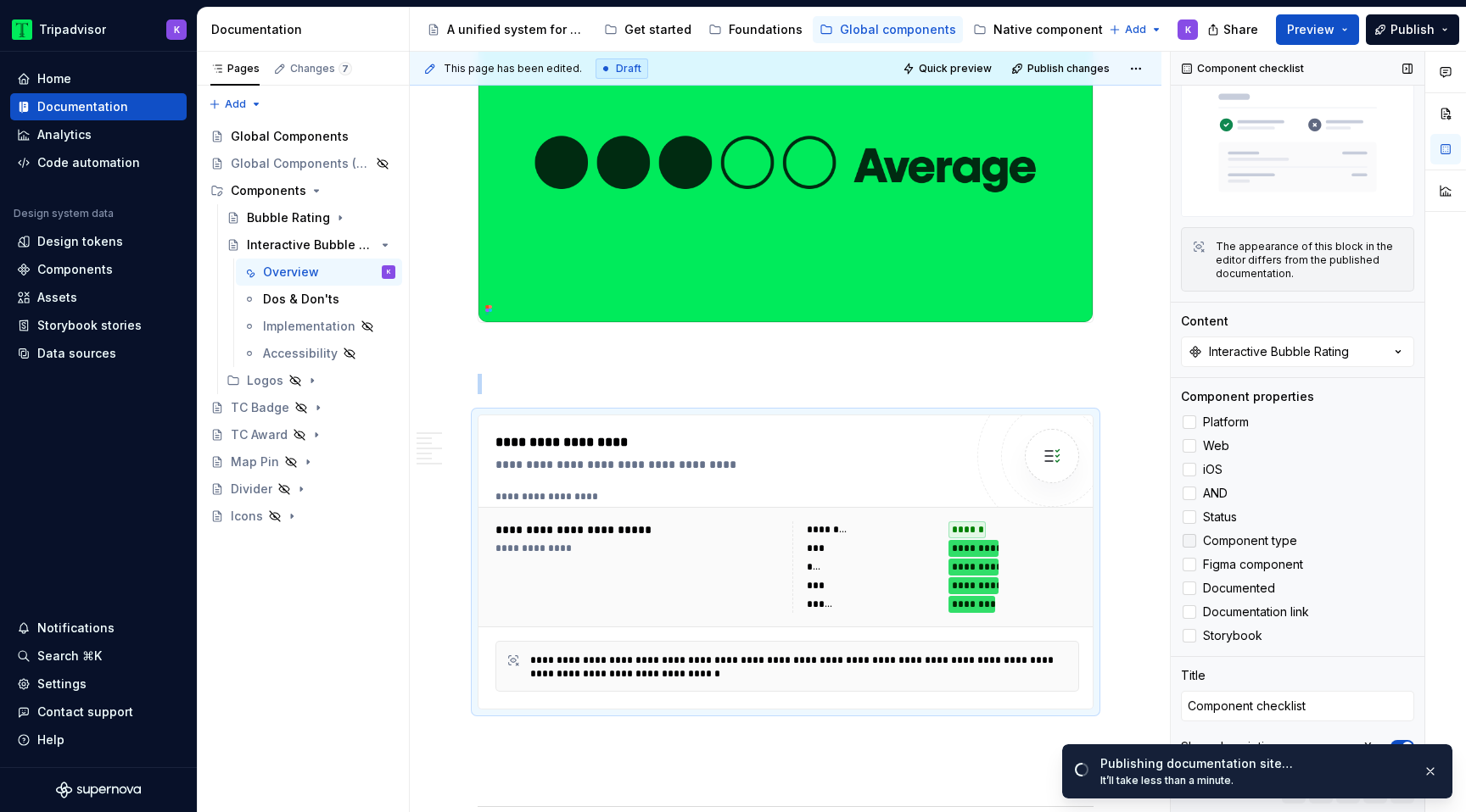
click at [1188, 543] on div at bounding box center [1190, 541] width 14 height 14
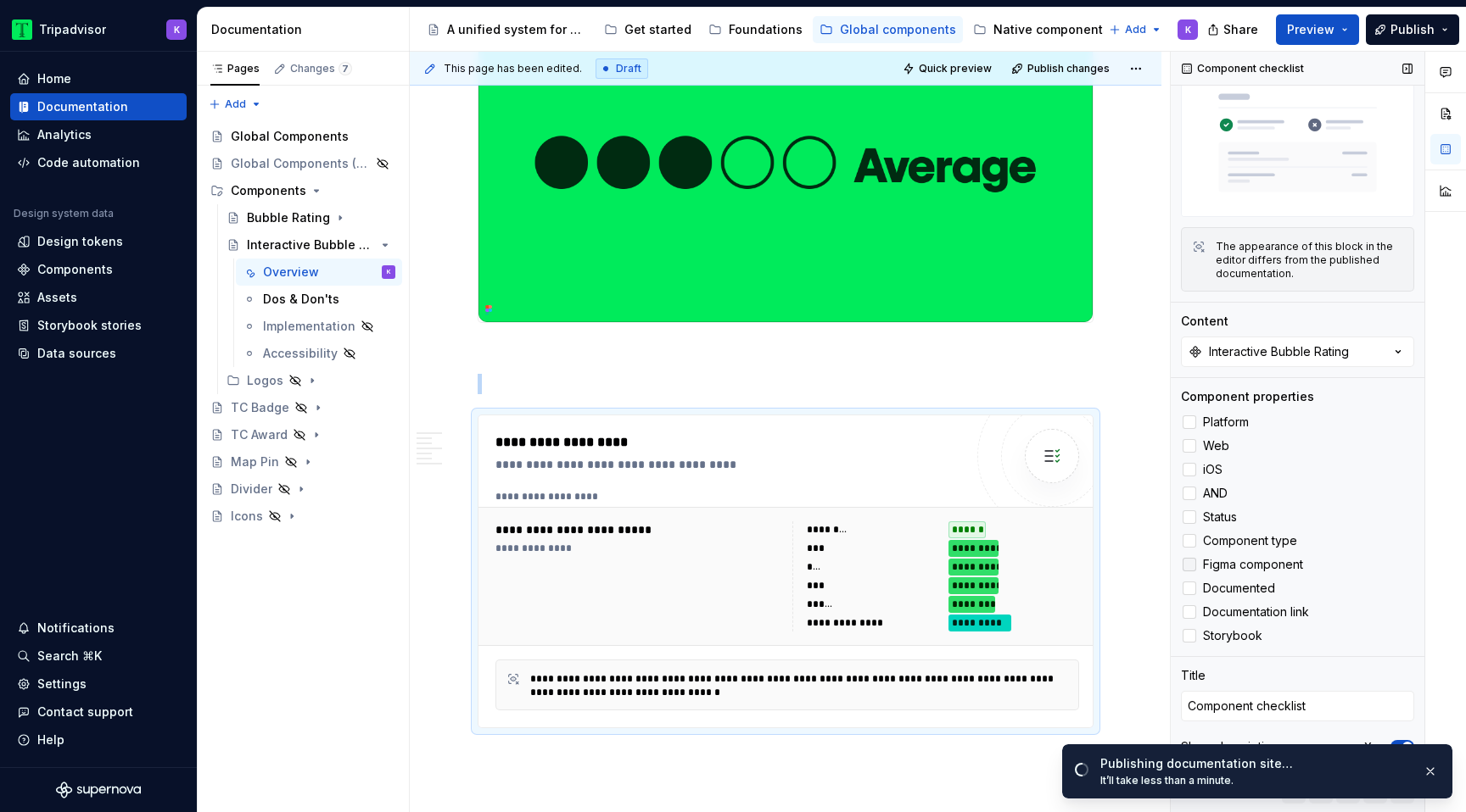
click at [1186, 556] on label "Figma component" at bounding box center [1297, 564] width 233 height 20
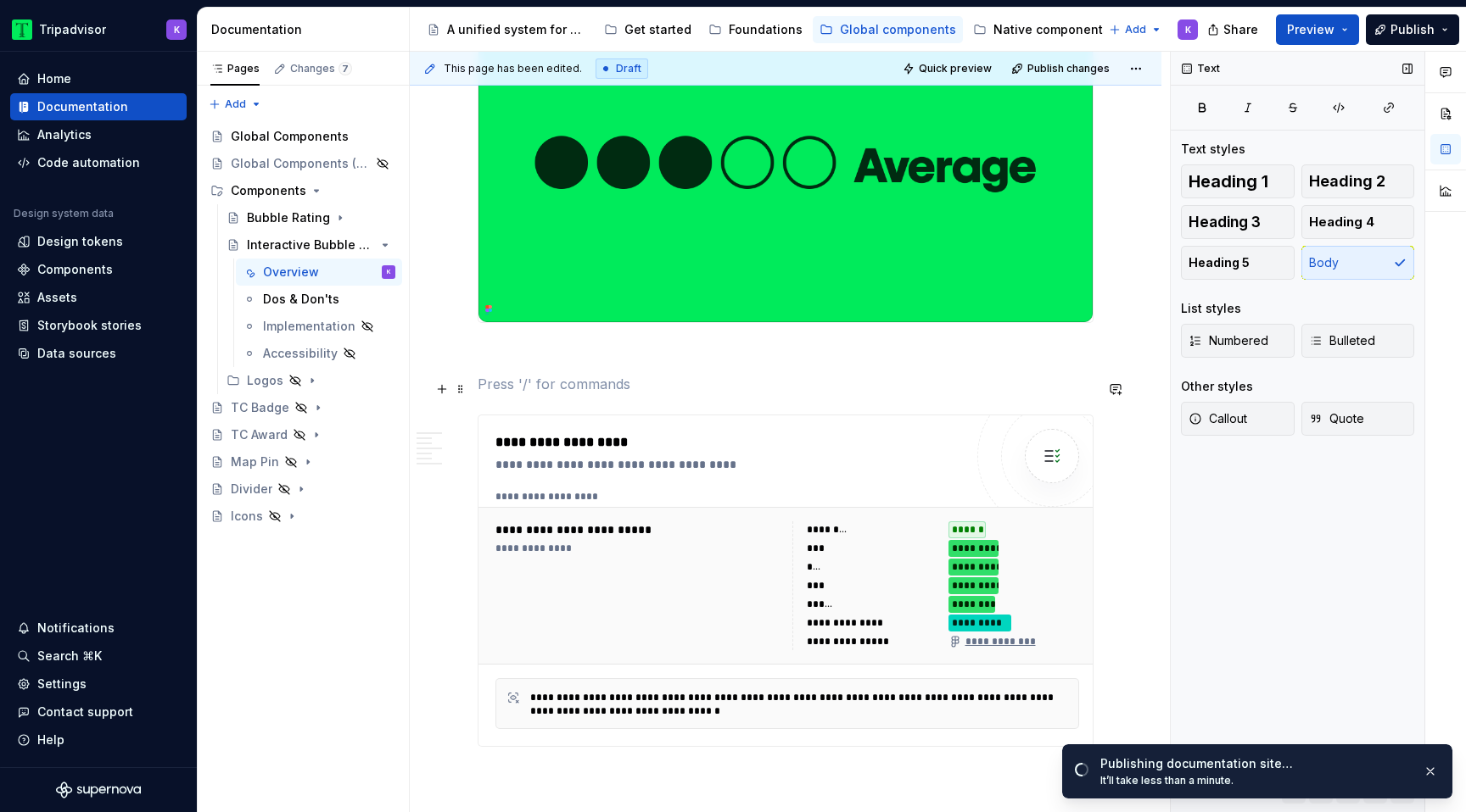
click at [829, 381] on p at bounding box center [785, 384] width 616 height 20
click at [288, 229] on div "Bubble Rating" at bounding box center [321, 218] width 149 height 24
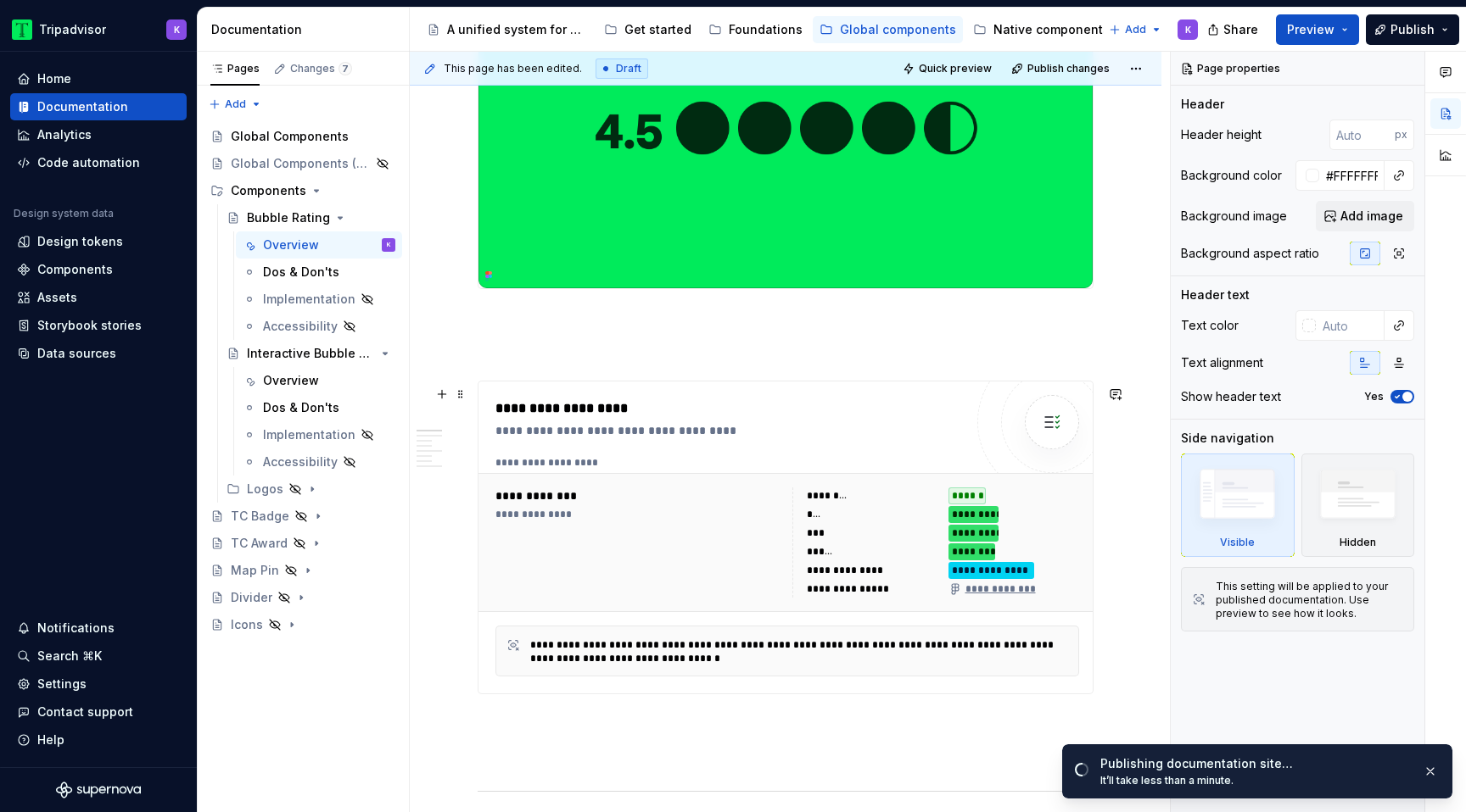
scroll to position [568, 0]
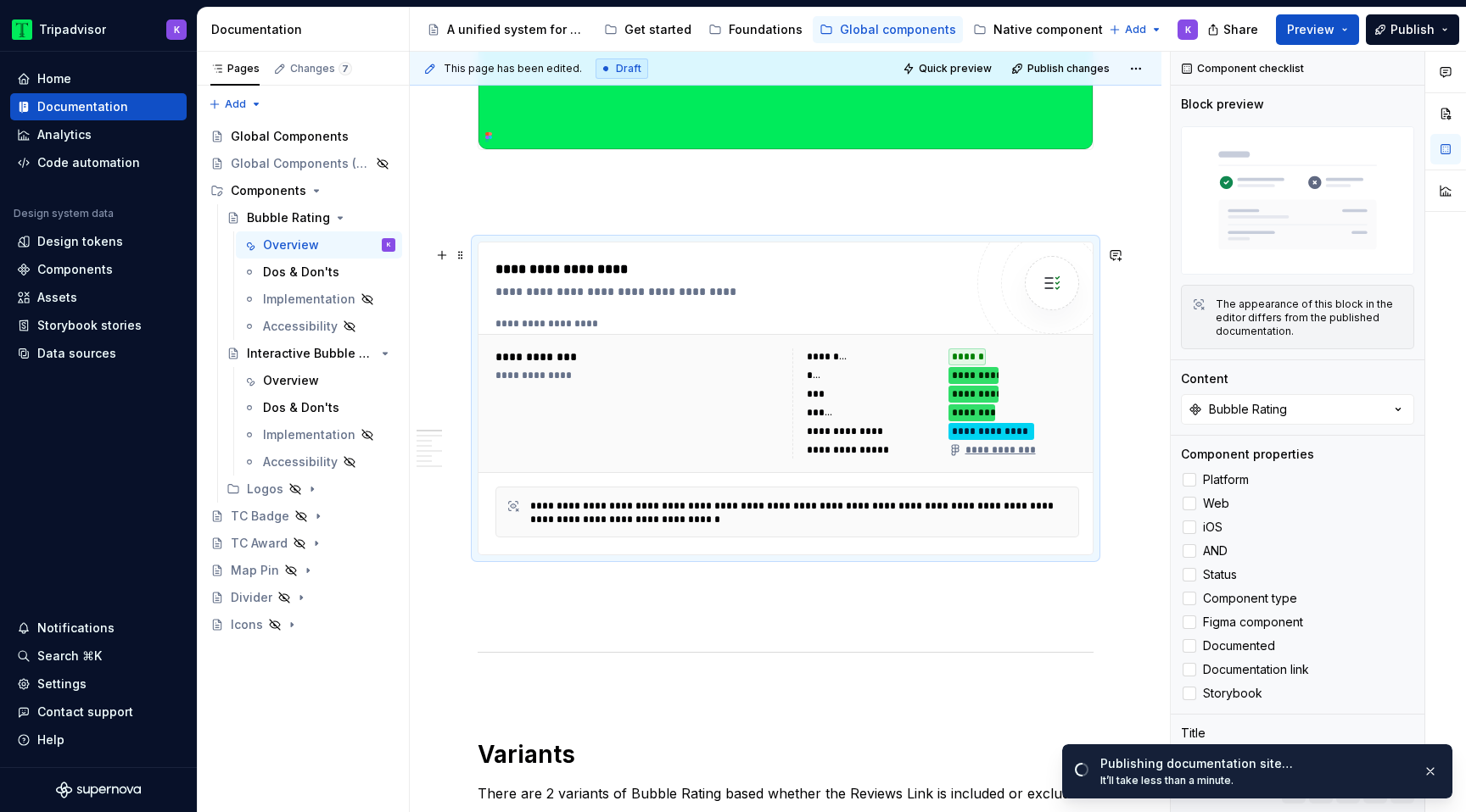
click at [792, 375] on div "**********" at bounding box center [787, 404] width 584 height 110
click at [1188, 507] on div at bounding box center [1190, 504] width 14 height 14
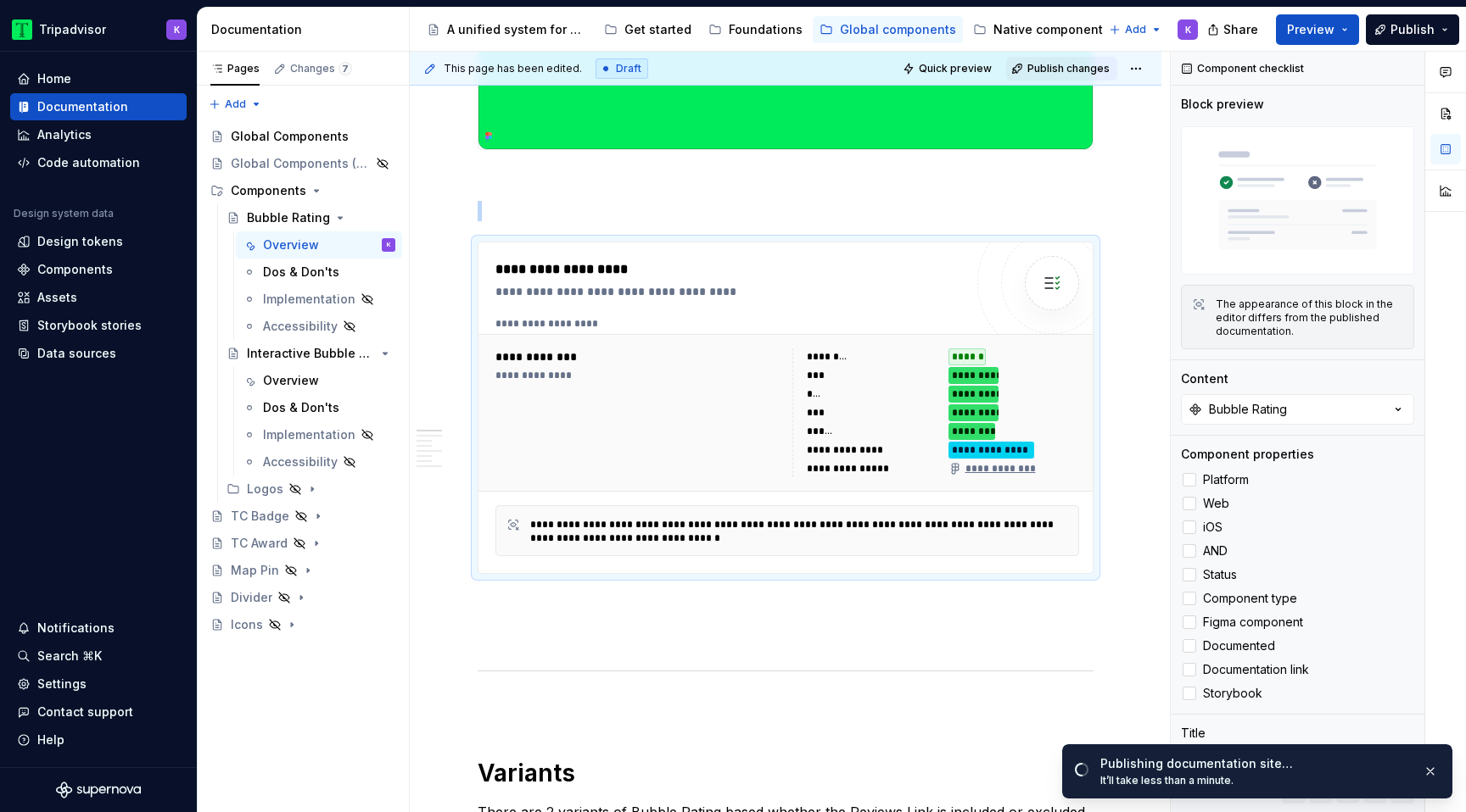
click at [1051, 66] on span "Publish changes" at bounding box center [1068, 69] width 82 height 14
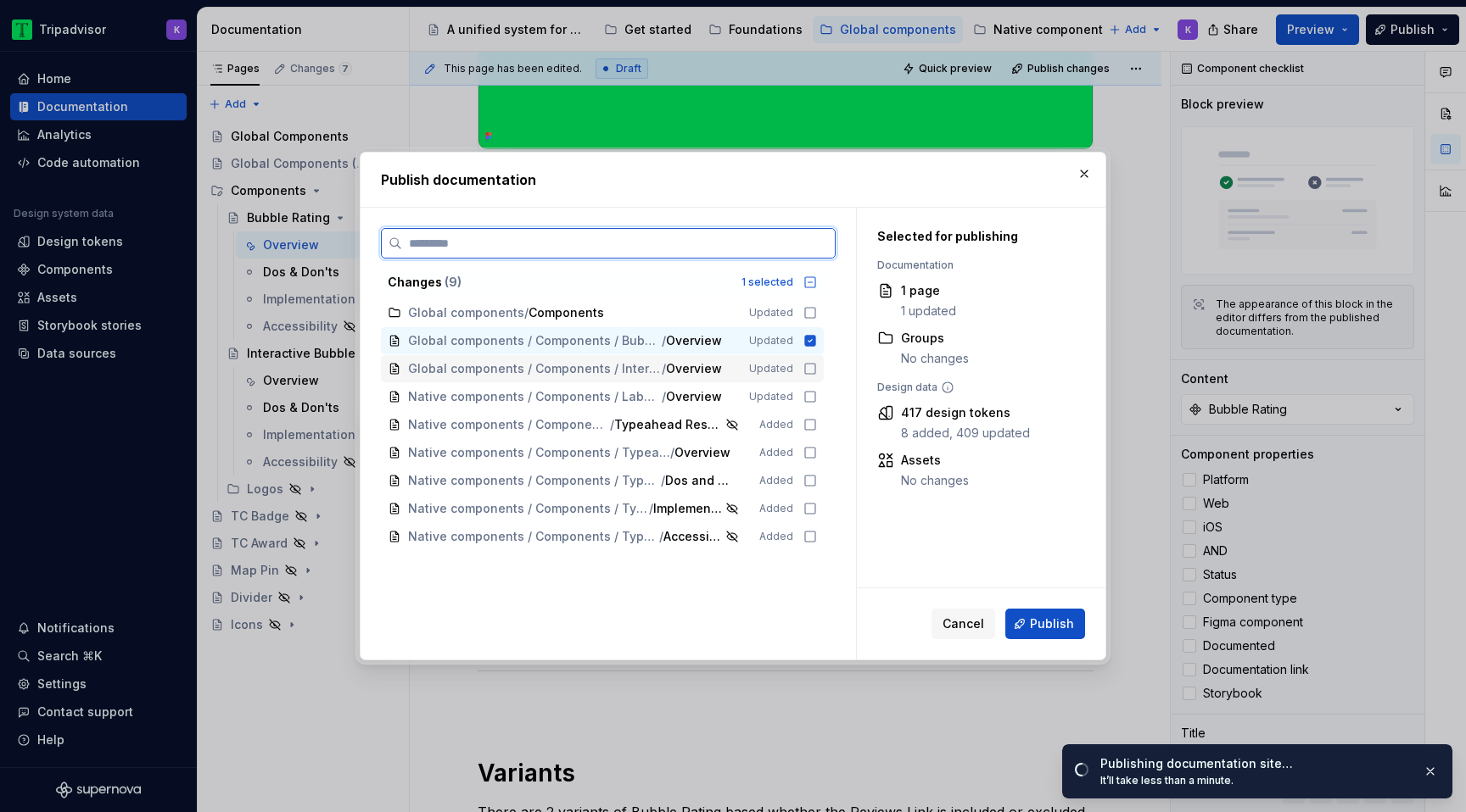
click at [671, 379] on div "Global components / Components / Interactive Bubble Rating / Overview Updated" at bounding box center [602, 369] width 443 height 27
click at [779, 319] on span "Updated" at bounding box center [771, 313] width 44 height 14
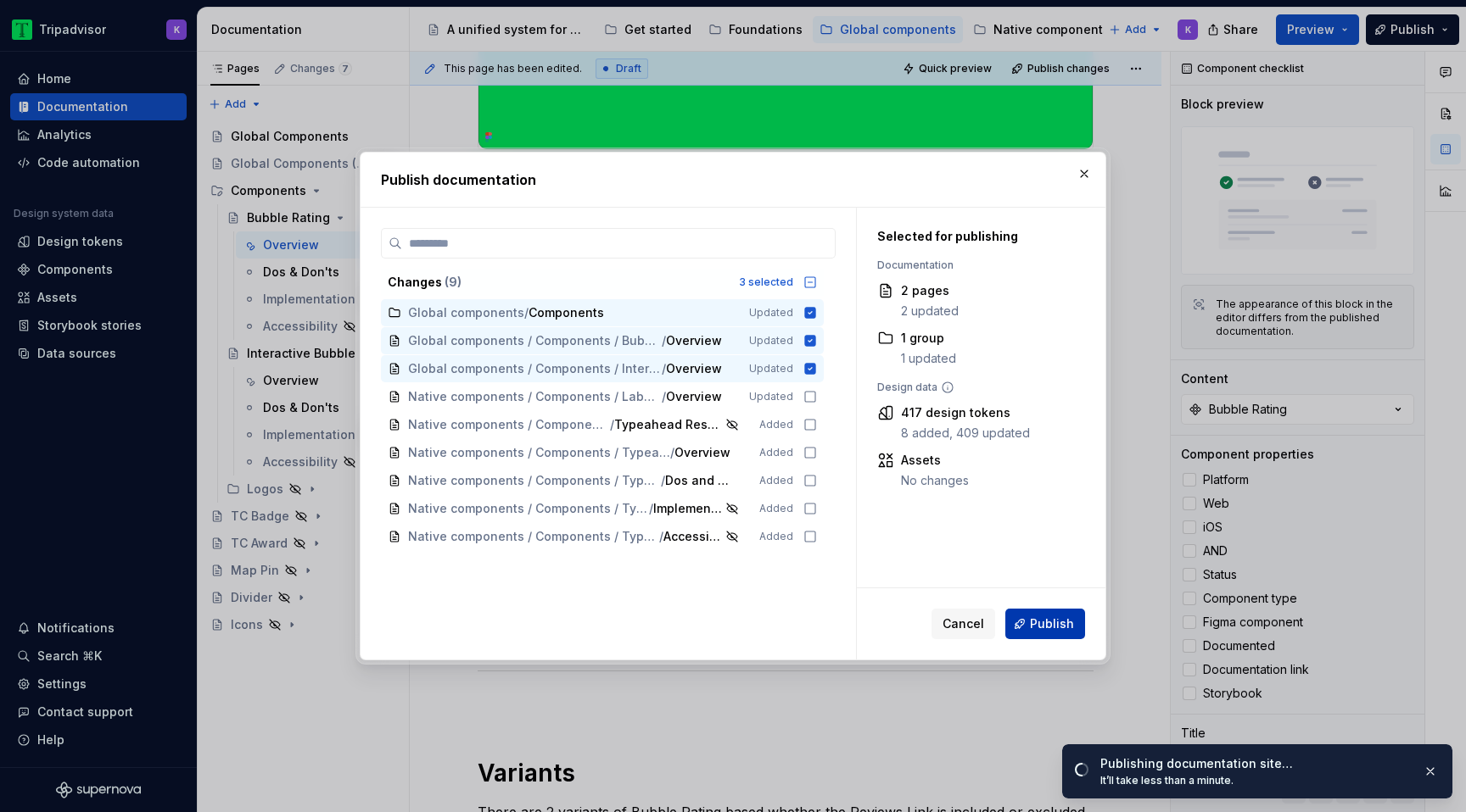
click at [1053, 625] on span "Publish" at bounding box center [1052, 623] width 44 height 17
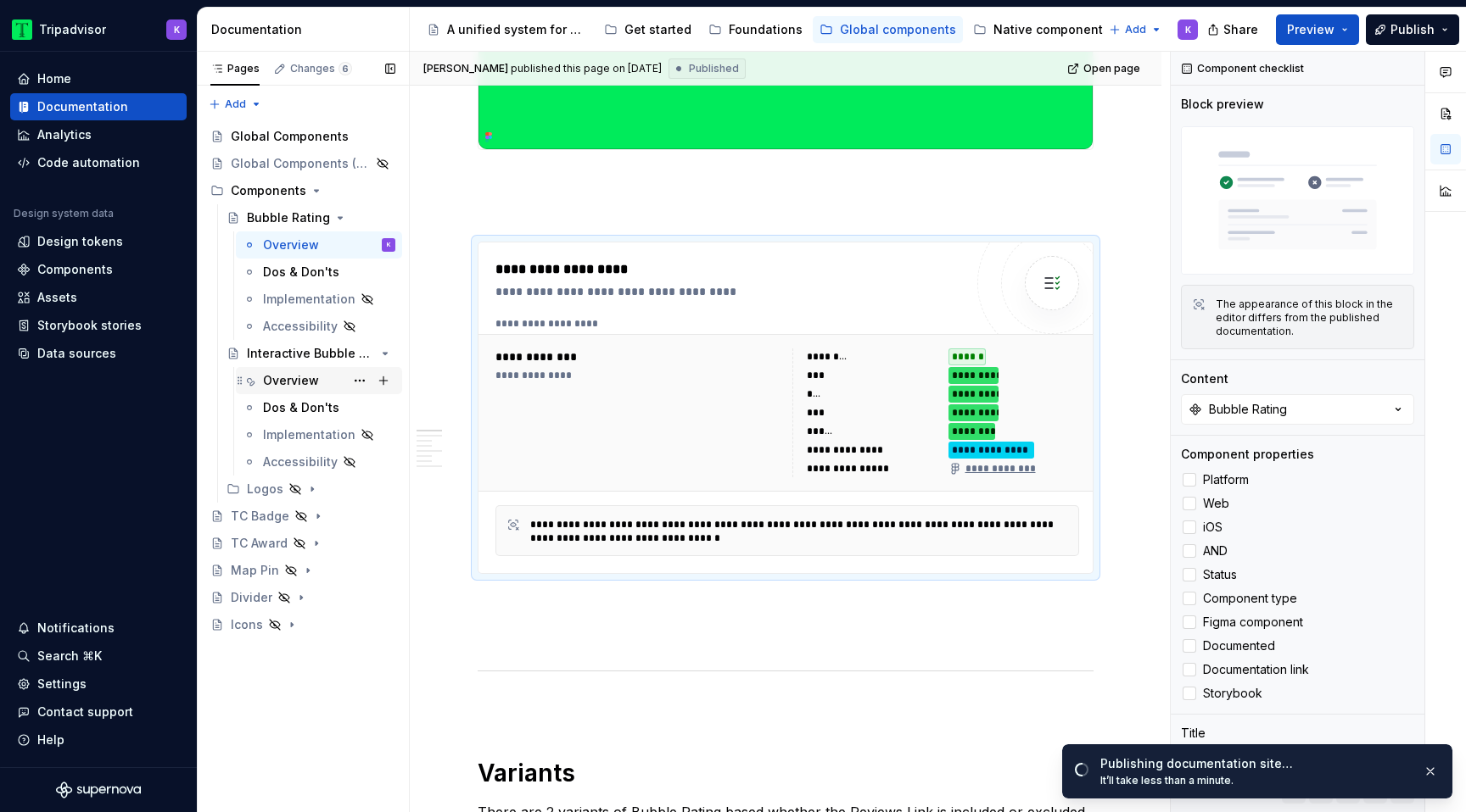
click at [296, 390] on div "Overview" at bounding box center [329, 381] width 132 height 24
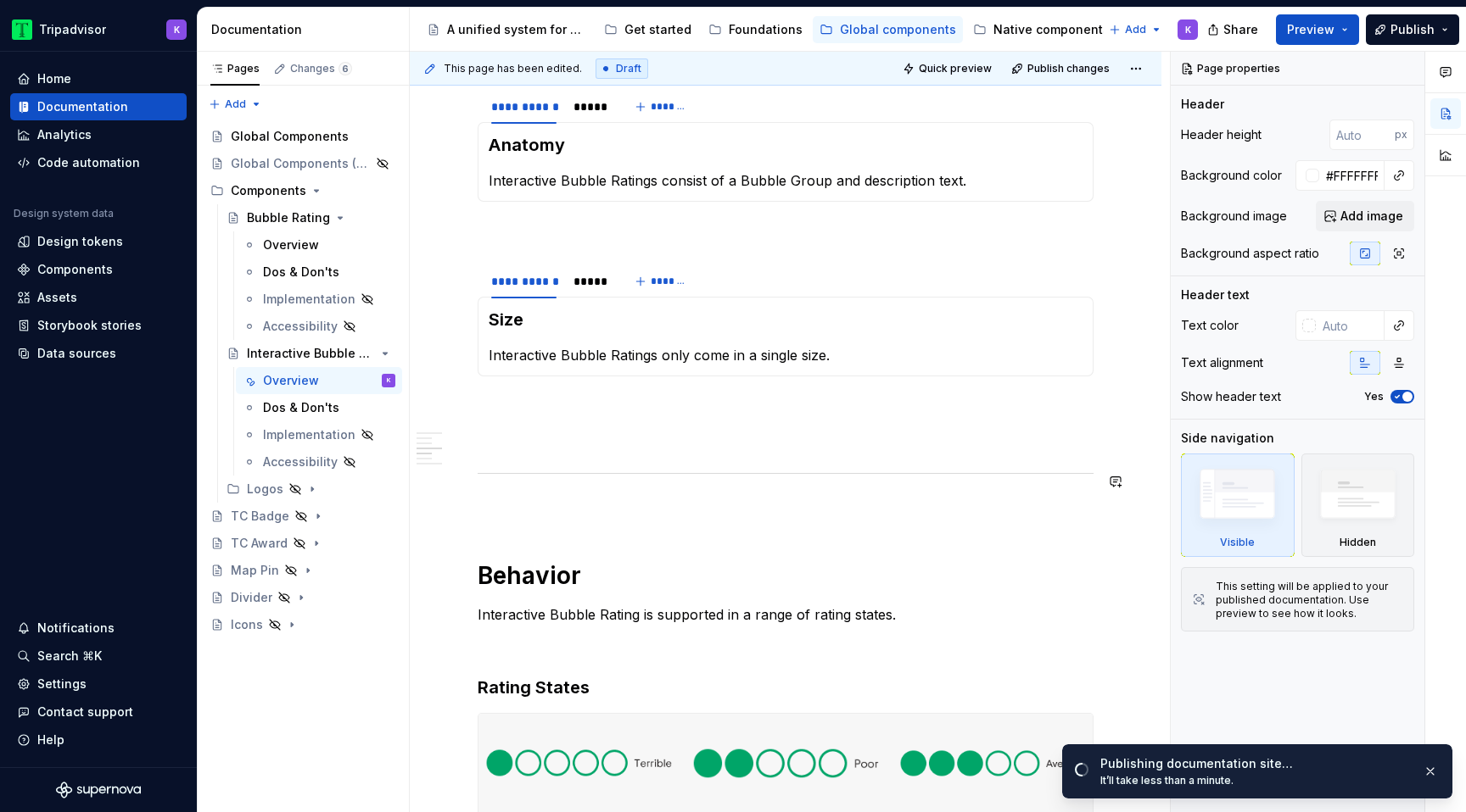
scroll to position [1754, 0]
type textarea "*"
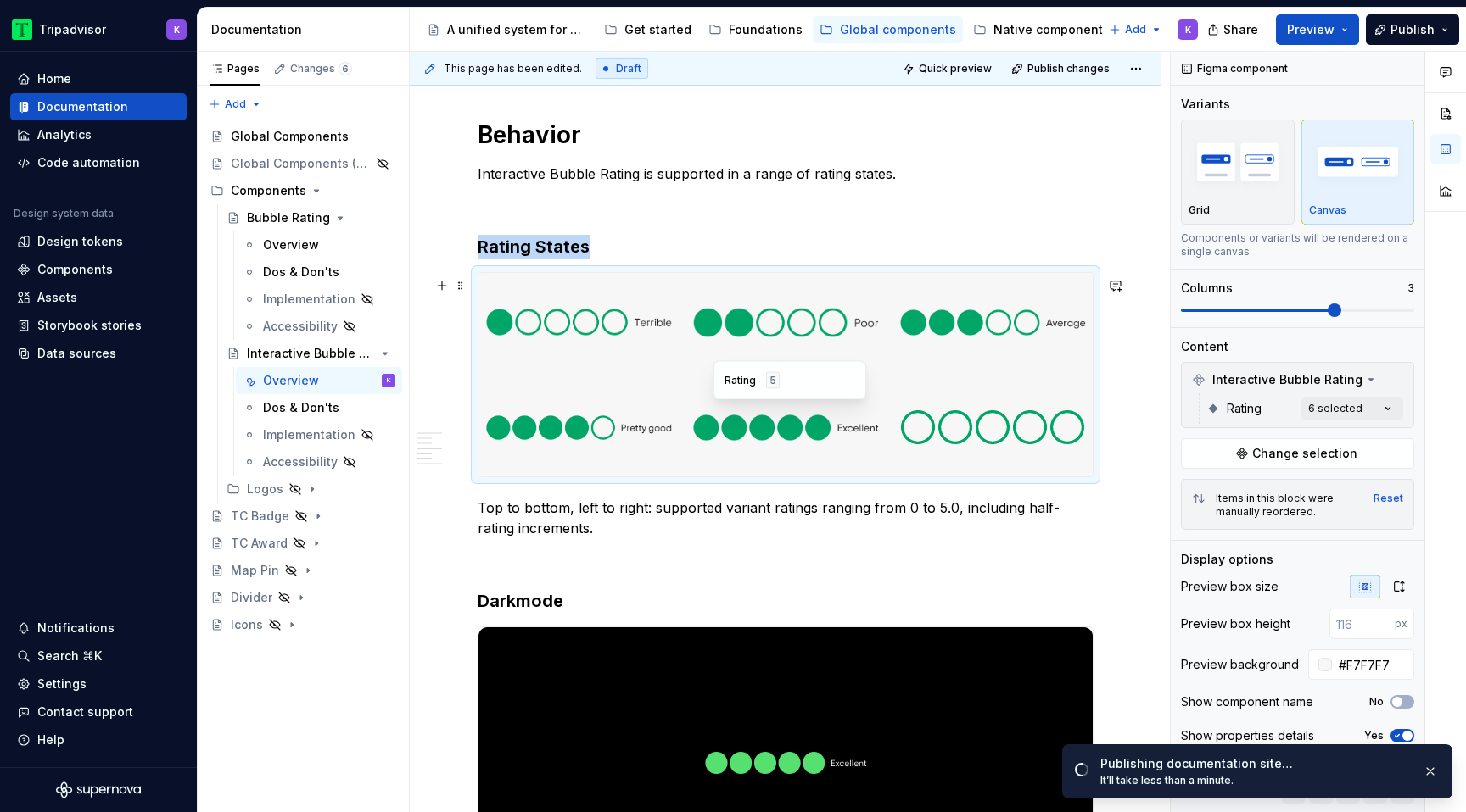
click at [832, 409] on img at bounding box center [785, 426] width 187 height 85
click at [1318, 387] on span "Interactive Bubble Rating" at bounding box center [1287, 380] width 150 height 17
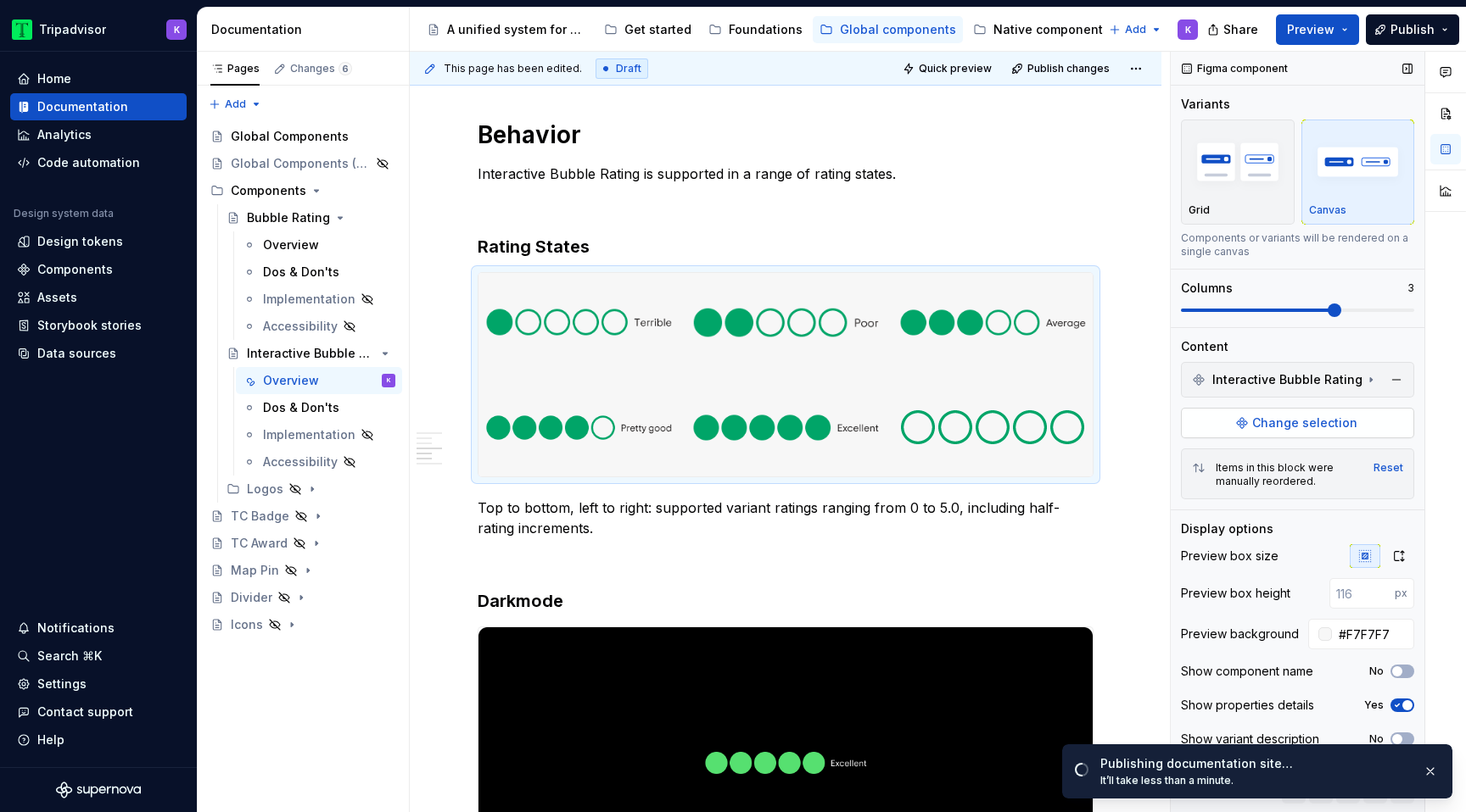
click at [1311, 417] on span "Change selection" at bounding box center [1304, 422] width 105 height 17
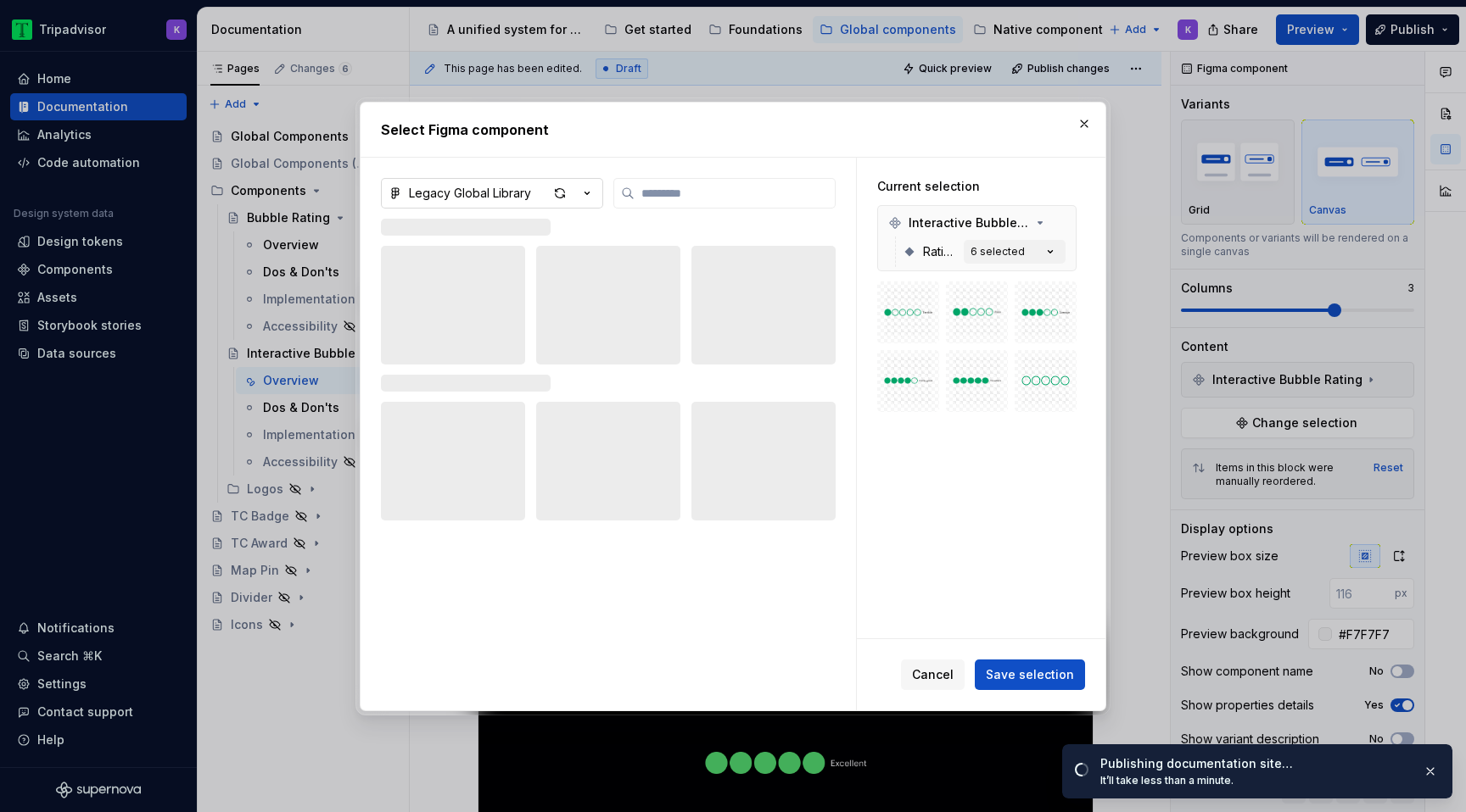
click at [593, 194] on icon "button" at bounding box center [587, 193] width 17 height 17
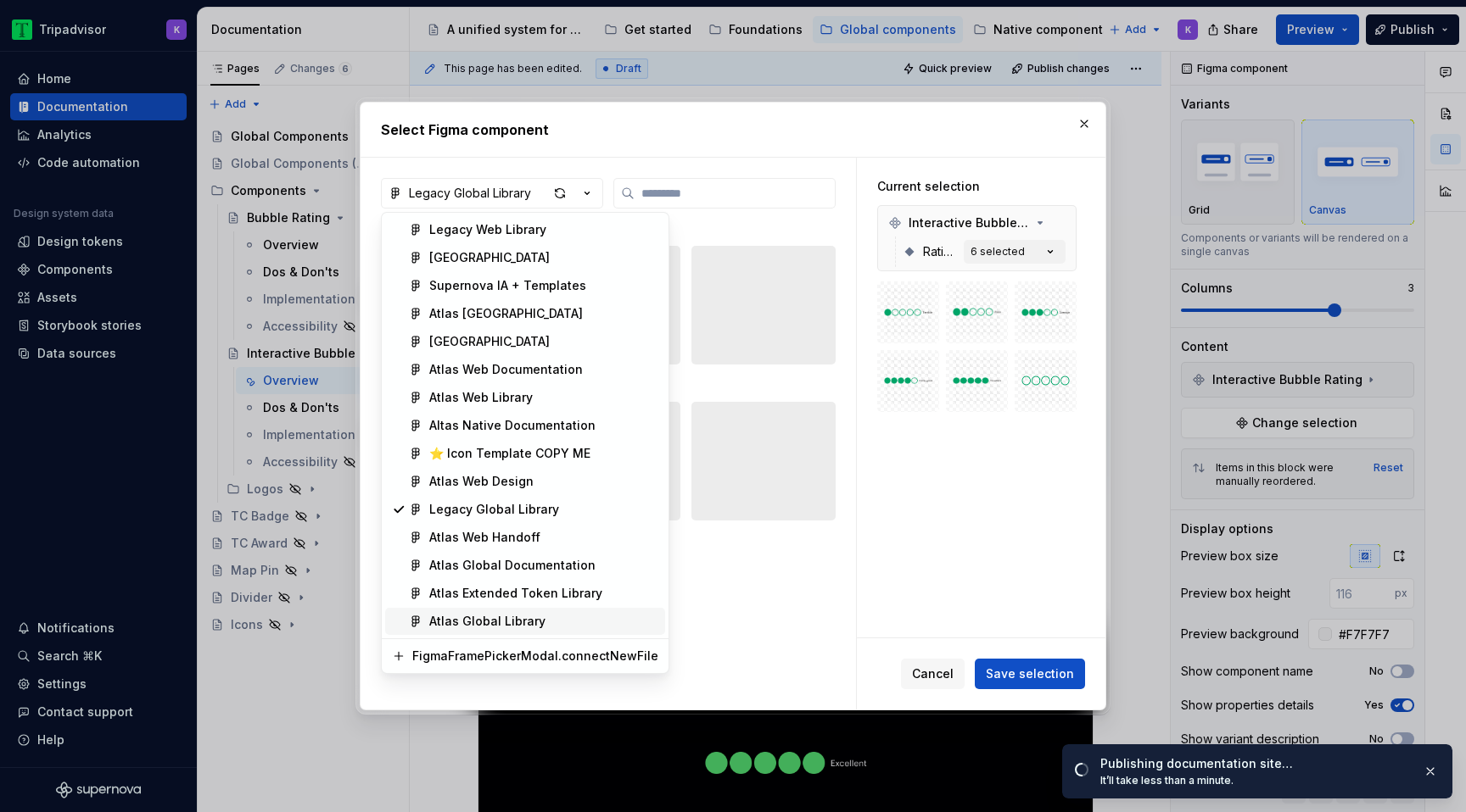
click at [539, 618] on div "Atlas Global Library" at bounding box center [488, 621] width 116 height 17
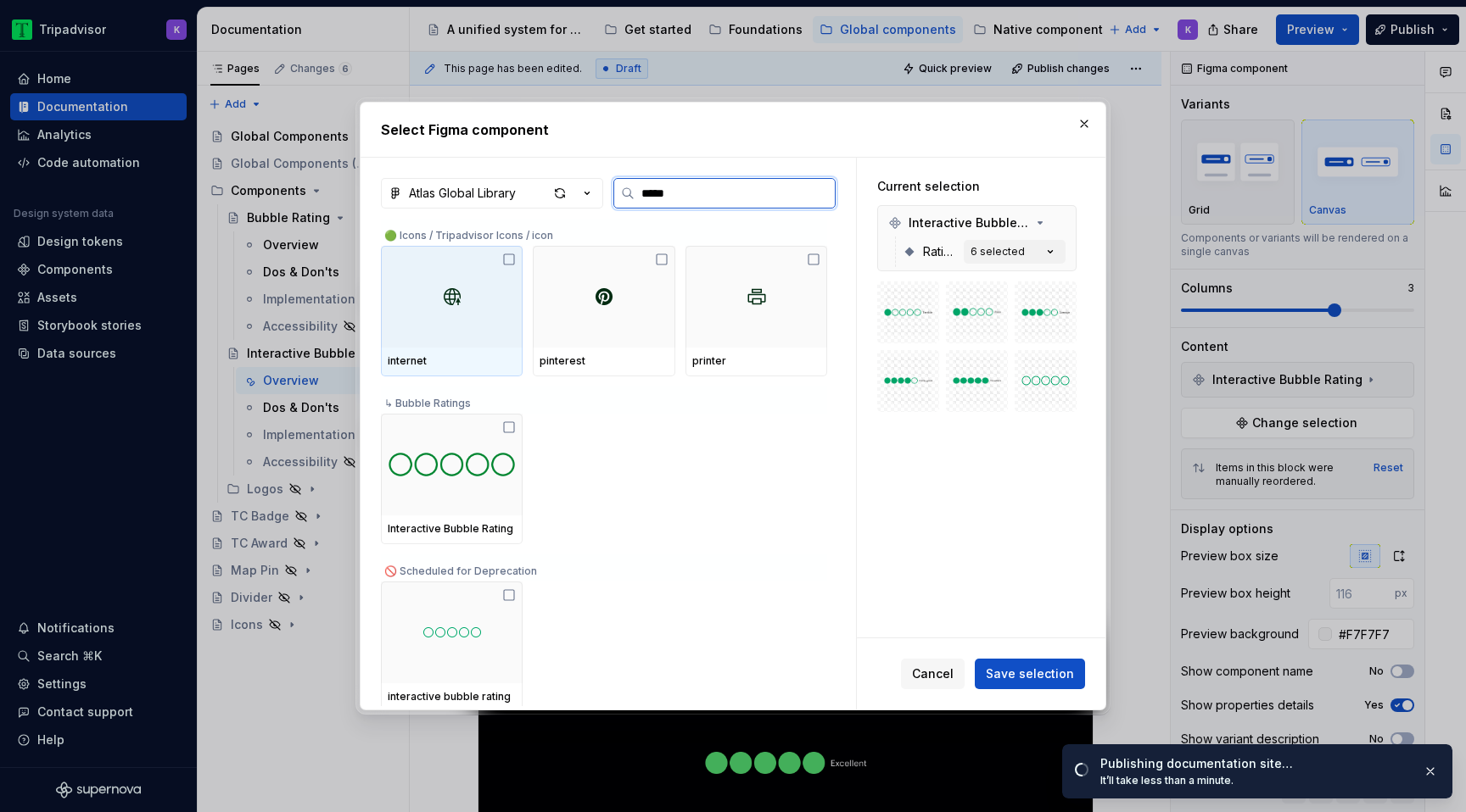
type input "******"
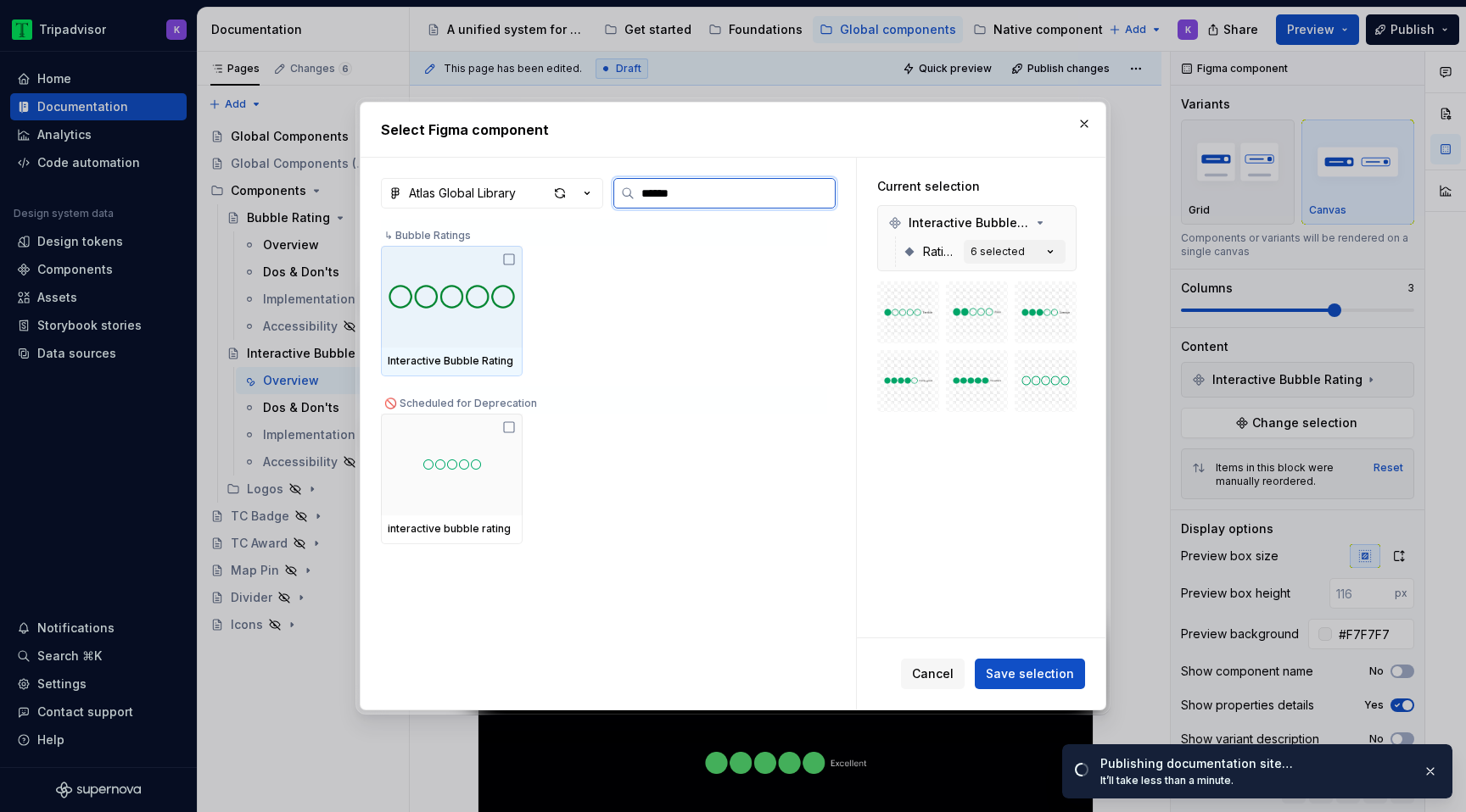
click at [501, 262] on div at bounding box center [452, 297] width 142 height 102
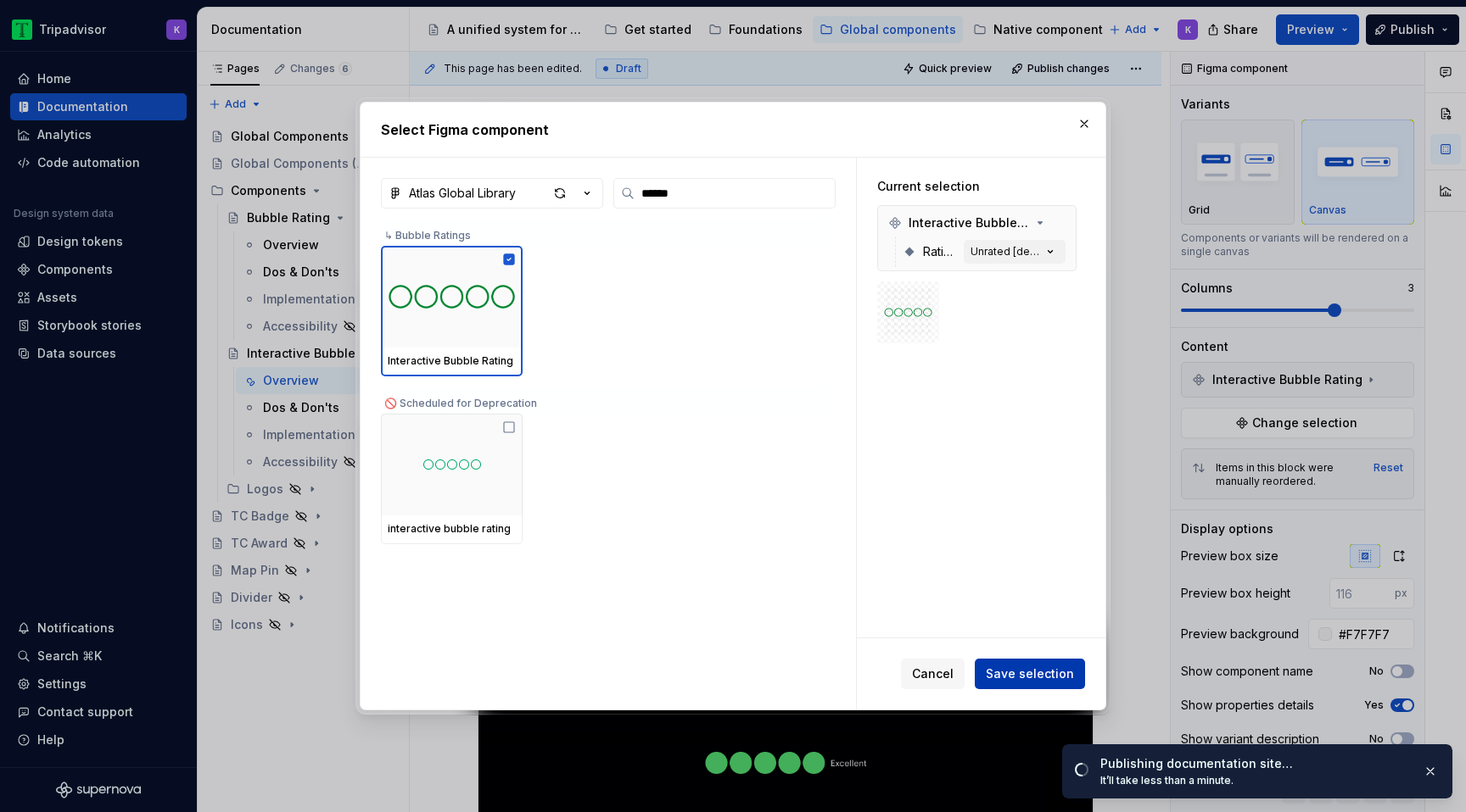
click at [1035, 676] on span "Save selection" at bounding box center [1030, 673] width 88 height 17
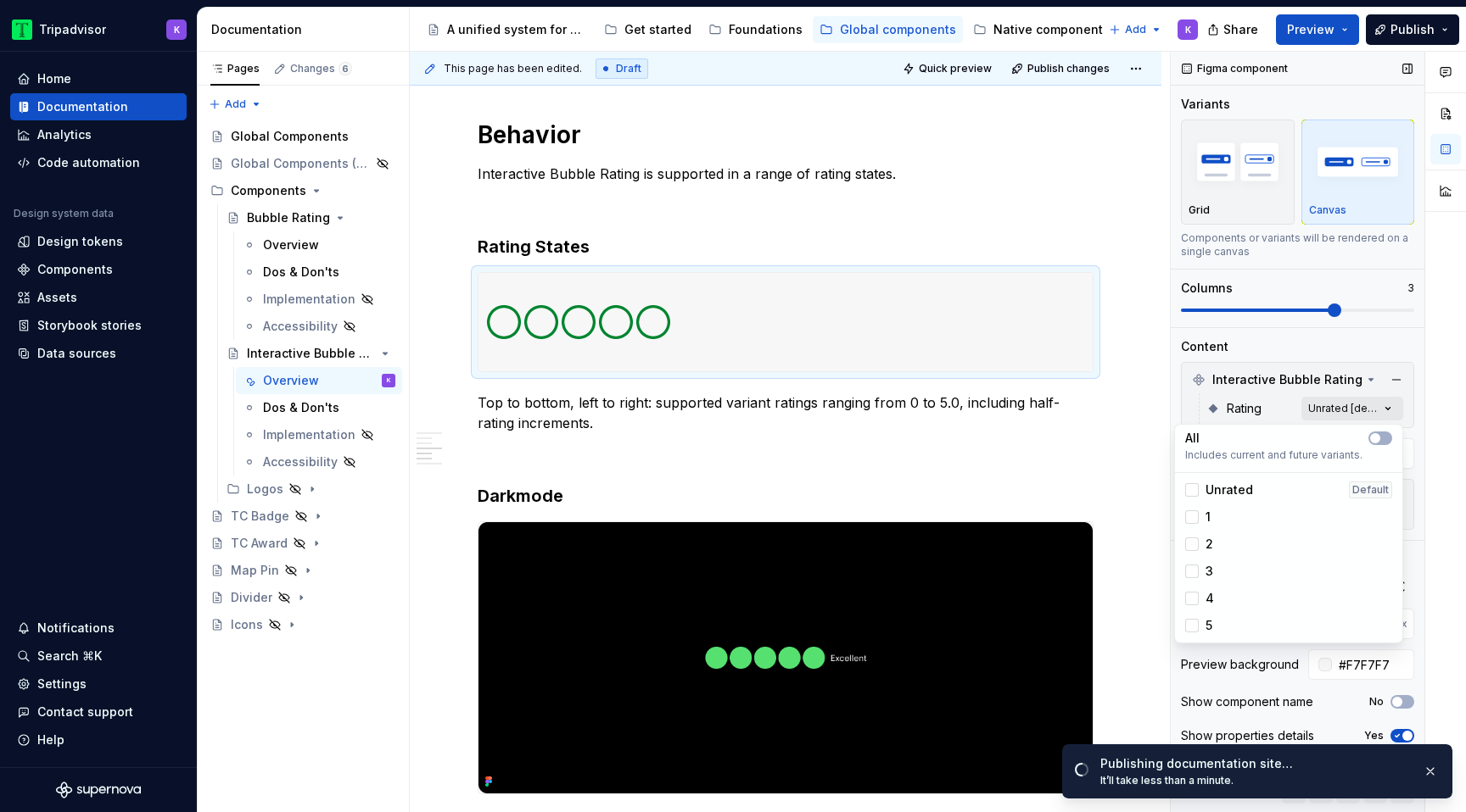
click at [1385, 410] on div "Comments Open comments No comments yet Select ‘Comment’ from the block context …" at bounding box center [1318, 432] width 295 height 761
click at [1237, 494] on span "Unrated" at bounding box center [1229, 489] width 48 height 17
click at [1225, 522] on div "1" at bounding box center [1288, 516] width 207 height 17
click at [1222, 550] on div "2" at bounding box center [1288, 544] width 207 height 17
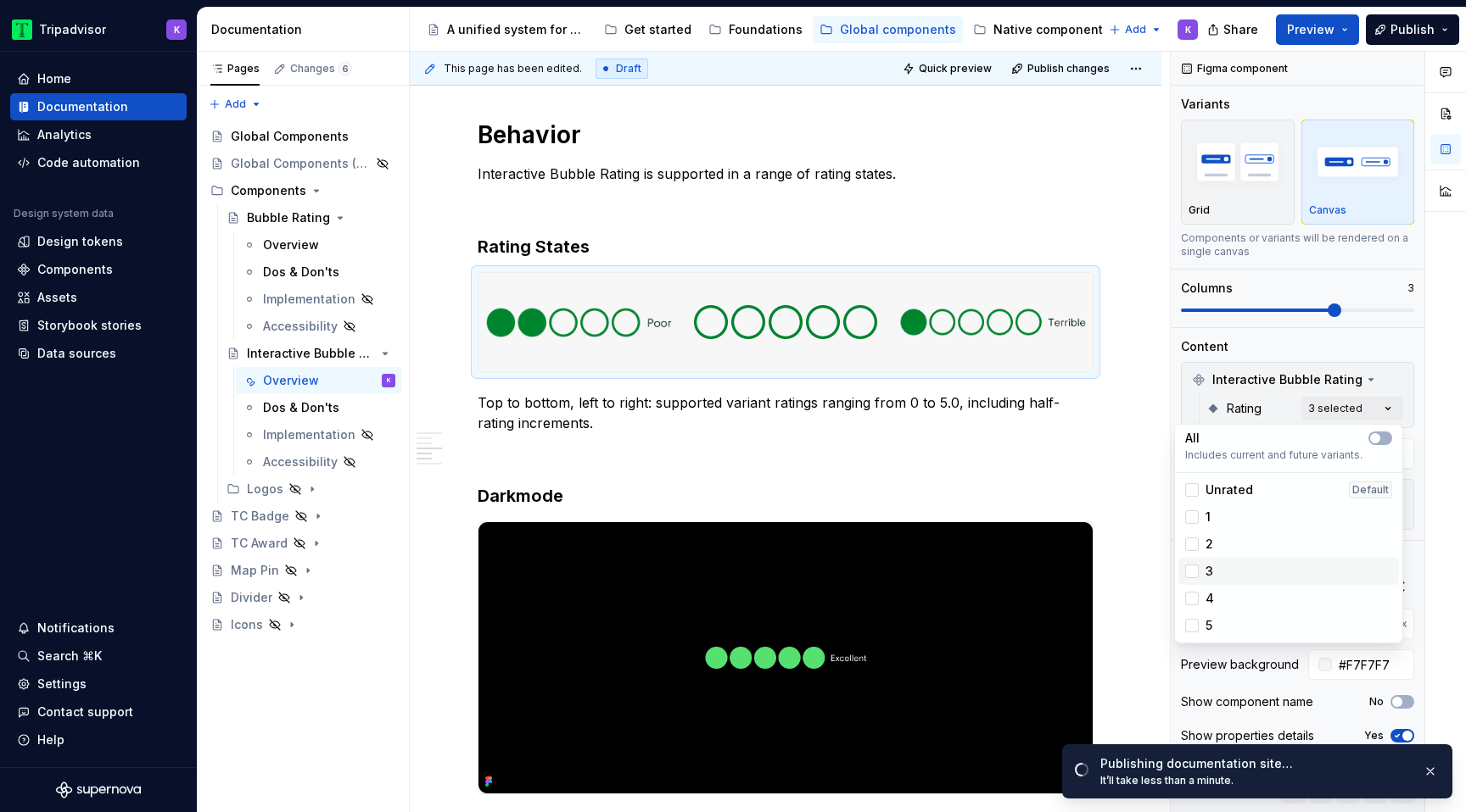
click at [1222, 569] on div "3" at bounding box center [1288, 571] width 207 height 17
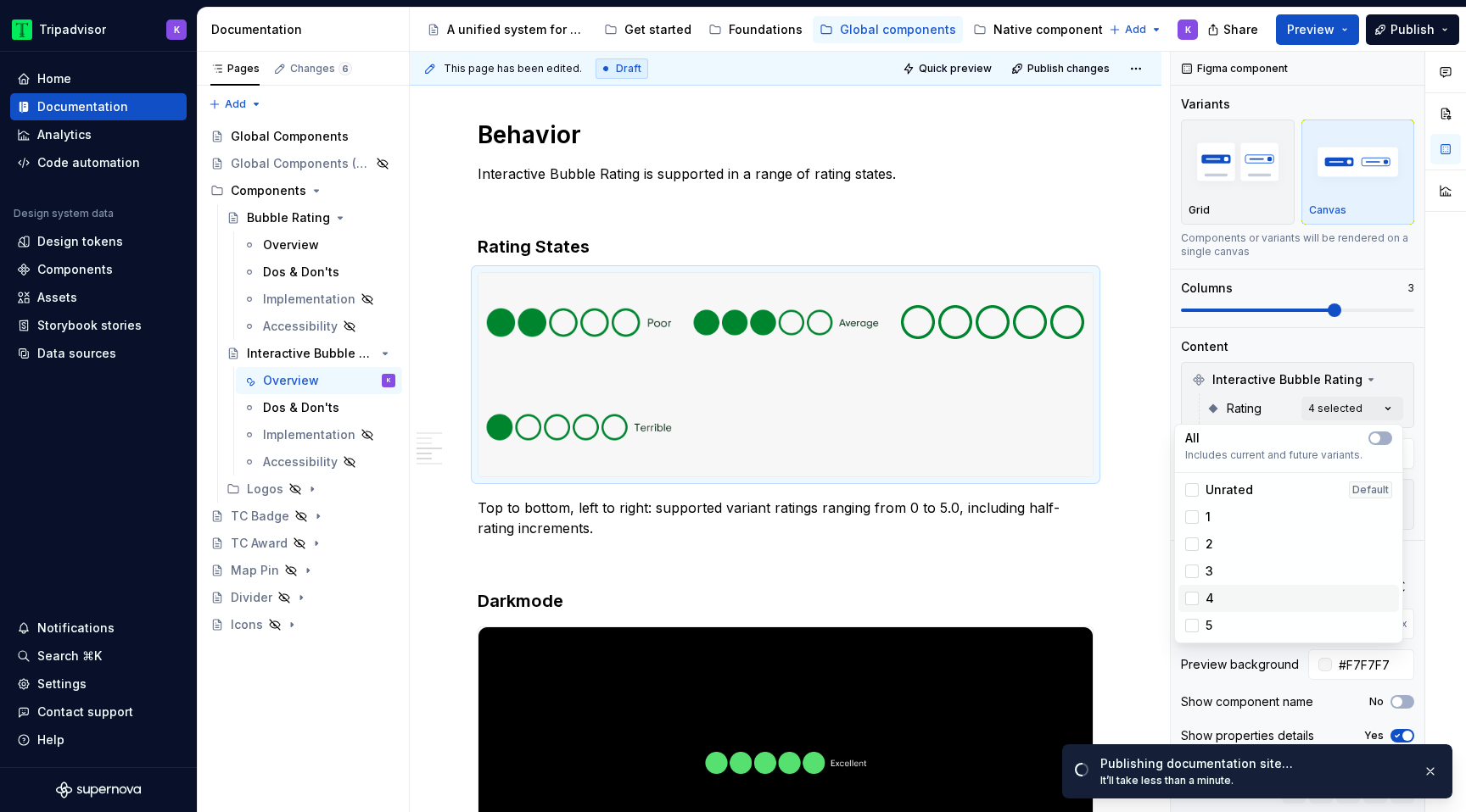
click at [1222, 610] on div "4" at bounding box center [1288, 598] width 221 height 27
click at [1222, 629] on div "5" at bounding box center [1288, 625] width 207 height 17
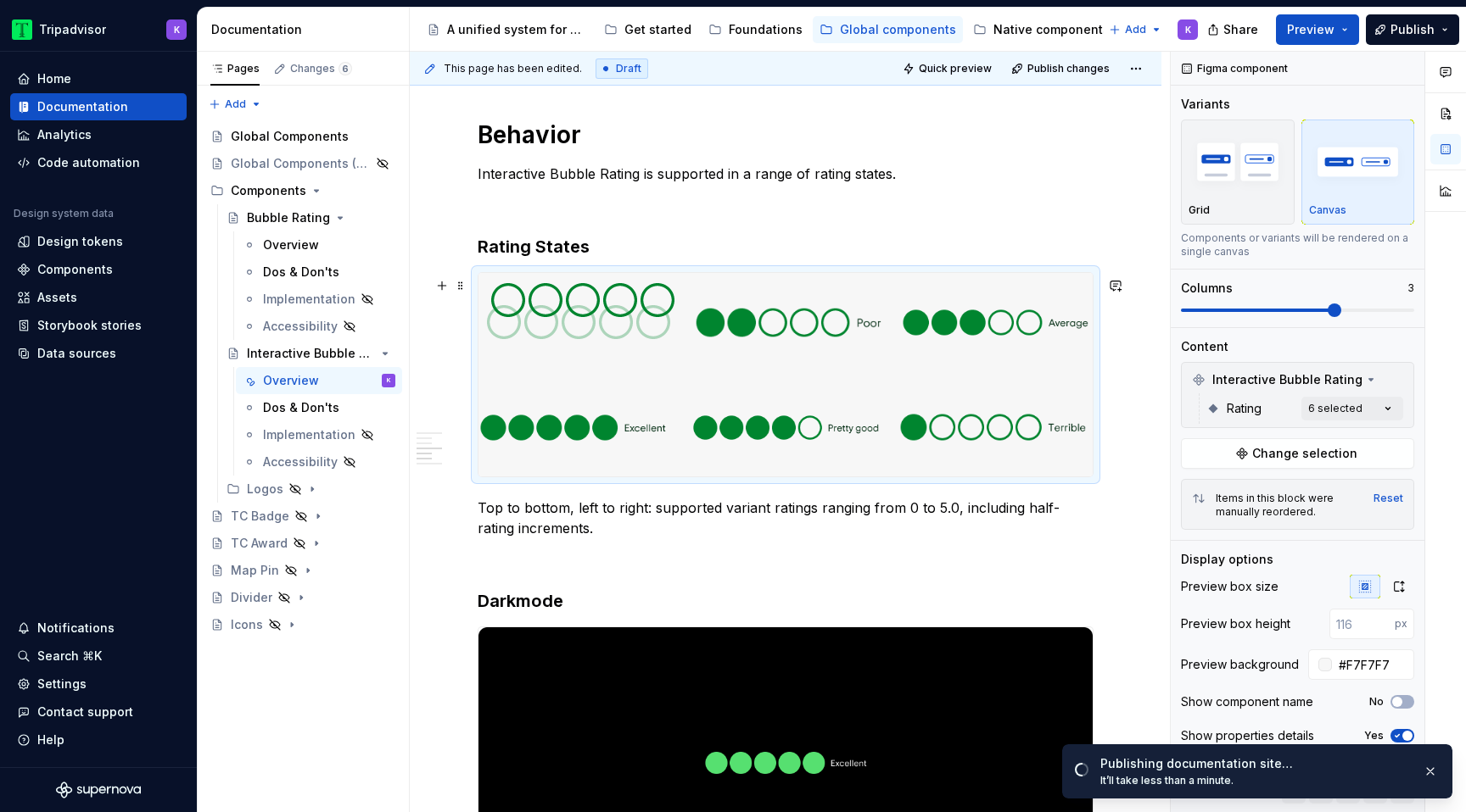
drag, startPoint x: 624, startPoint y: 431, endPoint x: 627, endPoint y: 324, distance: 107.0
click at [627, 323] on body "Tripadvisor K Home Documentation Analytics Code automation Design system data D…" at bounding box center [733, 406] width 1466 height 812
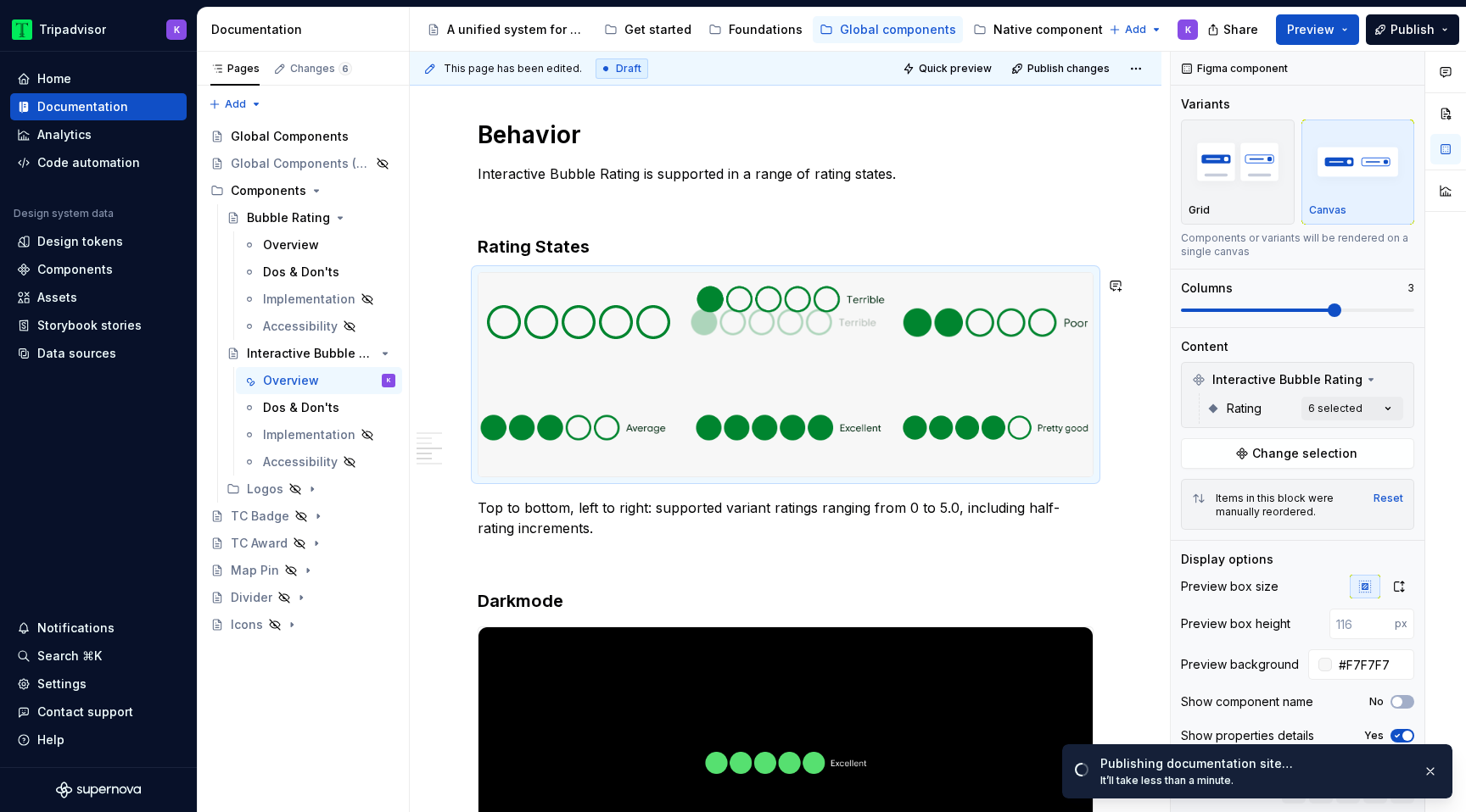
drag, startPoint x: 1001, startPoint y: 441, endPoint x: 733, endPoint y: 340, distance: 286.4
click at [733, 340] on body "Tripadvisor K Home Documentation Analytics Code automation Design system data D…" at bounding box center [733, 406] width 1466 height 812
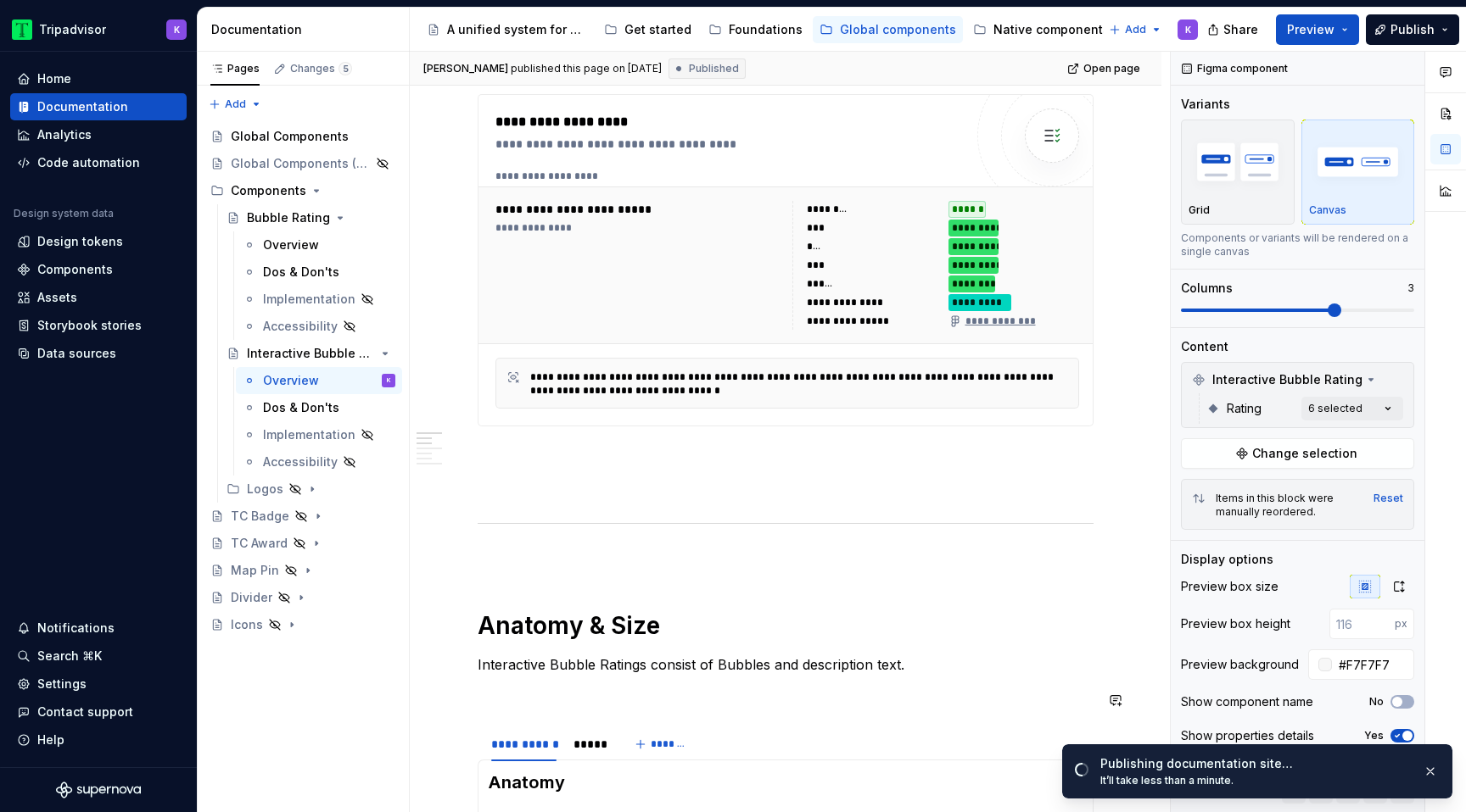
scroll to position [0, 0]
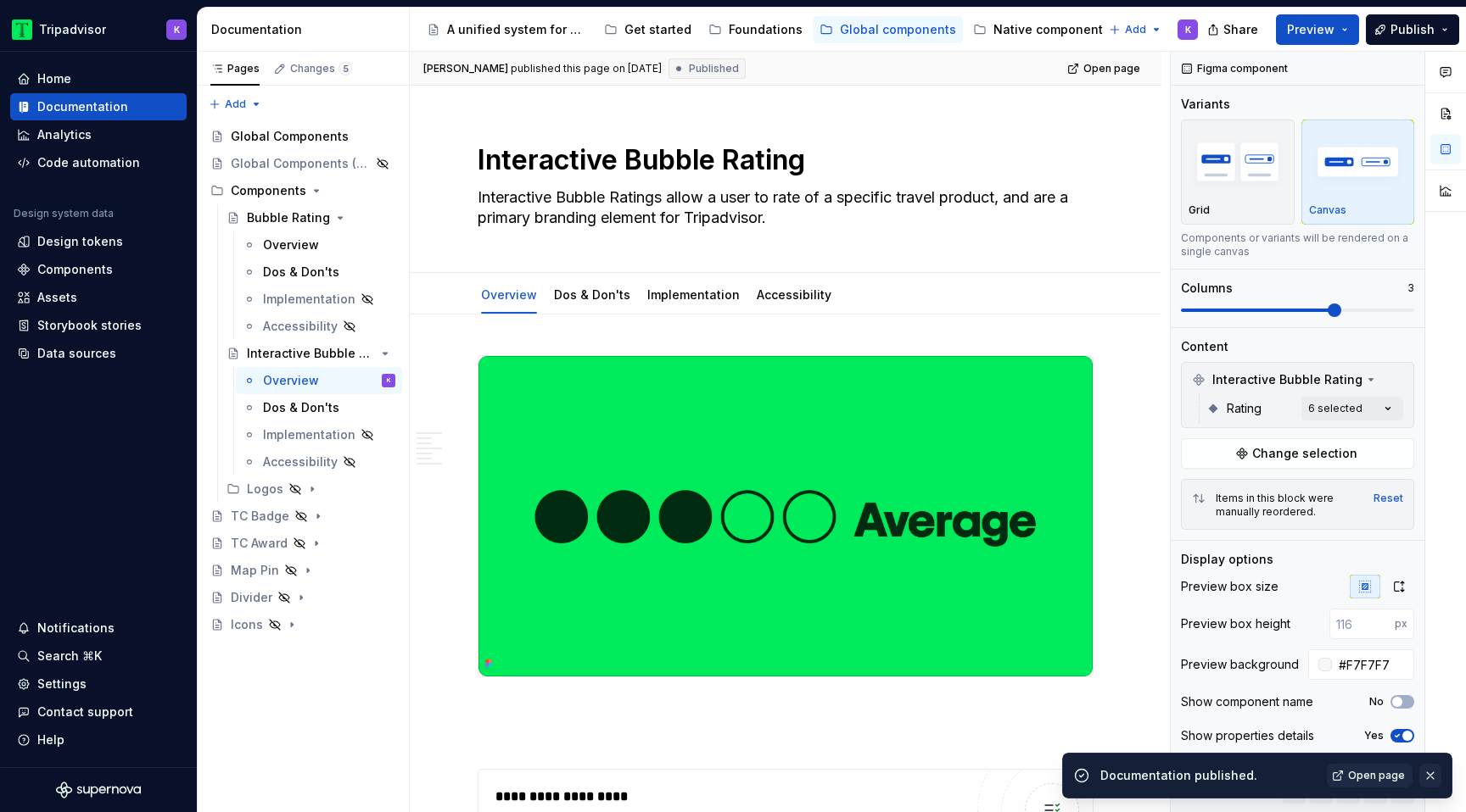
click at [1430, 778] on button "button" at bounding box center [1430, 776] width 22 height 24
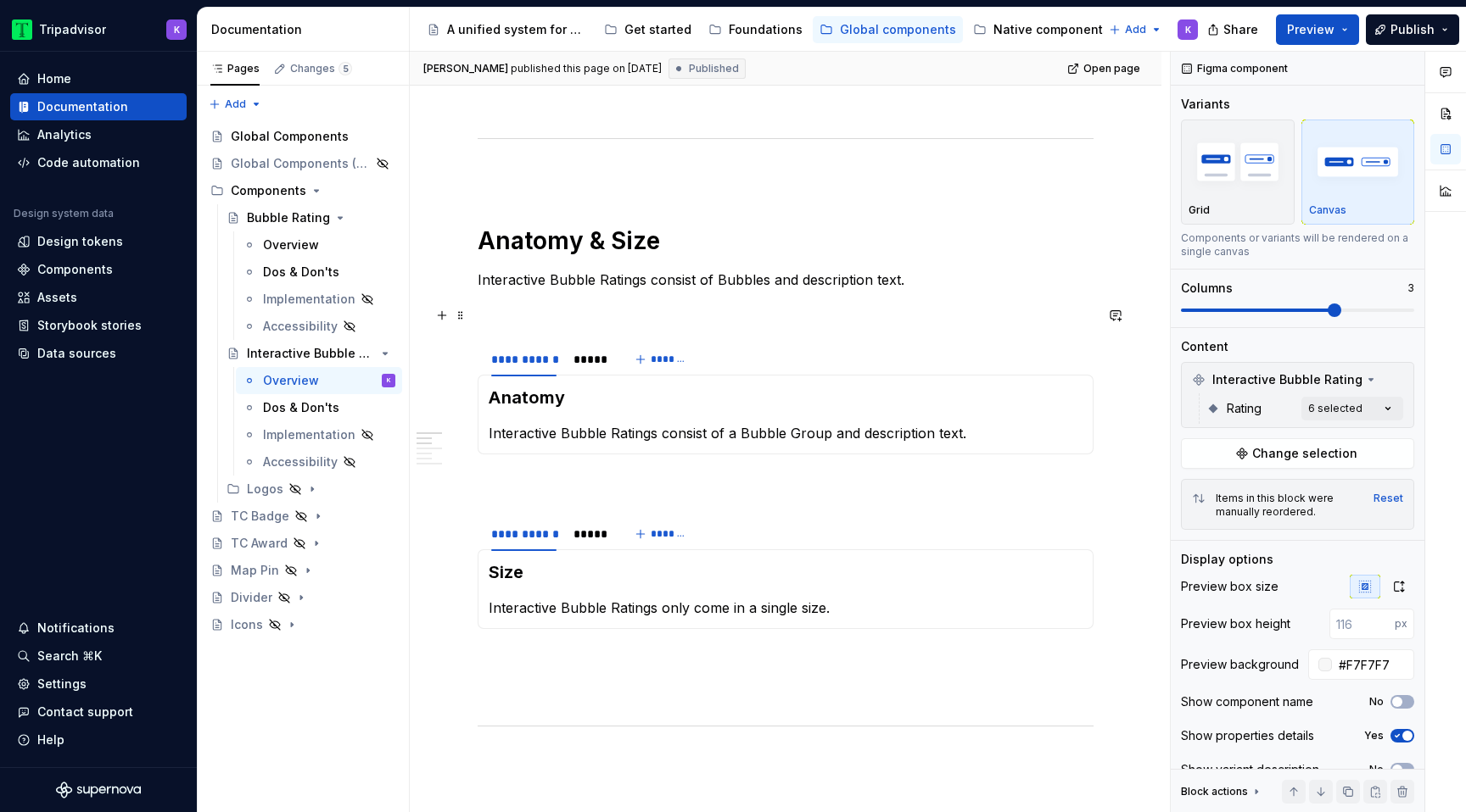
scroll to position [718, 0]
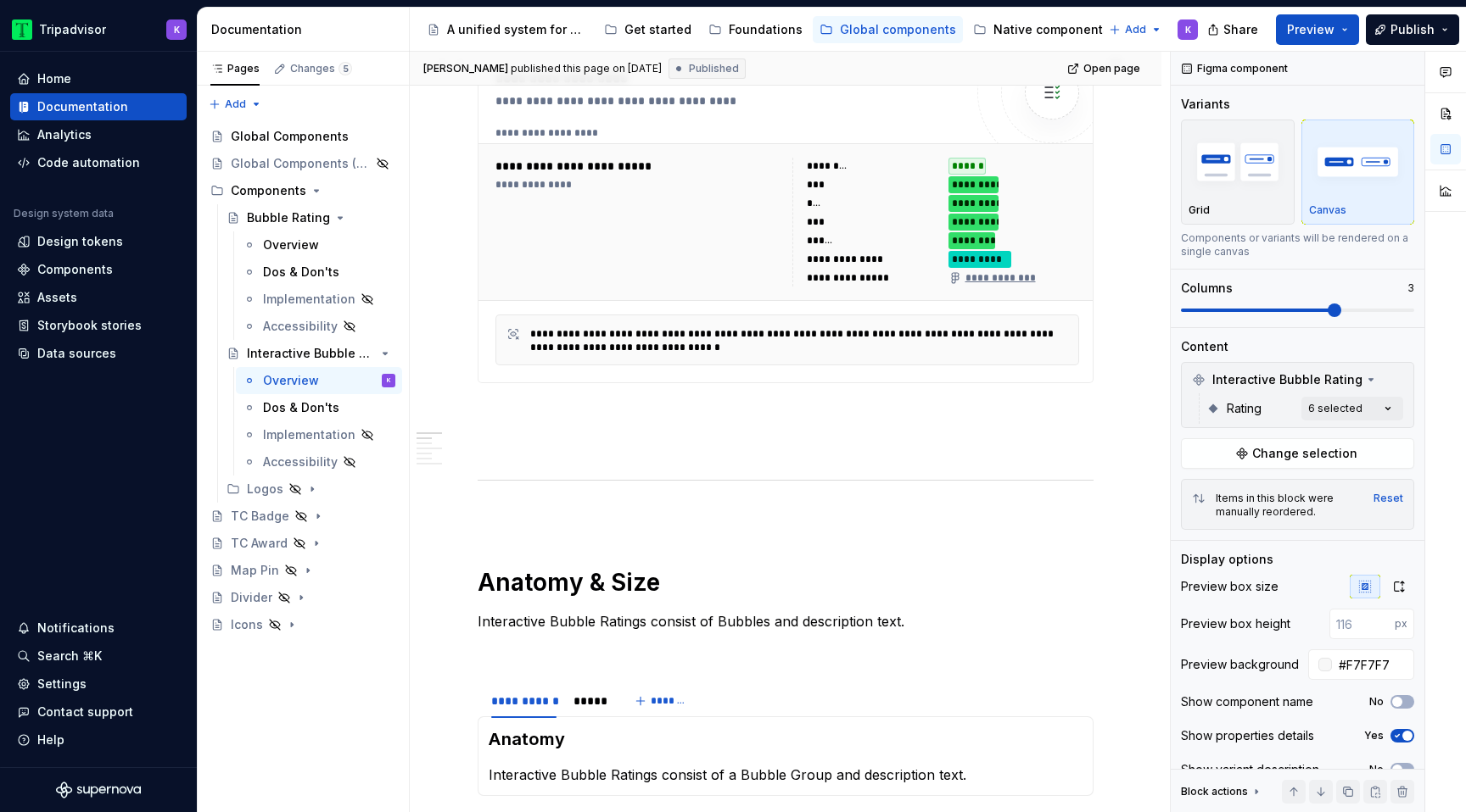
click at [914, 257] on div "**********" at bounding box center [872, 259] width 132 height 17
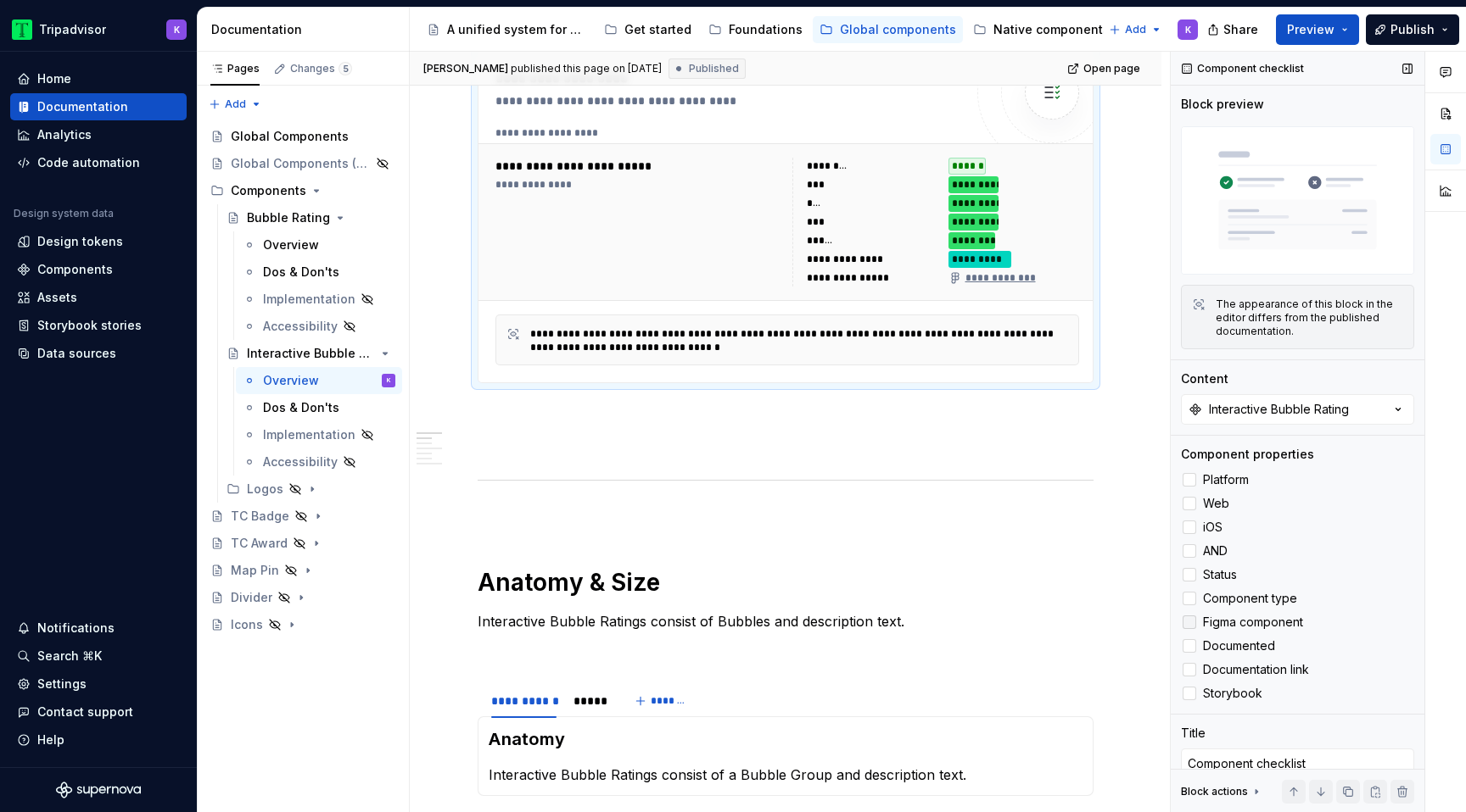
scroll to position [58, 0]
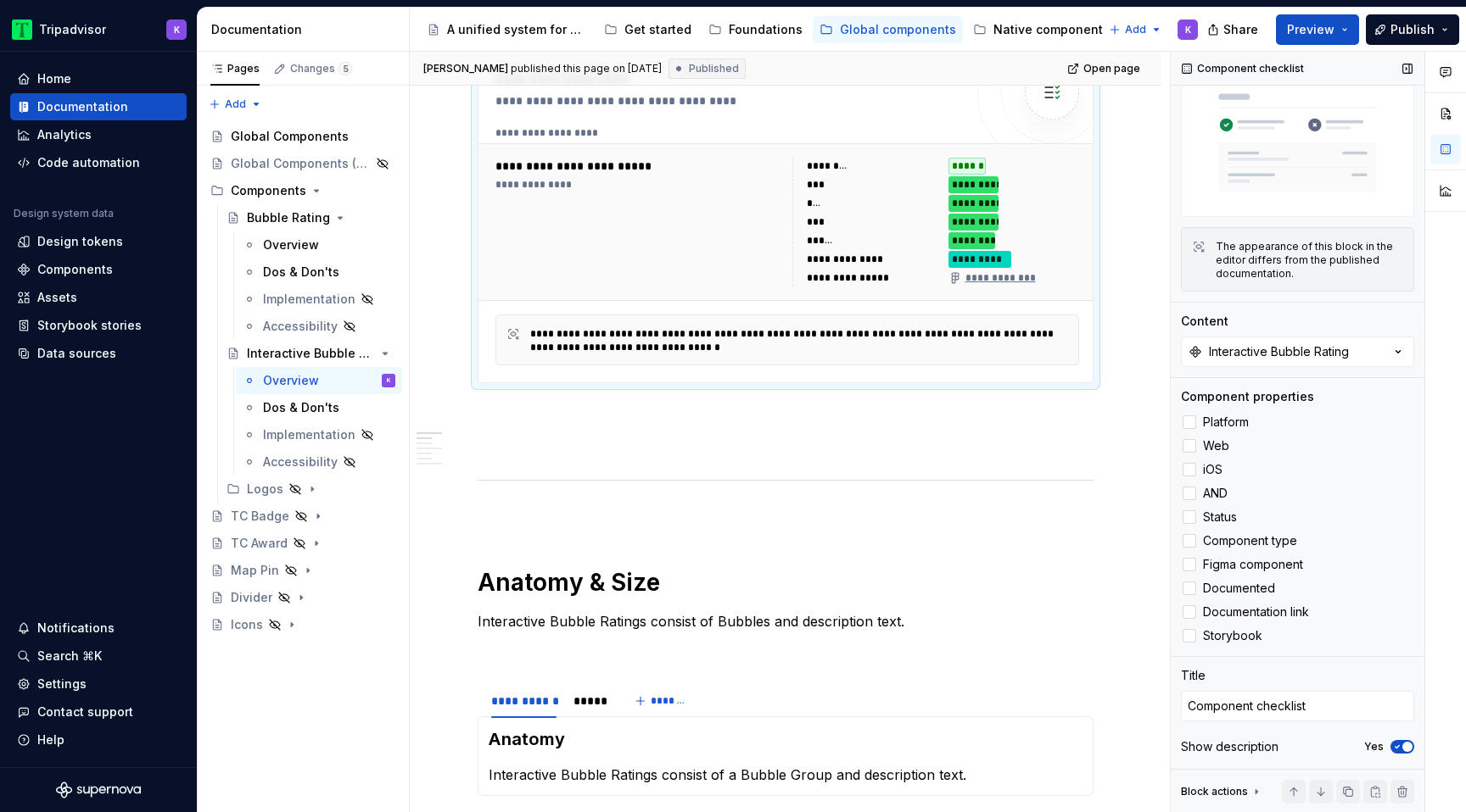
click at [1400, 747] on icon "button" at bounding box center [1398, 747] width 14 height 10
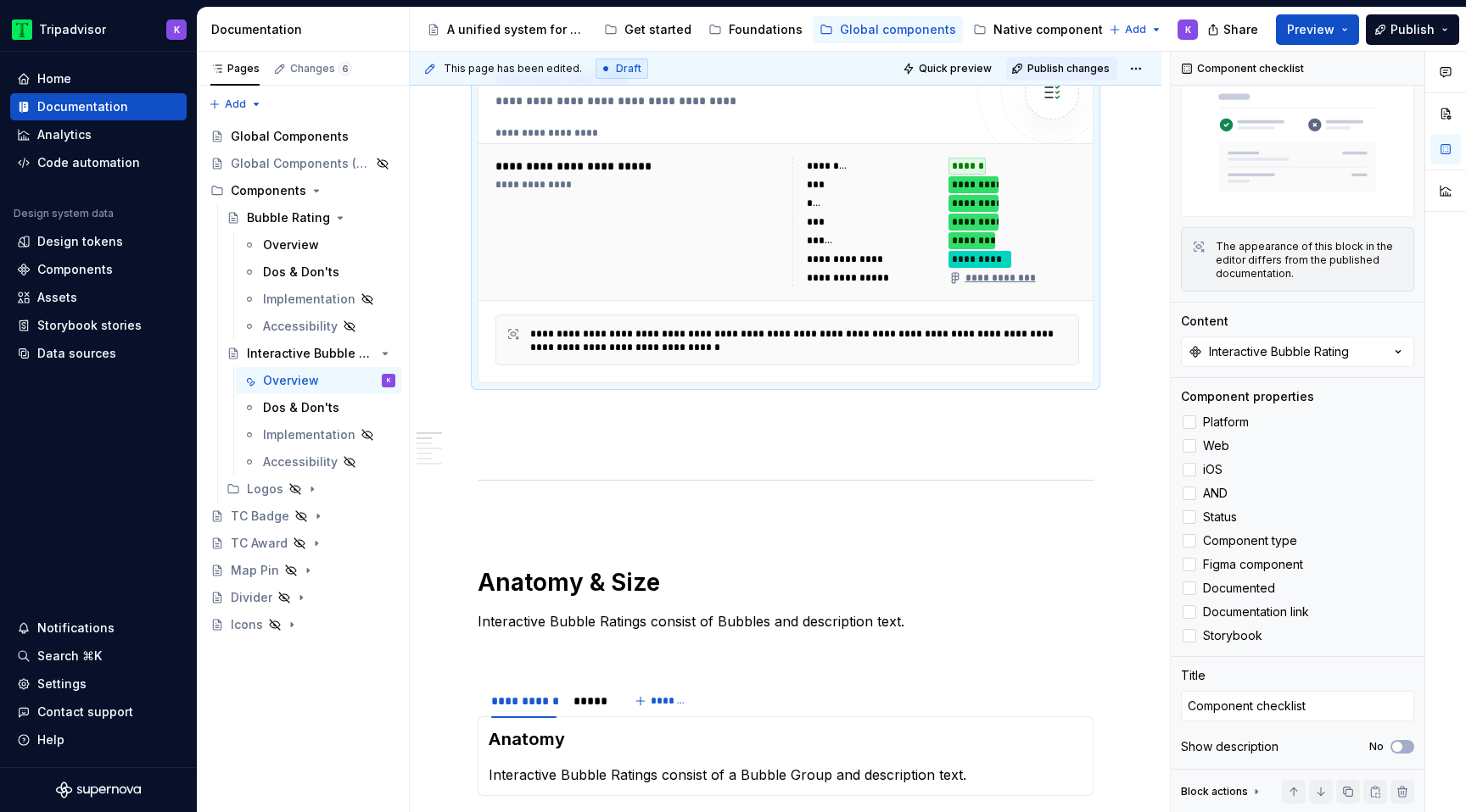
click at [1073, 60] on button "Publish changes" at bounding box center [1061, 69] width 111 height 24
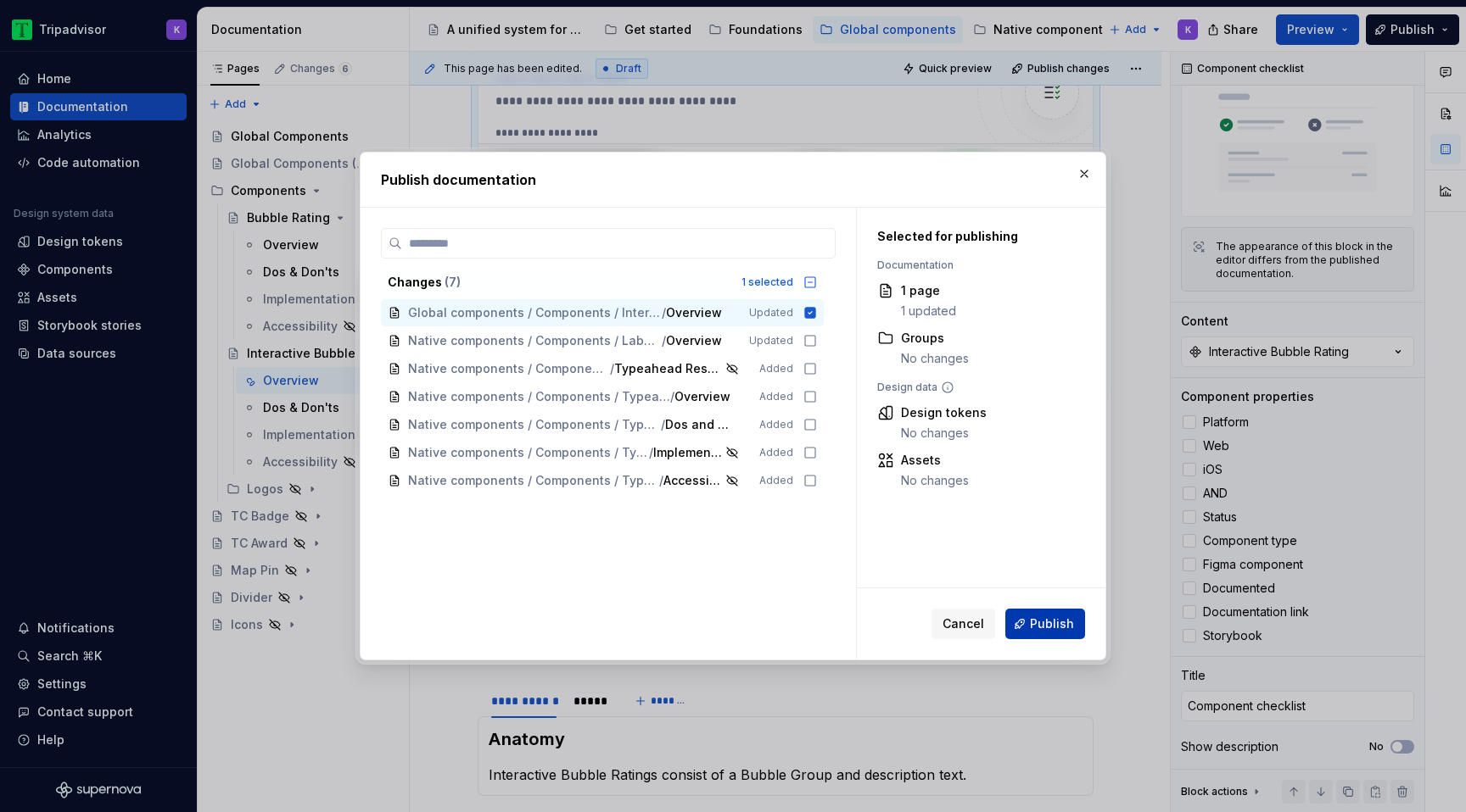
click at [1040, 622] on span "Publish" at bounding box center [1052, 623] width 44 height 17
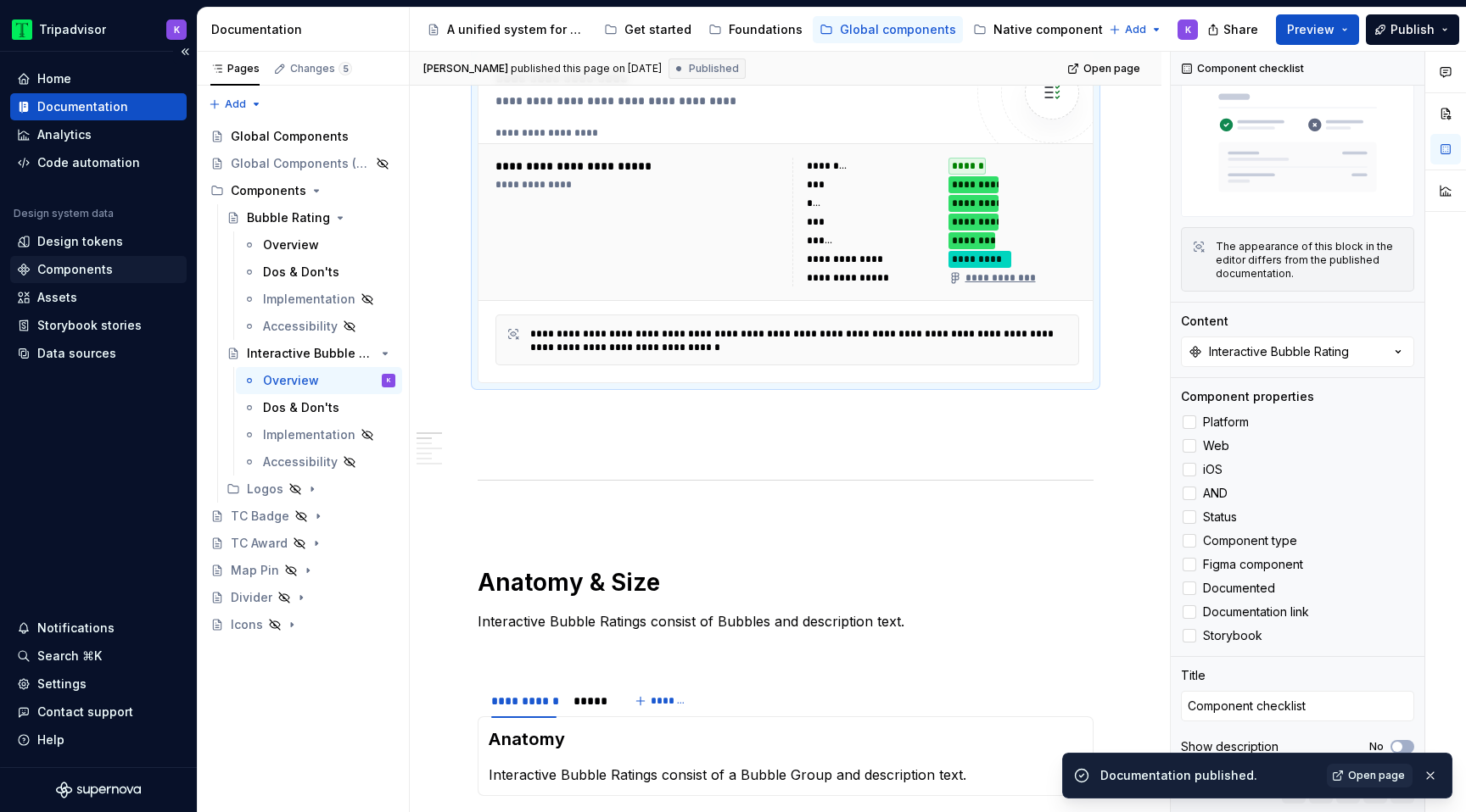
click at [101, 263] on div "Components" at bounding box center [75, 269] width 76 height 17
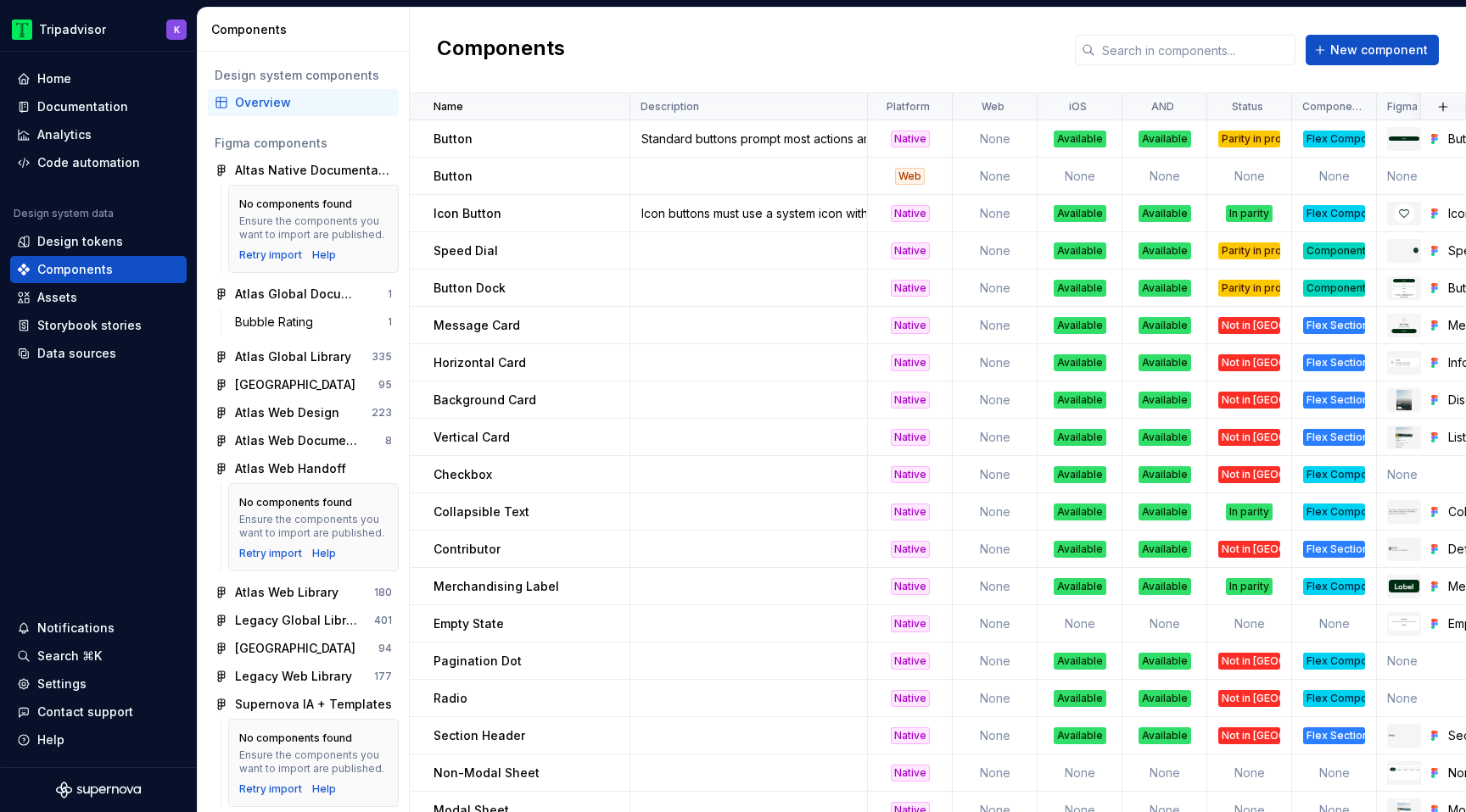
scroll to position [987, 0]
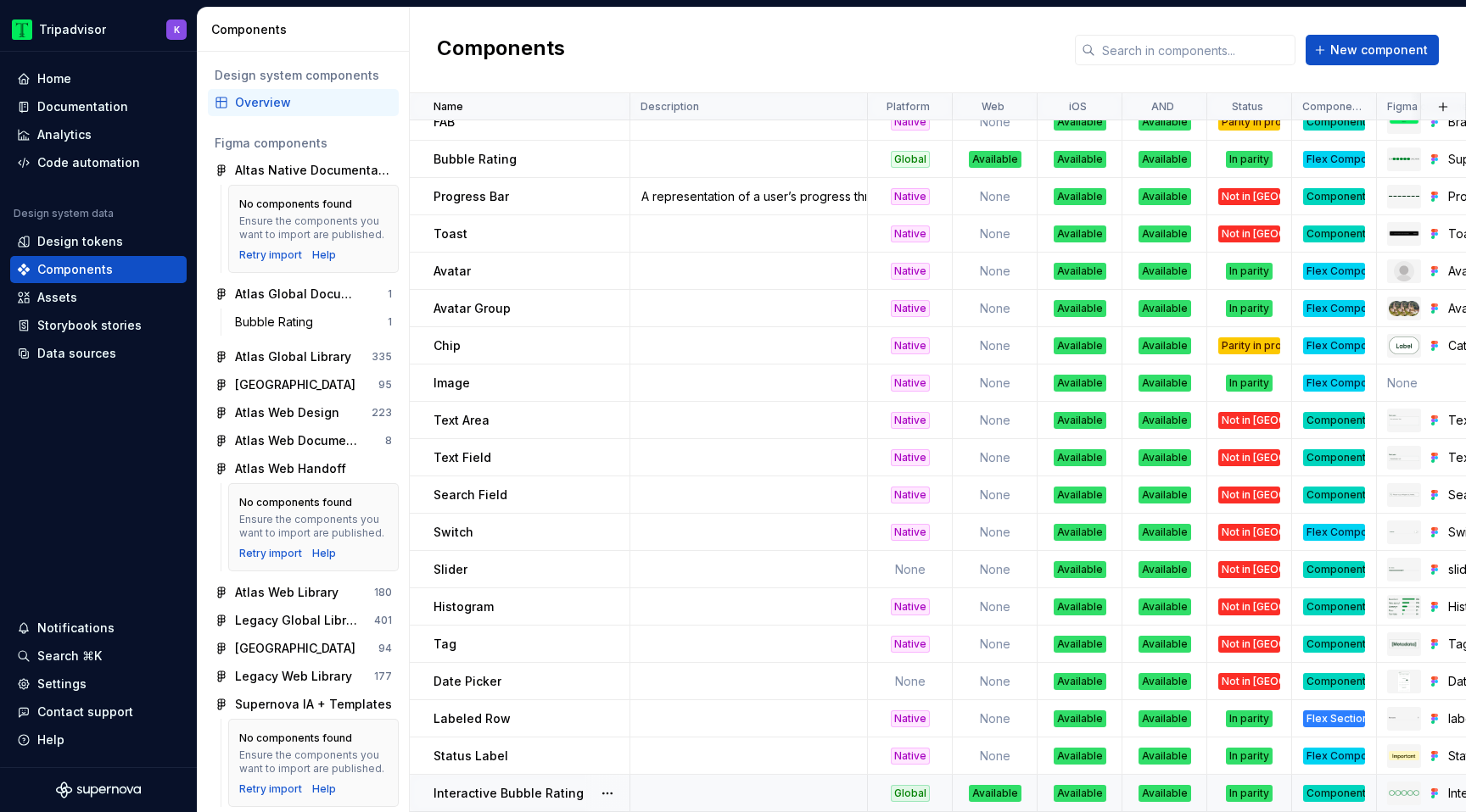
click at [1340, 794] on div "Component" at bounding box center [1334, 793] width 62 height 17
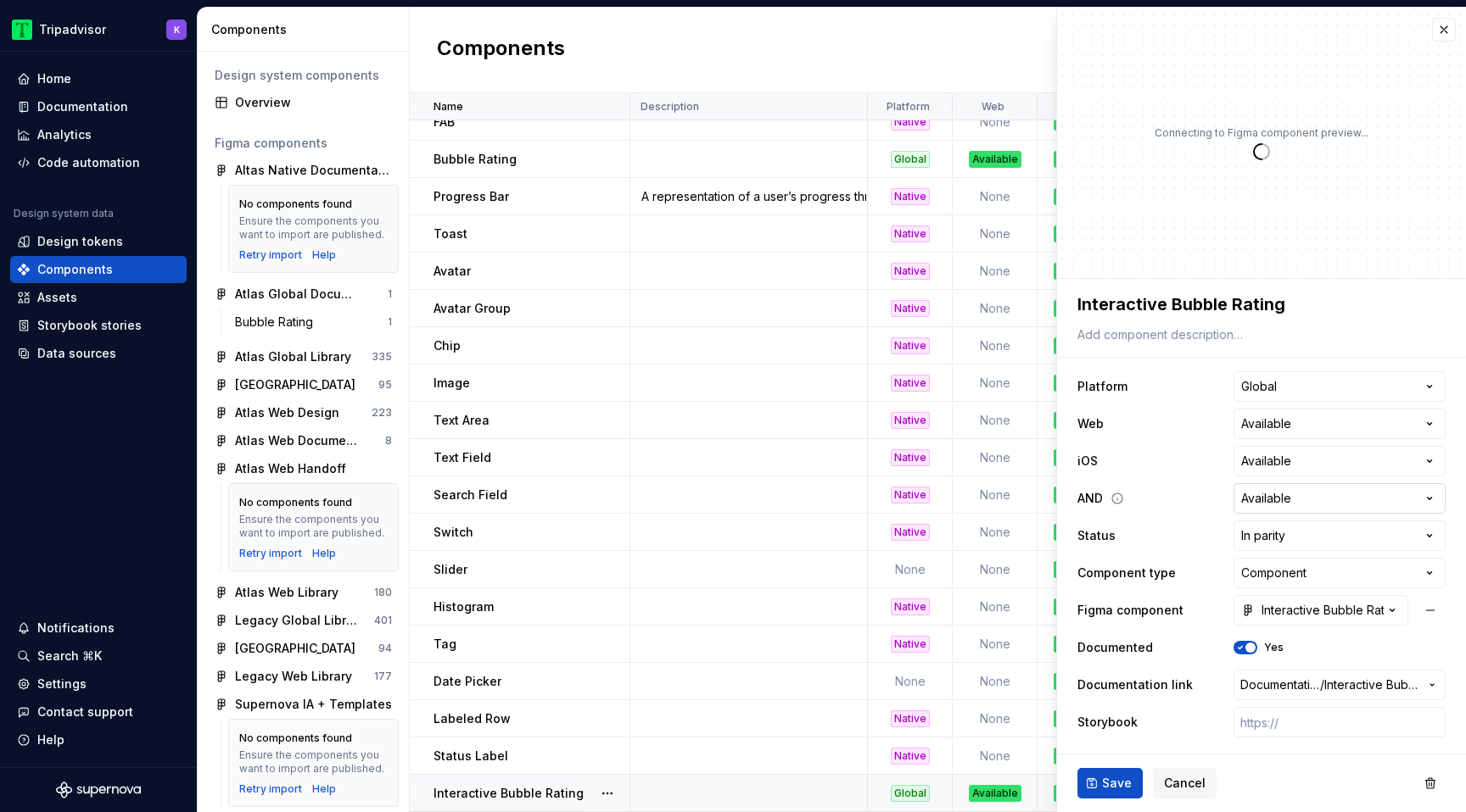
type textarea "*"
click at [1298, 579] on html "Tripadvisor K Home Documentation Analytics Code automation Design system data D…" at bounding box center [733, 406] width 1466 height 812
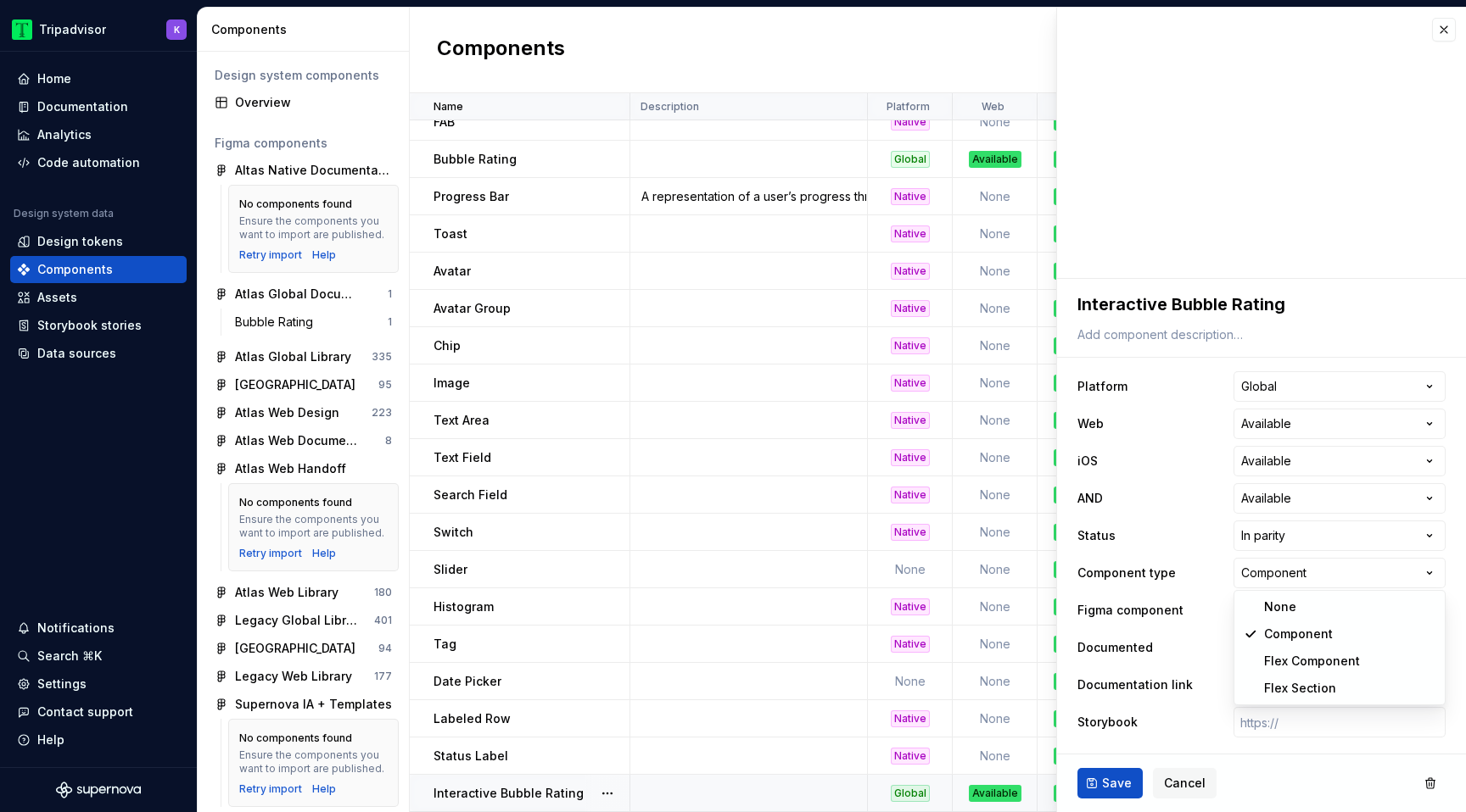
select select "**********"
click at [1098, 780] on button "Save" at bounding box center [1109, 783] width 65 height 31
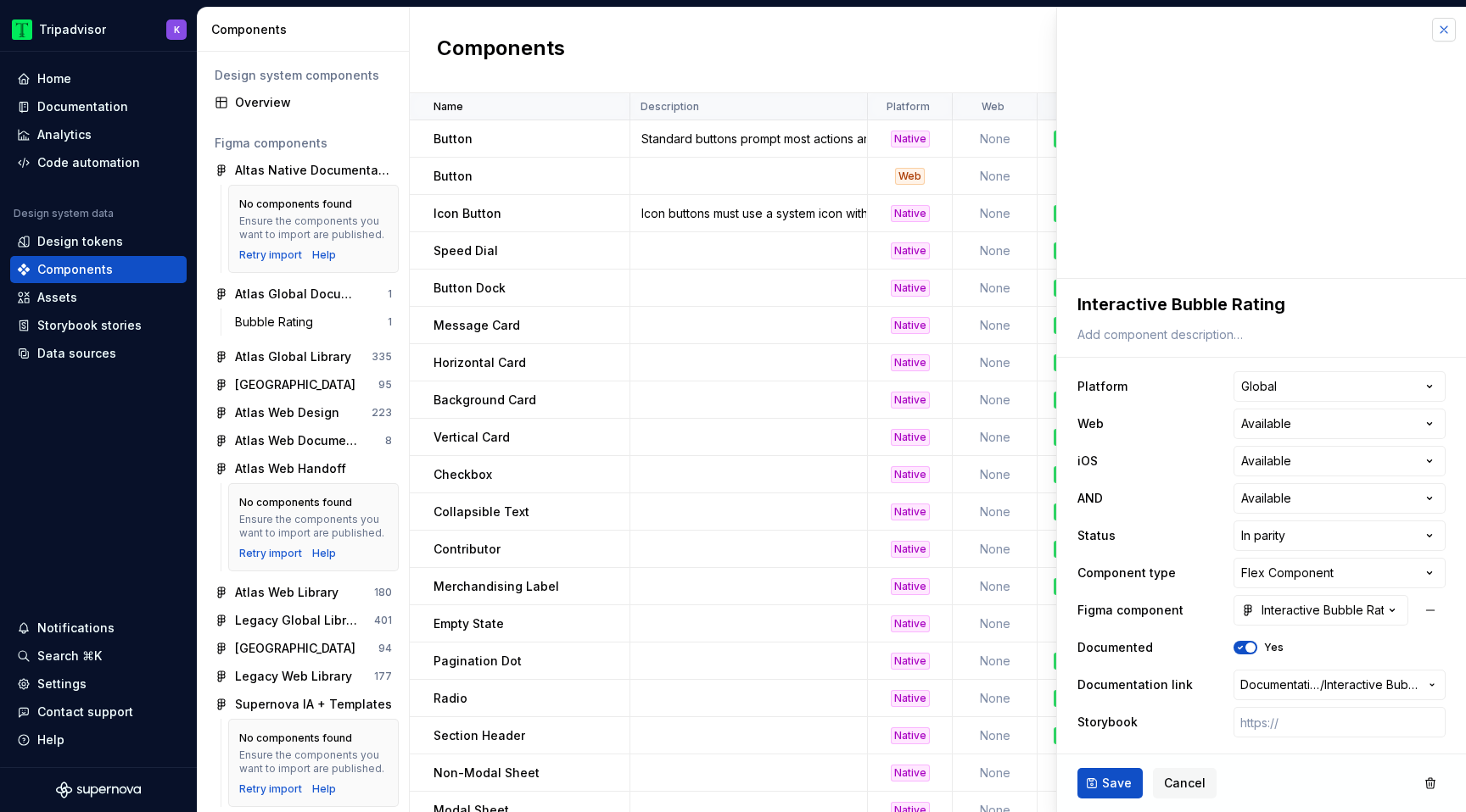
click at [1443, 27] on button "button" at bounding box center [1444, 30] width 24 height 24
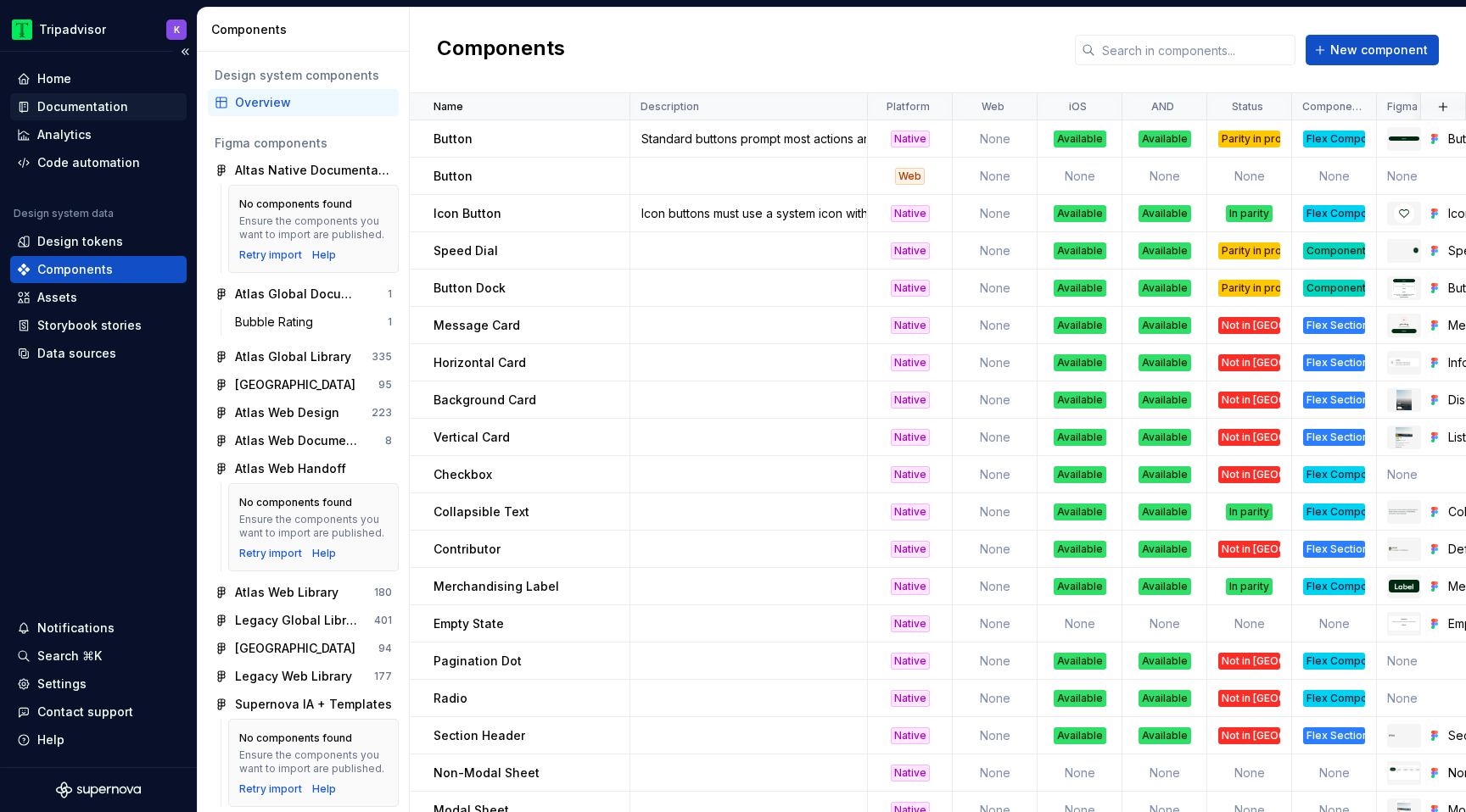
click at [104, 112] on div "Documentation" at bounding box center [82, 106] width 91 height 17
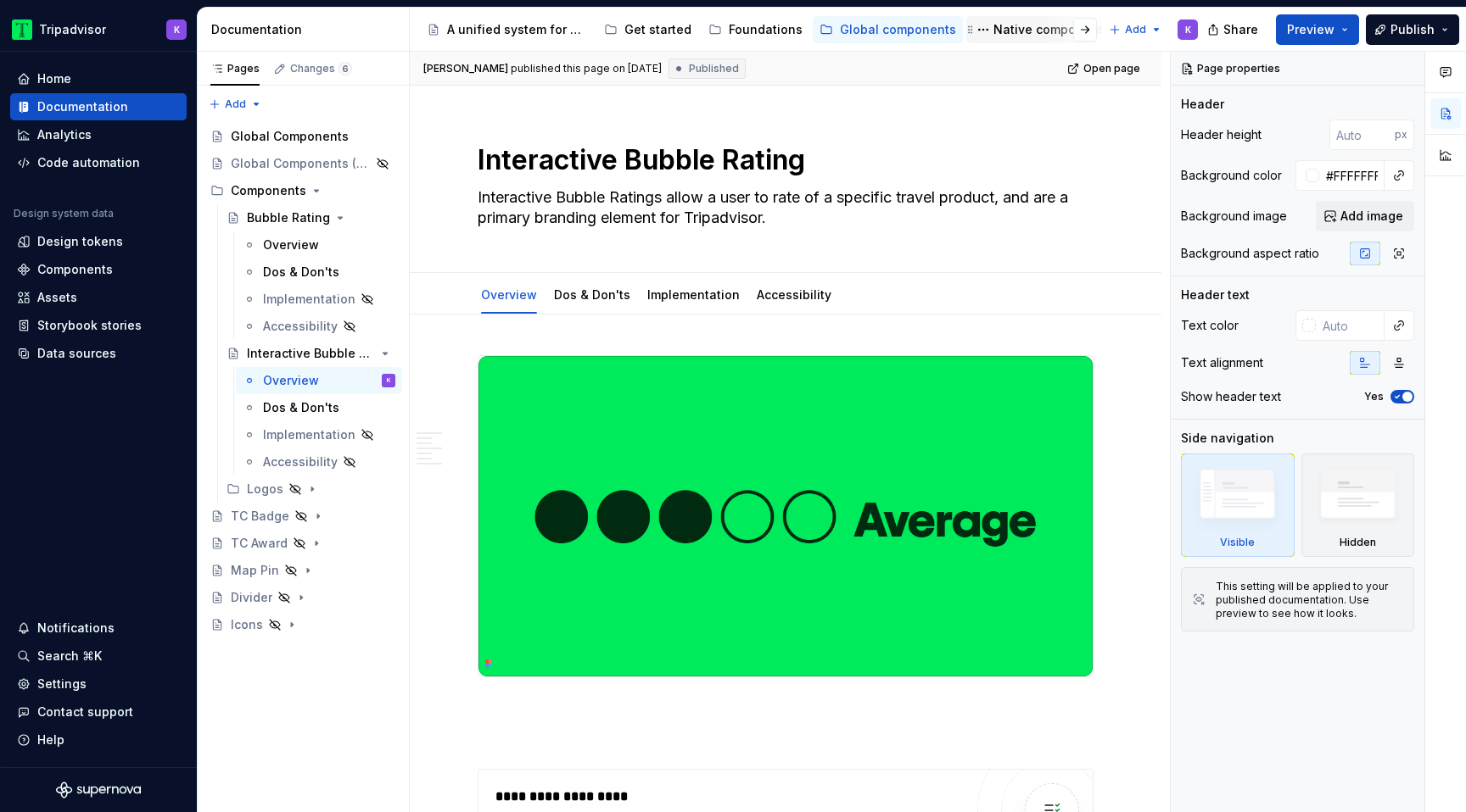
click at [1031, 31] on div "Native components" at bounding box center [1051, 29] width 116 height 17
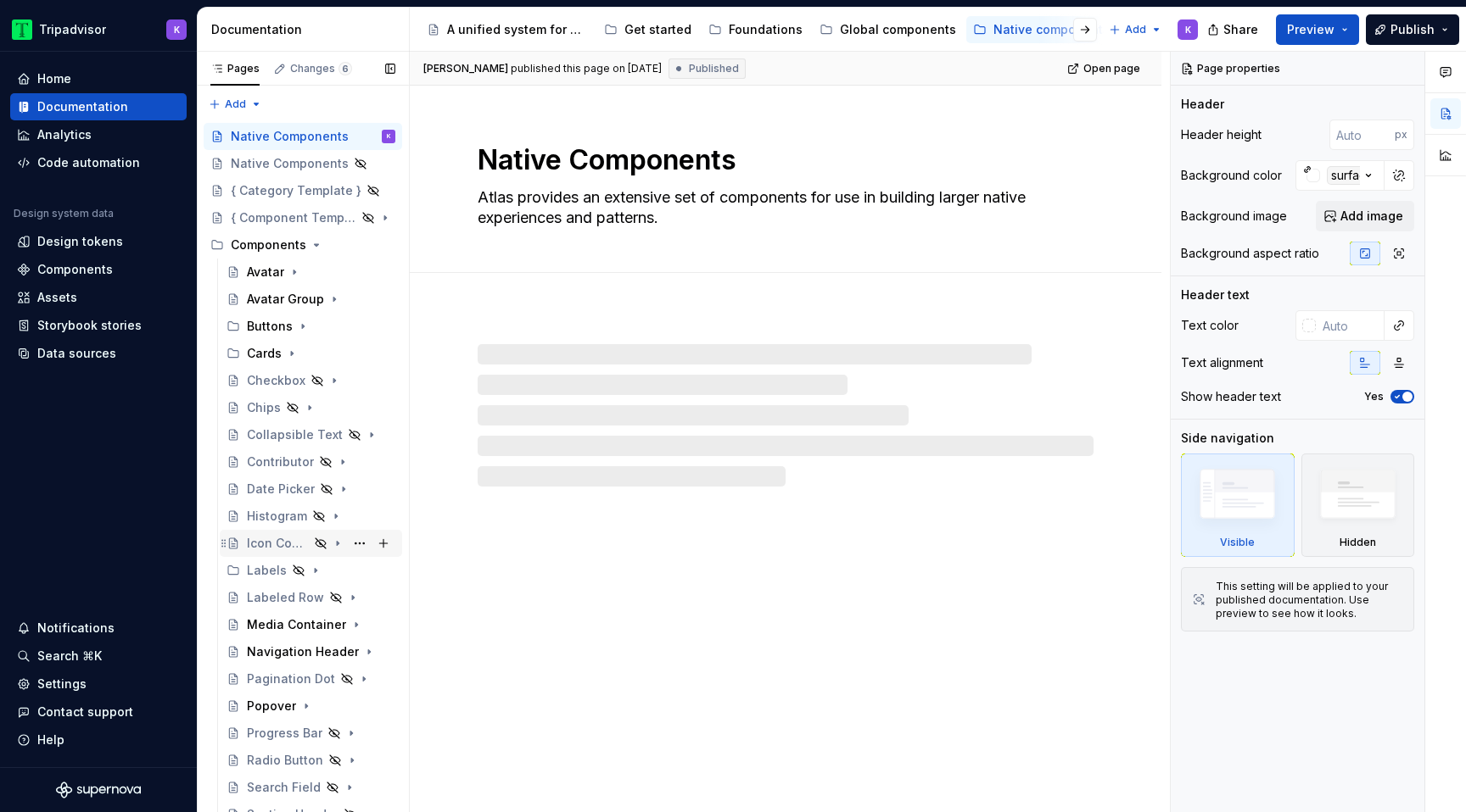
scroll to position [418, 0]
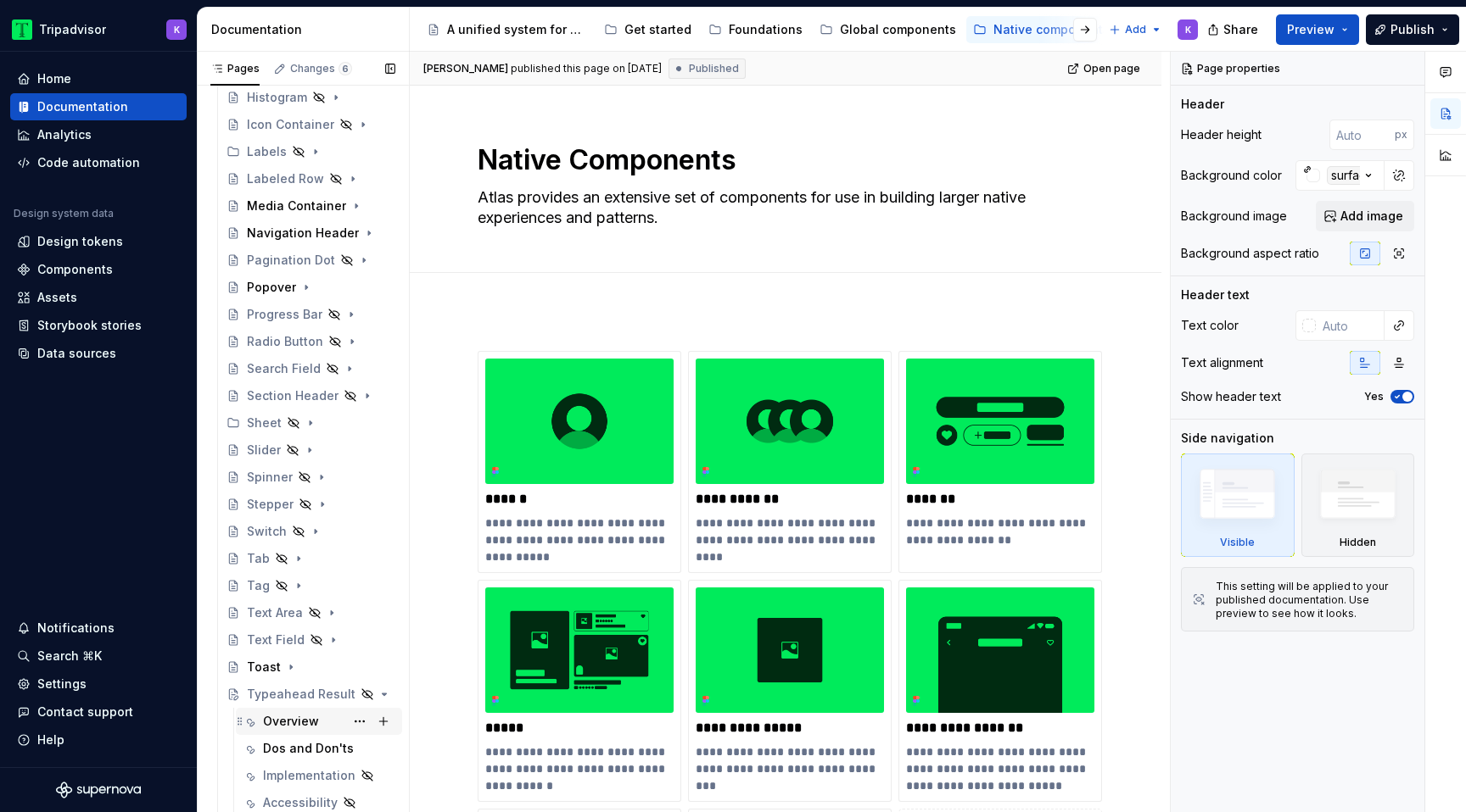
click at [291, 720] on div "Overview" at bounding box center [291, 721] width 56 height 17
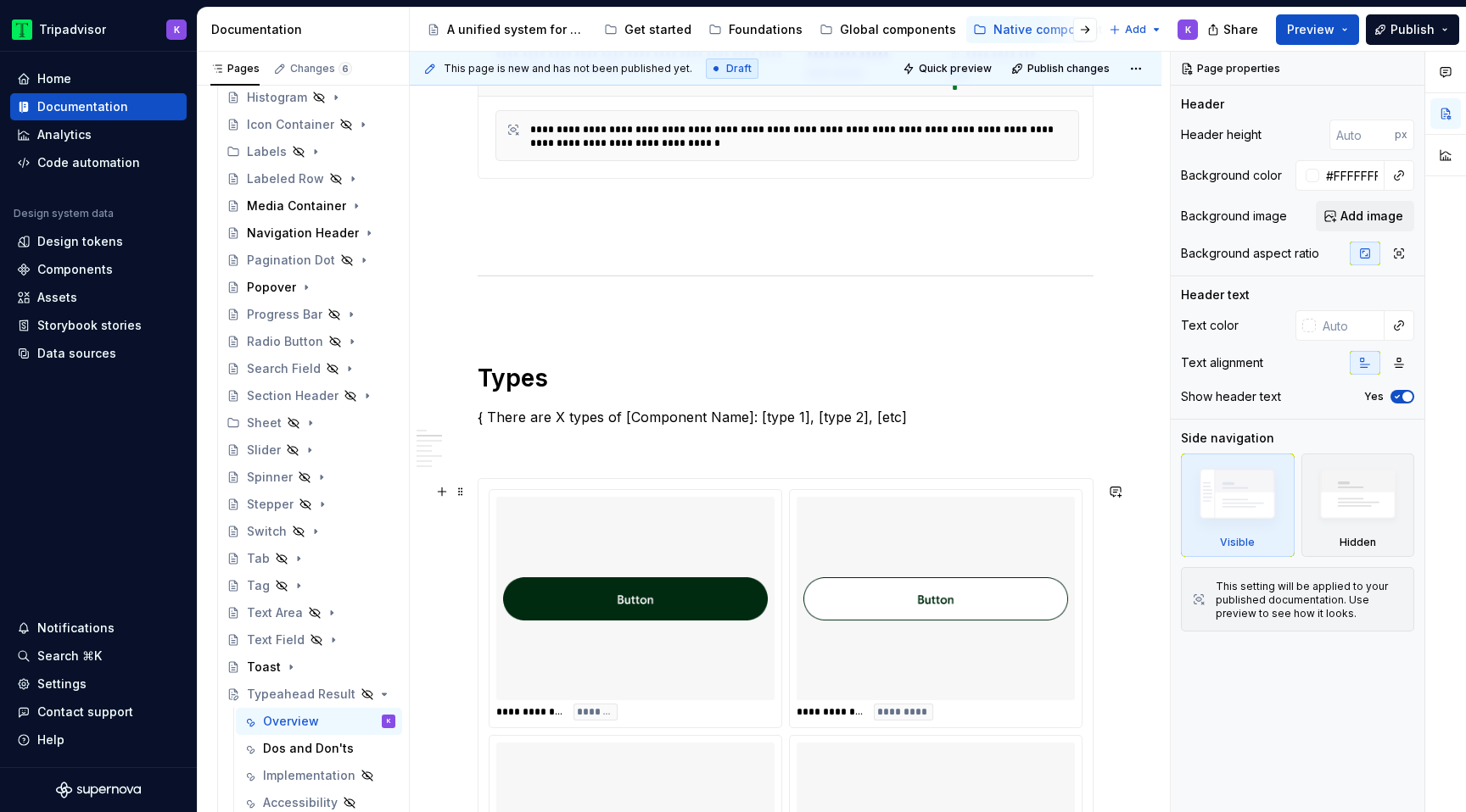
scroll to position [655, 0]
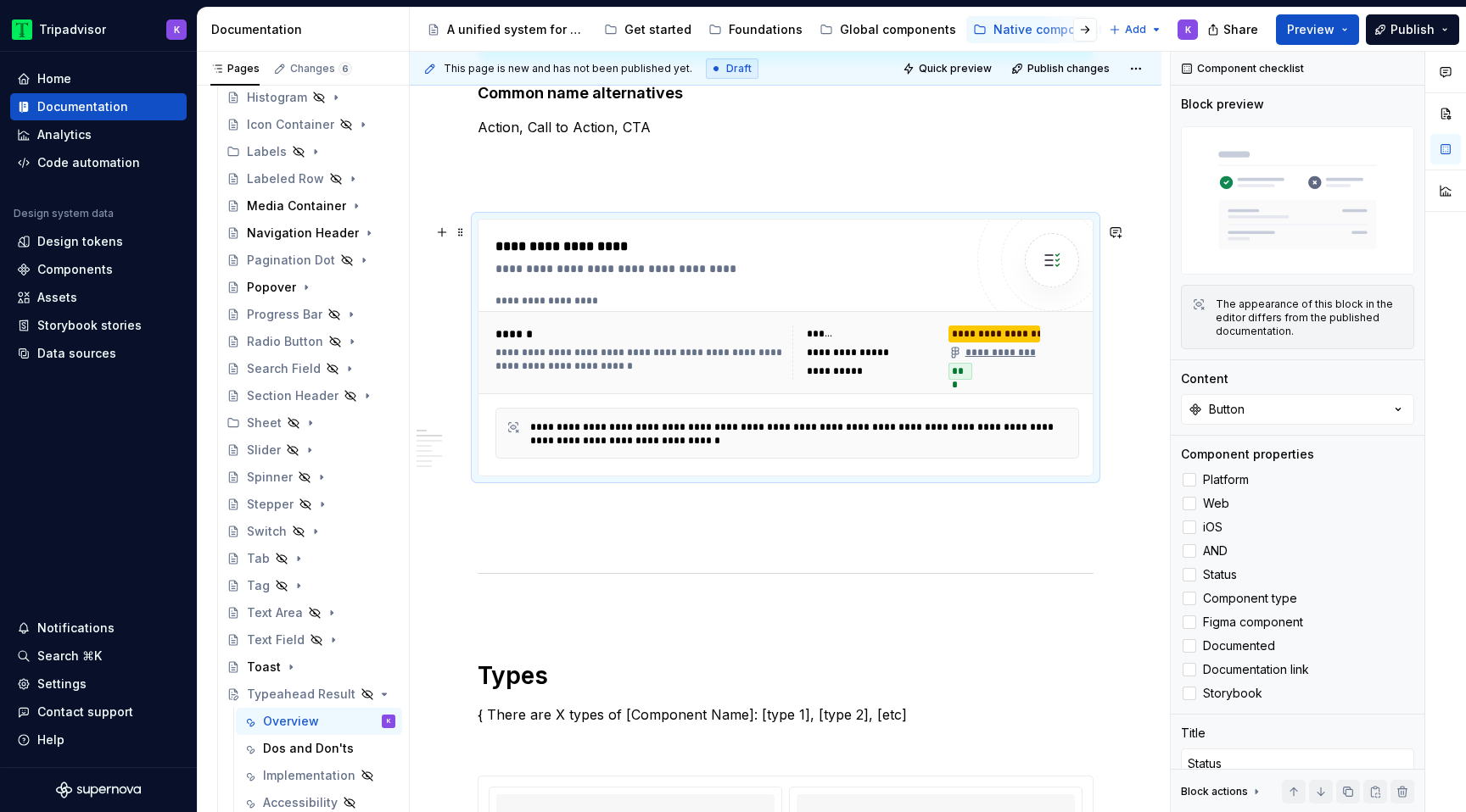
click at [755, 374] on div "**********" at bounding box center [641, 359] width 291 height 27
click at [1315, 405] on button "Button" at bounding box center [1297, 409] width 233 height 31
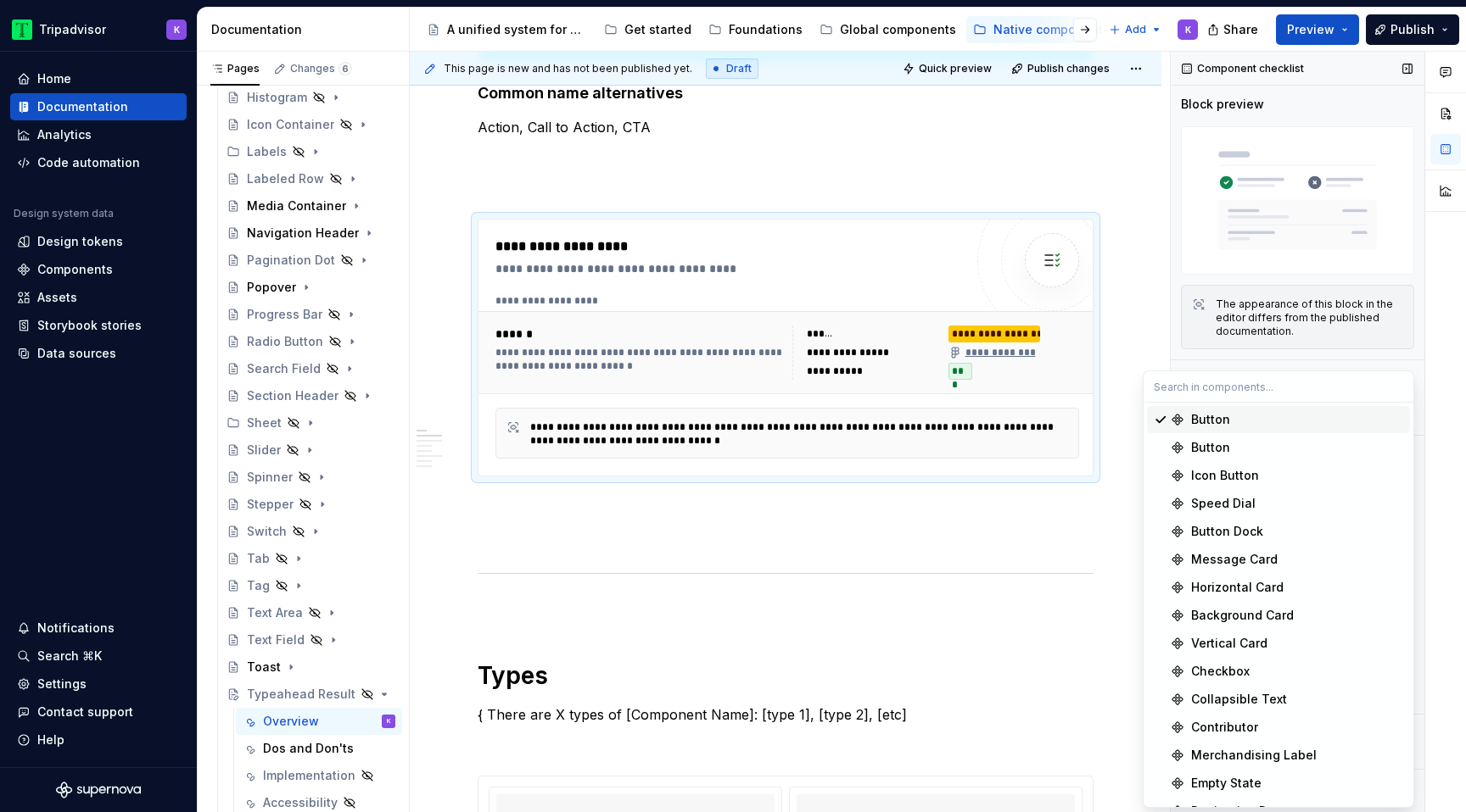
scroll to position [58, 0]
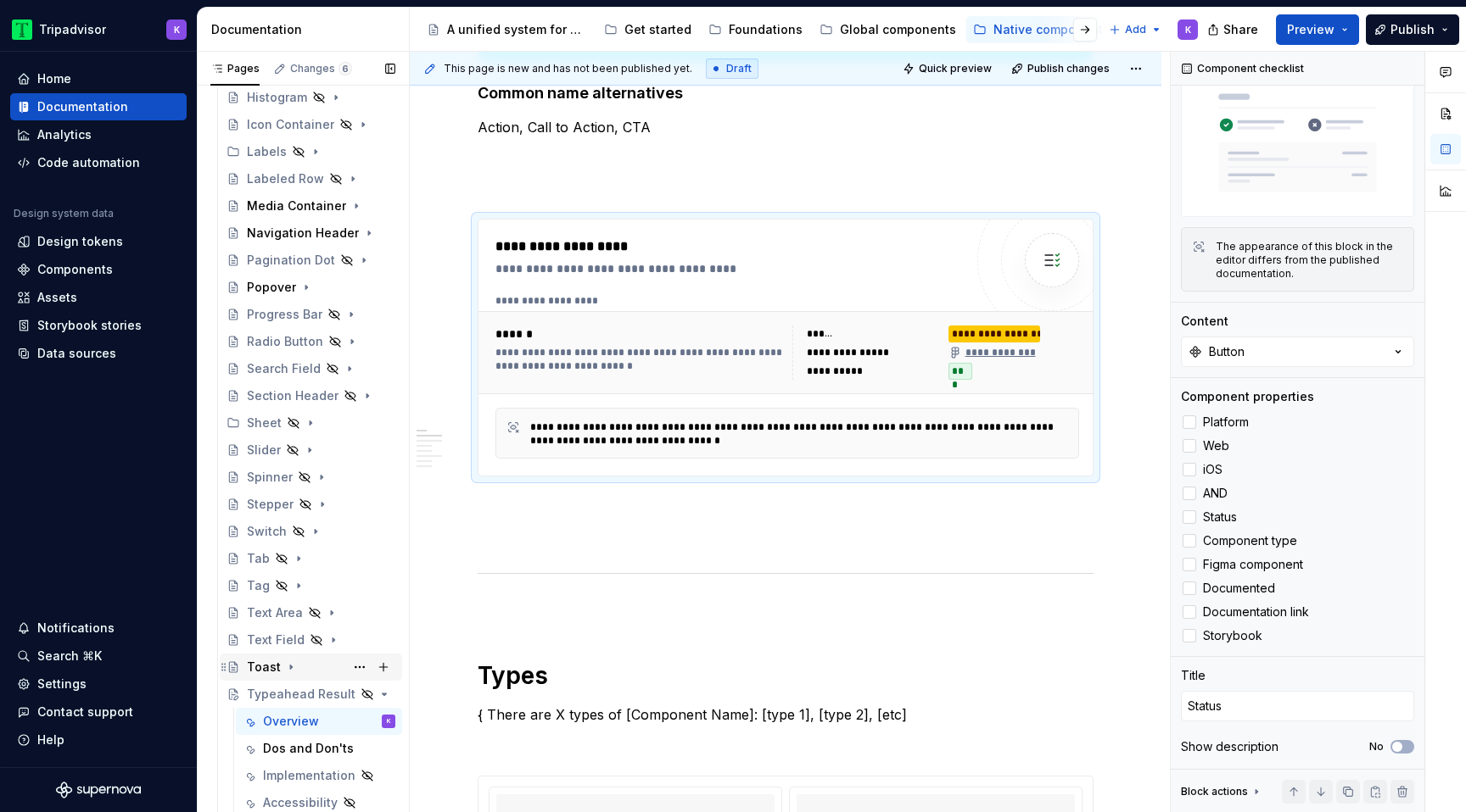
click at [285, 667] on icon "Page tree" at bounding box center [291, 667] width 14 height 14
click at [293, 690] on div "Overview" at bounding box center [291, 694] width 56 height 17
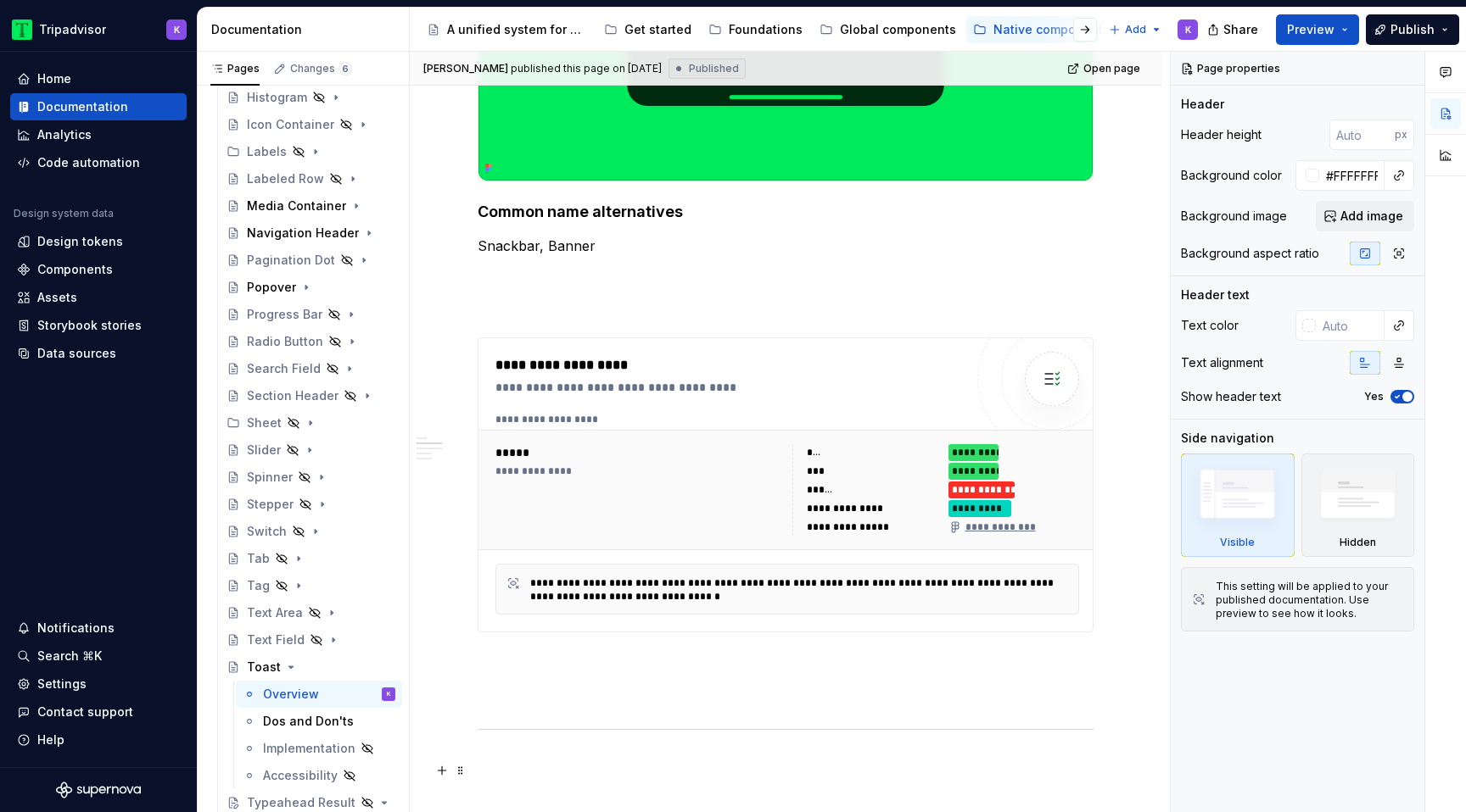
scroll to position [489, 0]
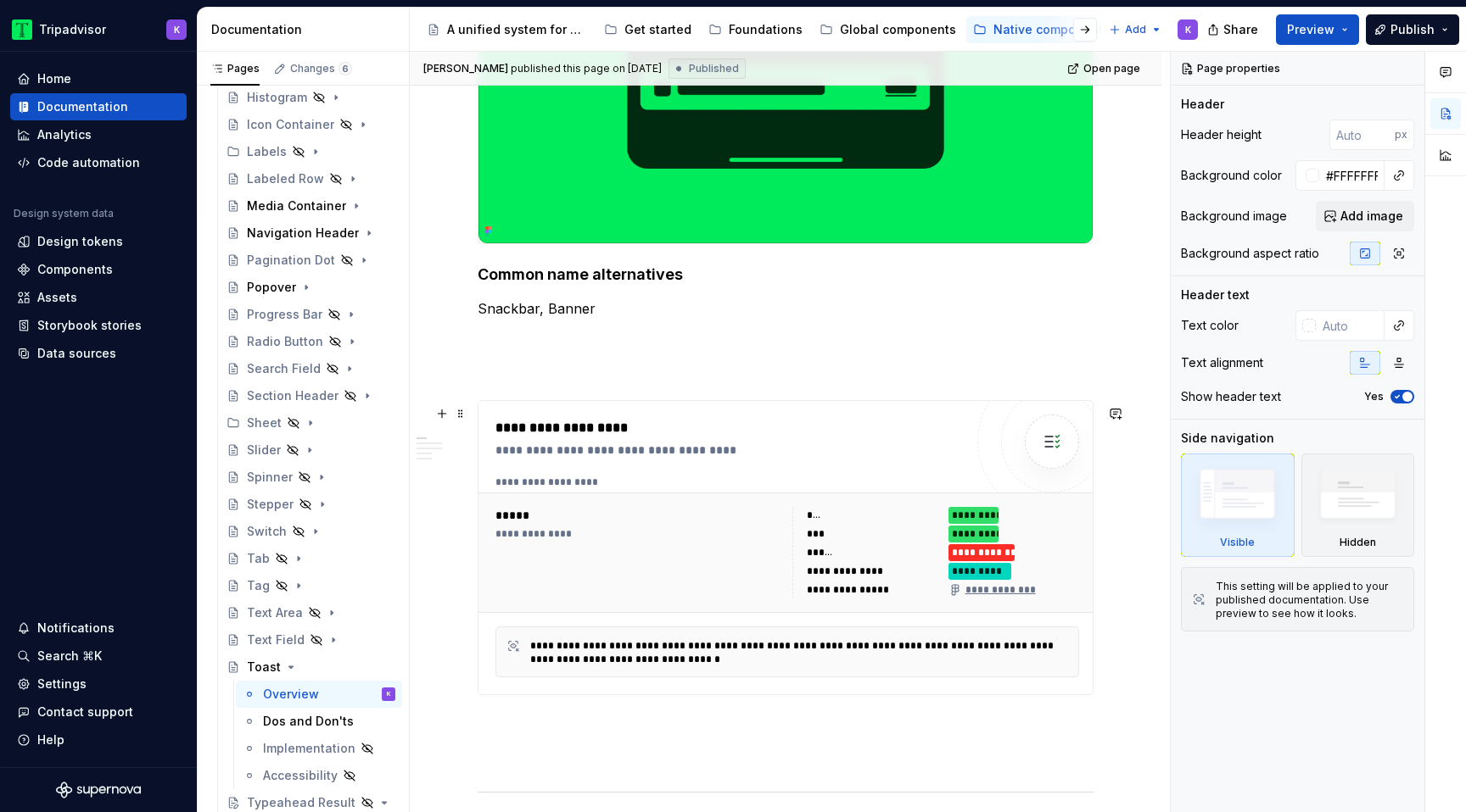
click at [845, 516] on div "***" at bounding box center [872, 515] width 132 height 17
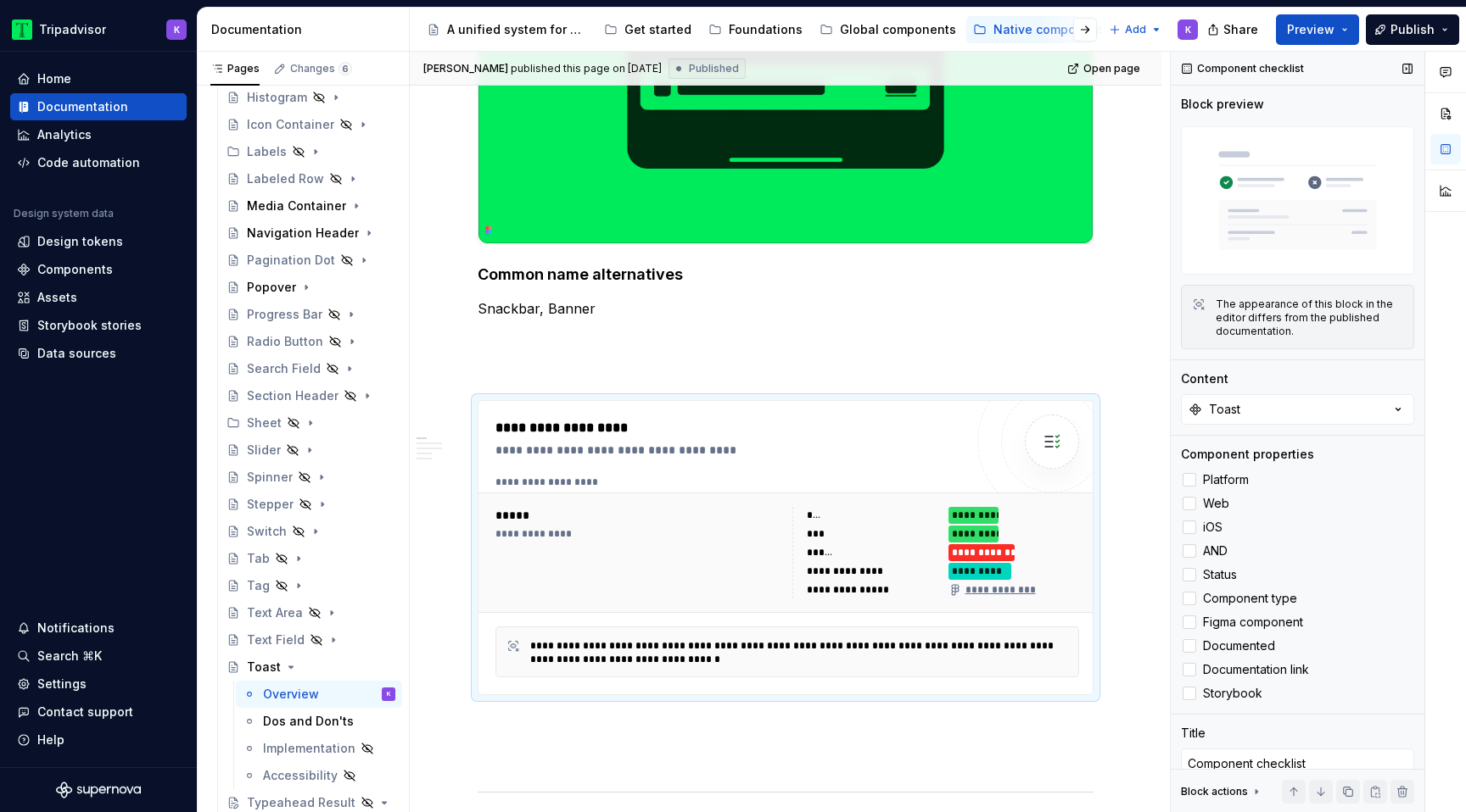
scroll to position [58, 0]
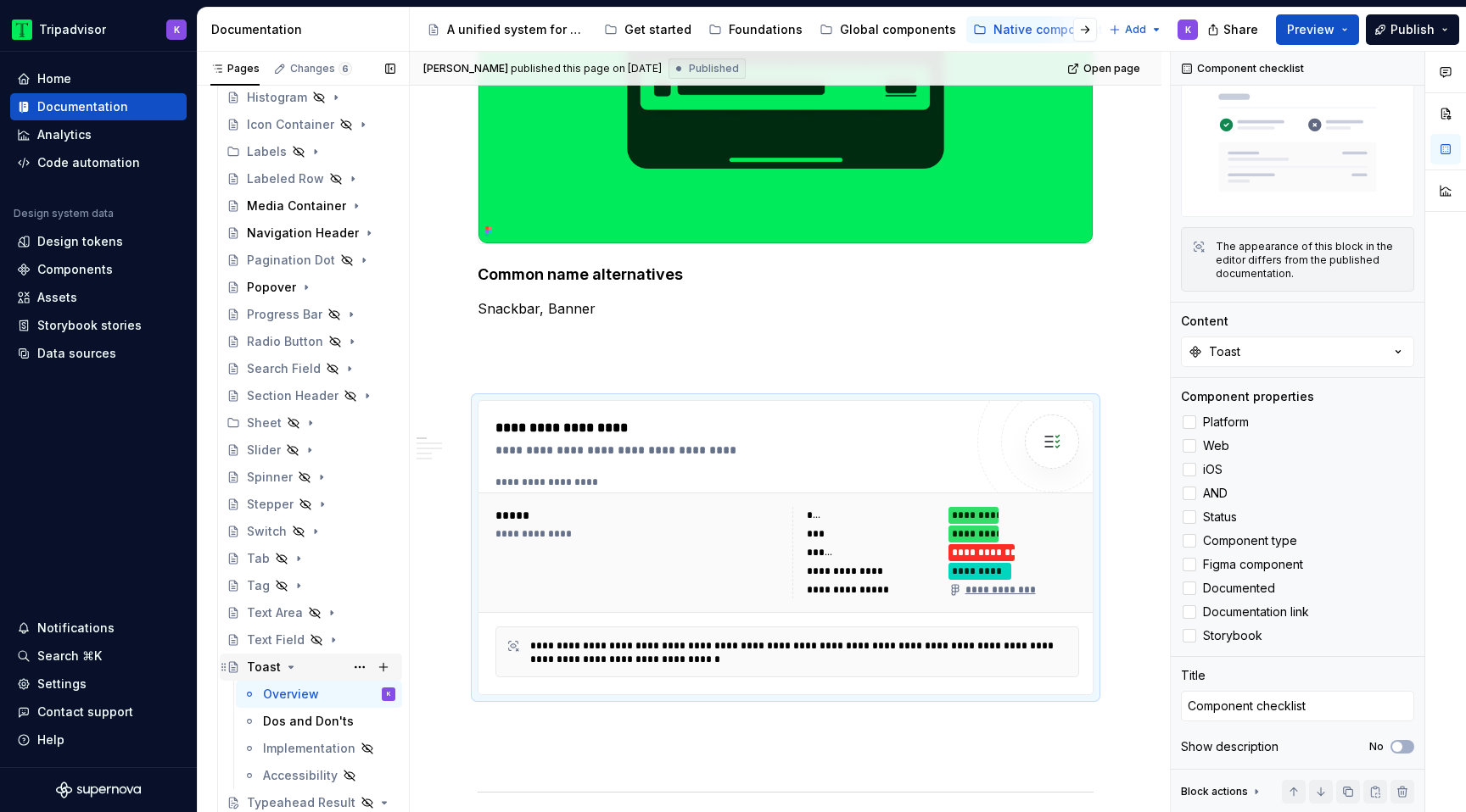
click at [288, 665] on icon "Page tree" at bounding box center [291, 667] width 14 height 14
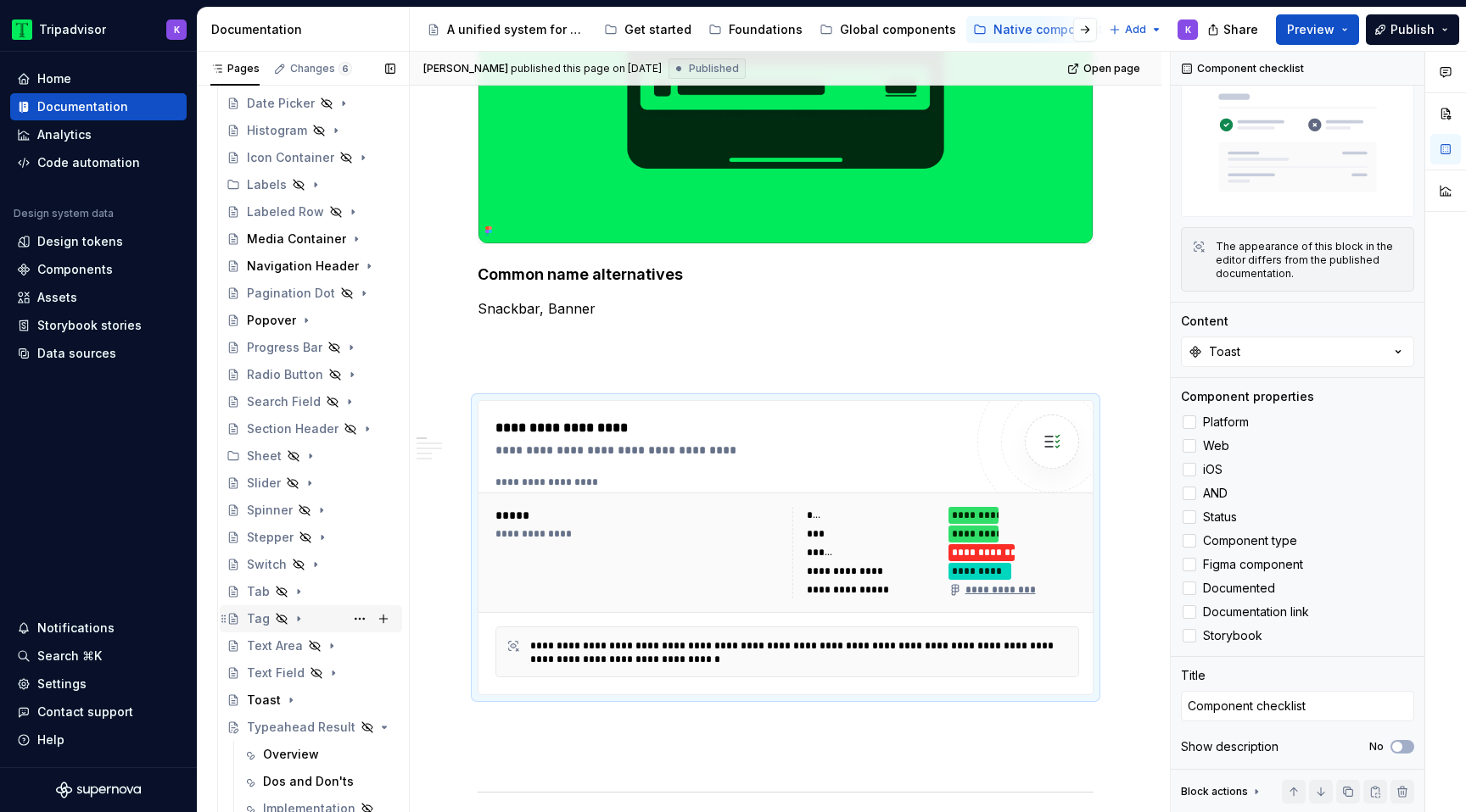
scroll to position [366, 0]
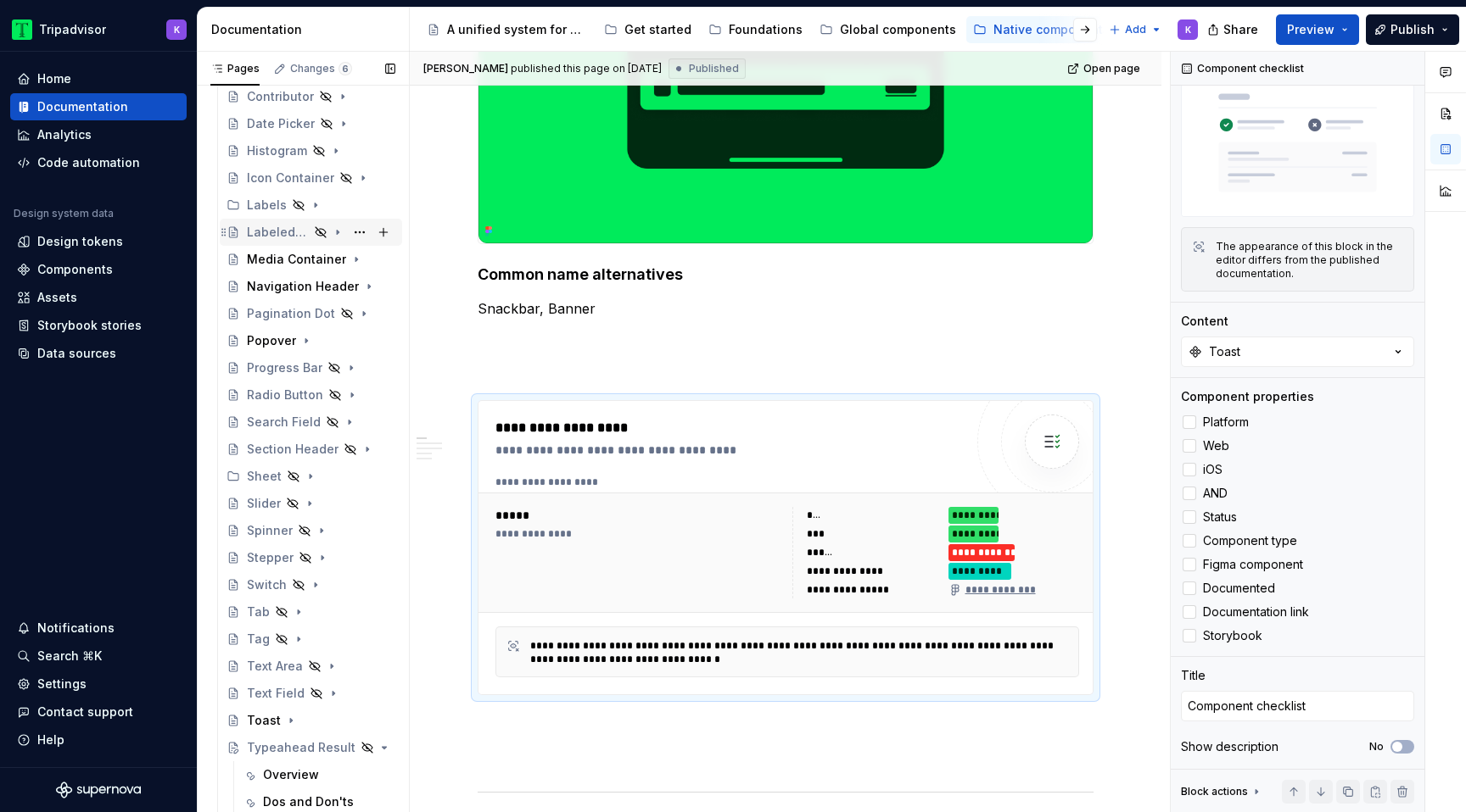
click at [341, 233] on icon "Page tree" at bounding box center [338, 233] width 14 height 14
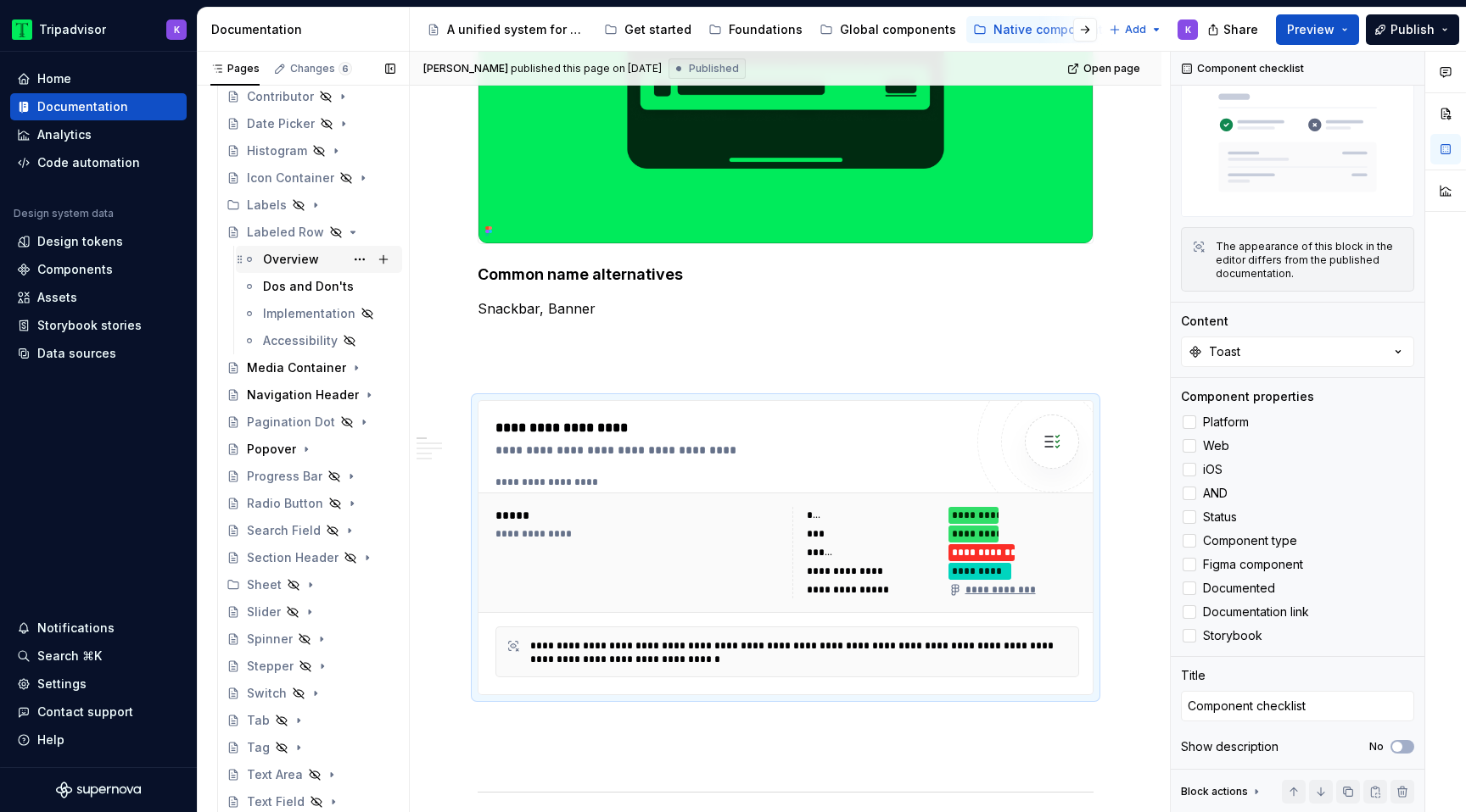
click at [295, 255] on div "Overview" at bounding box center [291, 259] width 56 height 17
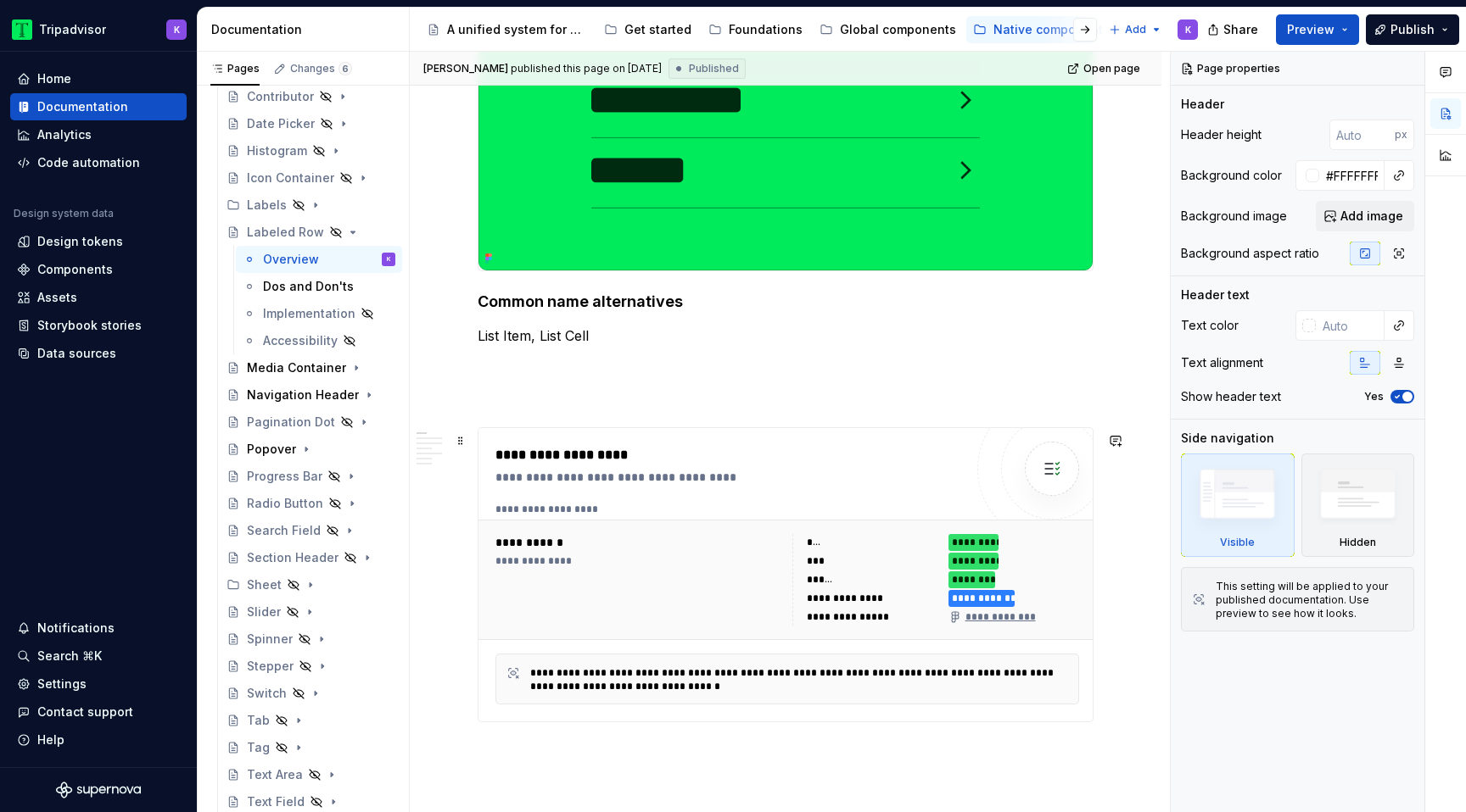
scroll to position [837, 0]
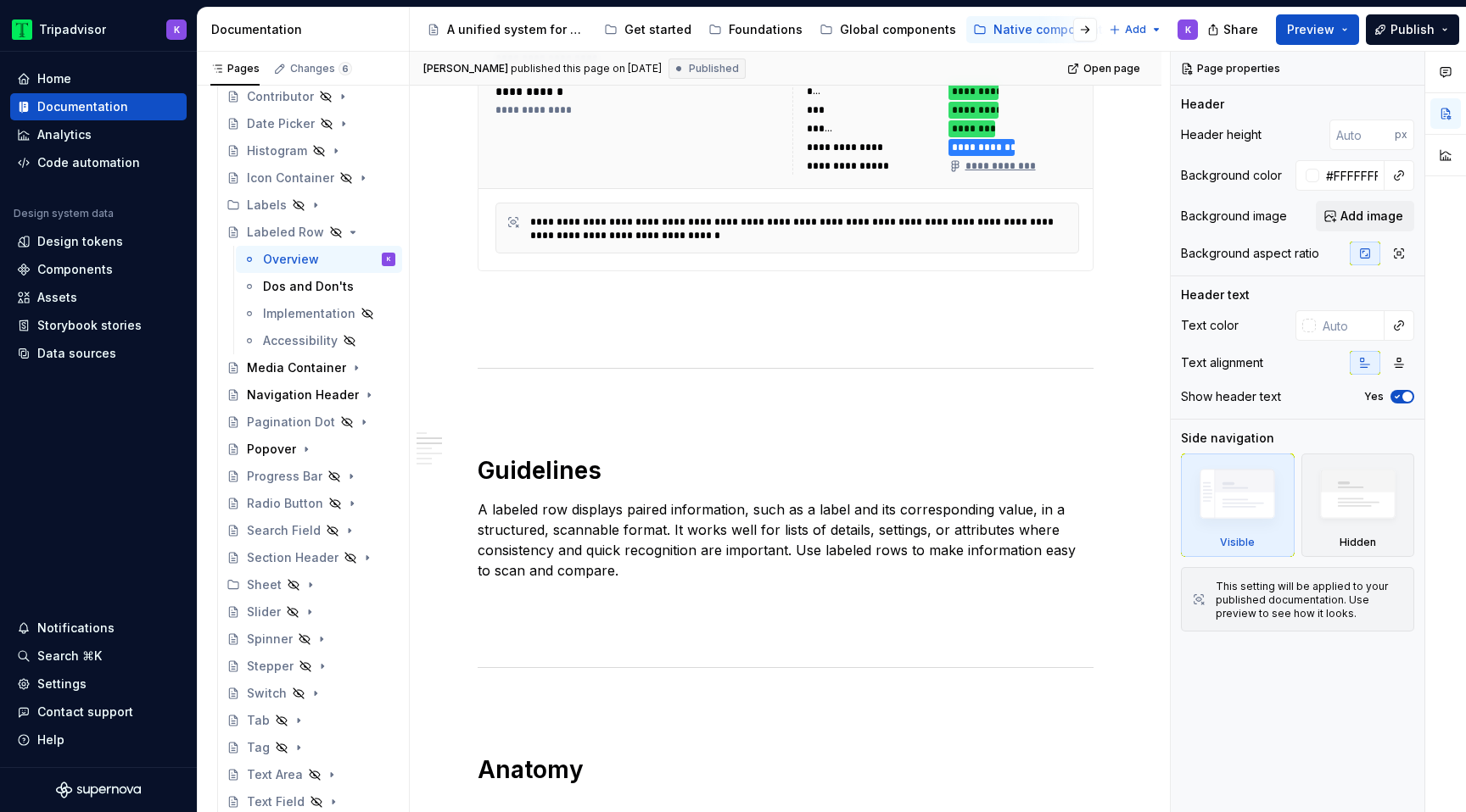
click at [796, 211] on div "**********" at bounding box center [787, 228] width 584 height 51
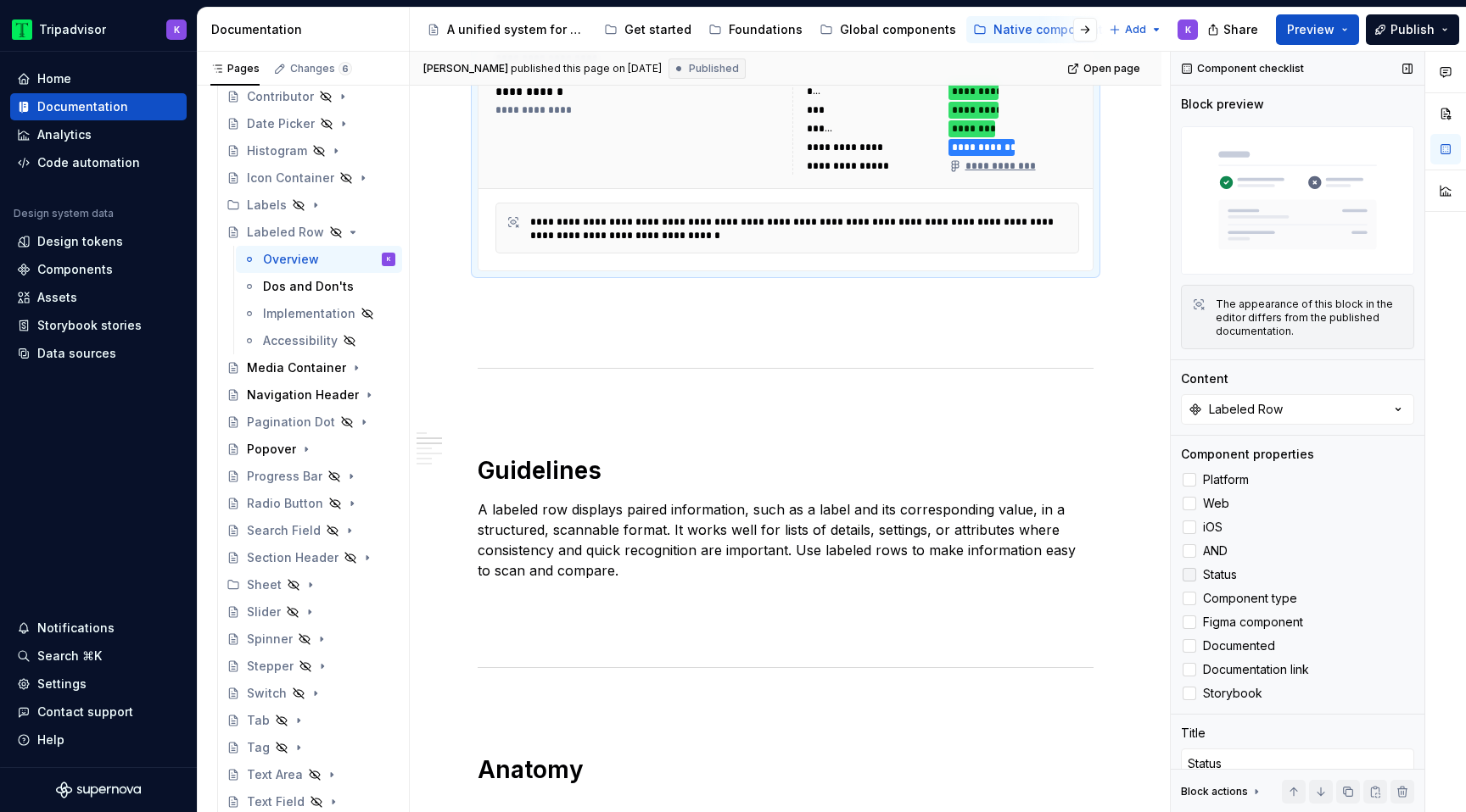
scroll to position [58, 0]
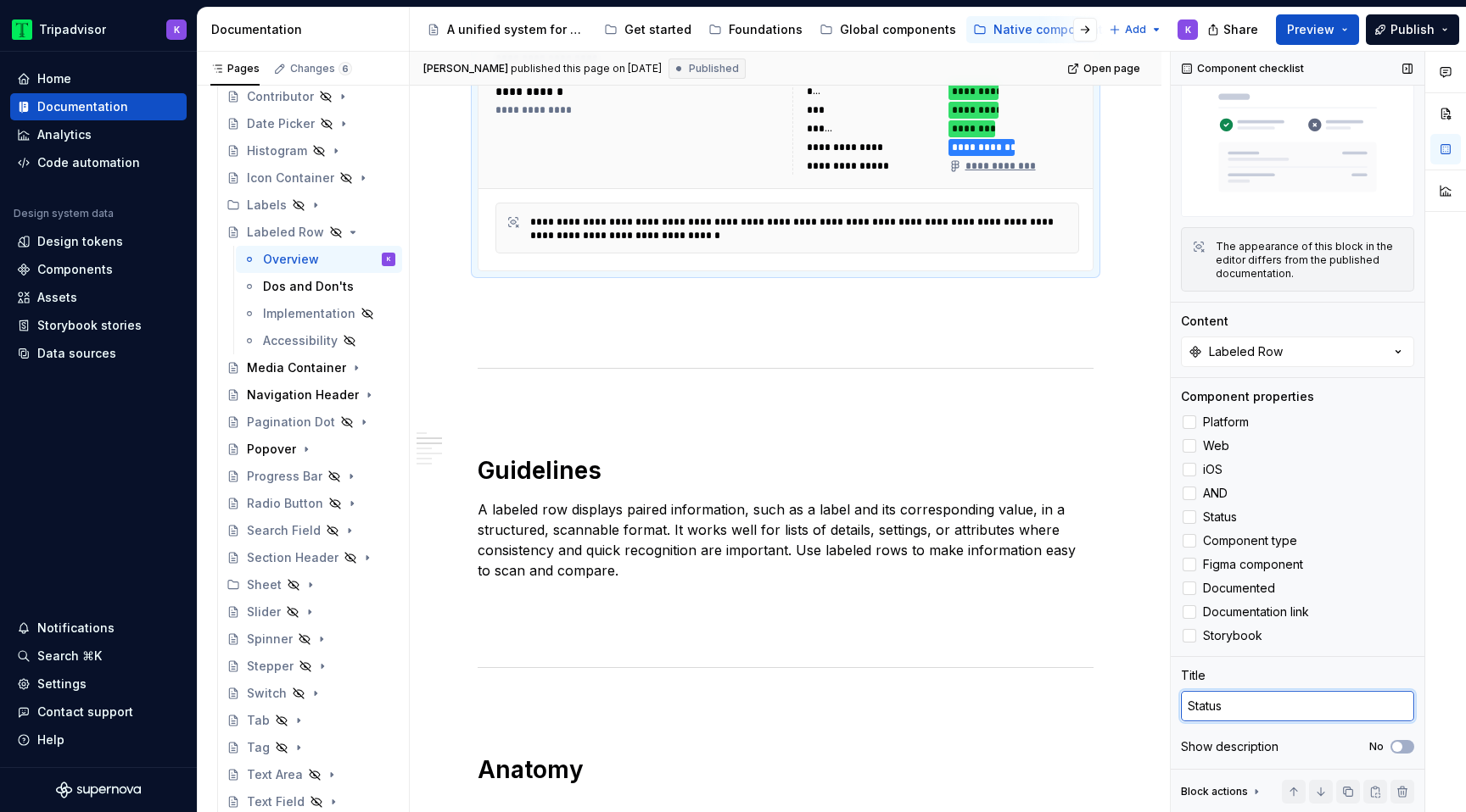
click at [1255, 702] on textarea "Status" at bounding box center [1297, 706] width 233 height 31
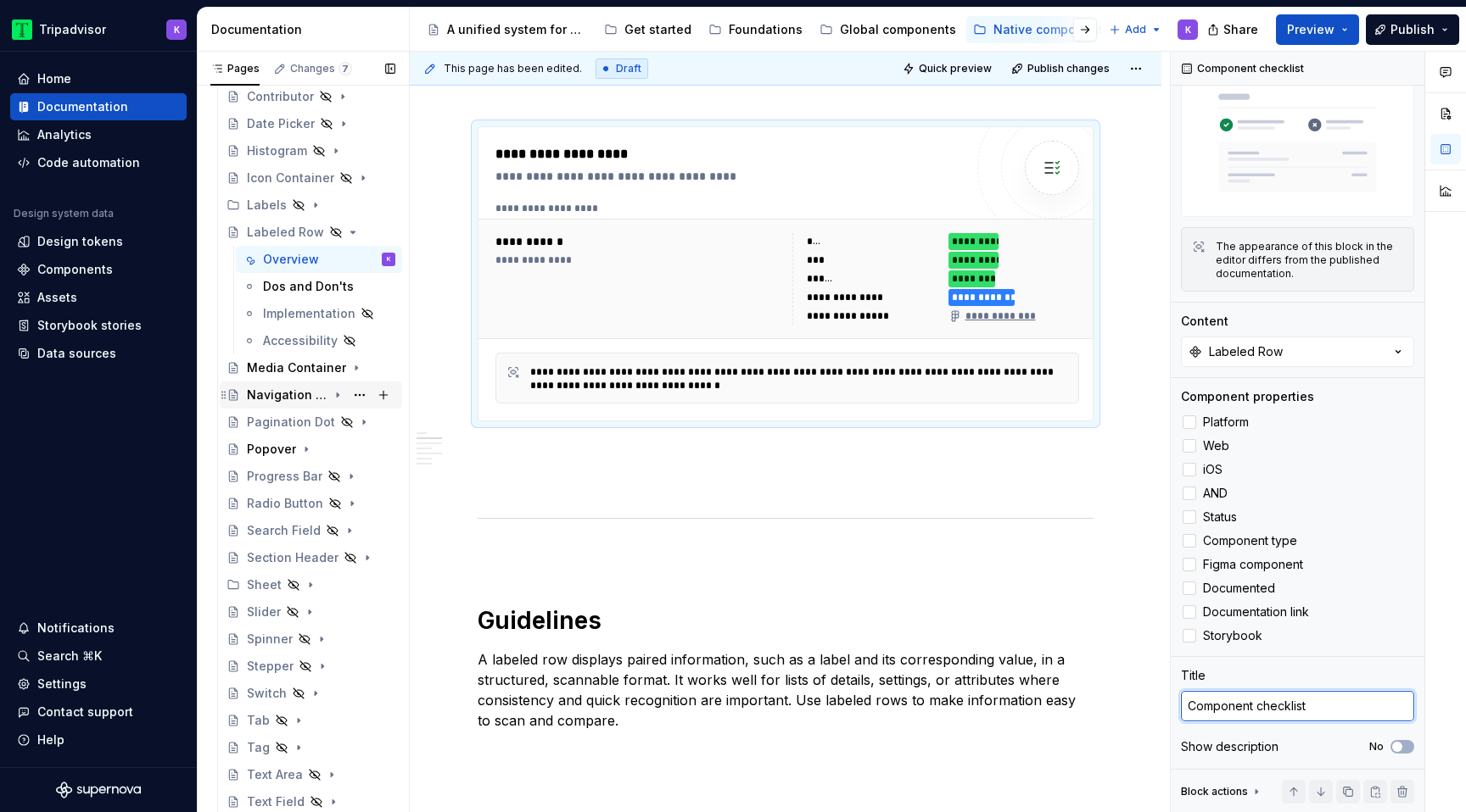
scroll to position [0, 0]
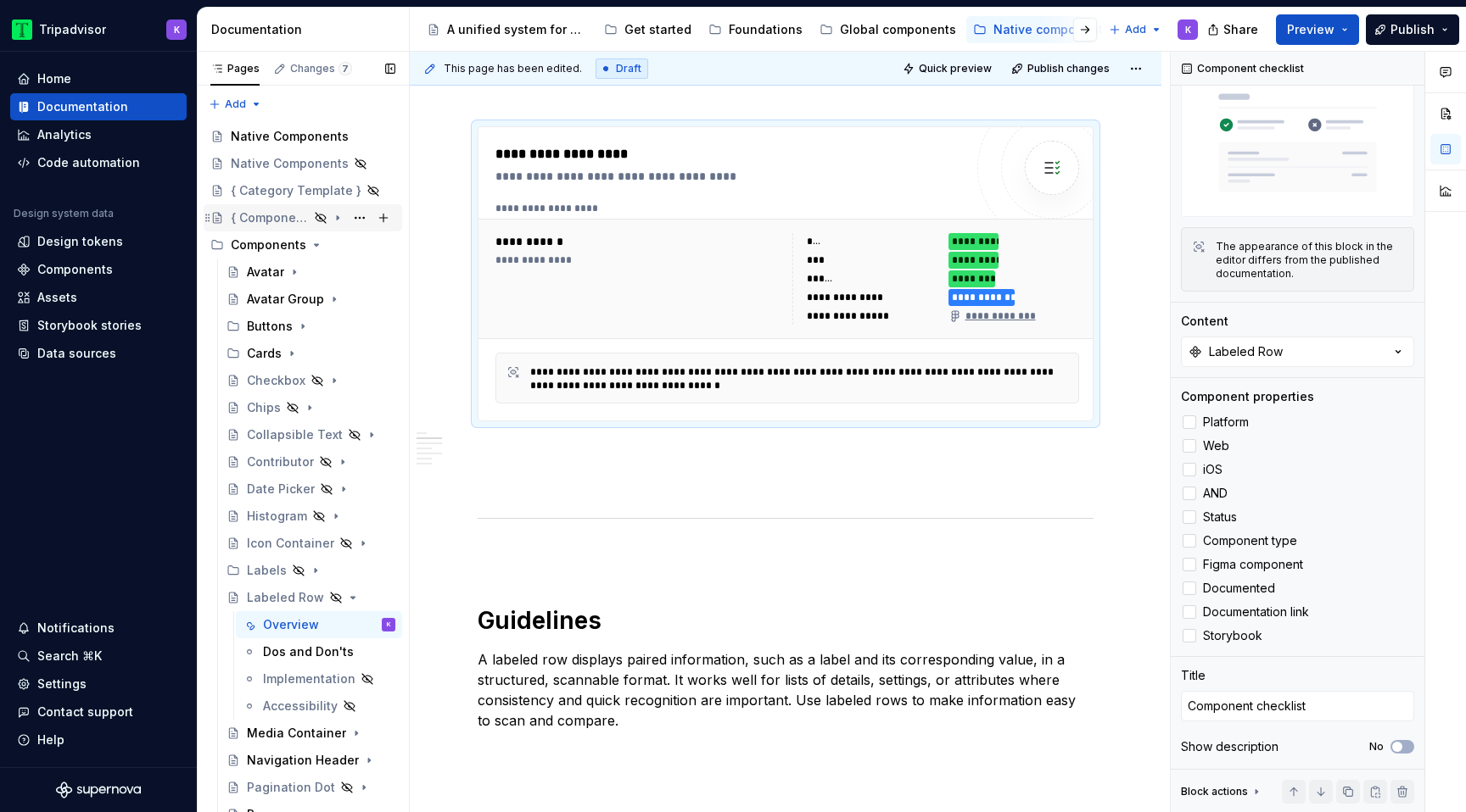
click at [273, 220] on div "{ Component Template }" at bounding box center [270, 218] width 78 height 17
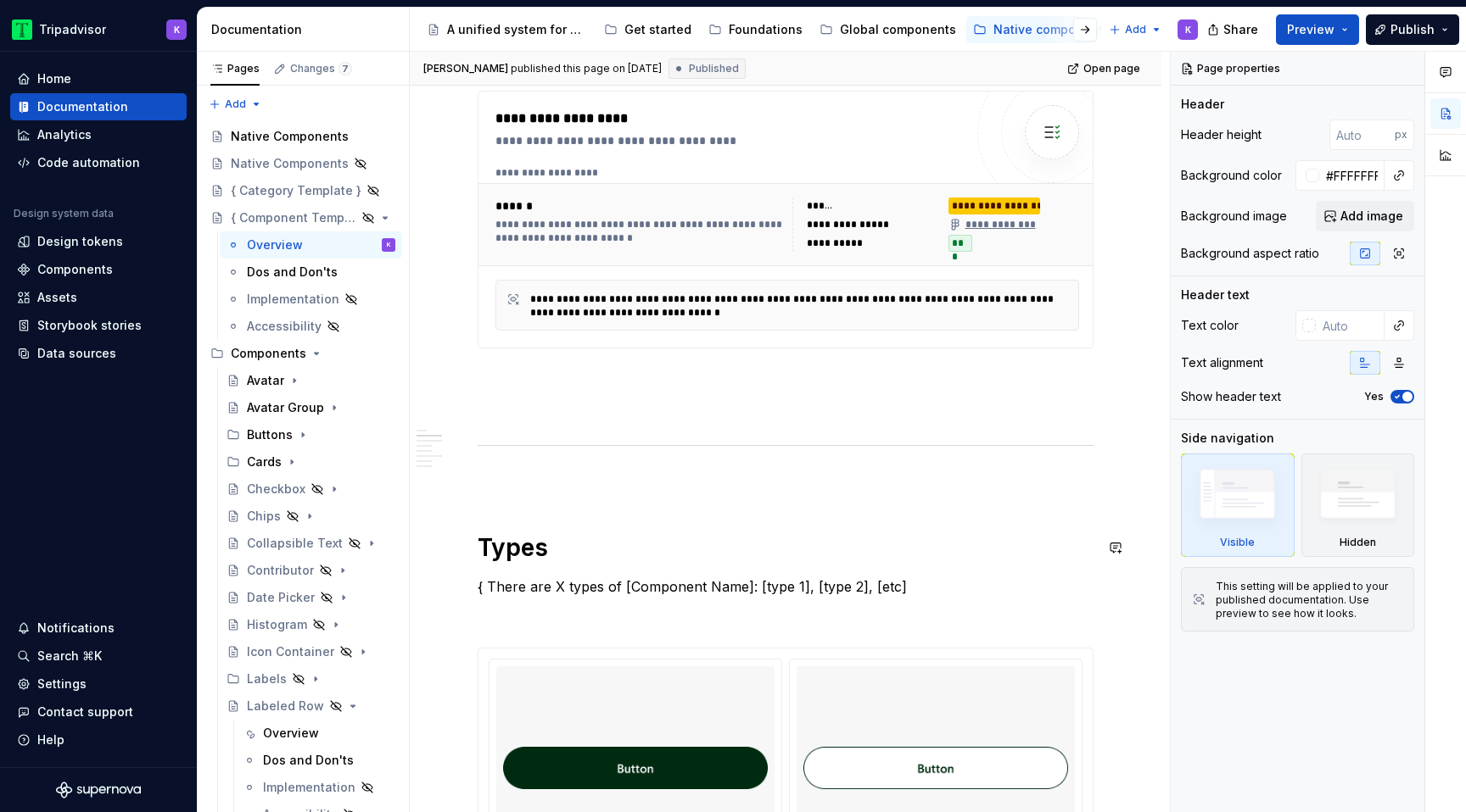
scroll to position [586, 0]
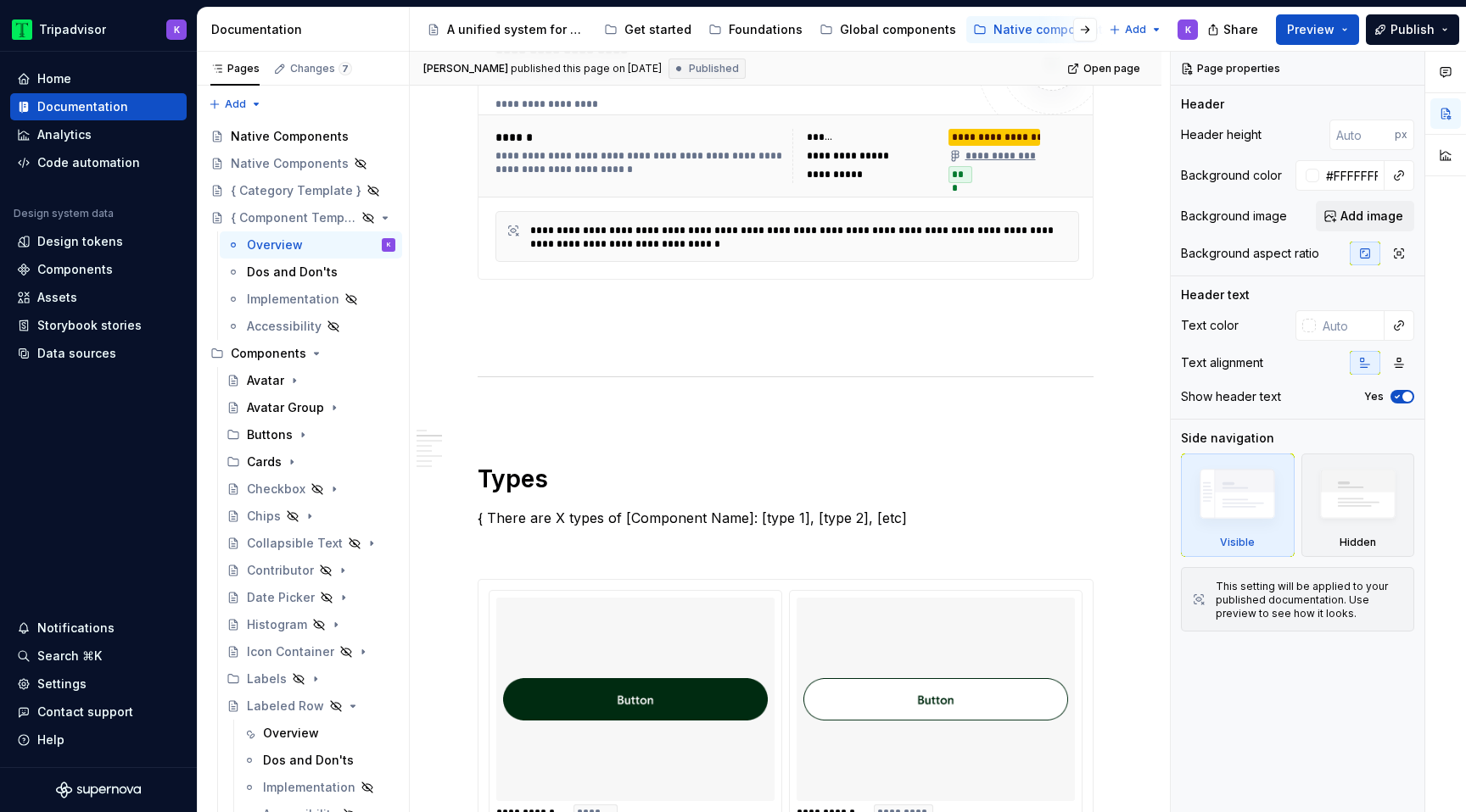
click at [796, 239] on div "**********" at bounding box center [803, 237] width 546 height 27
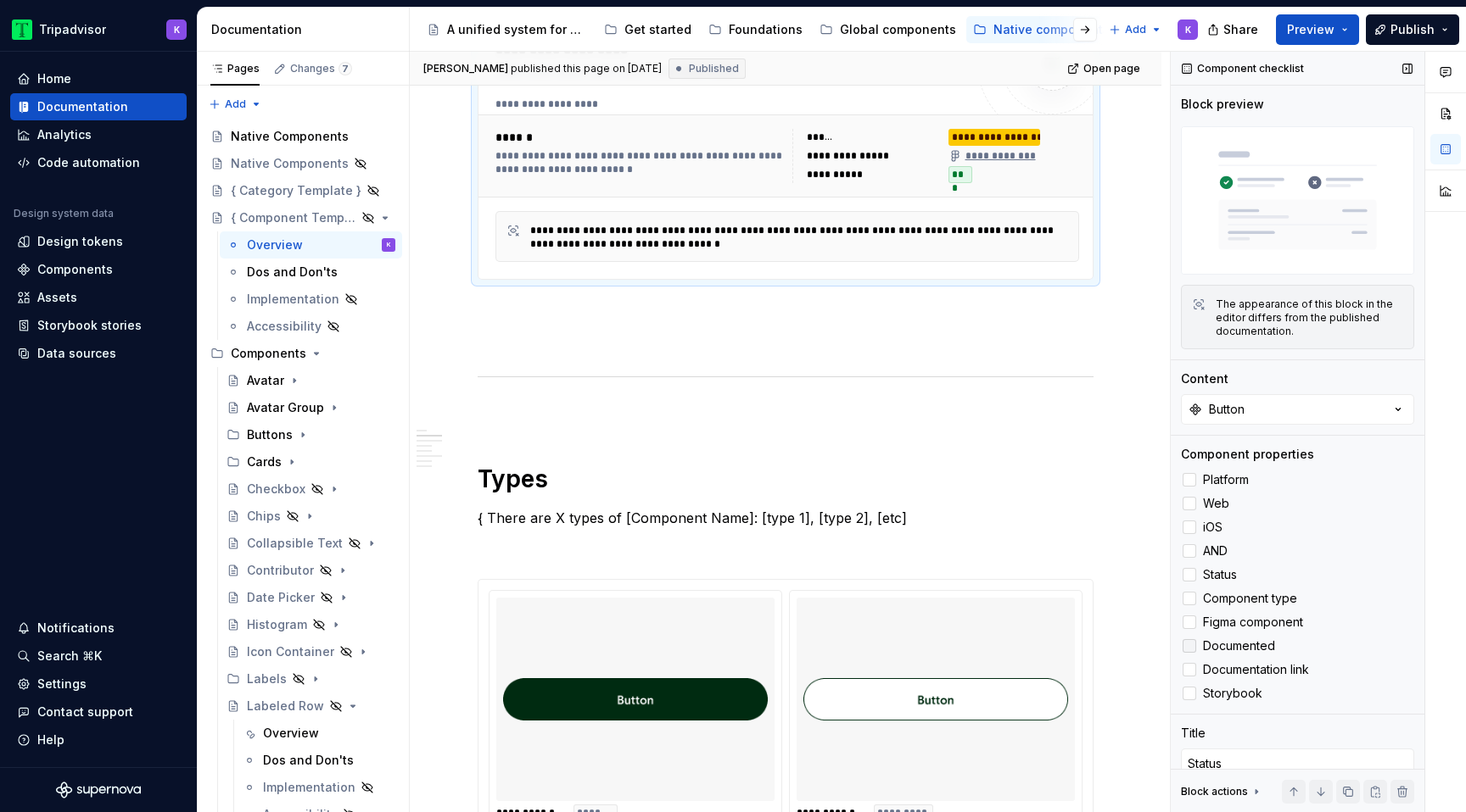
scroll to position [58, 0]
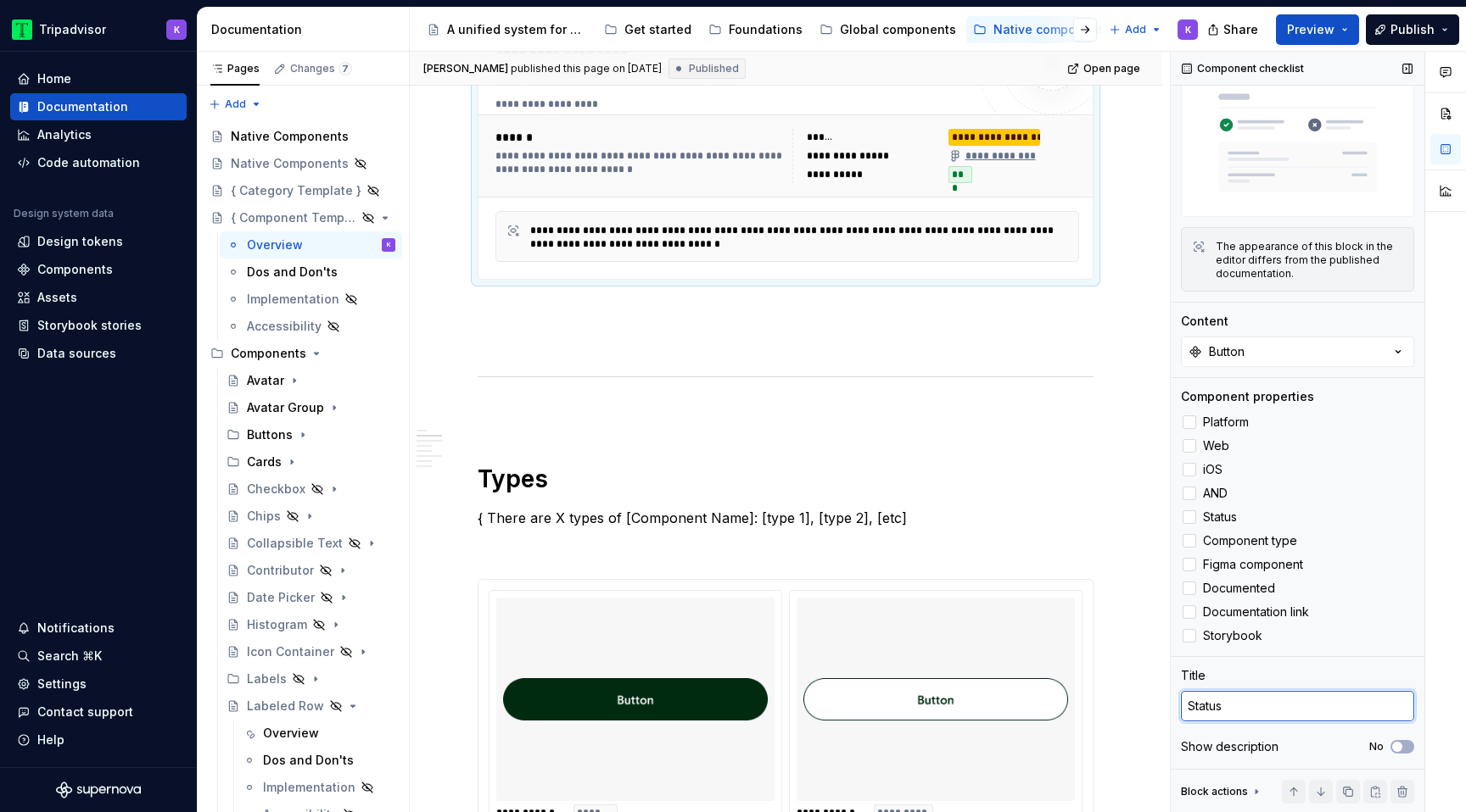
click at [1243, 719] on textarea "Status" at bounding box center [1297, 706] width 233 height 31
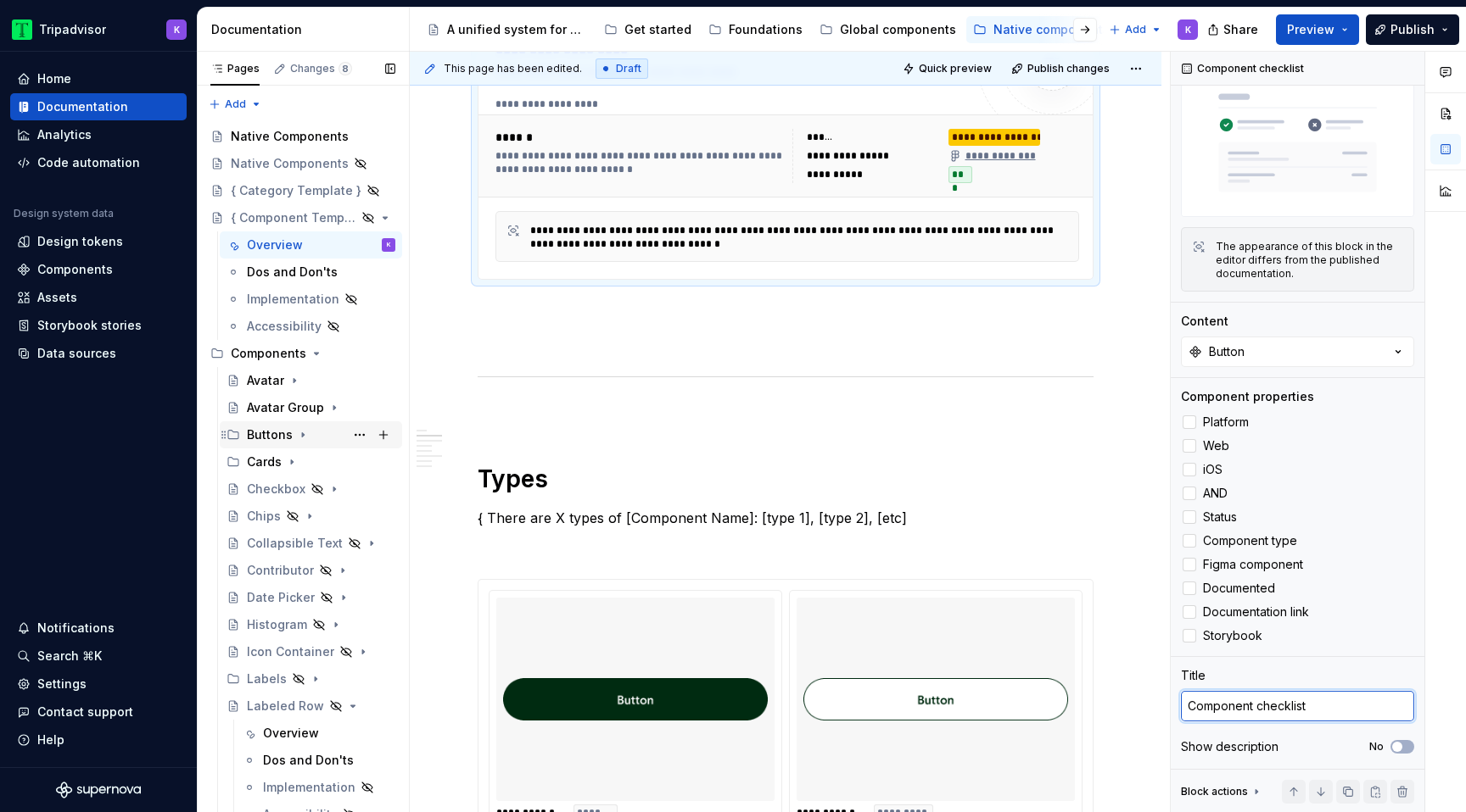
scroll to position [636, 0]
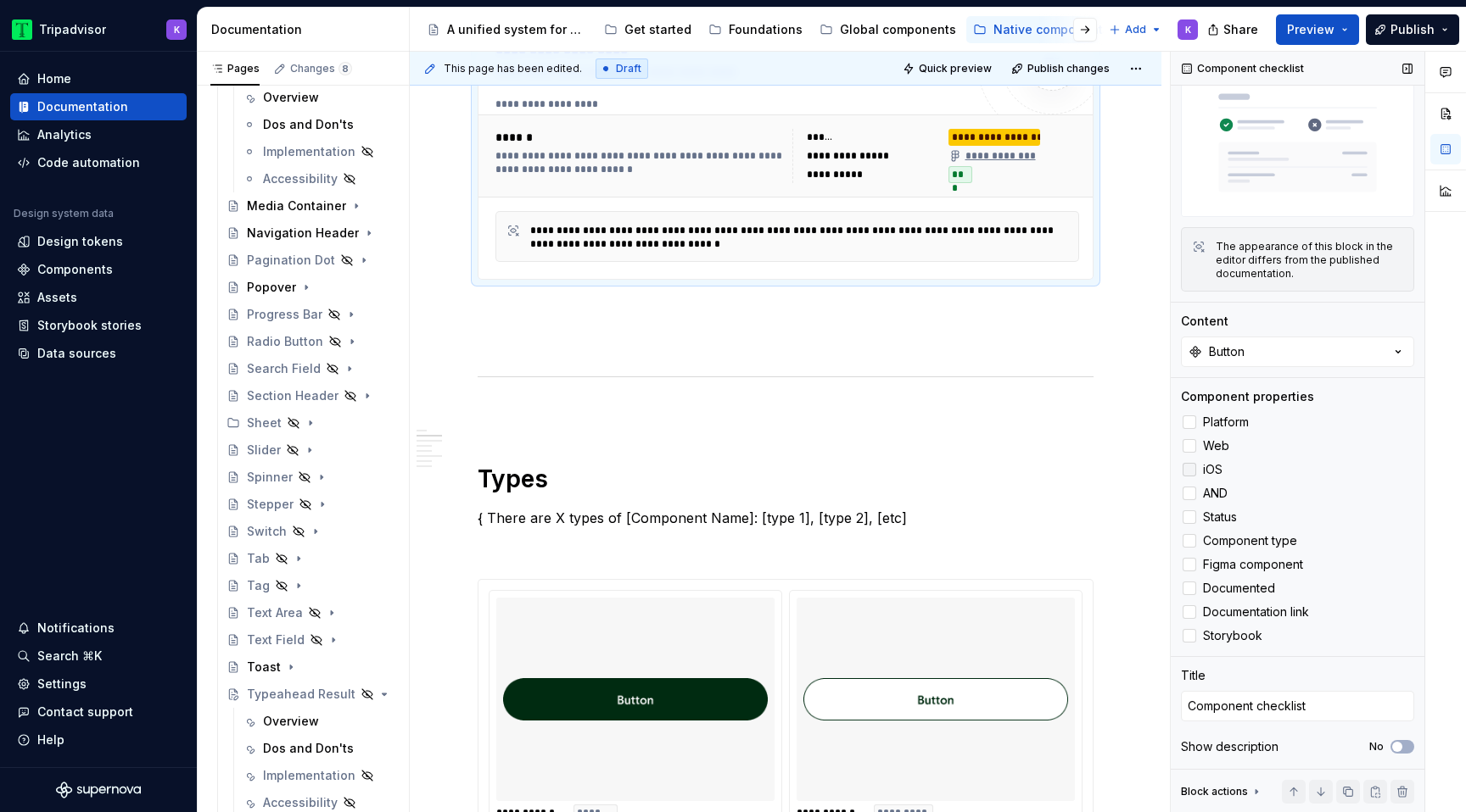
click at [1197, 470] on label "iOS" at bounding box center [1297, 469] width 233 height 20
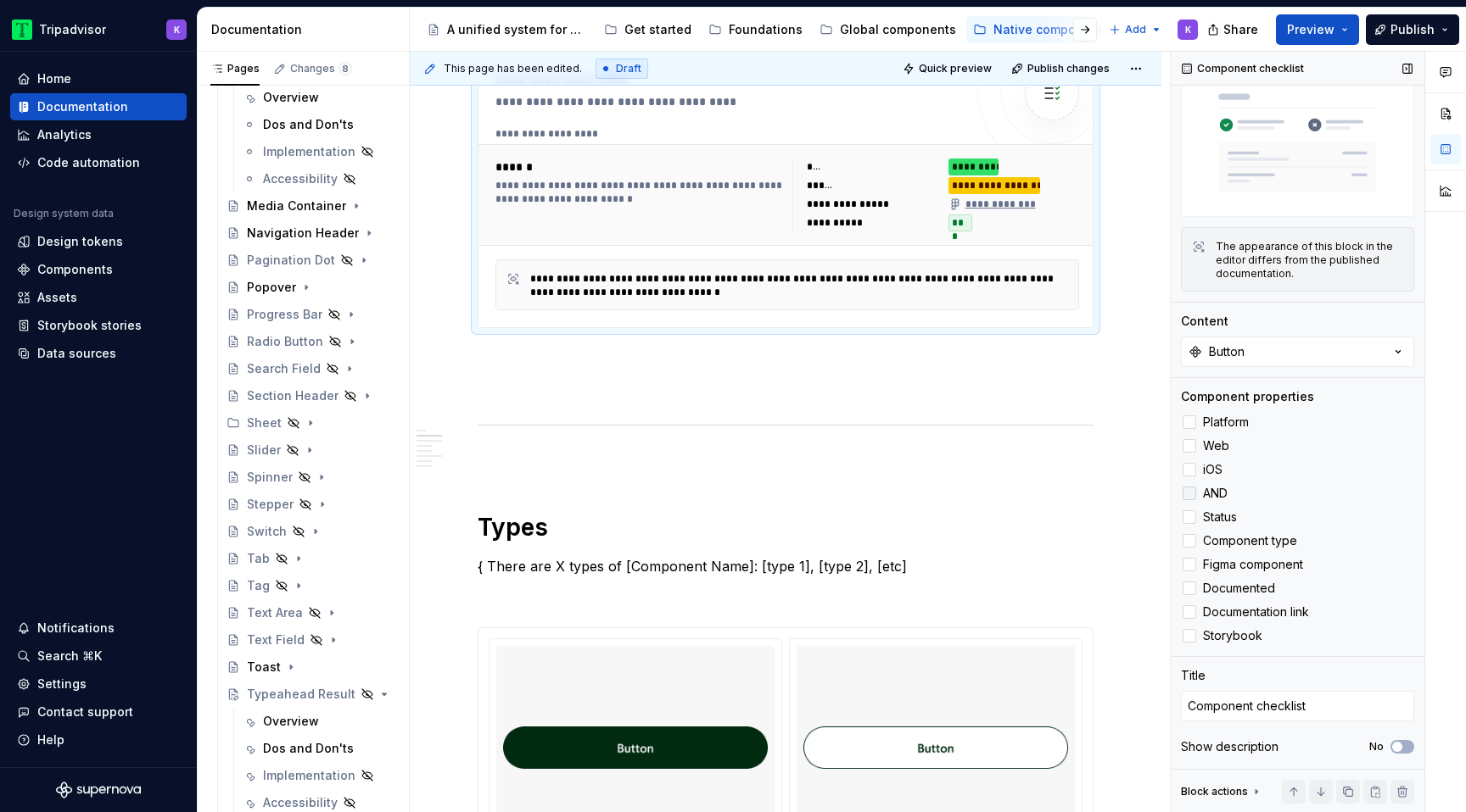
click at [1197, 489] on label "AND" at bounding box center [1297, 493] width 233 height 20
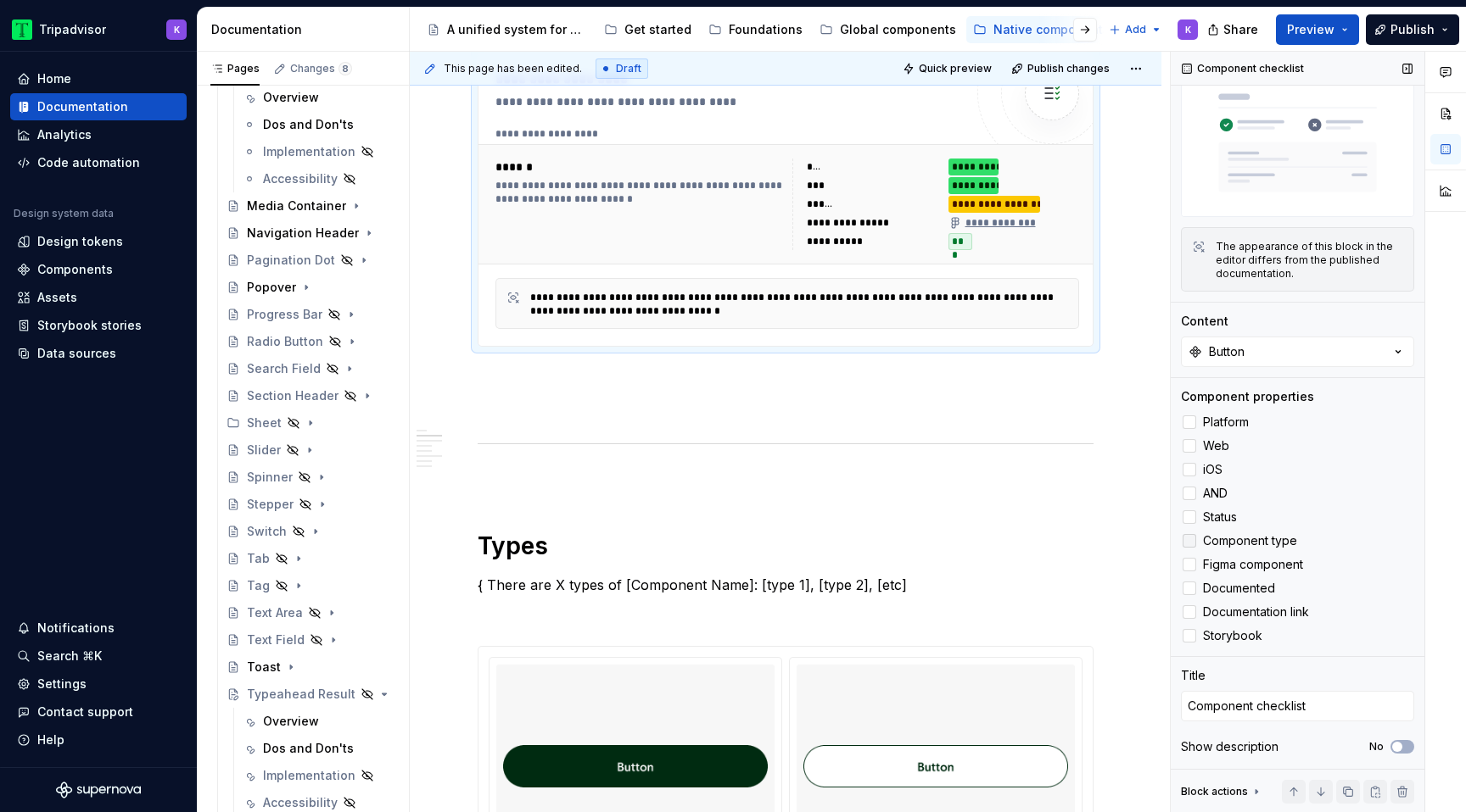
click at [1190, 539] on div at bounding box center [1190, 541] width 14 height 14
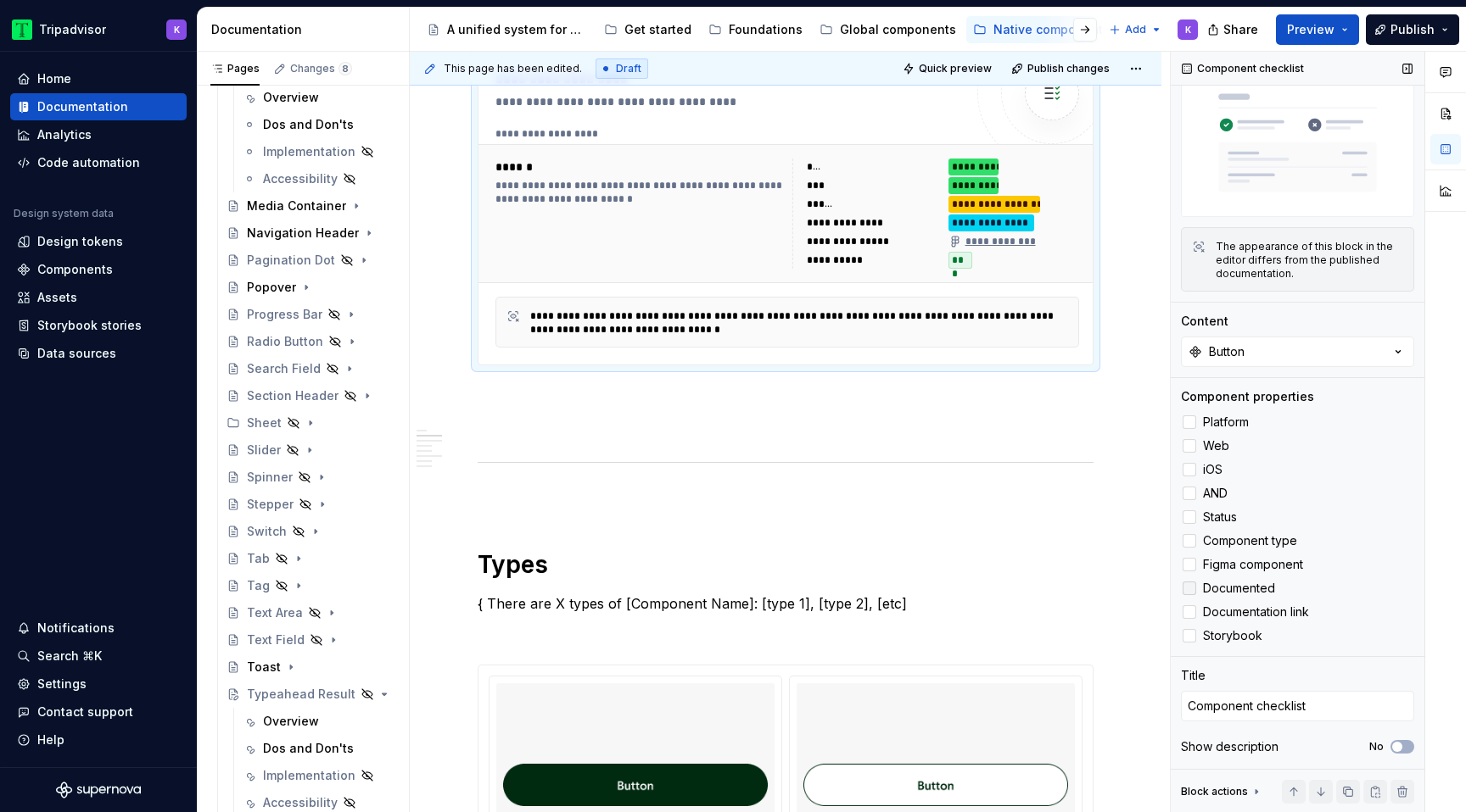
click at [1185, 580] on label "Documented" at bounding box center [1297, 588] width 233 height 20
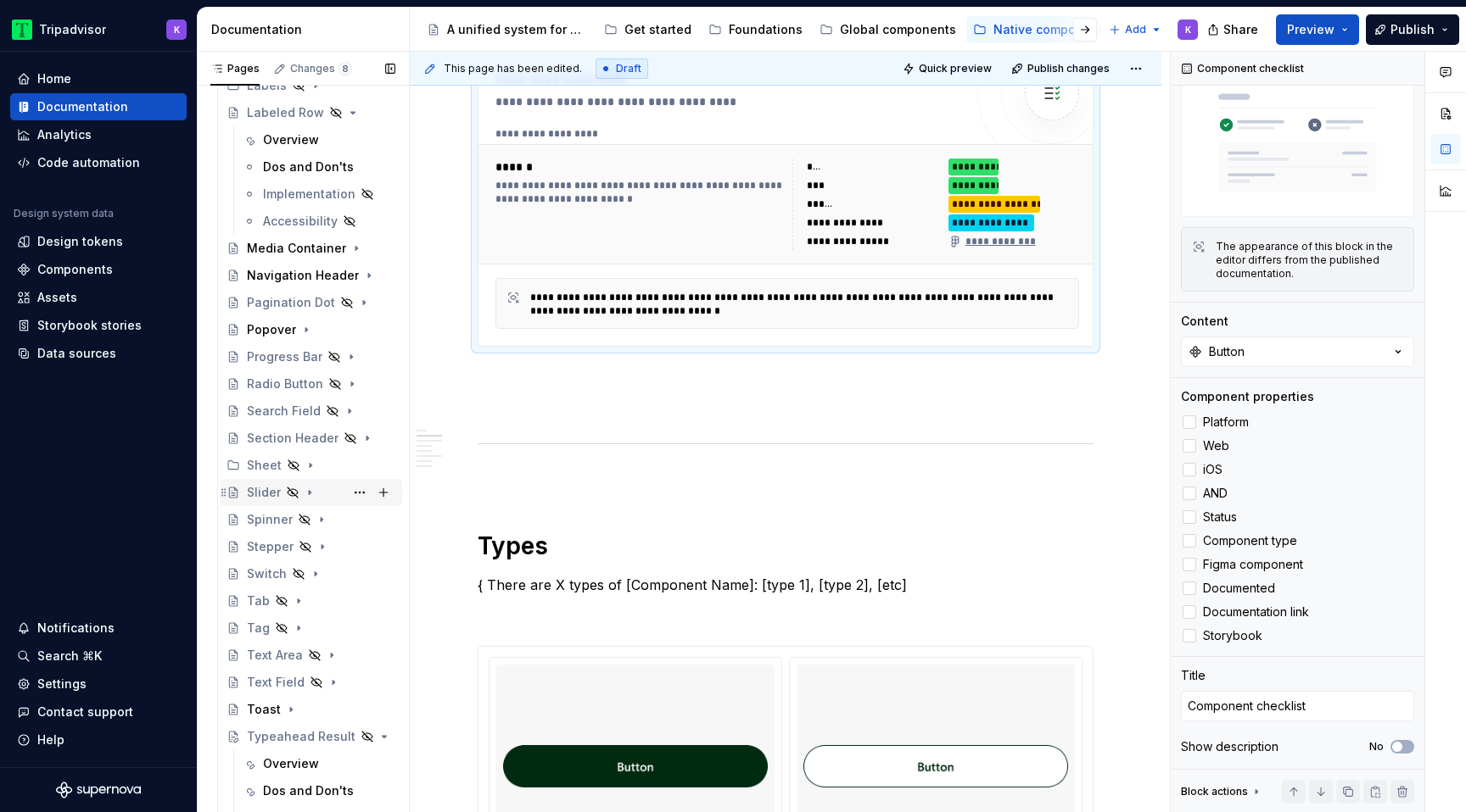
scroll to position [636, 0]
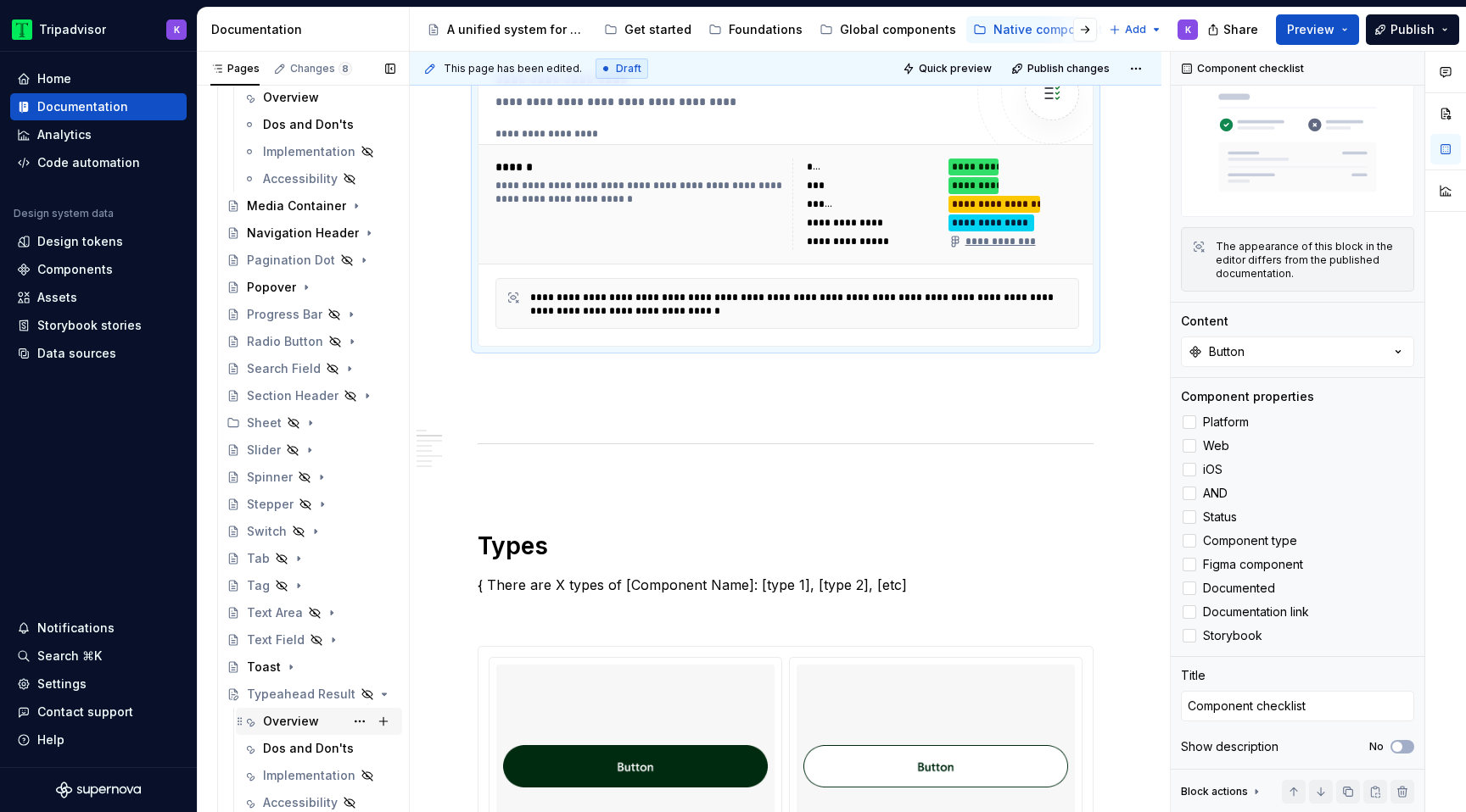
click at [284, 728] on div "Overview" at bounding box center [291, 721] width 56 height 17
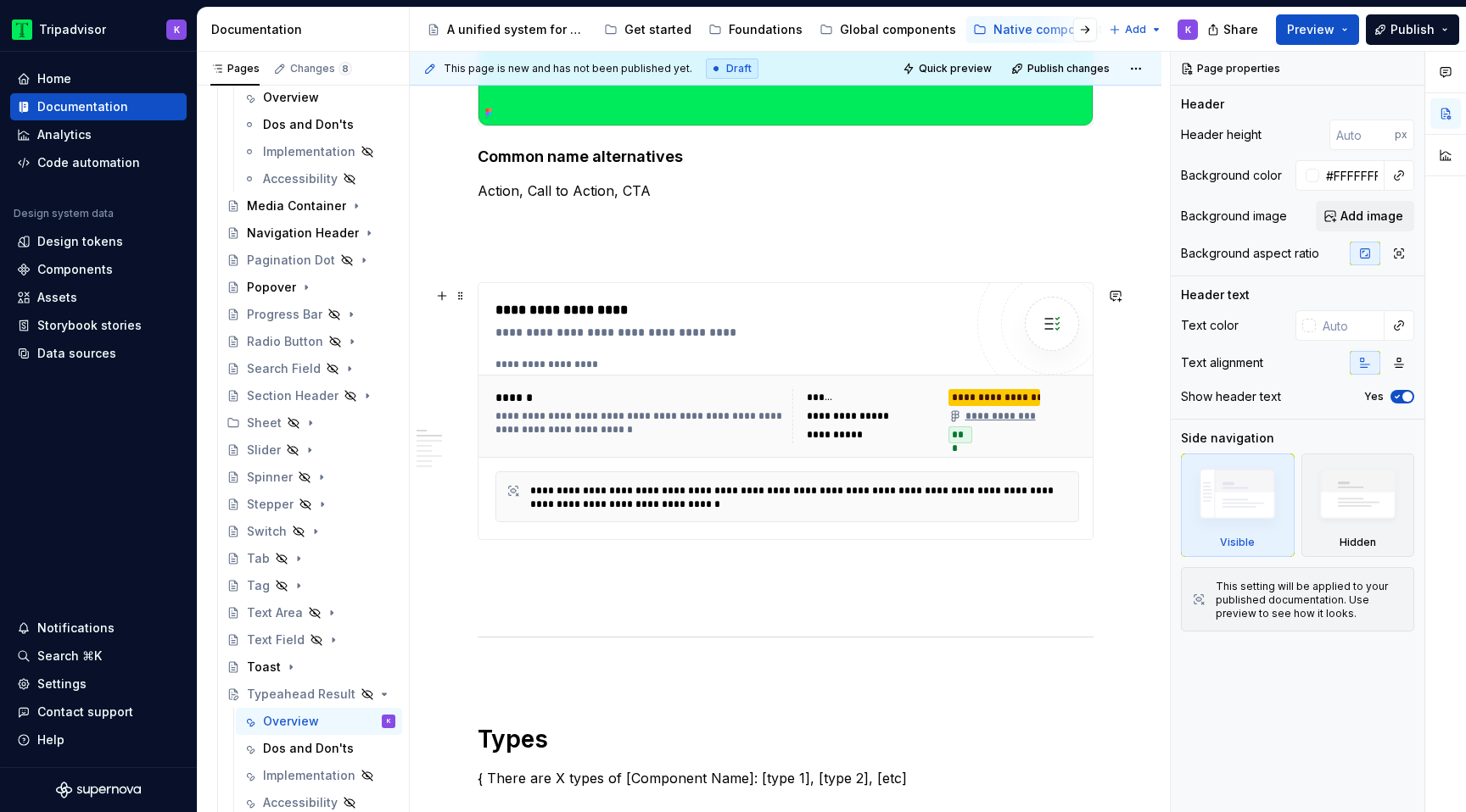
scroll to position [664, 0]
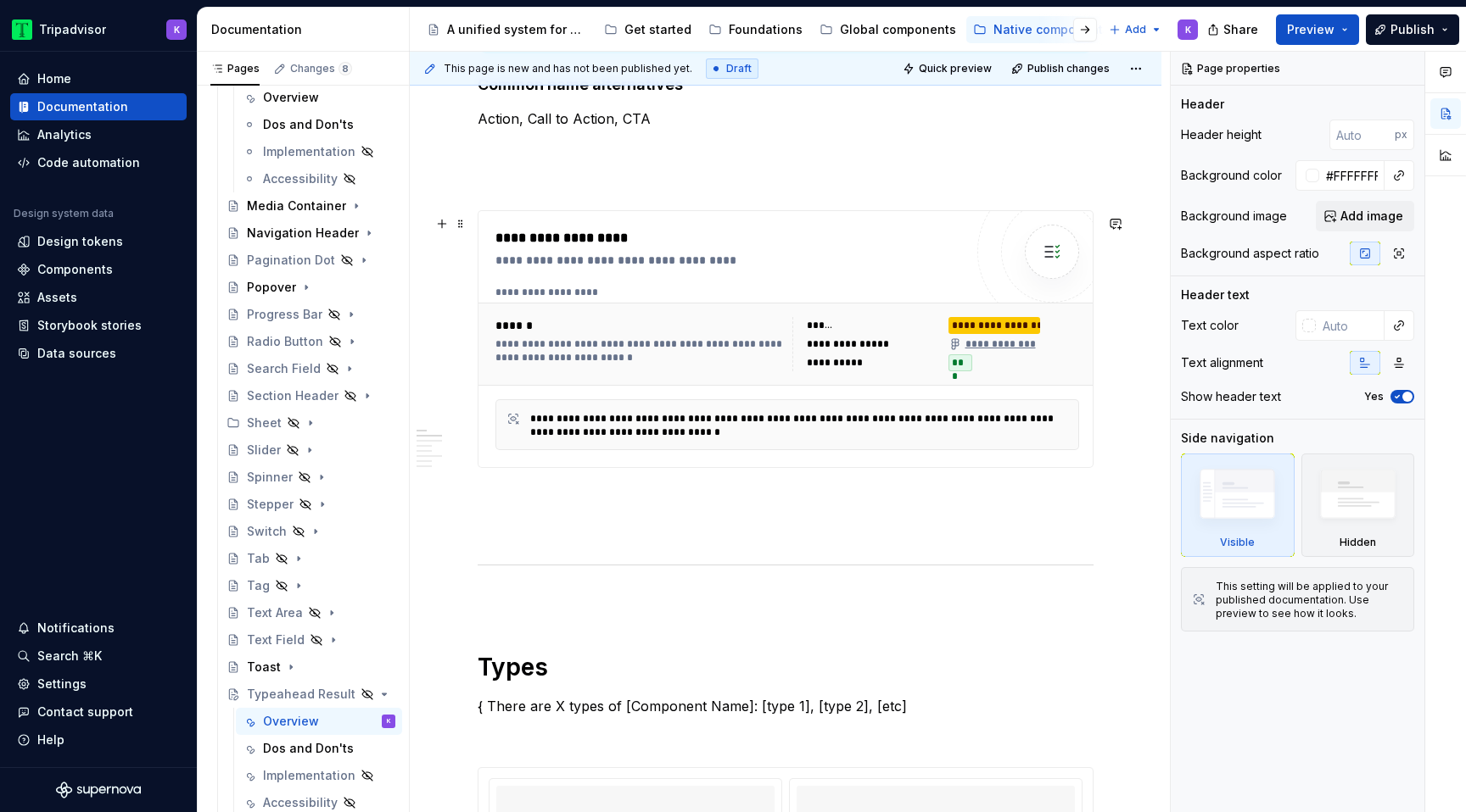
click at [876, 425] on div "**********" at bounding box center [803, 425] width 546 height 27
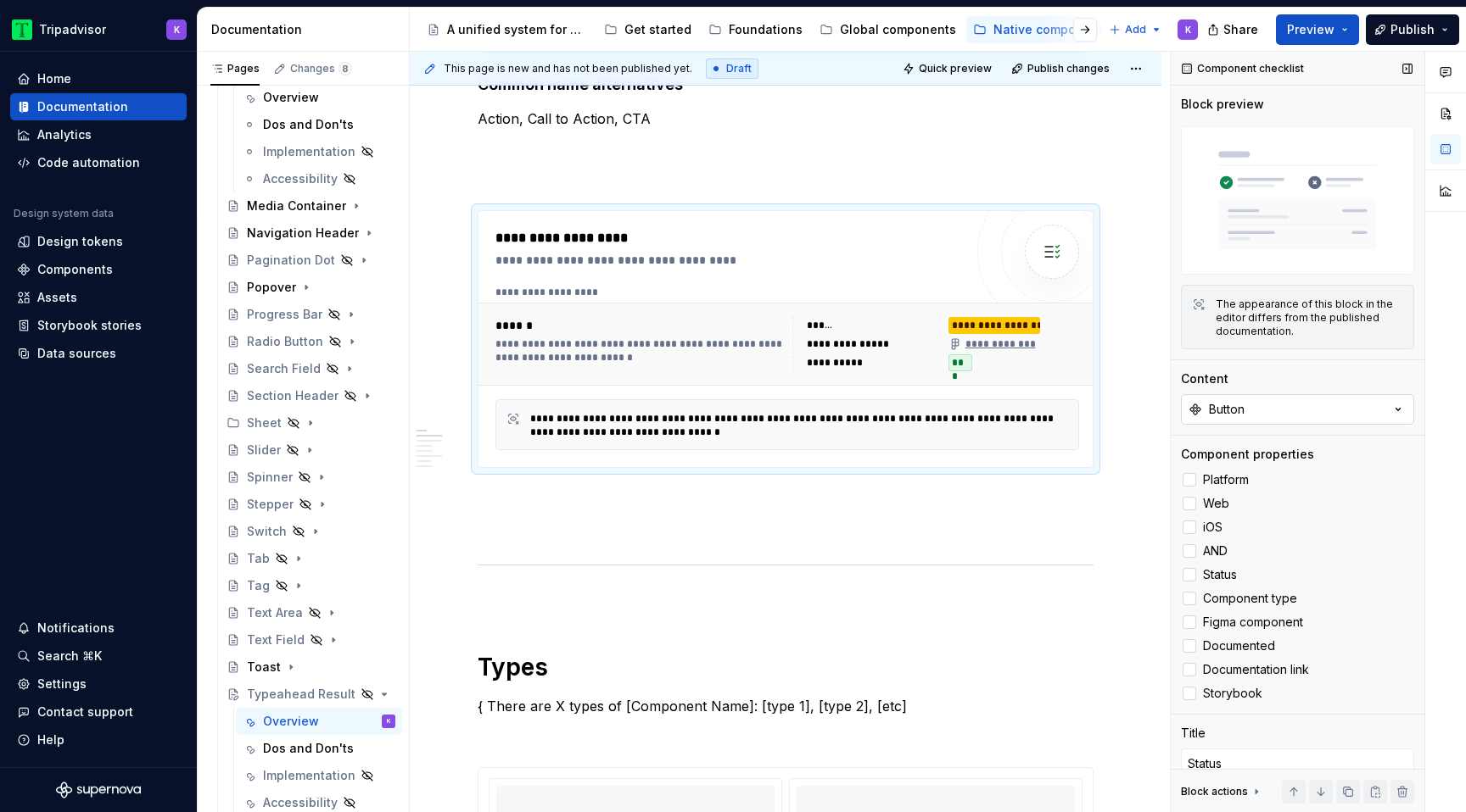
click at [1306, 422] on button "Button" at bounding box center [1297, 409] width 233 height 31
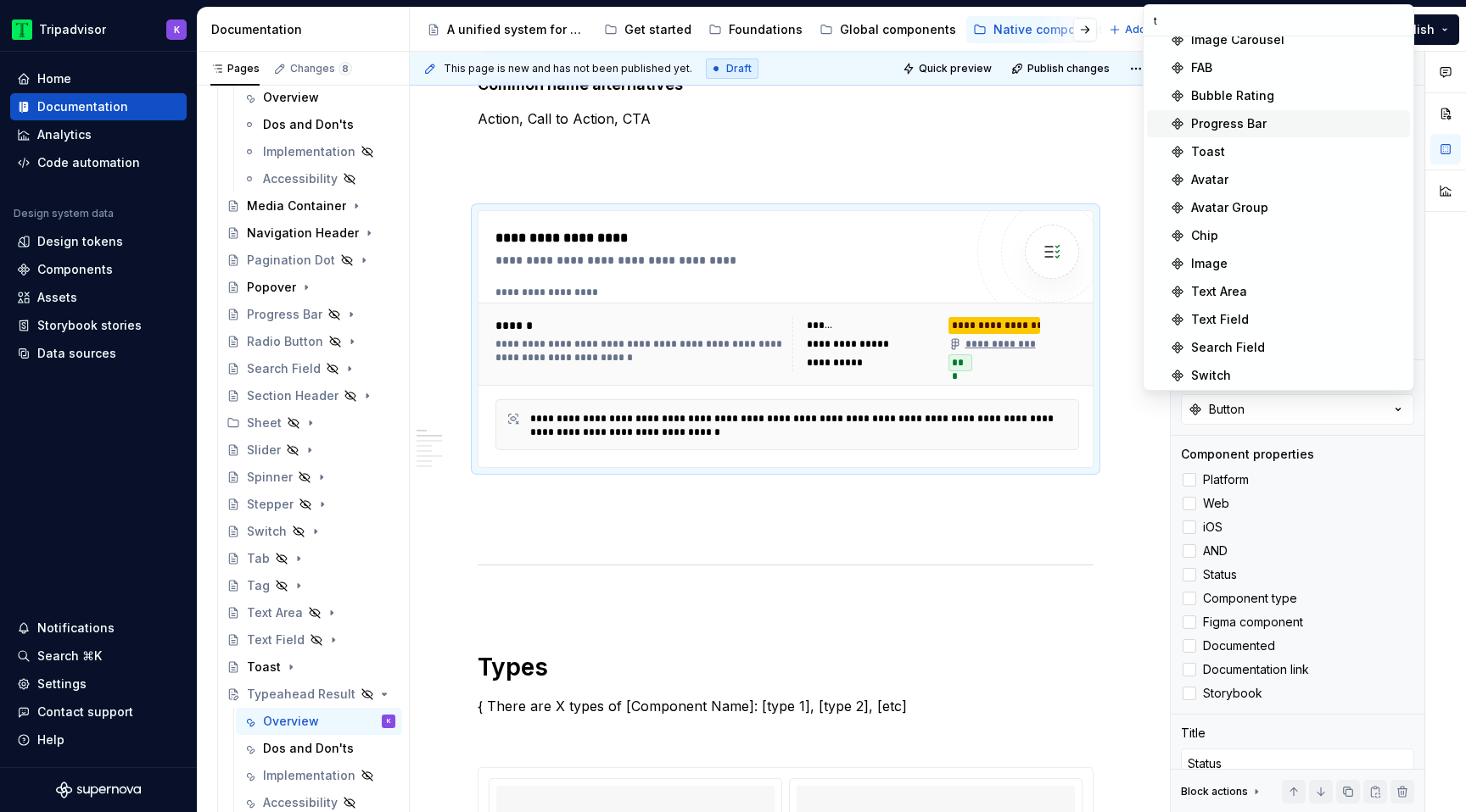
scroll to position [0, 0]
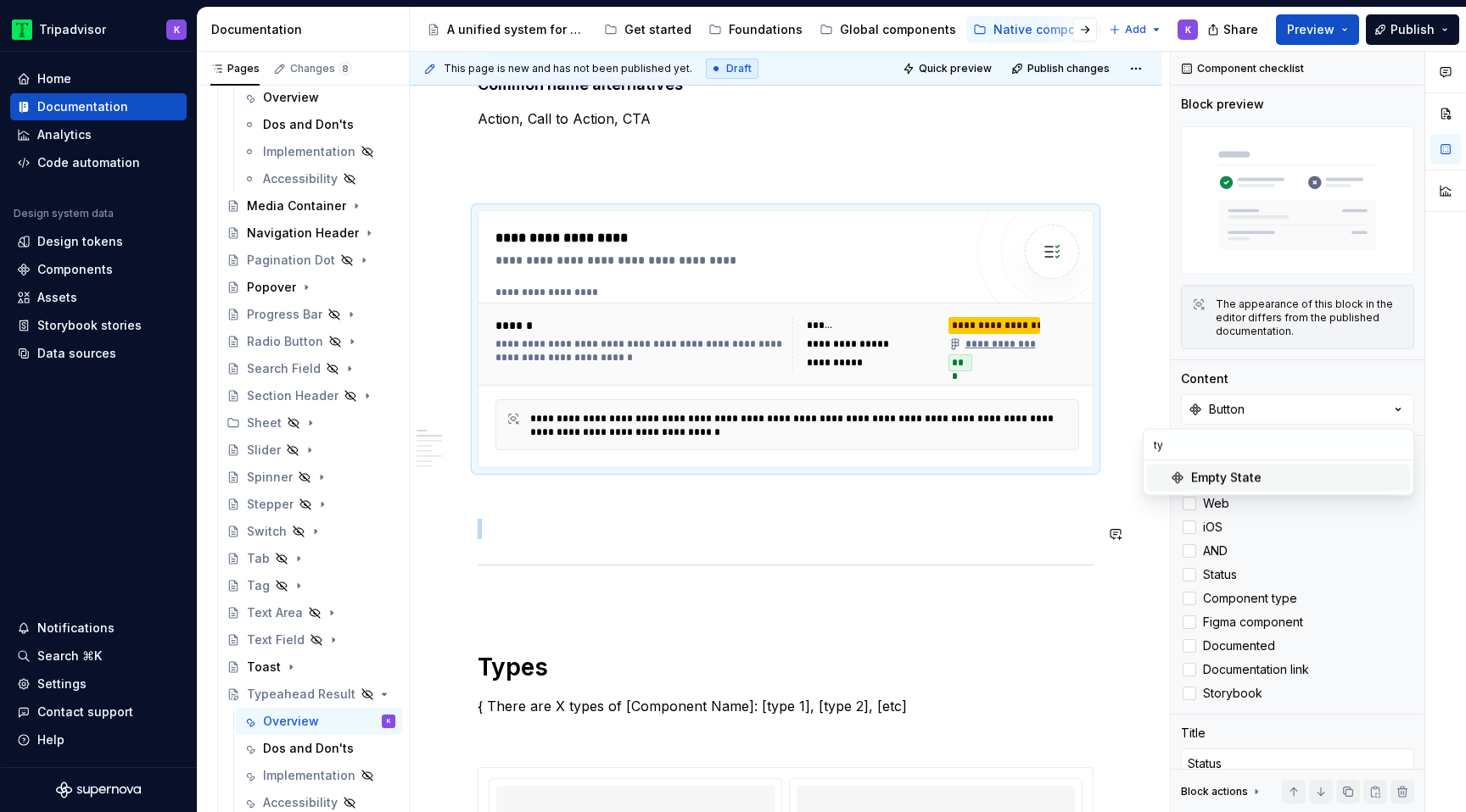
click at [947, 564] on div at bounding box center [785, 564] width 616 height 11
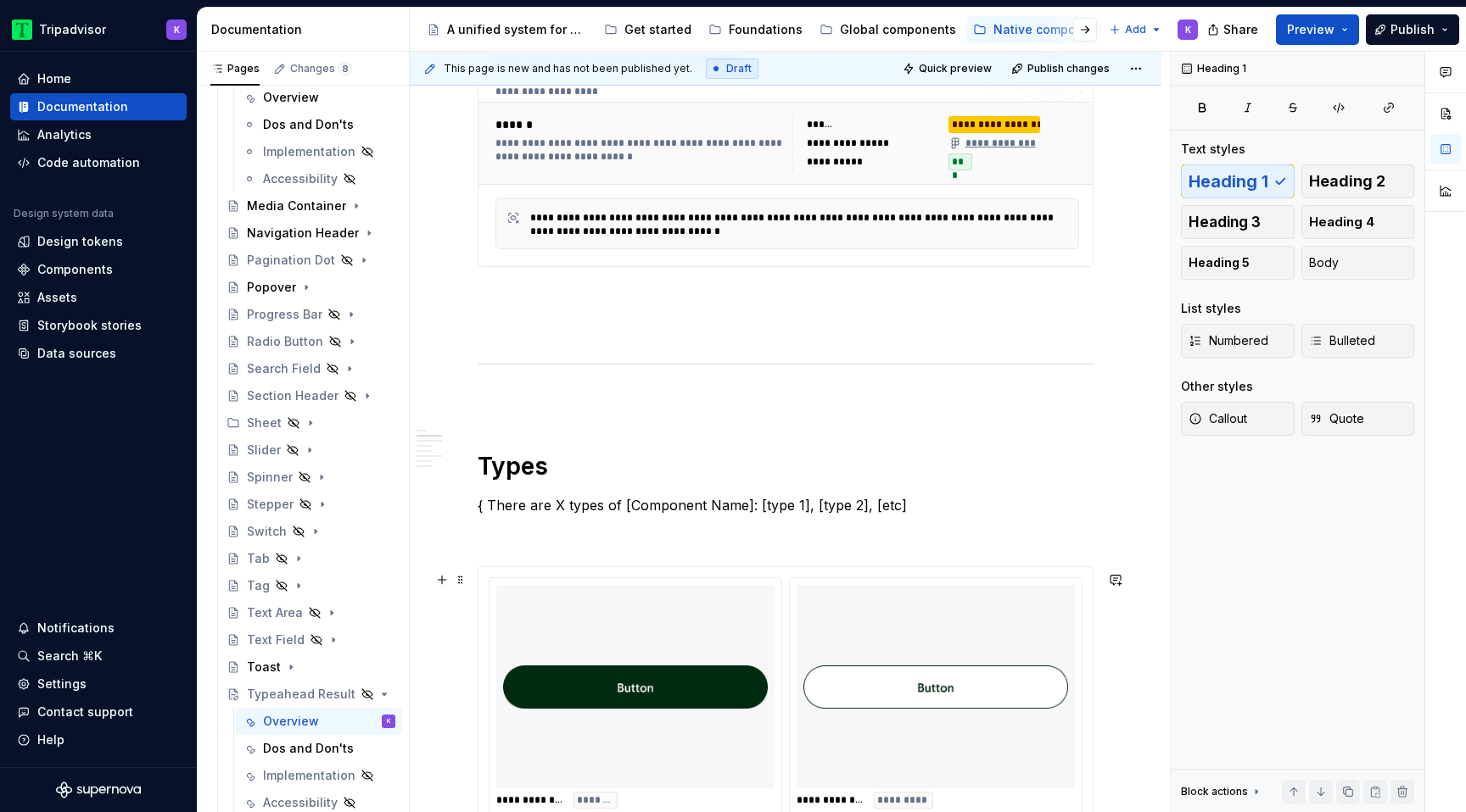
scroll to position [918, 0]
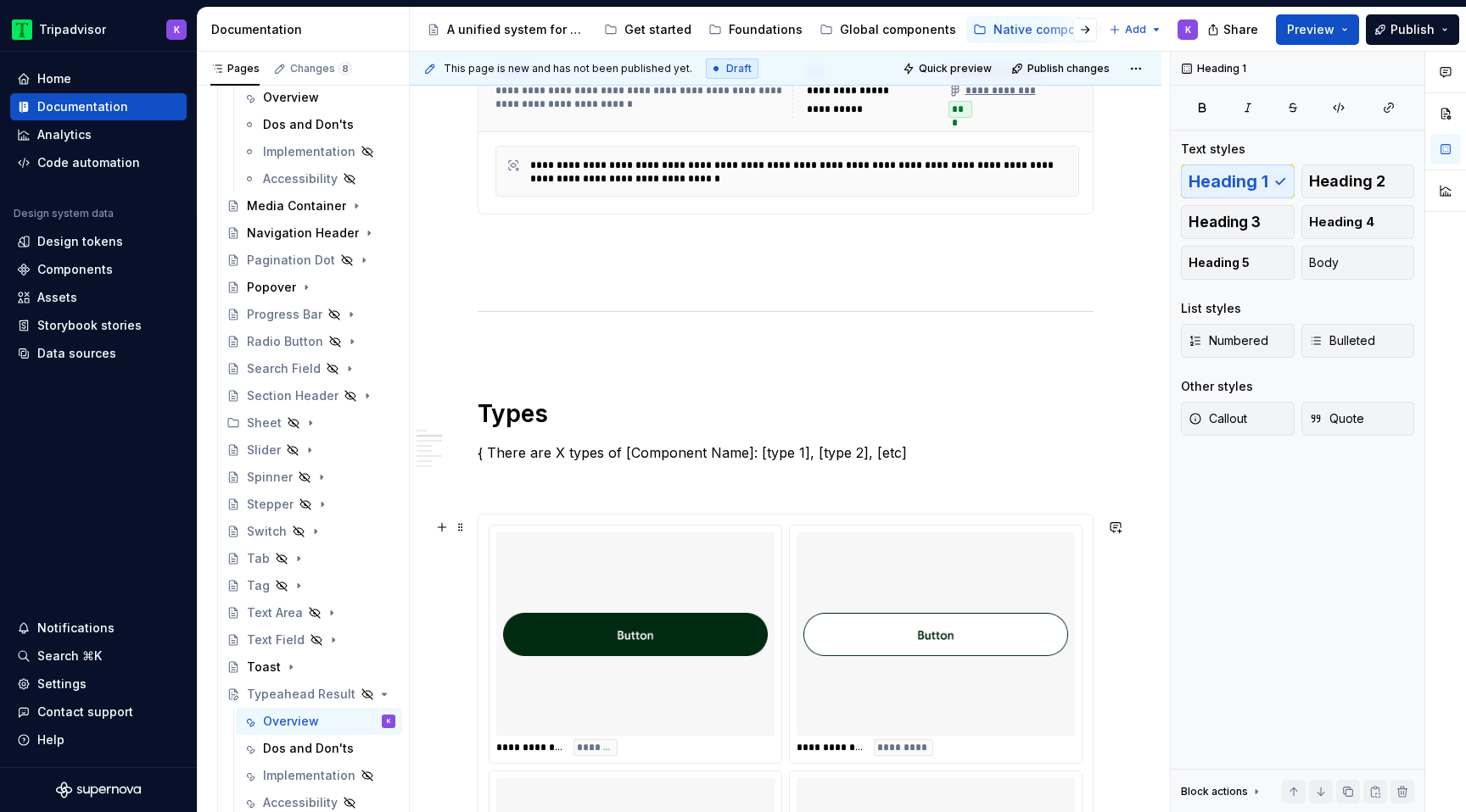
click at [631, 643] on img at bounding box center [635, 634] width 265 height 190
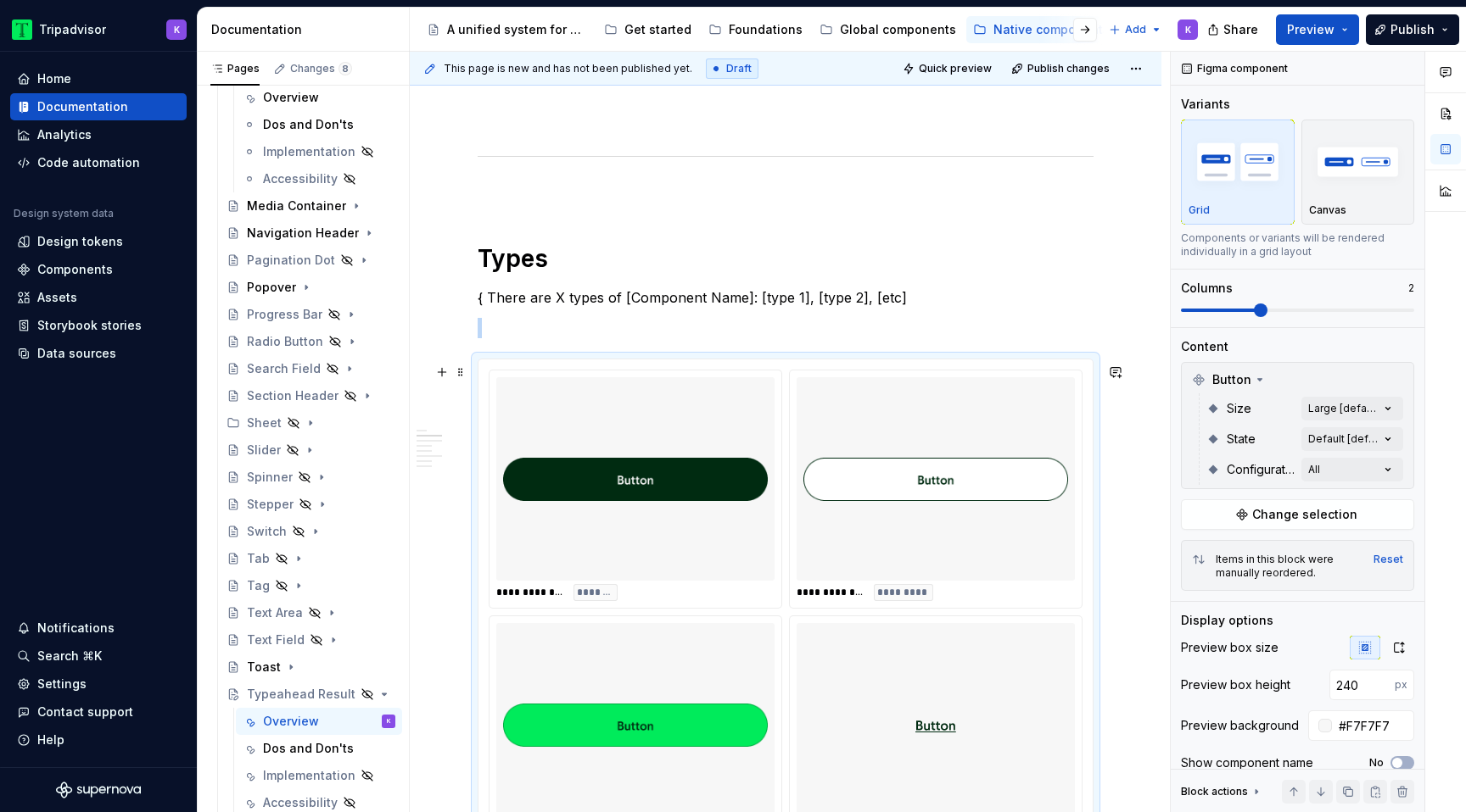
scroll to position [1427, 0]
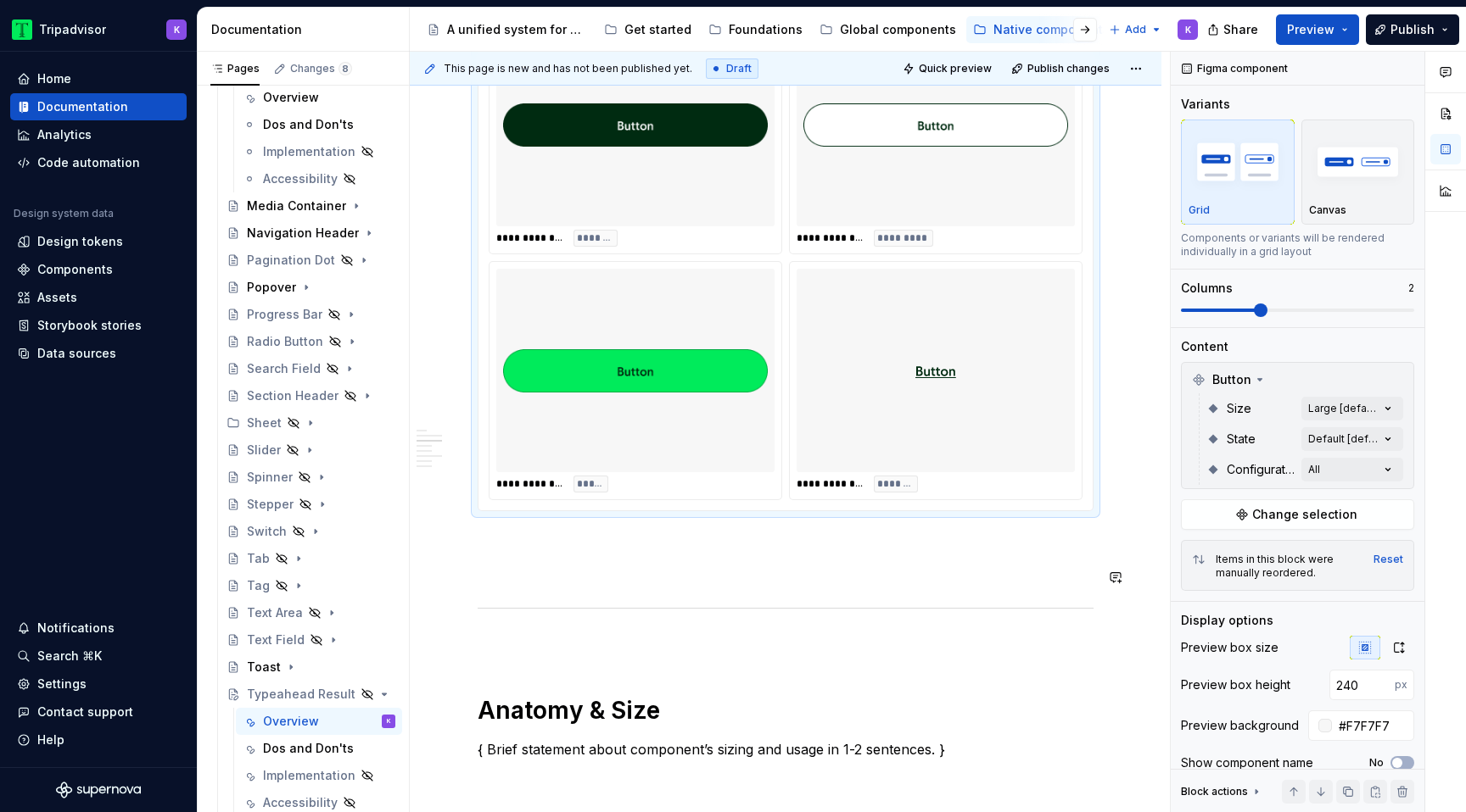
click at [583, 581] on p at bounding box center [785, 572] width 616 height 20
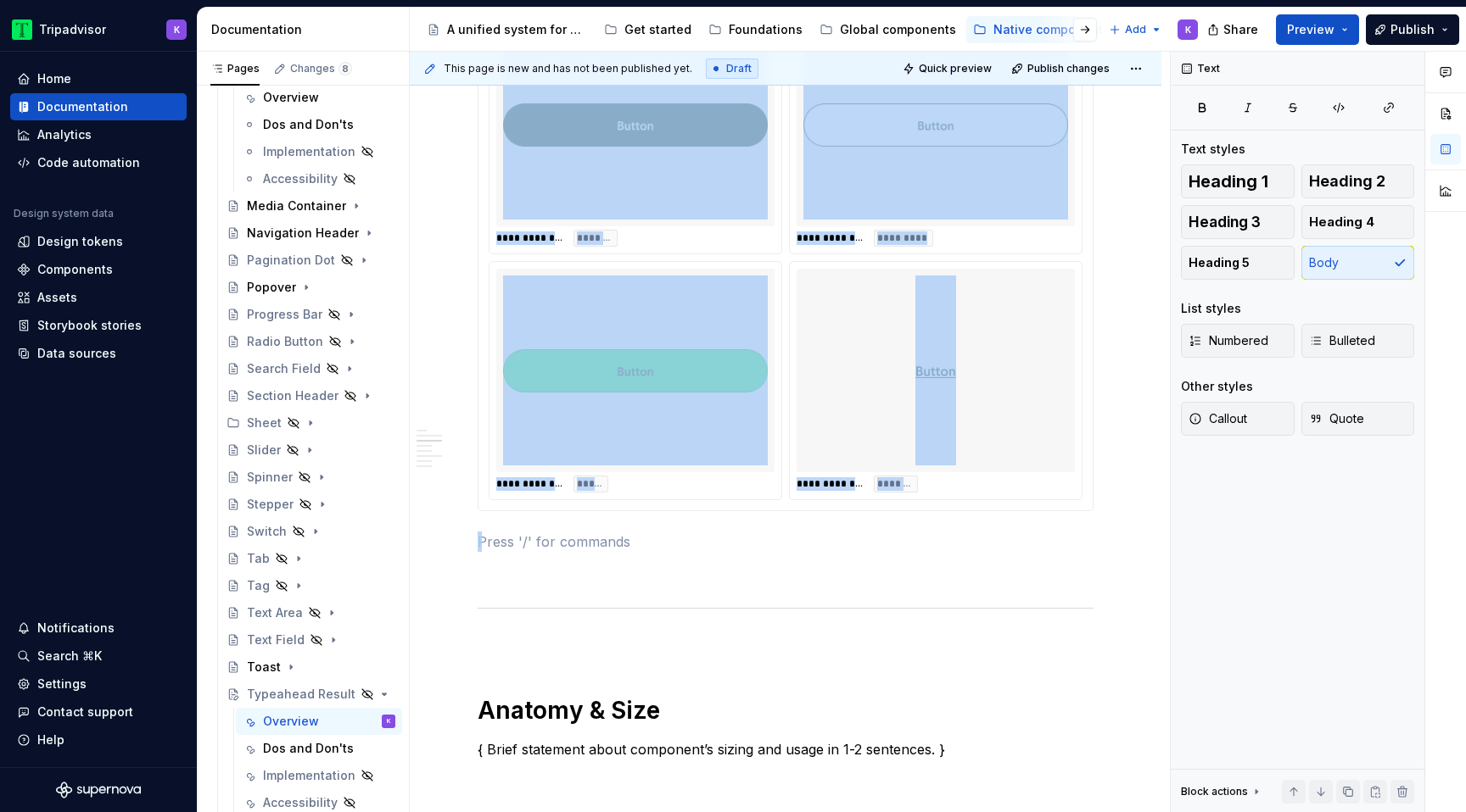
drag, startPoint x: 584, startPoint y: 542, endPoint x: 521, endPoint y: 183, distance: 364.5
click at [521, 183] on div "**********" at bounding box center [785, 359] width 616 height 2860
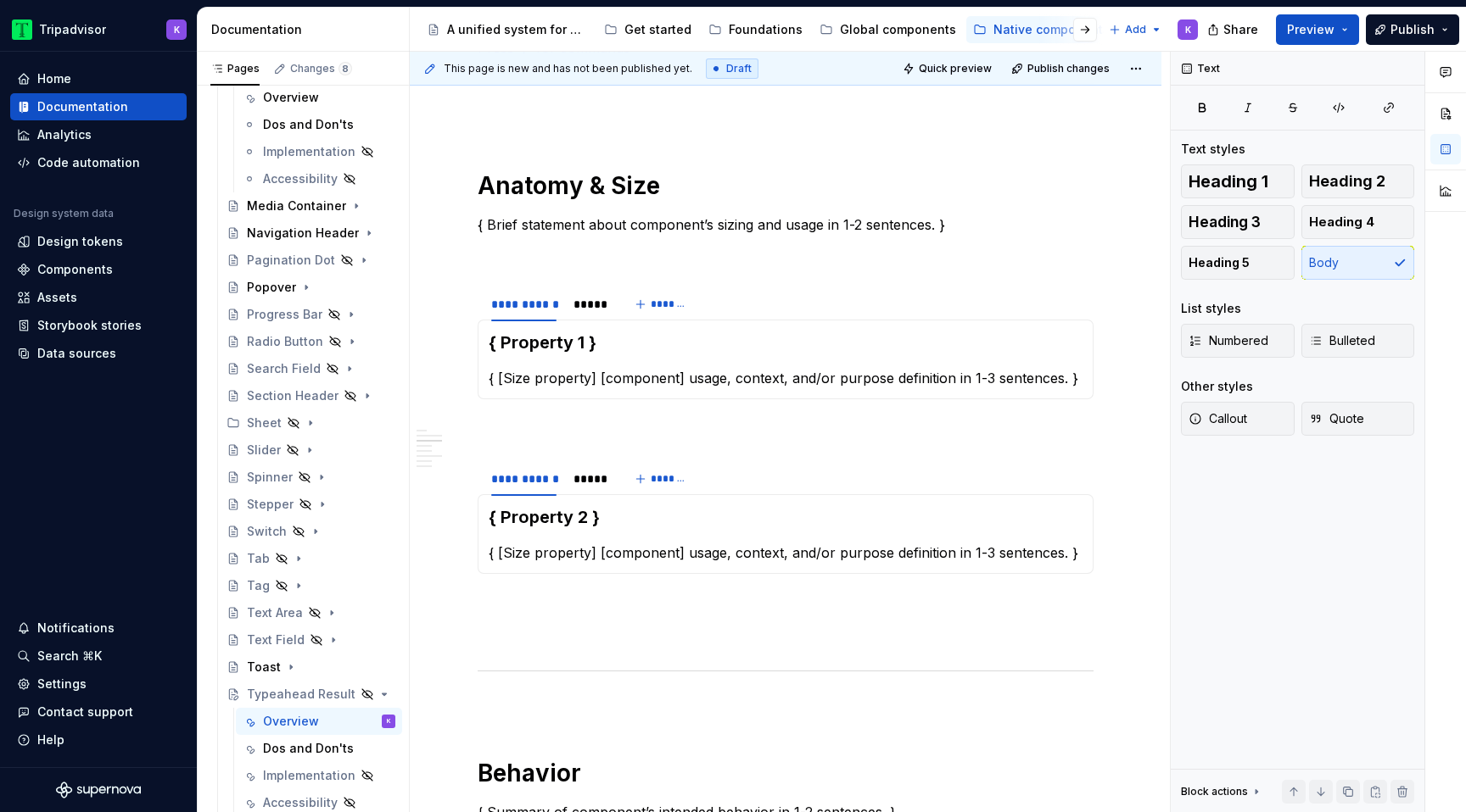
scroll to position [846, 0]
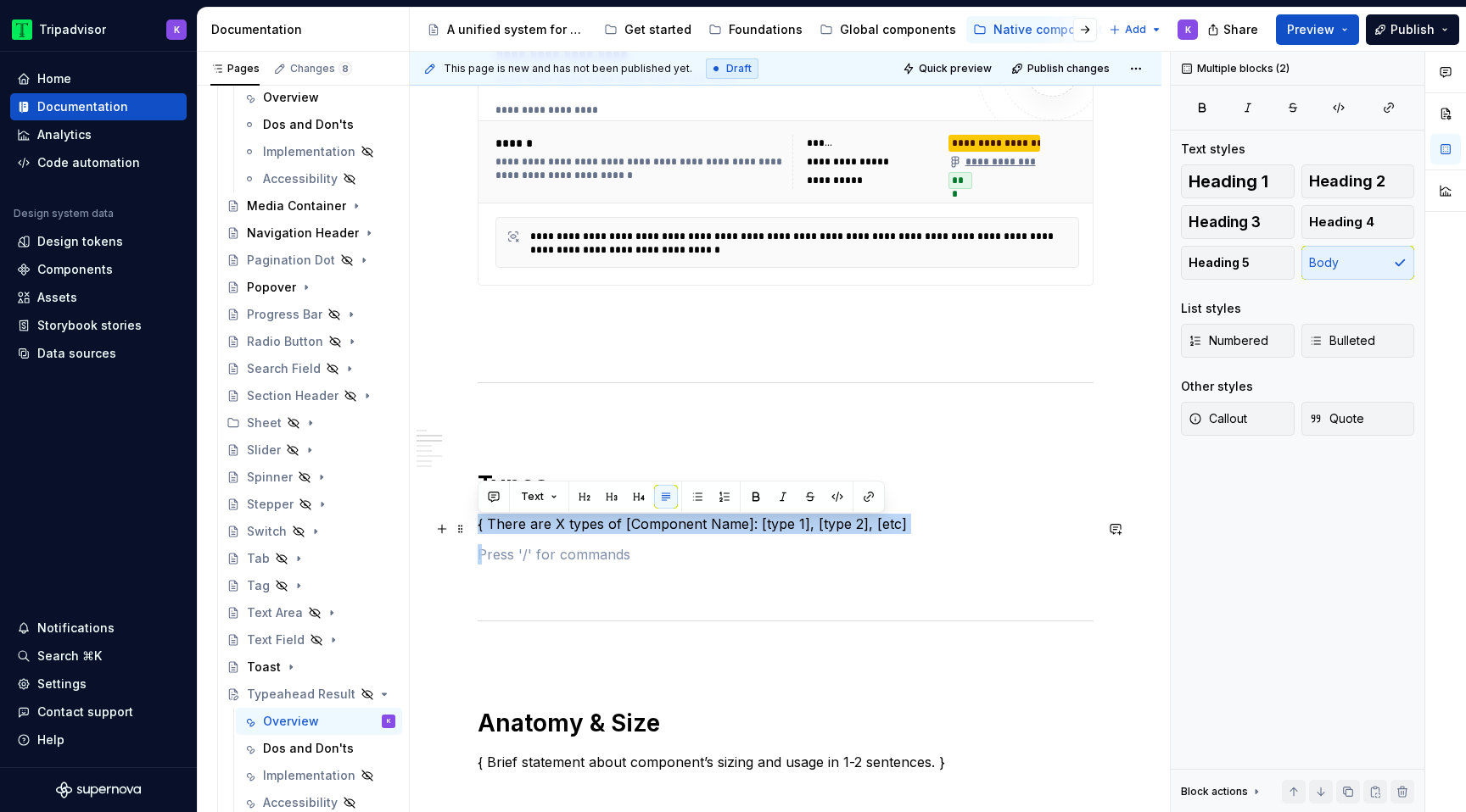
drag, startPoint x: 558, startPoint y: 542, endPoint x: 476, endPoint y: 527, distance: 83.4
click at [476, 527] on div "**********" at bounding box center [785, 767] width 751 height 2598
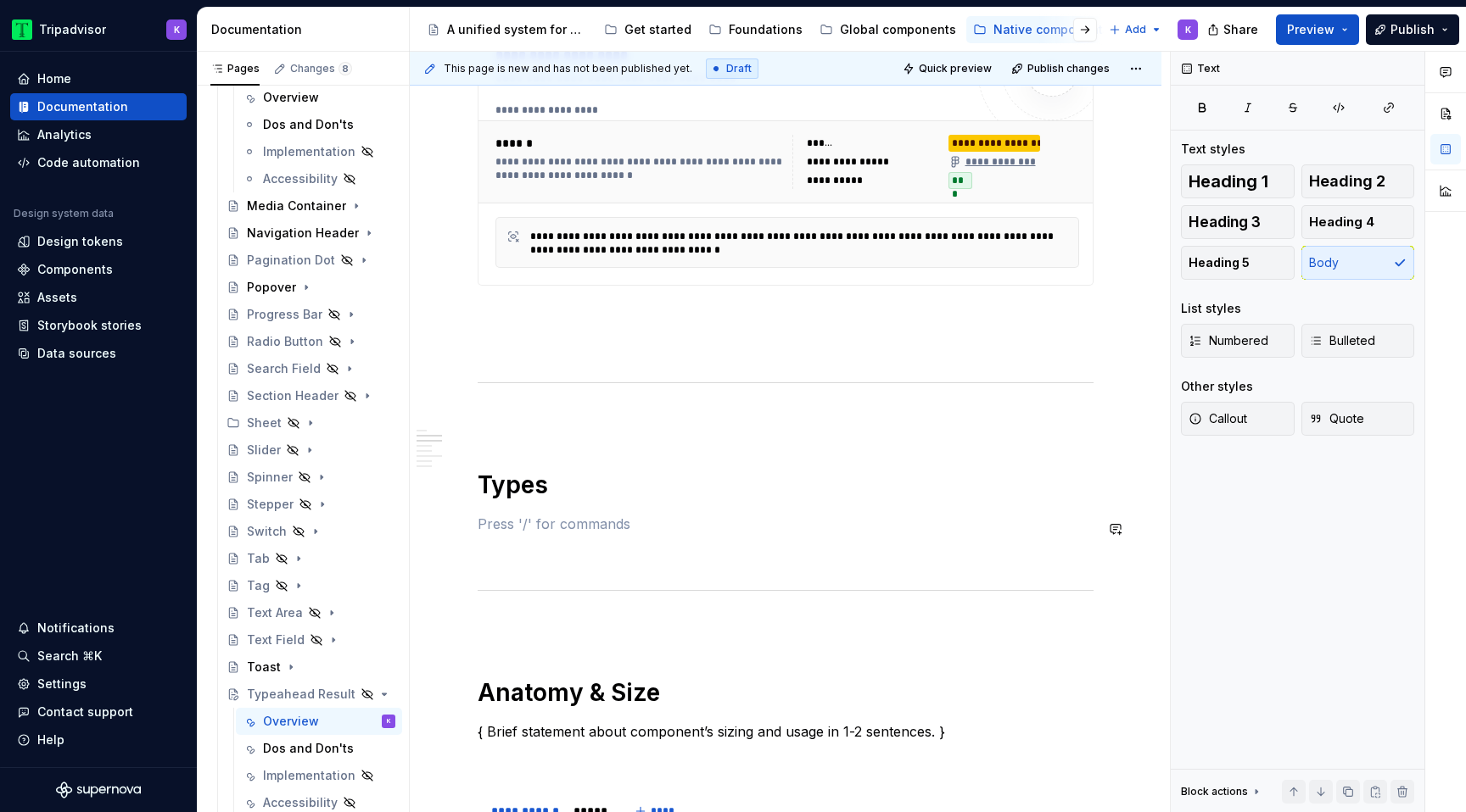
scroll to position [816, 0]
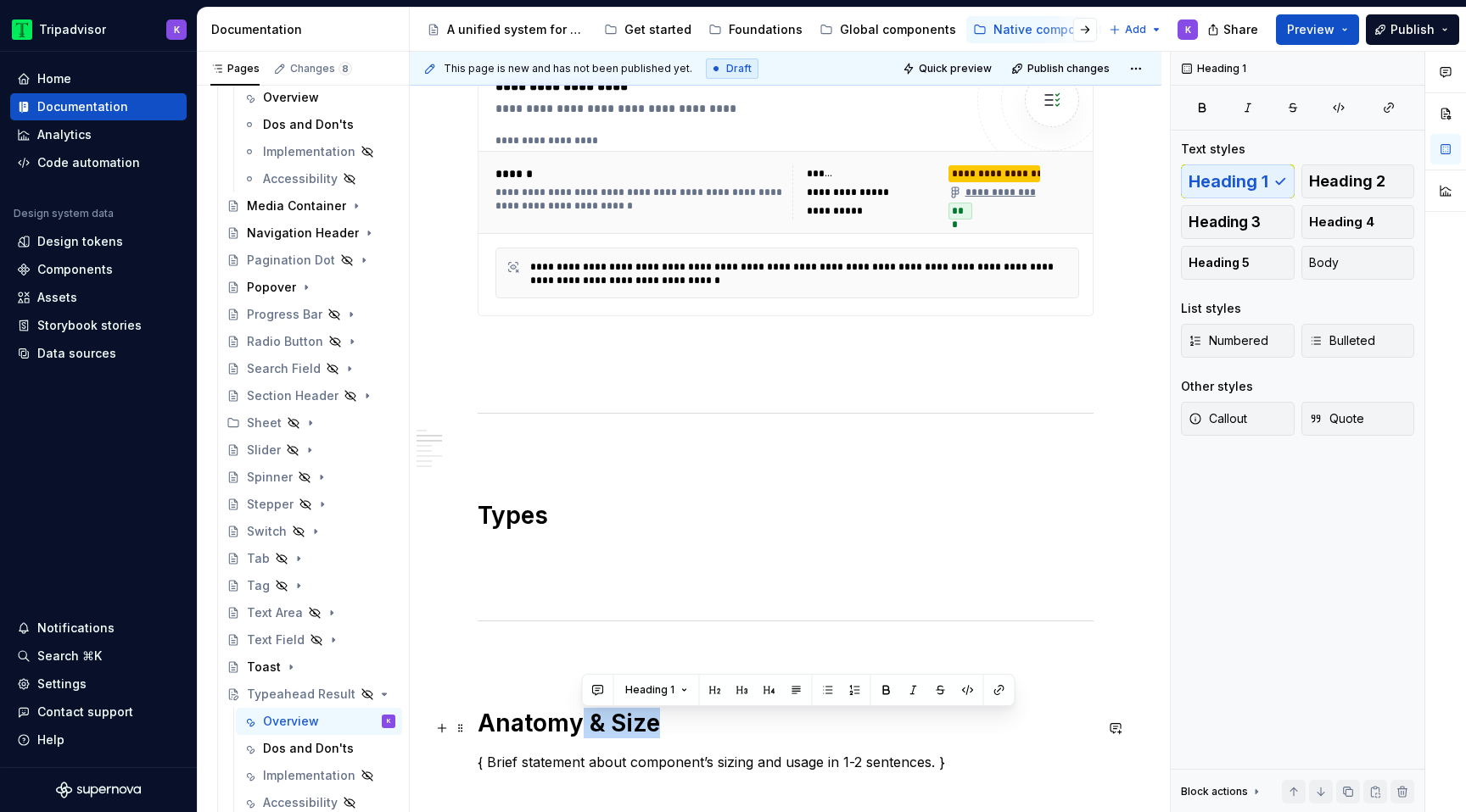
drag, startPoint x: 658, startPoint y: 725, endPoint x: 582, endPoint y: 727, distance: 76.0
click at [582, 727] on h1 "Anatomy & Size" at bounding box center [785, 723] width 616 height 31
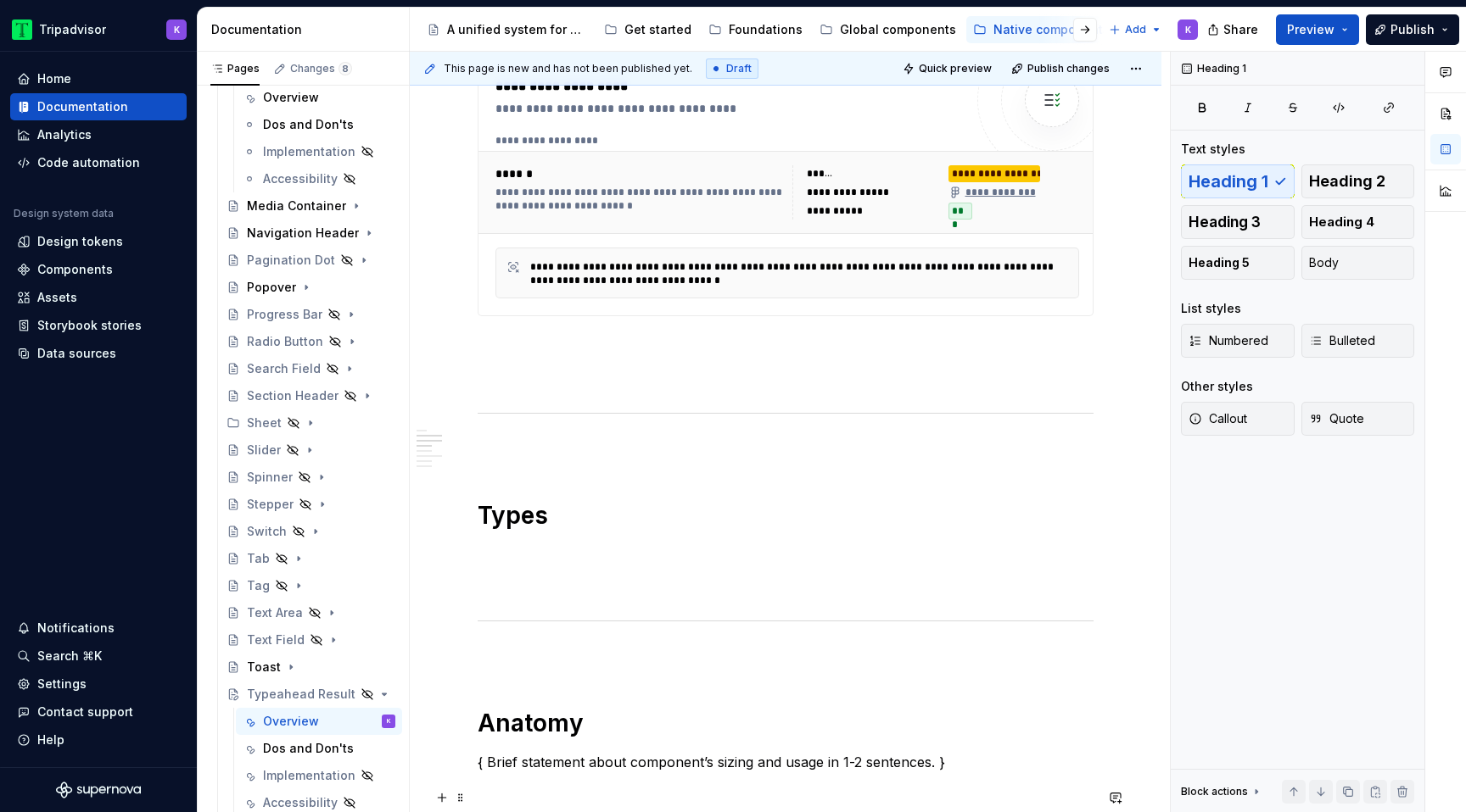
scroll to position [1006, 0]
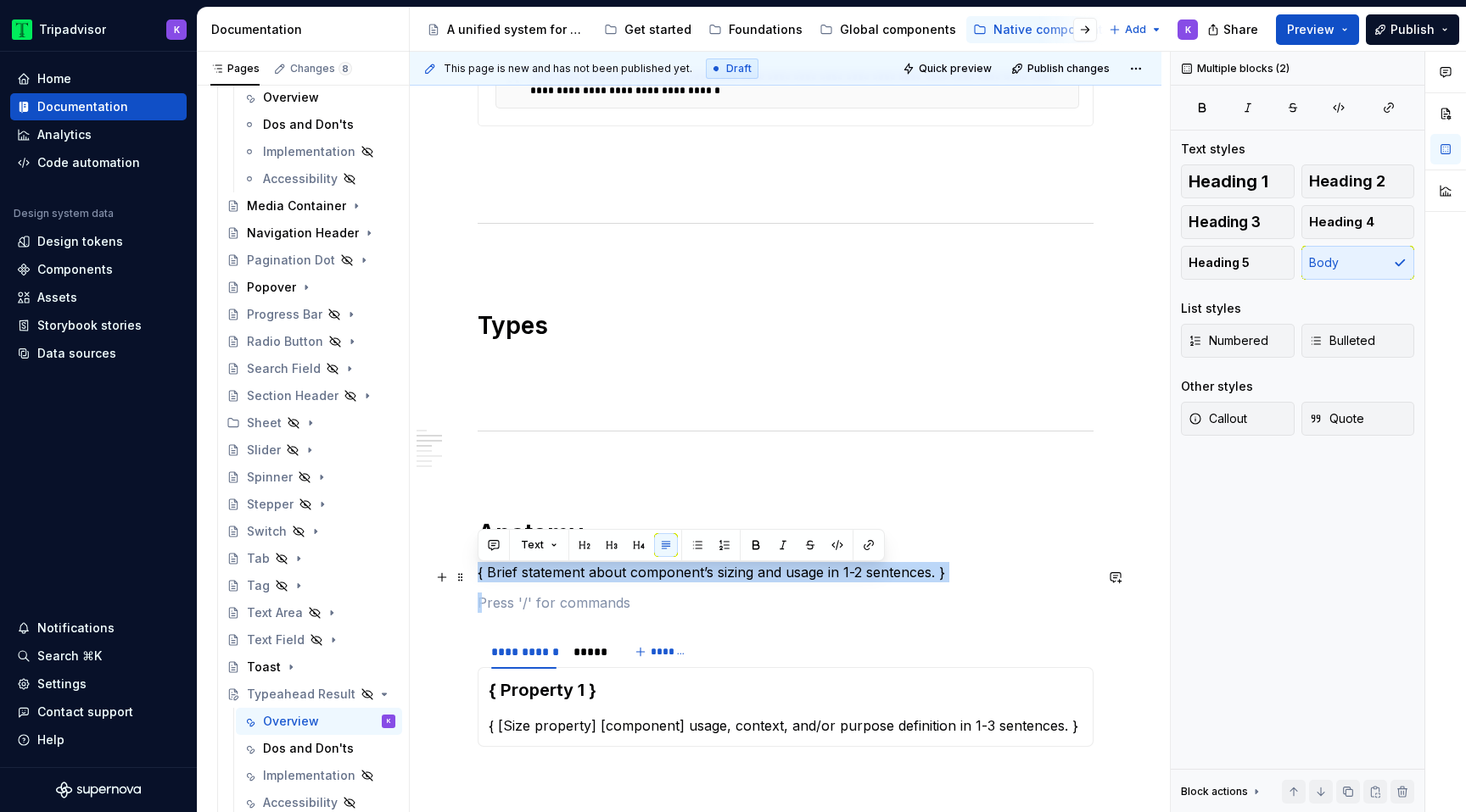
drag, startPoint x: 498, startPoint y: 609, endPoint x: 479, endPoint y: 579, distance: 35.5
click at [479, 579] on div "**********" at bounding box center [785, 480] width 616 height 2261
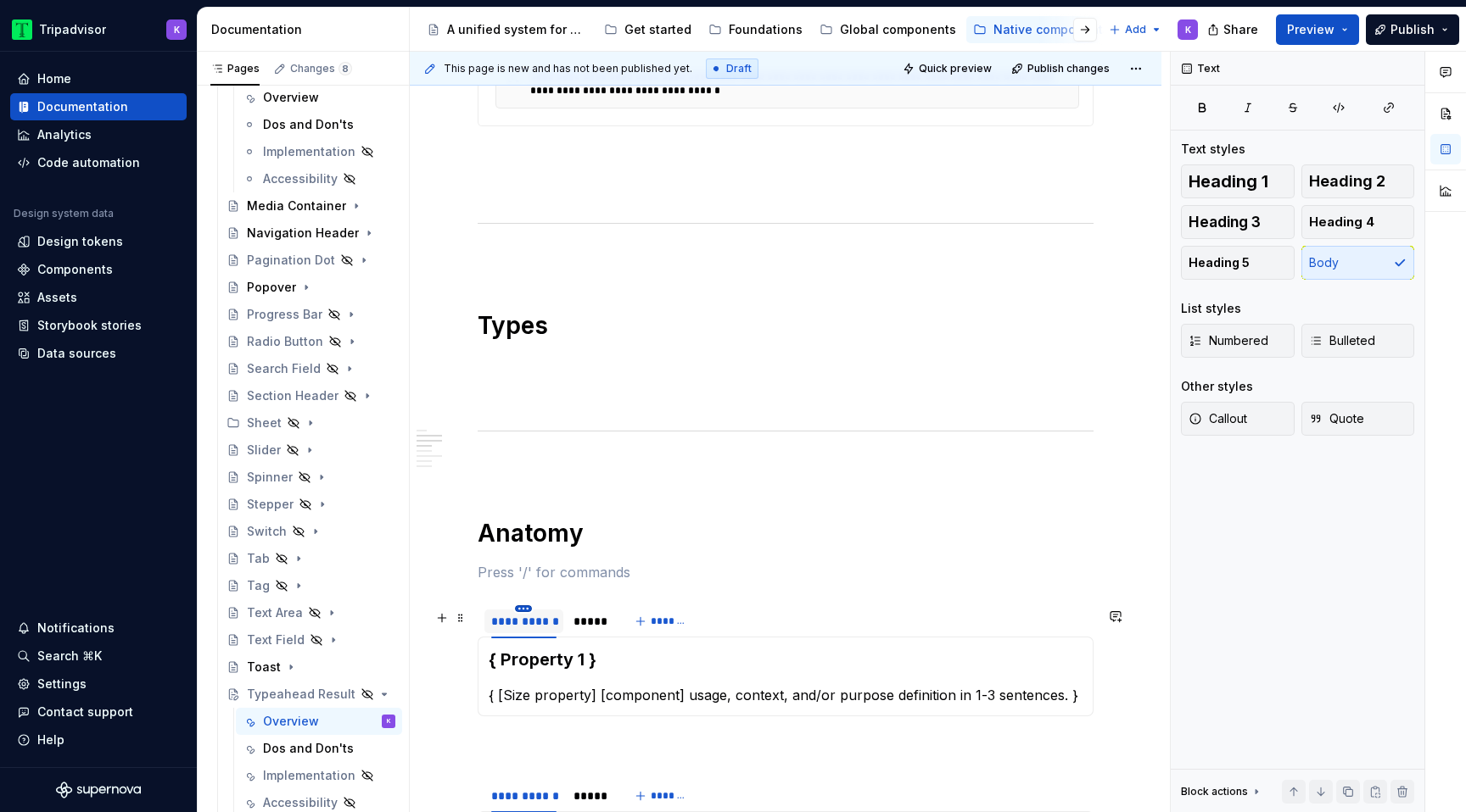
click at [520, 610] on html "Tripadvisor K Home Documentation Analytics Code automation Design system data D…" at bounding box center [733, 406] width 1466 height 812
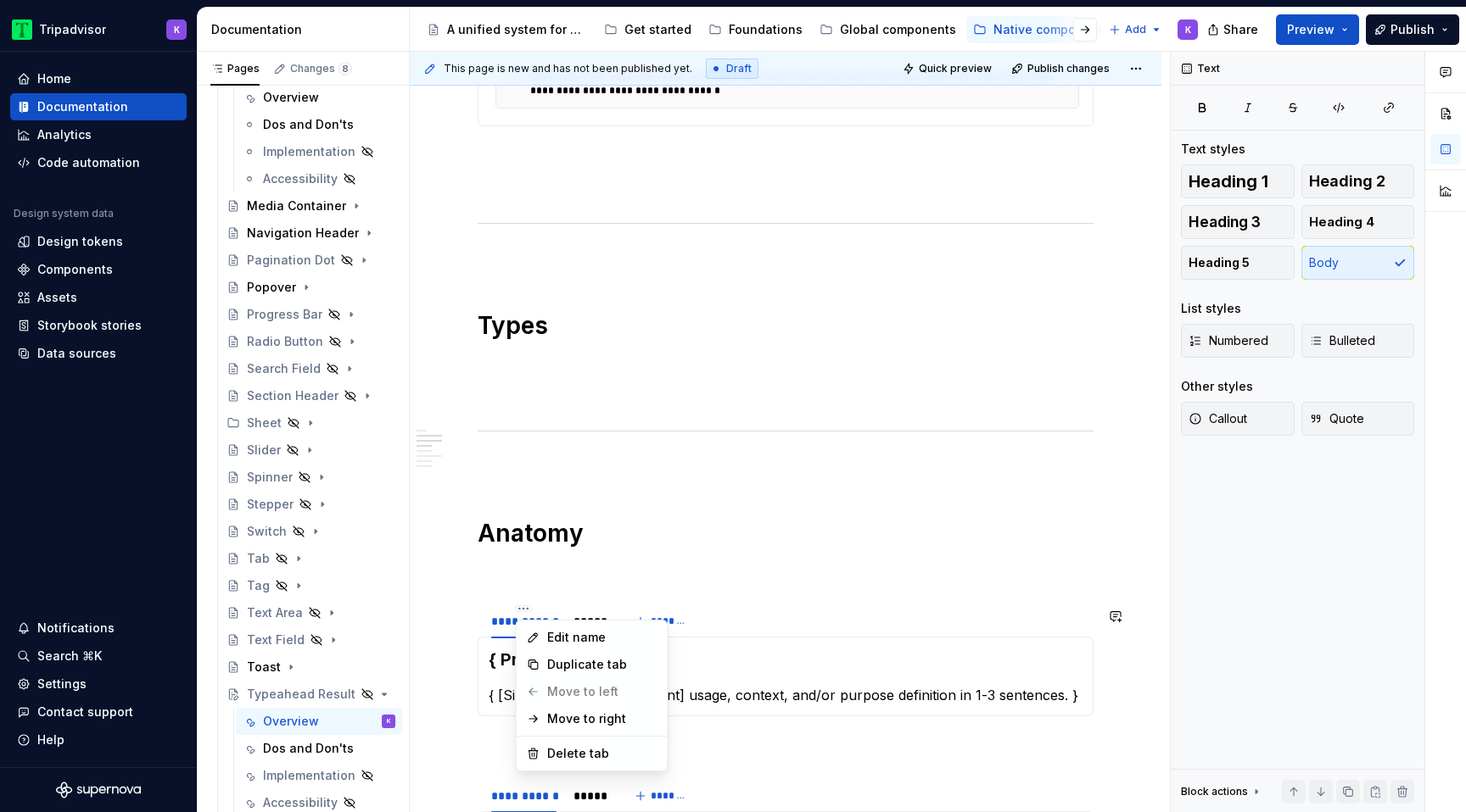
click at [759, 696] on html "Tripadvisor K Home Documentation Analytics Code automation Design system data D…" at bounding box center [733, 406] width 1466 height 812
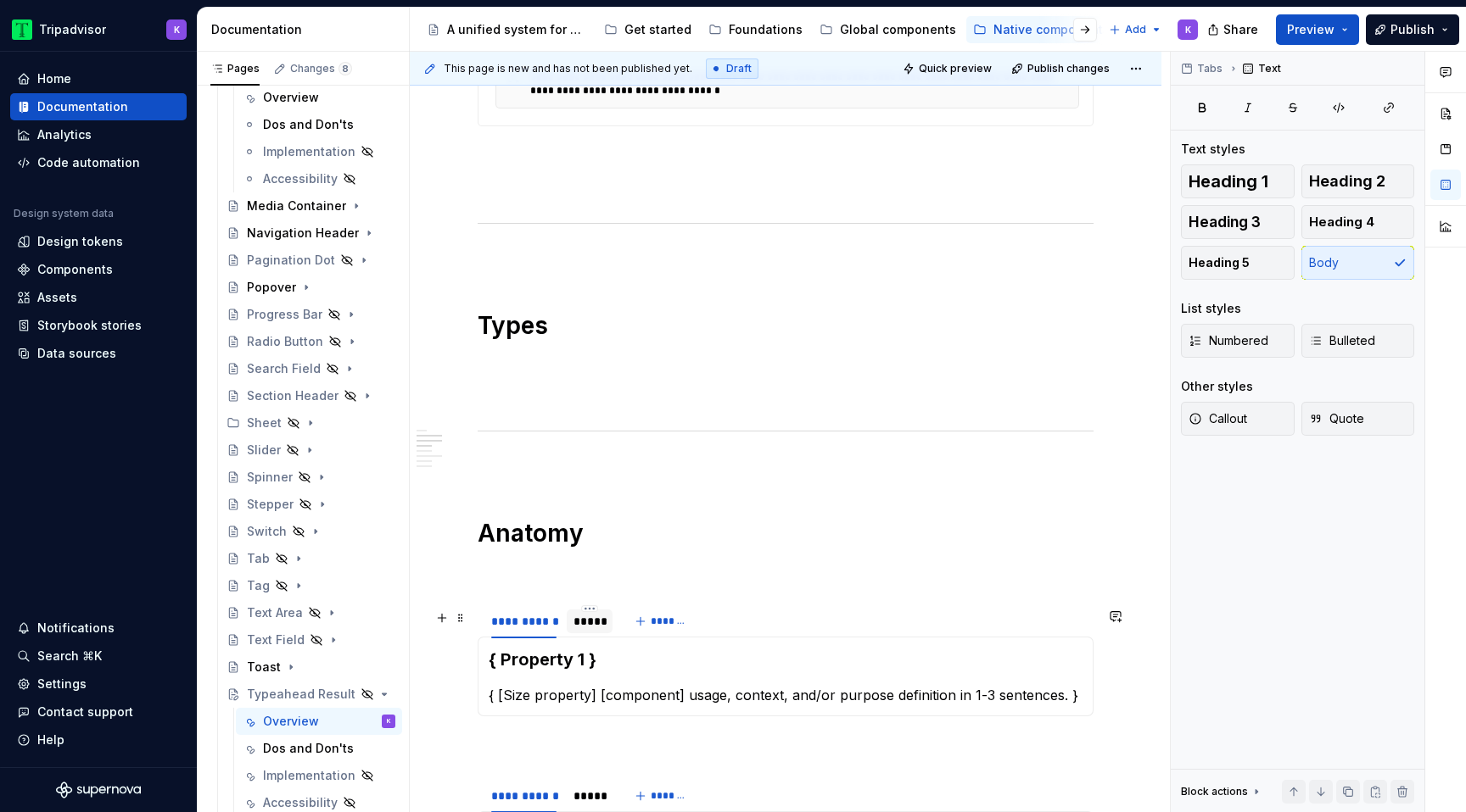
click at [593, 629] on div "*****" at bounding box center [590, 621] width 32 height 17
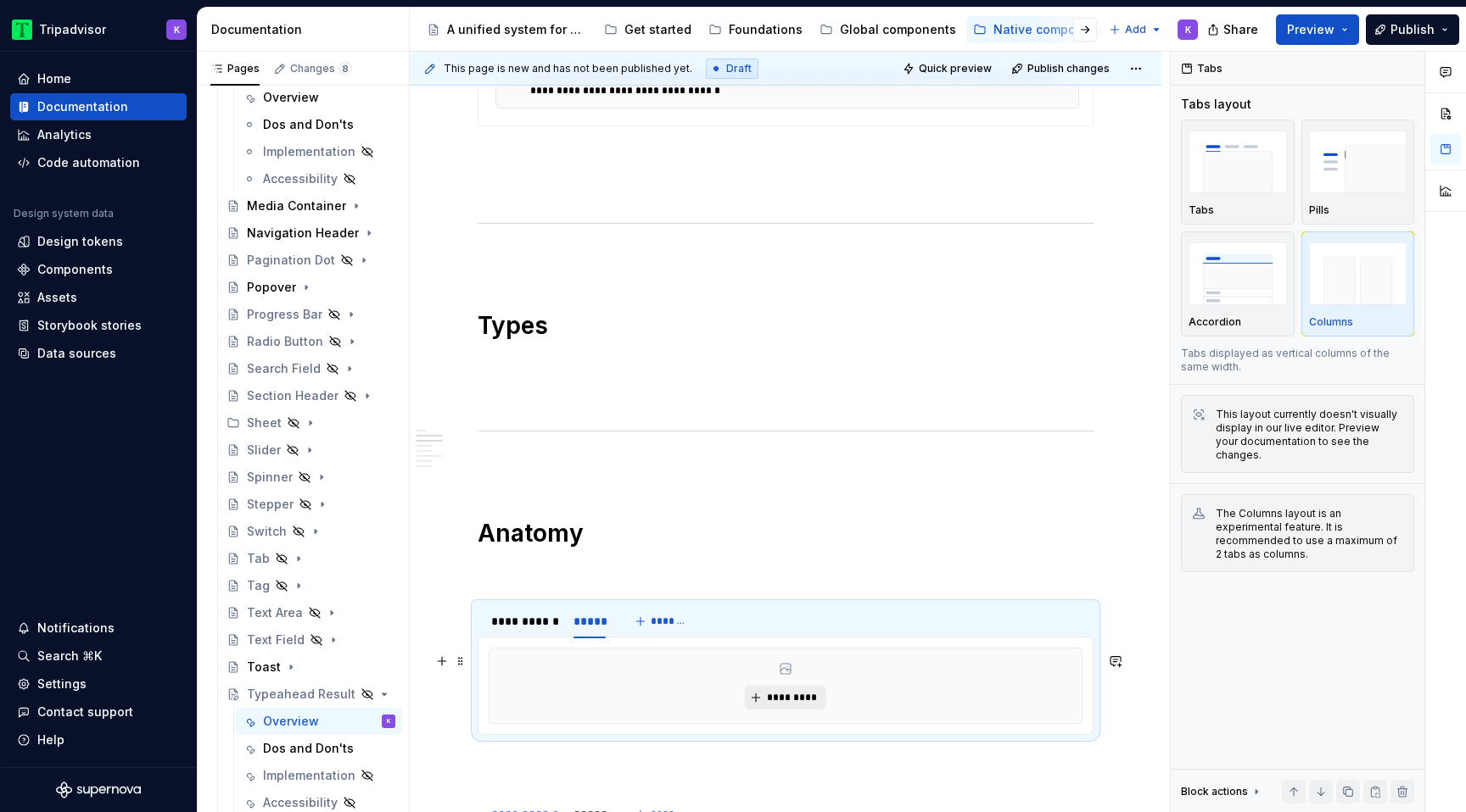
click at [785, 699] on span "*********" at bounding box center [792, 698] width 52 height 14
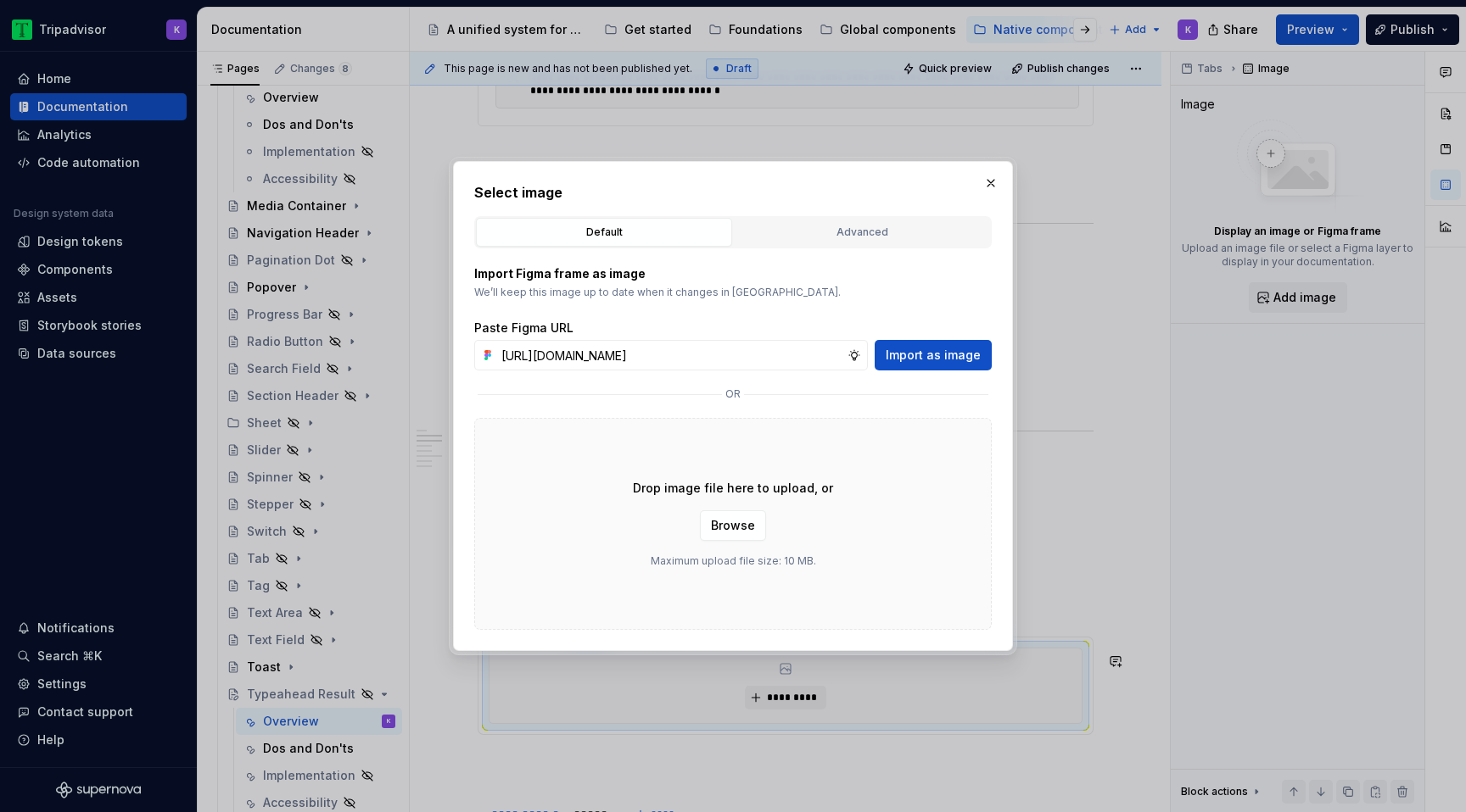
scroll to position [0, 436]
click at [919, 359] on span "Import as image" at bounding box center [932, 355] width 95 height 17
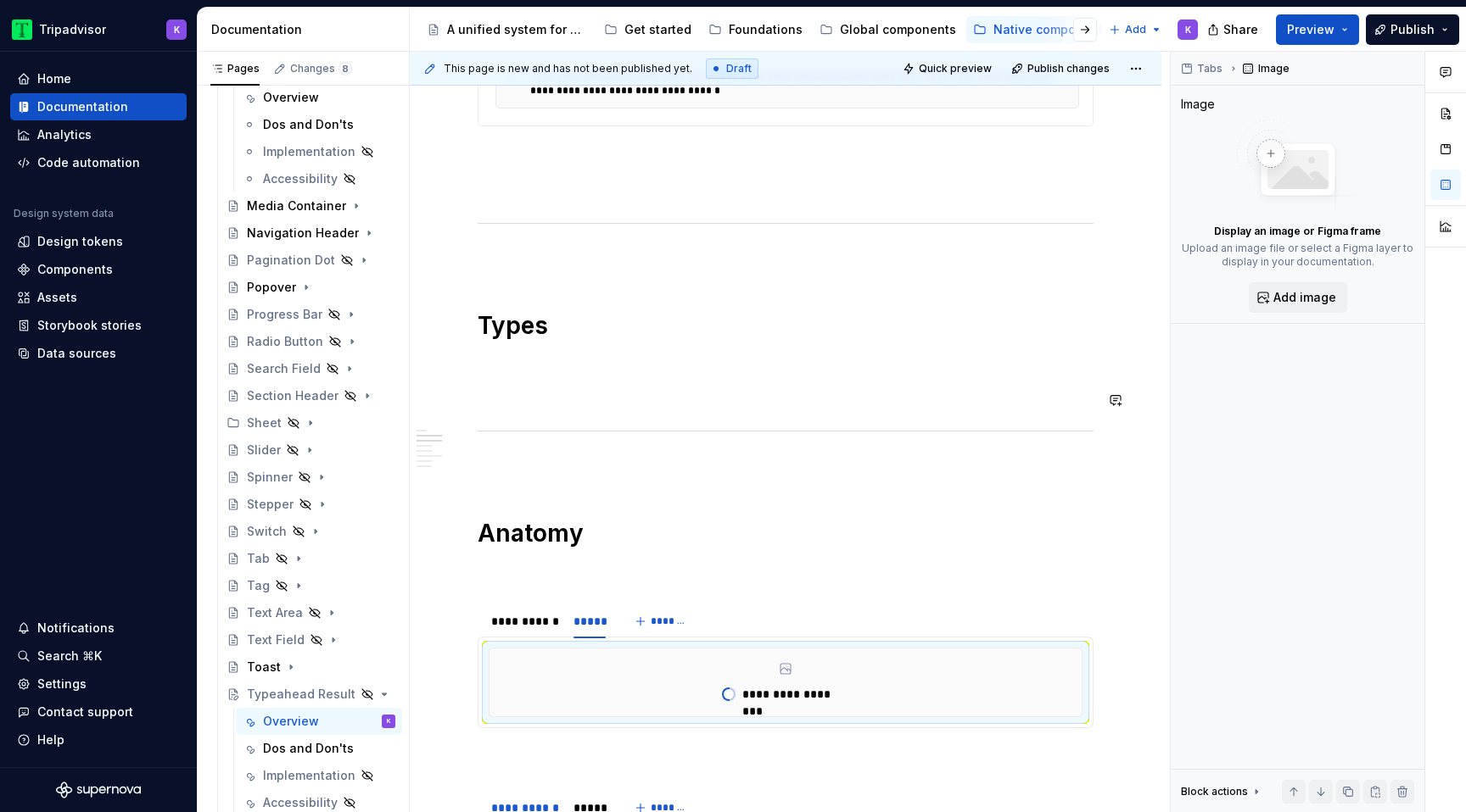
scroll to position [1474, 0]
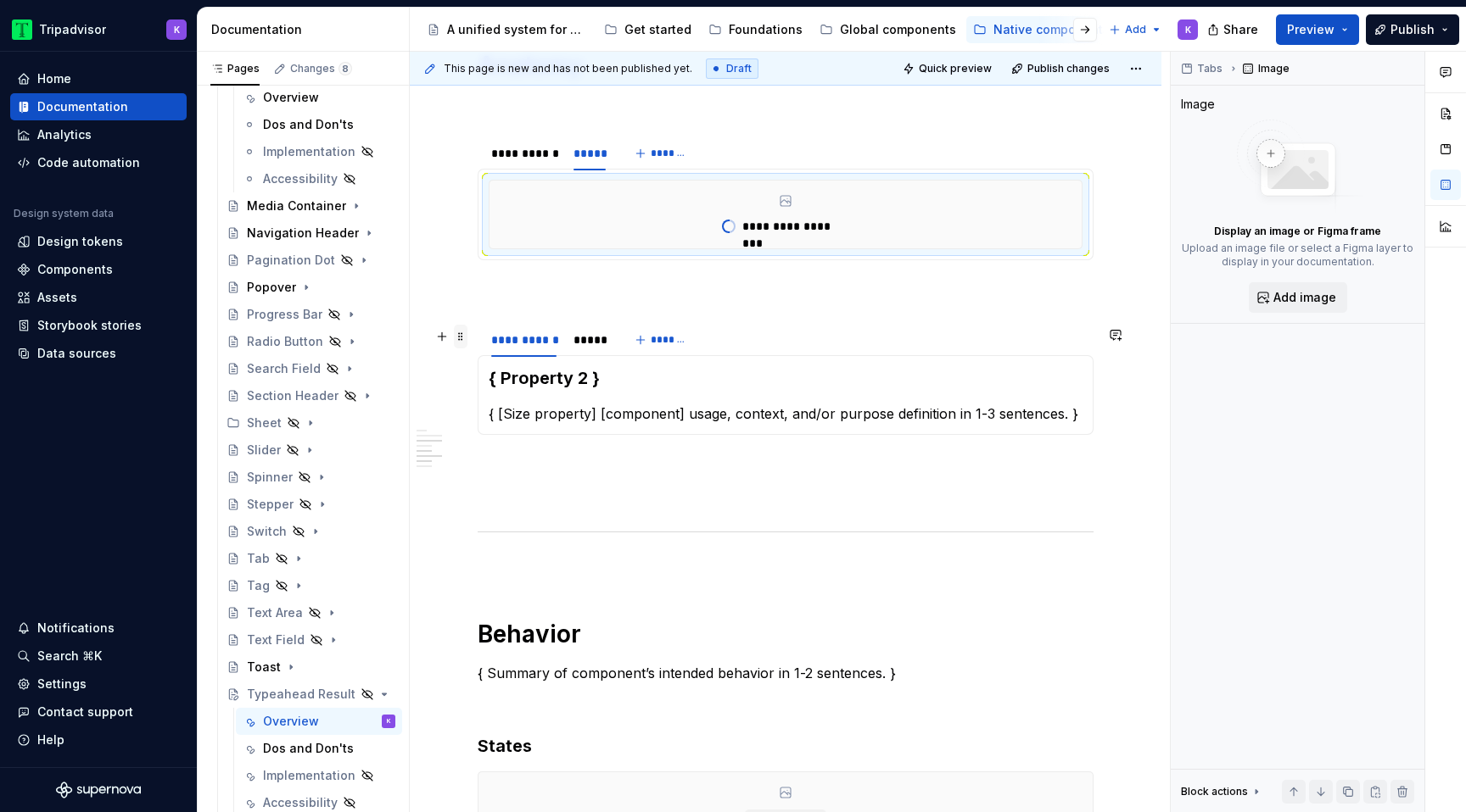
click at [464, 335] on span at bounding box center [461, 337] width 14 height 24
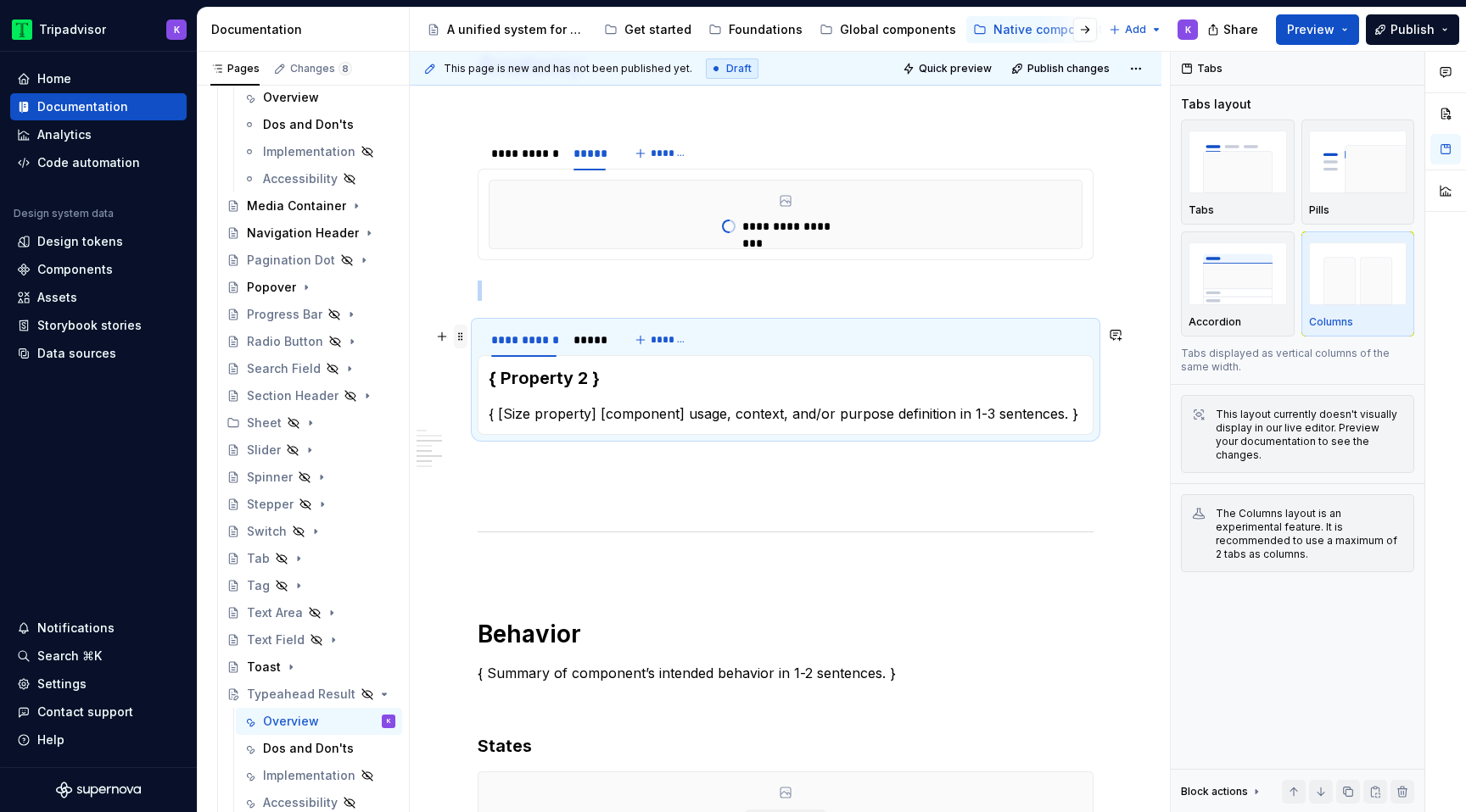
click at [458, 340] on span at bounding box center [461, 337] width 14 height 24
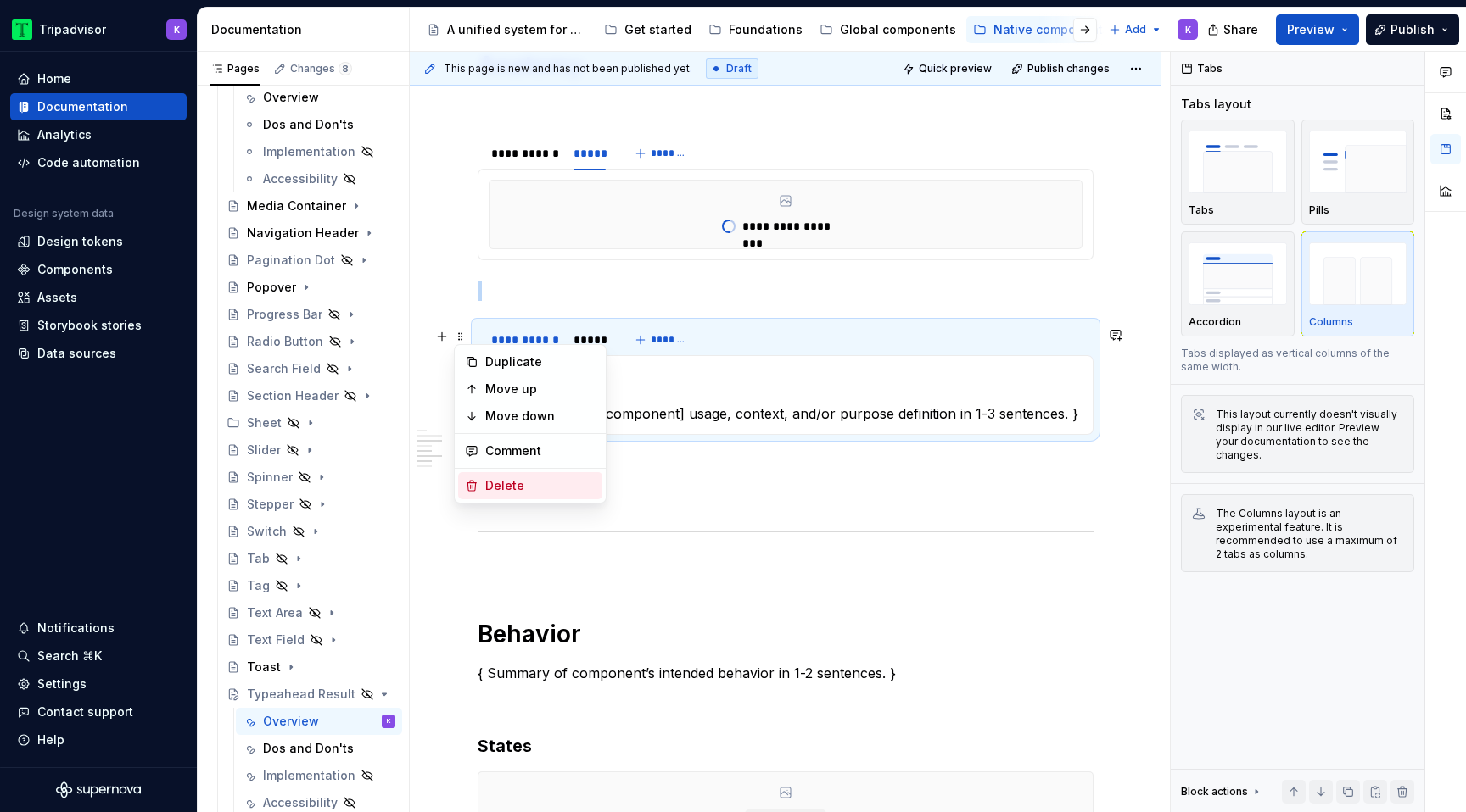
click at [519, 482] on div "Delete" at bounding box center [541, 485] width 110 height 17
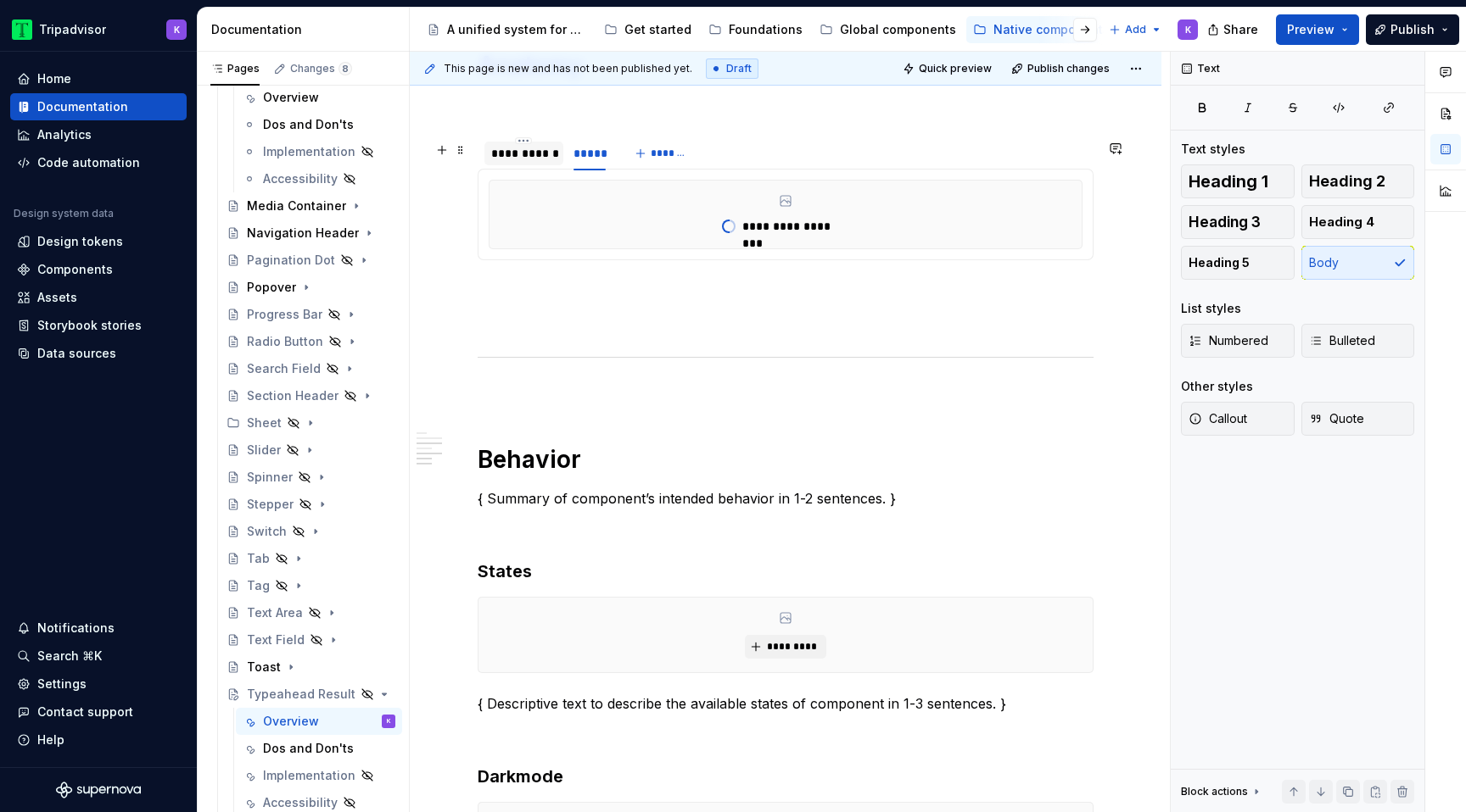
click at [517, 166] on div "**********" at bounding box center [524, 154] width 79 height 24
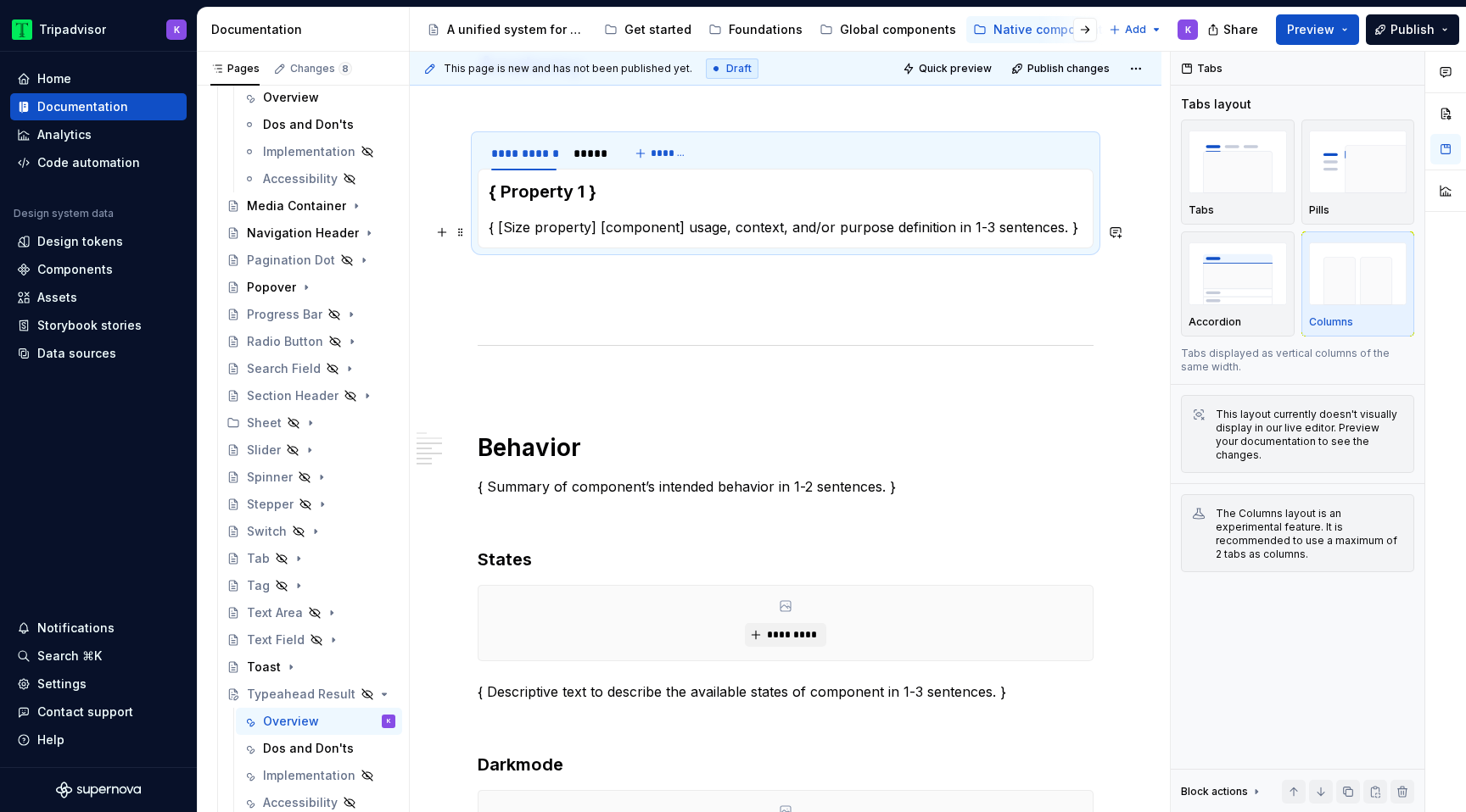
click at [578, 226] on p "{ [Size property] [component] usage, context, and/or purpose definition in 1-3 …" at bounding box center [785, 227] width 594 height 20
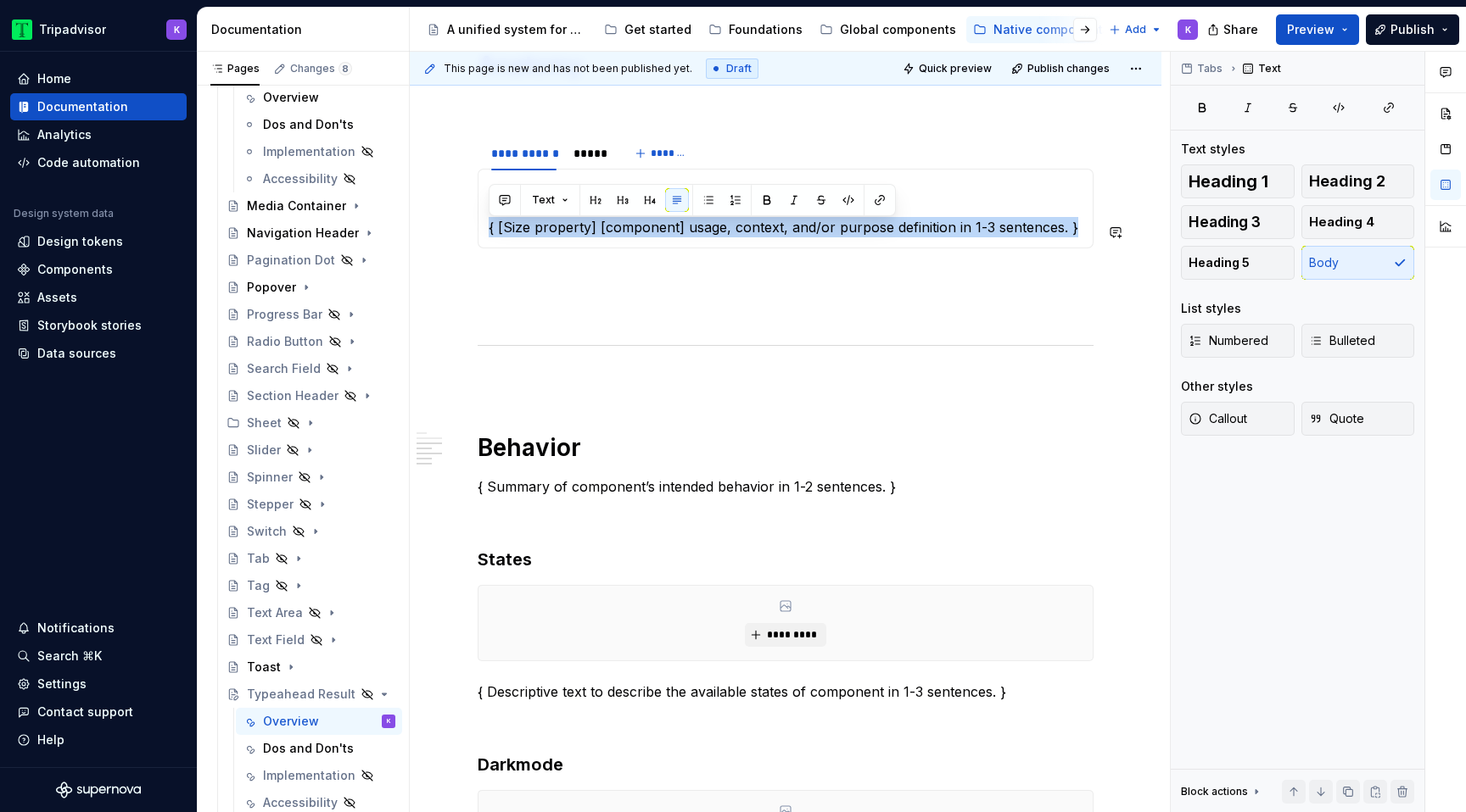
paste div
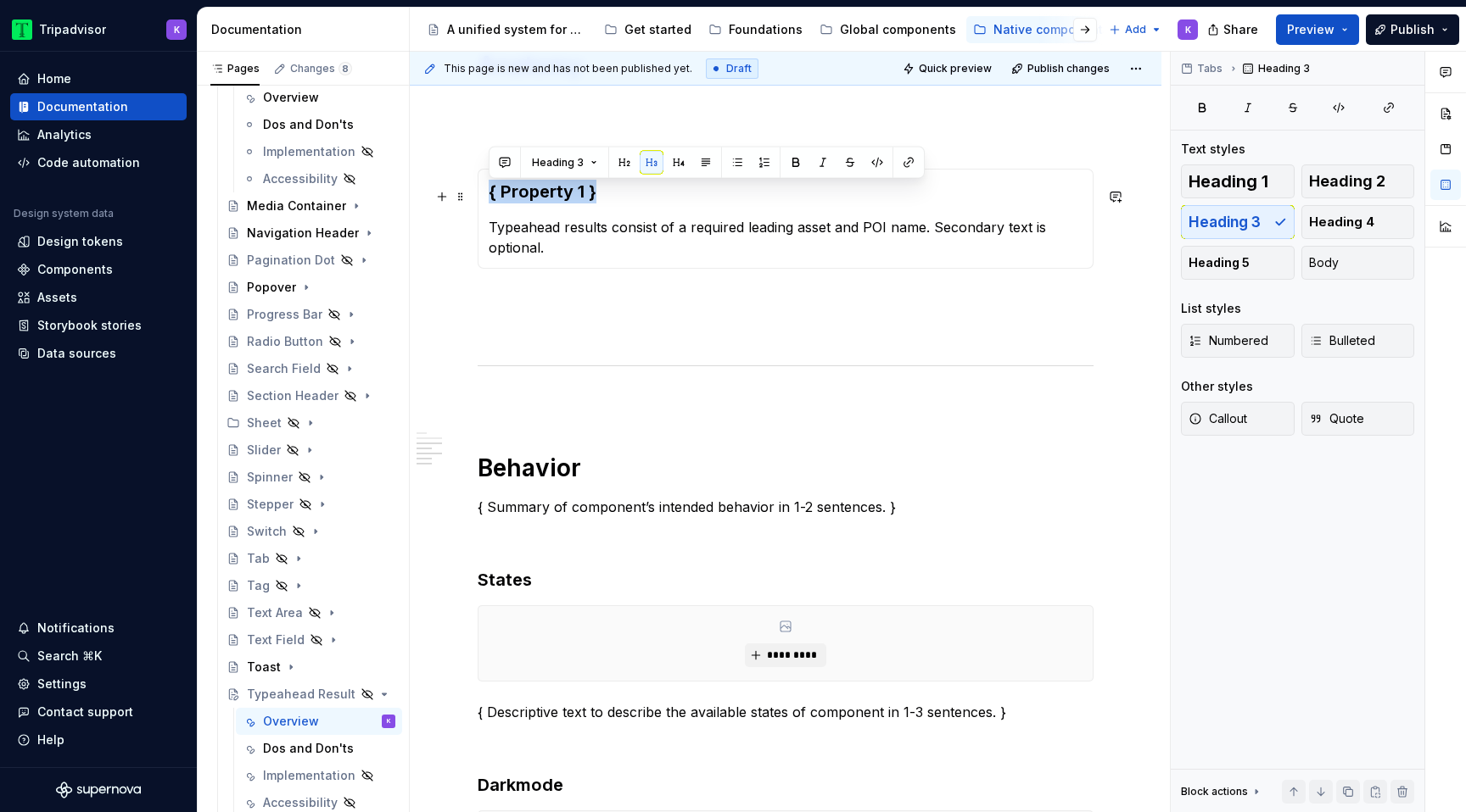
drag, startPoint x: 605, startPoint y: 192, endPoint x: 489, endPoint y: 191, distance: 116.0
click at [489, 191] on h3 "{ Property 1 }" at bounding box center [785, 192] width 594 height 24
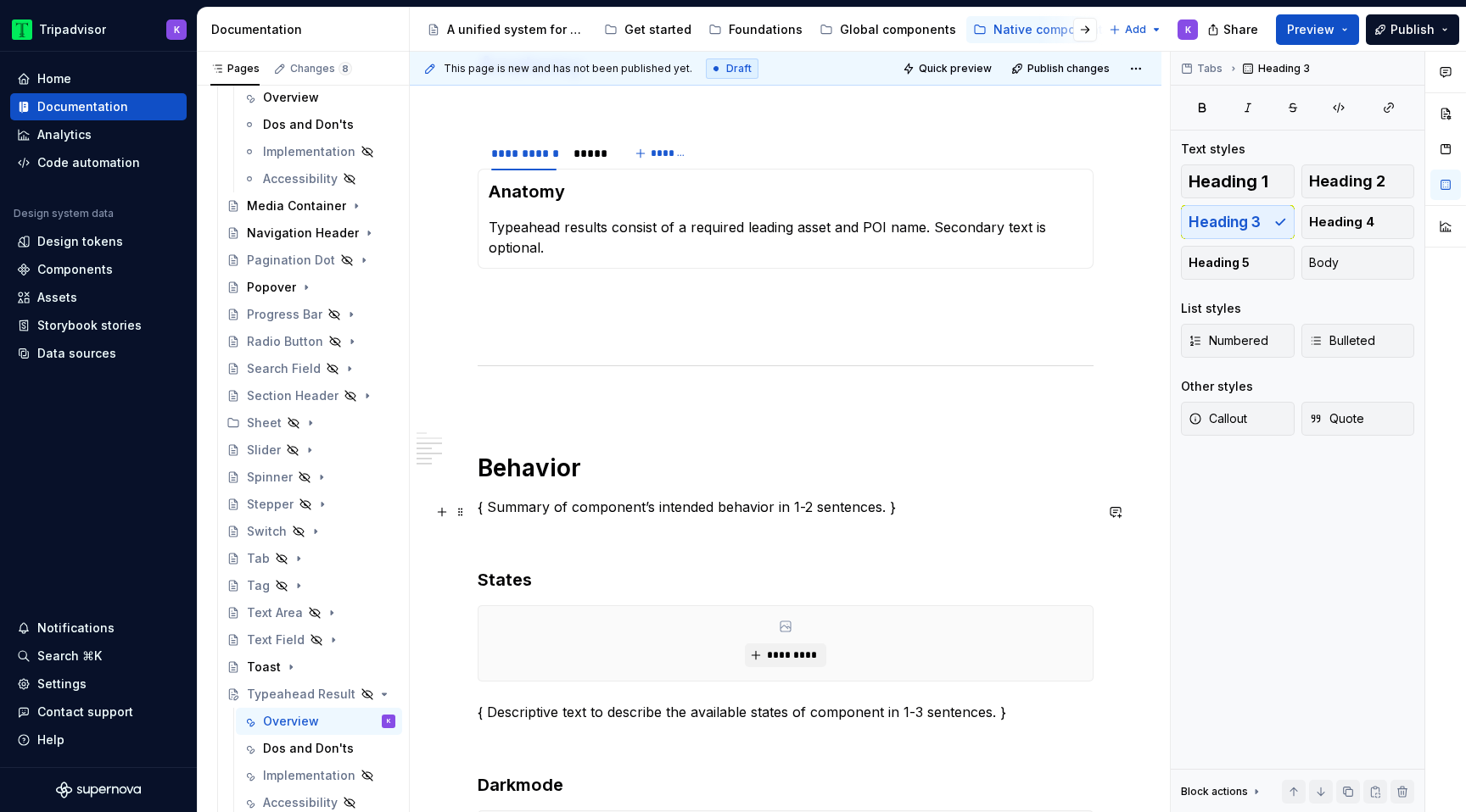
scroll to position [1517, 0]
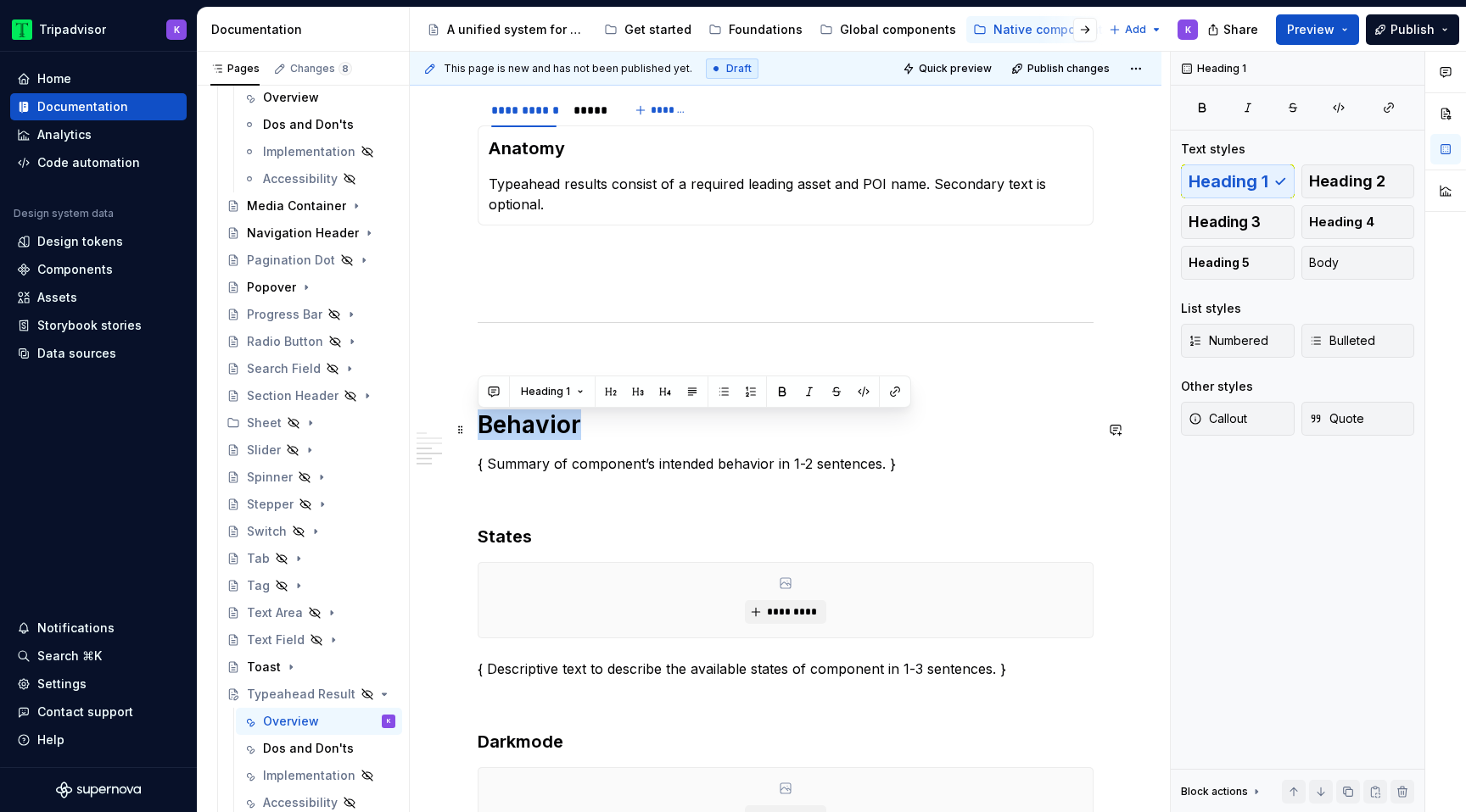
drag, startPoint x: 583, startPoint y: 424, endPoint x: 475, endPoint y: 422, distance: 108.0
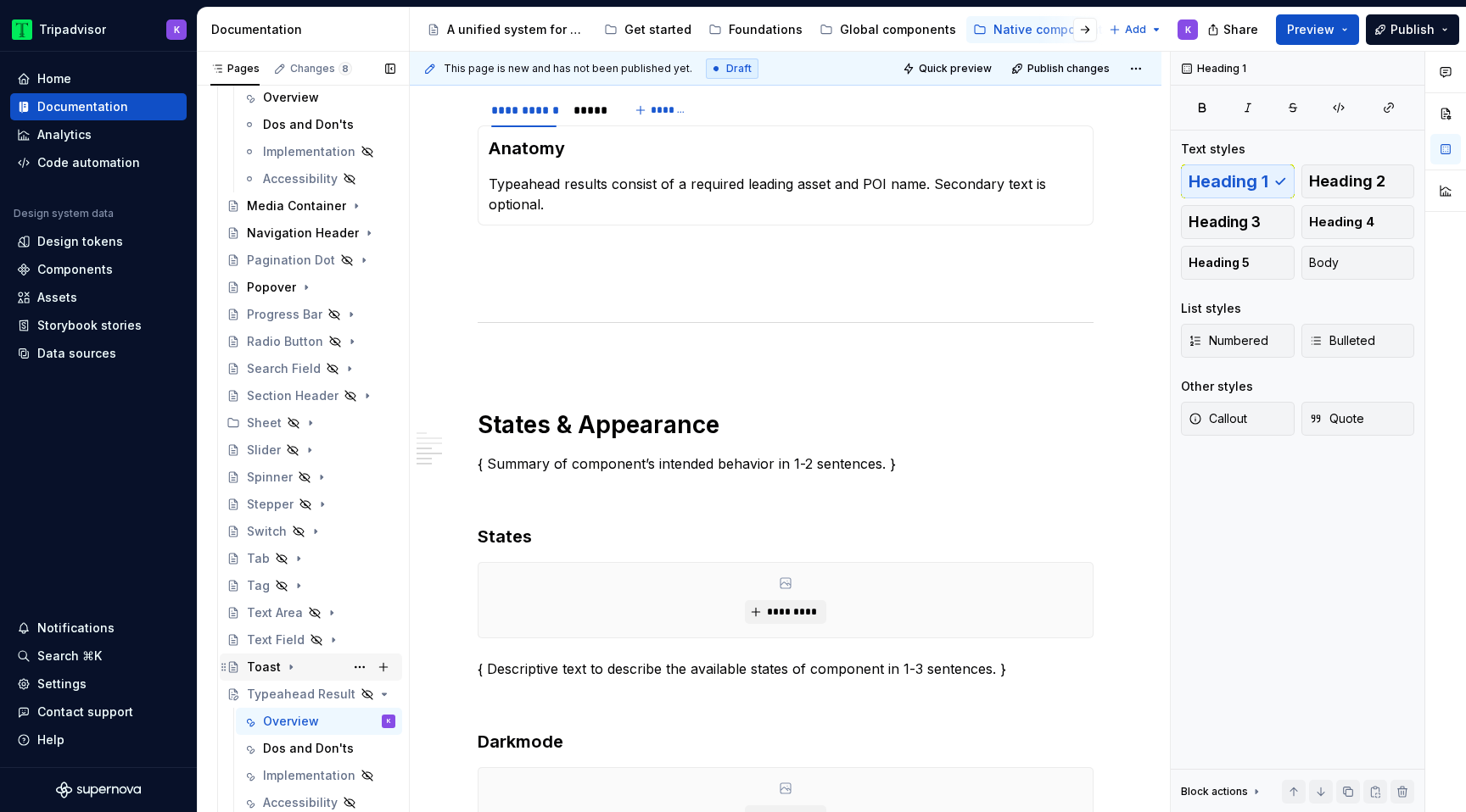
click at [286, 672] on icon "Page tree" at bounding box center [291, 667] width 14 height 14
click at [296, 689] on div "Overview" at bounding box center [291, 694] width 56 height 17
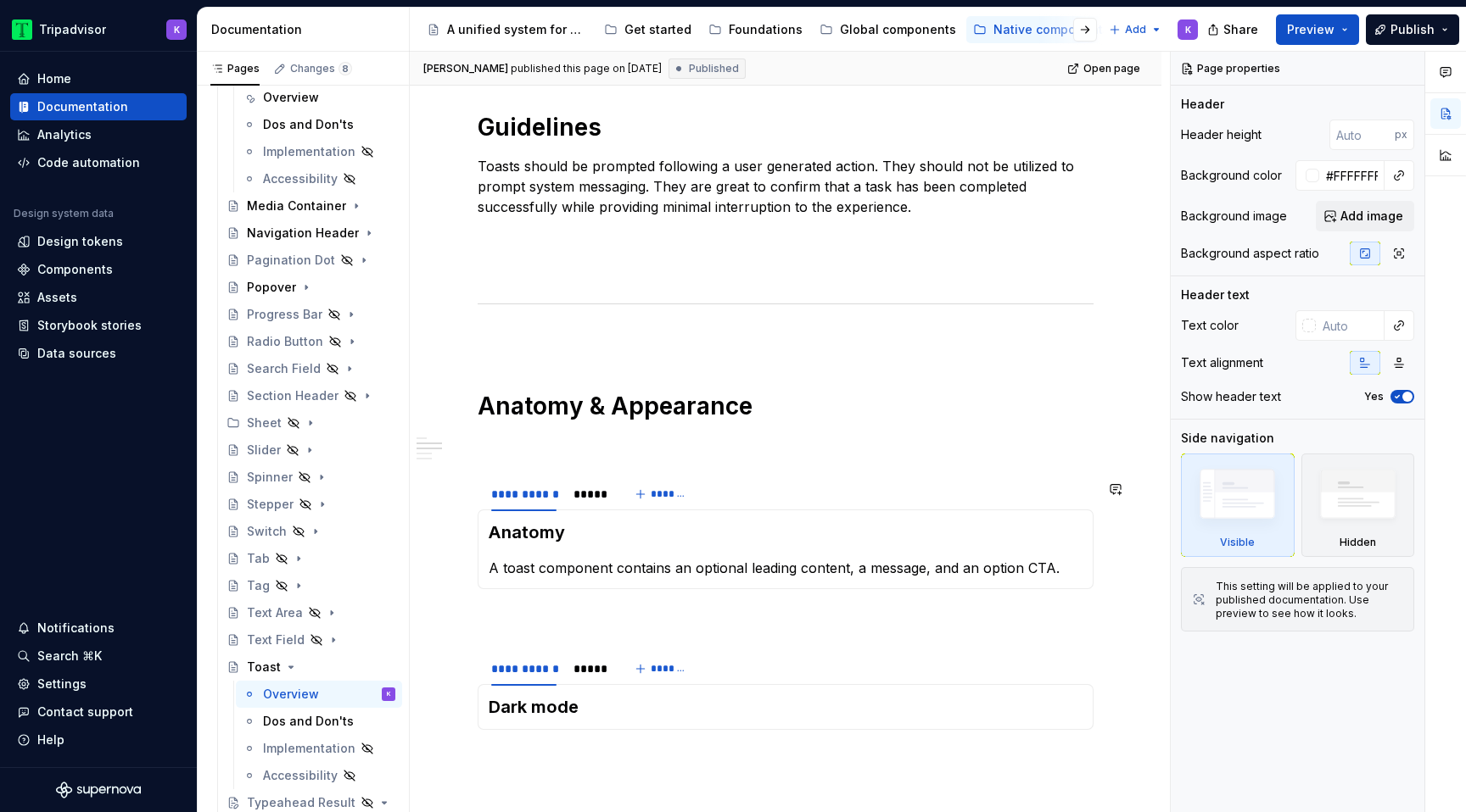
scroll to position [1259, 0]
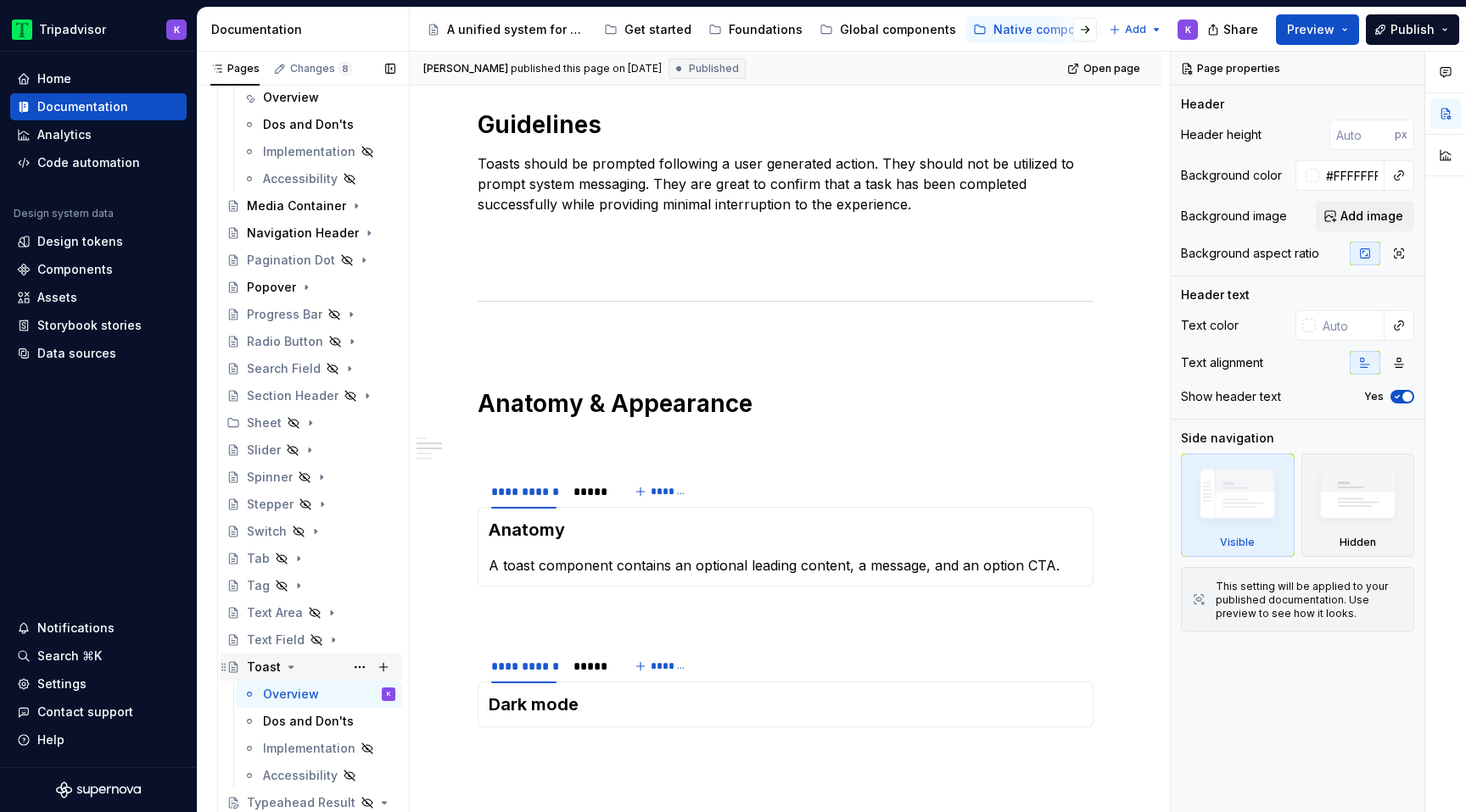
click at [293, 670] on icon "Page tree" at bounding box center [291, 667] width 14 height 14
click at [332, 646] on icon "Page tree" at bounding box center [334, 640] width 14 height 14
click at [306, 673] on div "Overview" at bounding box center [291, 667] width 56 height 17
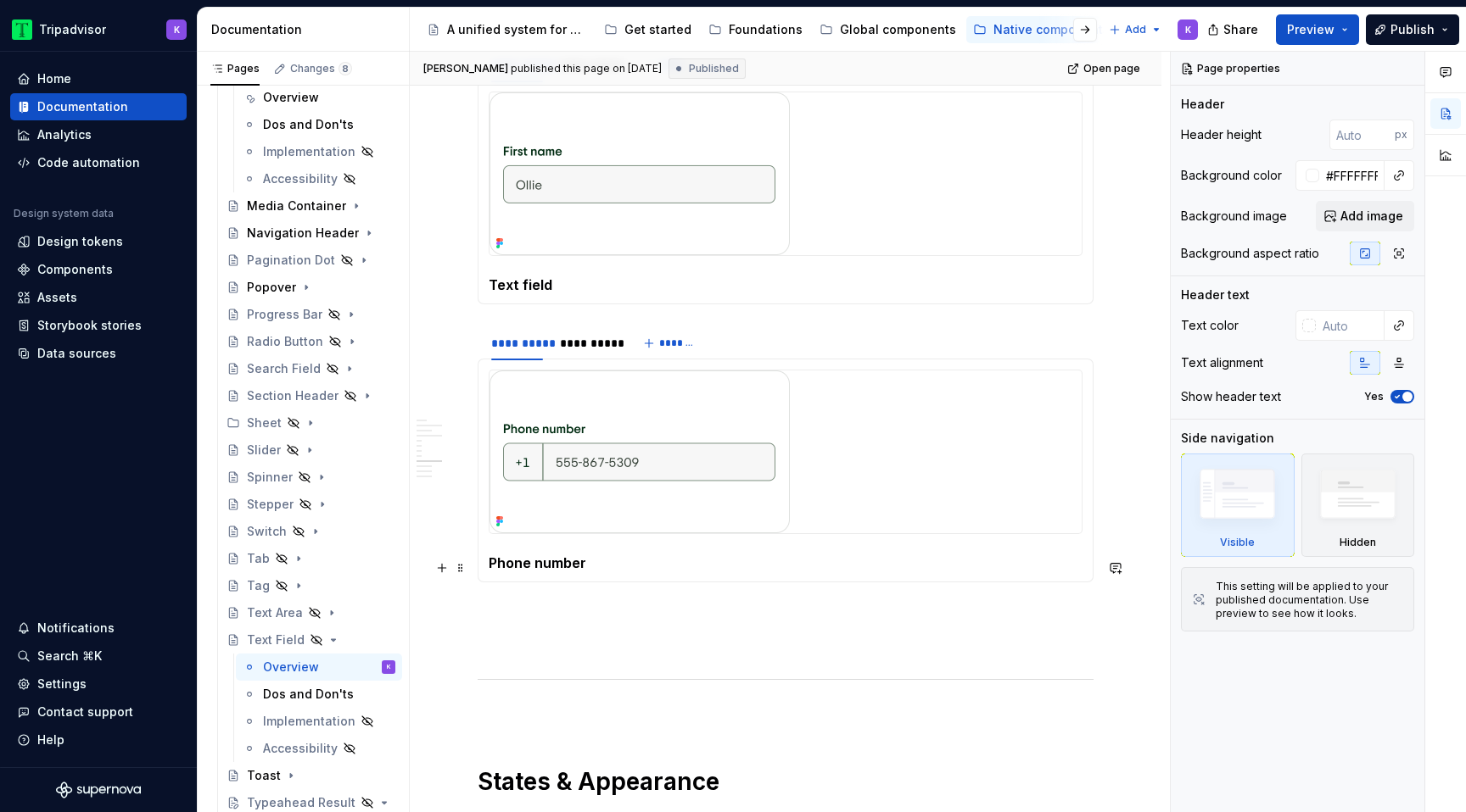
scroll to position [2439, 0]
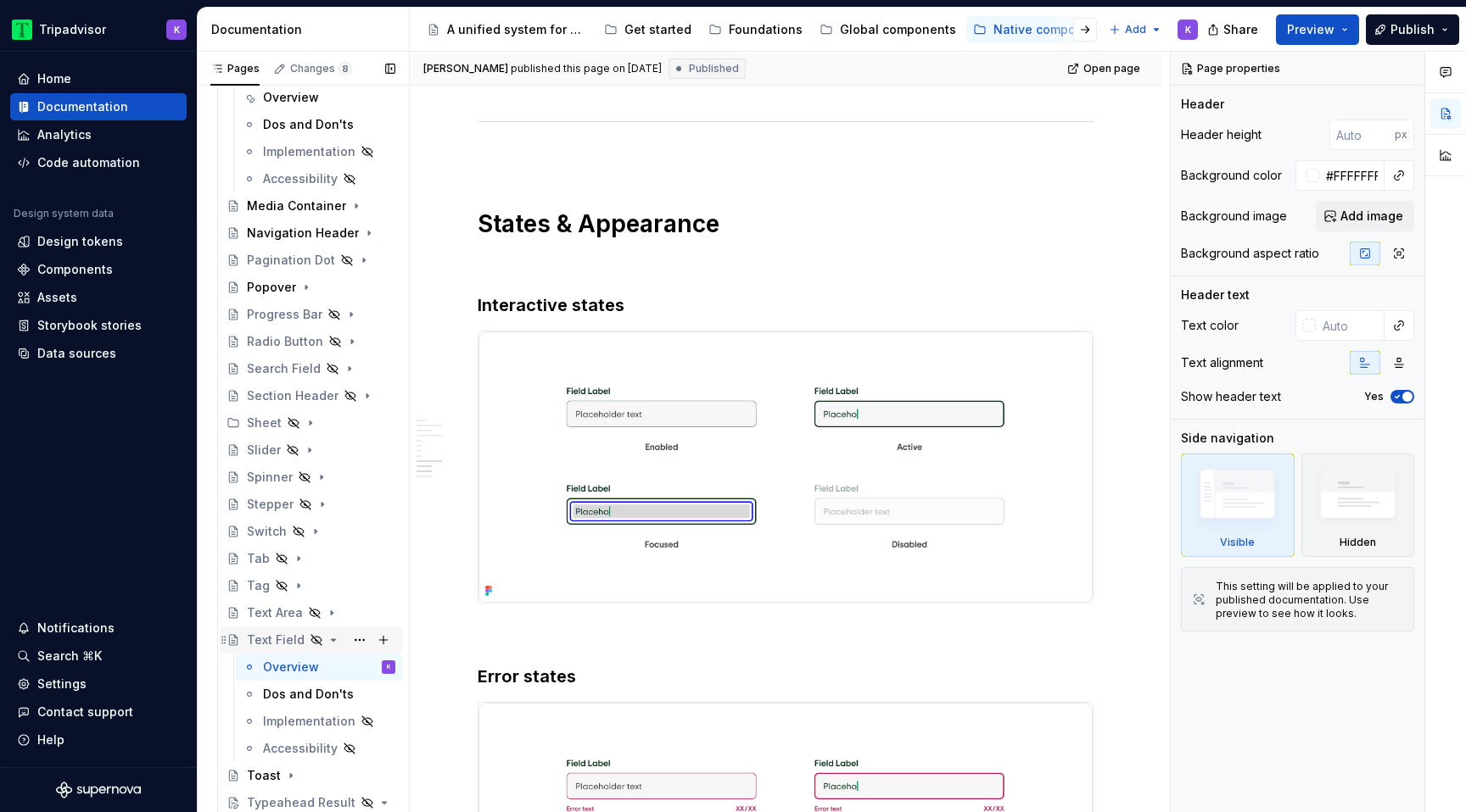
click at [330, 643] on icon "Page tree" at bounding box center [334, 640] width 14 height 14
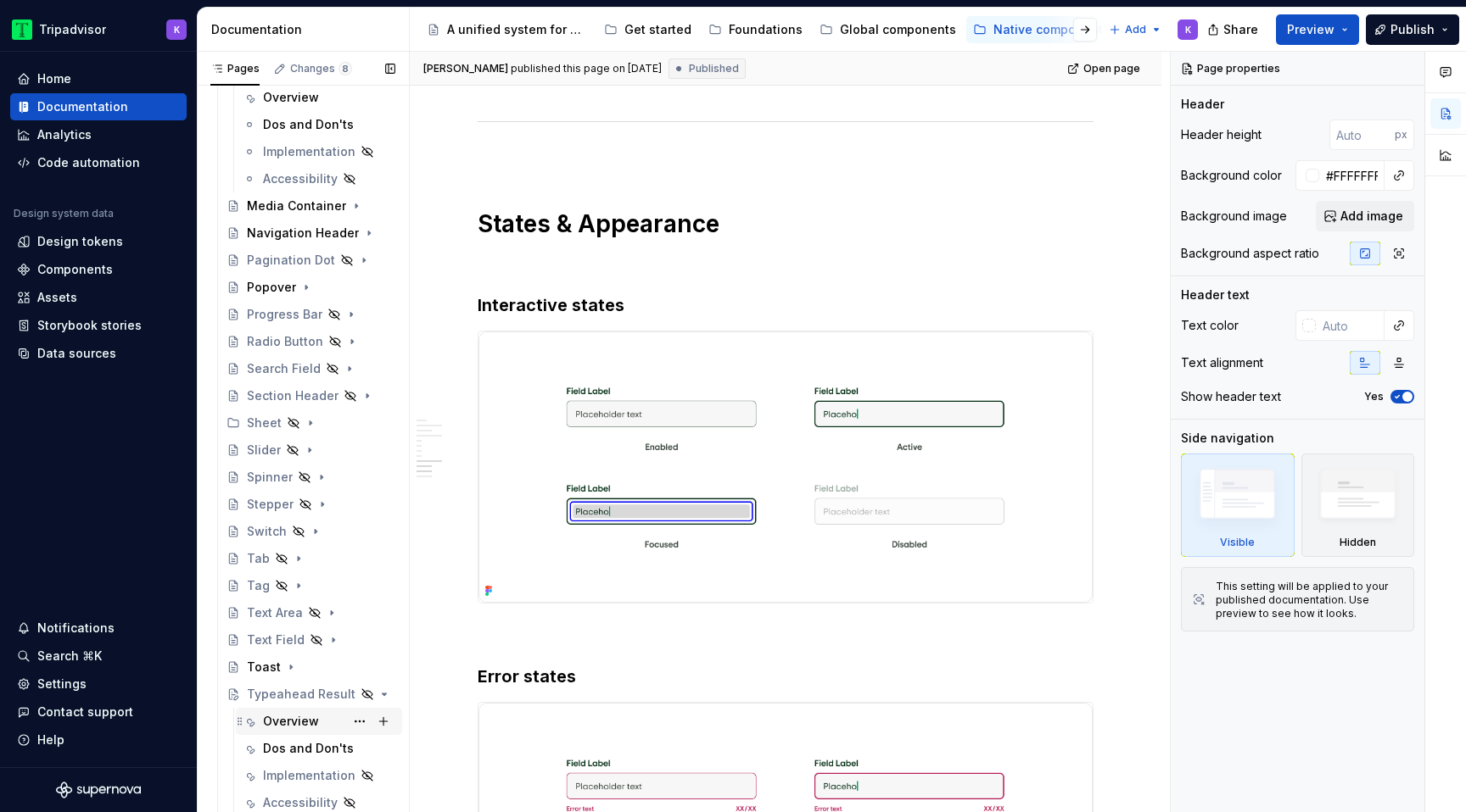
click at [297, 725] on div "Overview" at bounding box center [291, 721] width 56 height 17
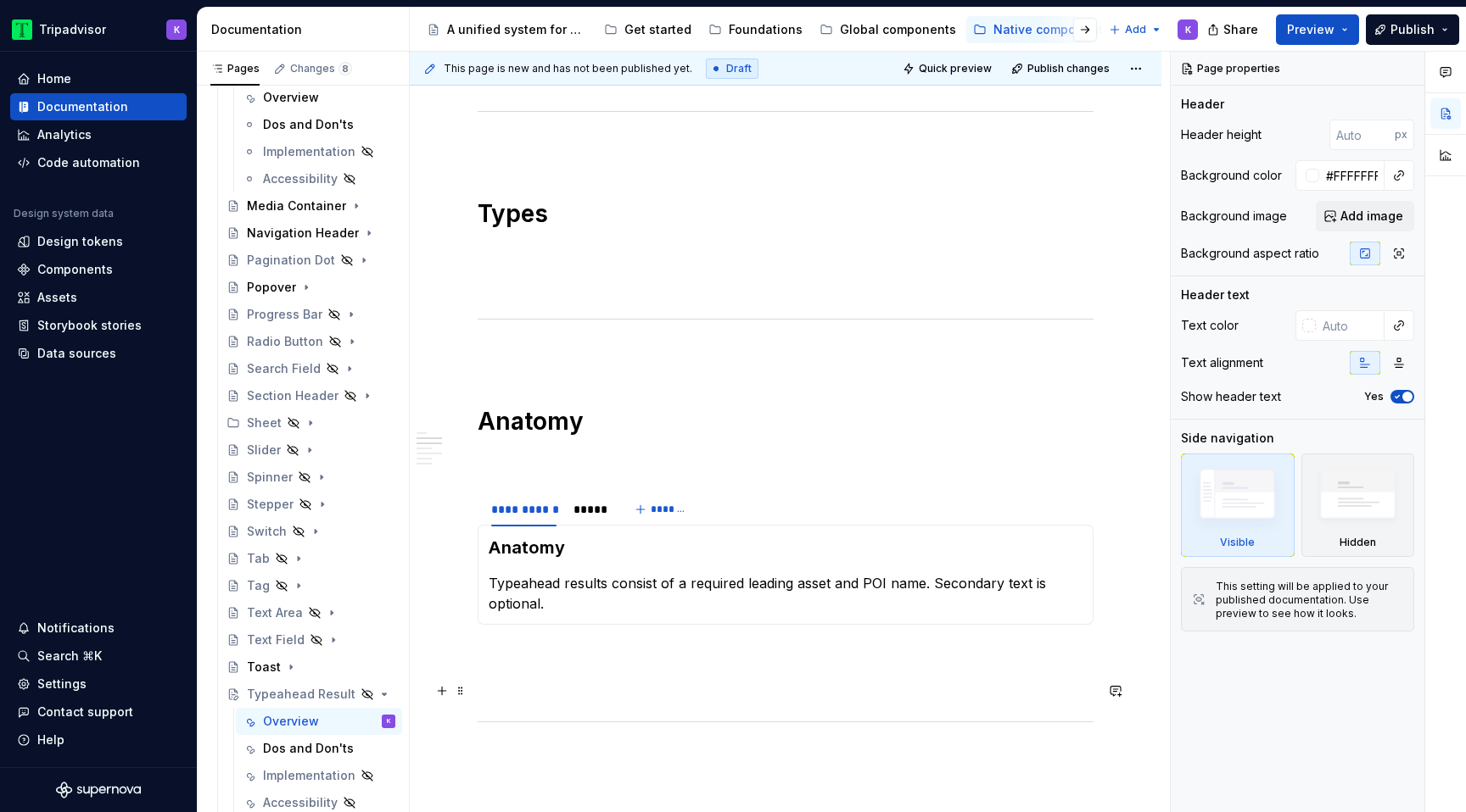
scroll to position [1121, 0]
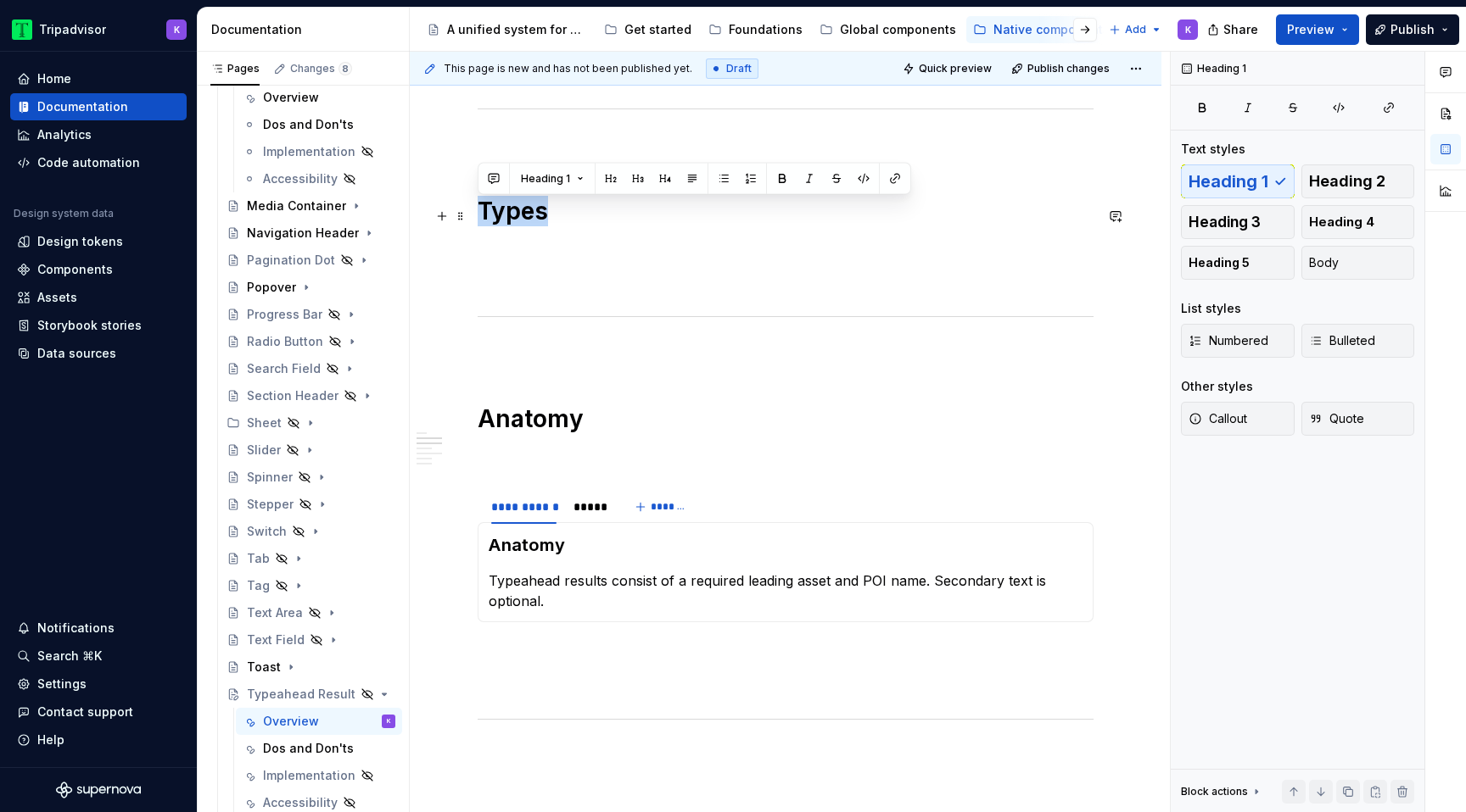
drag, startPoint x: 567, startPoint y: 222, endPoint x: 475, endPoint y: 222, distance: 92.0
click at [475, 222] on div "**********" at bounding box center [785, 385] width 751 height 2382
drag, startPoint x: 506, startPoint y: 362, endPoint x: 475, endPoint y: 225, distance: 140.5
click at [475, 225] on div "**********" at bounding box center [785, 385] width 751 height 2382
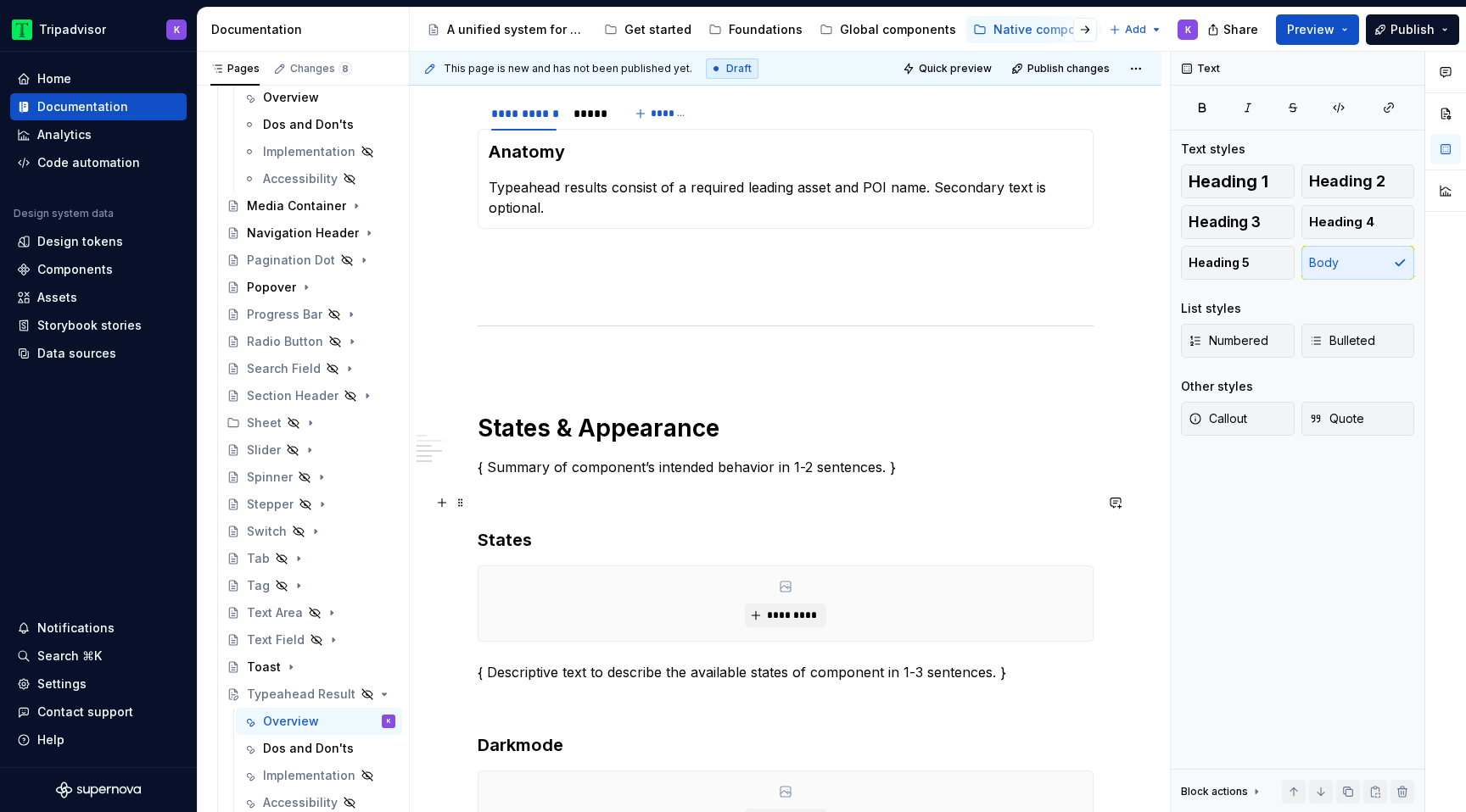
scroll to position [1327, 0]
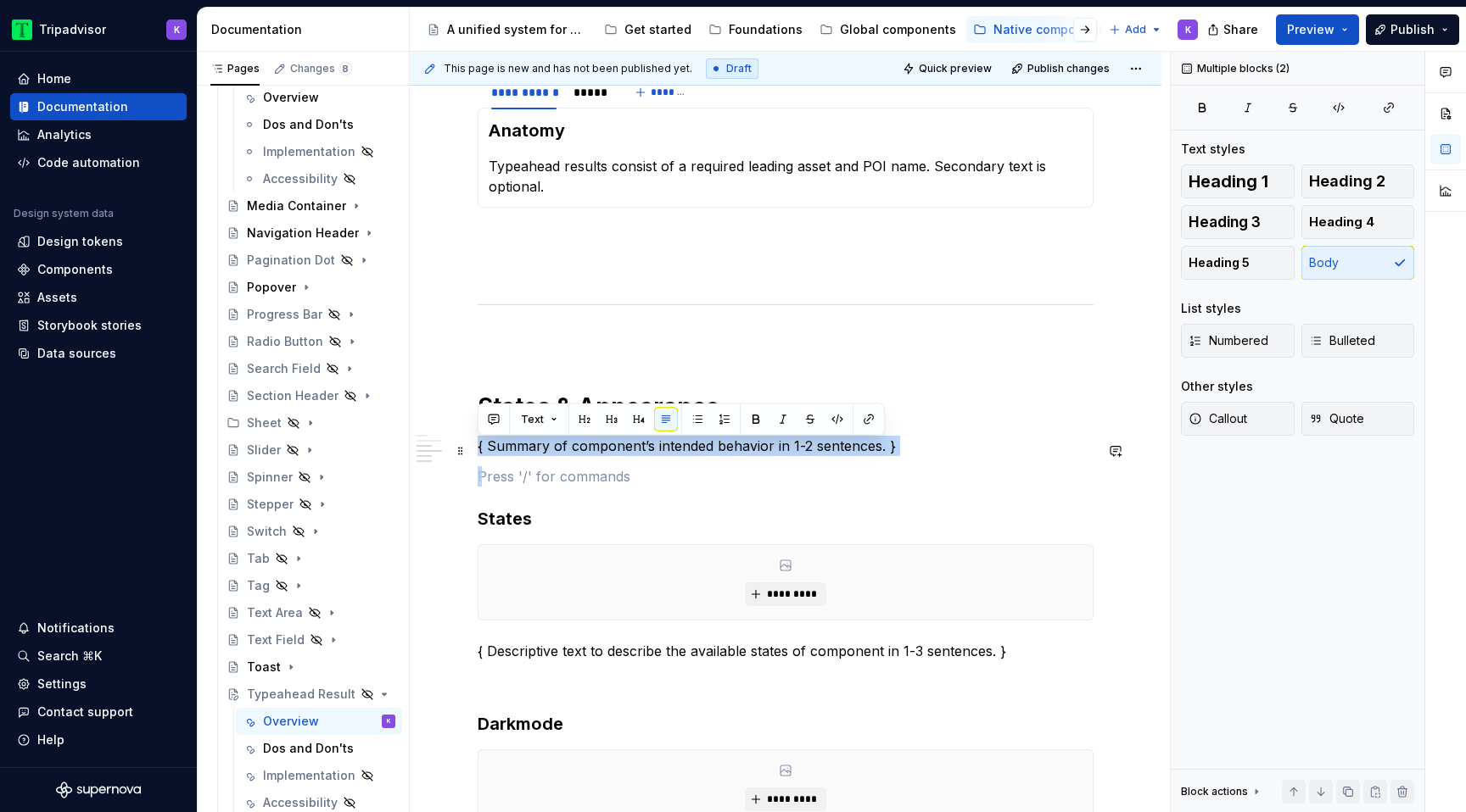
drag, startPoint x: 515, startPoint y: 463, endPoint x: 477, endPoint y: 454, distance: 39.1
click at [477, 454] on div "**********" at bounding box center [785, 74] width 751 height 2174
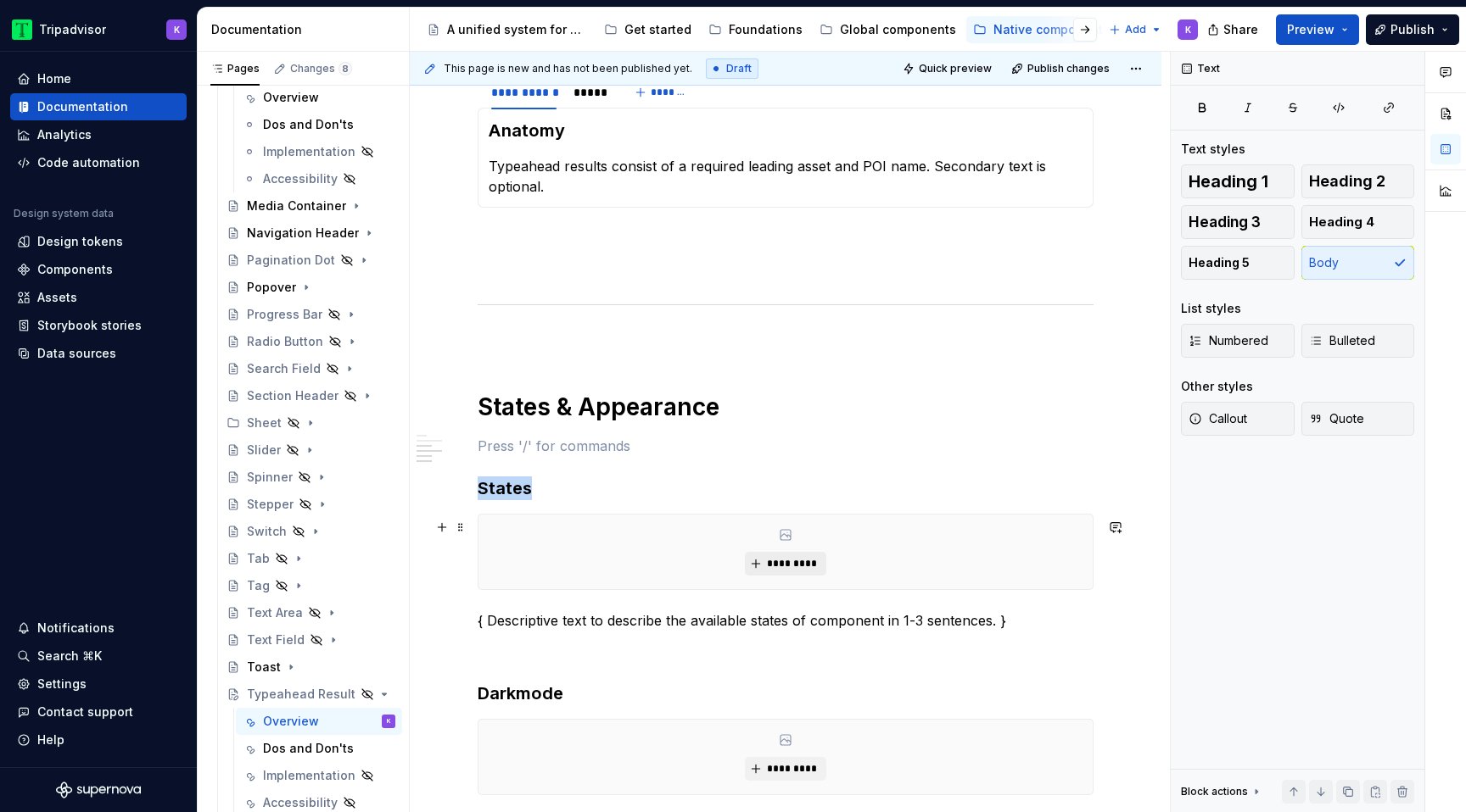
click at [772, 557] on button "*********" at bounding box center [784, 564] width 81 height 24
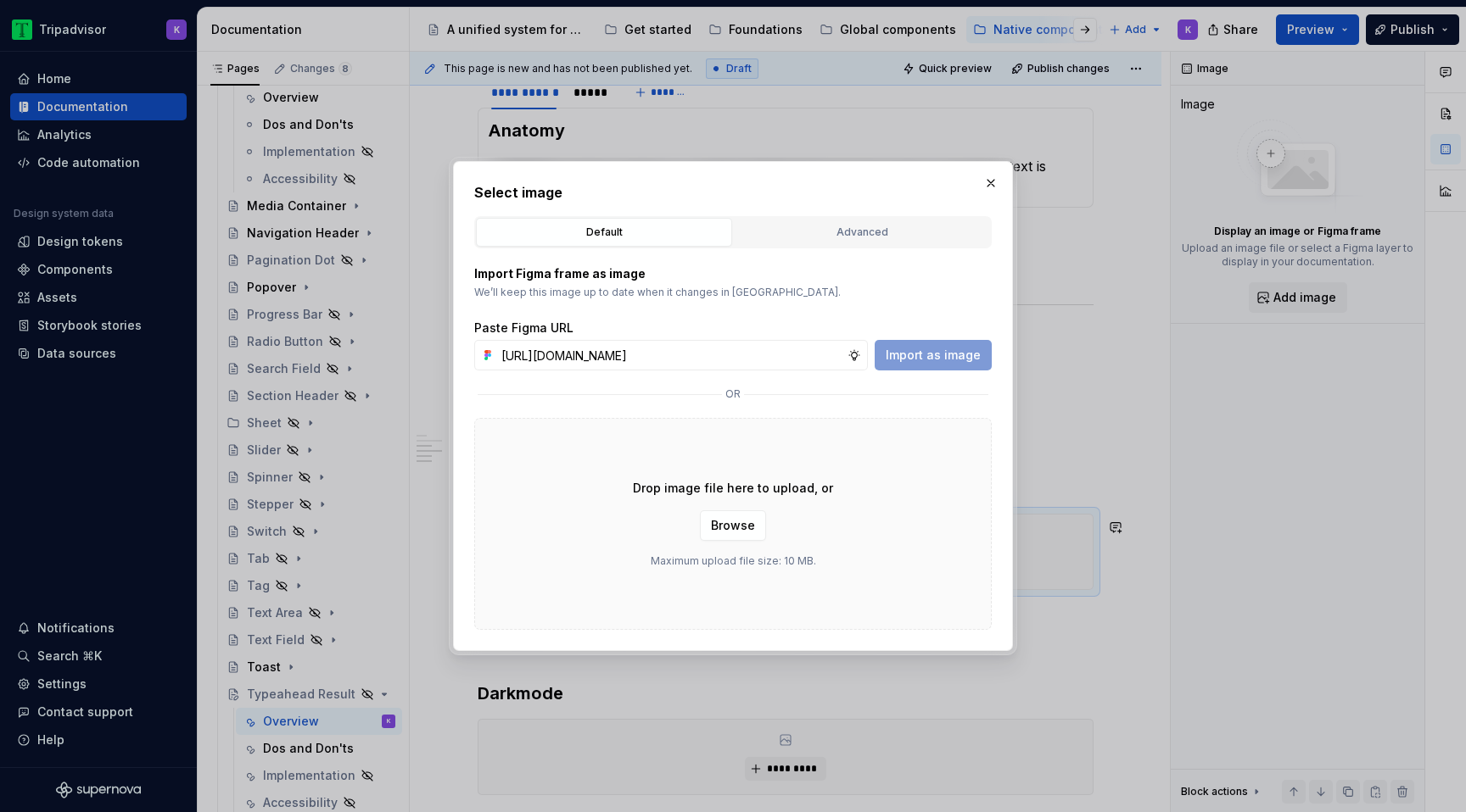
scroll to position [0, 433]
click at [933, 359] on span "Import as image" at bounding box center [932, 355] width 95 height 17
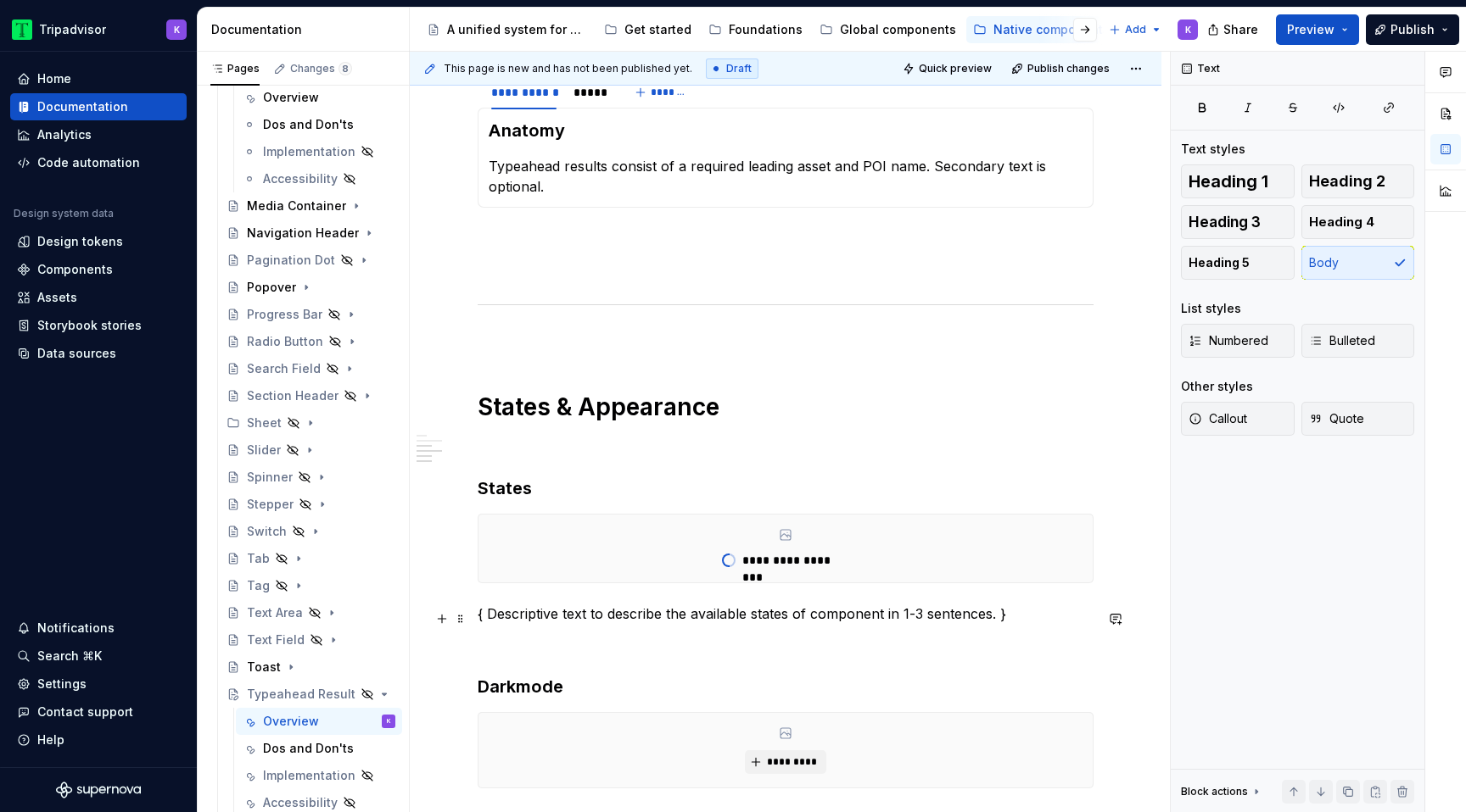
click at [611, 614] on p "{ Descriptive text to describe the available states of component in 1-3 sentenc…" at bounding box center [785, 613] width 616 height 20
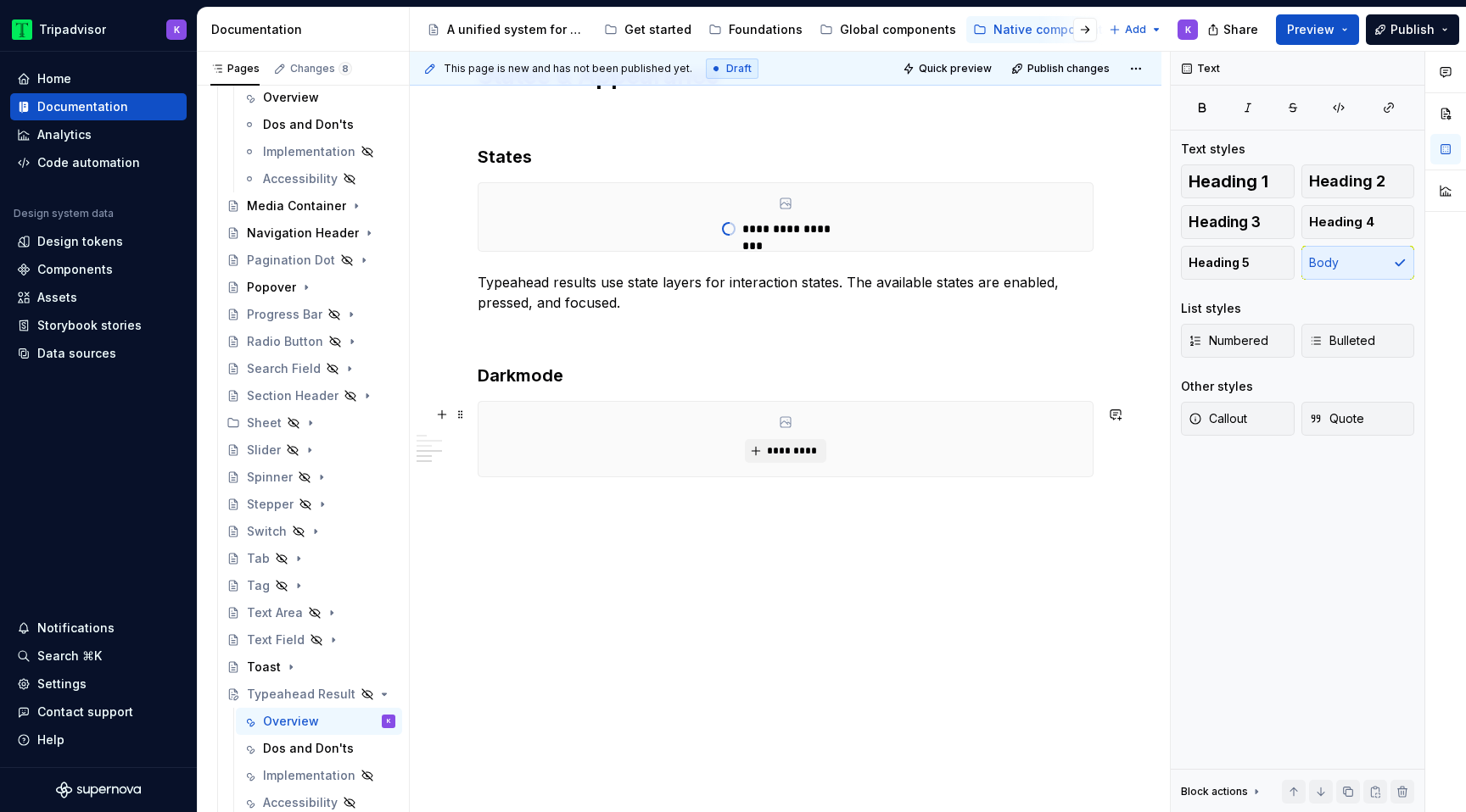
click at [788, 313] on p "Typeahead results use state layers for interaction states. The available states…" at bounding box center [785, 293] width 616 height 41
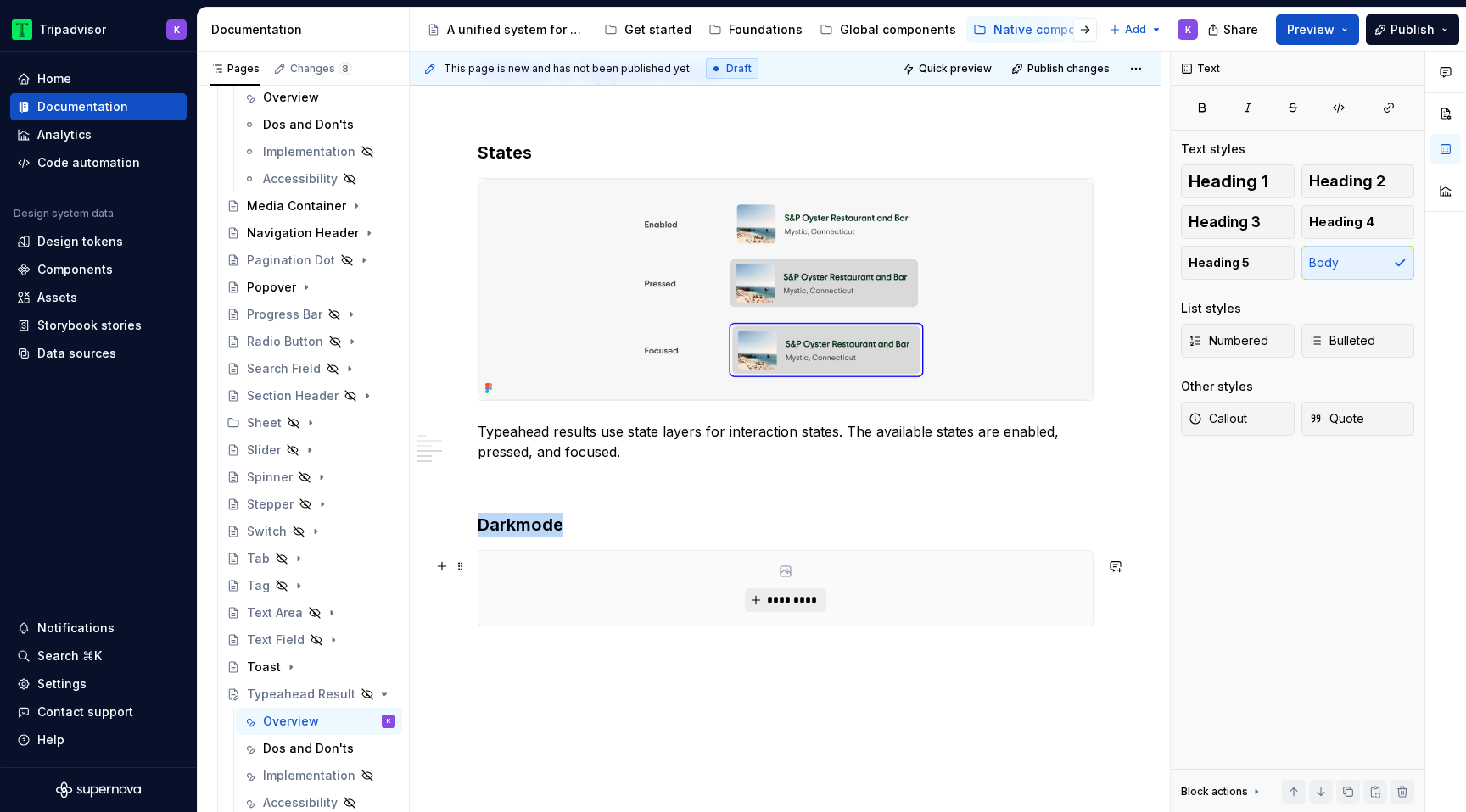
click at [789, 598] on button "*********" at bounding box center [784, 600] width 81 height 24
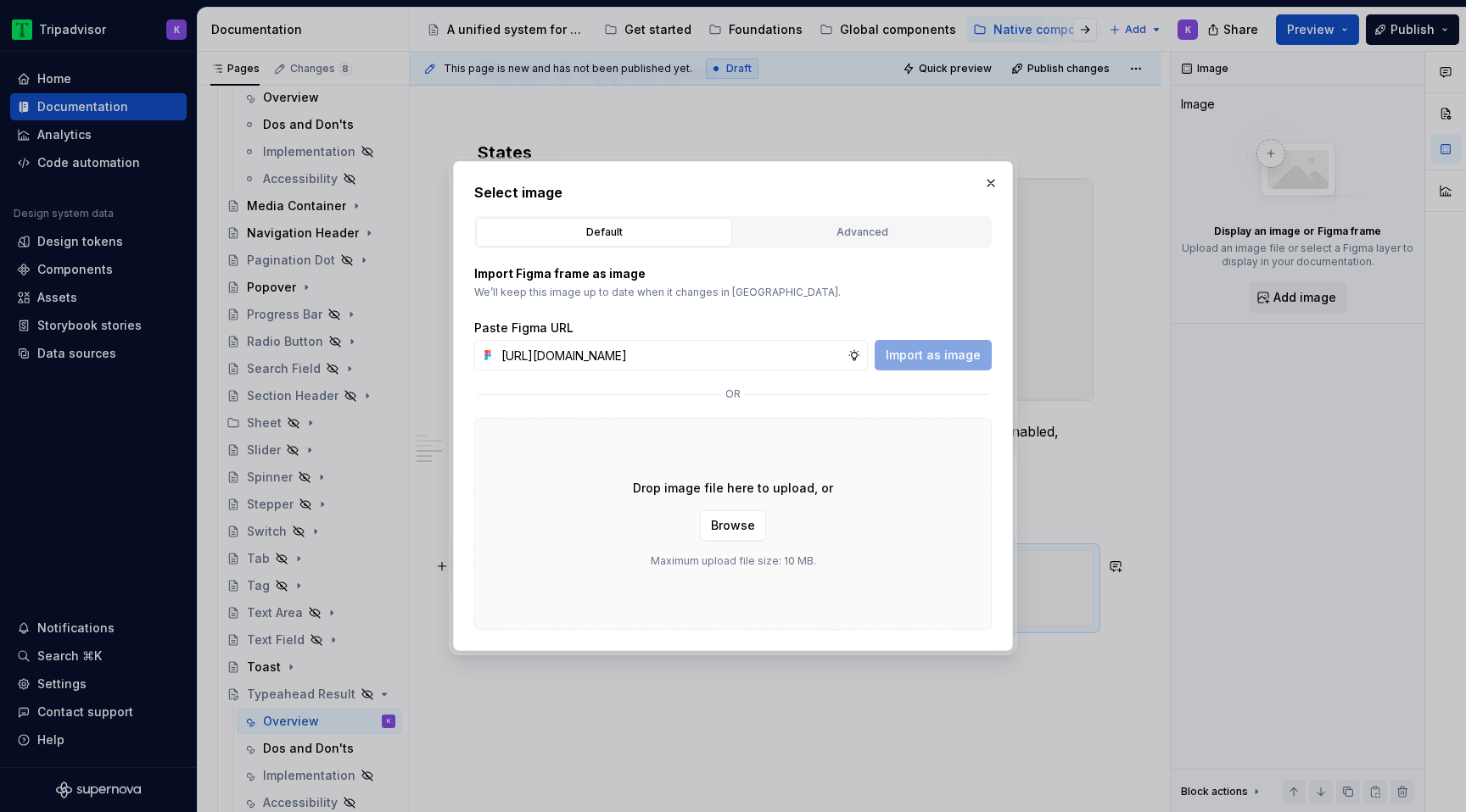
scroll to position [0, 436]
click at [942, 360] on span "Import as image" at bounding box center [932, 355] width 95 height 17
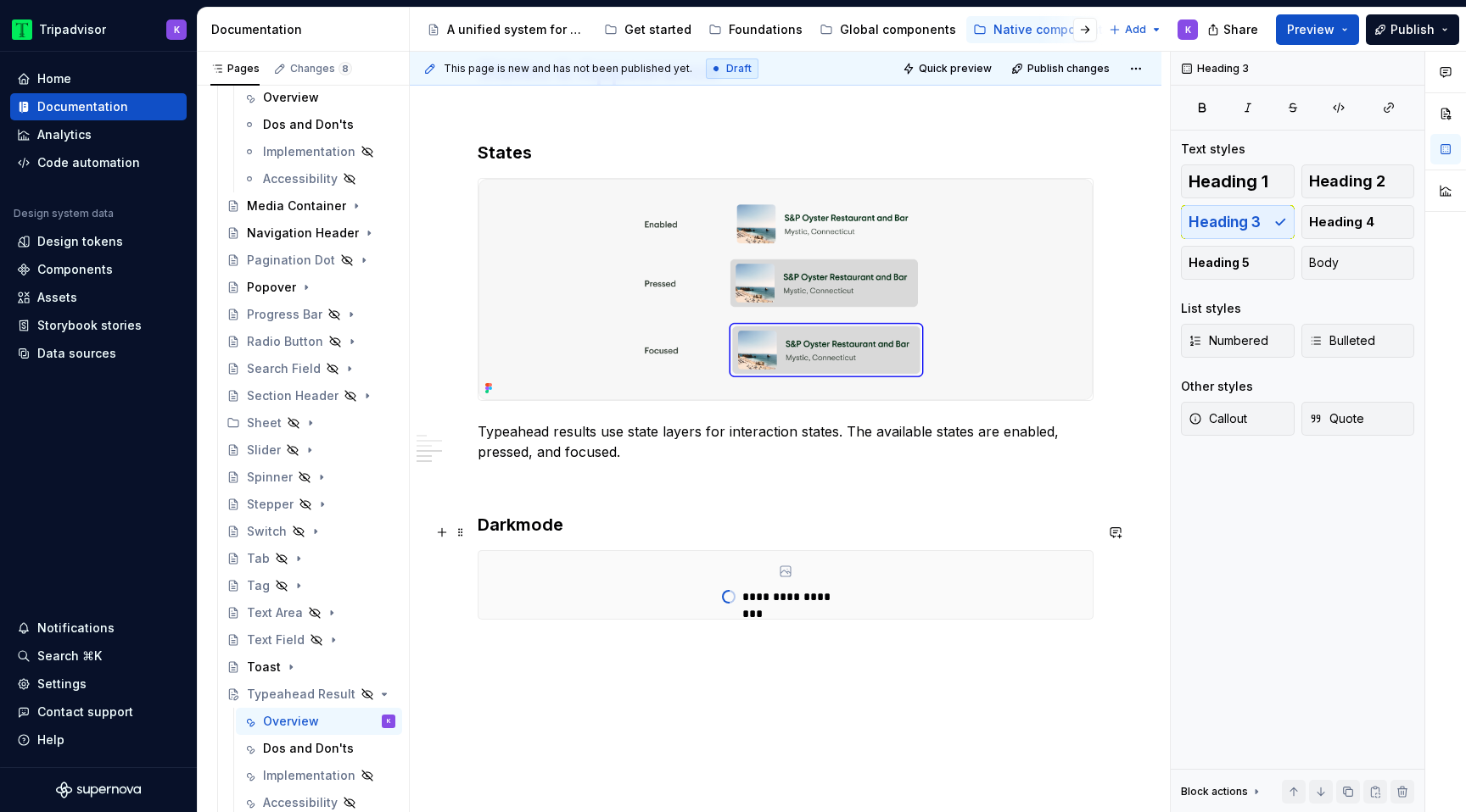
click at [523, 536] on h3 "Darkmode" at bounding box center [785, 525] width 616 height 24
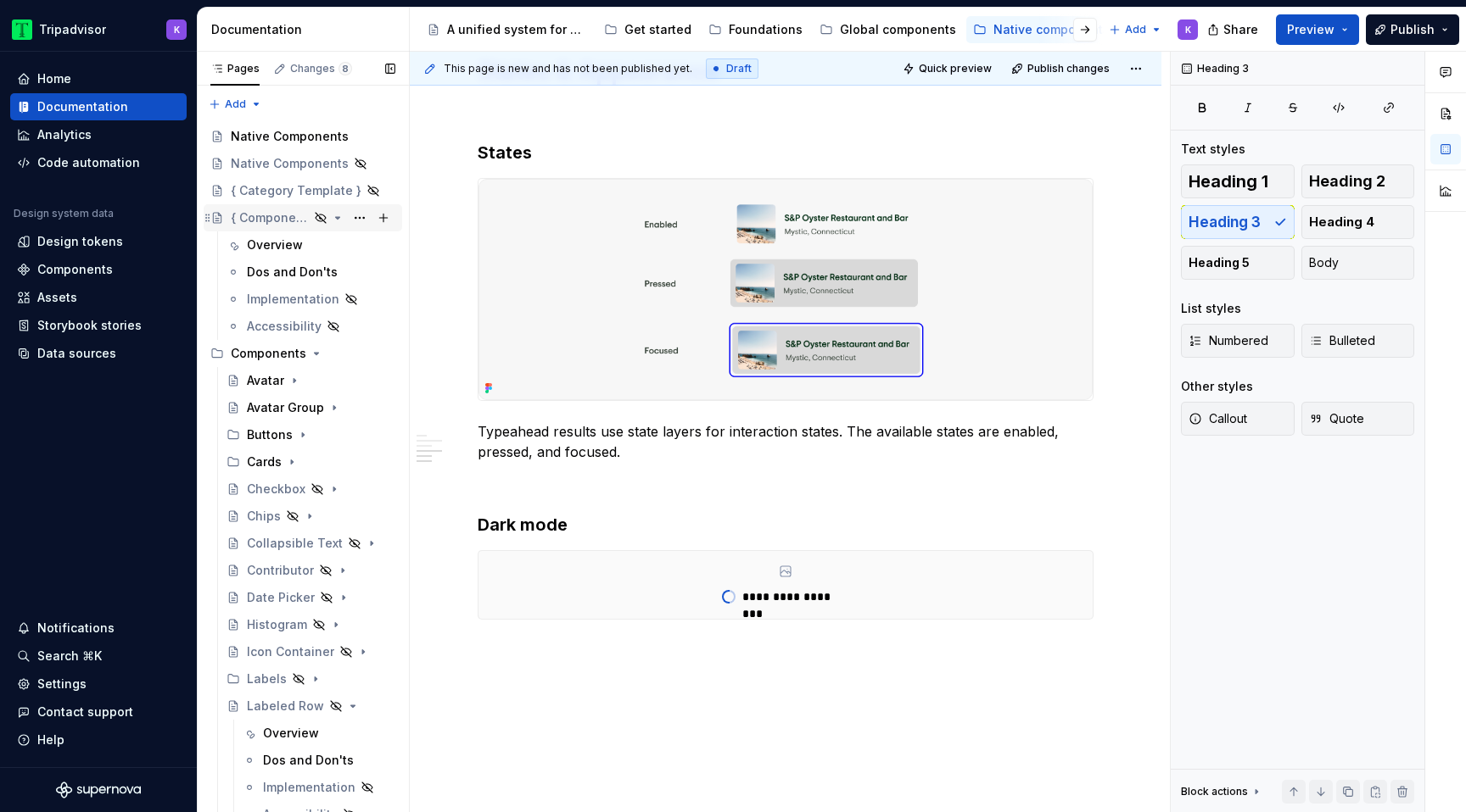
click at [268, 211] on div "{ Component Template }" at bounding box center [270, 218] width 78 height 17
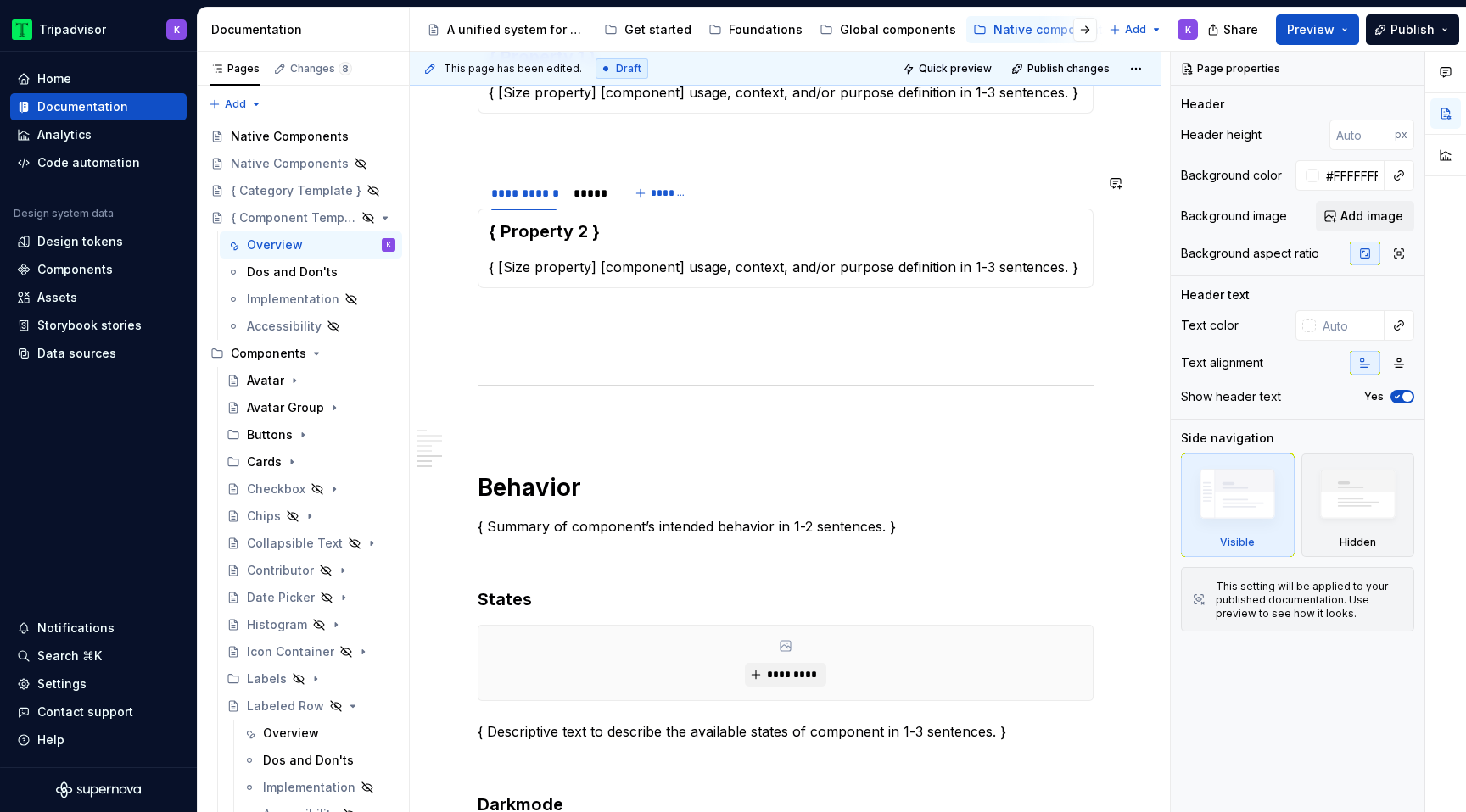
scroll to position [2106, 0]
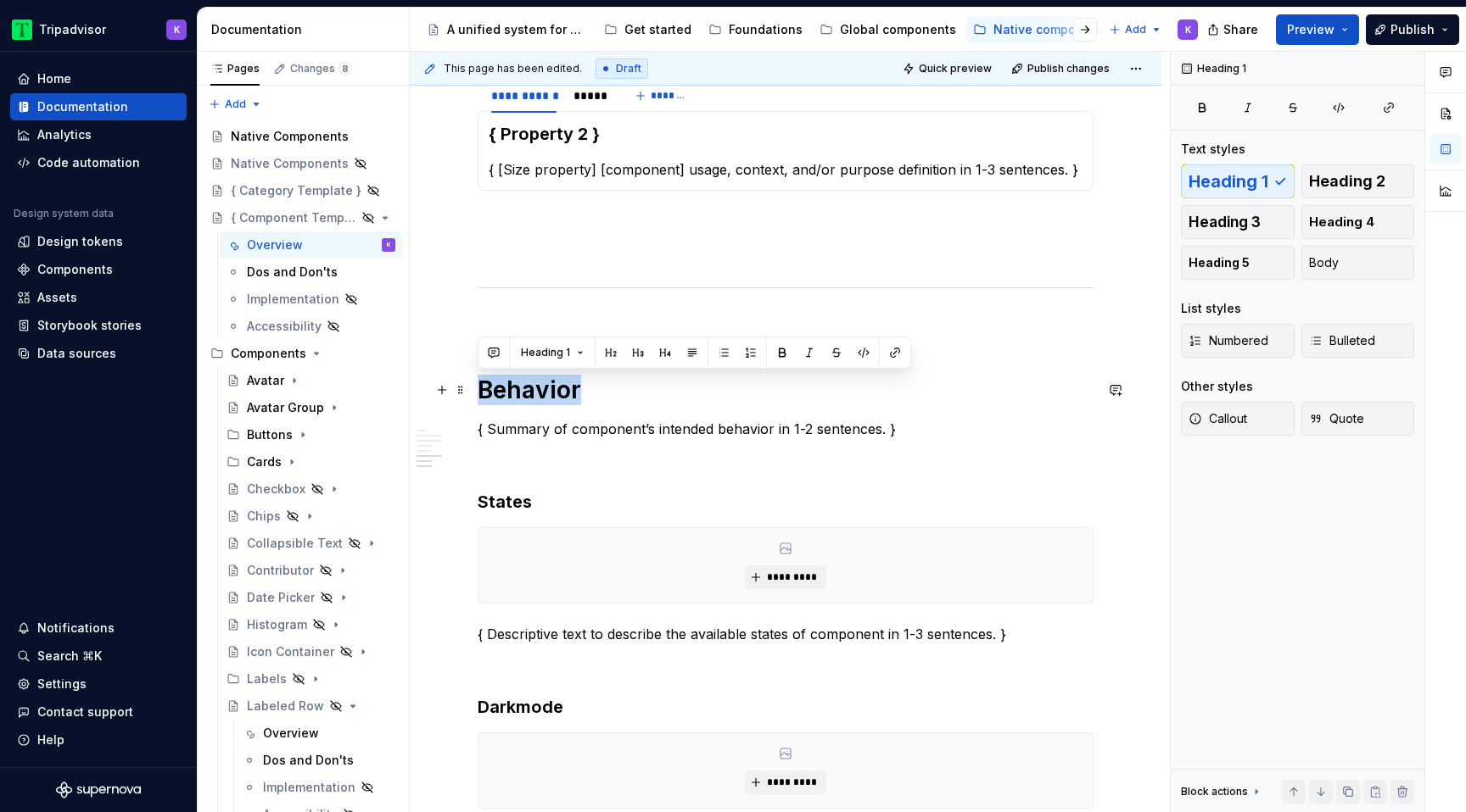
drag, startPoint x: 587, startPoint y: 387, endPoint x: 475, endPoint y: 387, distance: 112.0
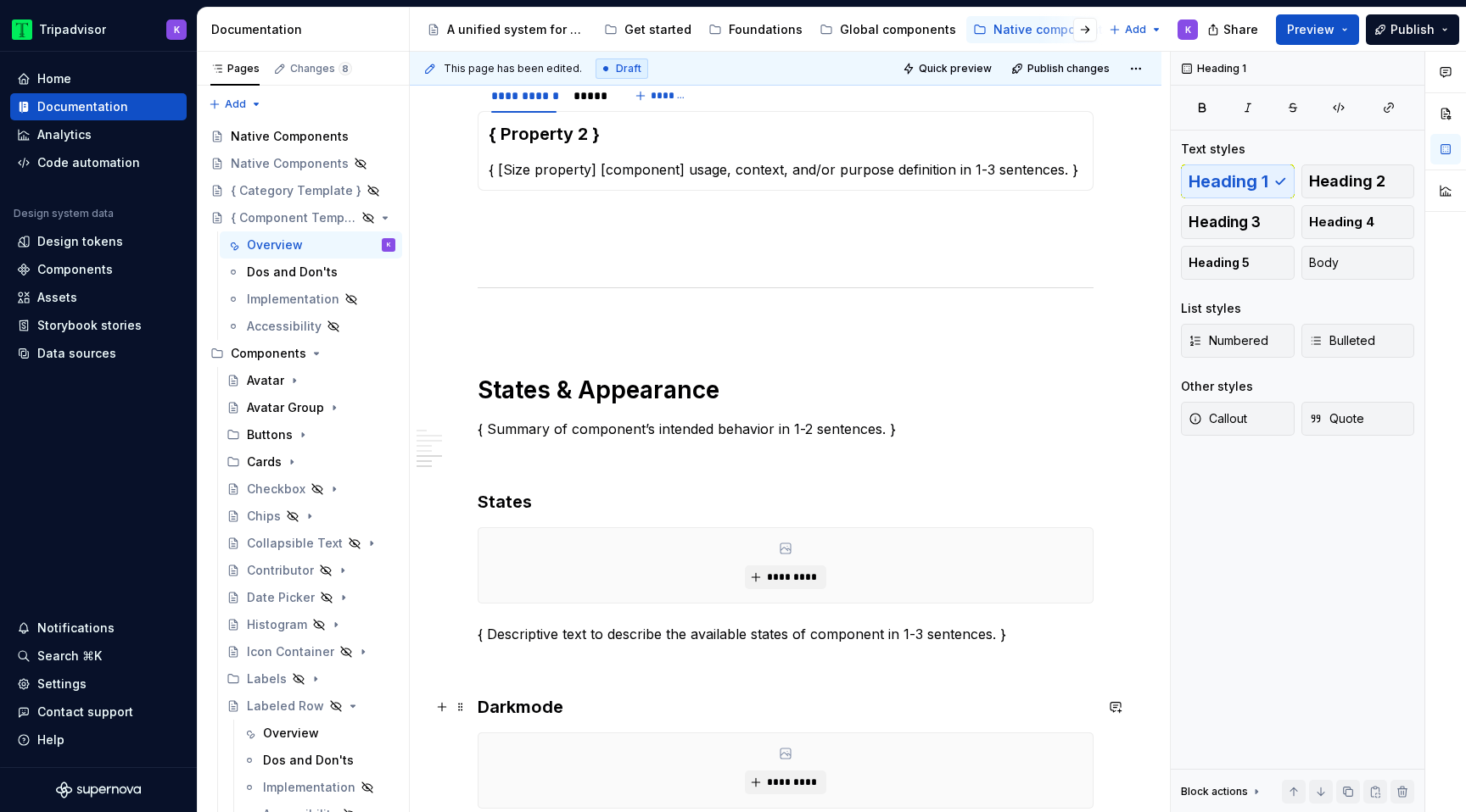
click at [520, 707] on h3 "Darkmode" at bounding box center [785, 707] width 616 height 24
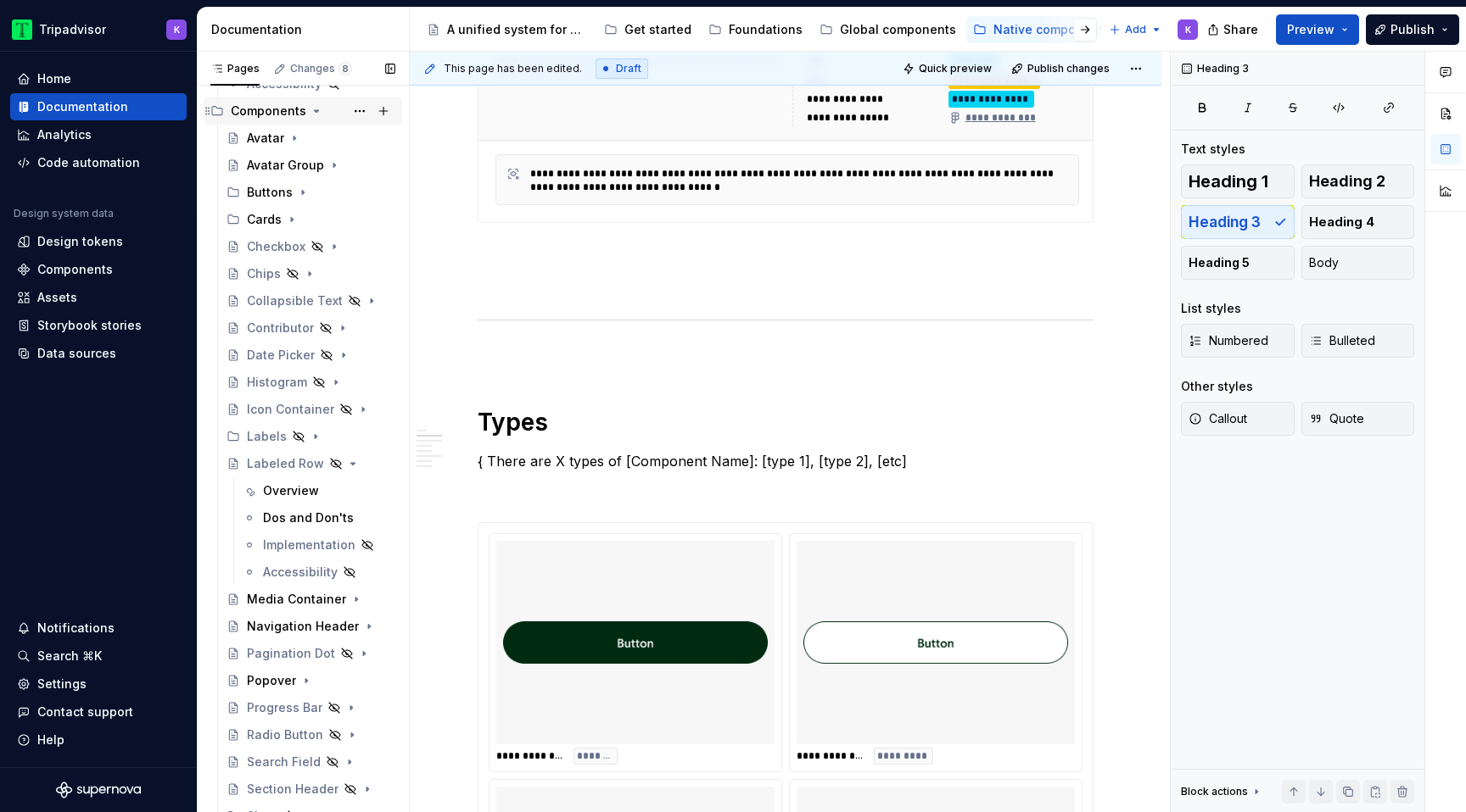
scroll to position [636, 0]
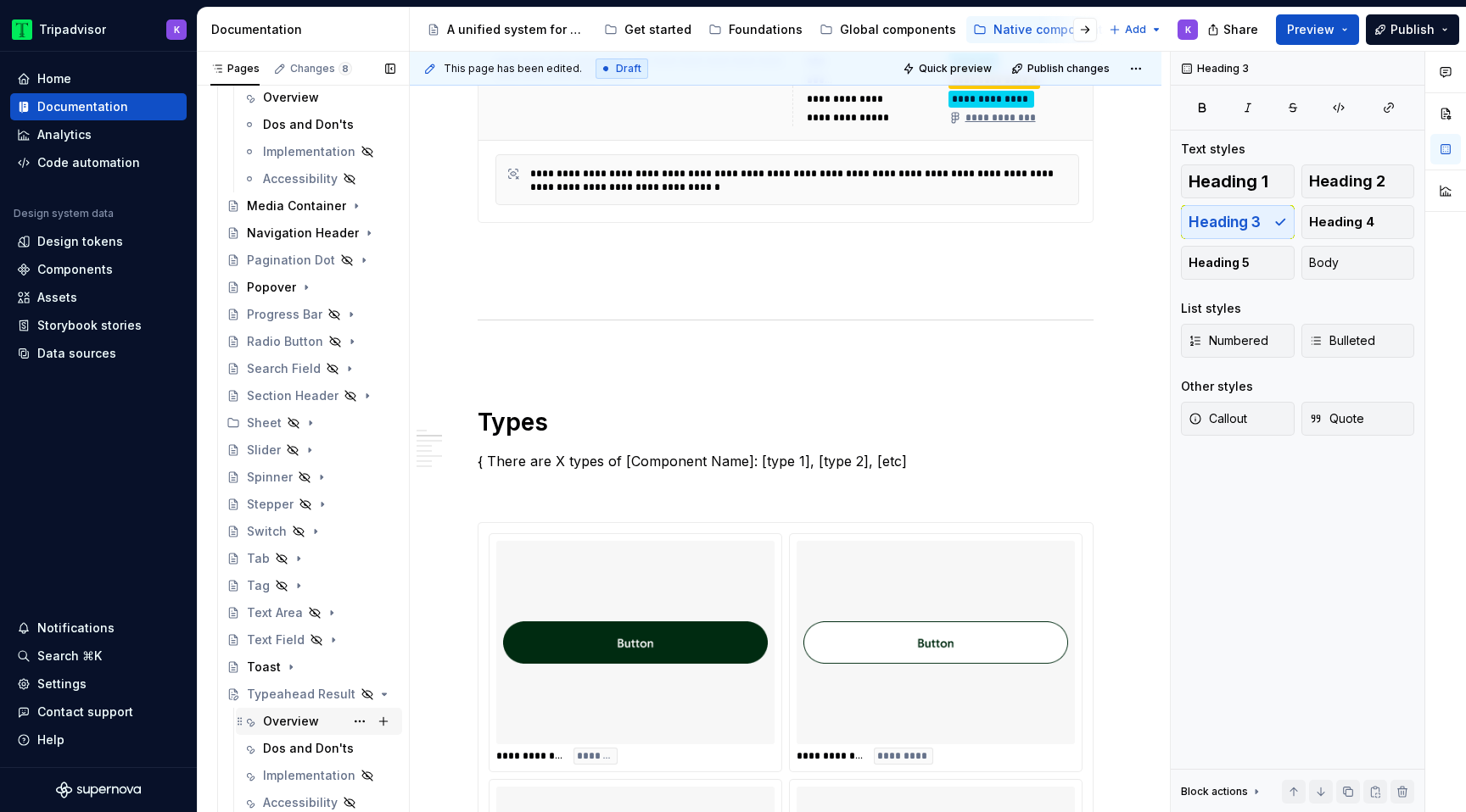
click at [288, 721] on div "Overview" at bounding box center [291, 721] width 56 height 17
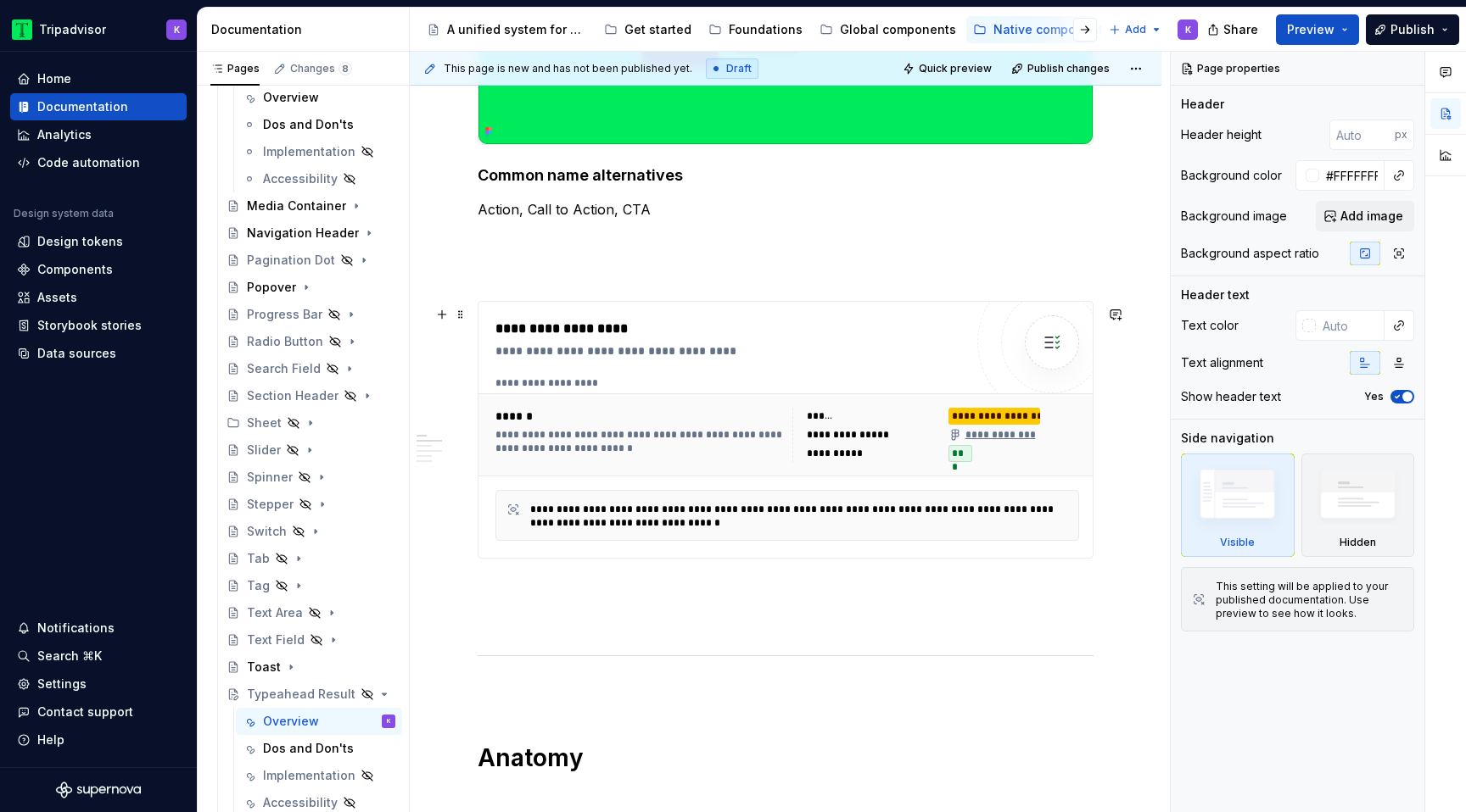
scroll to position [197, 0]
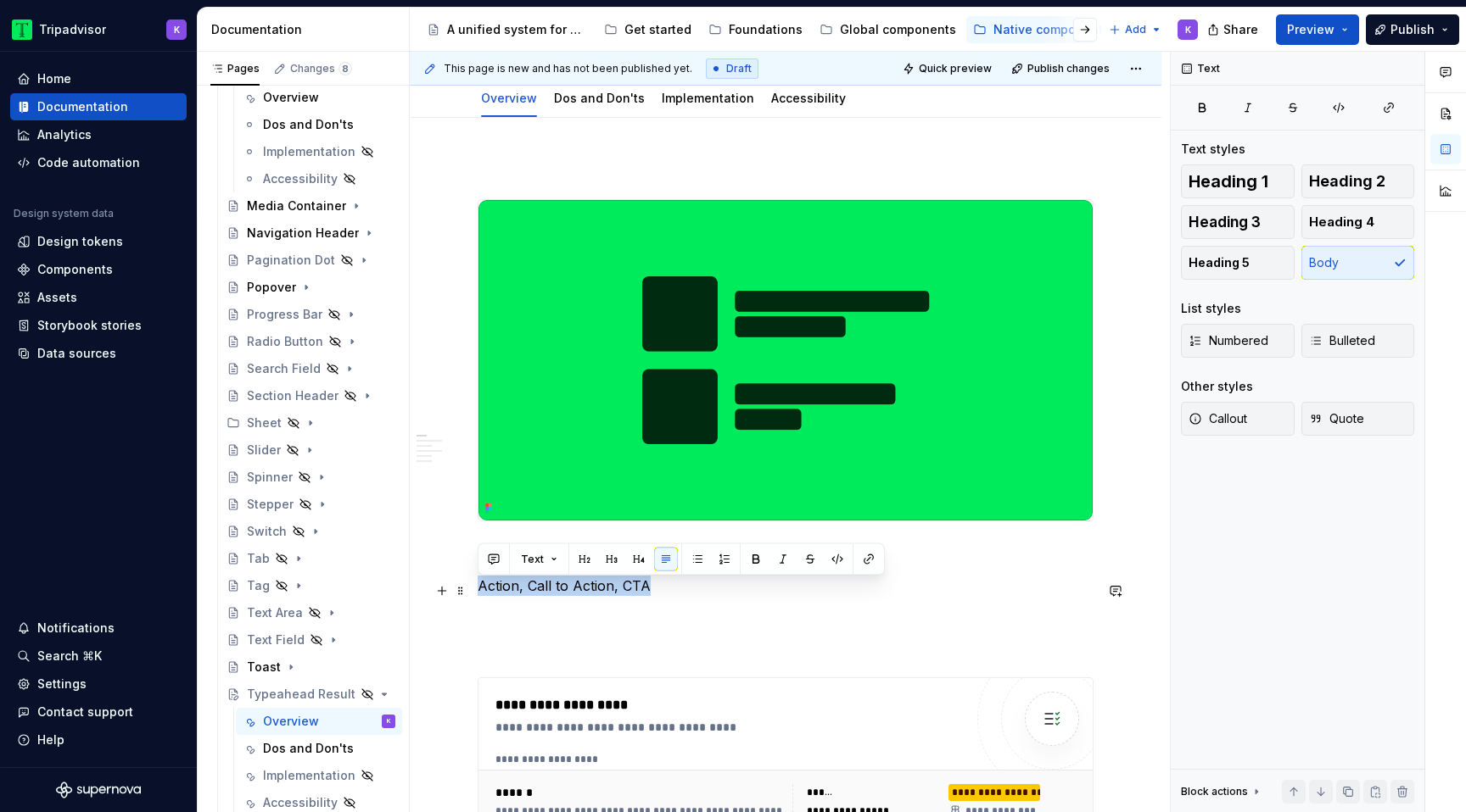
drag, startPoint x: 642, startPoint y: 590, endPoint x: 479, endPoint y: 585, distance: 163.1
click at [479, 585] on p "Action, Call to Action, CTA" at bounding box center [785, 585] width 616 height 20
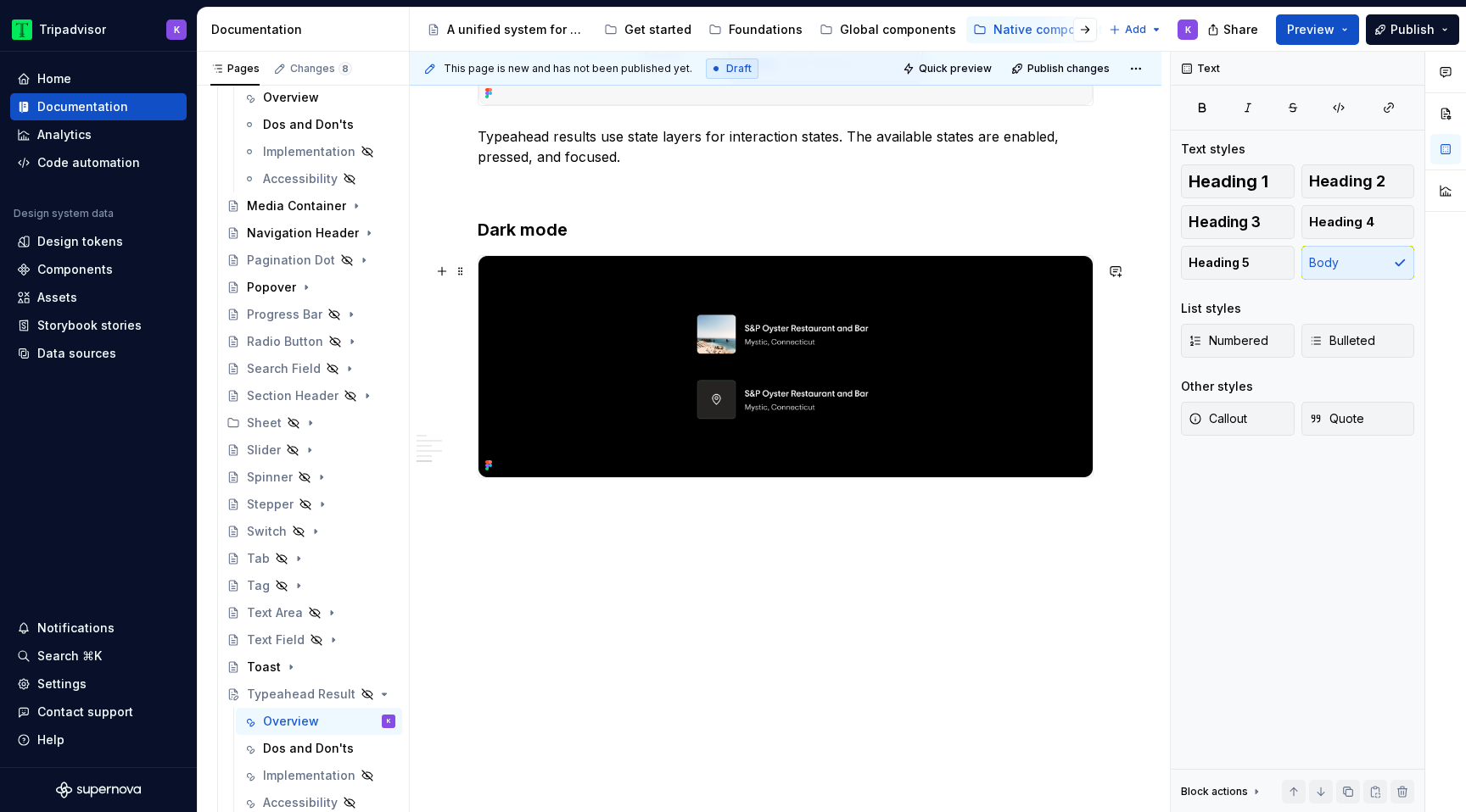
scroll to position [1811, 0]
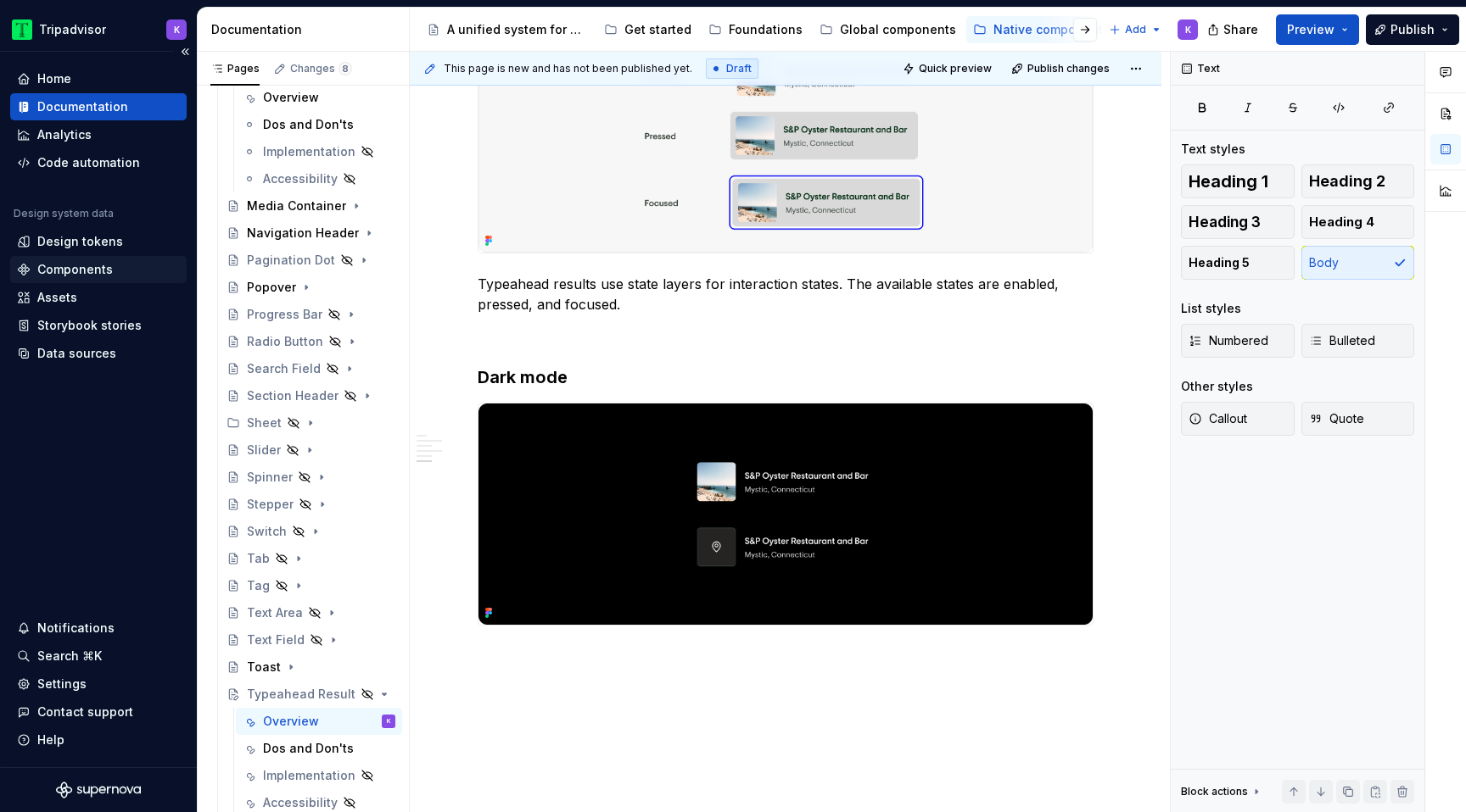
click at [76, 264] on div "Components" at bounding box center [75, 269] width 76 height 17
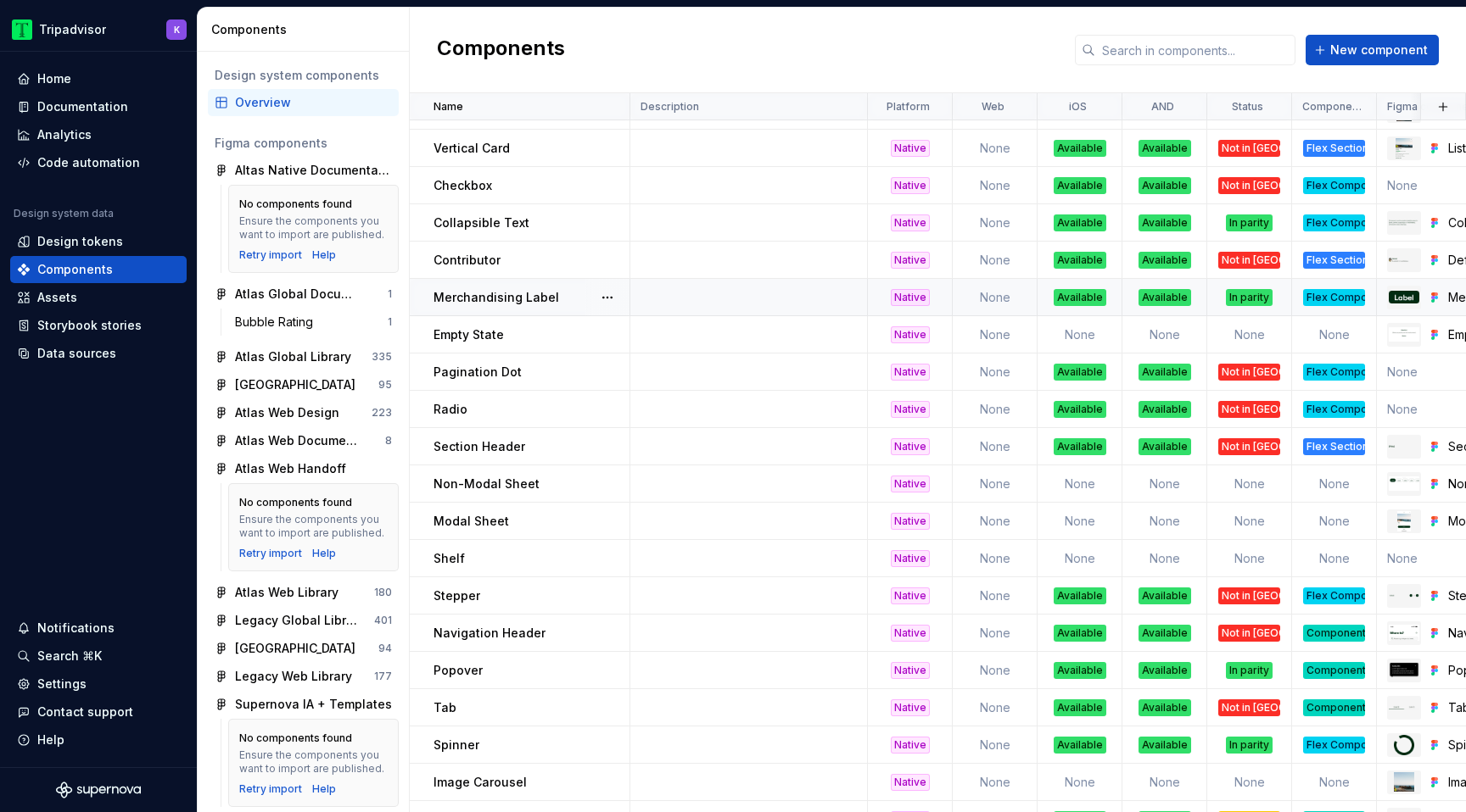
scroll to position [449, 0]
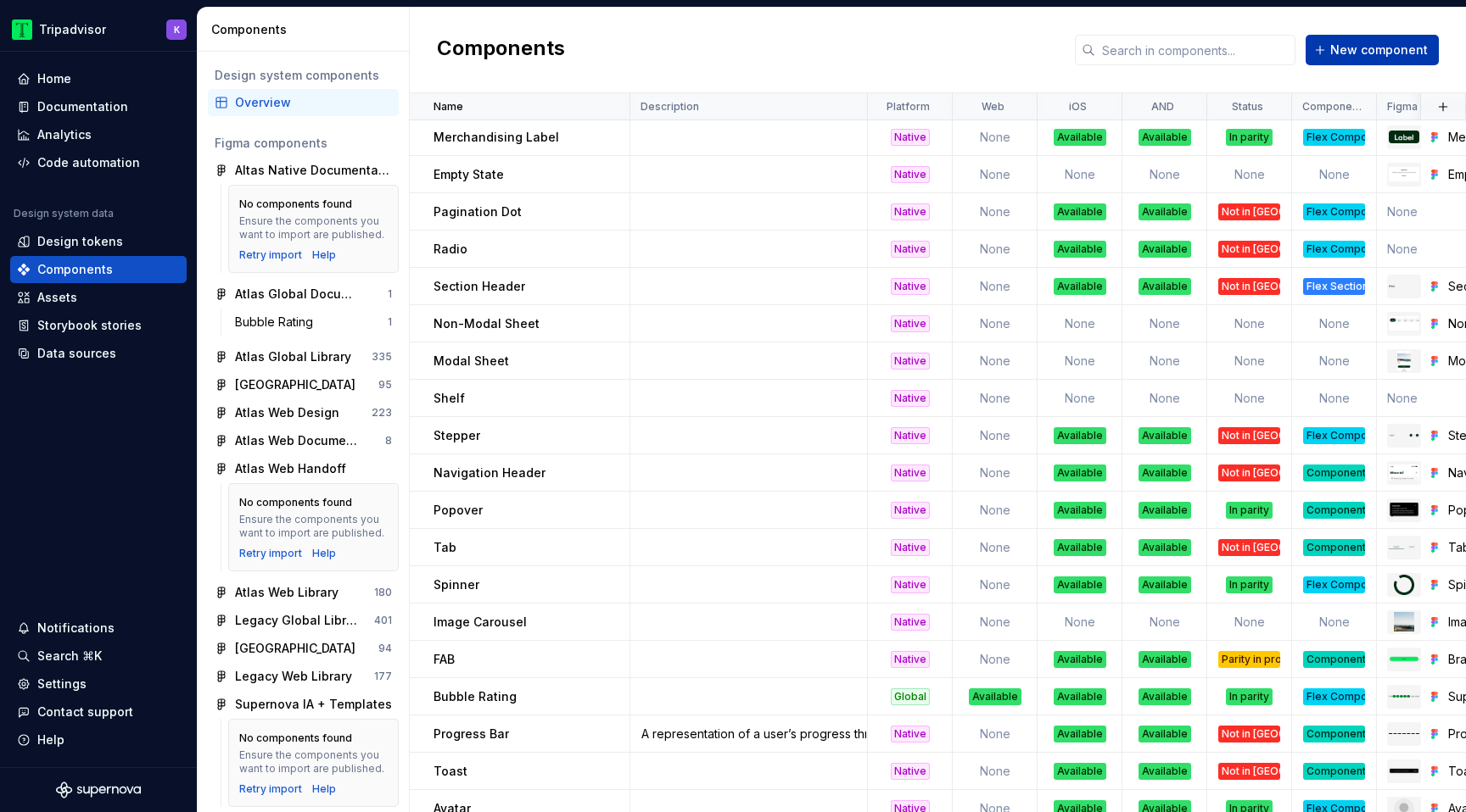
click at [1406, 53] on span "New component" at bounding box center [1379, 50] width 98 height 17
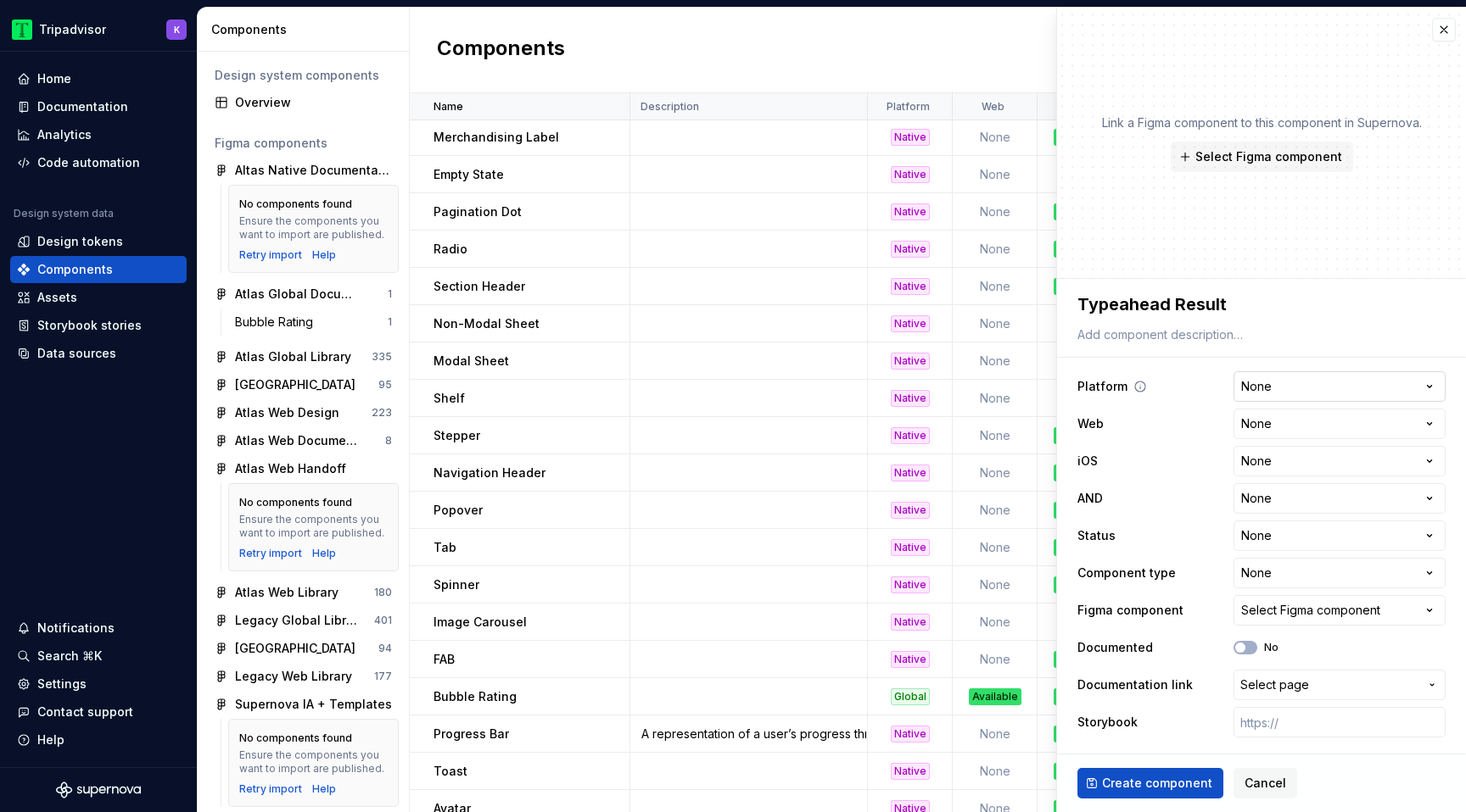
click at [1316, 388] on html "Tripadvisor K Home Documentation Analytics Code automation Design system data D…" at bounding box center [733, 406] width 1466 height 812
click at [1283, 452] on html "Tripadvisor K Home Documentation Analytics Code automation Design system data D…" at bounding box center [733, 406] width 1466 height 812
click at [1306, 501] on html "Tripadvisor K Home Documentation Analytics Code automation Design system data D…" at bounding box center [733, 406] width 1466 height 812
click at [1306, 537] on html "Tripadvisor K Home Documentation Analytics Code automation Design system data D…" at bounding box center [733, 406] width 1466 height 812
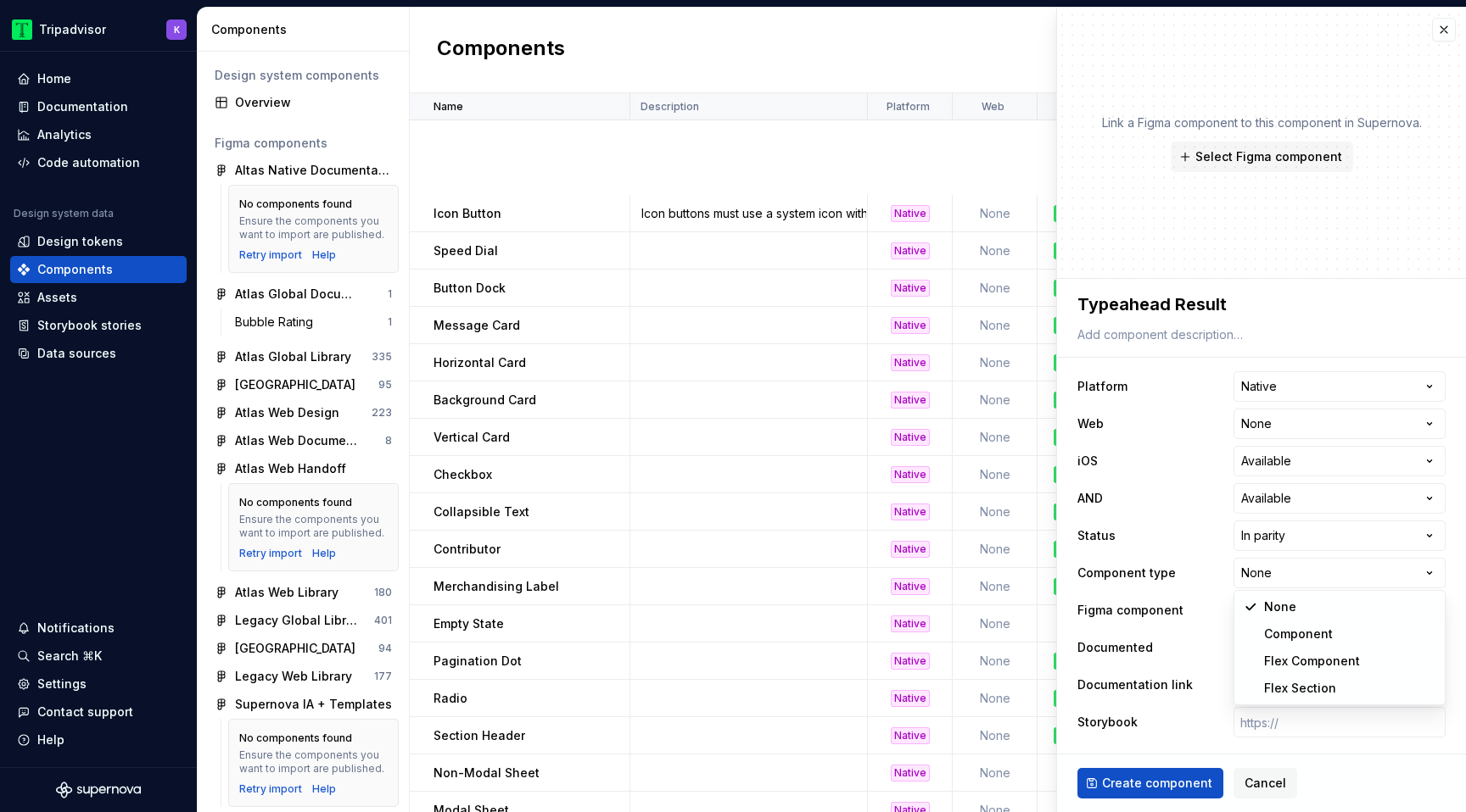
select select "**********"
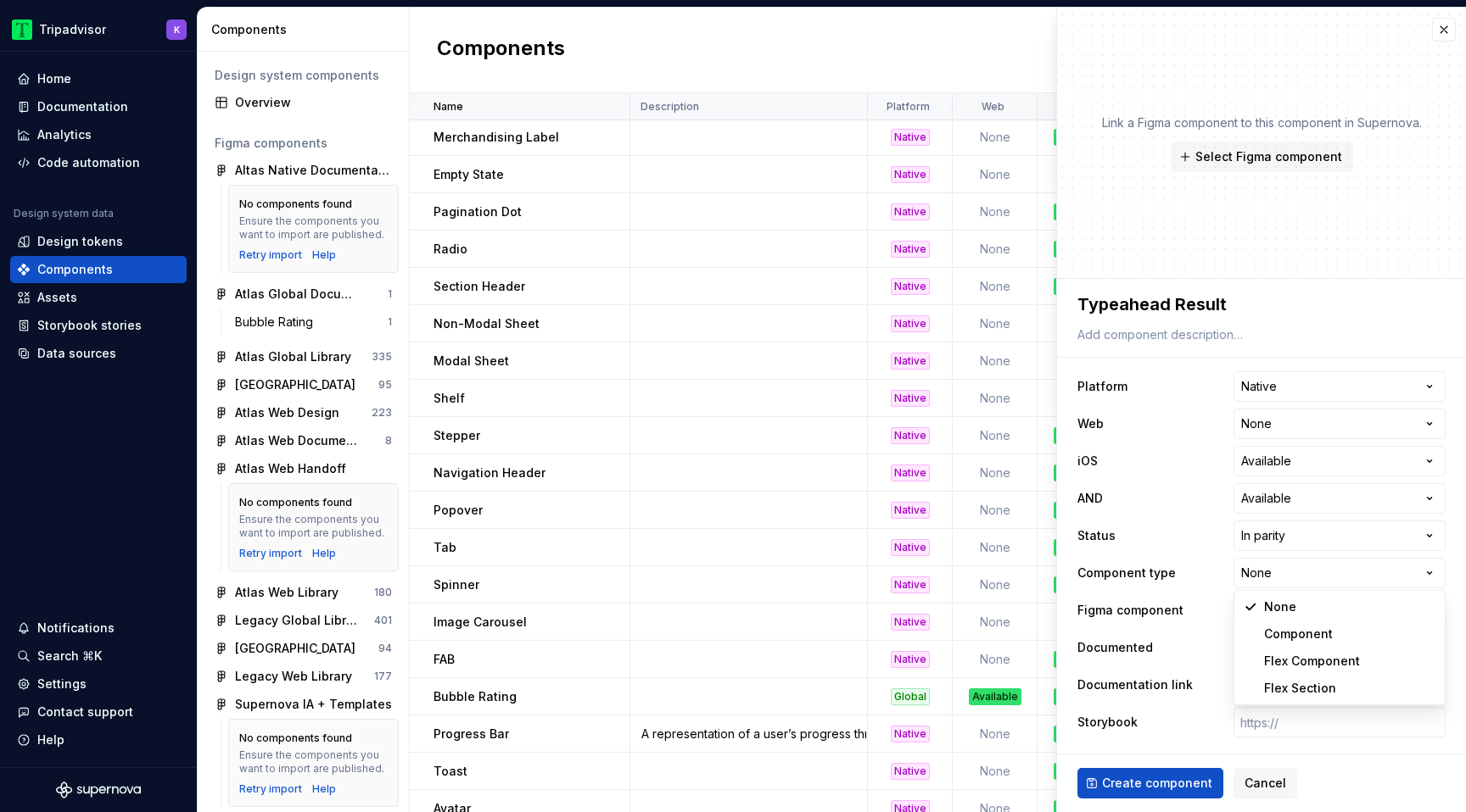
select select "**********"
type textarea "*"
click at [1318, 569] on html "Tripadvisor K Home Documentation Analytics Code automation Design system data D…" at bounding box center [733, 406] width 1466 height 812
select select "**********"
type textarea "*"
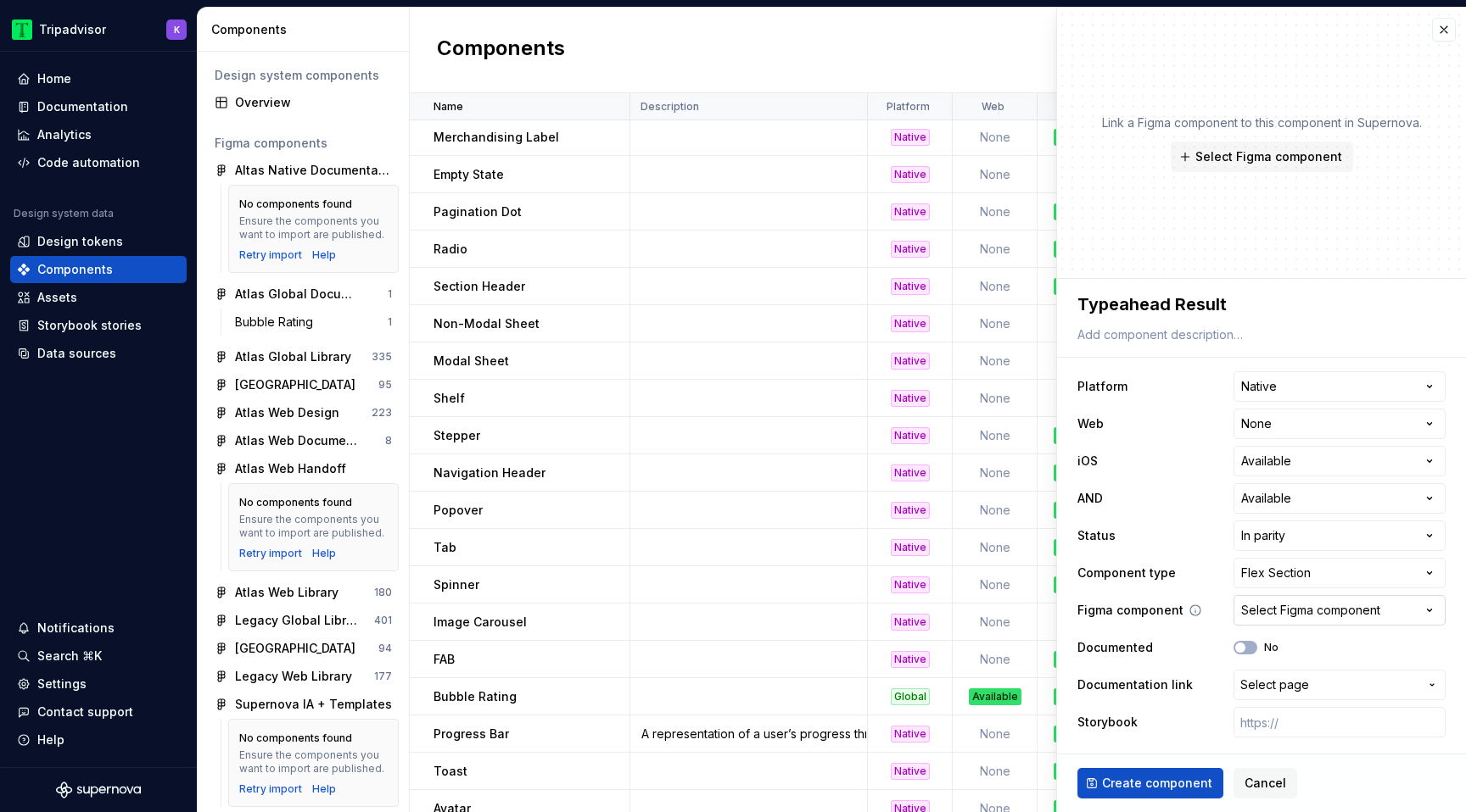
click at [1296, 607] on div "Select Figma component" at bounding box center [1310, 610] width 139 height 17
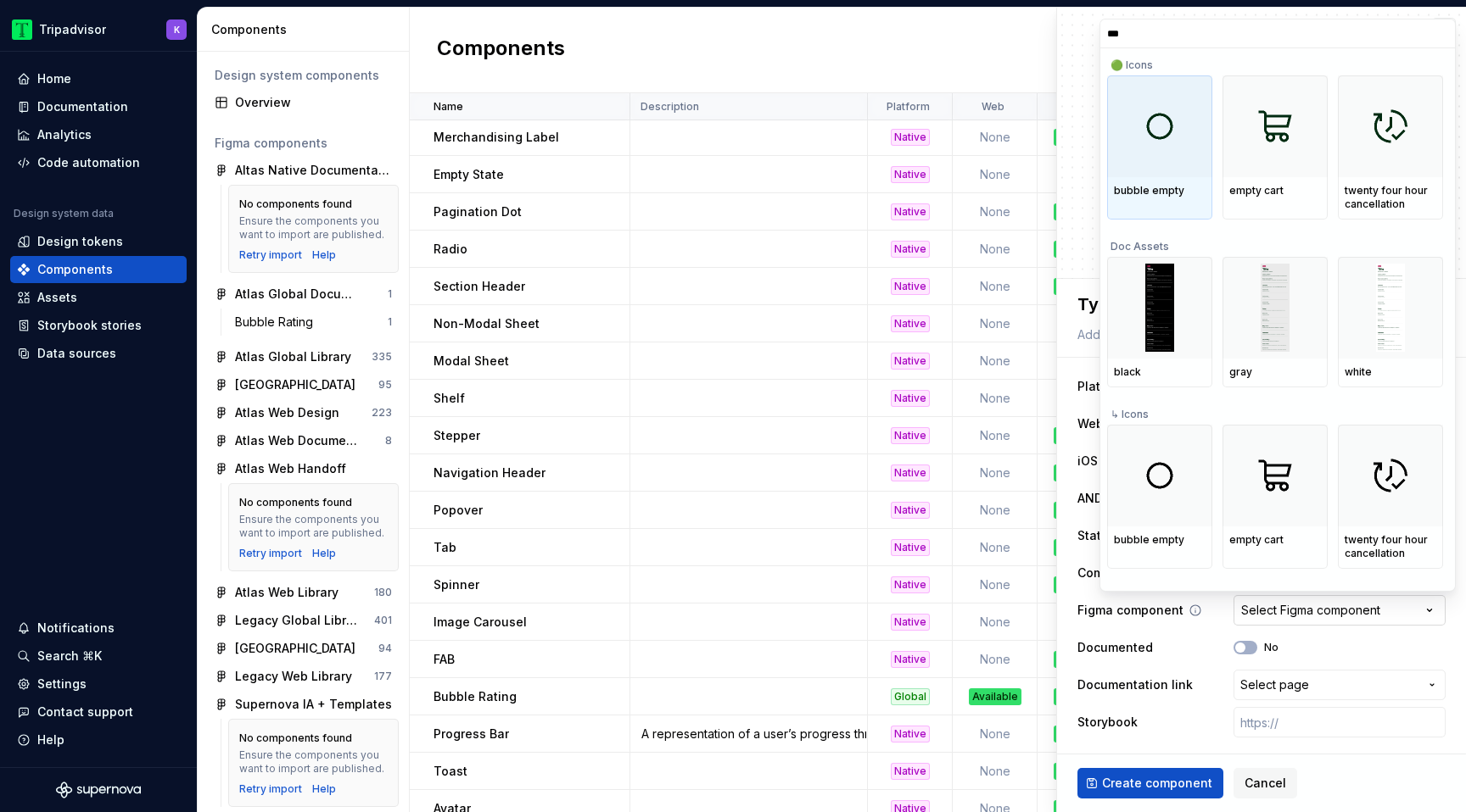
type input "****"
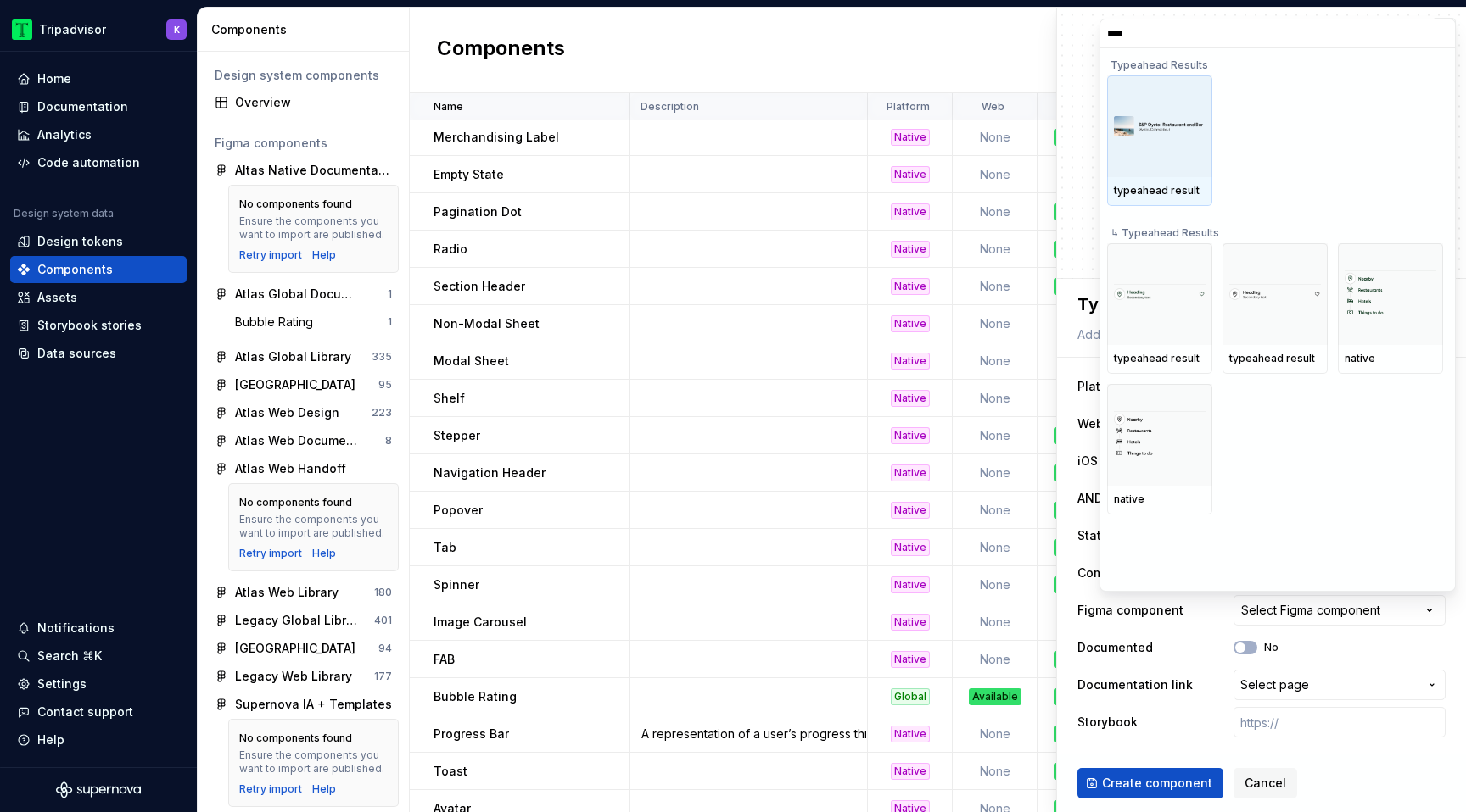
click at [1165, 140] on div at bounding box center [1159, 127] width 105 height 102
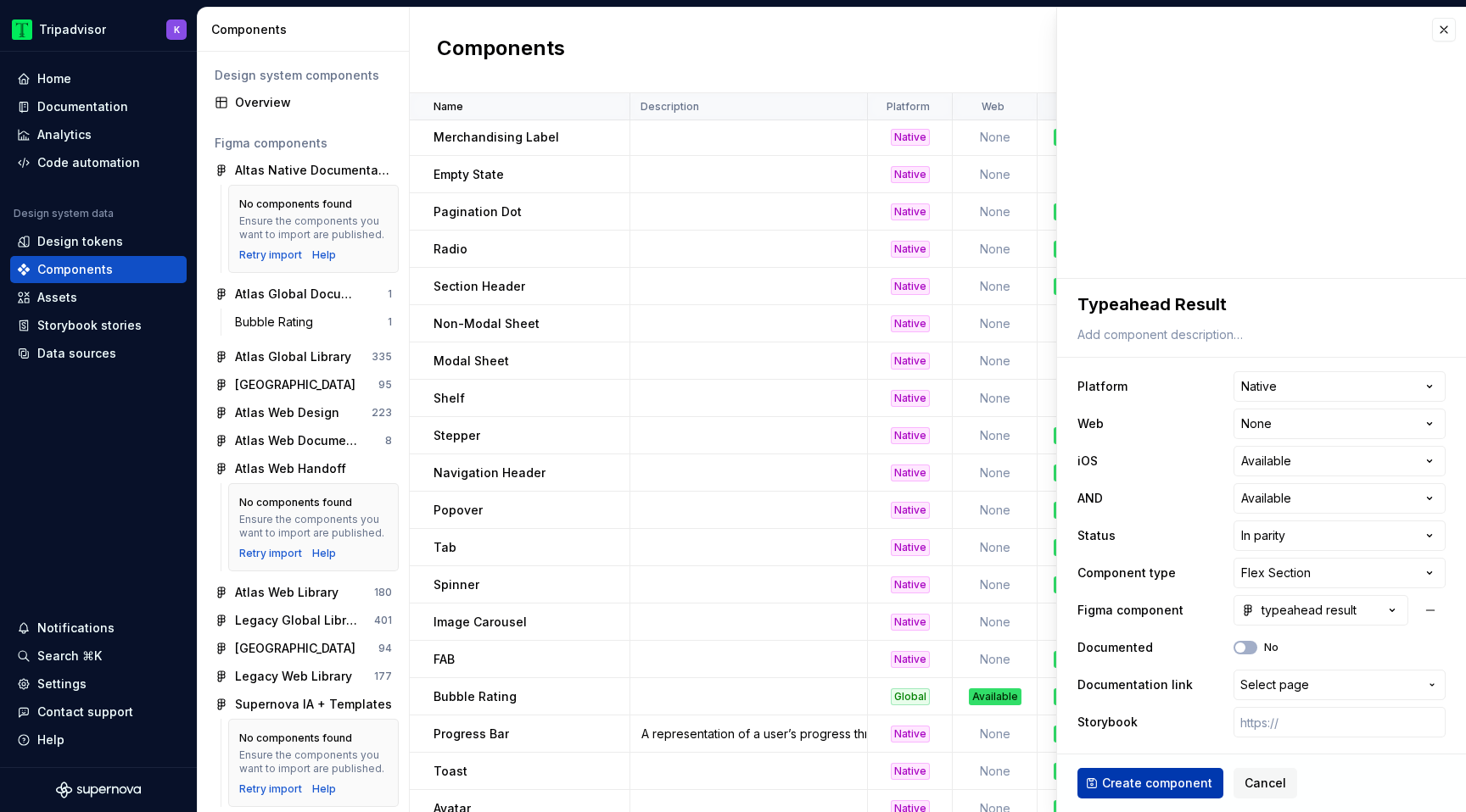
click at [1152, 782] on span "Create component" at bounding box center [1157, 783] width 110 height 17
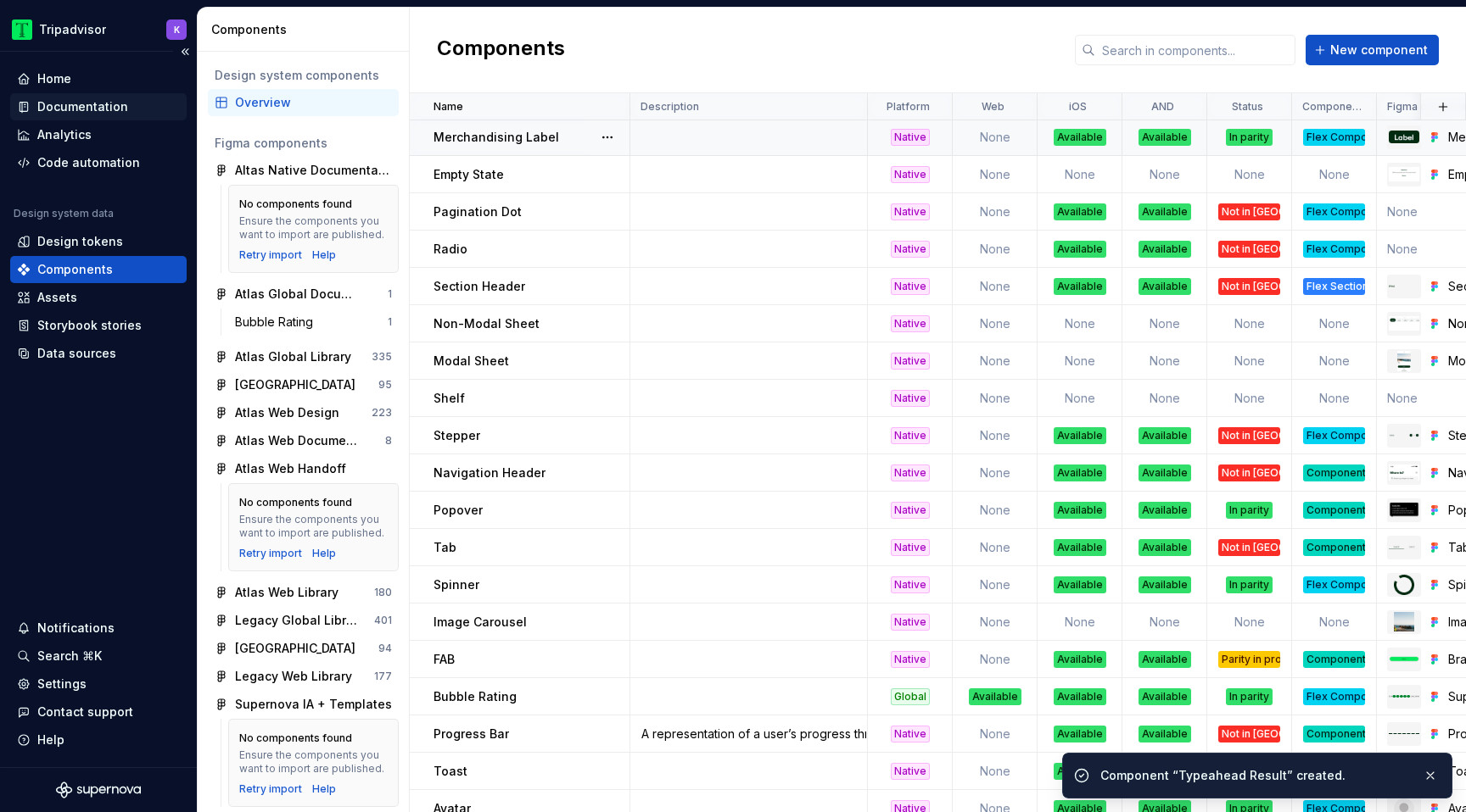
click at [67, 107] on div "Documentation" at bounding box center [82, 106] width 91 height 17
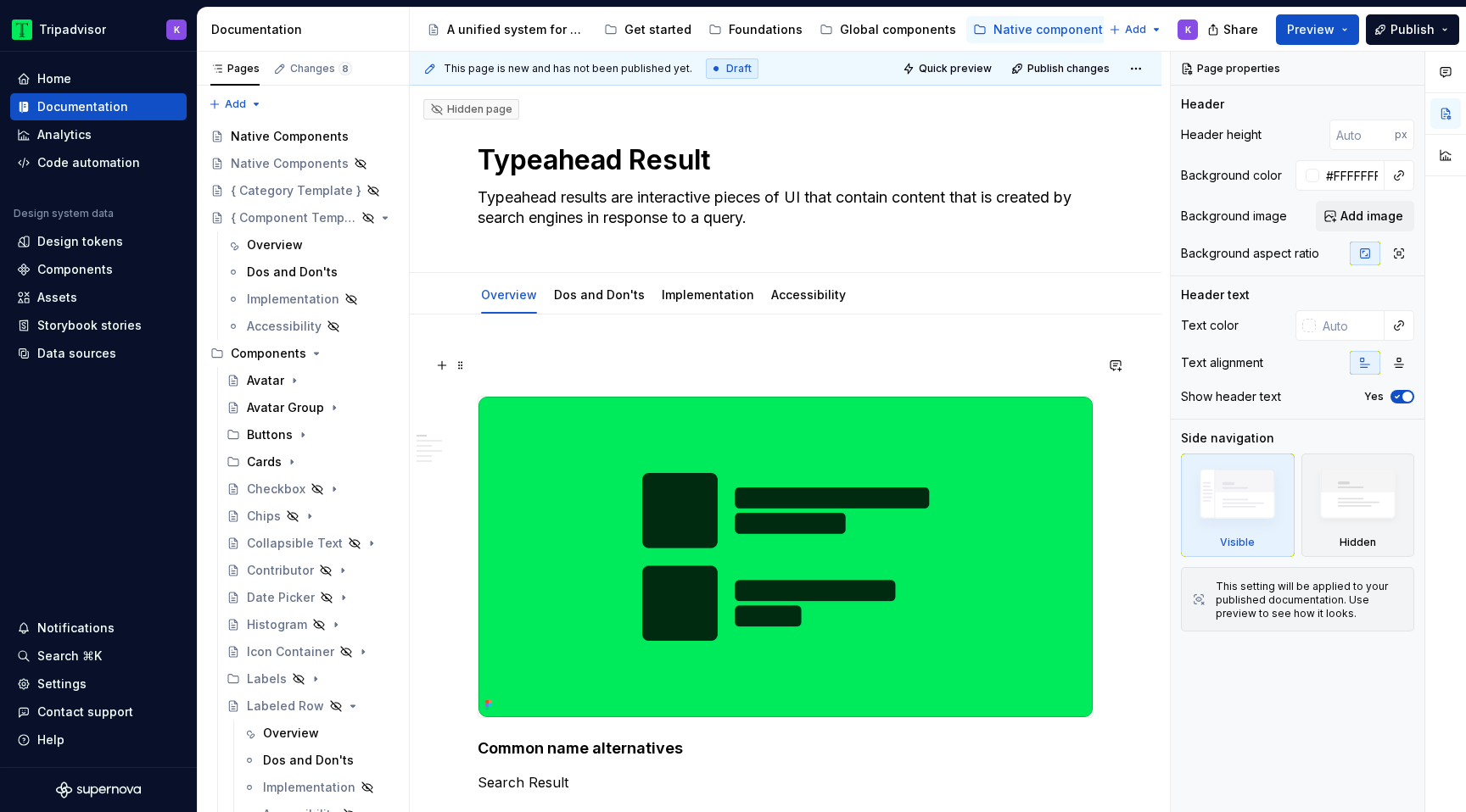
scroll to position [612, 0]
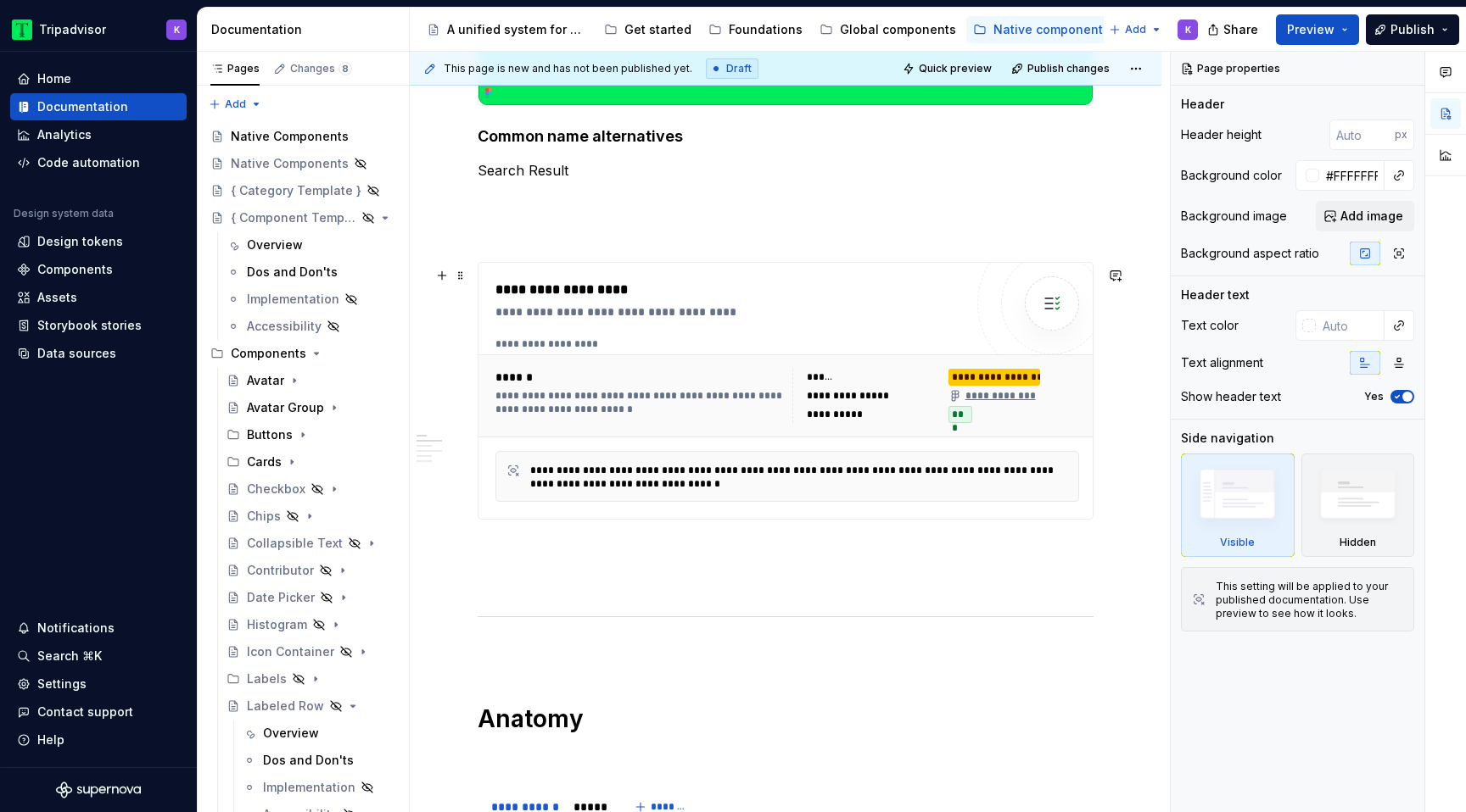
click at [685, 402] on div "**********" at bounding box center [641, 403] width 291 height 27
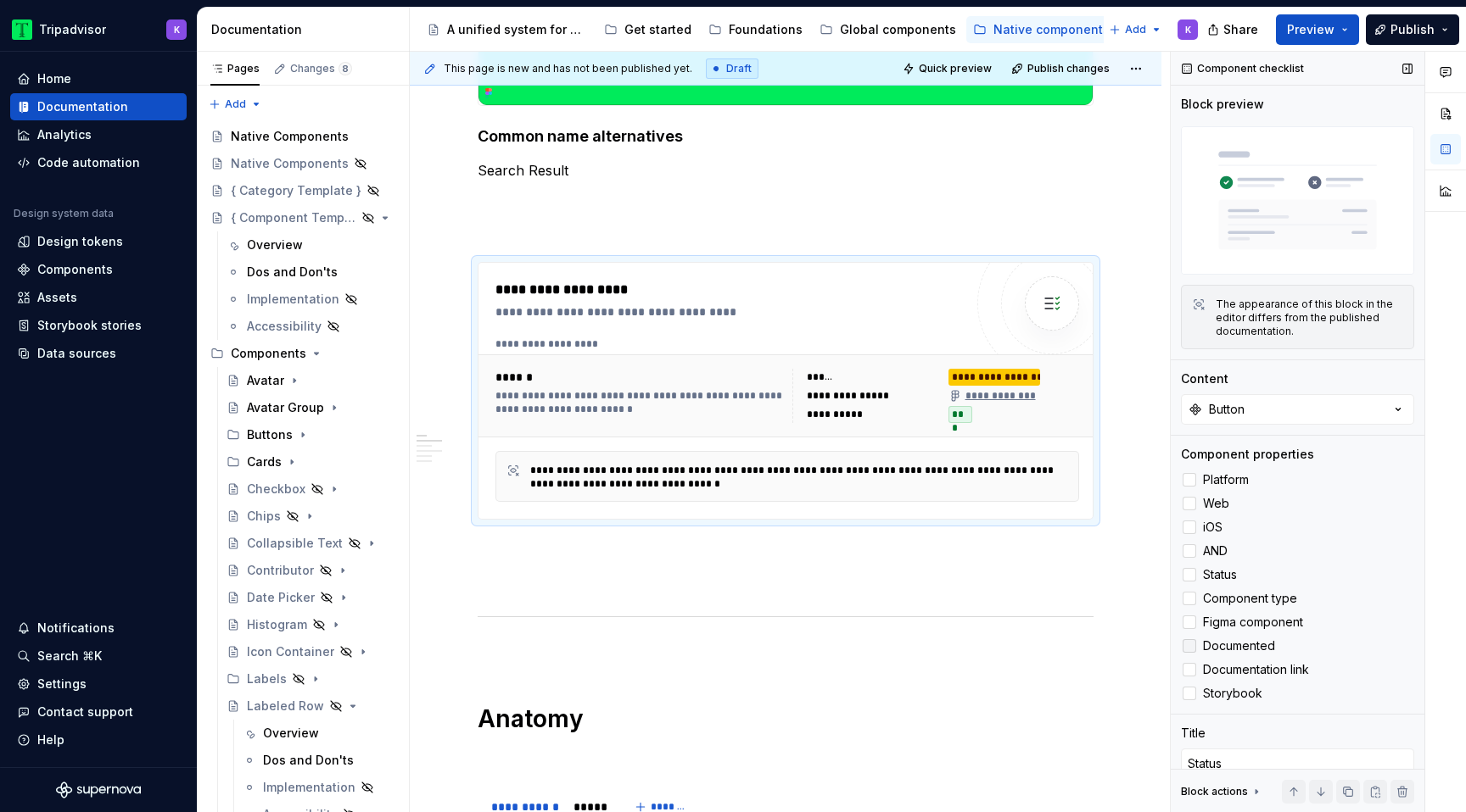
click at [1194, 637] on label "Documented" at bounding box center [1297, 646] width 233 height 20
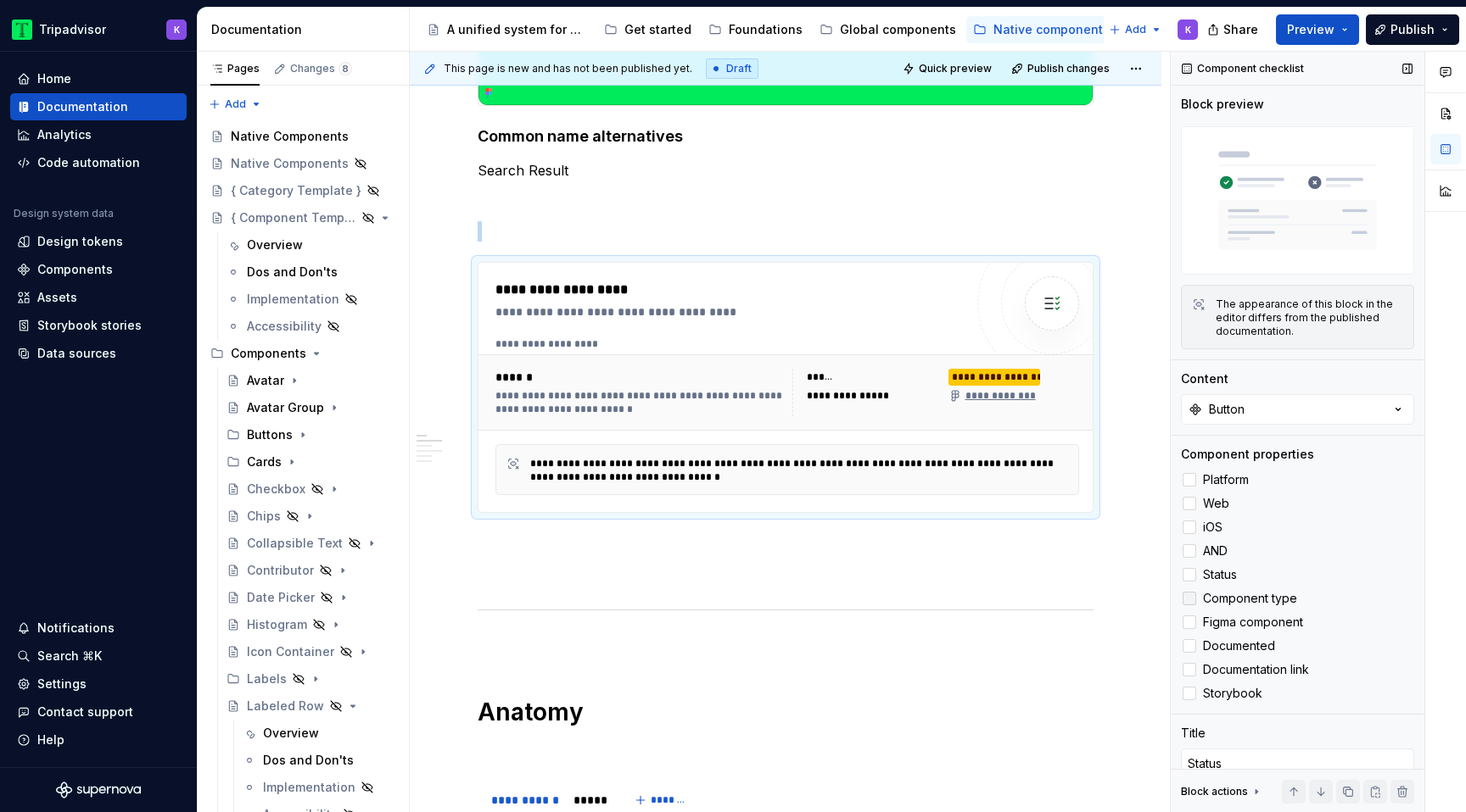
click at [1192, 598] on div at bounding box center [1190, 599] width 14 height 14
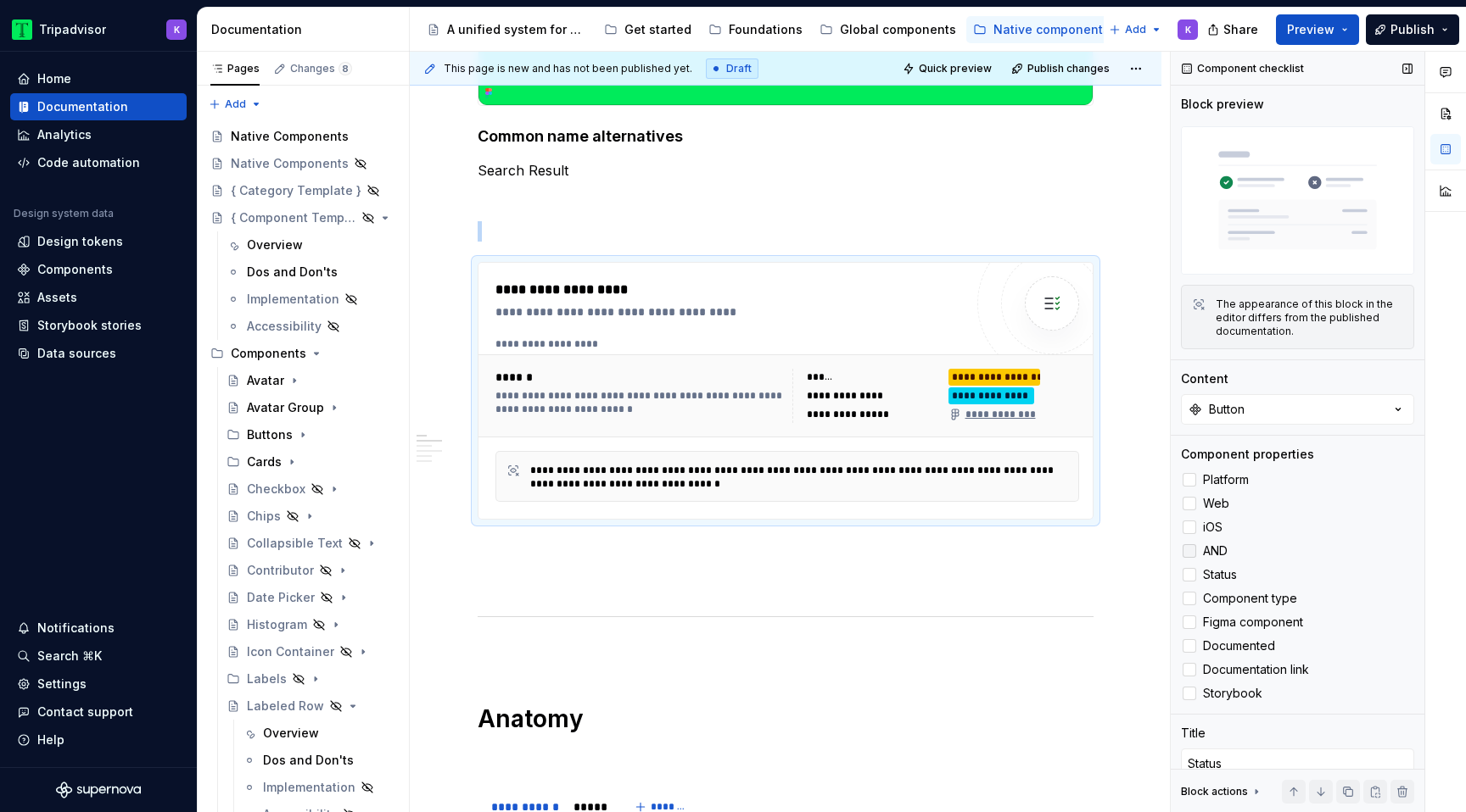
click at [1192, 550] on div at bounding box center [1190, 551] width 14 height 14
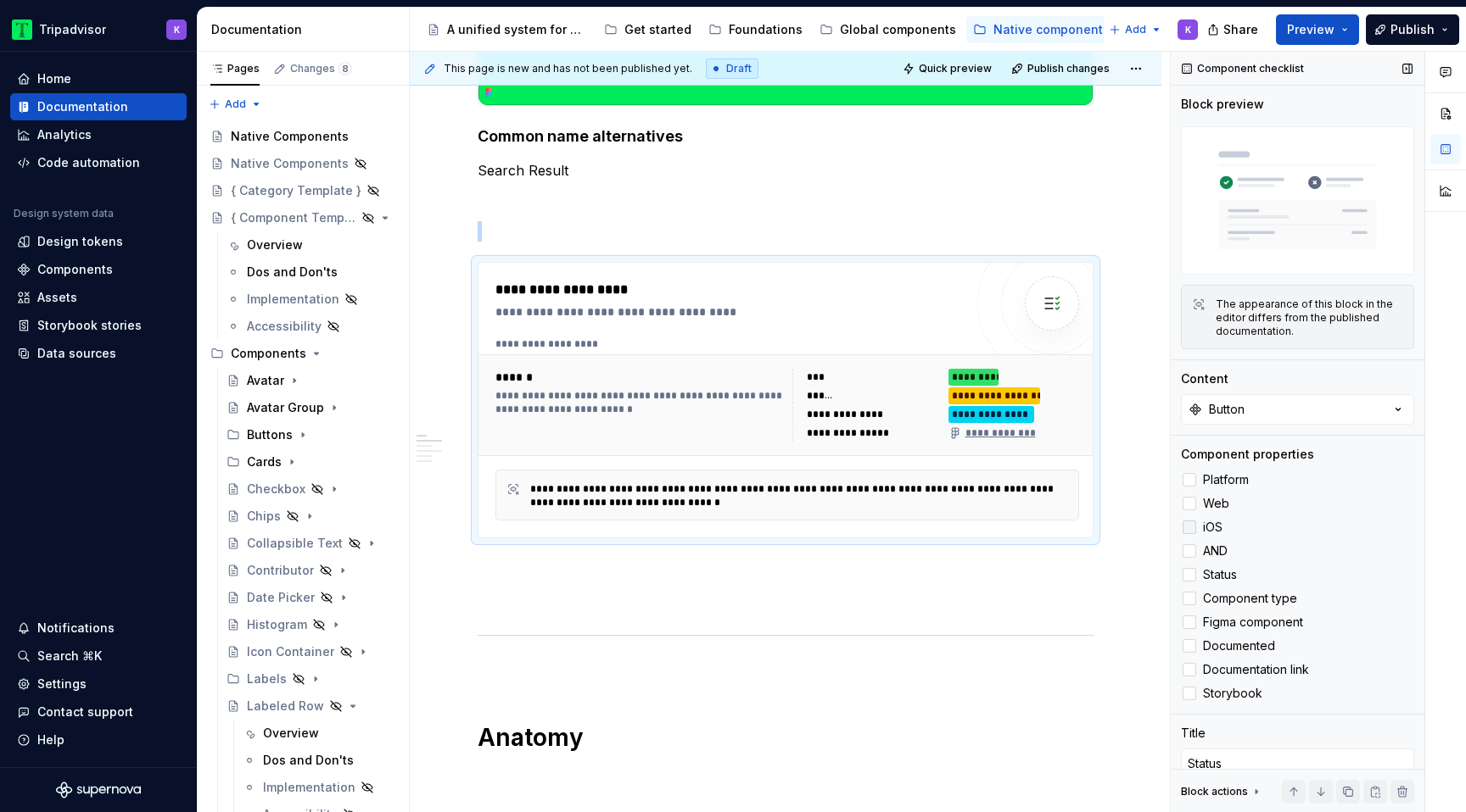
click at [1193, 532] on div at bounding box center [1190, 527] width 14 height 14
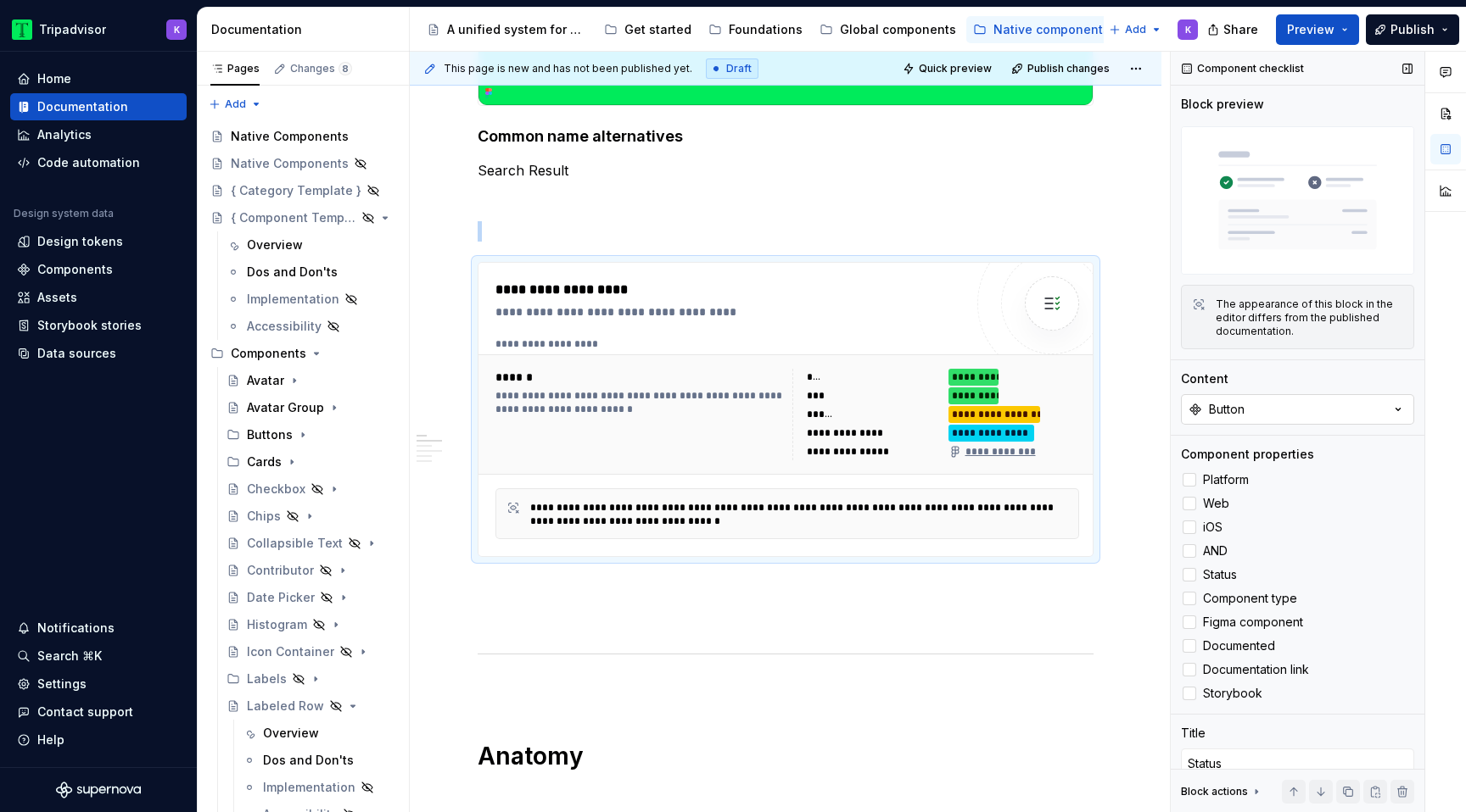
click at [1308, 406] on button "Button" at bounding box center [1297, 409] width 233 height 31
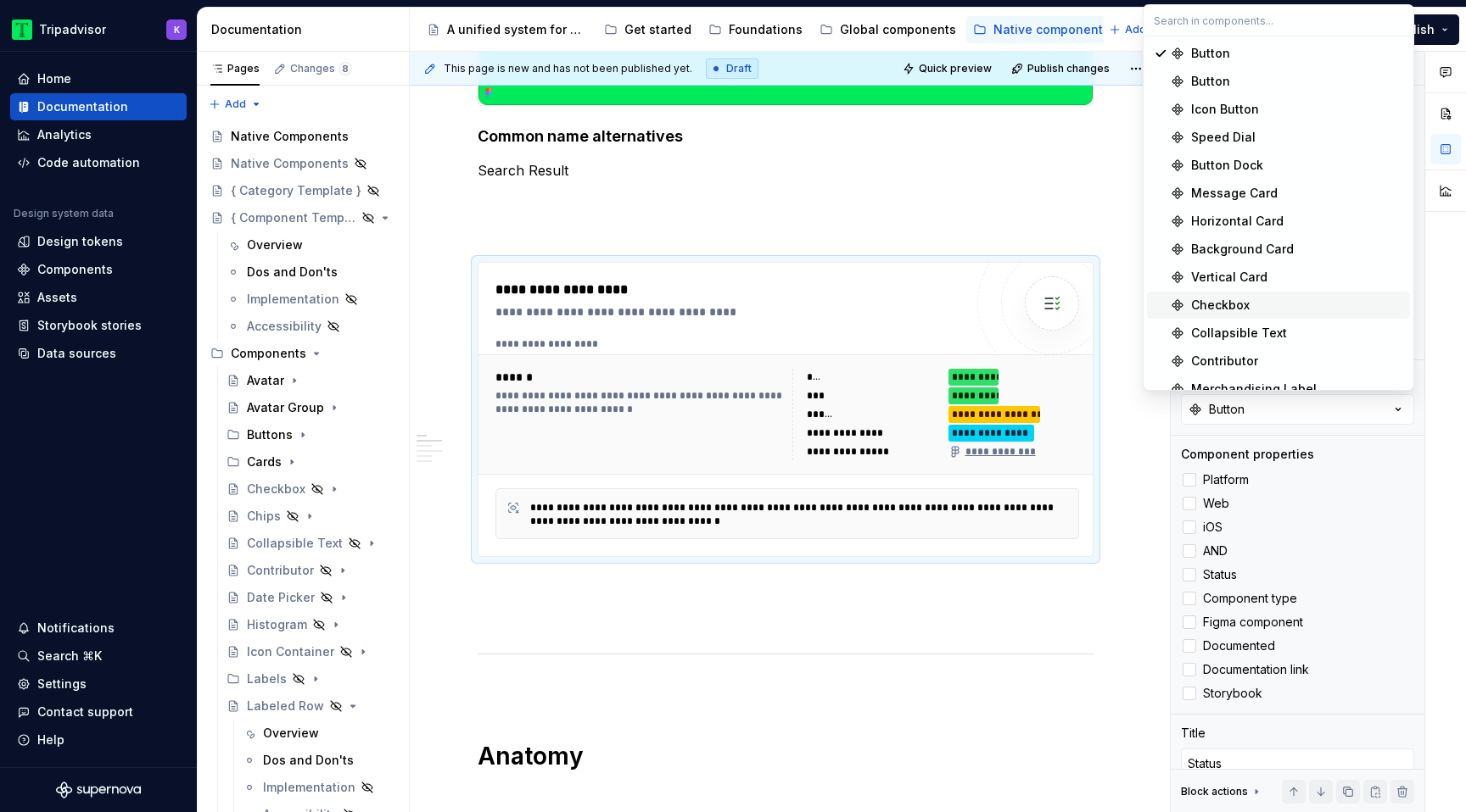
scroll to position [939, 0]
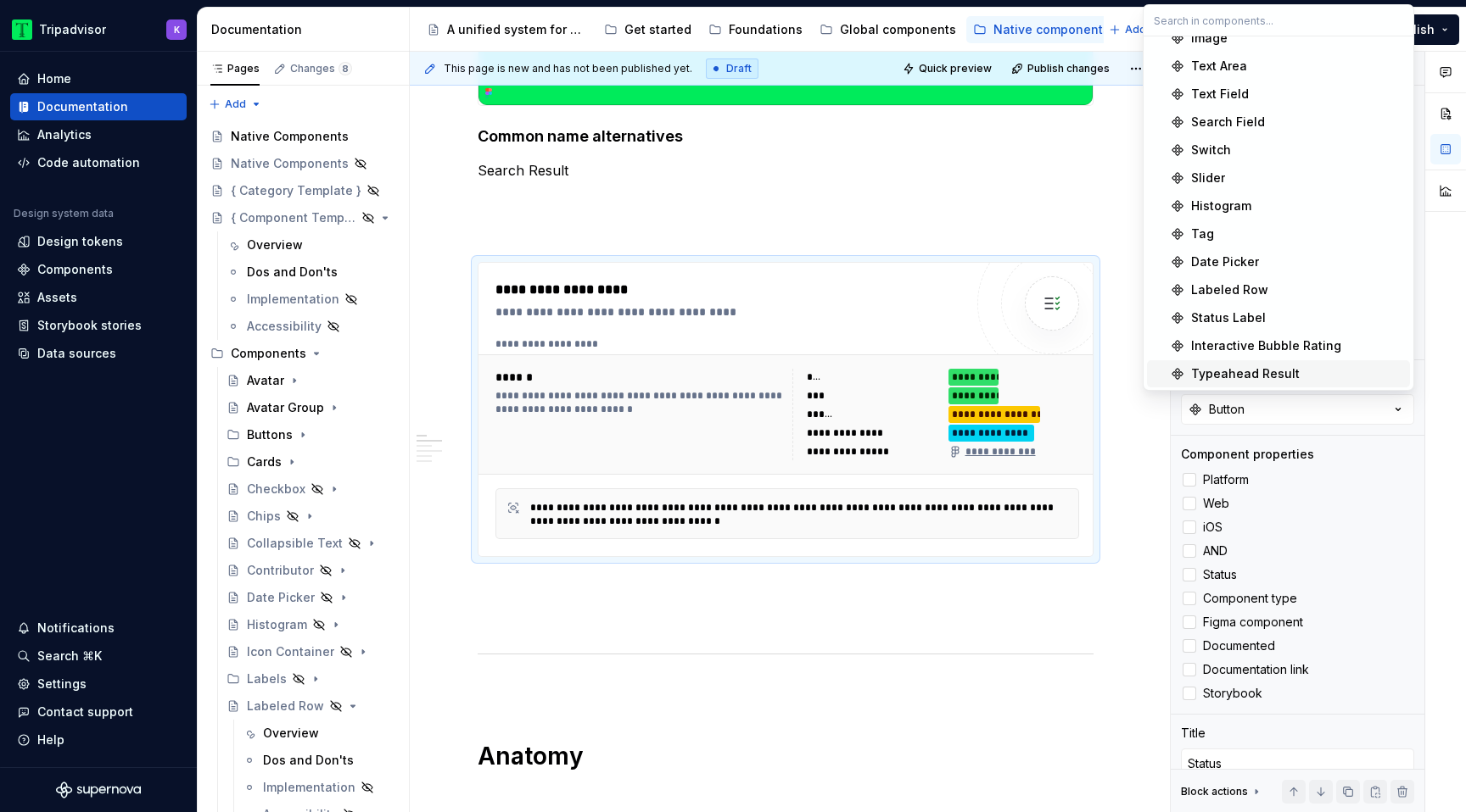
click at [1228, 377] on div "Typeahead Result" at bounding box center [1245, 374] width 109 height 17
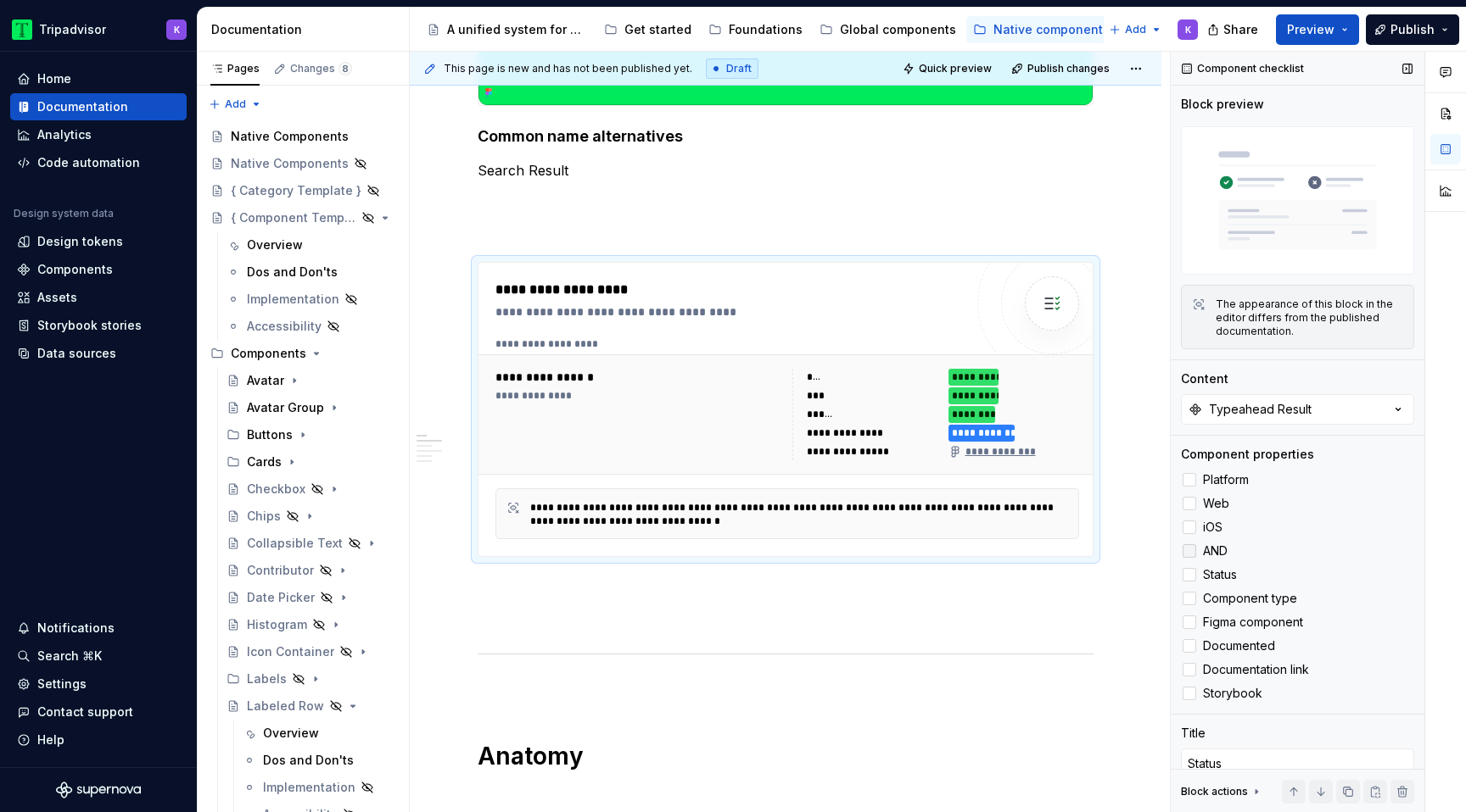
scroll to position [58, 0]
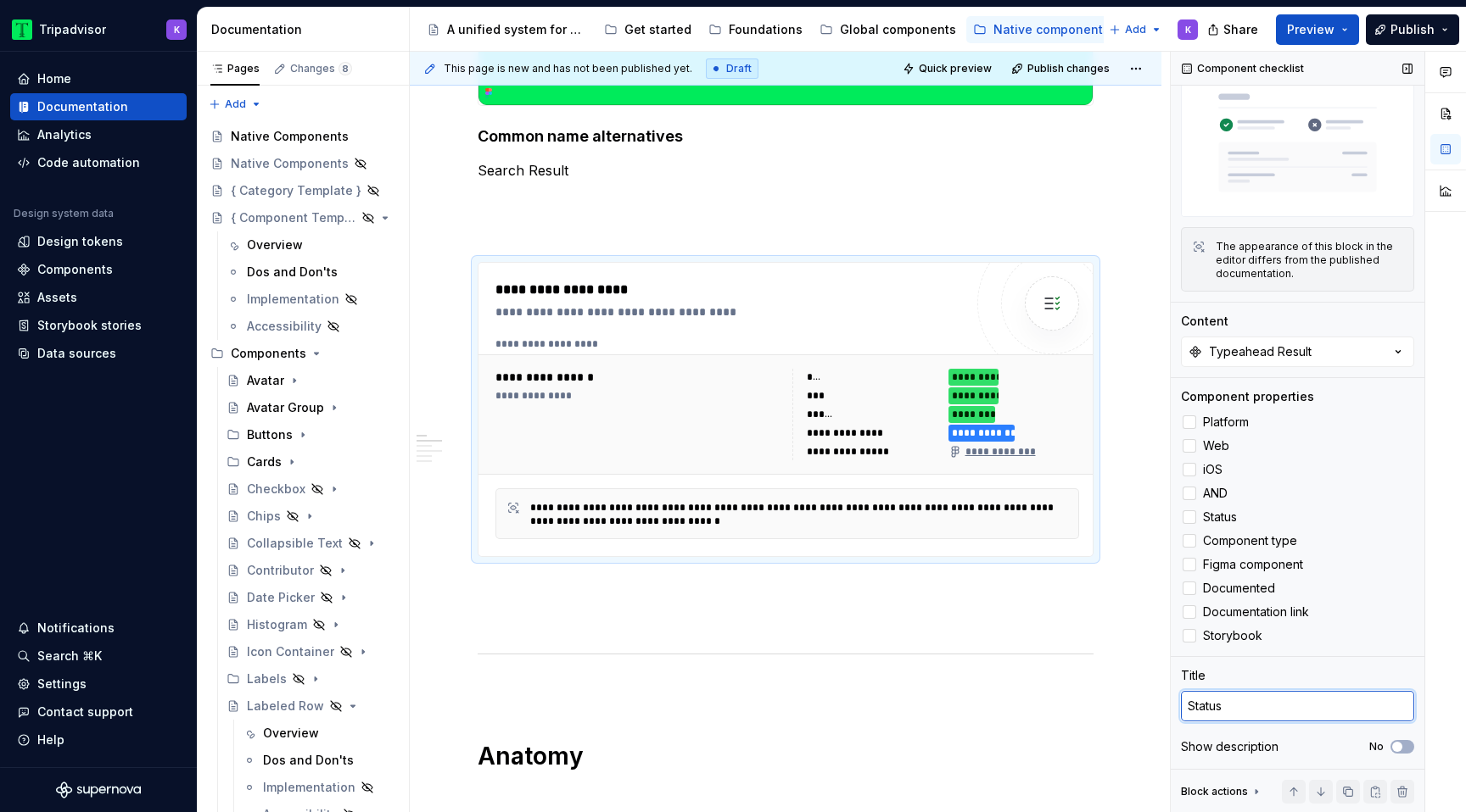
click at [1307, 710] on textarea "Status" at bounding box center [1297, 706] width 233 height 31
type textarea "*"
type textarea "C"
type textarea "*"
type textarea "Co"
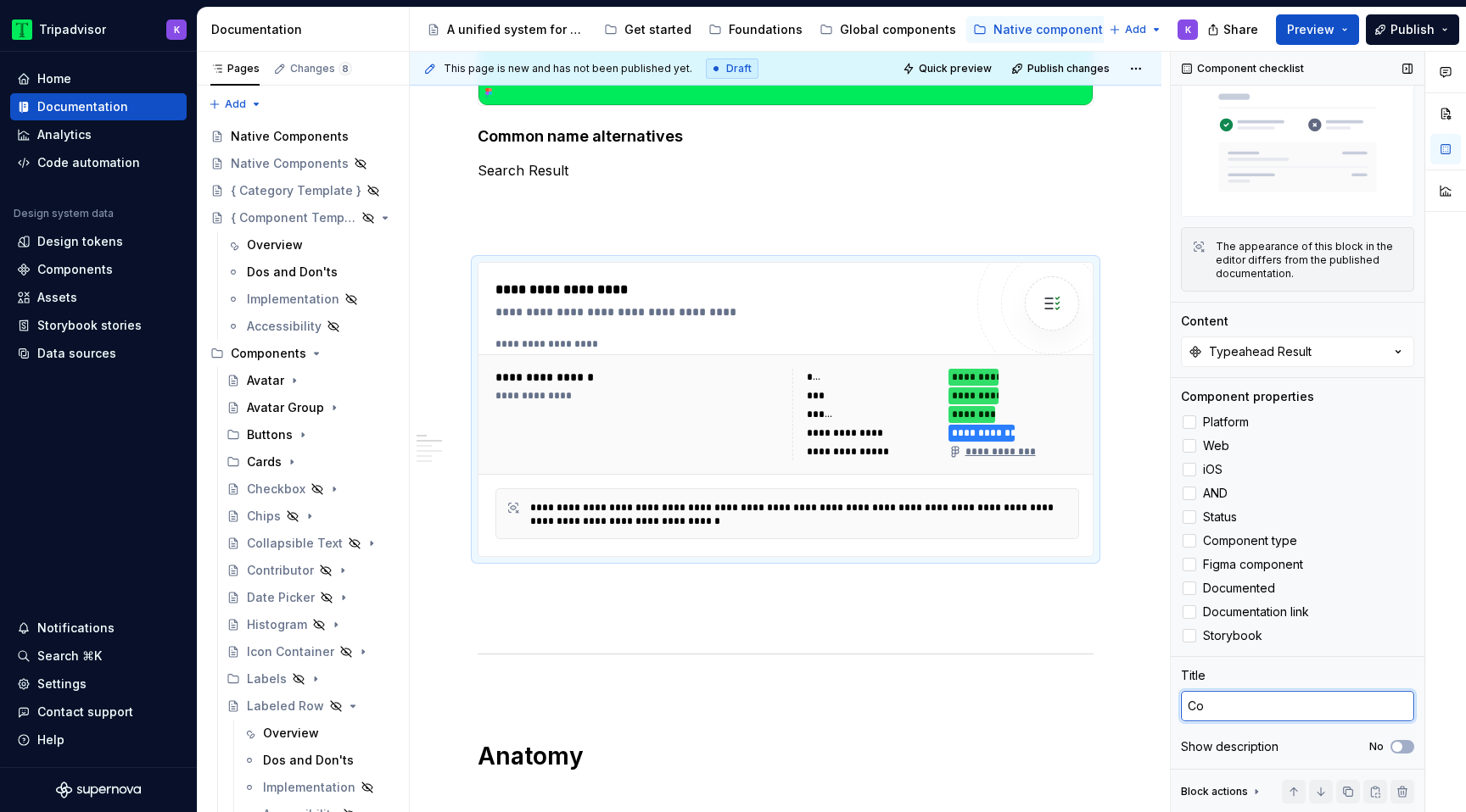
type textarea "*"
type textarea "Com"
type textarea "*"
type textarea "Comp"
type textarea "*"
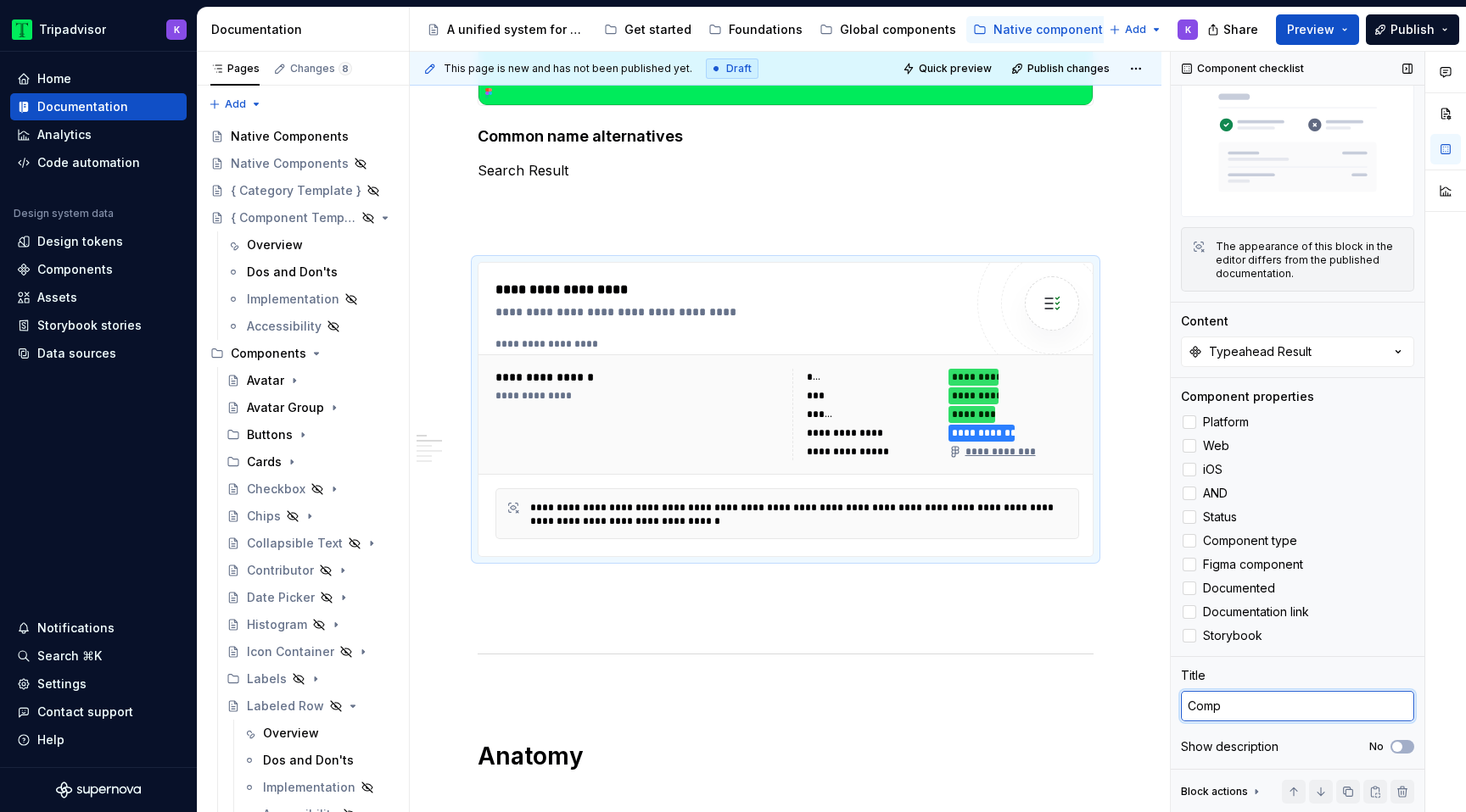
type textarea "Compo"
type textarea "*"
type textarea "Compon"
type textarea "*"
type textarea "Compone"
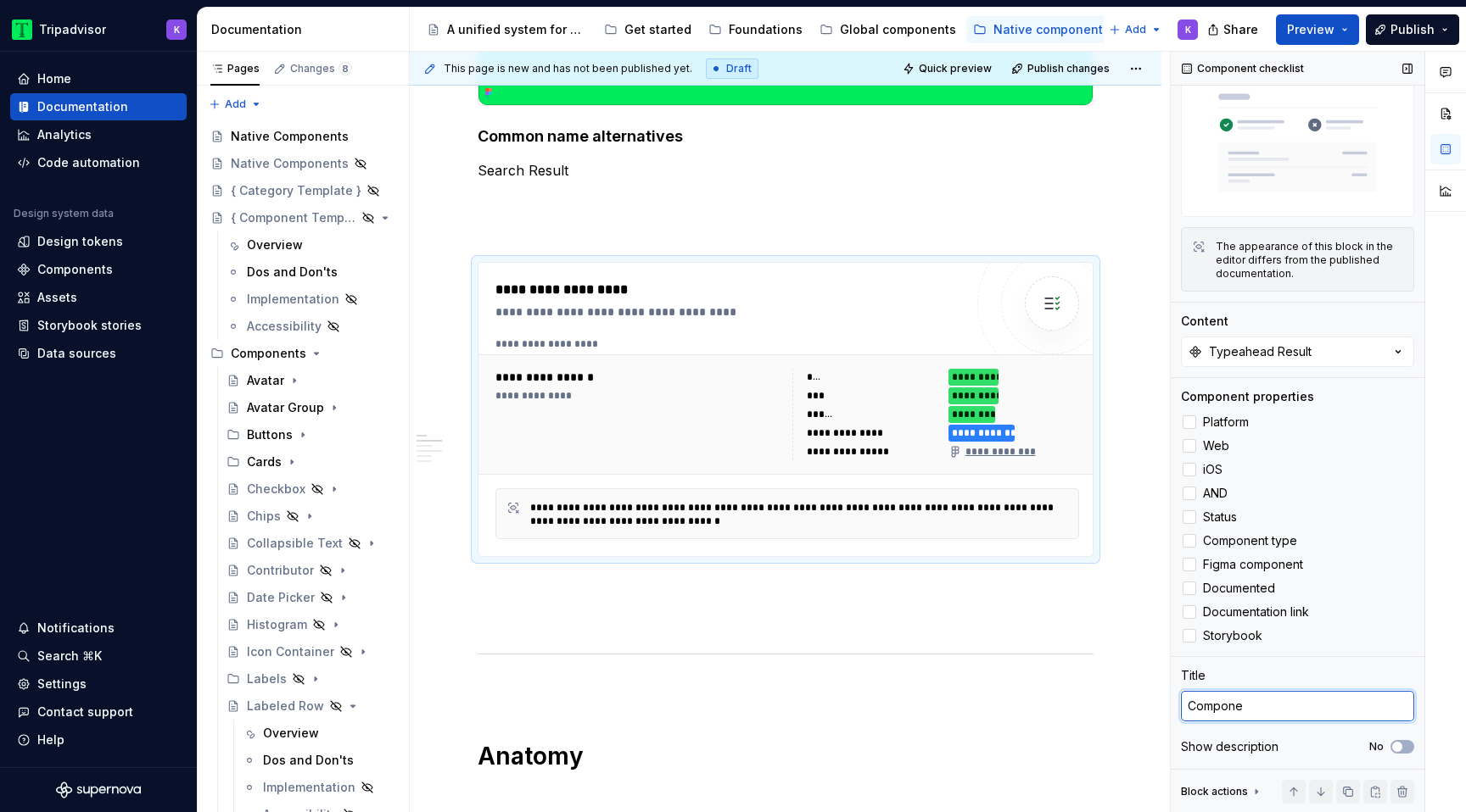
type textarea "*"
type textarea "Componen"
type textarea "*"
type textarea "Component"
type textarea "*"
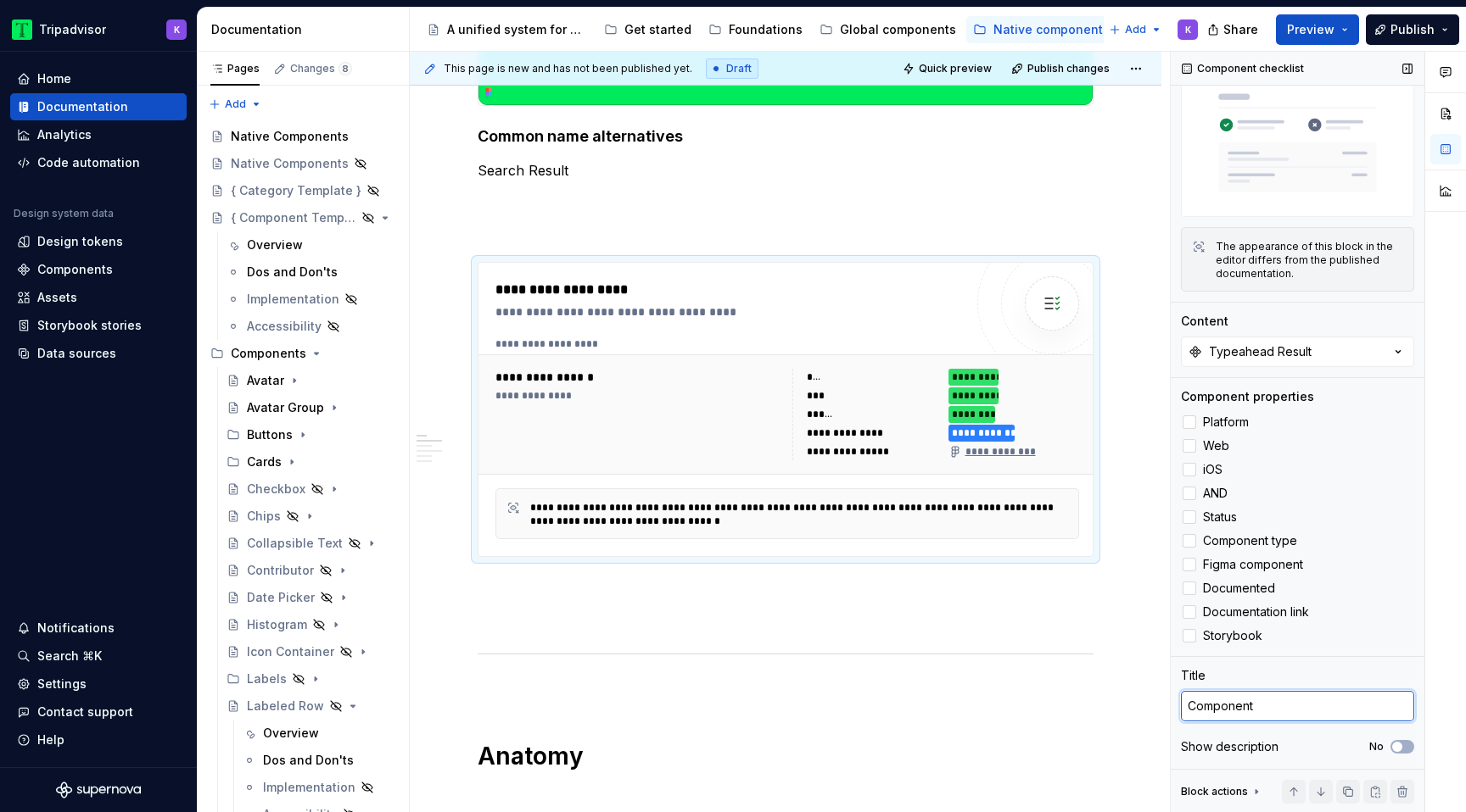
type textarea "Component"
type textarea "*"
type textarea "Component c"
type textarea "*"
type textarea "Component ch"
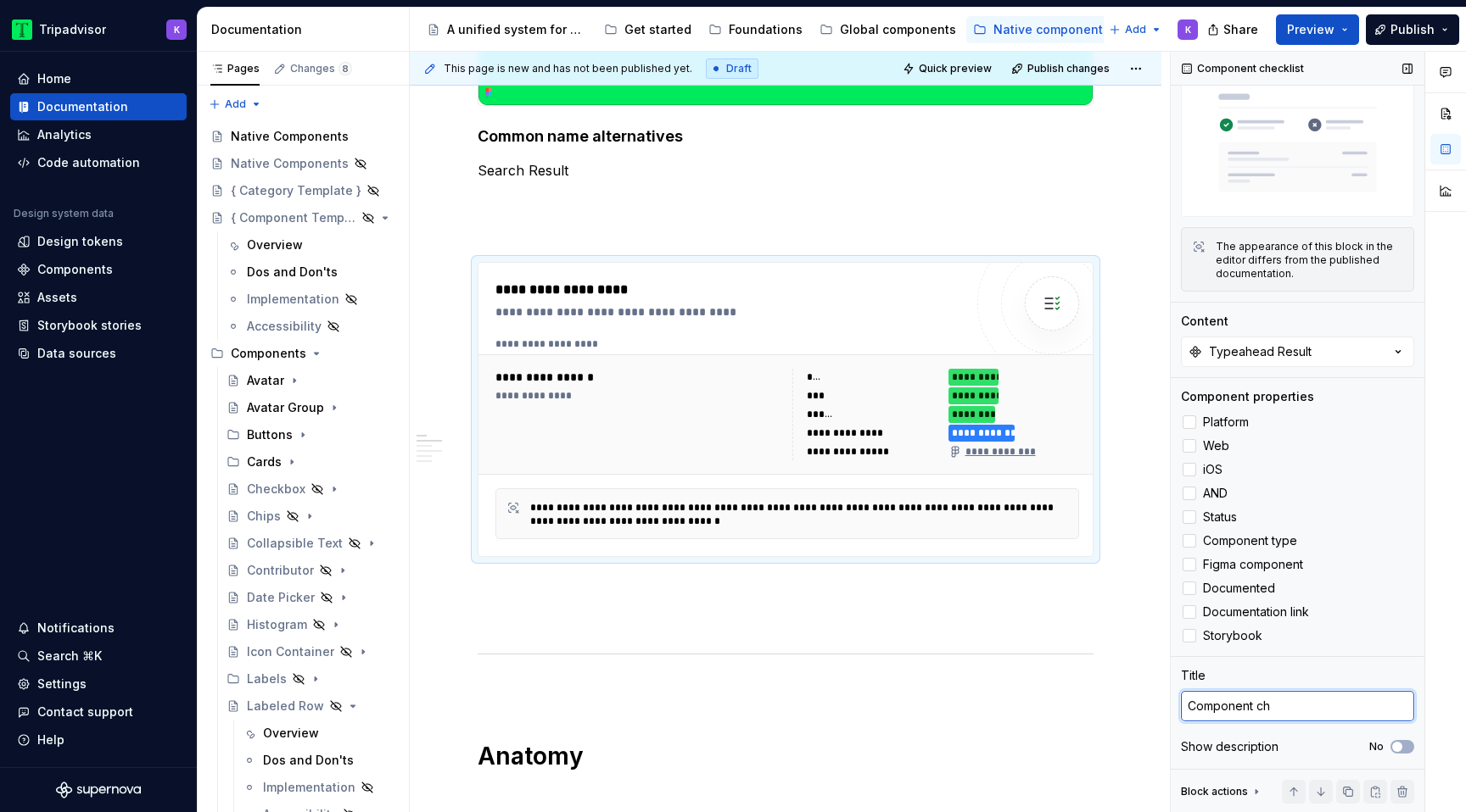
type textarea "*"
type textarea "Component che"
type textarea "*"
type textarea "Component chec"
type textarea "*"
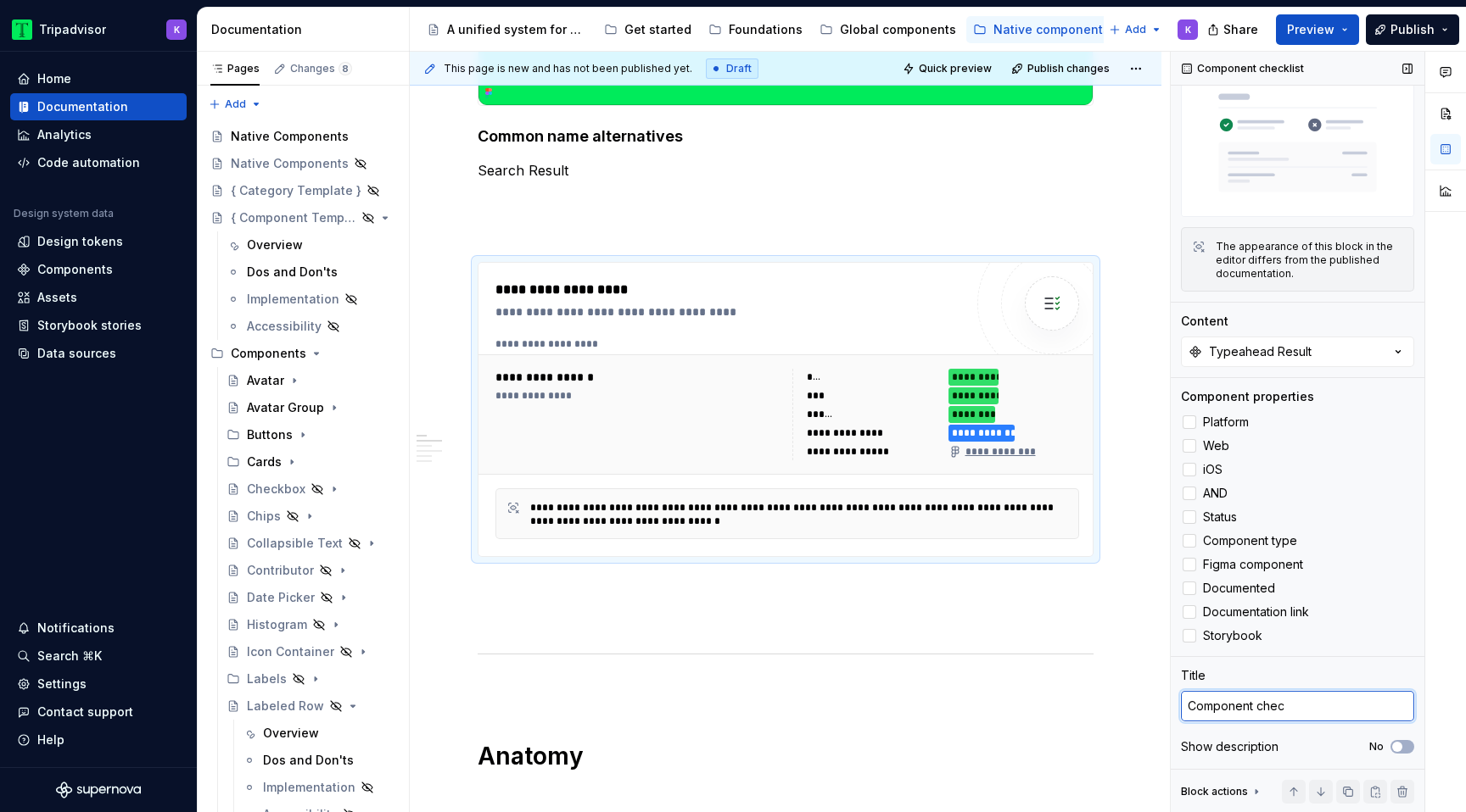
type textarea "Component check"
type textarea "*"
type textarea "Component checkl"
type textarea "*"
type textarea "Component checkli"
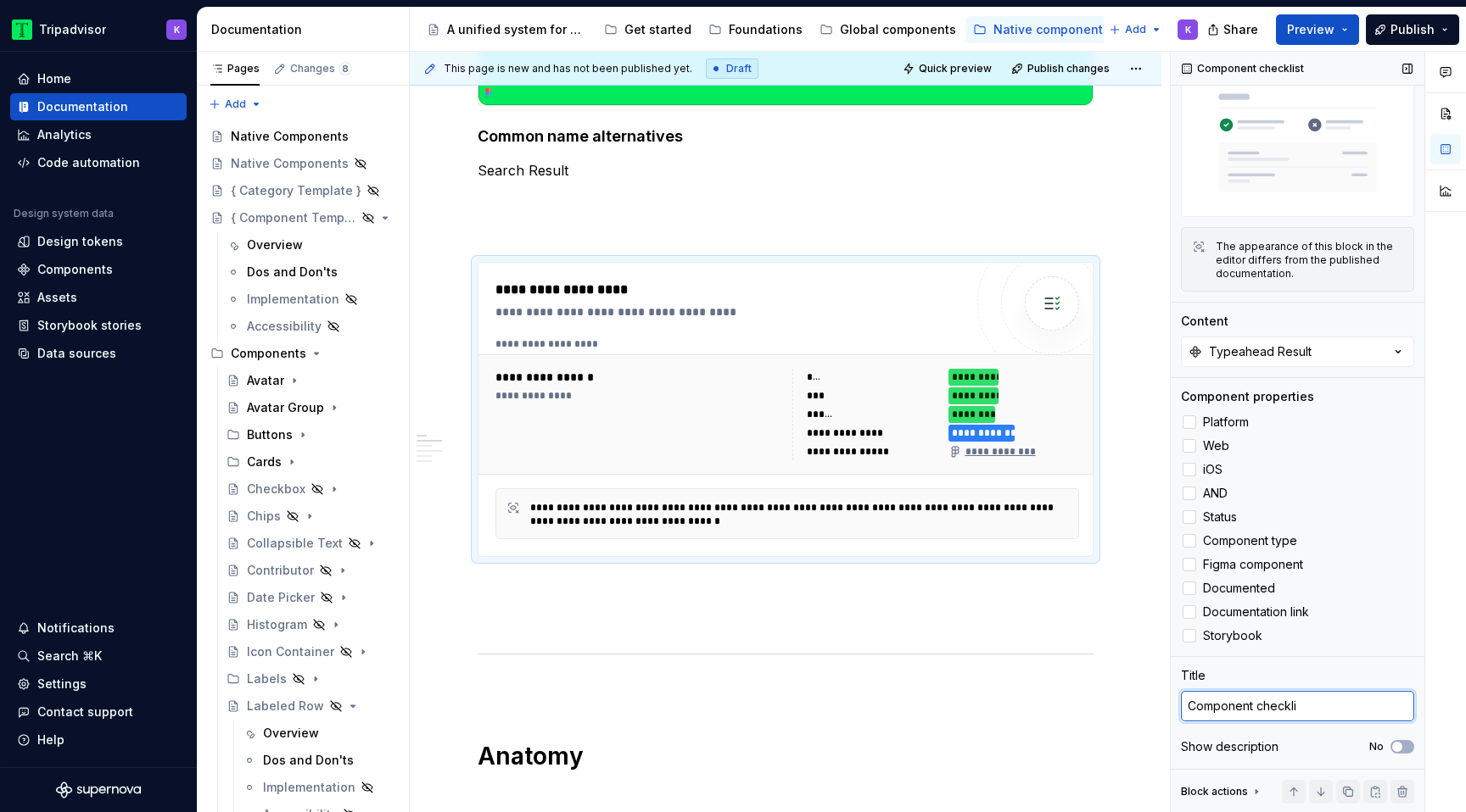
type textarea "*"
type textarea "Component checklis"
type textarea "*"
type textarea "Component checklist"
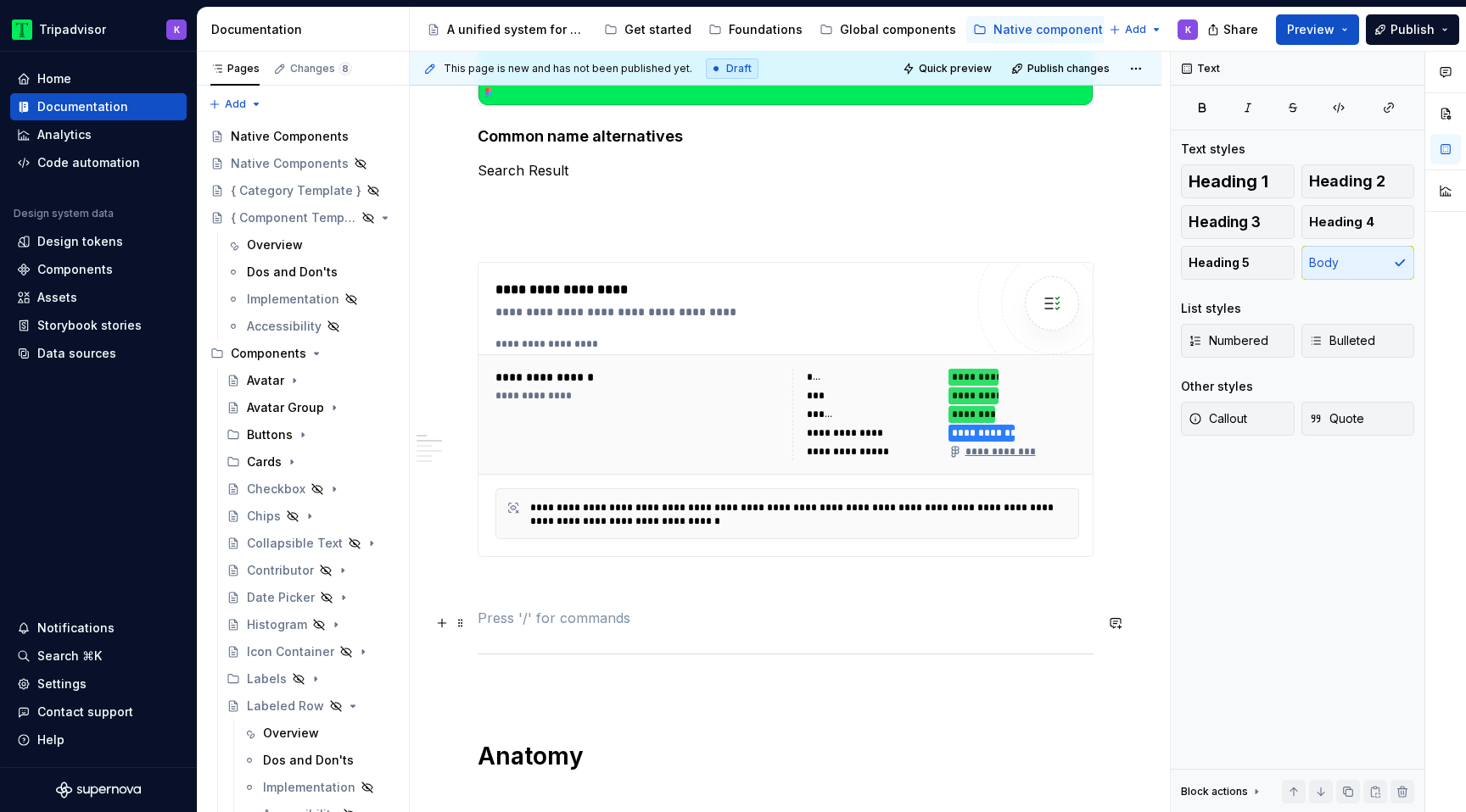
click at [1003, 622] on p at bounding box center [785, 618] width 616 height 20
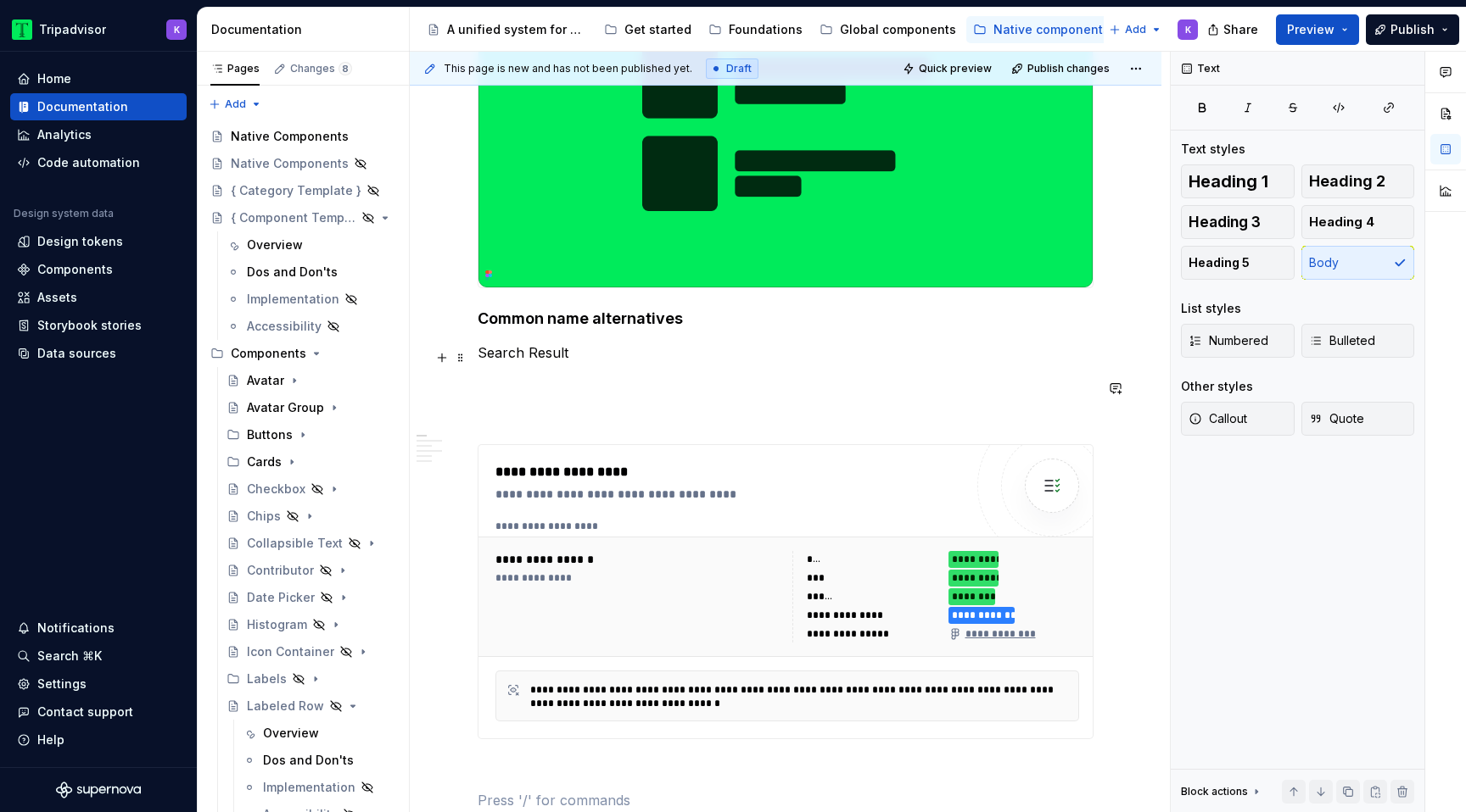
scroll to position [0, 0]
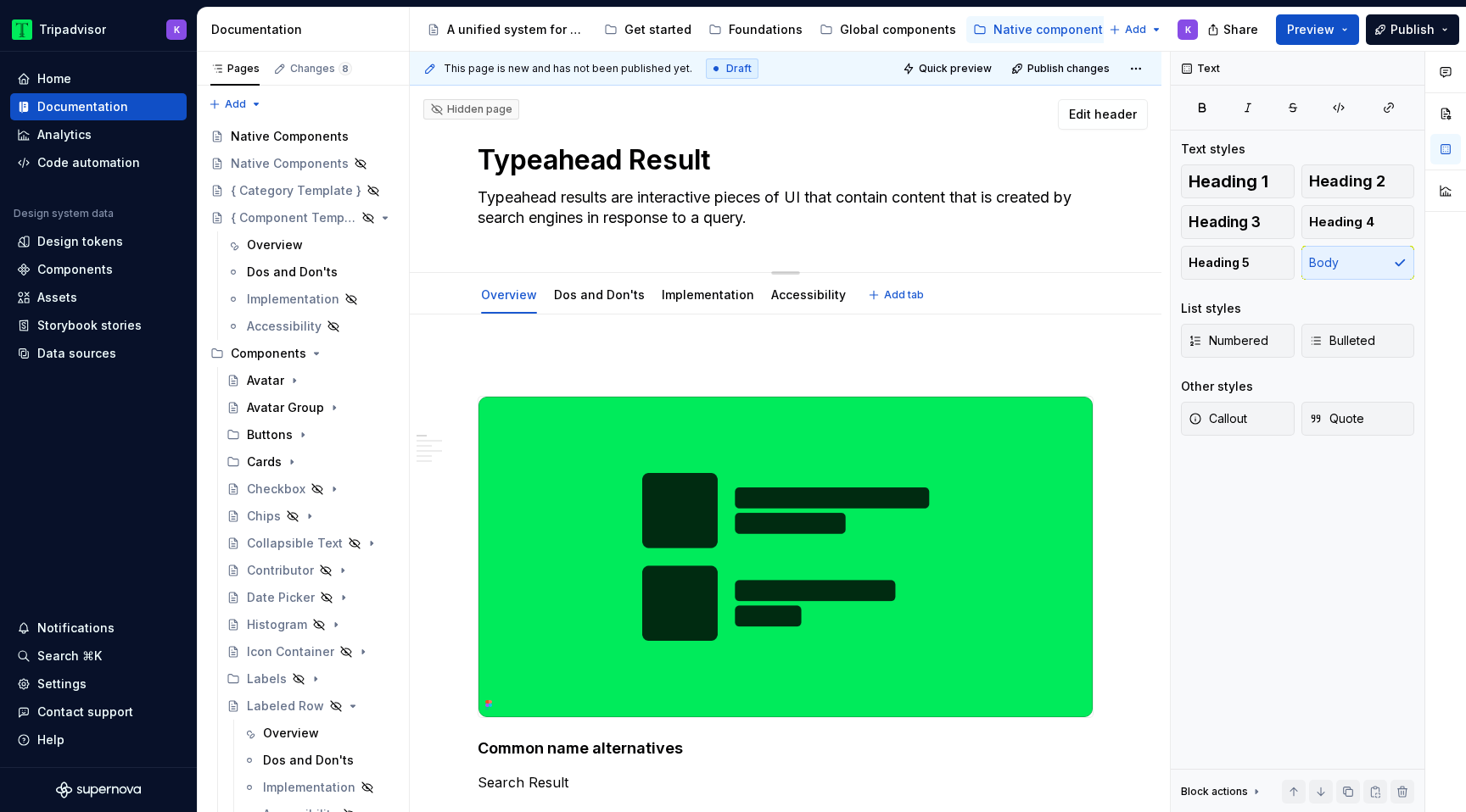
type textarea "*"
